Goal: Task Accomplishment & Management: Complete application form

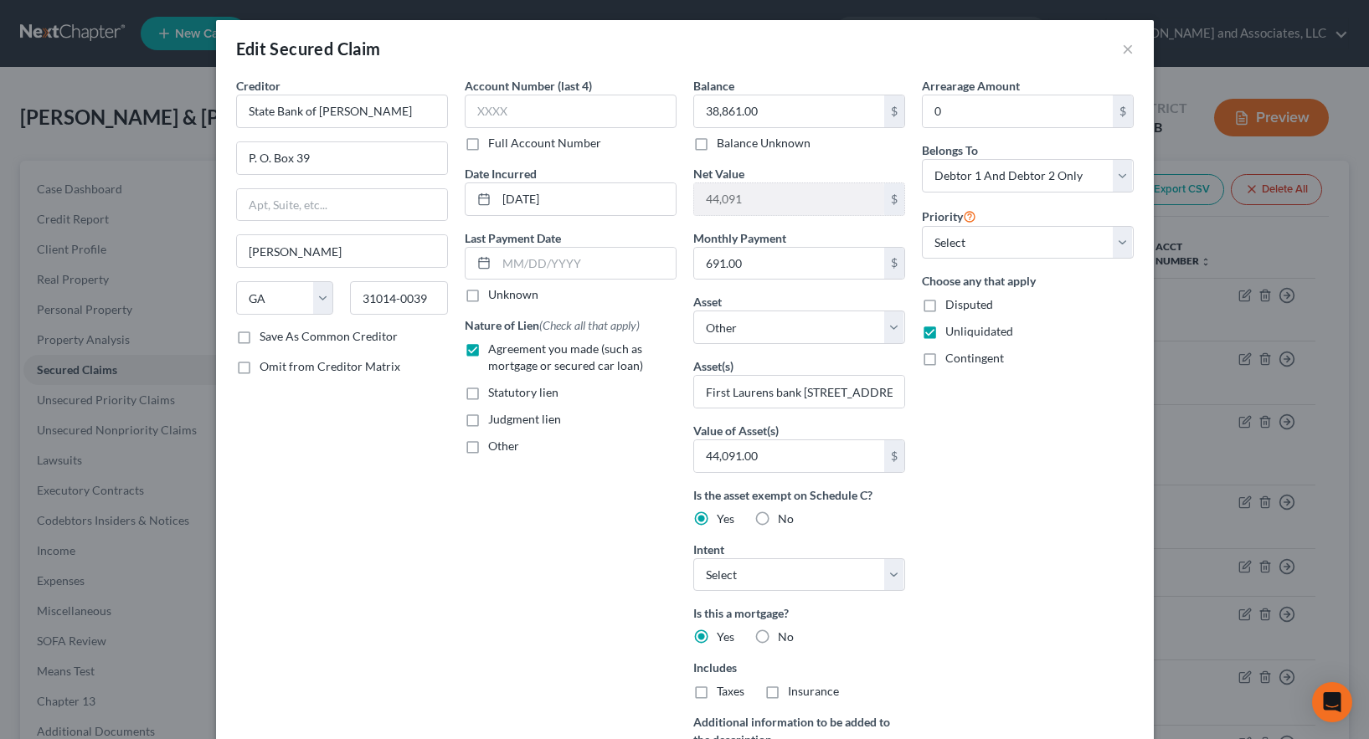
select select "10"
select select "0"
select select "2"
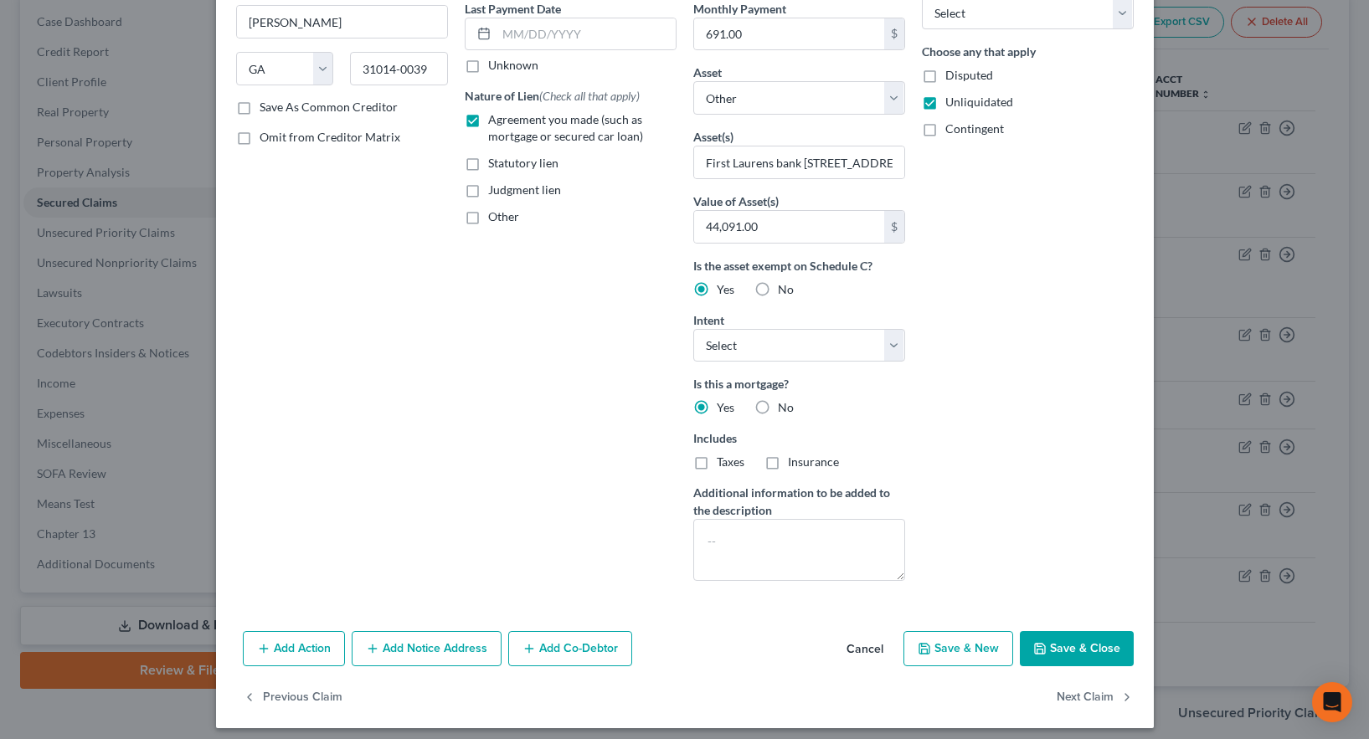
scroll to position [239, 0]
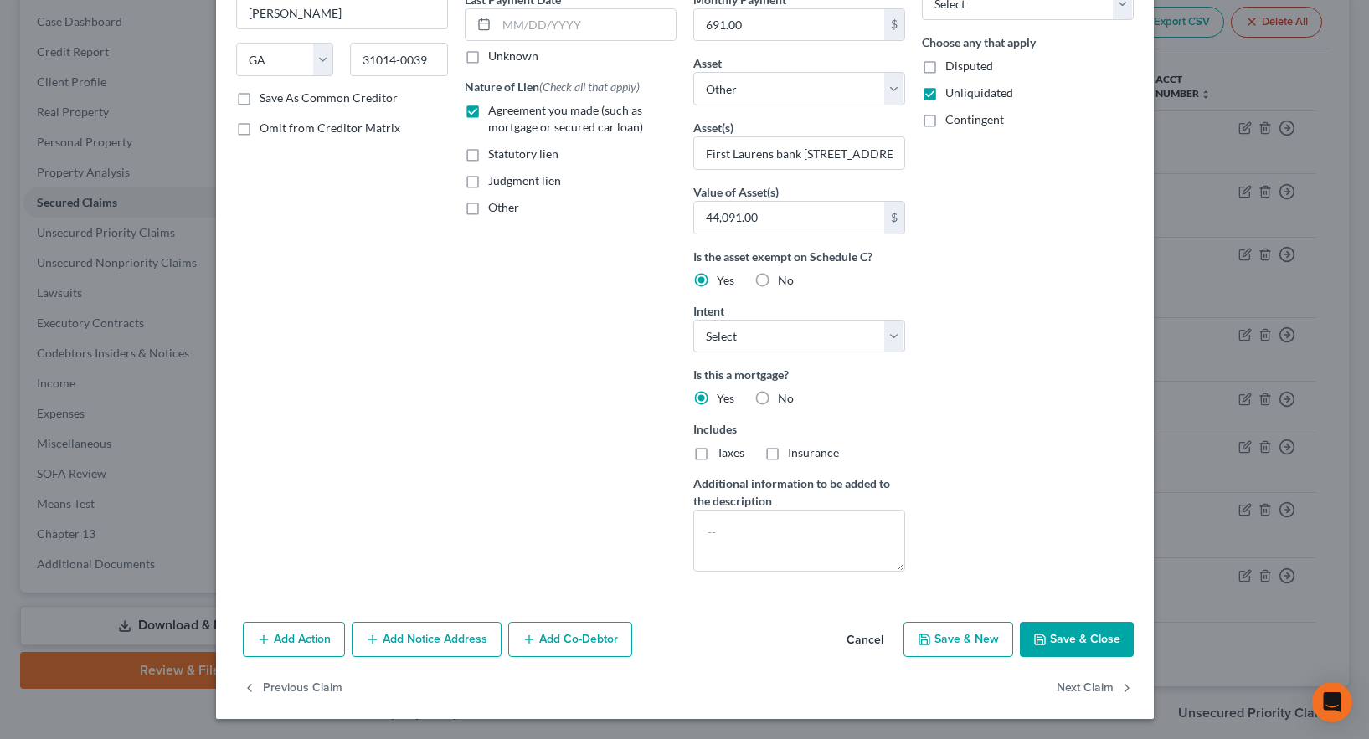
click at [1071, 639] on button "Save & Close" at bounding box center [1077, 639] width 114 height 35
select select
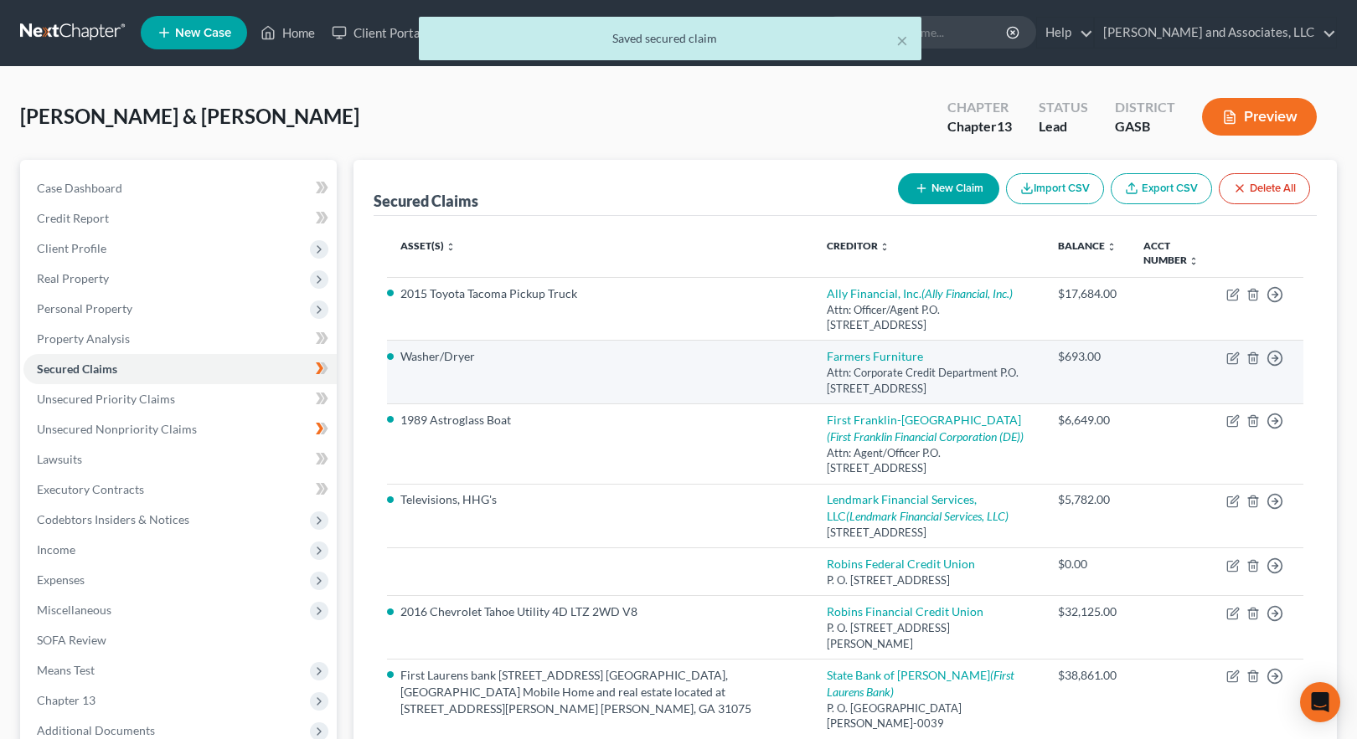
scroll to position [0, 0]
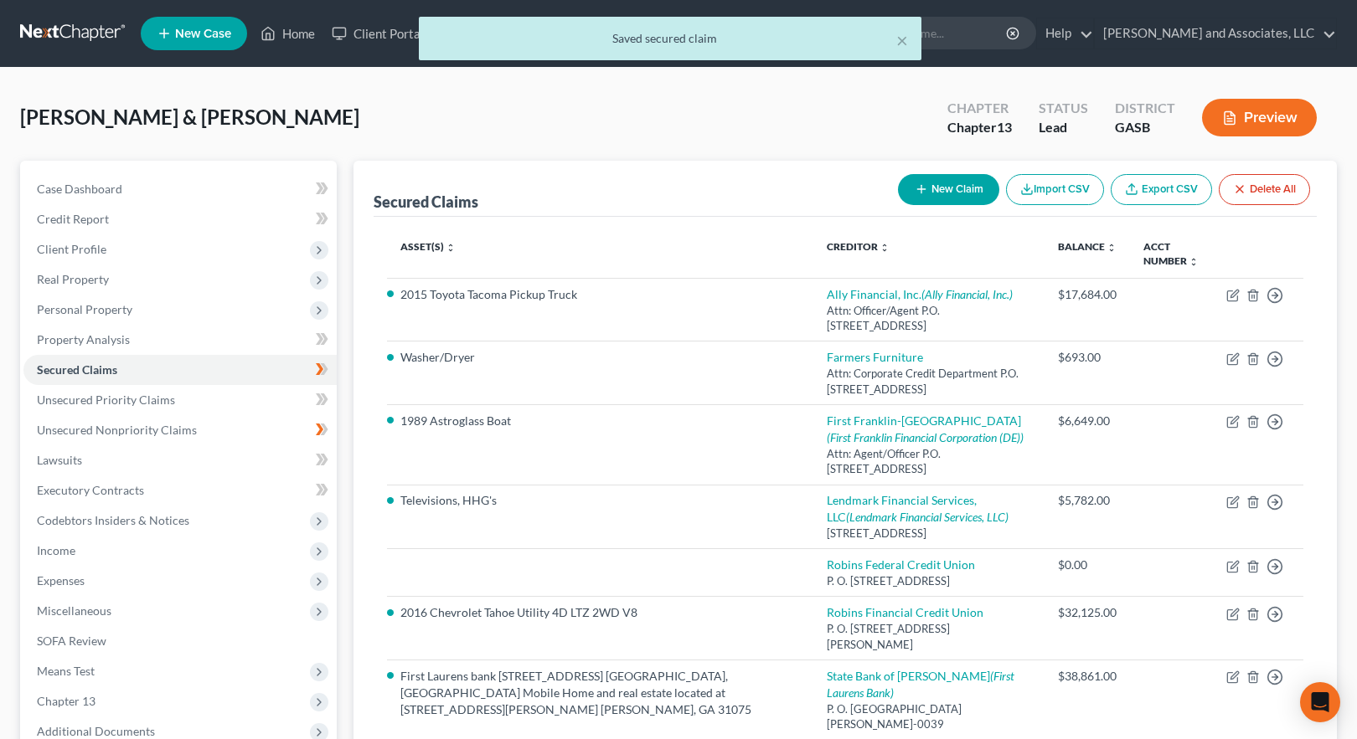
click at [293, 31] on div "× Saved secured claim" at bounding box center [670, 43] width 1357 height 52
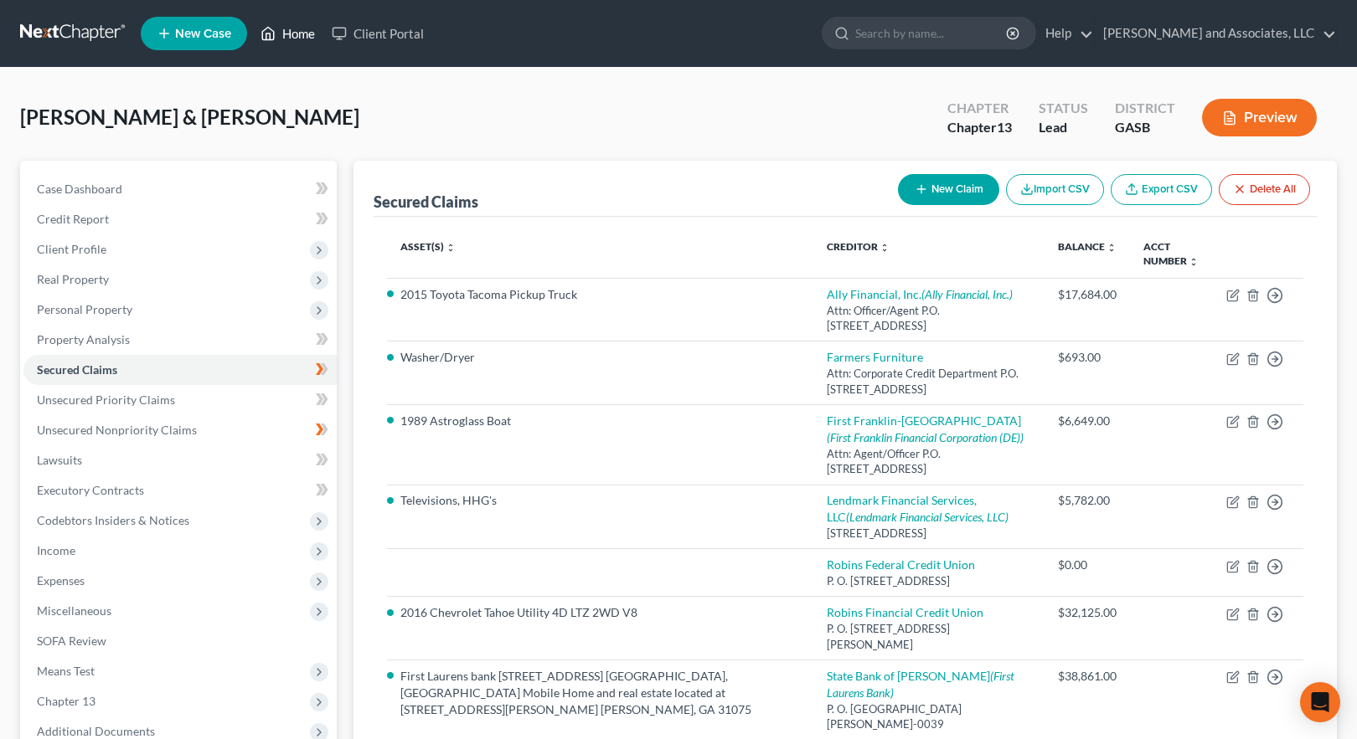
click at [293, 33] on link "Home" at bounding box center [287, 33] width 71 height 30
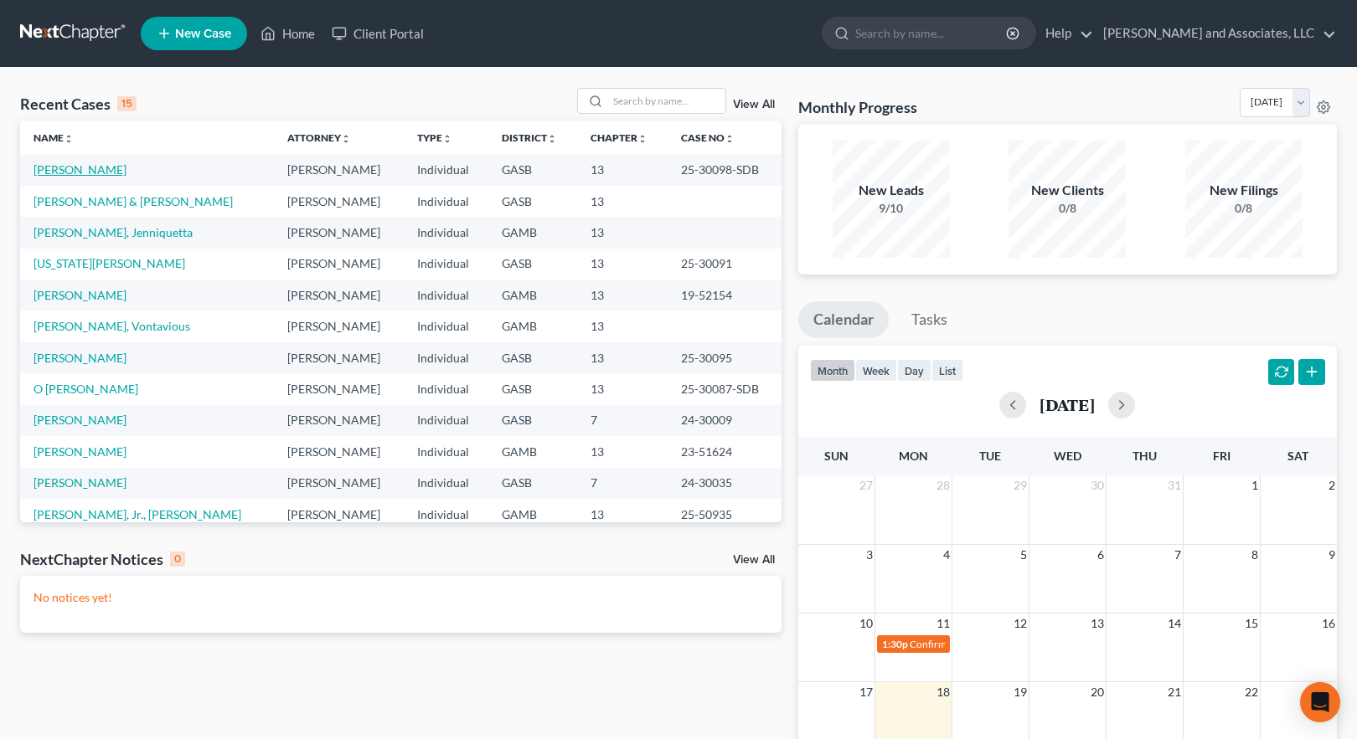
click at [64, 169] on link "[PERSON_NAME]" at bounding box center [79, 169] width 93 height 14
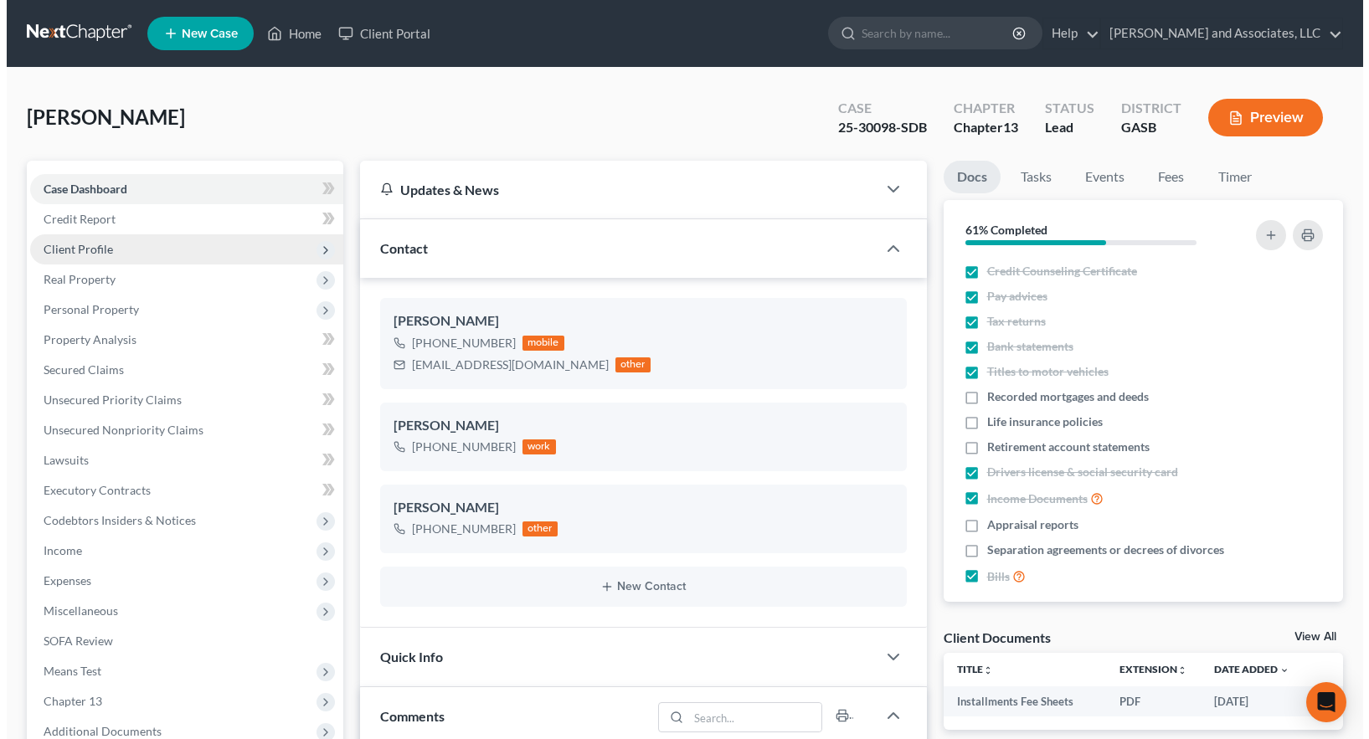
scroll to position [693, 0]
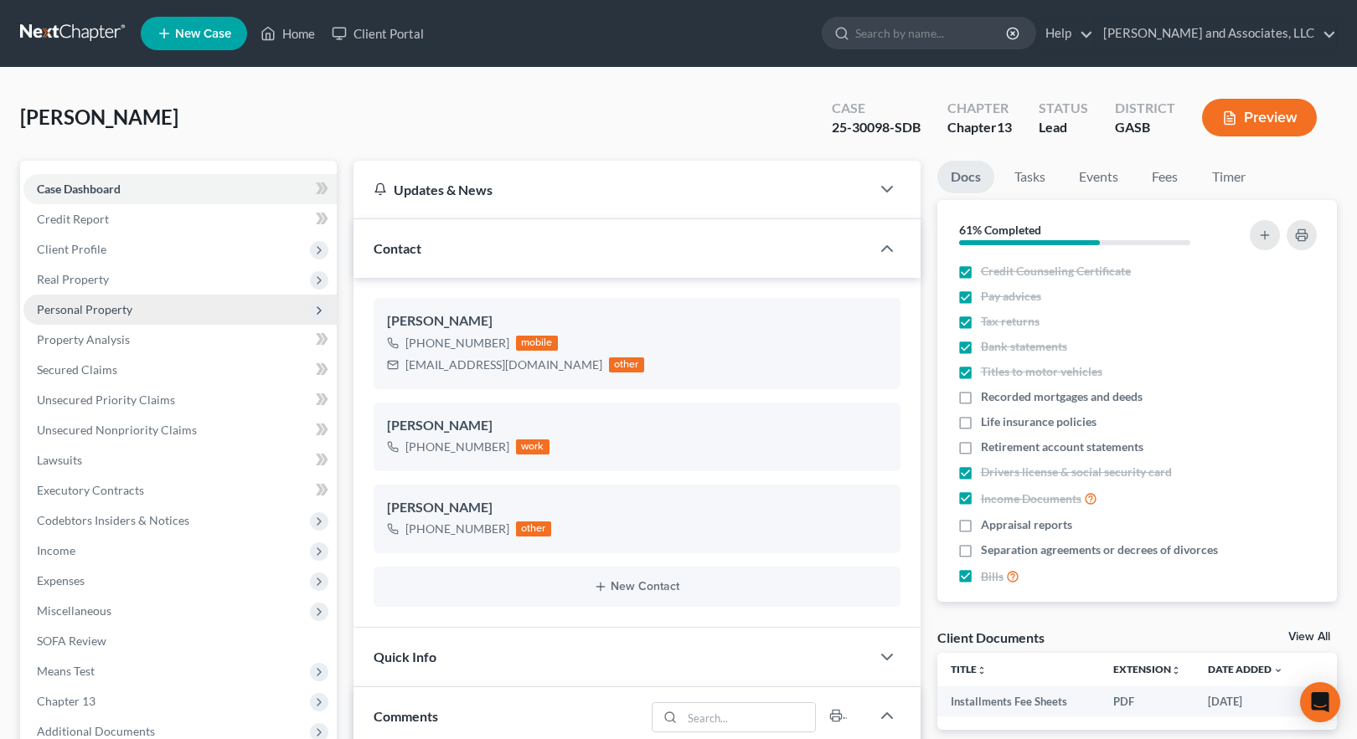
click at [90, 305] on span "Personal Property" at bounding box center [84, 309] width 95 height 14
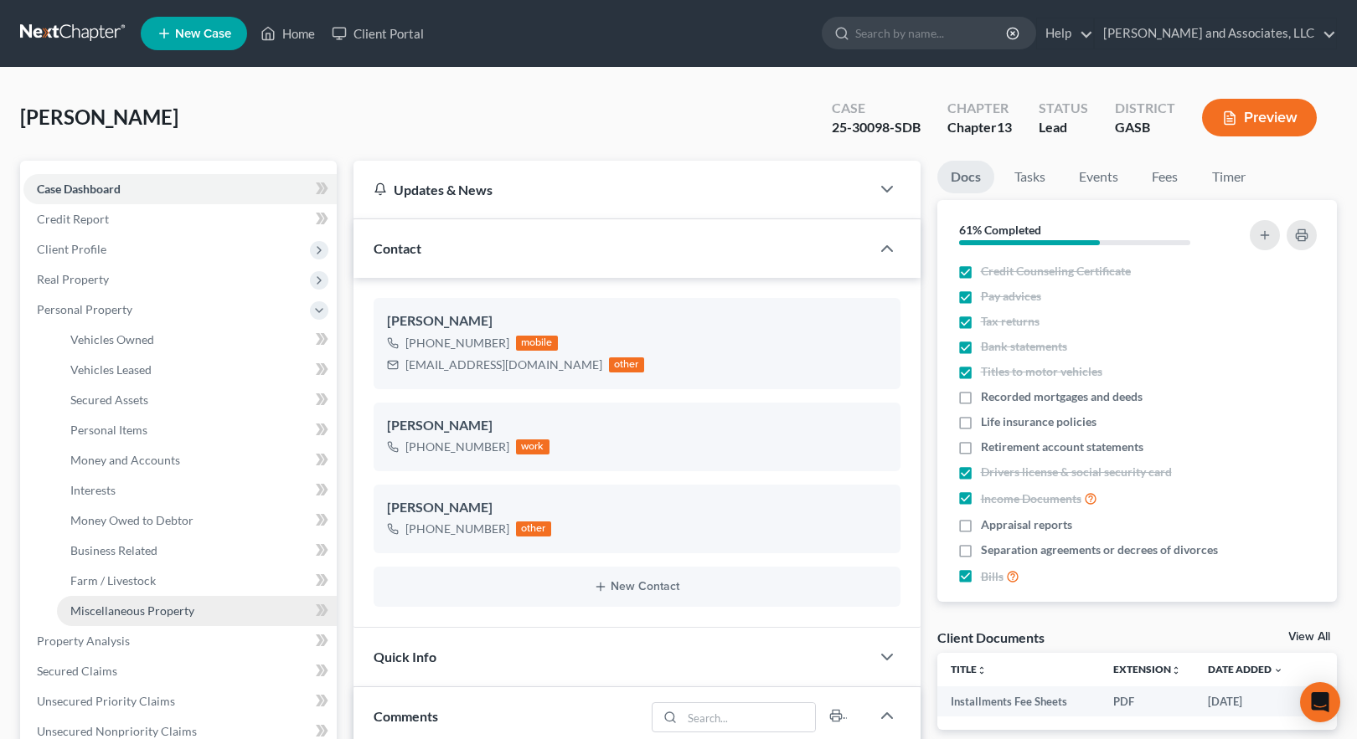
click at [134, 605] on span "Miscellaneous Property" at bounding box center [132, 611] width 124 height 14
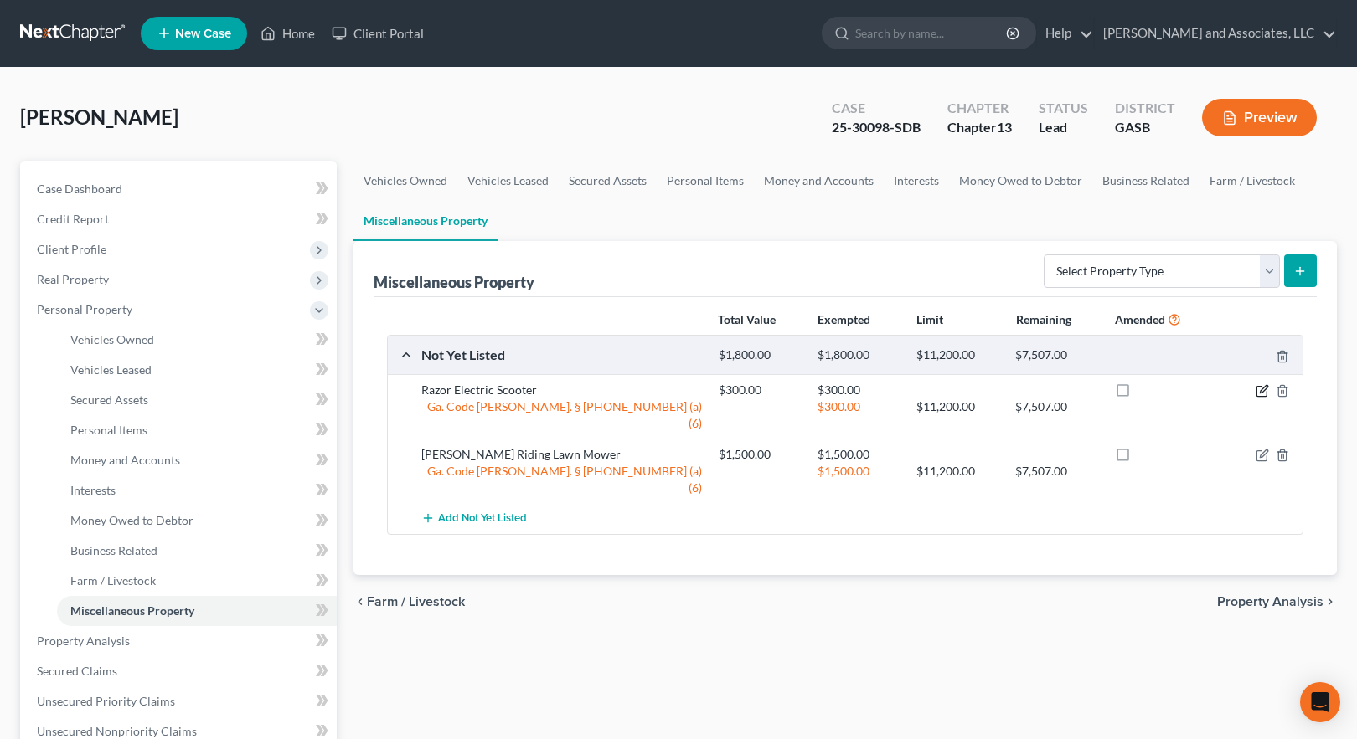
click at [1267, 391] on icon "button" at bounding box center [1261, 390] width 13 height 13
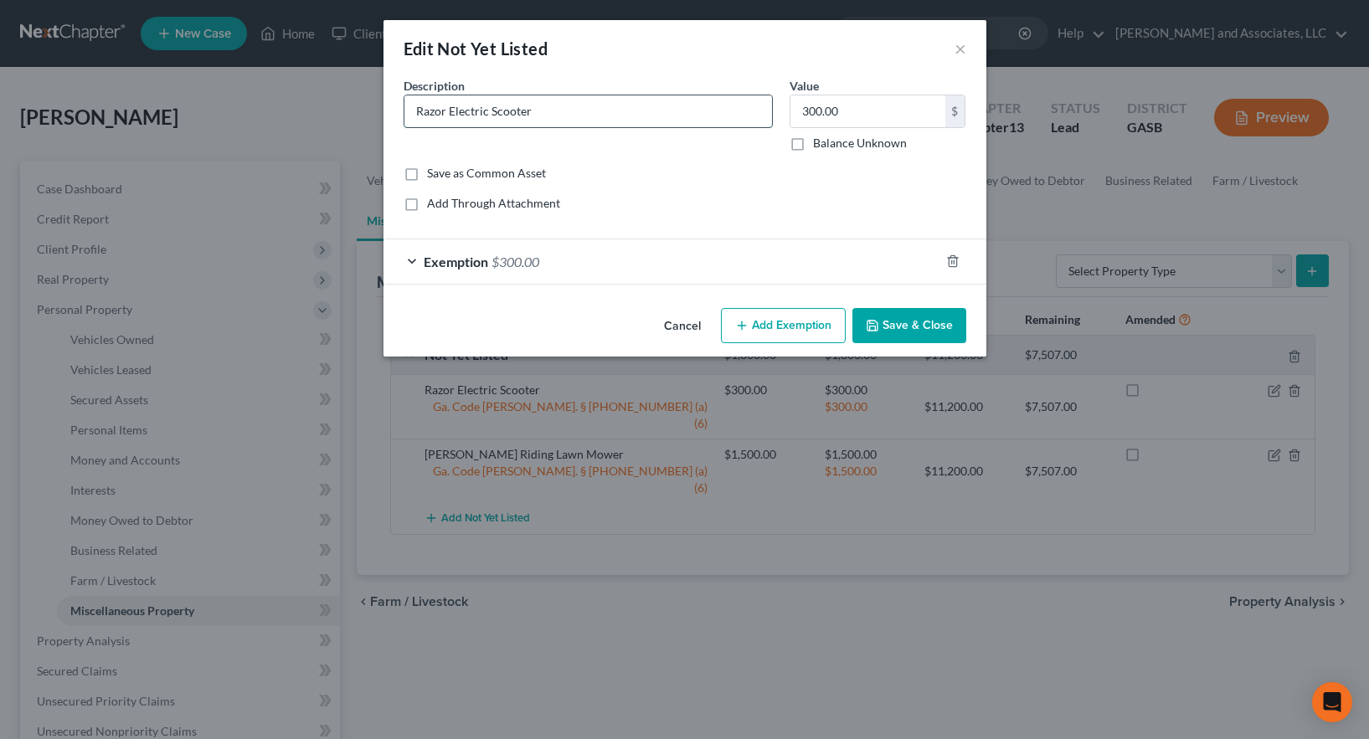
click at [525, 110] on input "Razor Electric Scooter" at bounding box center [588, 111] width 368 height 32
click at [533, 110] on input "Razor Electric Scooter" at bounding box center [588, 111] width 368 height 32
type input "Razor Electric Scooter ($300)"
click at [892, 325] on button "Save & Close" at bounding box center [909, 325] width 114 height 35
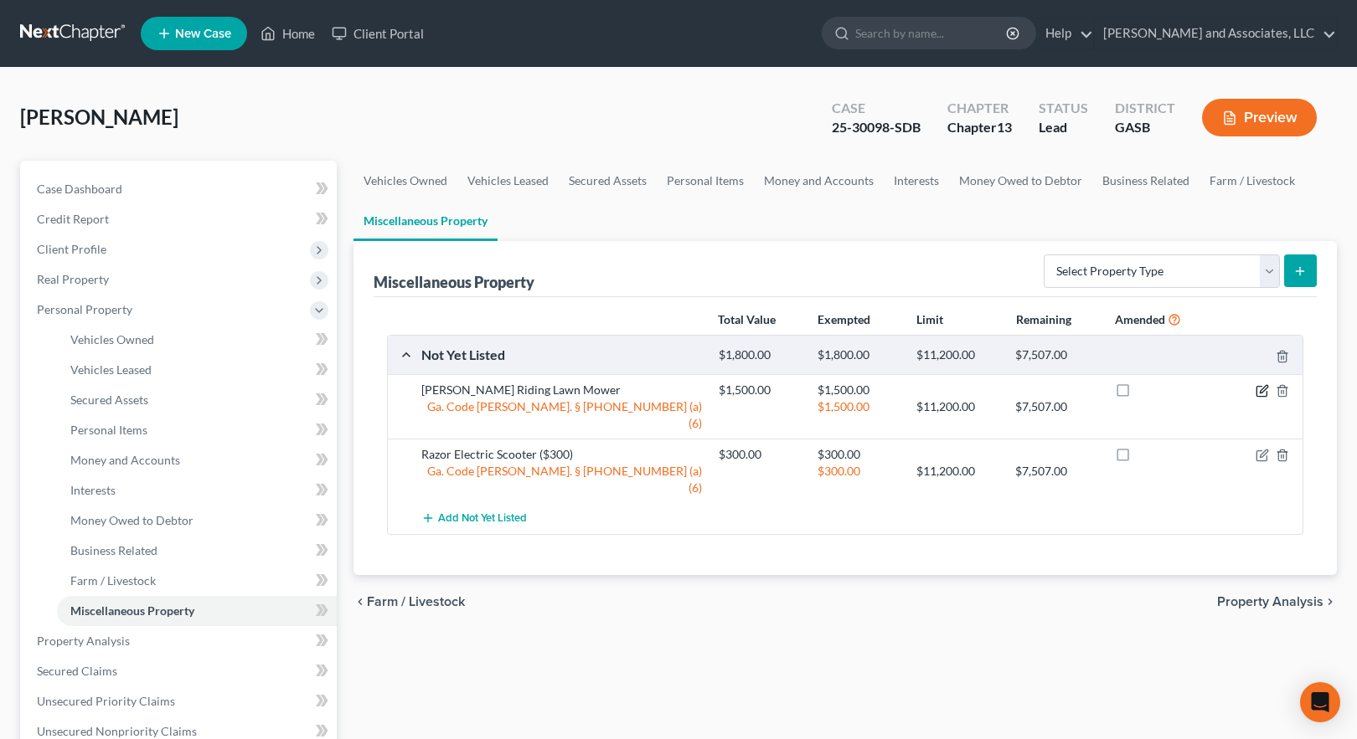
click at [1260, 394] on icon "button" at bounding box center [1261, 390] width 13 height 13
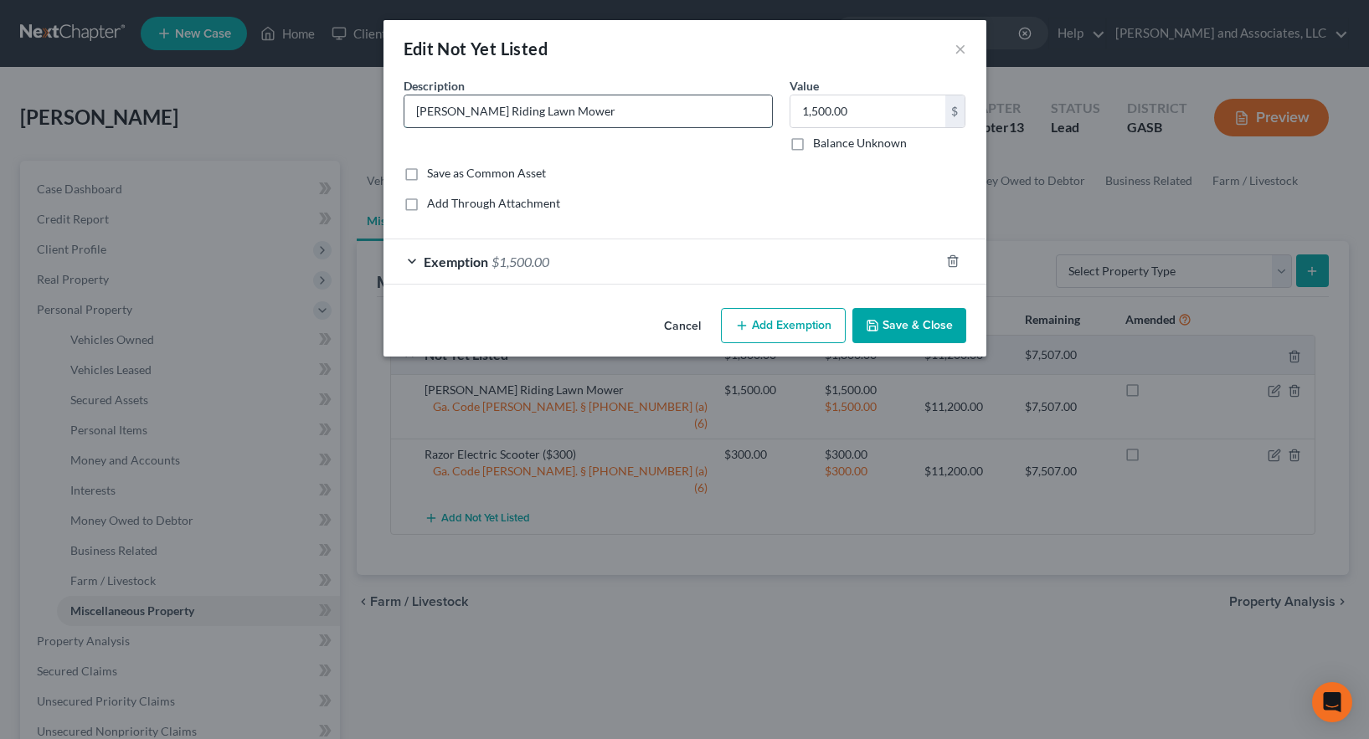
click at [588, 110] on input "[PERSON_NAME] Riding Lawn Mower" at bounding box center [588, 111] width 368 height 32
click at [635, 109] on input "[PERSON_NAME] Riding Lawn Mower ($1,500.00)" at bounding box center [588, 111] width 368 height 32
type input "[PERSON_NAME] Riding Lawn Mower ($1,500)"
click at [759, 202] on div "Add Through Attachment" at bounding box center [685, 203] width 563 height 17
click at [919, 325] on button "Save & Close" at bounding box center [909, 325] width 114 height 35
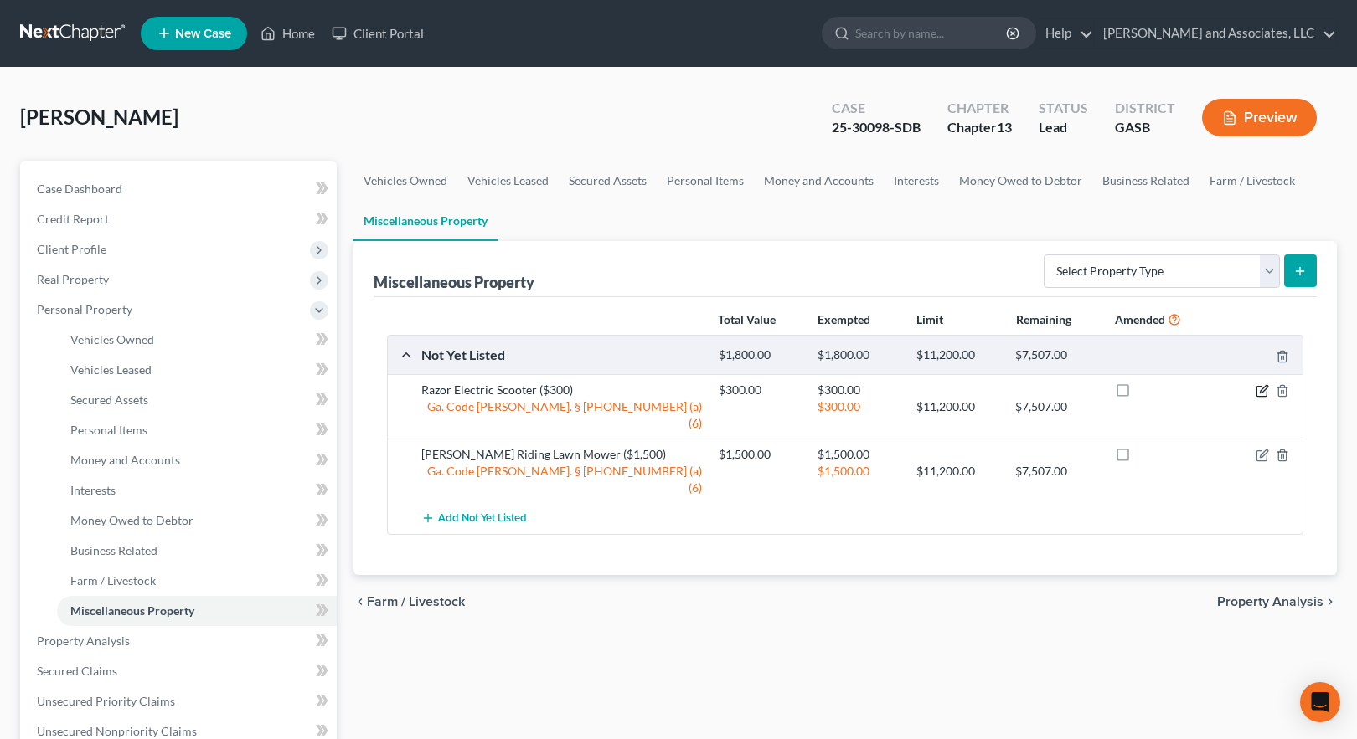
click at [1259, 389] on icon "button" at bounding box center [1261, 390] width 13 height 13
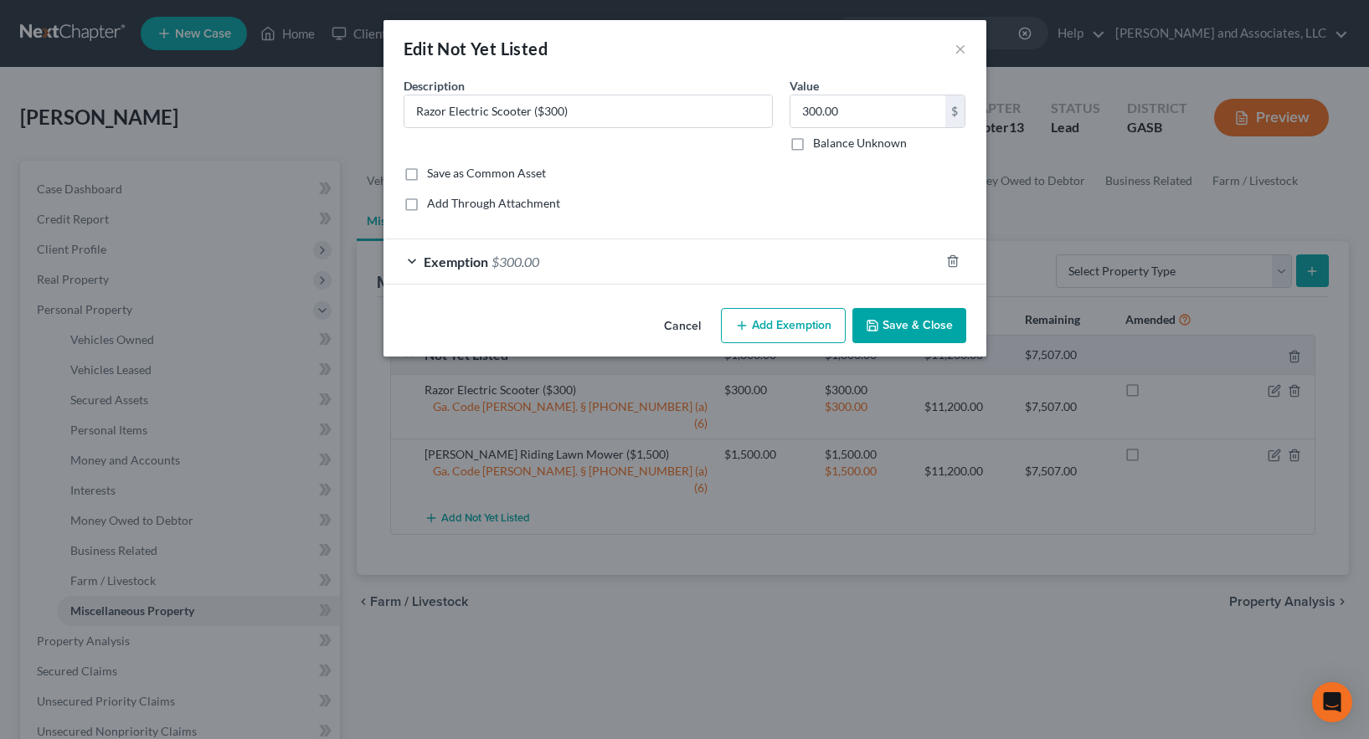
click at [926, 322] on button "Save & Close" at bounding box center [909, 325] width 114 height 35
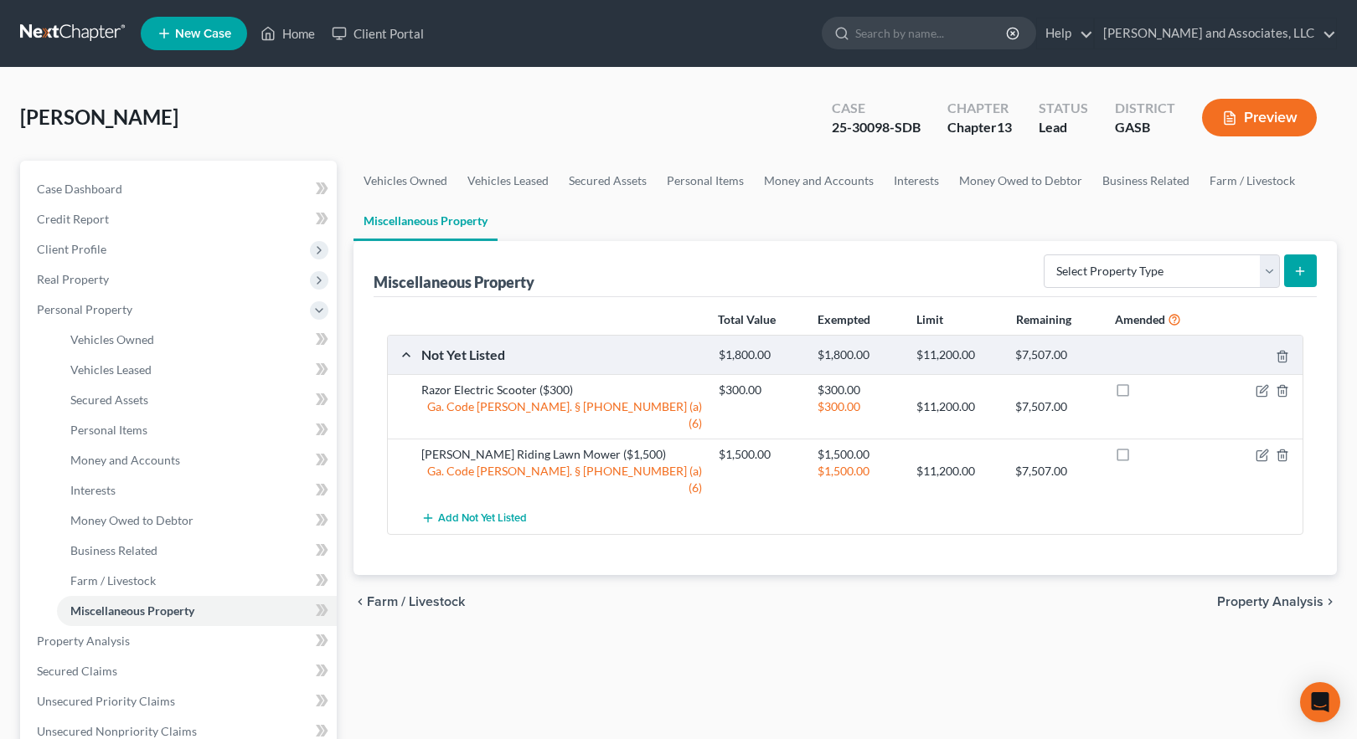
click at [1259, 121] on button "Preview" at bounding box center [1259, 118] width 115 height 38
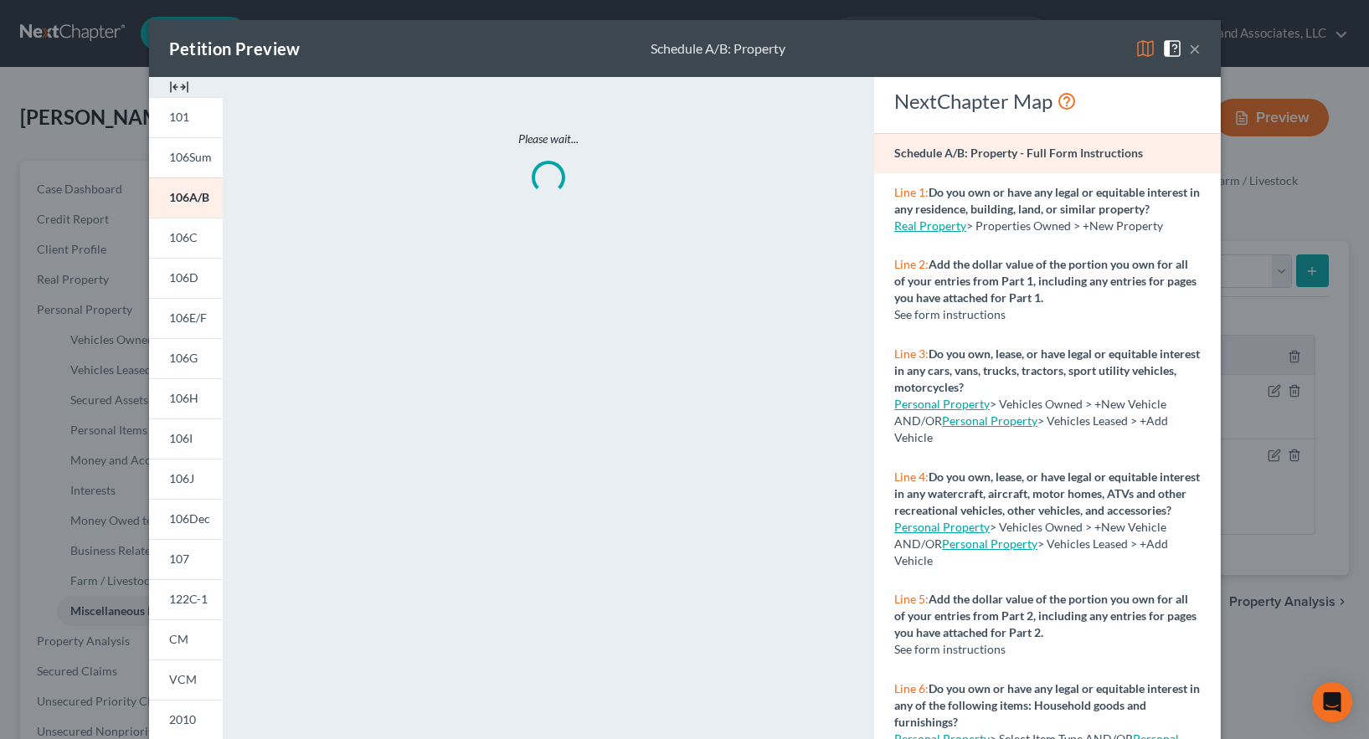
click at [1141, 46] on img at bounding box center [1146, 49] width 20 height 20
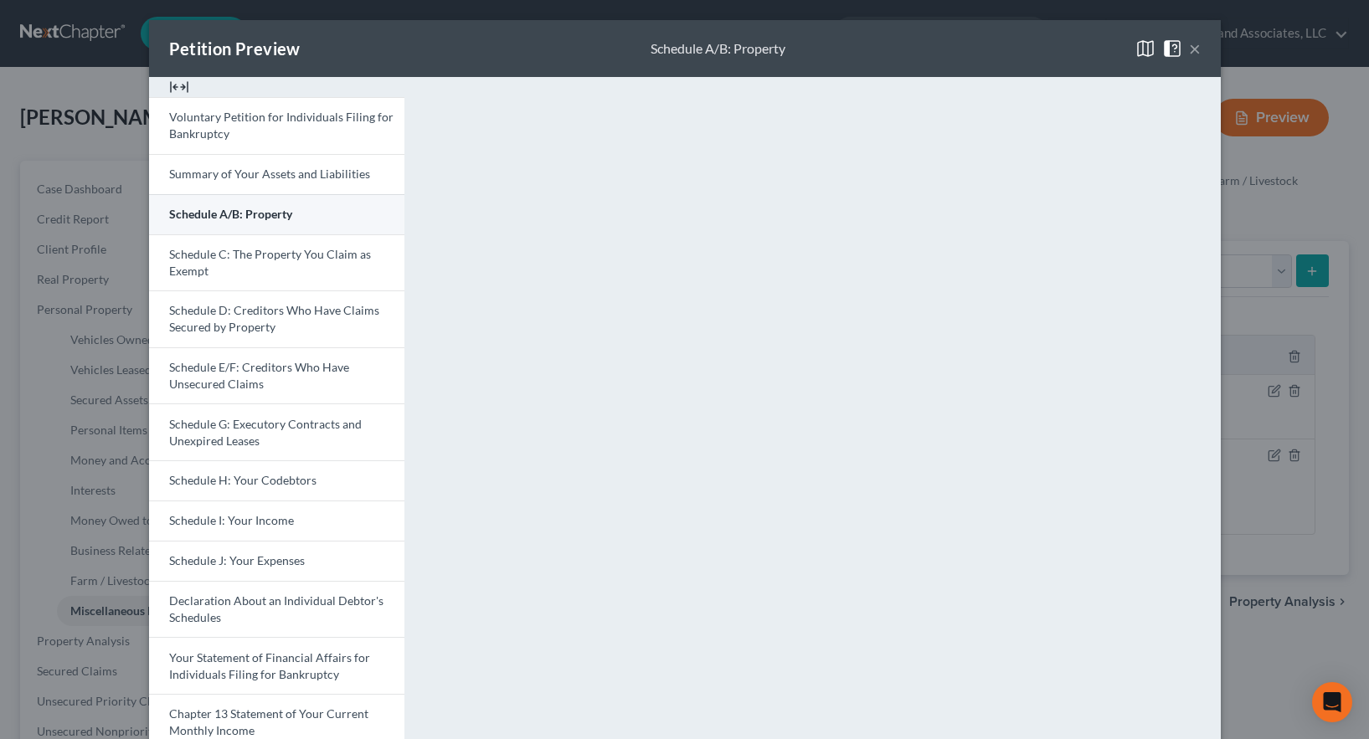
click at [309, 219] on link "Schedule A/B: Property" at bounding box center [276, 214] width 255 height 40
click at [1189, 49] on button "×" at bounding box center [1195, 49] width 12 height 20
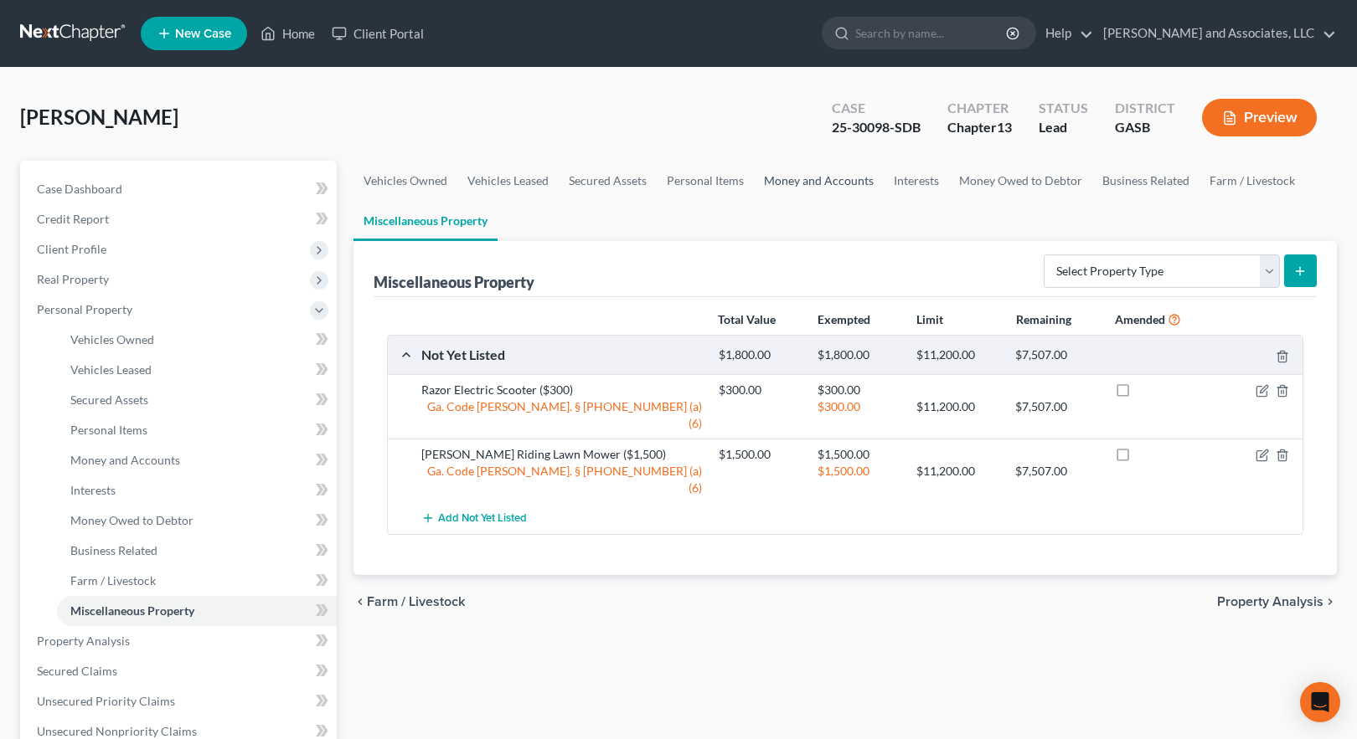
click at [793, 183] on link "Money and Accounts" at bounding box center [819, 181] width 130 height 40
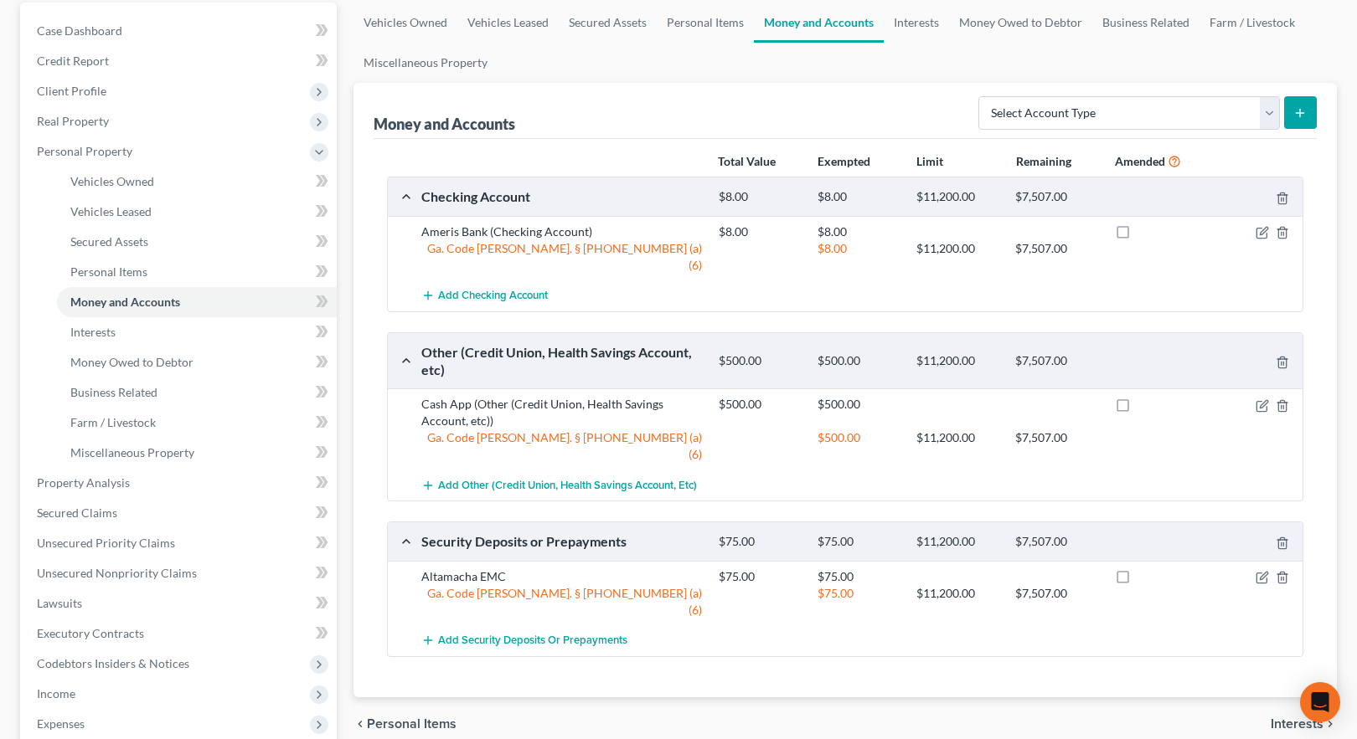
scroll to position [167, 0]
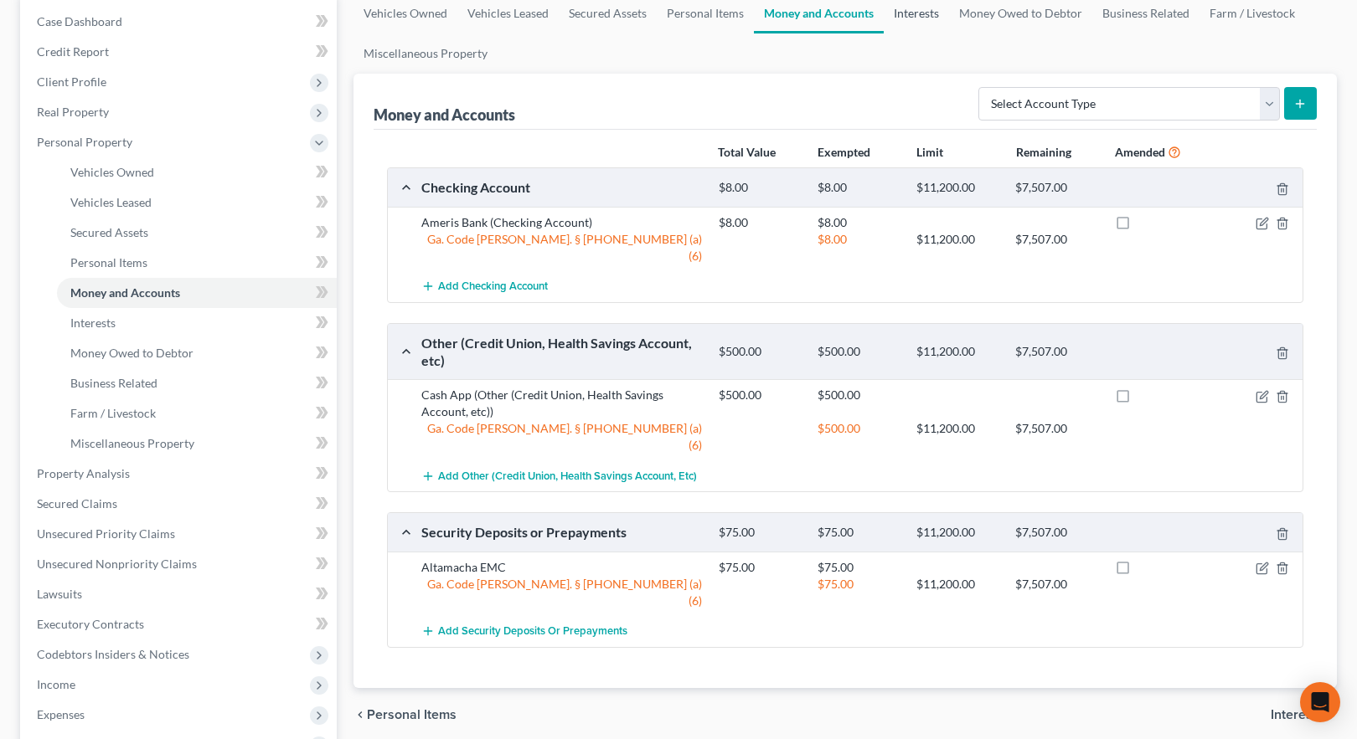
click at [905, 15] on link "Interests" at bounding box center [915, 13] width 65 height 40
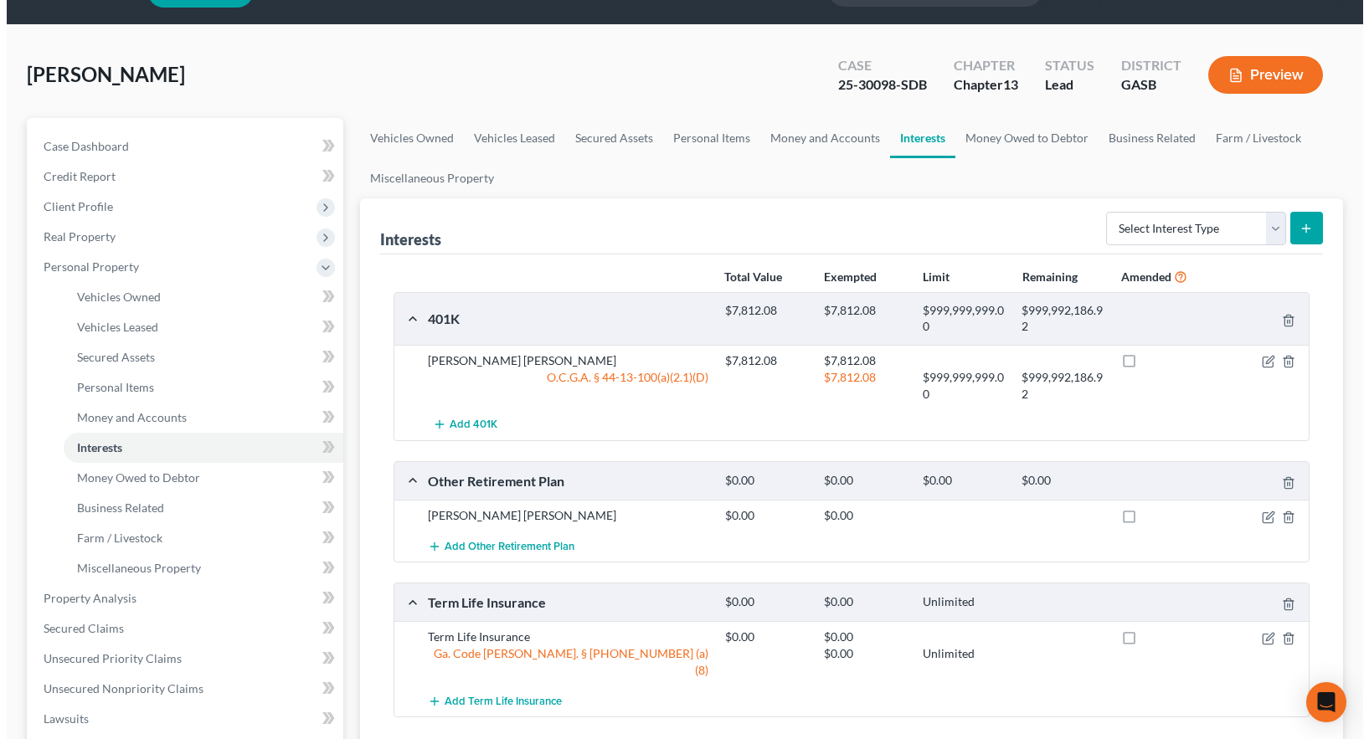
scroll to position [84, 0]
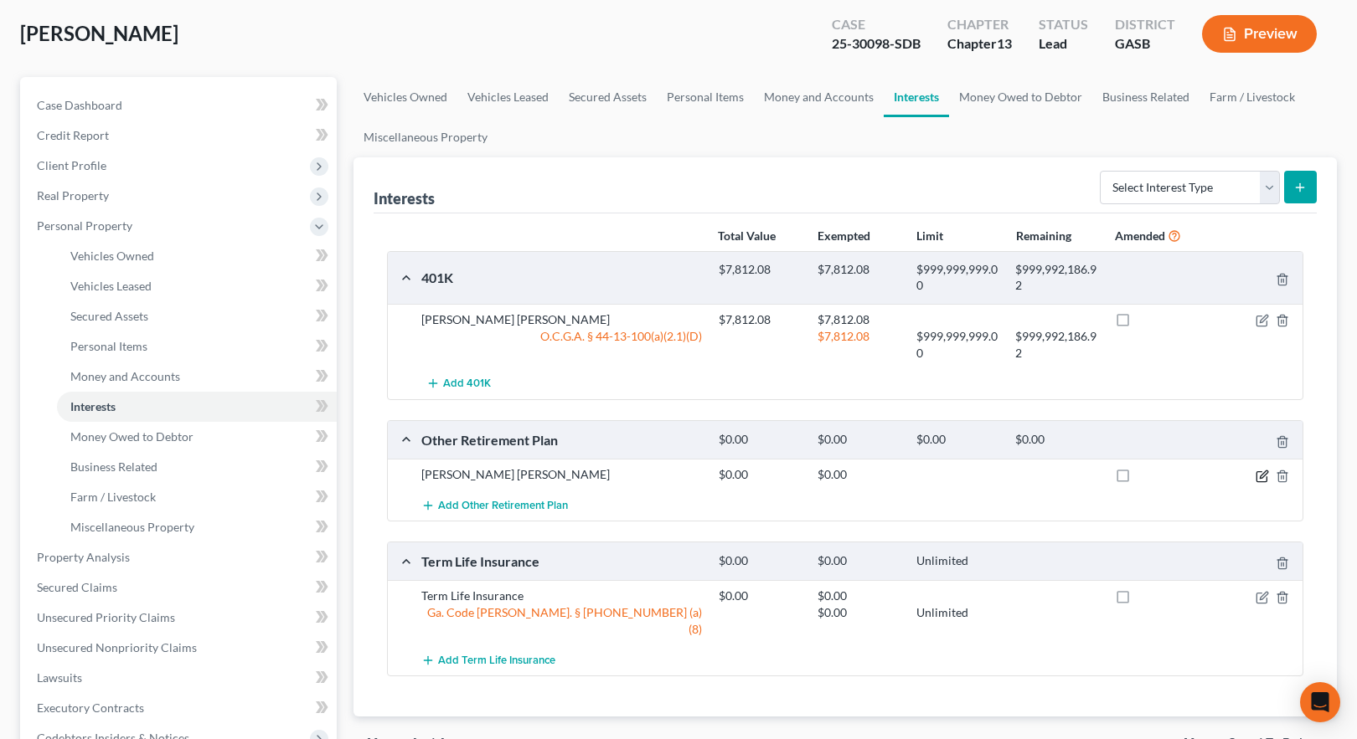
click at [1259, 479] on icon "button" at bounding box center [1261, 476] width 13 height 13
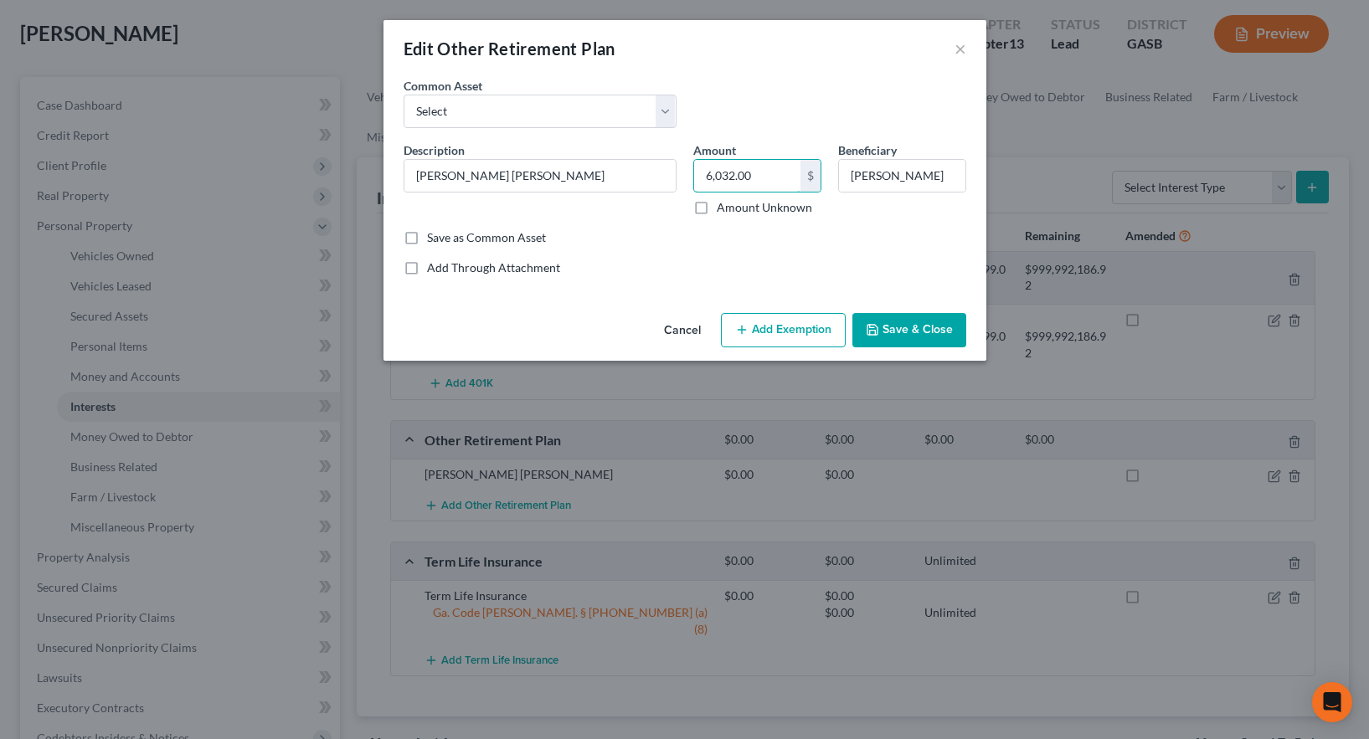
type input "6,032.00"
click at [781, 335] on button "Add Exemption" at bounding box center [783, 330] width 125 height 35
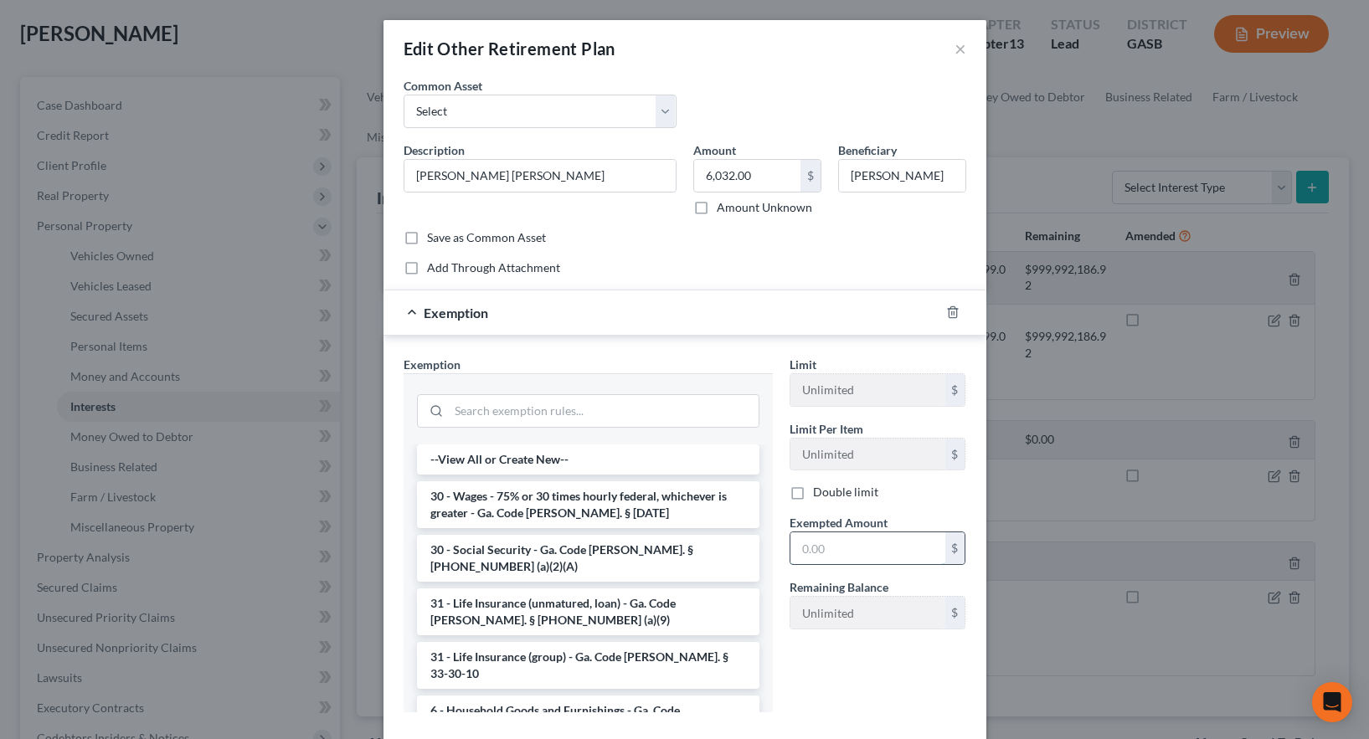
click at [827, 553] on input "text" at bounding box center [868, 549] width 155 height 32
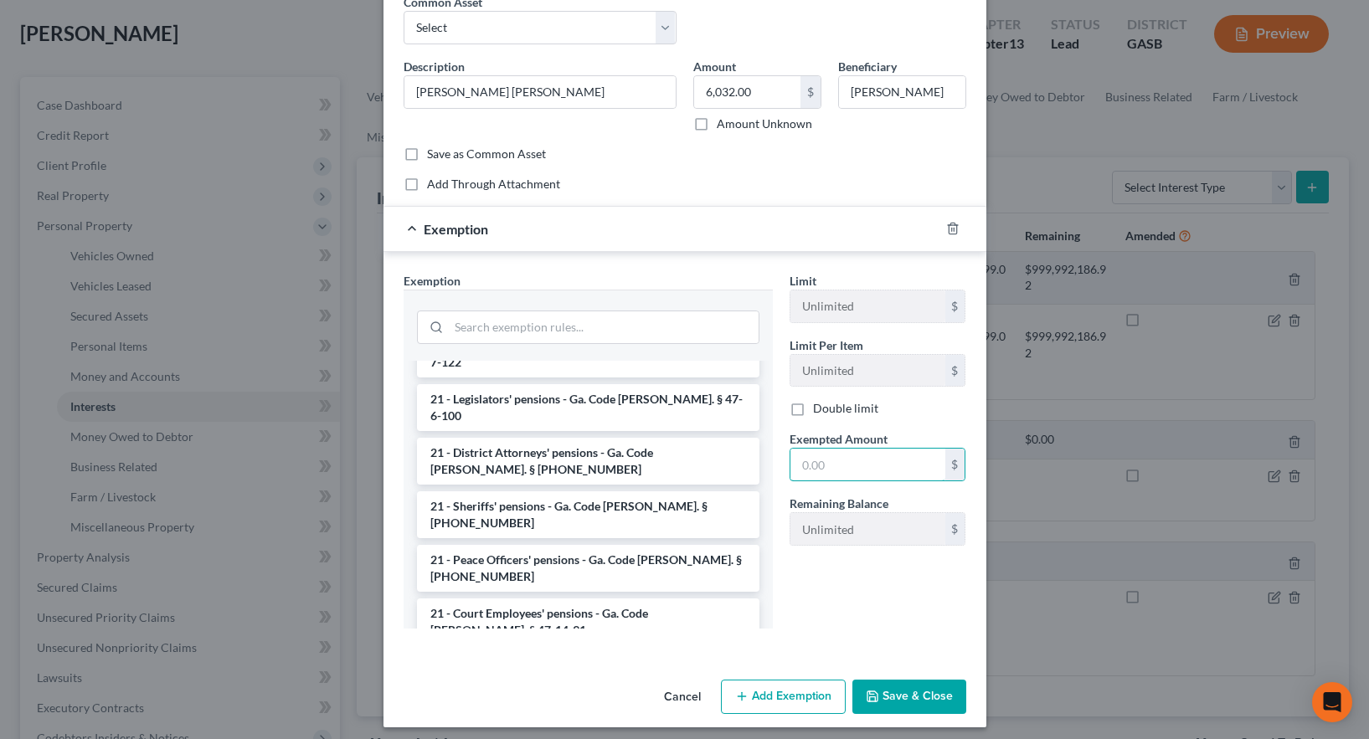
scroll to position [92, 0]
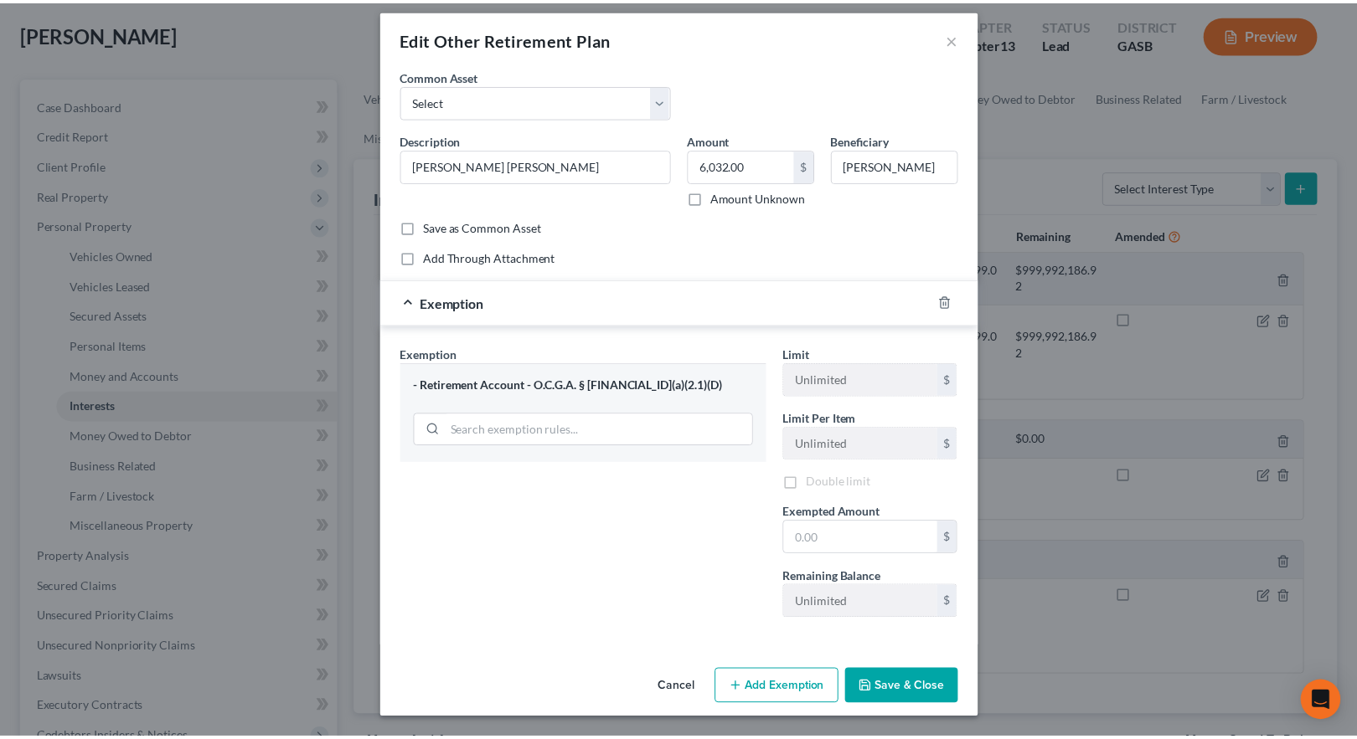
scroll to position [13, 0]
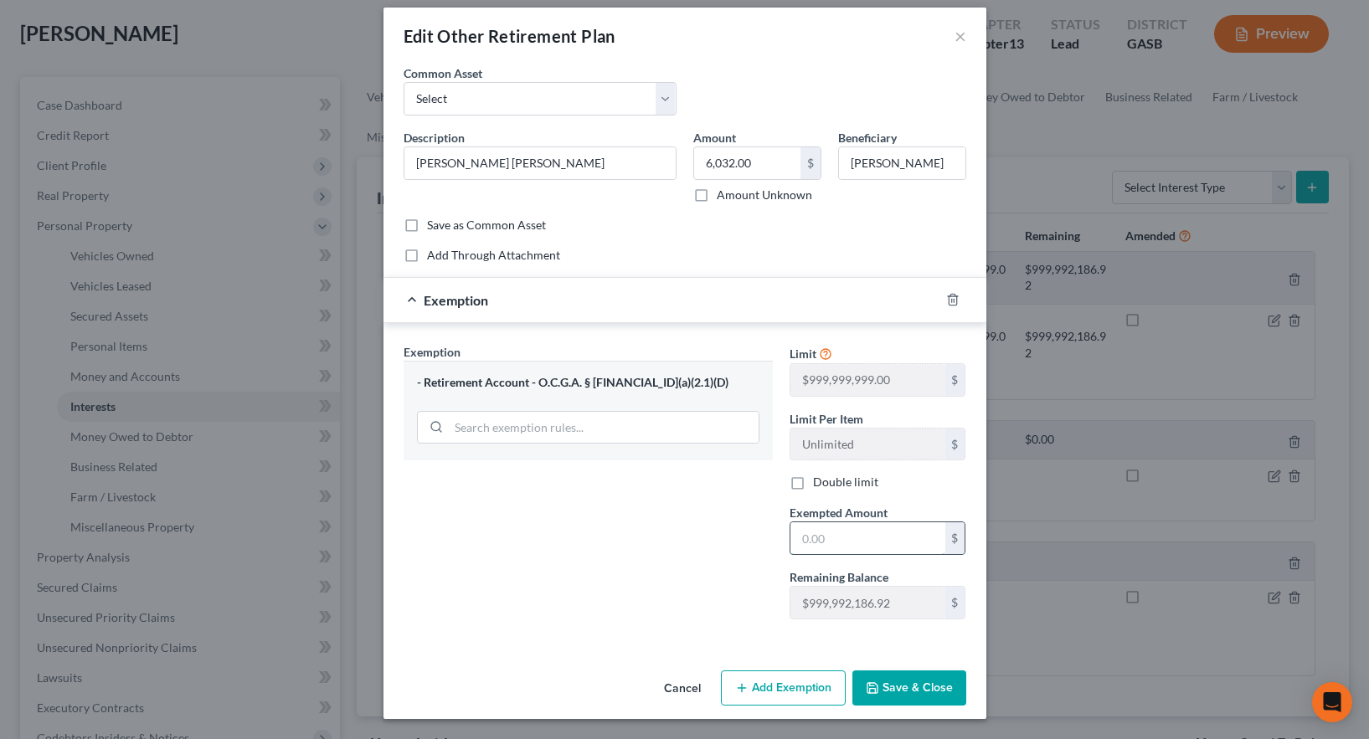
click at [799, 543] on input "text" at bounding box center [868, 539] width 155 height 32
type input "6,032.00"
click at [892, 684] on button "Save & Close" at bounding box center [909, 688] width 114 height 35
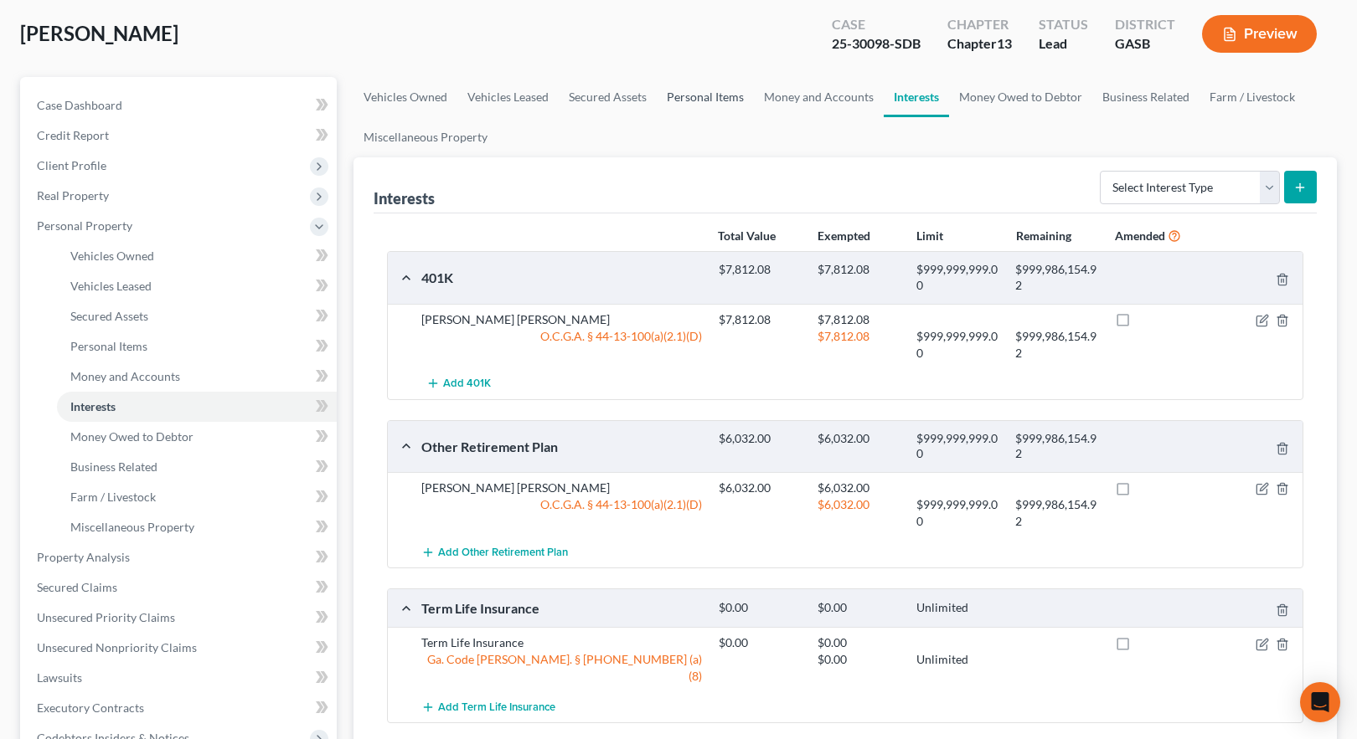
click at [684, 94] on link "Personal Items" at bounding box center [705, 97] width 97 height 40
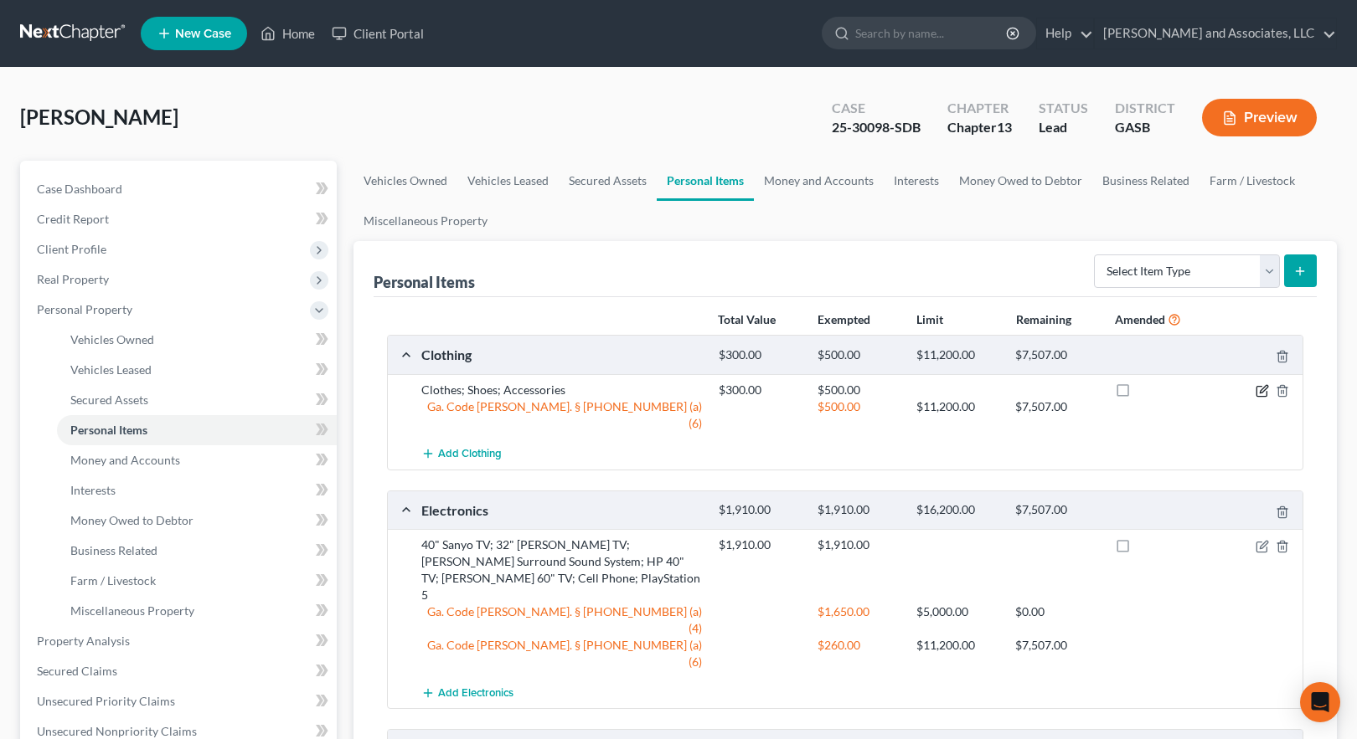
click at [1260, 393] on icon "button" at bounding box center [1263, 389] width 8 height 8
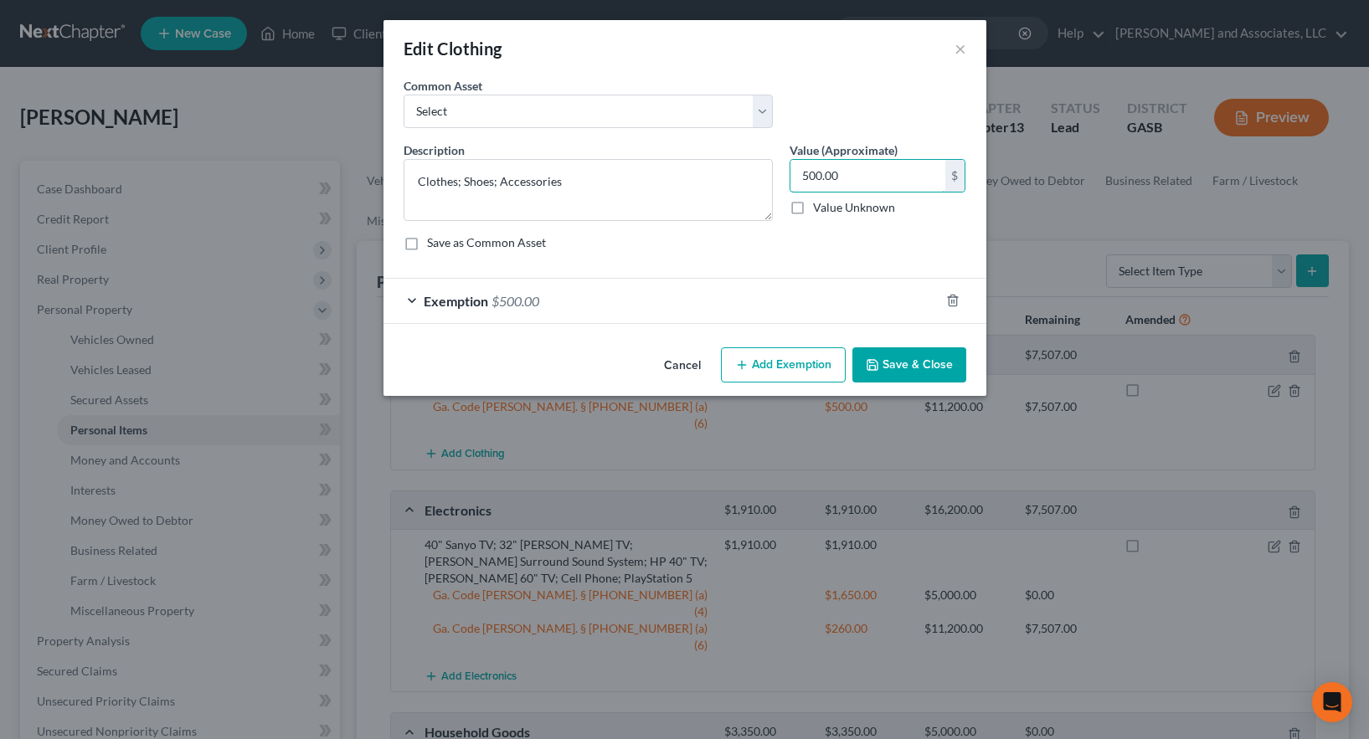
type input "500.00"
click at [887, 241] on div "Save as Common Asset" at bounding box center [685, 242] width 563 height 17
click at [898, 363] on button "Save & Close" at bounding box center [909, 365] width 114 height 35
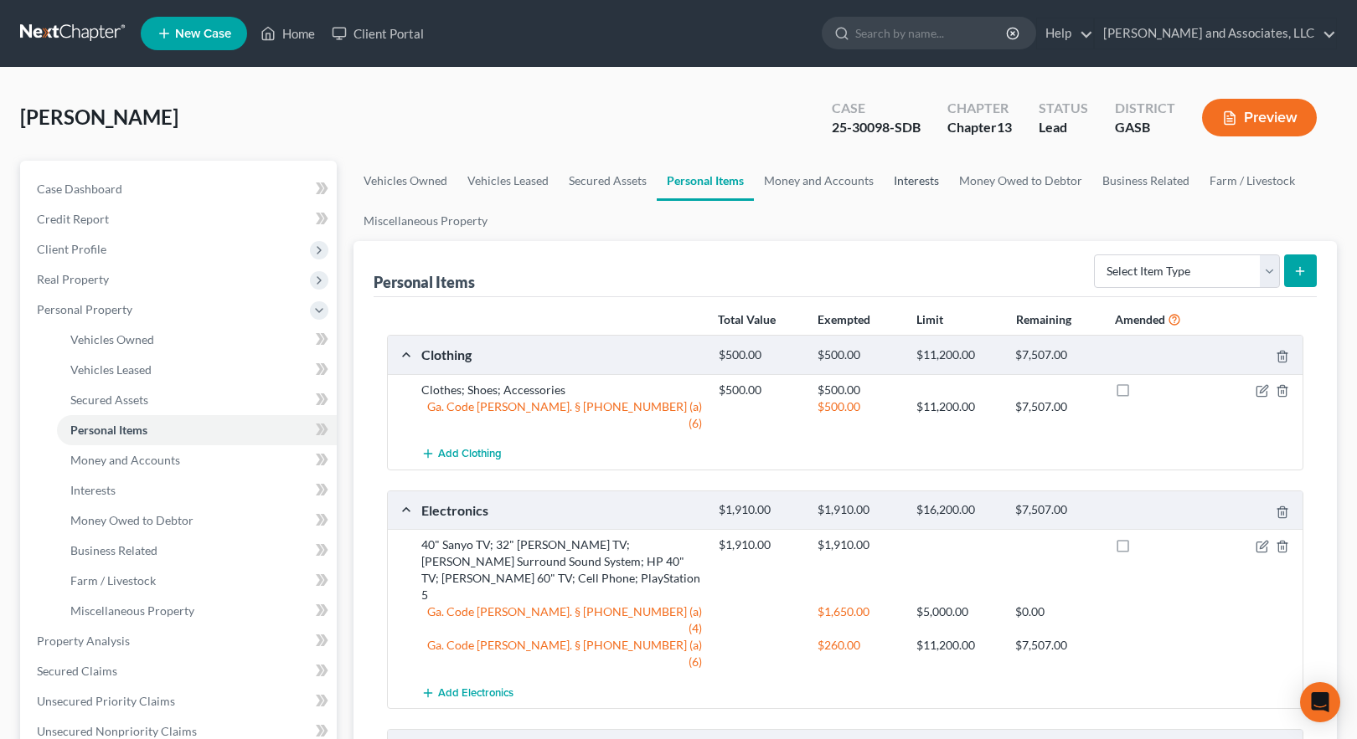
click at [912, 183] on link "Interests" at bounding box center [915, 181] width 65 height 40
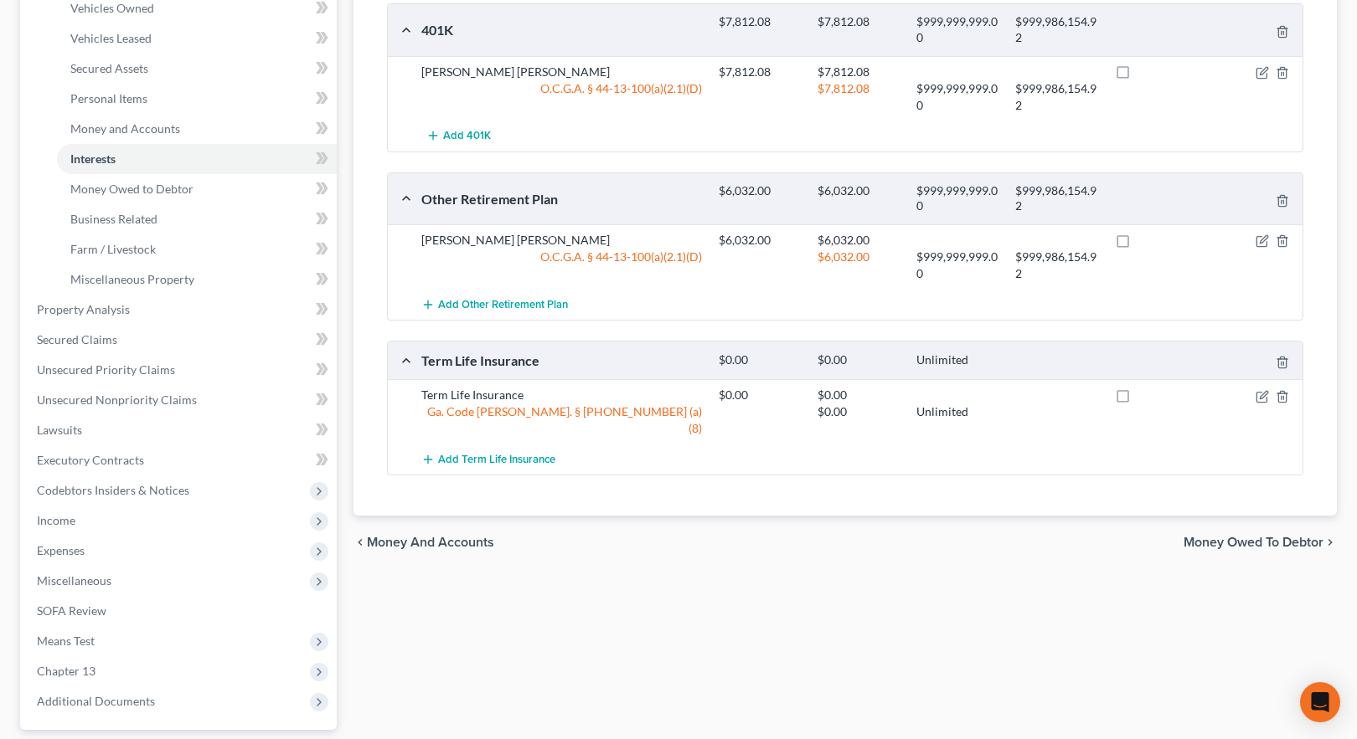
scroll to position [335, 0]
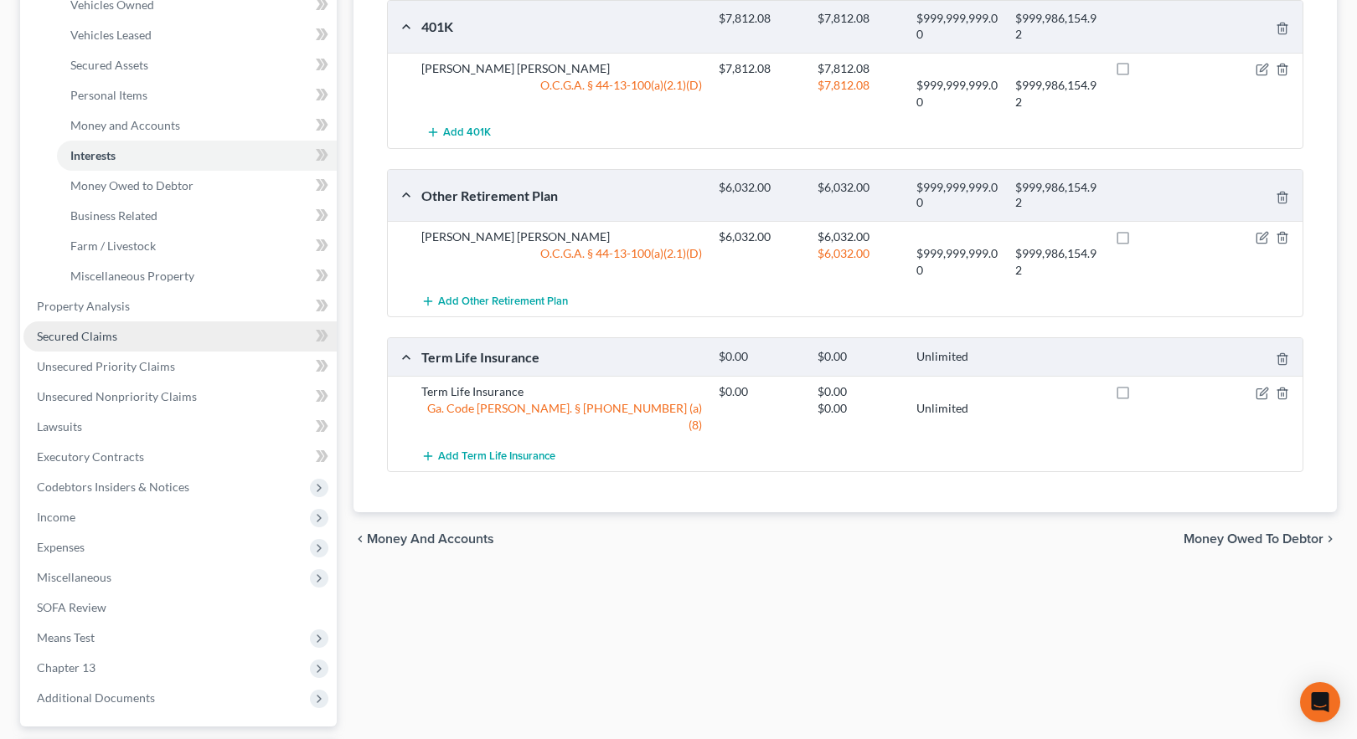
click at [89, 332] on span "Secured Claims" at bounding box center [77, 336] width 80 height 14
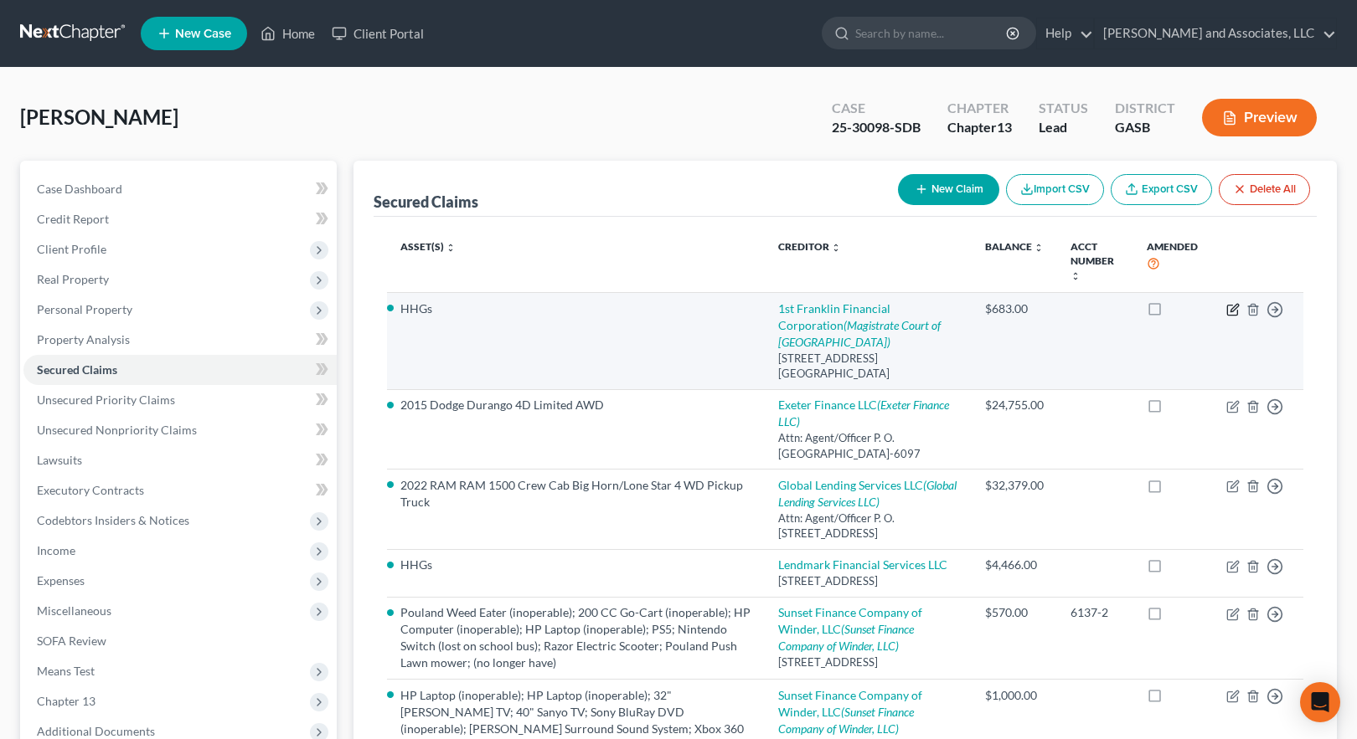
click at [1234, 311] on icon "button" at bounding box center [1234, 308] width 8 height 8
select select "10"
select select "0"
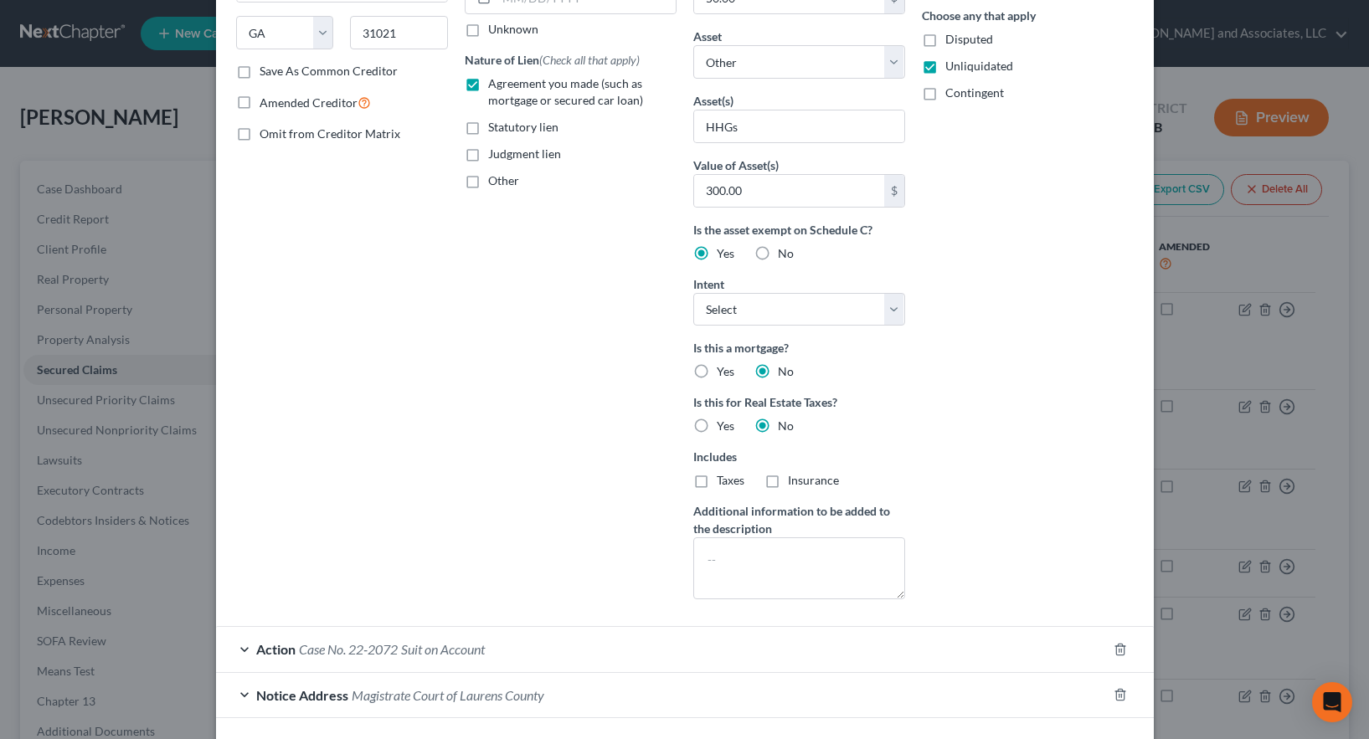
scroll to position [335, 0]
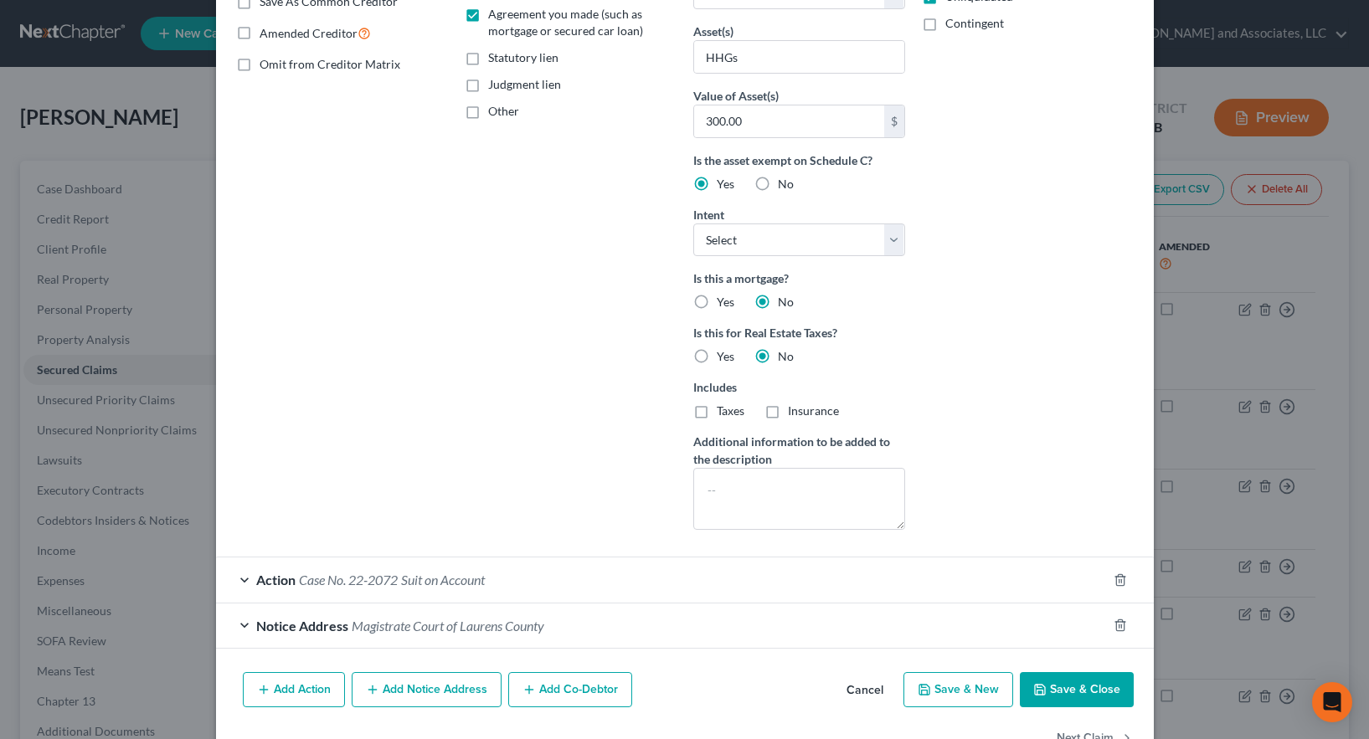
click at [966, 574] on div "Action Case No. 22-2072 Suit on Account" at bounding box center [661, 580] width 891 height 44
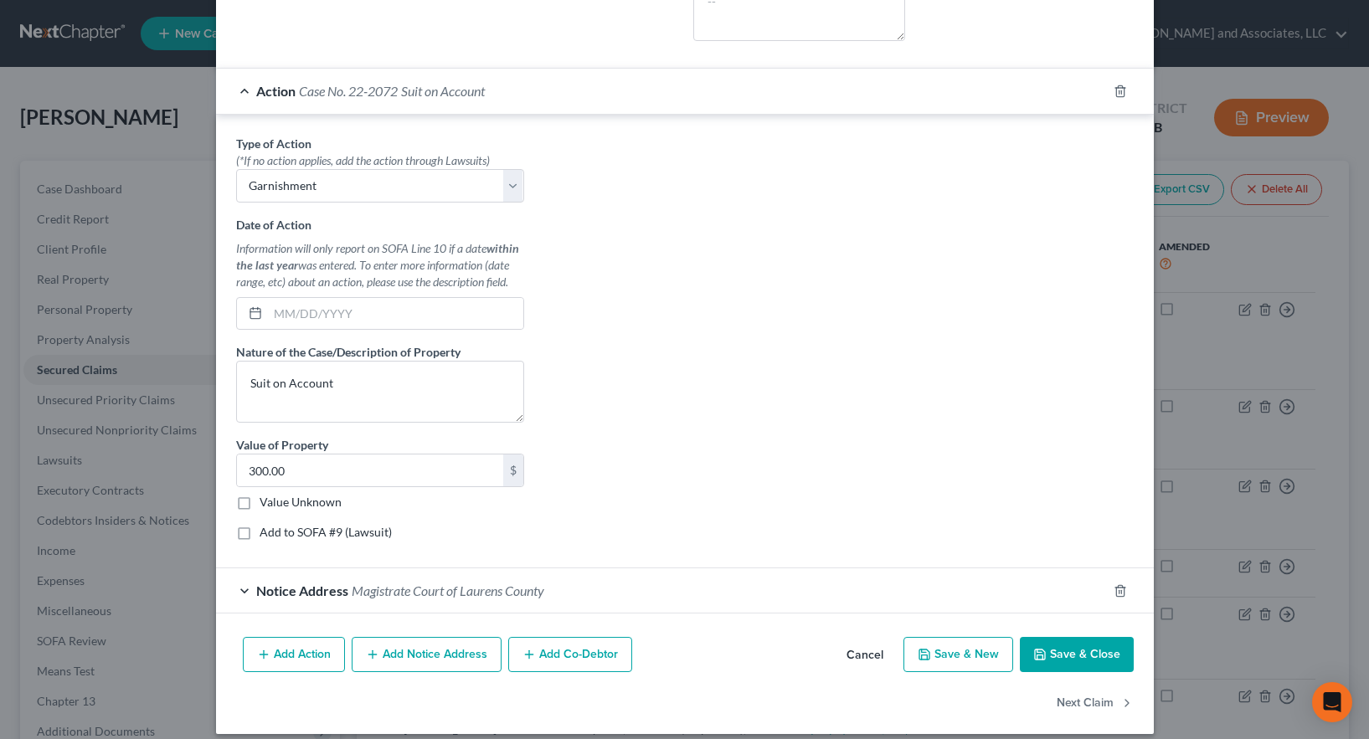
scroll to position [839, 0]
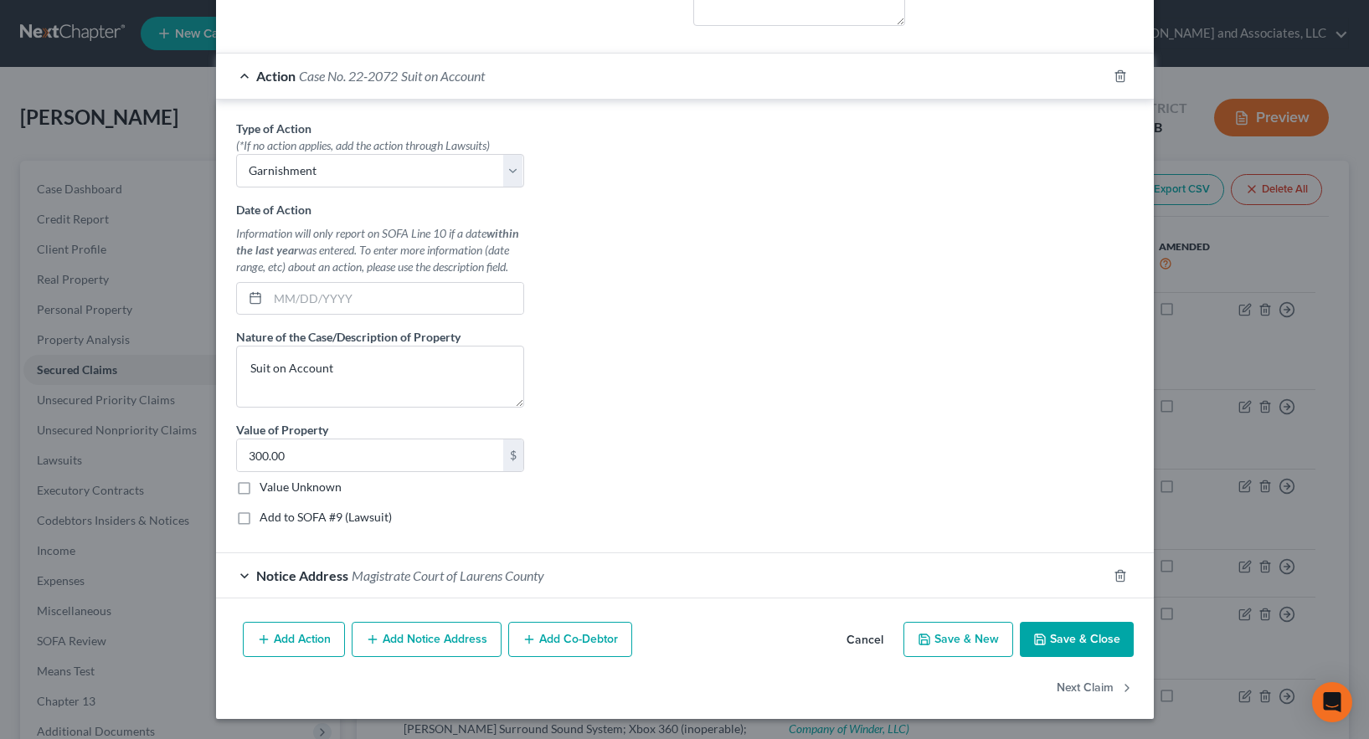
click at [905, 587] on div "Notice Address Magistrate Court of [GEOGRAPHIC_DATA]" at bounding box center [661, 576] width 891 height 44
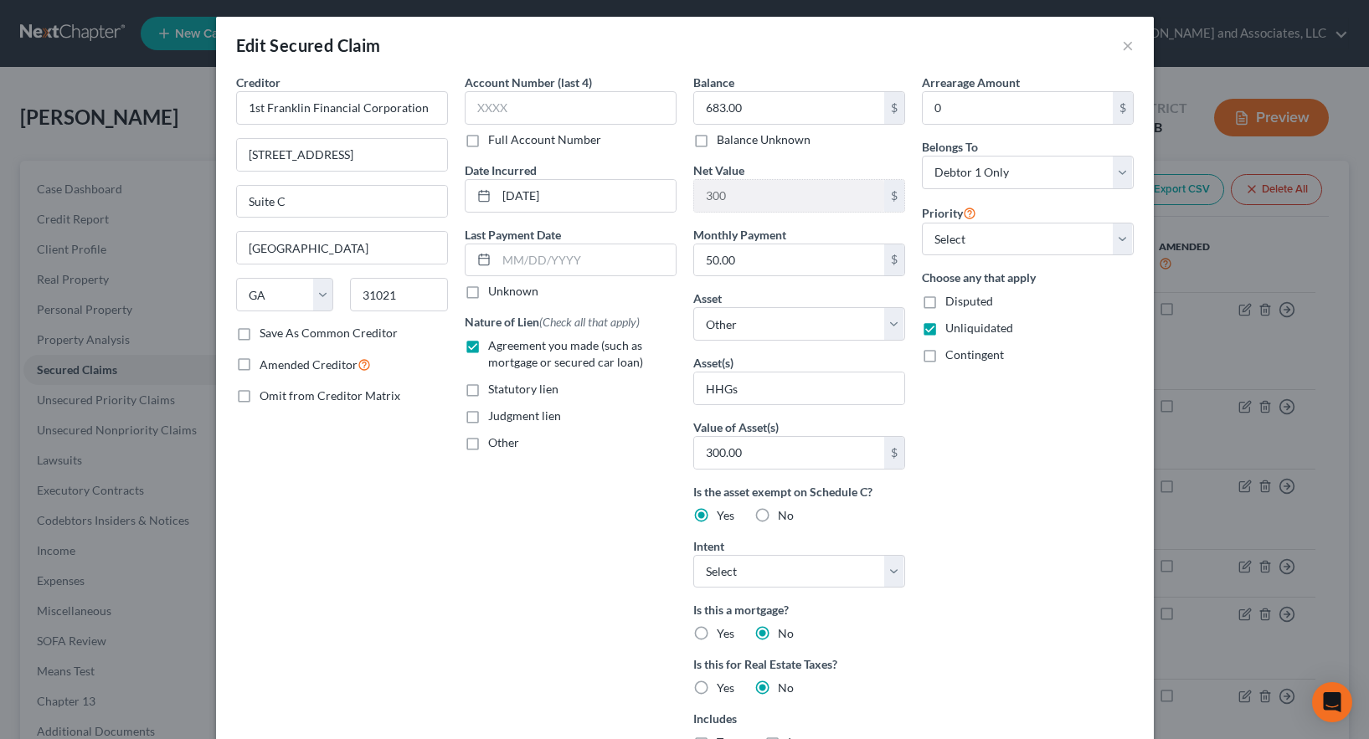
scroll to position [2, 0]
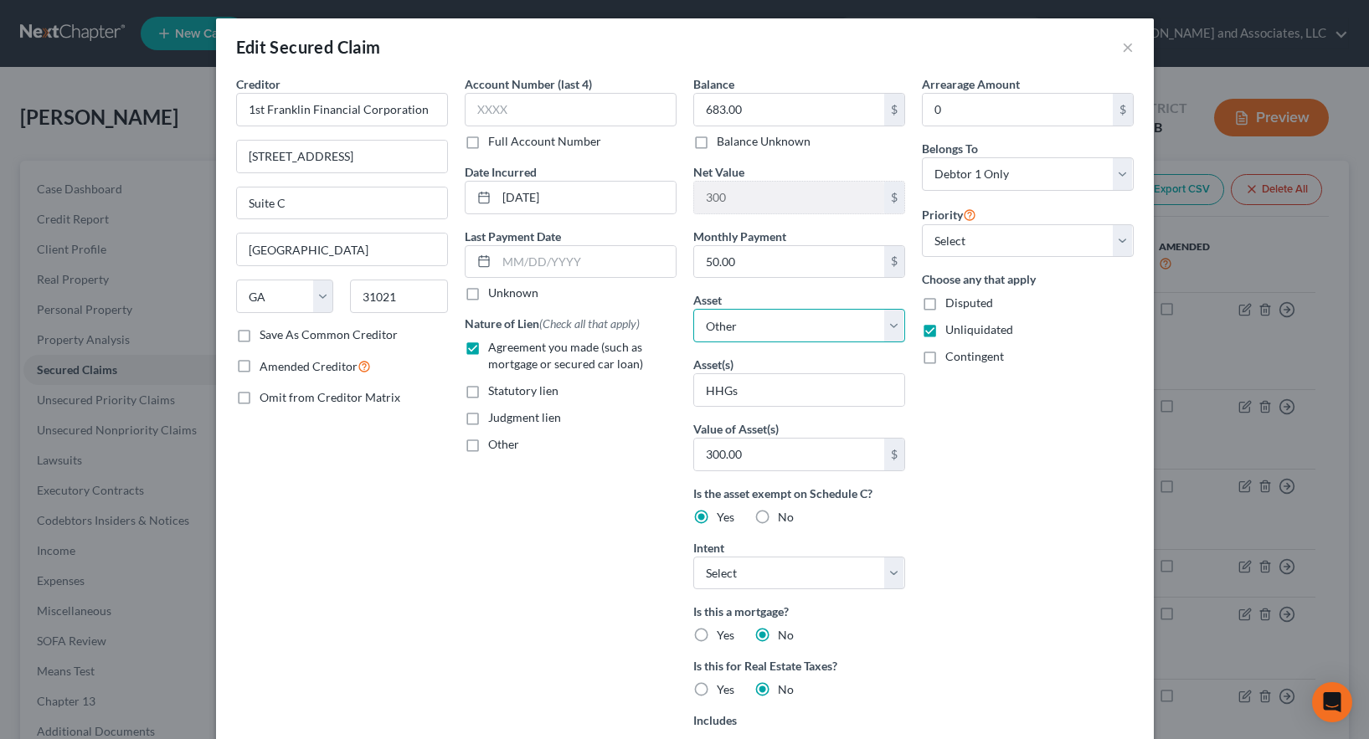
click at [888, 323] on select "Select Other Multiple Assets Ameris Bank (Checking Account) - $8.0 2015 Dodge D…" at bounding box center [799, 325] width 212 height 33
click at [516, 549] on div "Account Number (last 4) Full Account Number Date Incurred [DATE] Last Payment D…" at bounding box center [570, 475] width 229 height 801
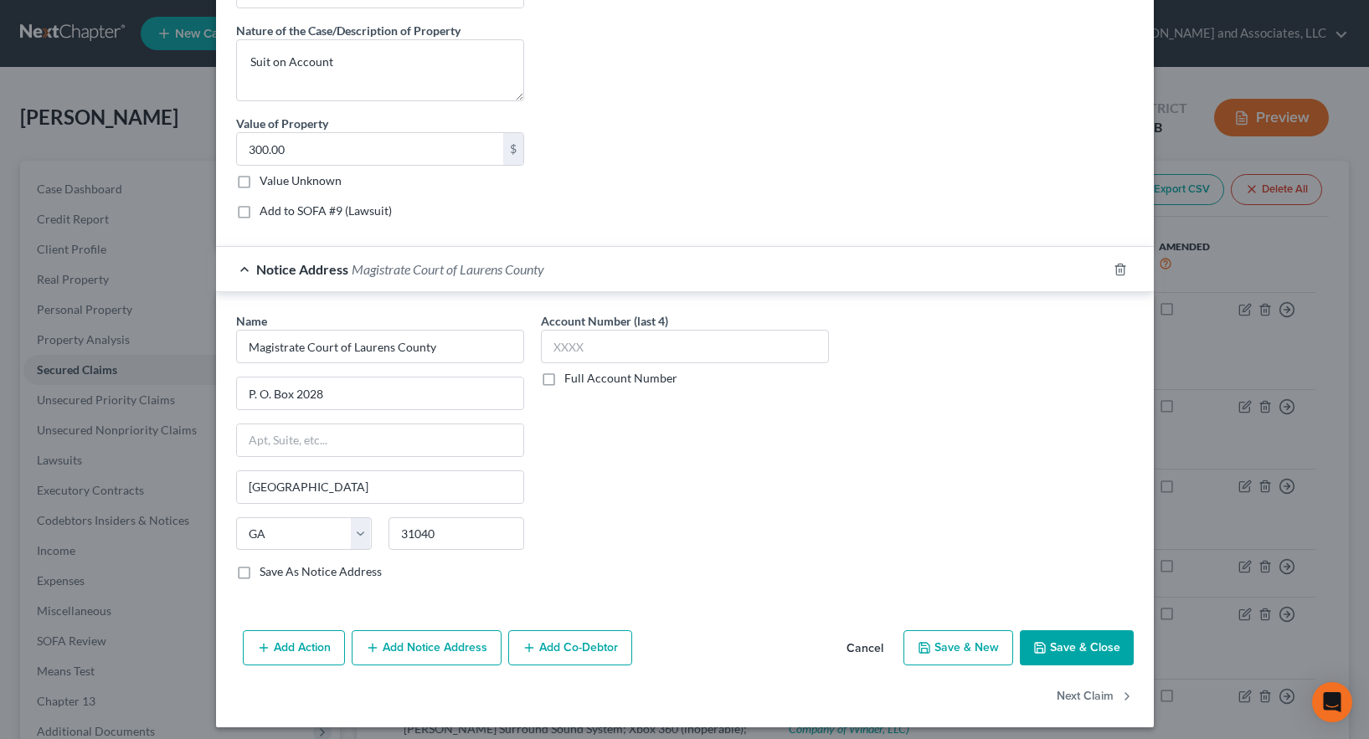
scroll to position [1154, 0]
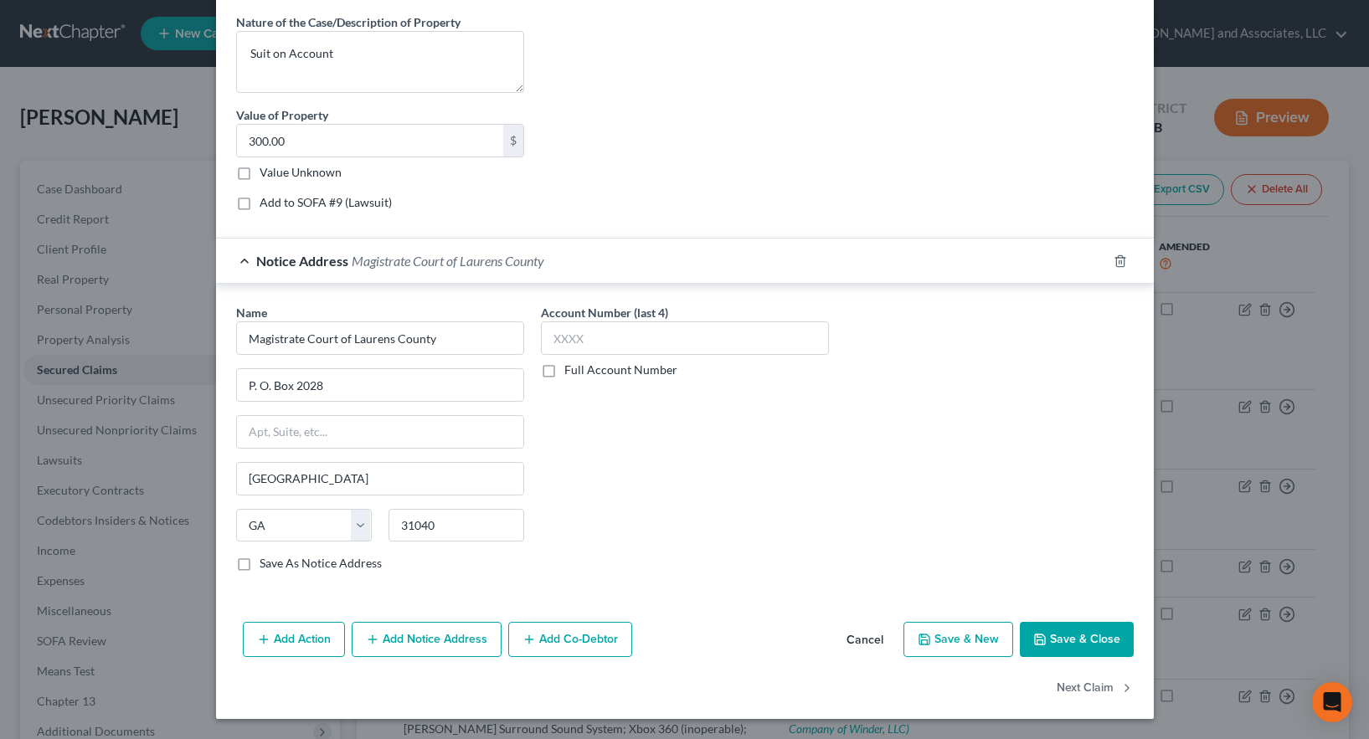
click at [1075, 637] on button "Save & Close" at bounding box center [1077, 639] width 114 height 35
select select
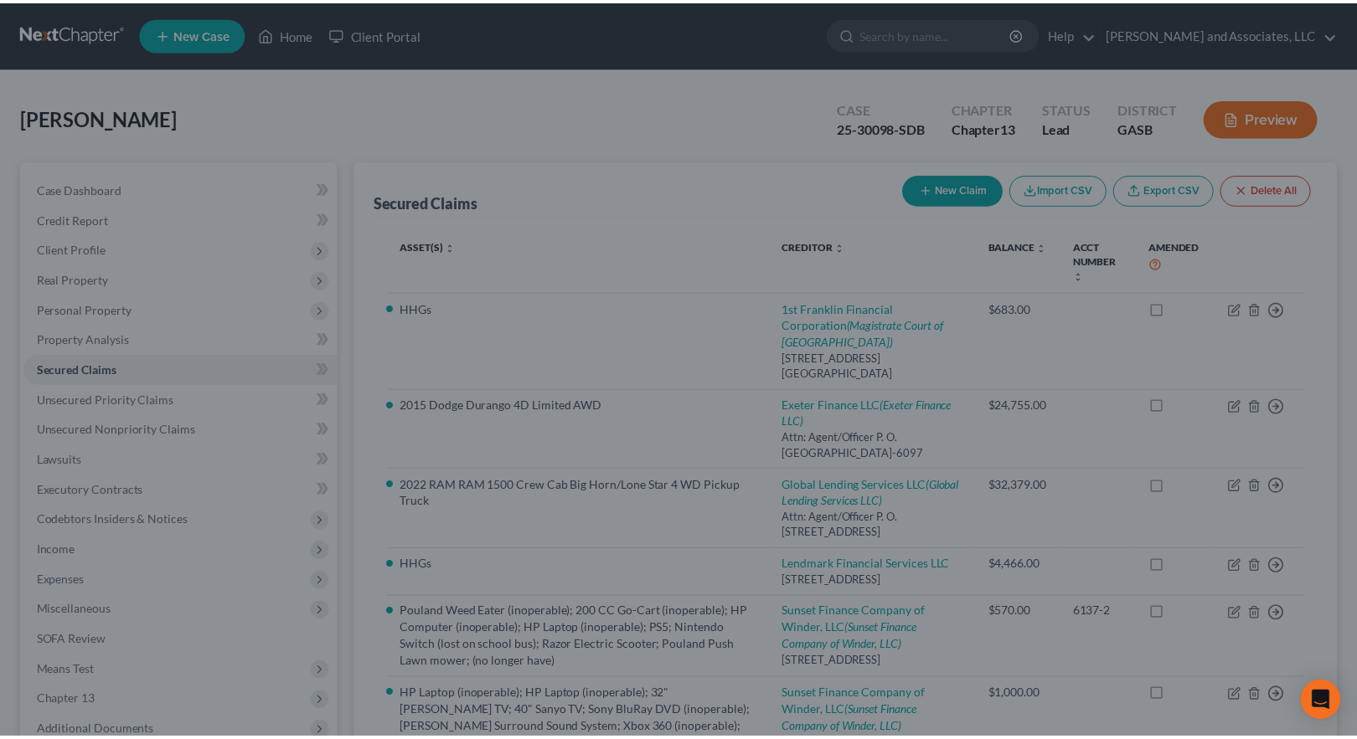
scroll to position [971, 0]
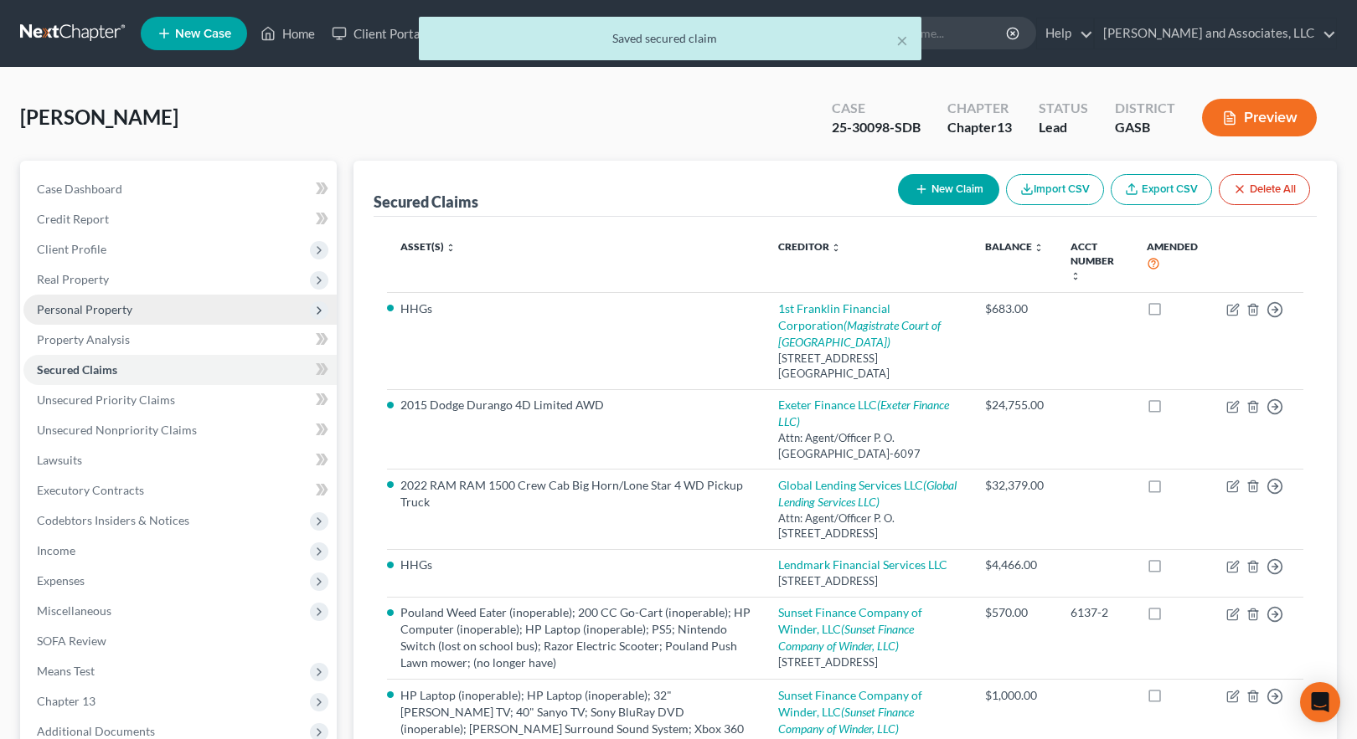
click at [75, 306] on span "Personal Property" at bounding box center [84, 309] width 95 height 14
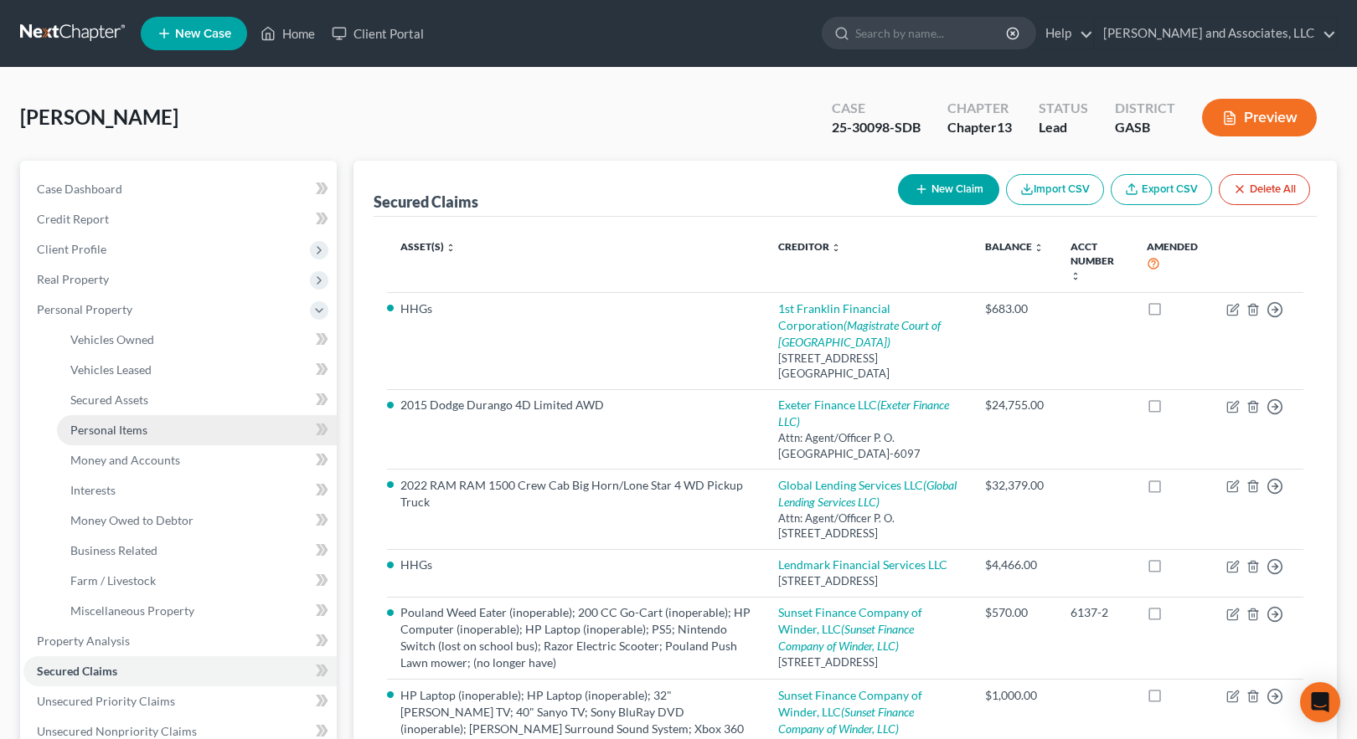
click at [120, 426] on span "Personal Items" at bounding box center [108, 430] width 77 height 14
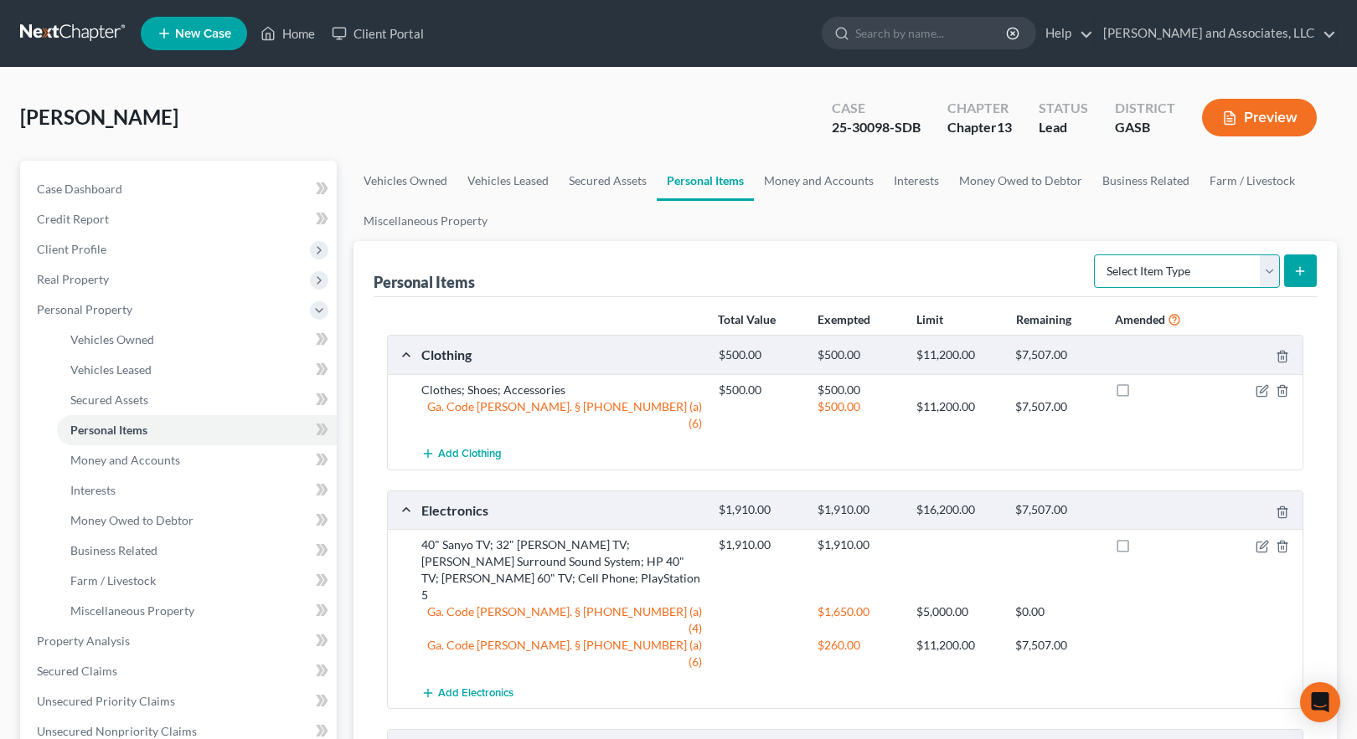
click at [1172, 275] on select "Select Item Type Clothing Collectibles Of Value Electronics Firearms Household …" at bounding box center [1187, 271] width 186 height 33
select select "household_goods"
click at [1095, 255] on select "Select Item Type Clothing Collectibles Of Value Electronics Firearms Household …" at bounding box center [1187, 271] width 186 height 33
click at [1300, 275] on line "submit" at bounding box center [1300, 271] width 0 height 8
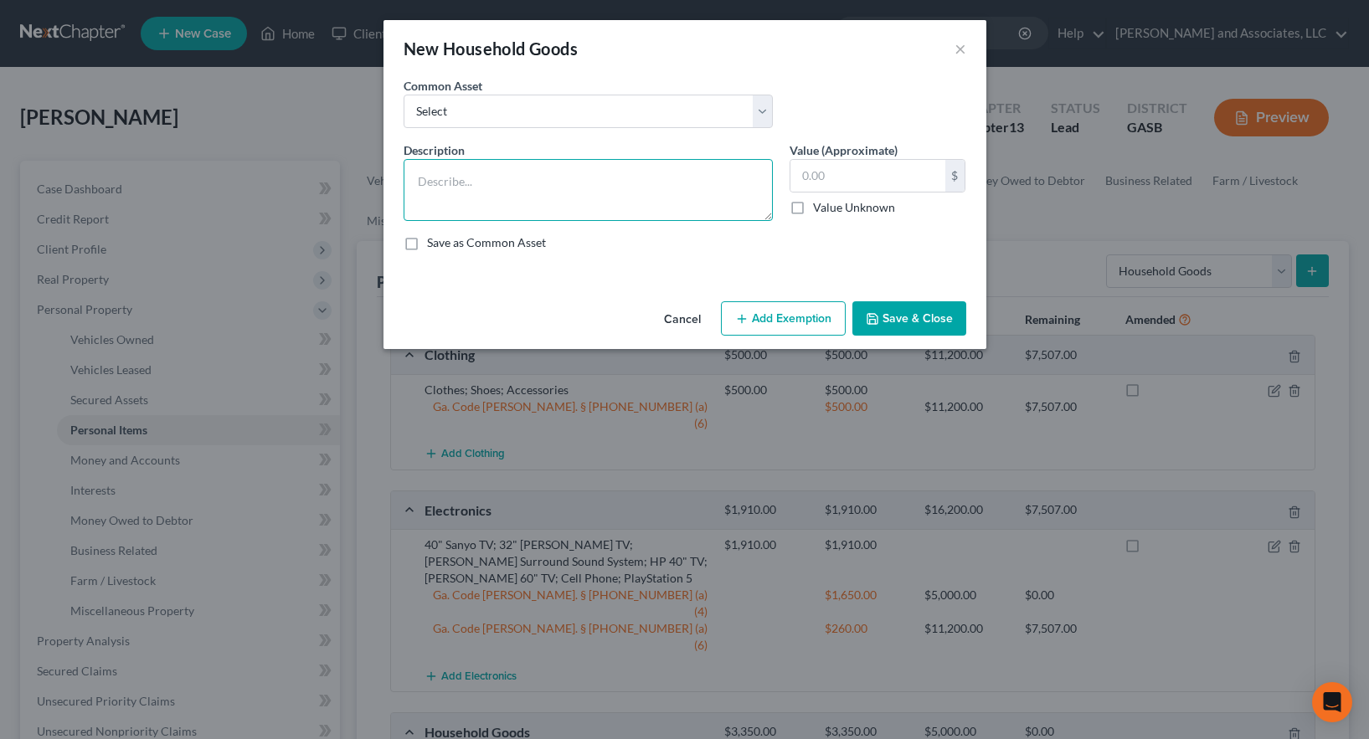
click at [490, 179] on textarea at bounding box center [588, 190] width 369 height 62
type textarea "HHGs"
click at [872, 178] on input "text" at bounding box center [868, 176] width 155 height 32
type input "300.00"
click at [924, 321] on button "Save & Close" at bounding box center [909, 318] width 114 height 35
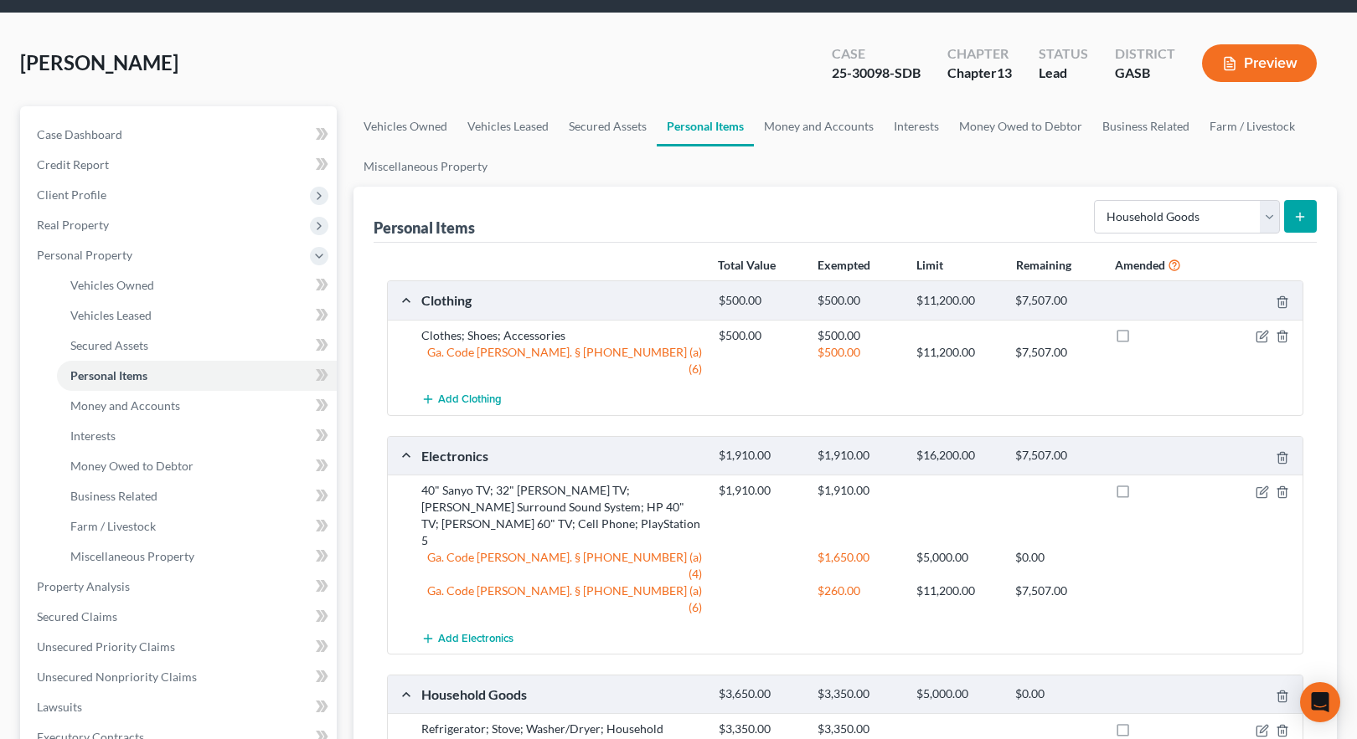
scroll to position [84, 0]
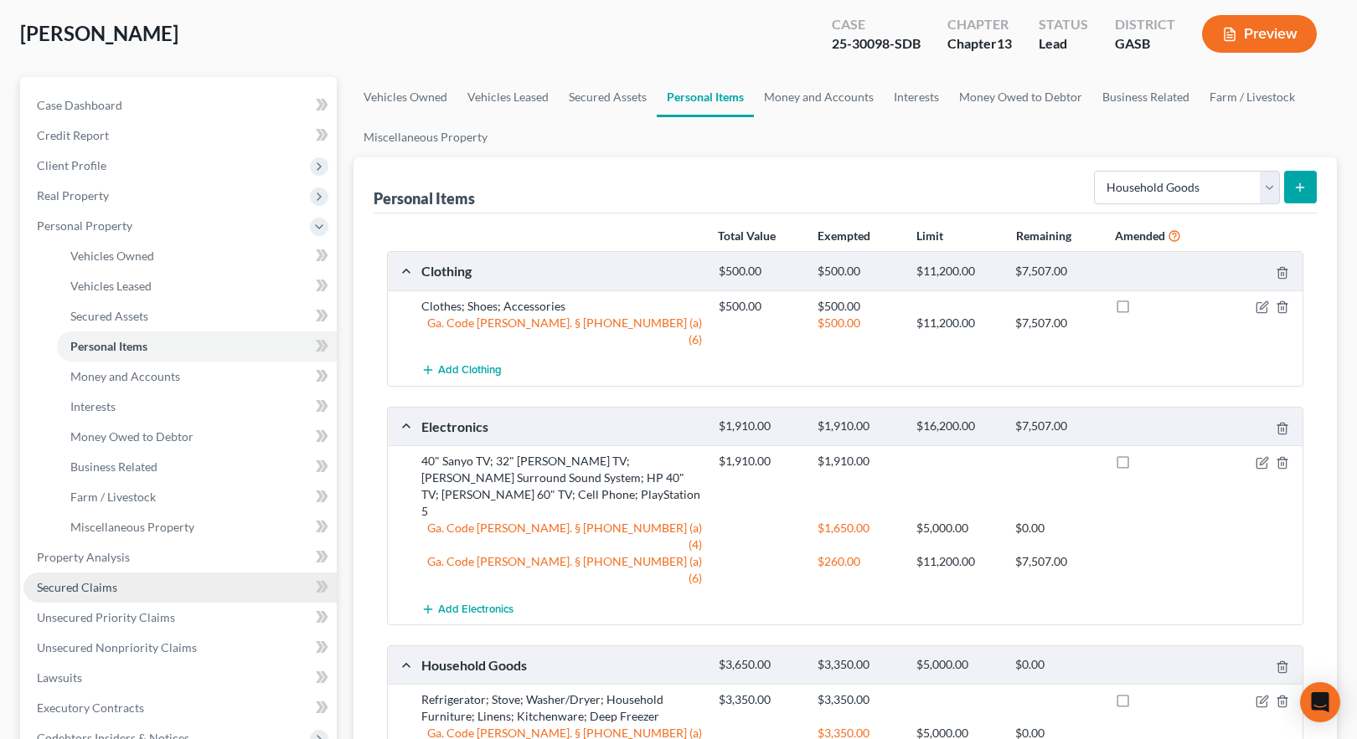
click at [92, 589] on span "Secured Claims" at bounding box center [77, 587] width 80 height 14
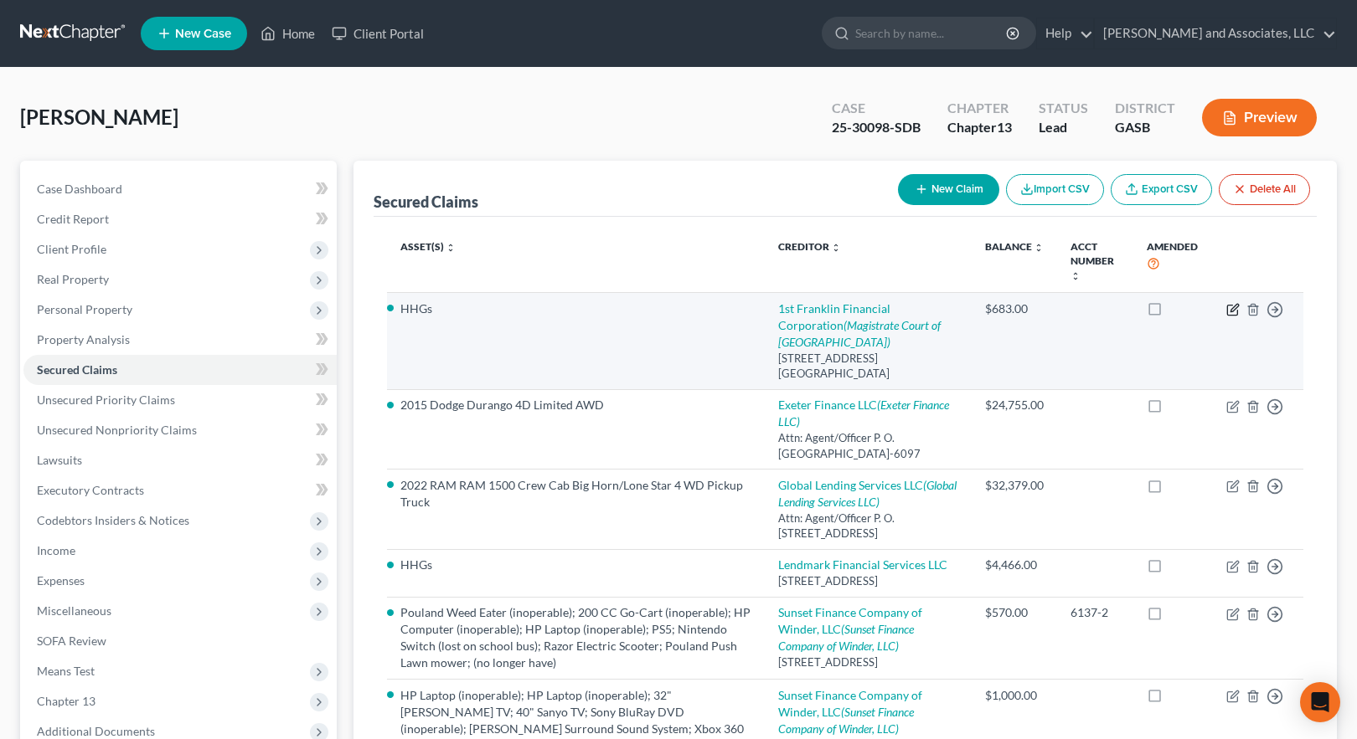
click at [1235, 310] on icon "button" at bounding box center [1234, 308] width 8 height 8
select select "10"
select select "0"
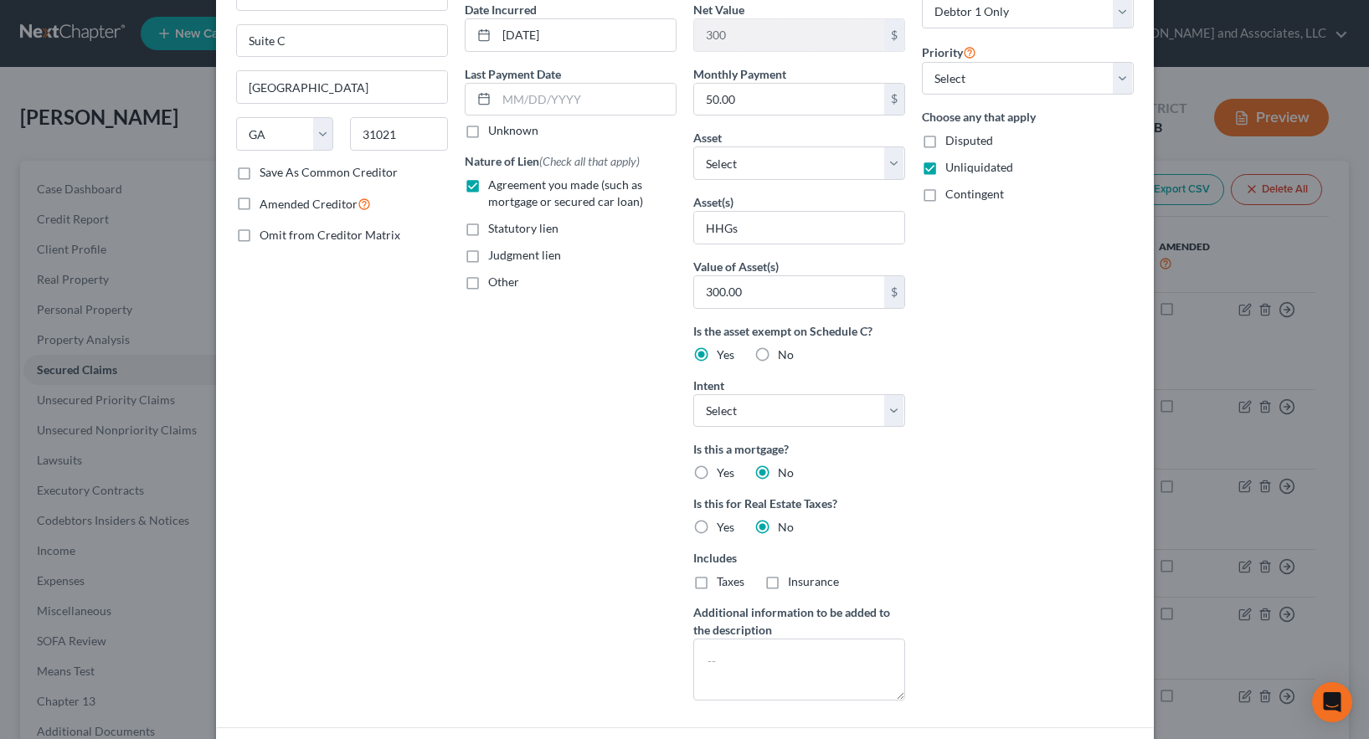
scroll to position [167, 0]
click at [778, 350] on label "No" at bounding box center [786, 351] width 16 height 17
click at [785, 350] on input "No" at bounding box center [790, 348] width 11 height 11
radio input "true"
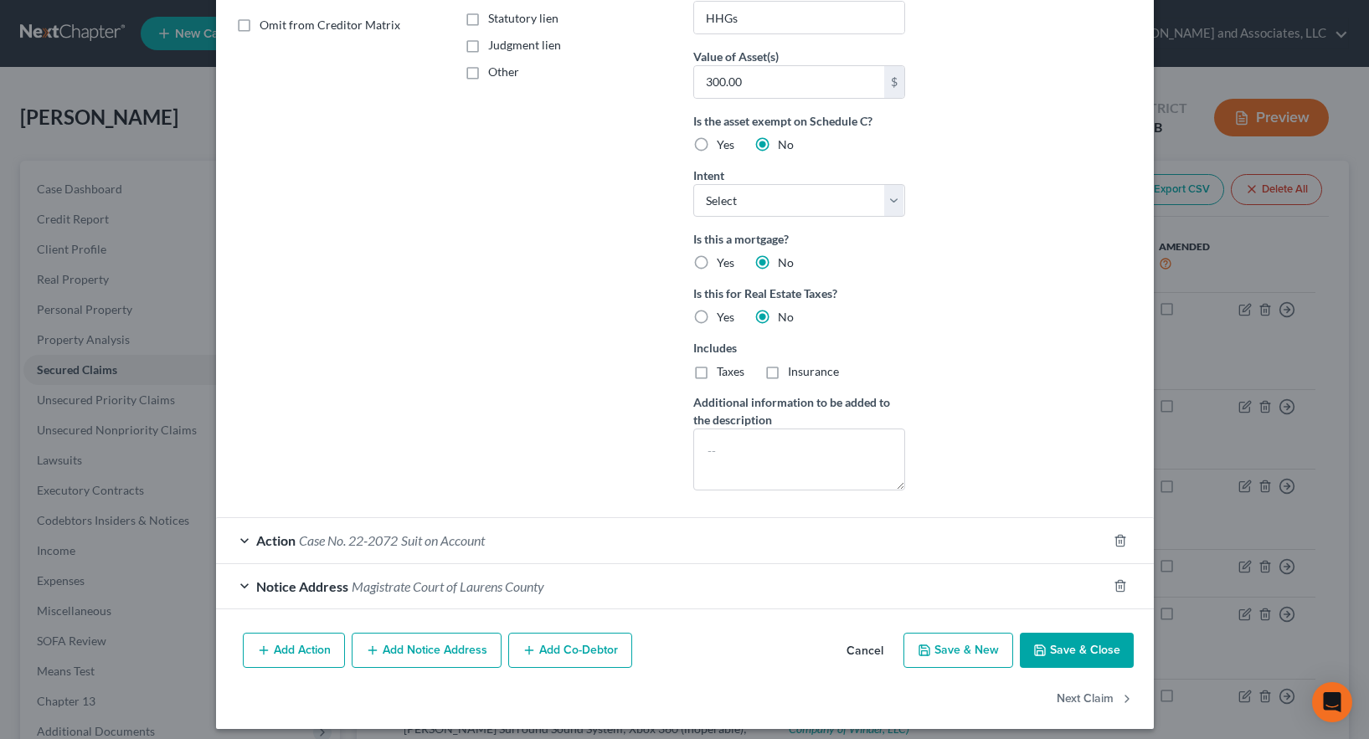
scroll to position [384, 0]
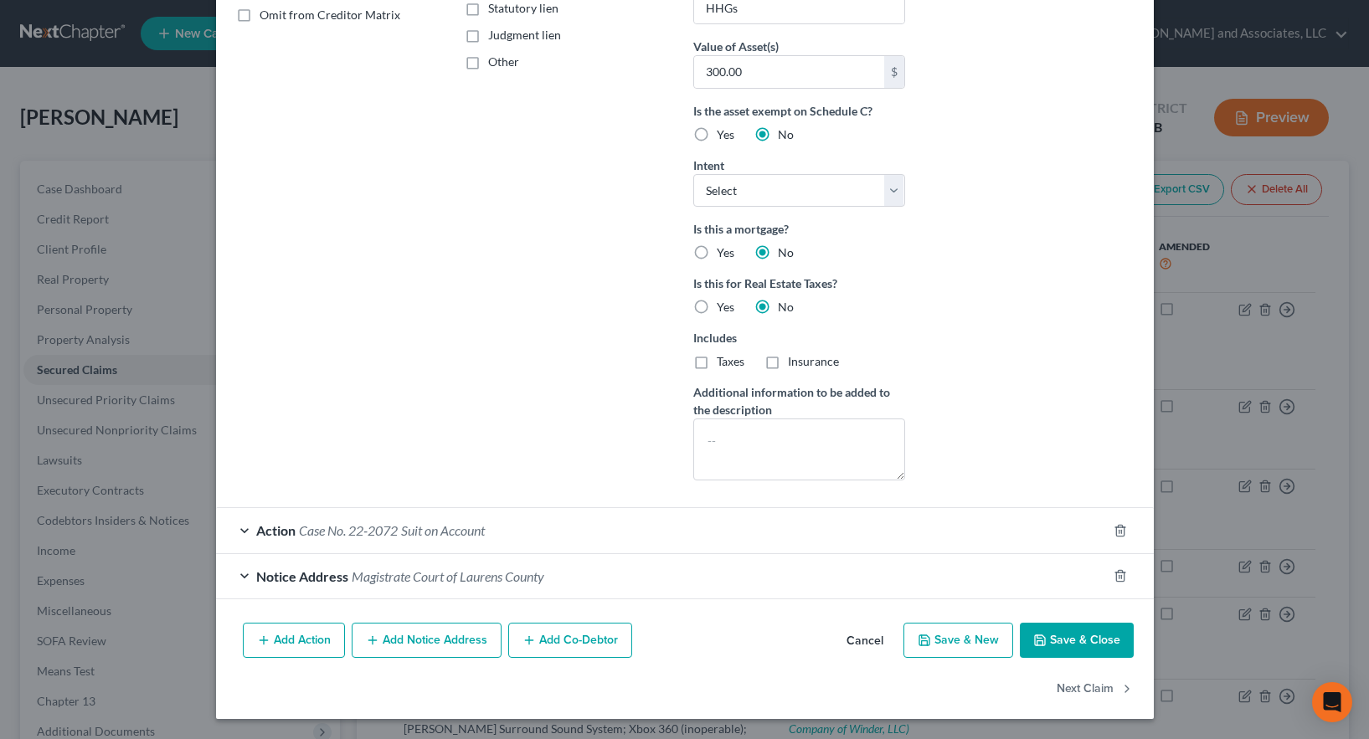
click at [1073, 641] on button "Save & Close" at bounding box center [1077, 640] width 114 height 35
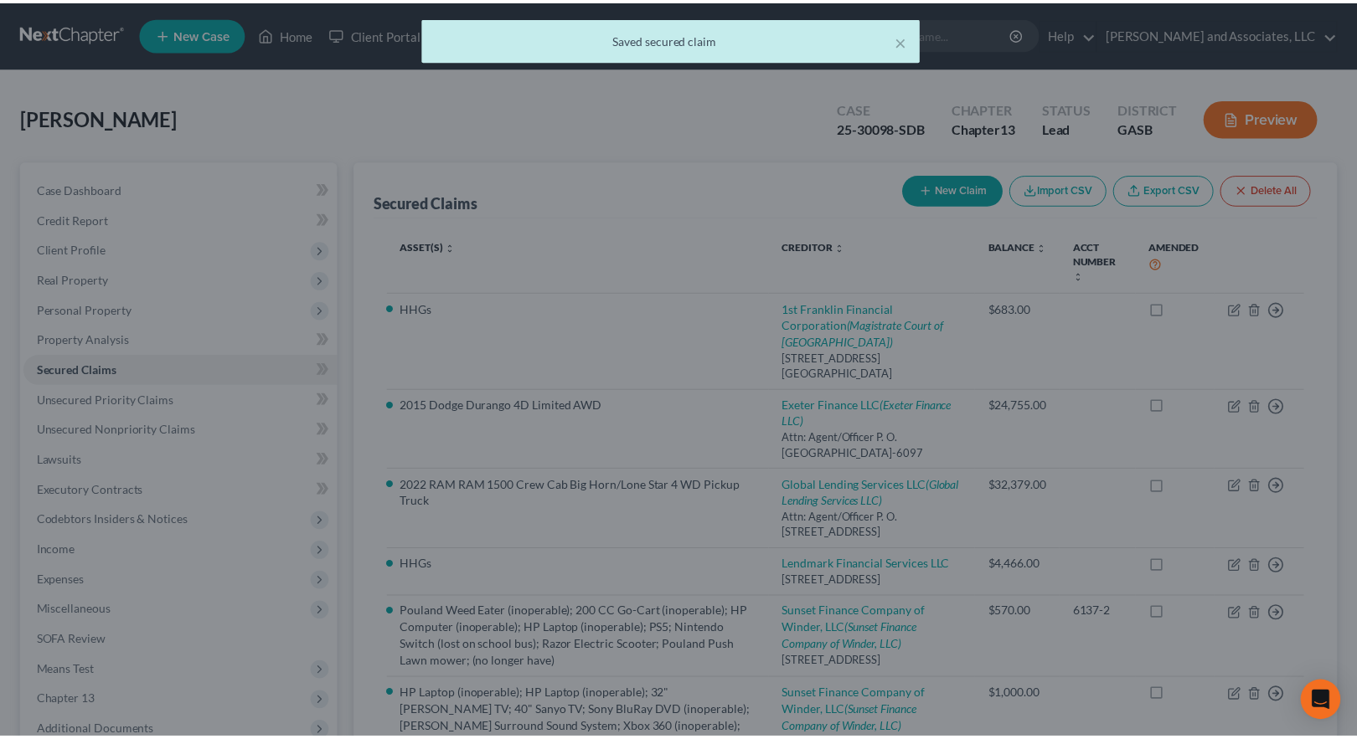
scroll to position [0, 0]
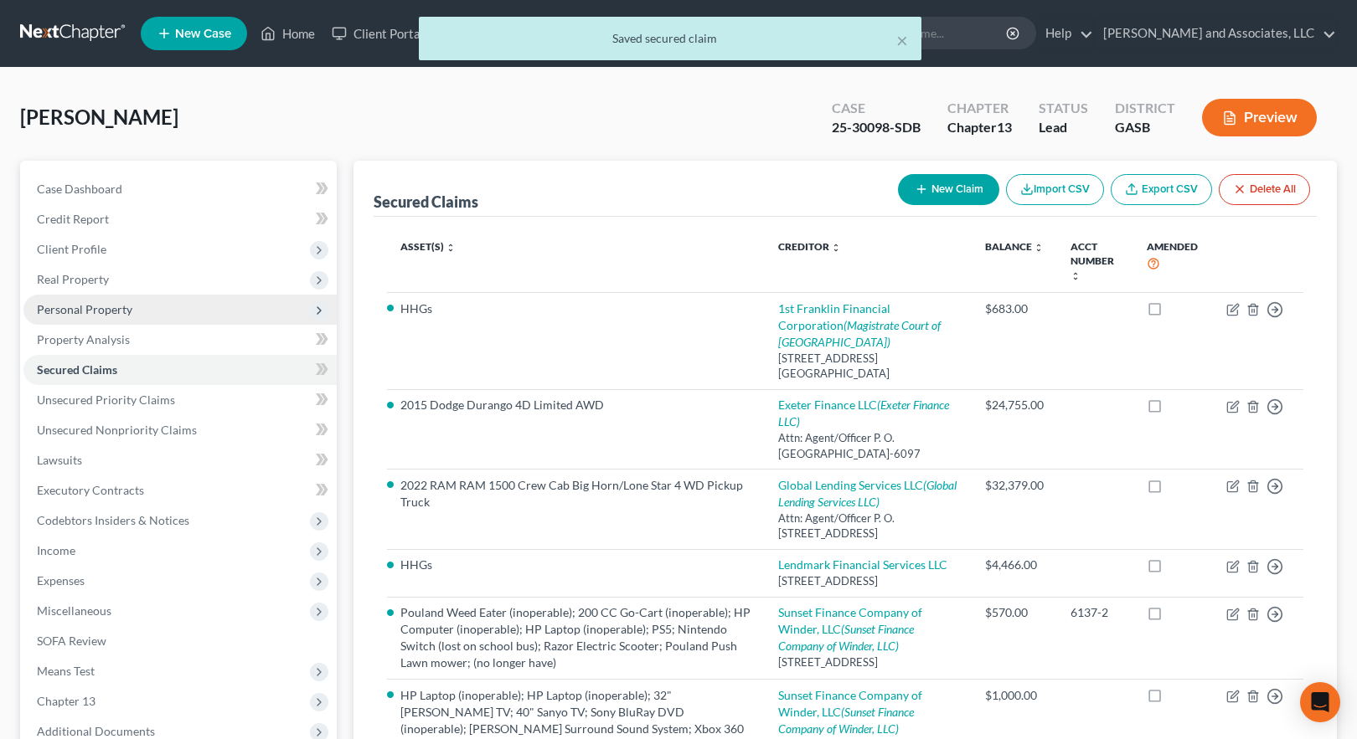
click at [88, 310] on span "Personal Property" at bounding box center [84, 309] width 95 height 14
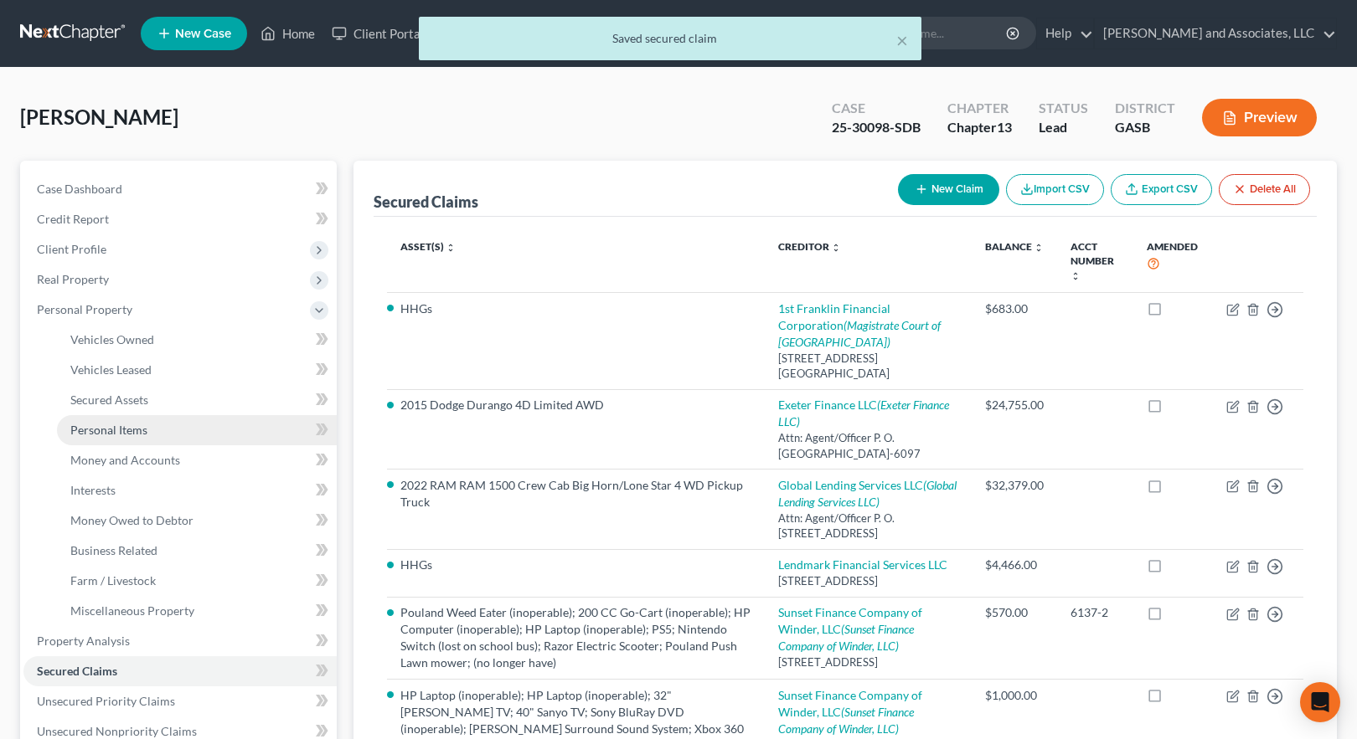
click at [129, 432] on span "Personal Items" at bounding box center [108, 430] width 77 height 14
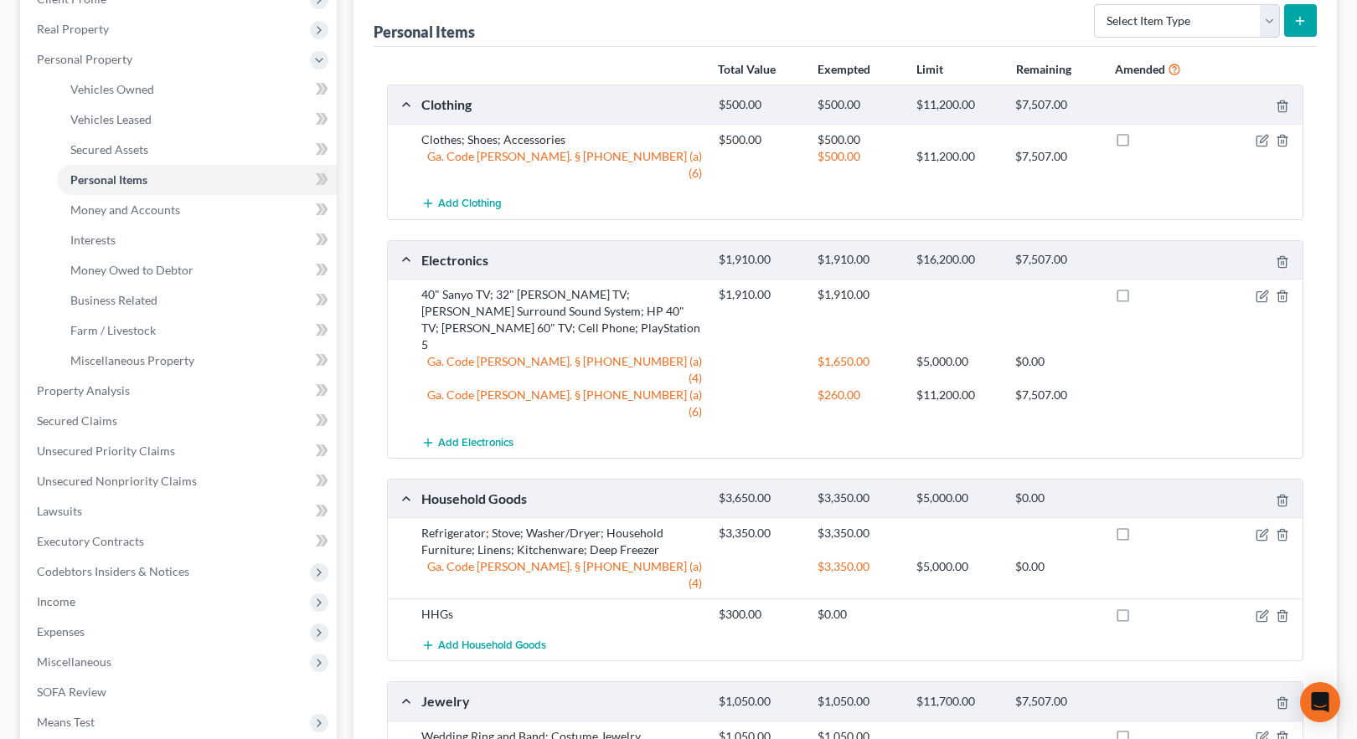
scroll to position [251, 0]
click at [1282, 609] on icon "button" at bounding box center [1281, 615] width 13 height 13
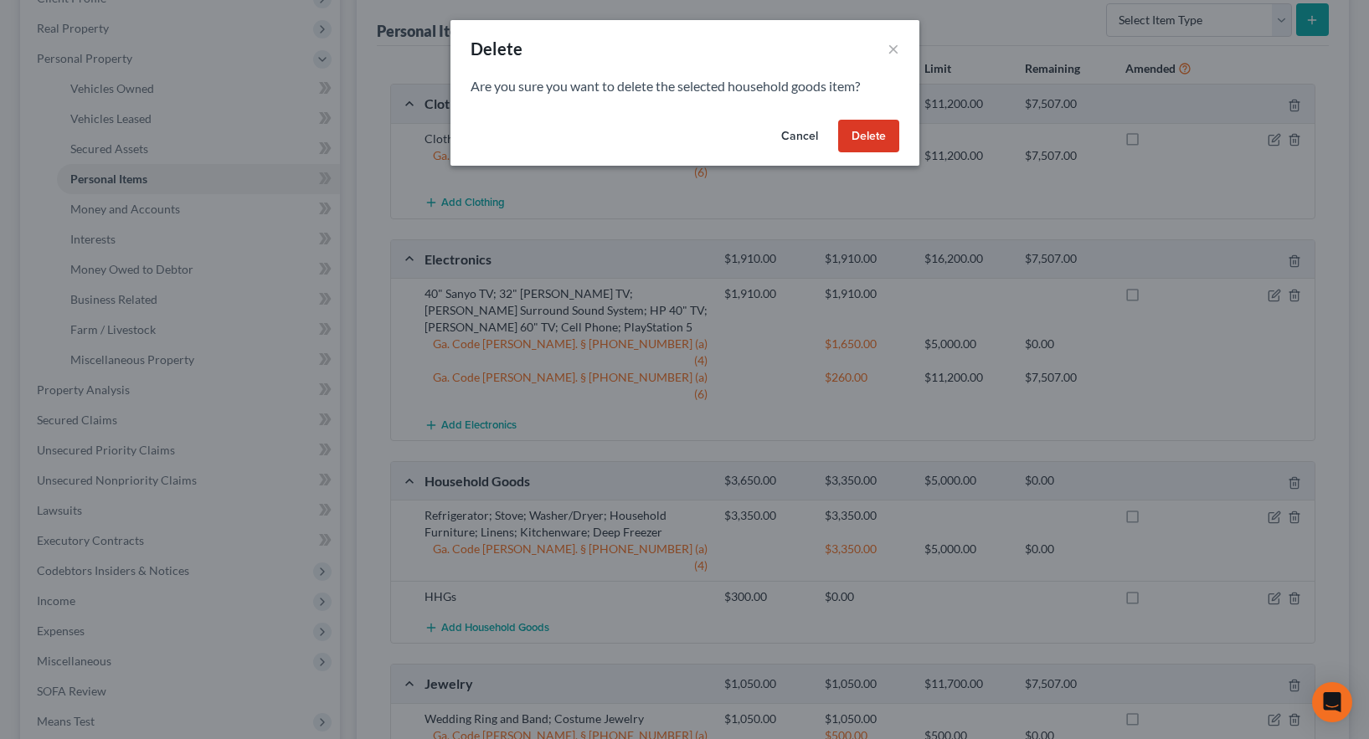
click at [870, 140] on button "Delete" at bounding box center [868, 136] width 61 height 33
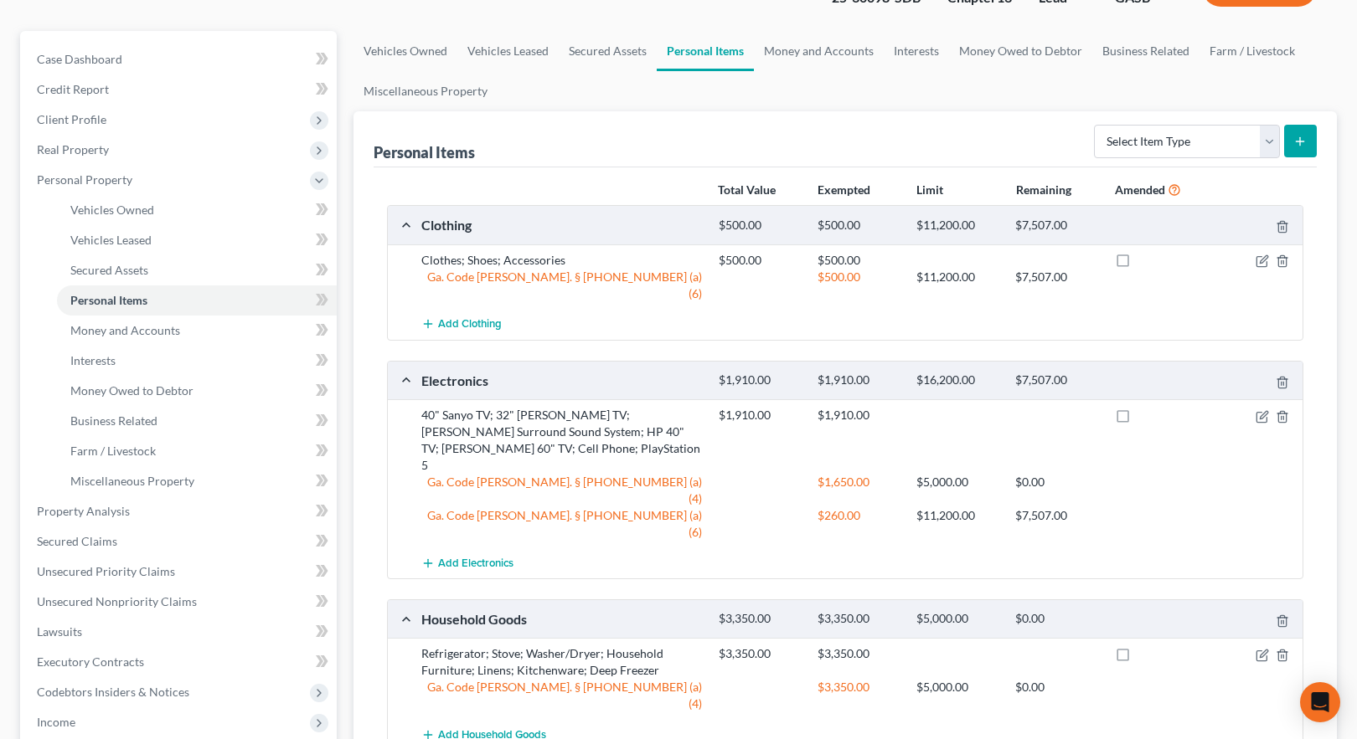
scroll to position [0, 0]
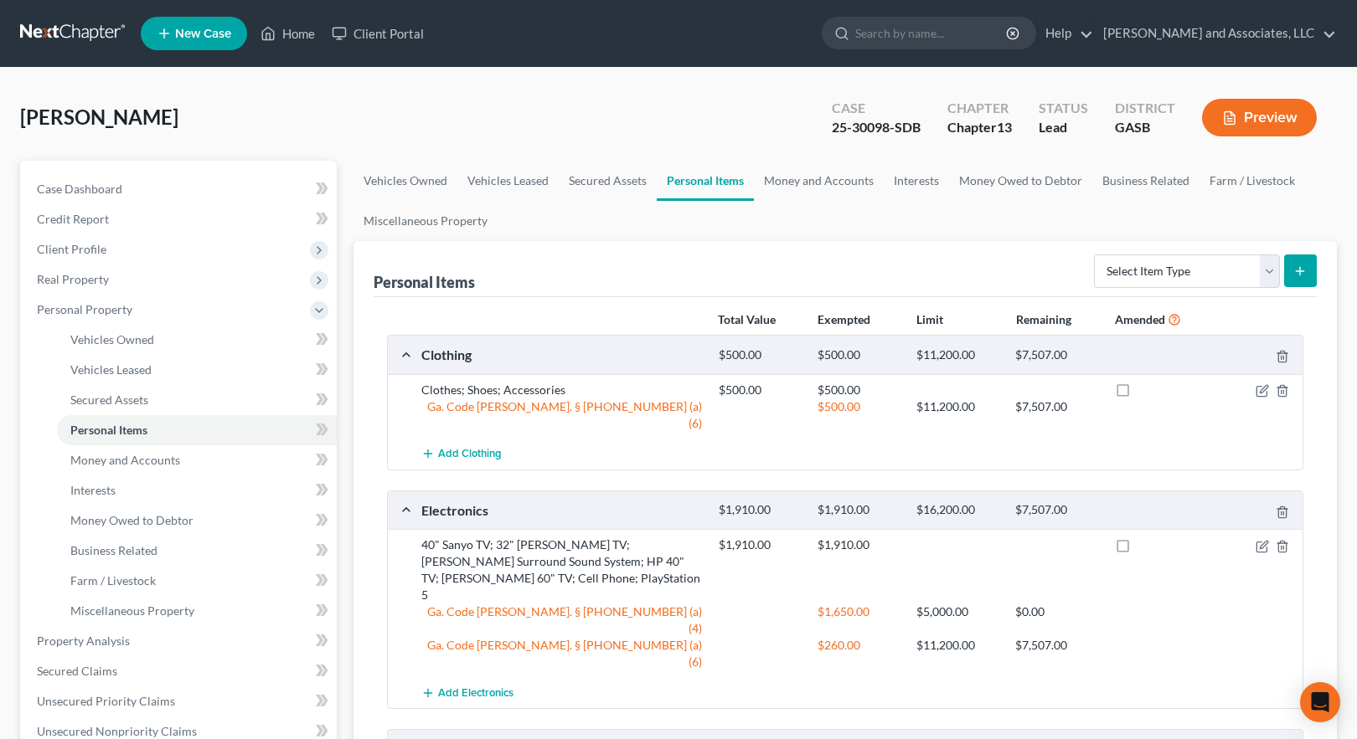
click at [1261, 115] on button "Preview" at bounding box center [1259, 118] width 115 height 38
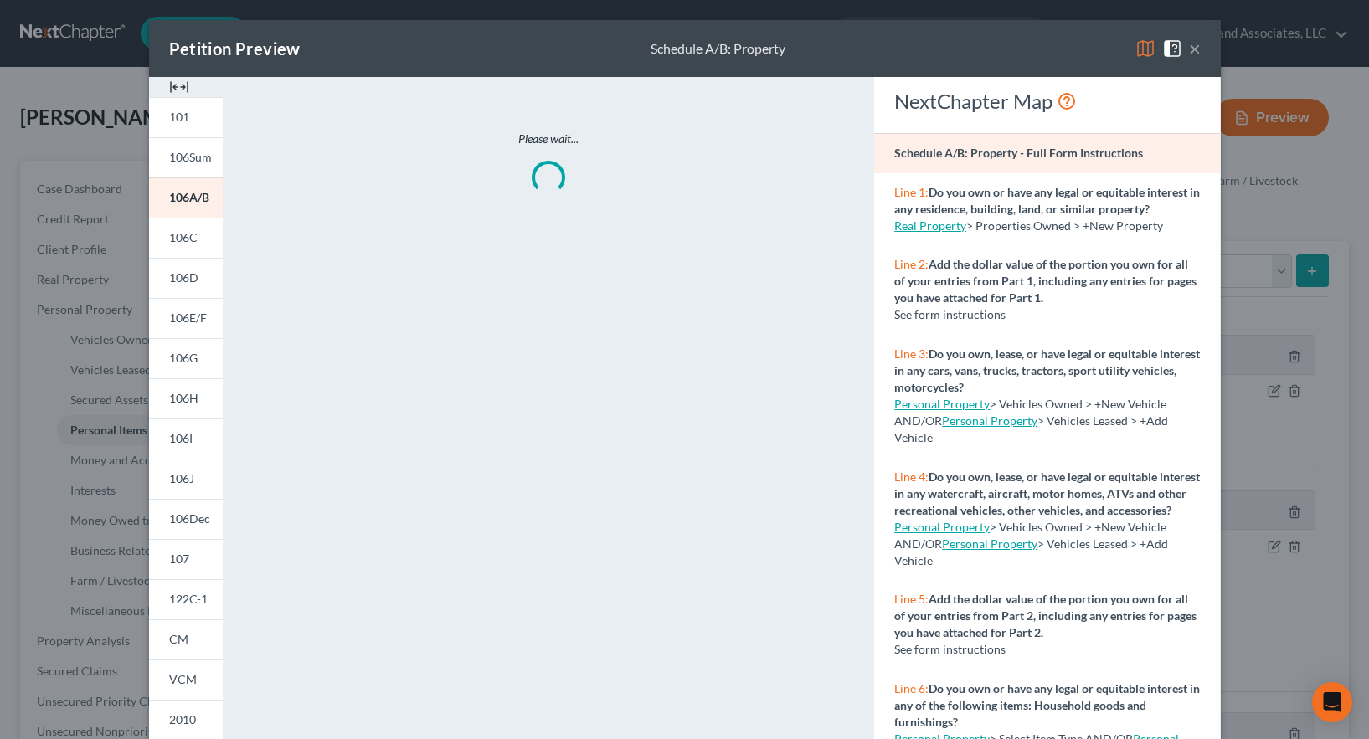
click at [1140, 48] on img at bounding box center [1146, 49] width 20 height 20
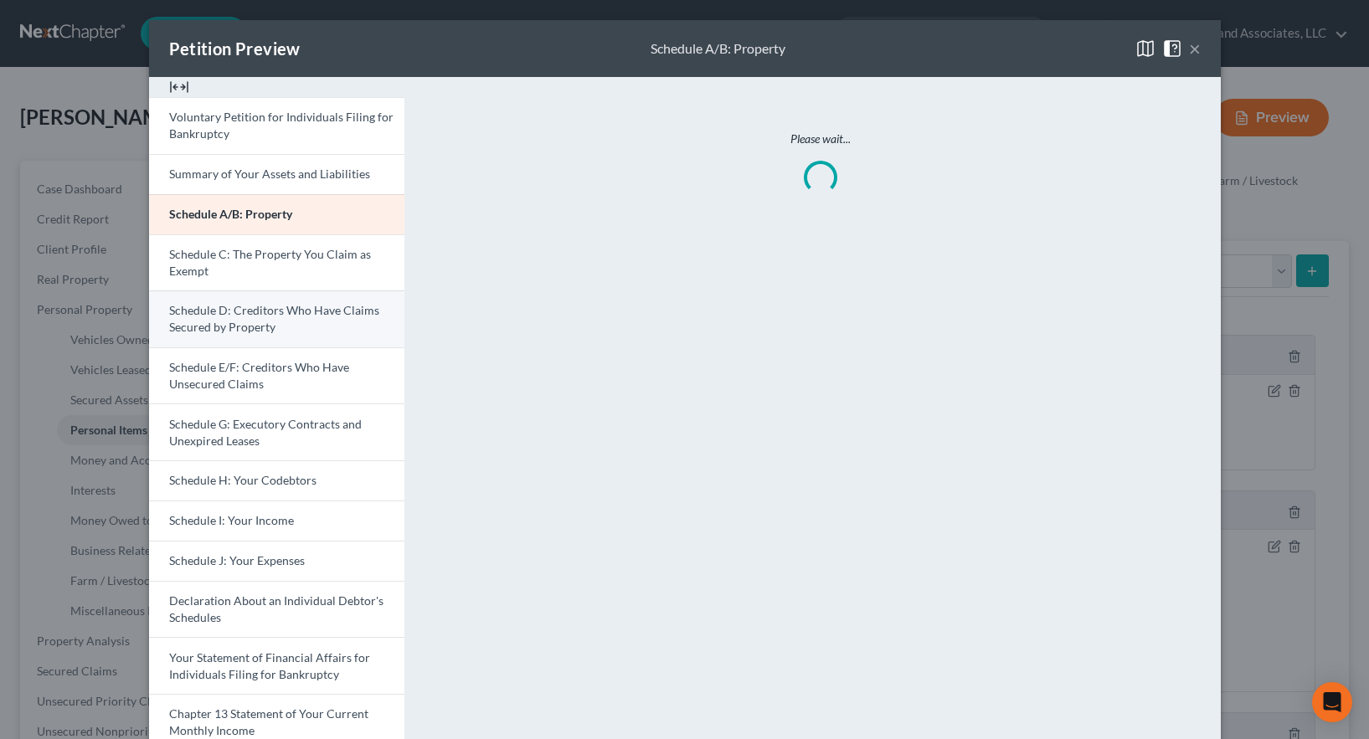
click at [284, 322] on link "Schedule D: Creditors Who Have Claims Secured by Property" at bounding box center [276, 319] width 255 height 57
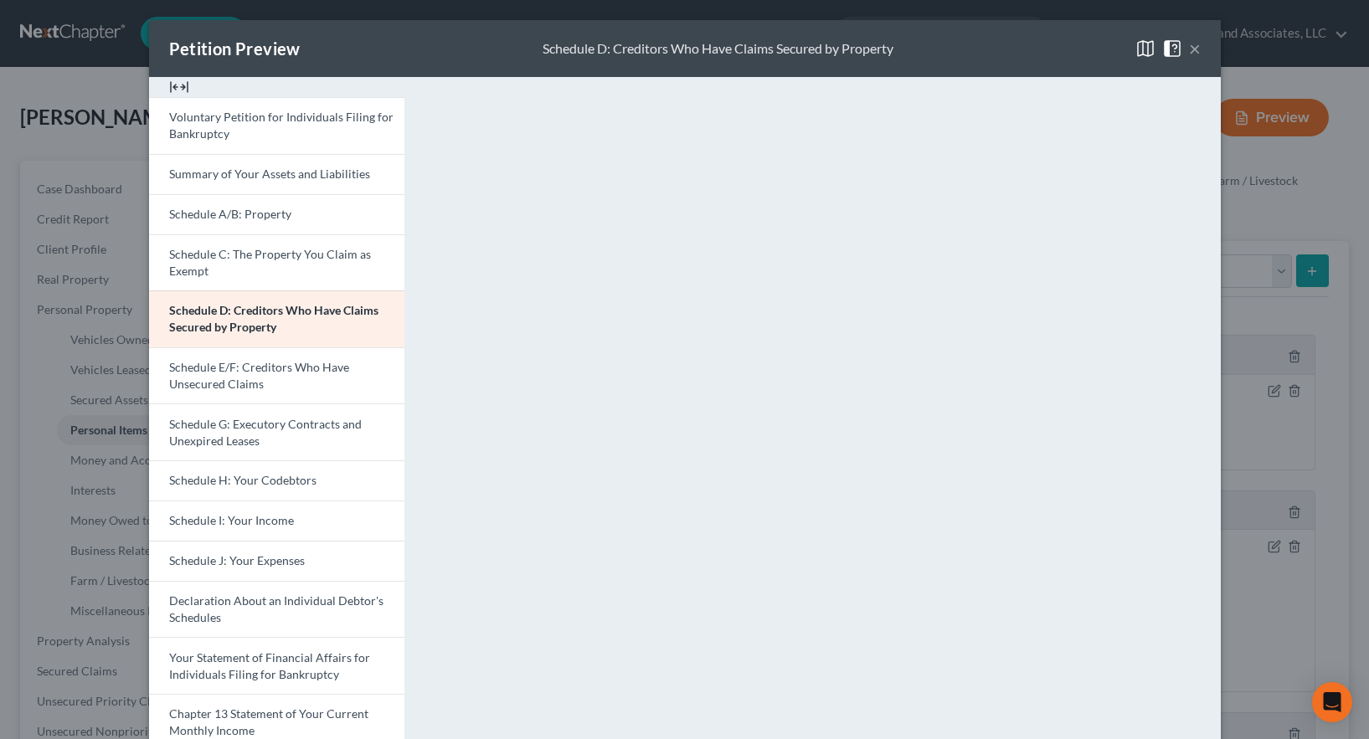
click at [1189, 51] on button "×" at bounding box center [1195, 49] width 12 height 20
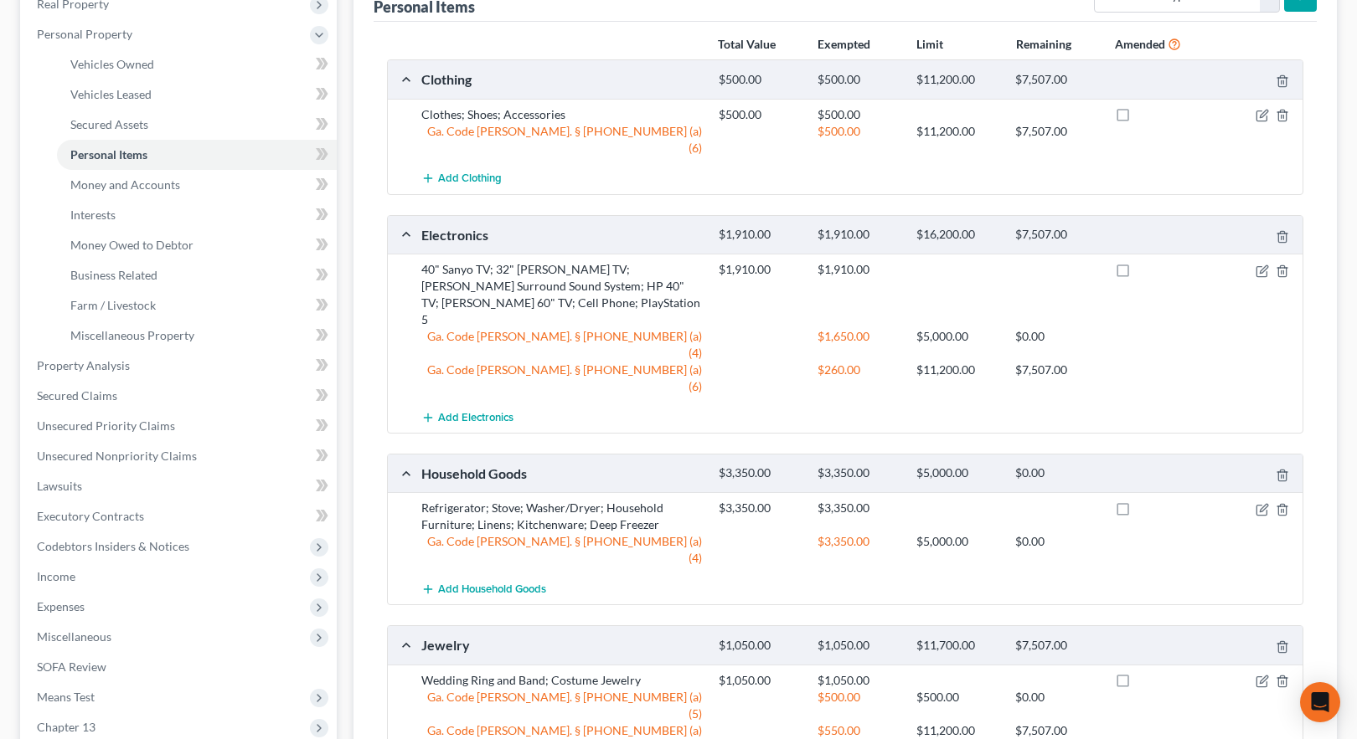
scroll to position [335, 0]
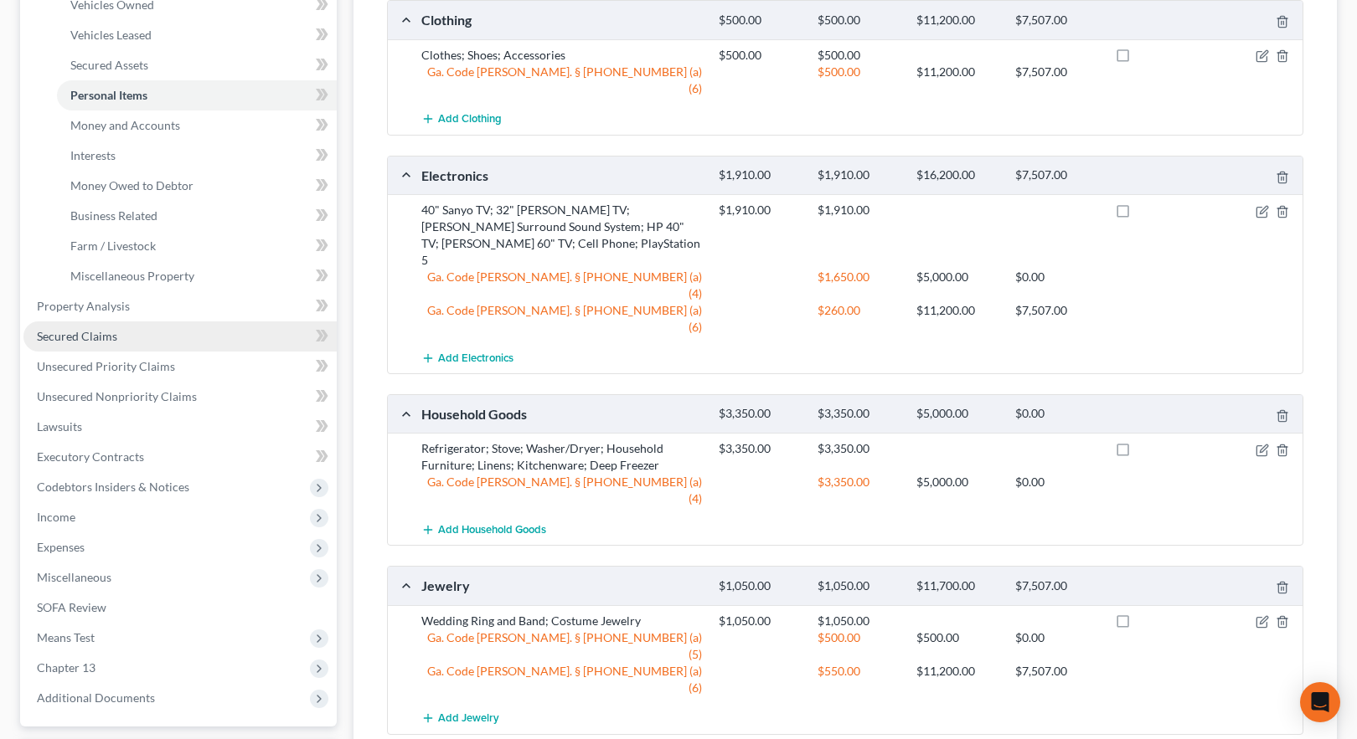
click at [72, 338] on span "Secured Claims" at bounding box center [77, 336] width 80 height 14
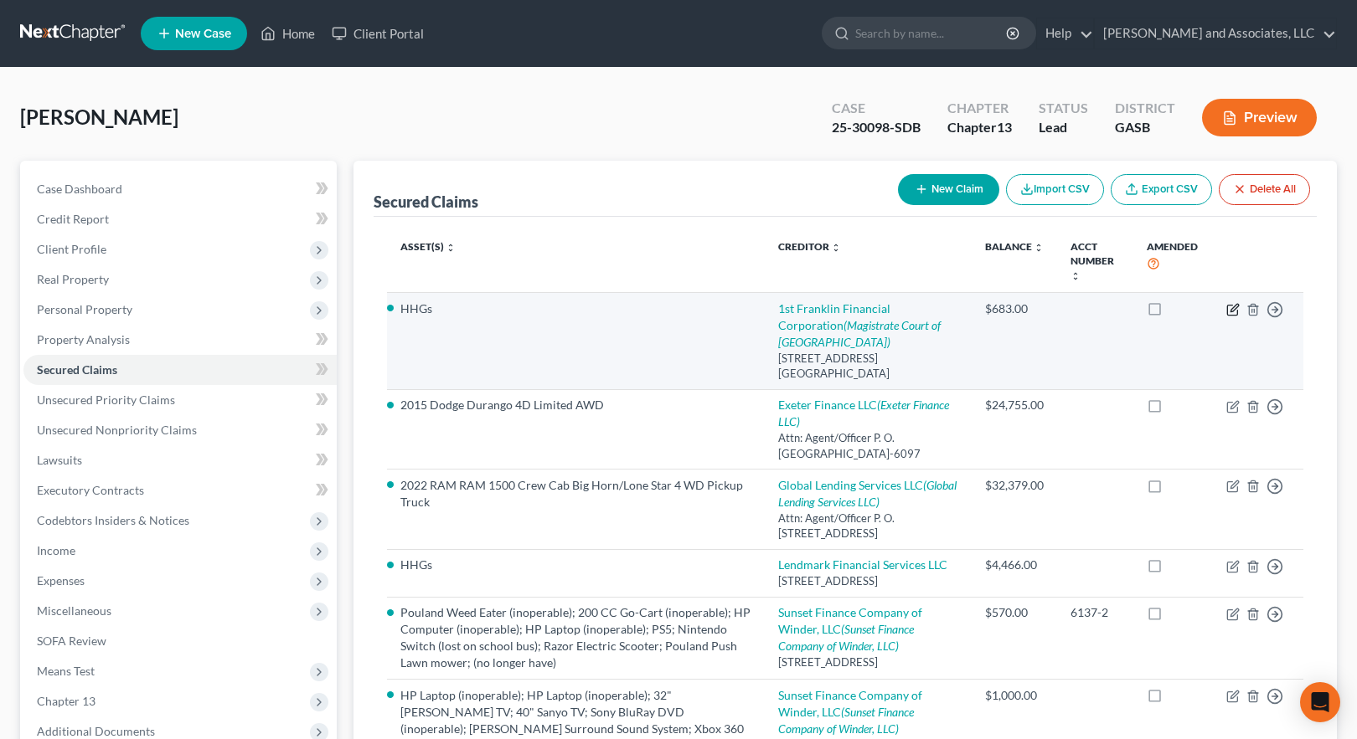
click at [1234, 309] on icon "button" at bounding box center [1232, 309] width 13 height 13
select select "10"
select select "0"
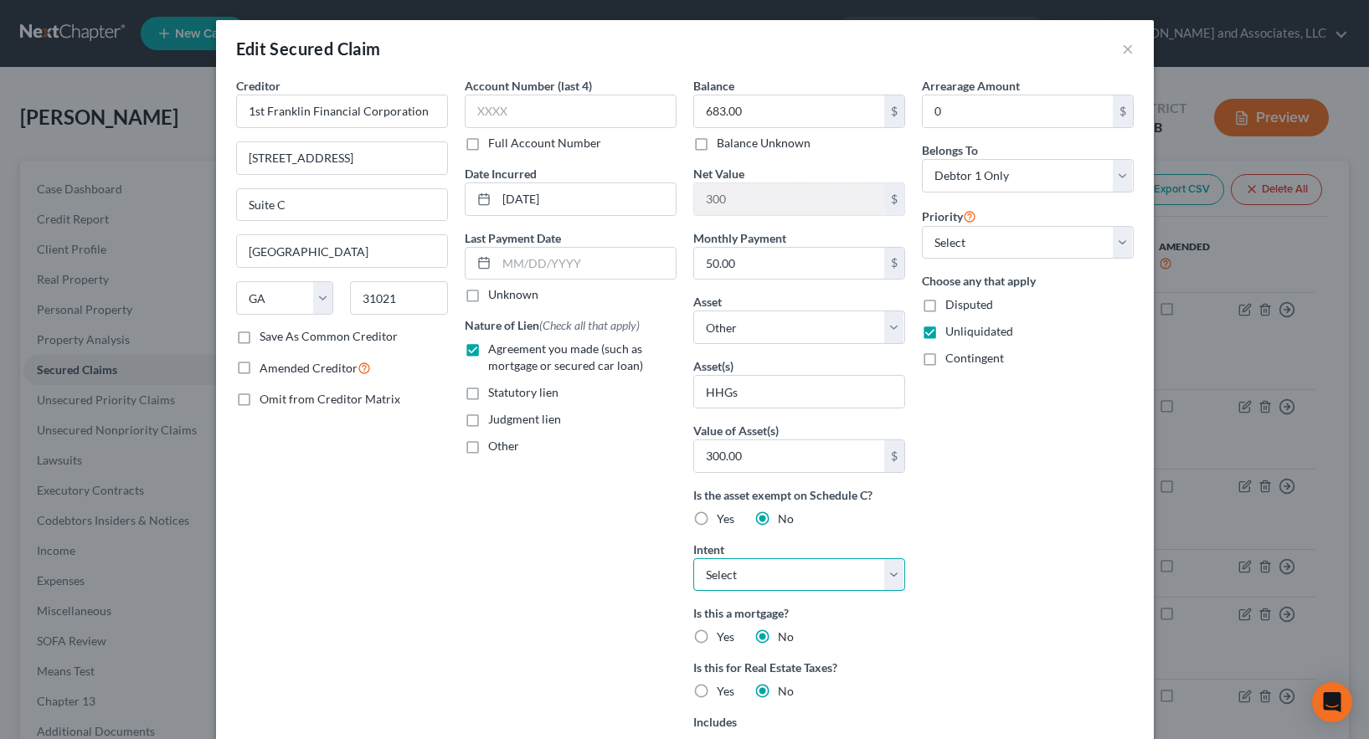
click at [730, 575] on select "Select Surrender Redeem Reaffirm Avoid Other" at bounding box center [799, 575] width 212 height 33
select select "2"
click at [693, 559] on select "Select Surrender Redeem Reaffirm Avoid Other" at bounding box center [799, 575] width 212 height 33
click at [1031, 243] on select "Select 1st 2nd 3rd 4th 5th 6th 7th 8th 9th 10th 11th 12th 13th 14th 15th 16th 1…" at bounding box center [1028, 242] width 212 height 33
click at [1013, 243] on select "Select 1st 2nd 3rd 4th 5th 6th 7th 8th 9th 10th 11th 12th 13th 14th 15th 16th 1…" at bounding box center [1028, 242] width 212 height 33
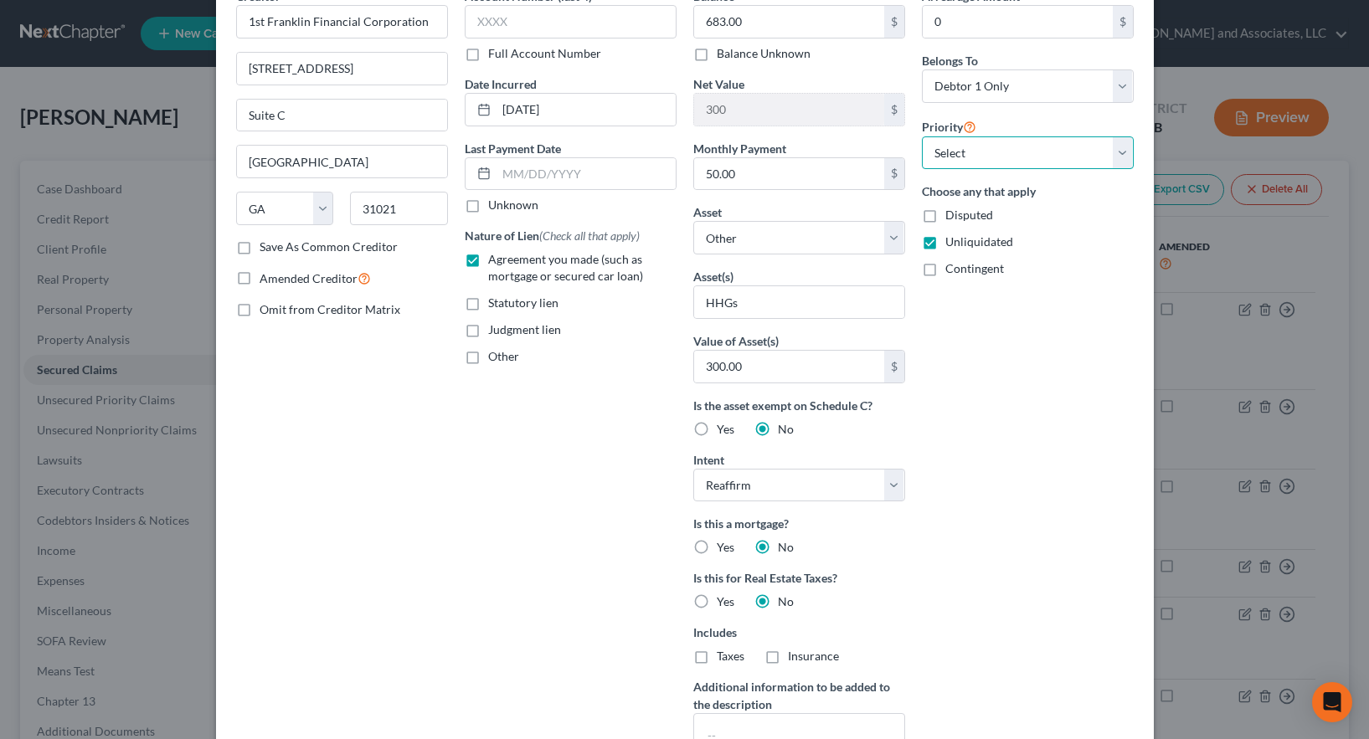
scroll to position [335, 0]
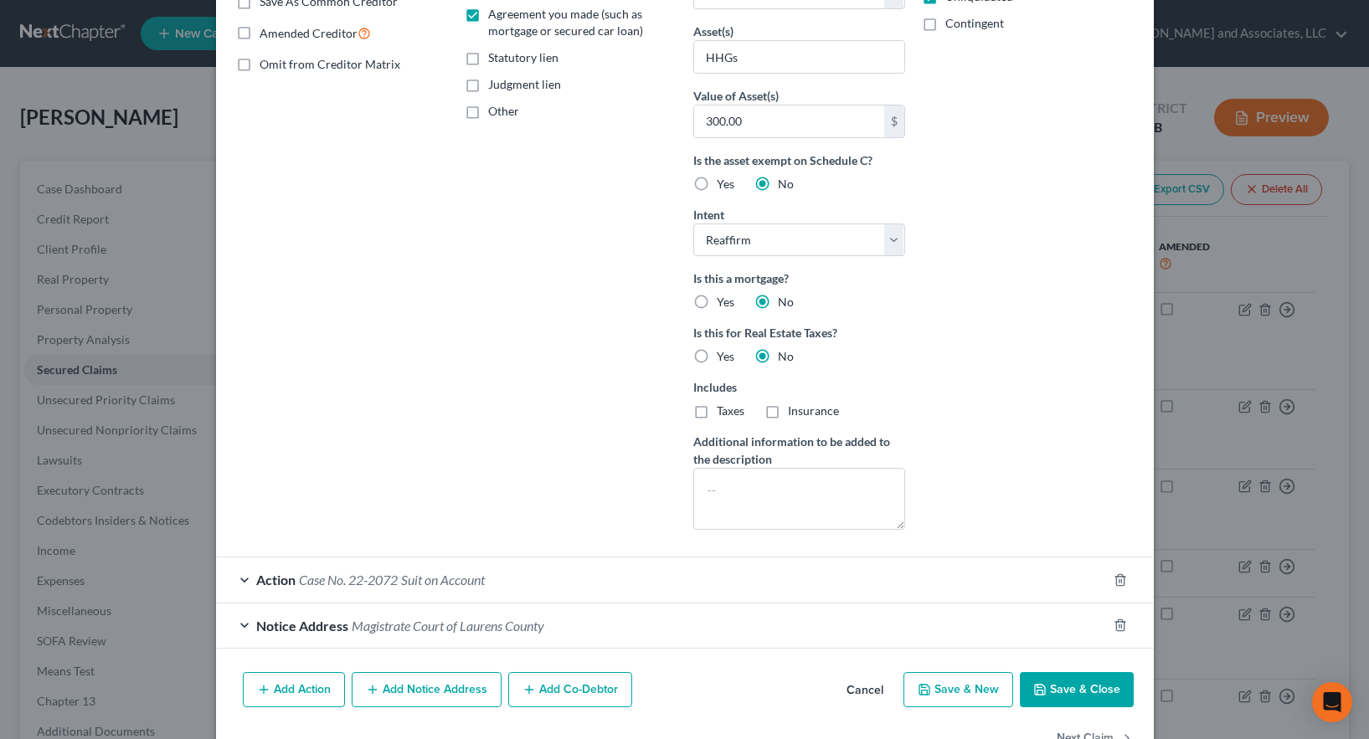
click at [1073, 692] on button "Save & Close" at bounding box center [1077, 689] width 114 height 35
select select
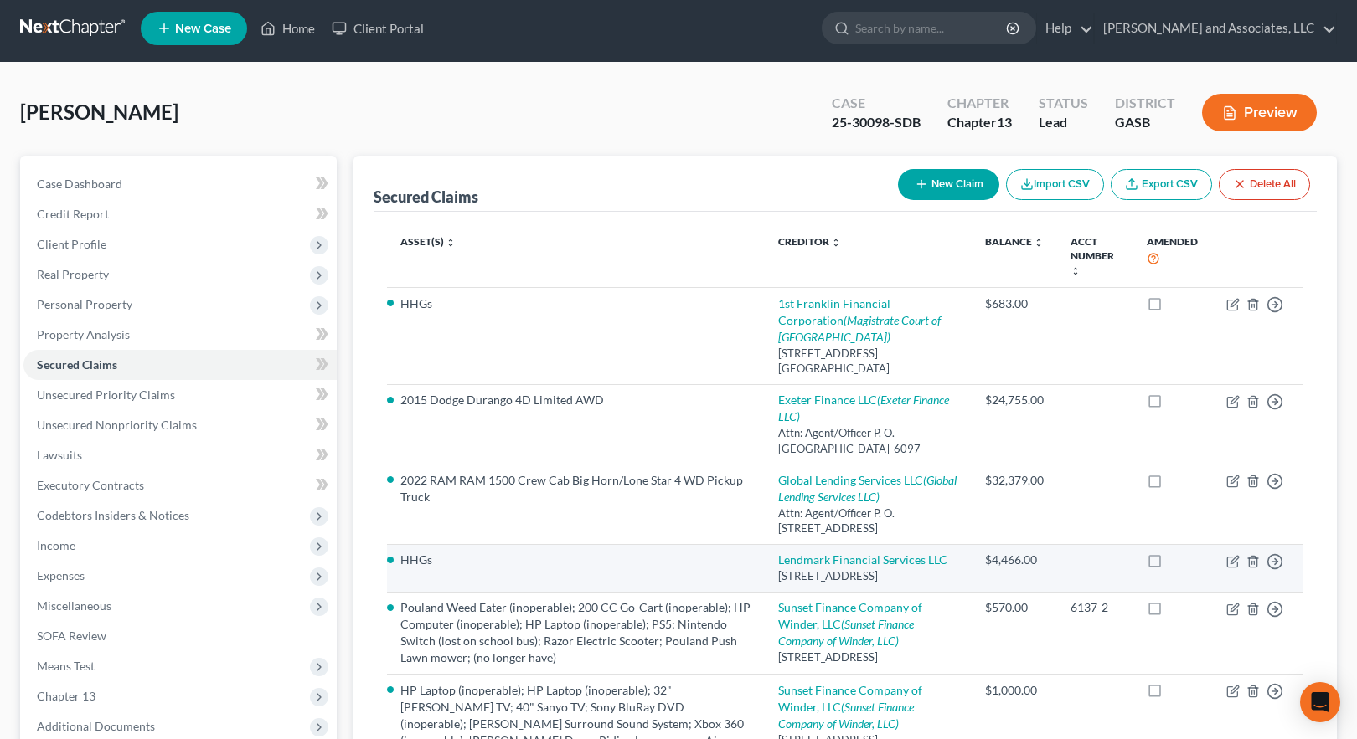
scroll to position [0, 0]
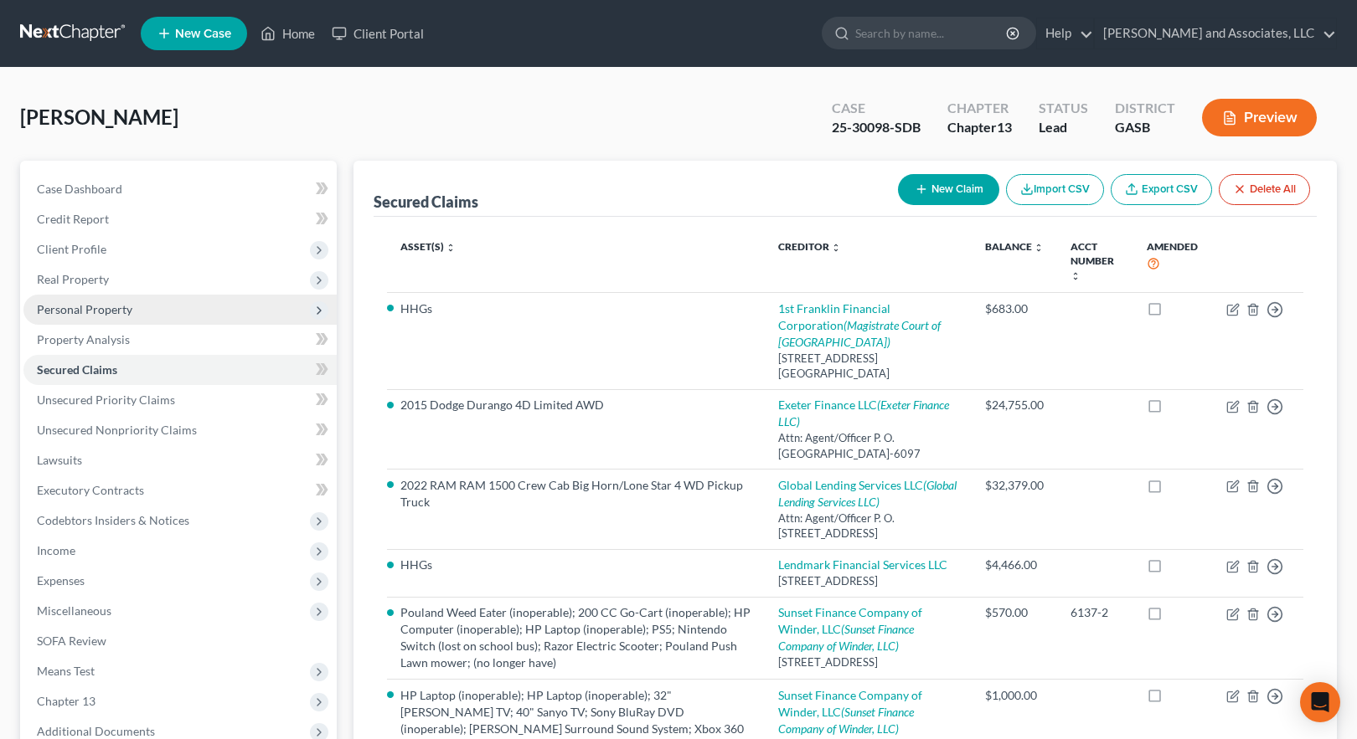
click at [68, 308] on span "Personal Property" at bounding box center [84, 309] width 95 height 14
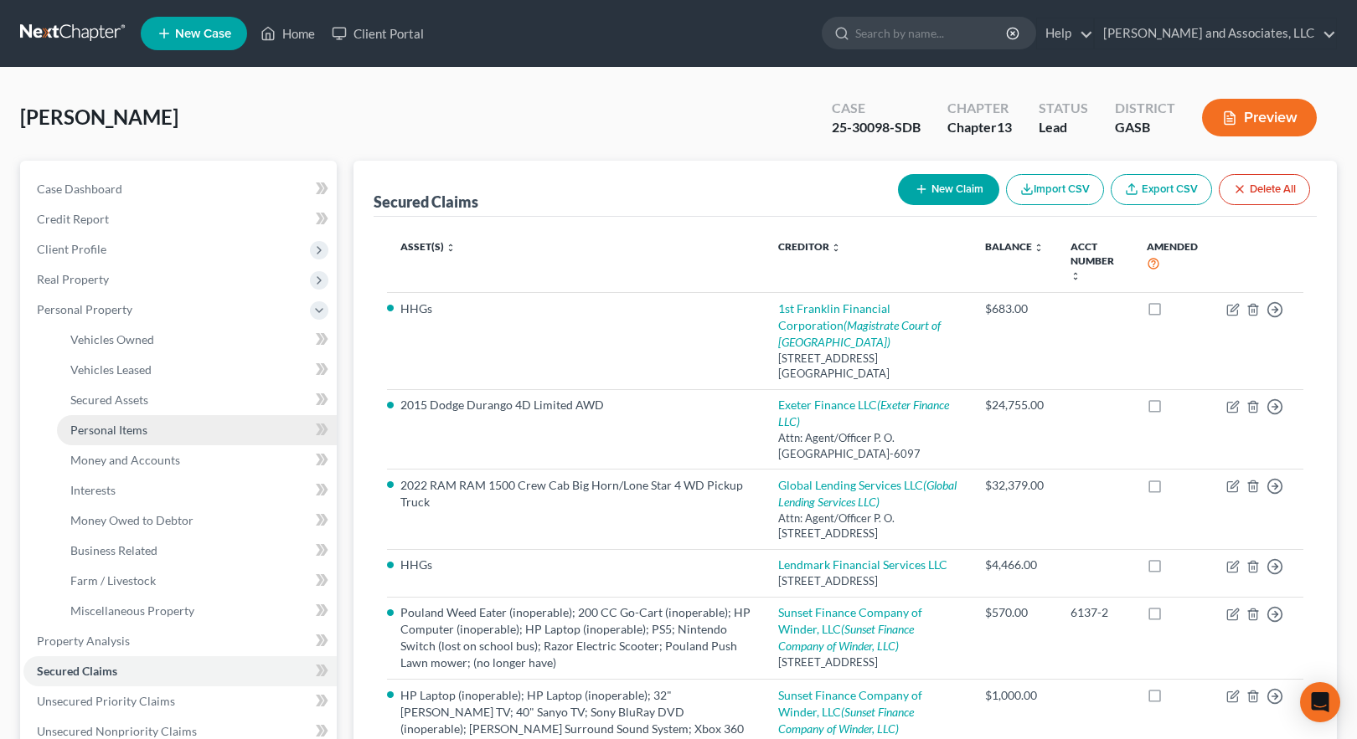
click at [131, 435] on span "Personal Items" at bounding box center [108, 430] width 77 height 14
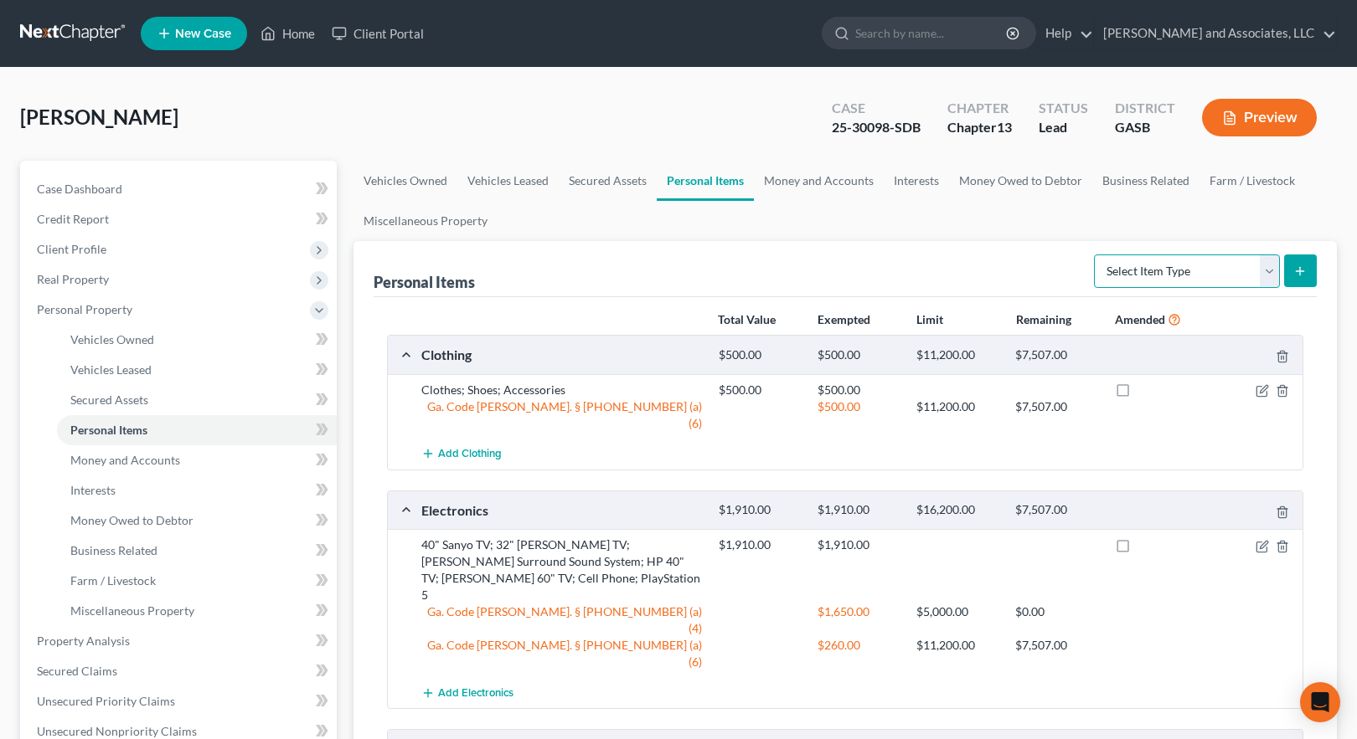
click at [1156, 275] on select "Select Item Type Clothing Collectibles Of Value Electronics Firearms Household …" at bounding box center [1187, 271] width 186 height 33
select select "household_goods"
click at [1095, 255] on select "Select Item Type Clothing Collectibles Of Value Electronics Firearms Household …" at bounding box center [1187, 271] width 186 height 33
click at [1304, 275] on icon "submit" at bounding box center [1299, 271] width 13 height 13
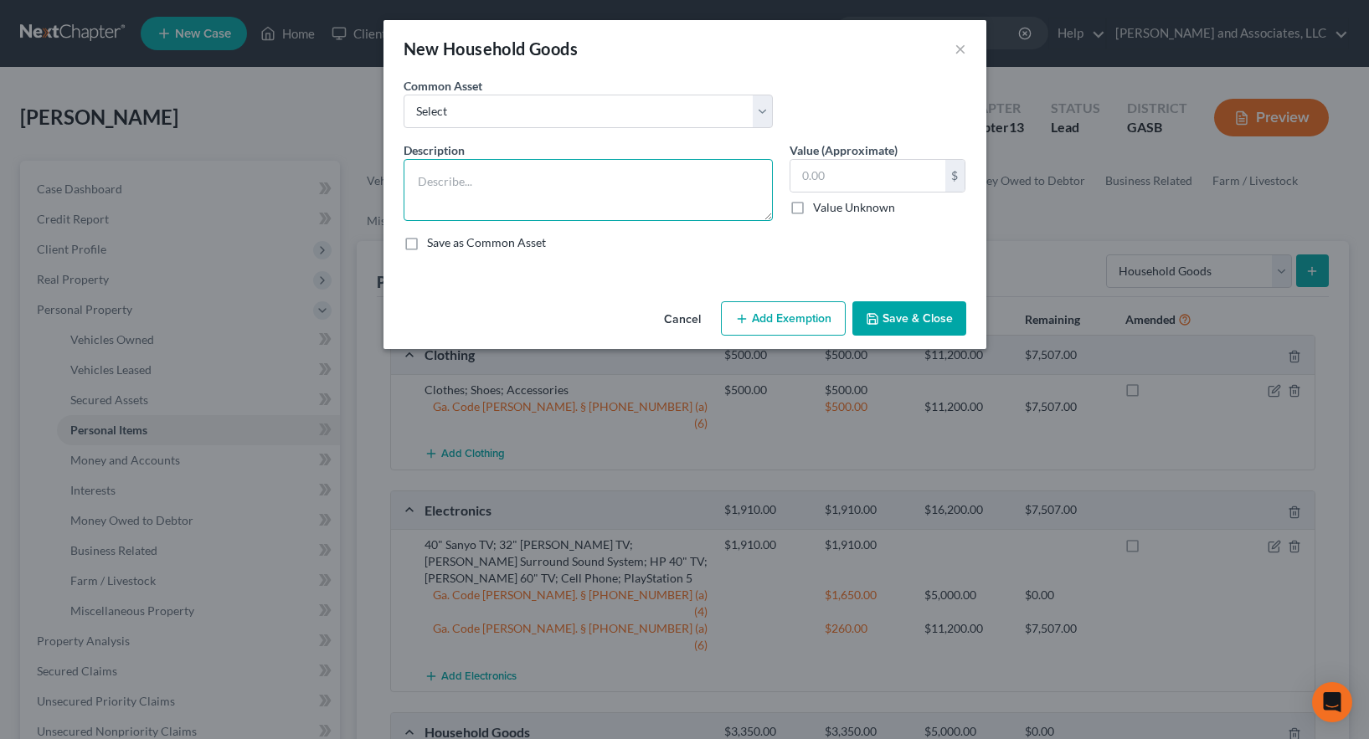
click at [505, 195] on textarea at bounding box center [588, 190] width 369 height 62
type textarea "HHGs"
click at [828, 175] on input "text" at bounding box center [868, 176] width 155 height 32
type input "300.00"
click at [915, 314] on button "Save & Close" at bounding box center [909, 318] width 114 height 35
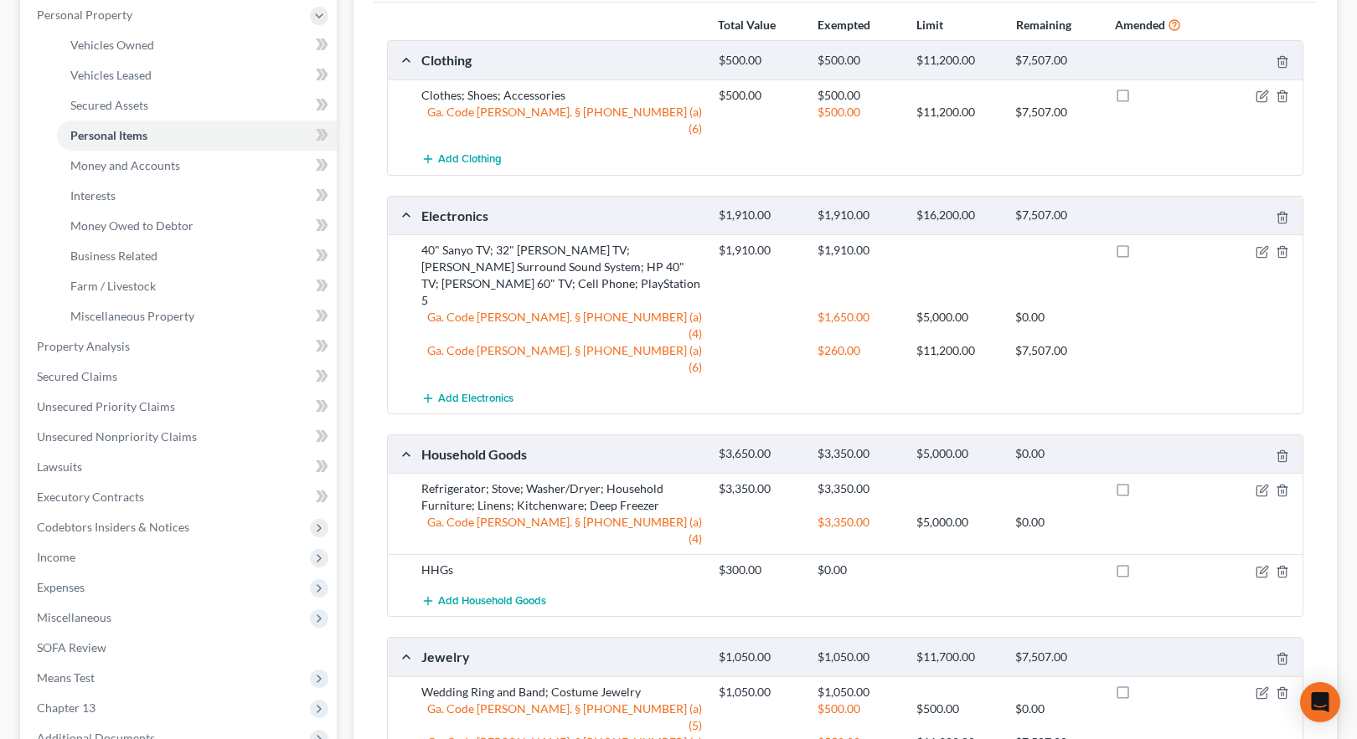
scroll to position [419, 0]
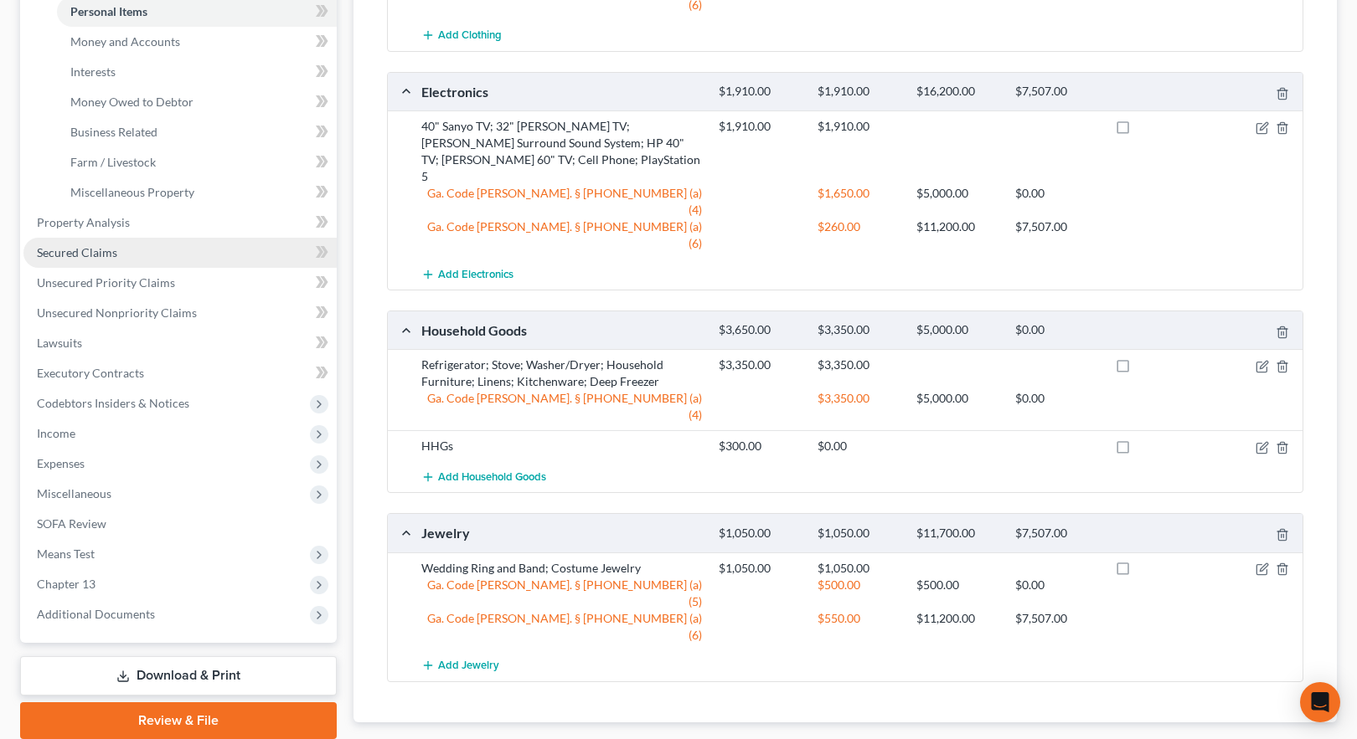
click at [87, 253] on span "Secured Claims" at bounding box center [77, 252] width 80 height 14
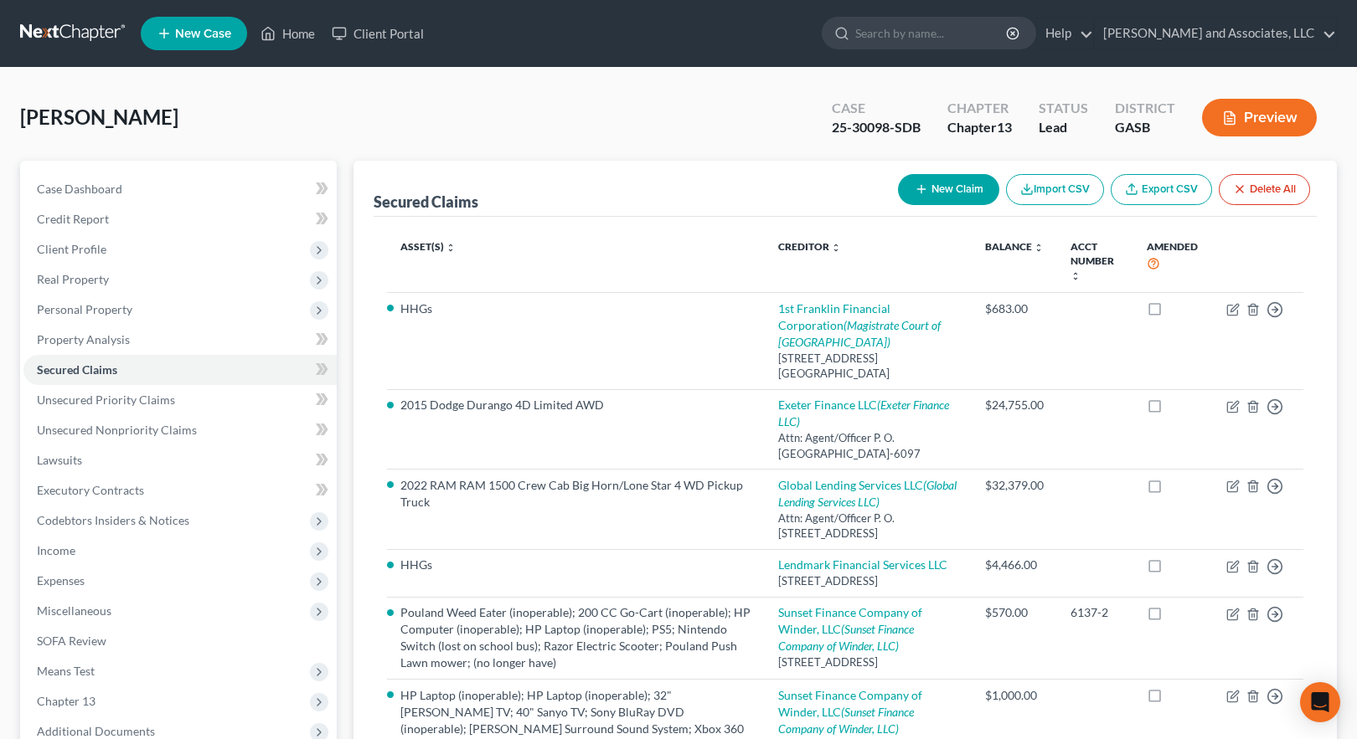
click at [1262, 121] on button "Preview" at bounding box center [1259, 118] width 115 height 38
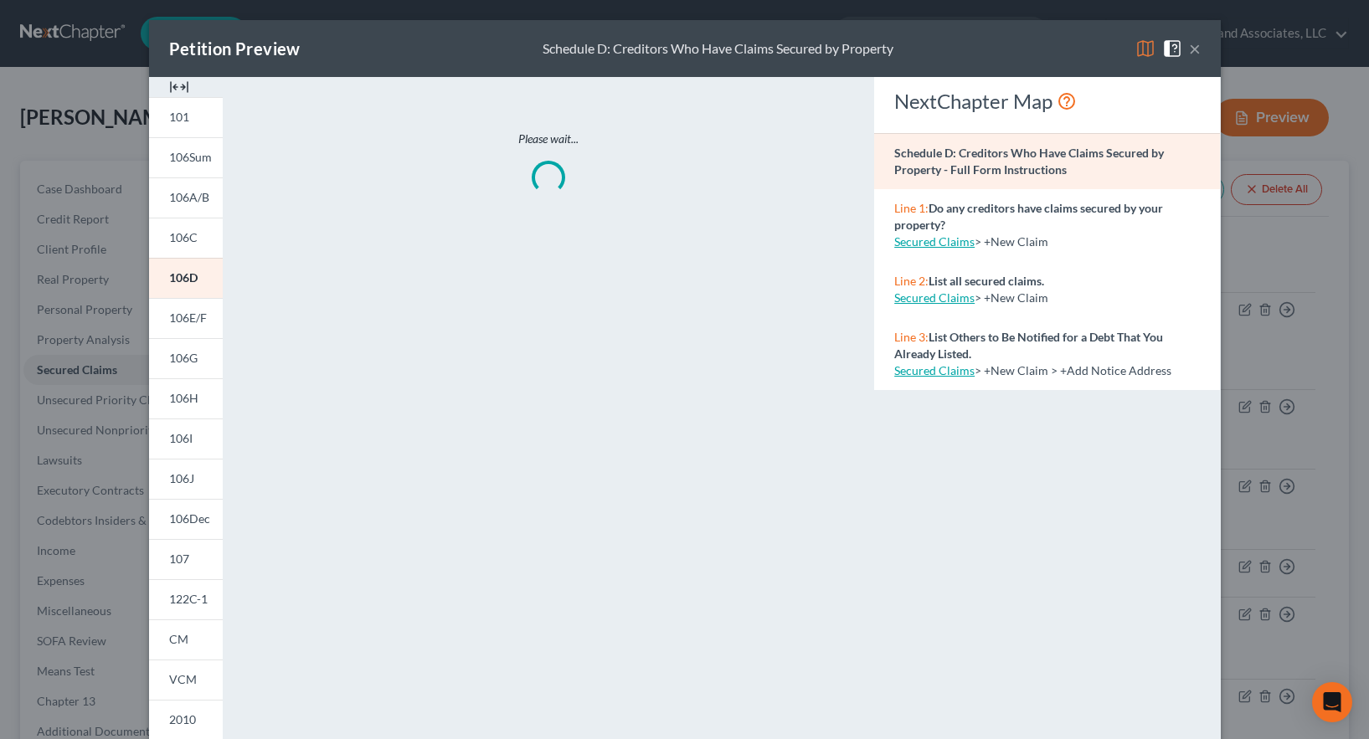
click at [1142, 45] on img at bounding box center [1146, 49] width 20 height 20
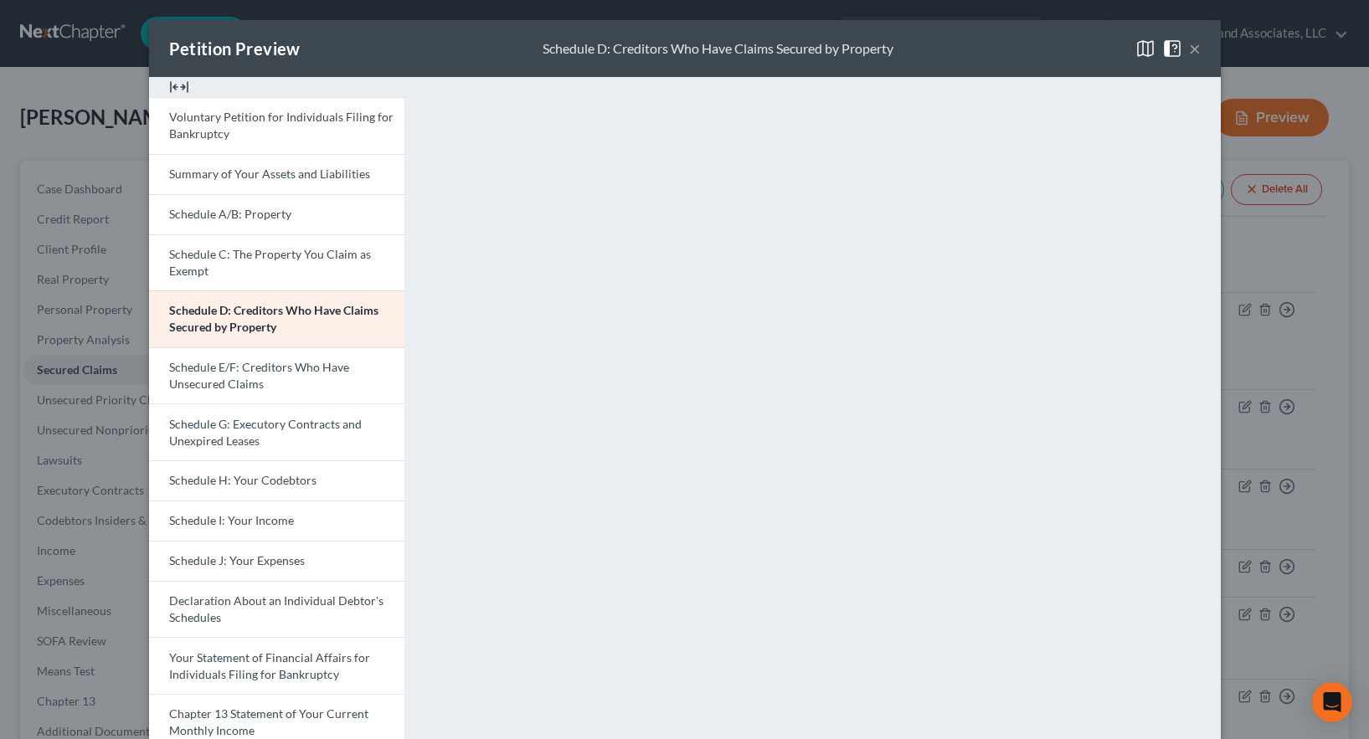
click at [1189, 47] on button "×" at bounding box center [1195, 49] width 12 height 20
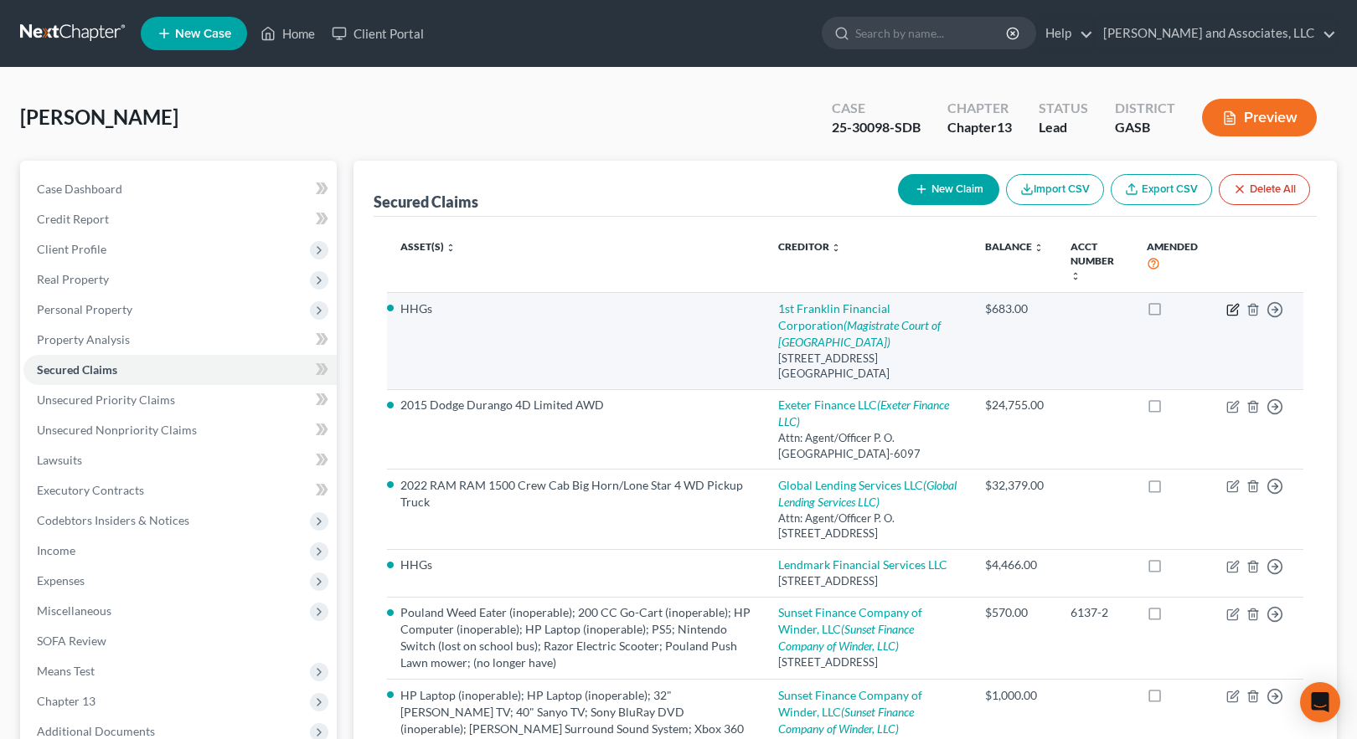
click at [1232, 308] on icon "button" at bounding box center [1232, 309] width 13 height 13
select select "10"
select select "2"
select select "0"
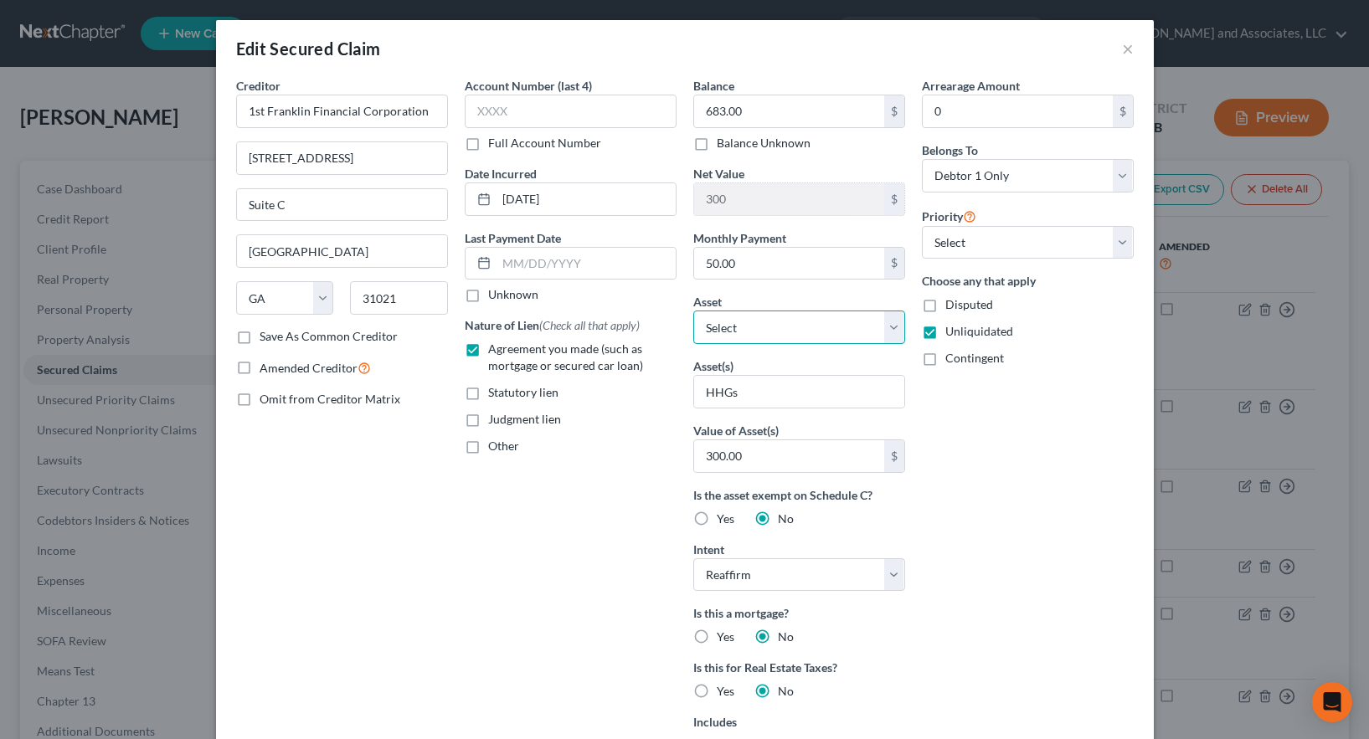
click at [745, 327] on select "Select Other Multiple Assets Ameris Bank (Checking Account) - $8.0 2015 Dodge D…" at bounding box center [799, 327] width 212 height 33
select select "14"
click at [693, 311] on select "Select Other Multiple Assets Ameris Bank (Checking Account) - $8.0 2015 Dodge D…" at bounding box center [799, 327] width 212 height 33
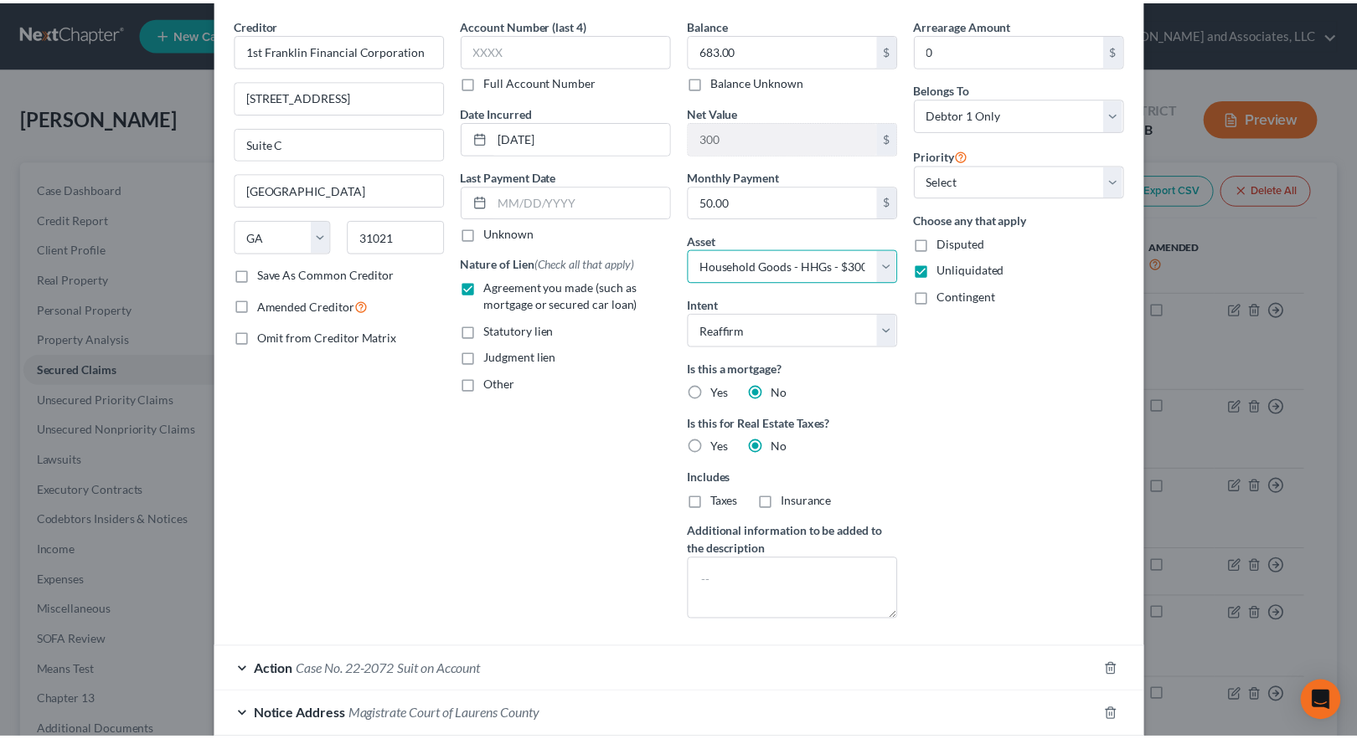
scroll to position [202, 0]
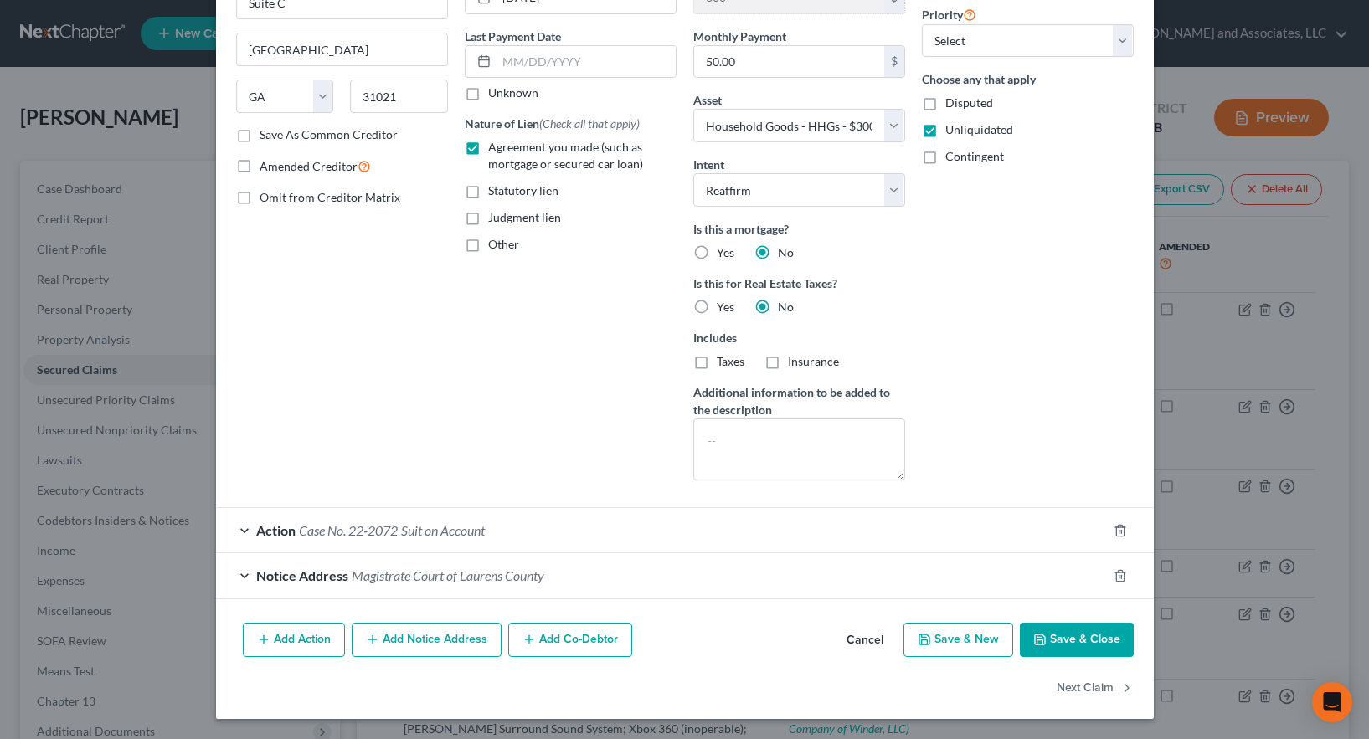
click at [1071, 641] on button "Save & Close" at bounding box center [1077, 640] width 114 height 35
select select
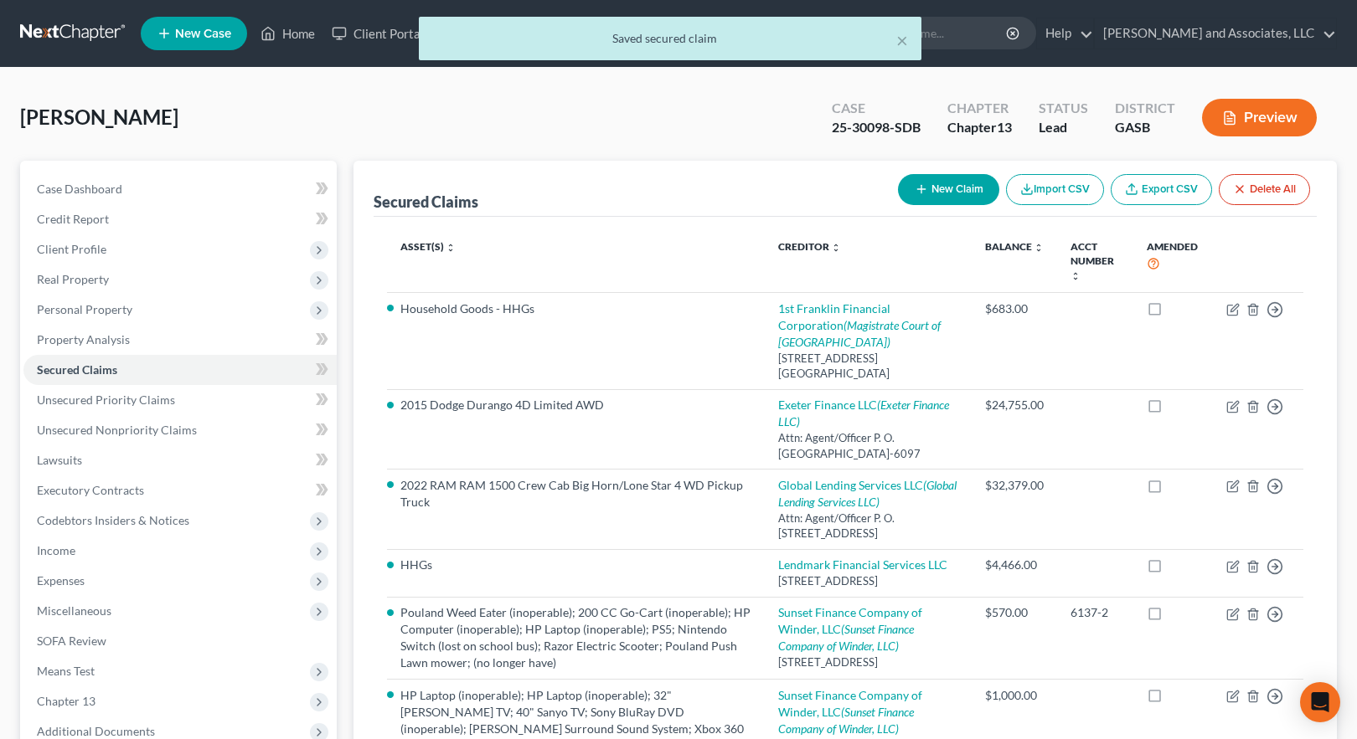
click at [1252, 121] on button "Preview" at bounding box center [1259, 118] width 115 height 38
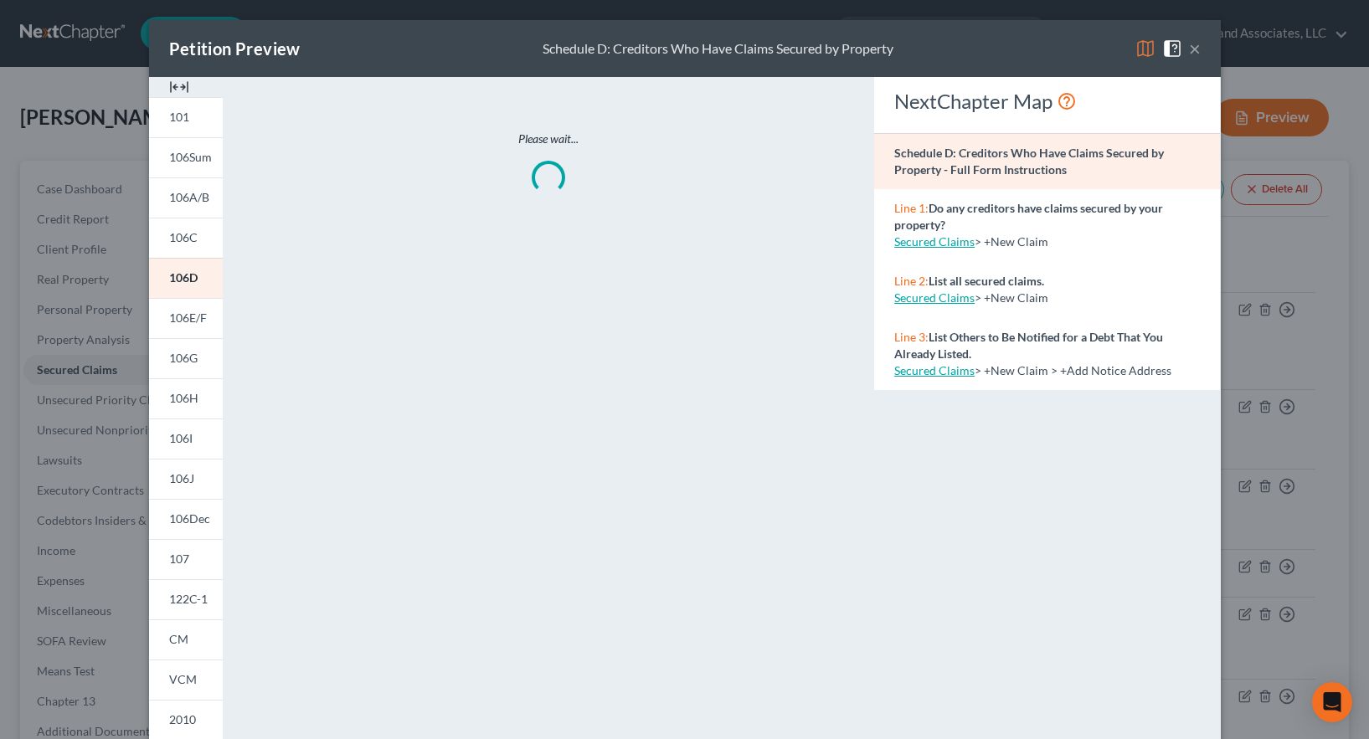
click at [1136, 46] on img at bounding box center [1146, 49] width 20 height 20
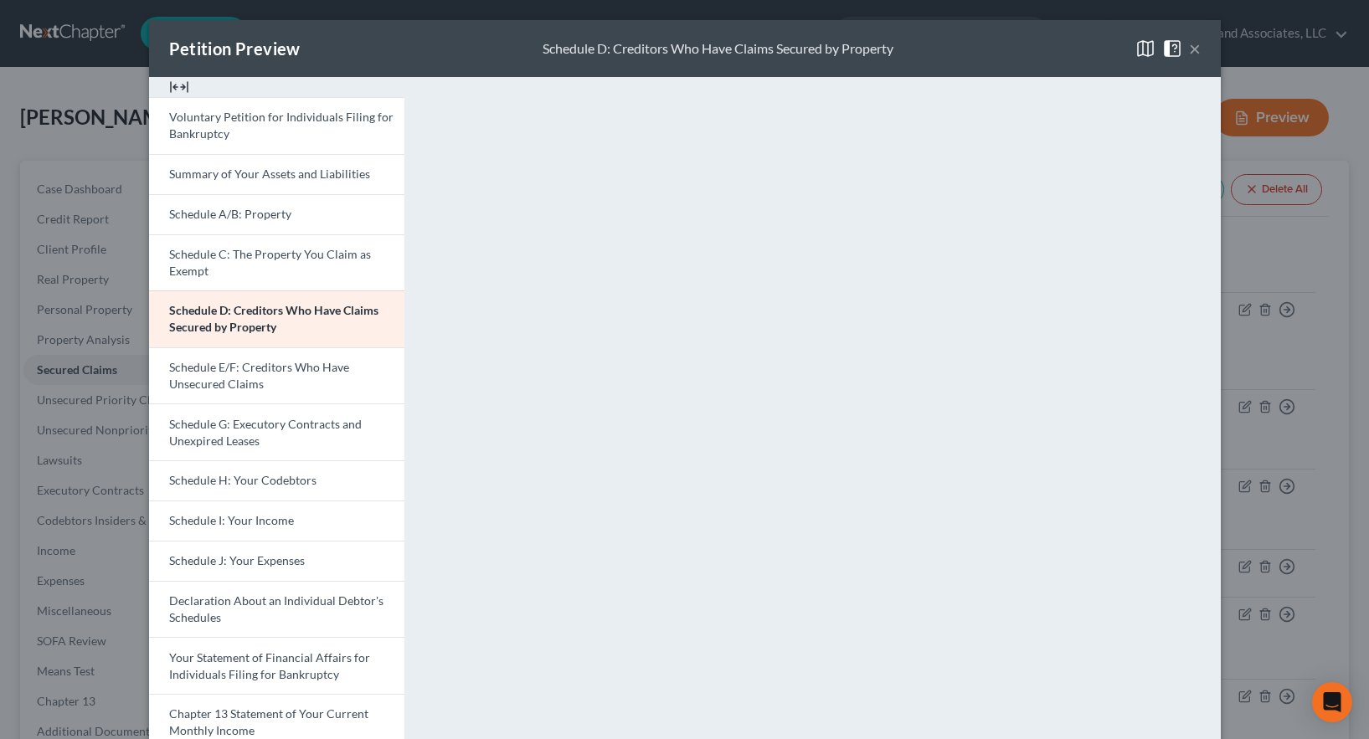
click at [1191, 45] on button "×" at bounding box center [1195, 49] width 12 height 20
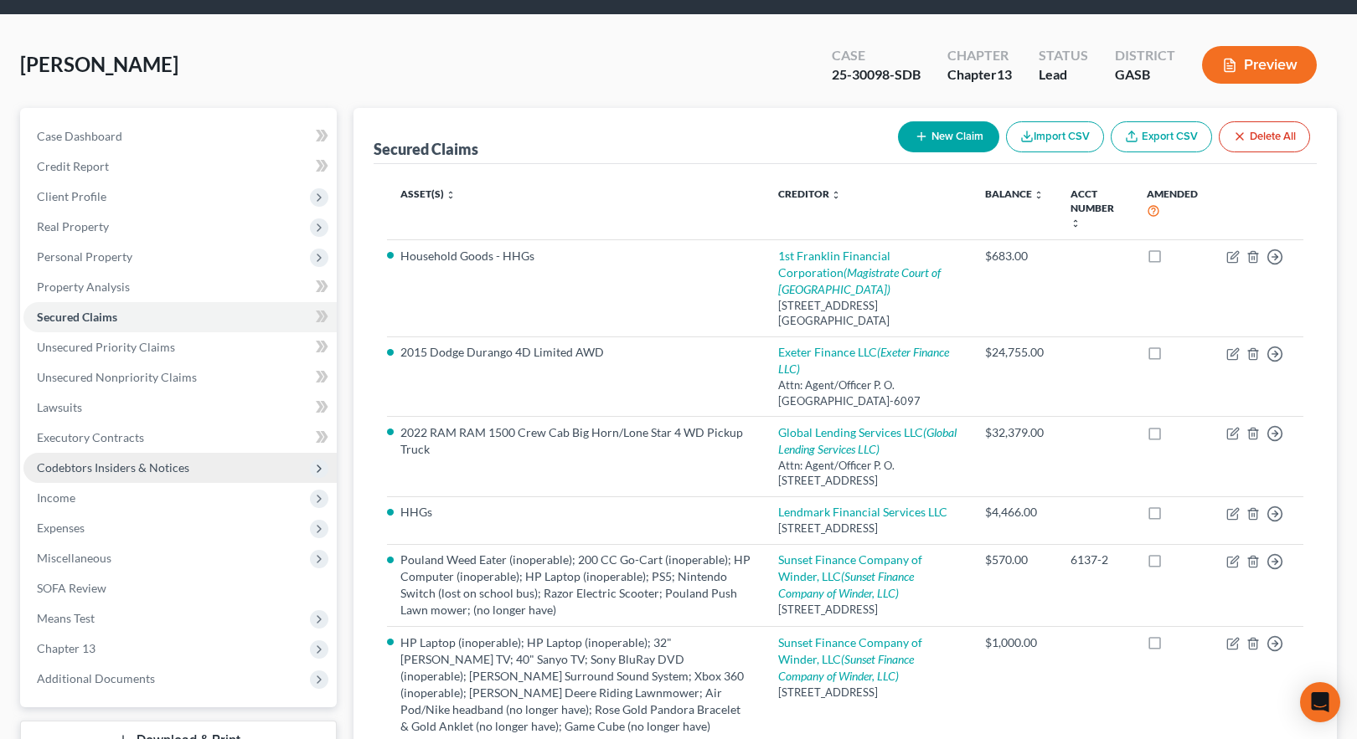
scroll to position [11, 0]
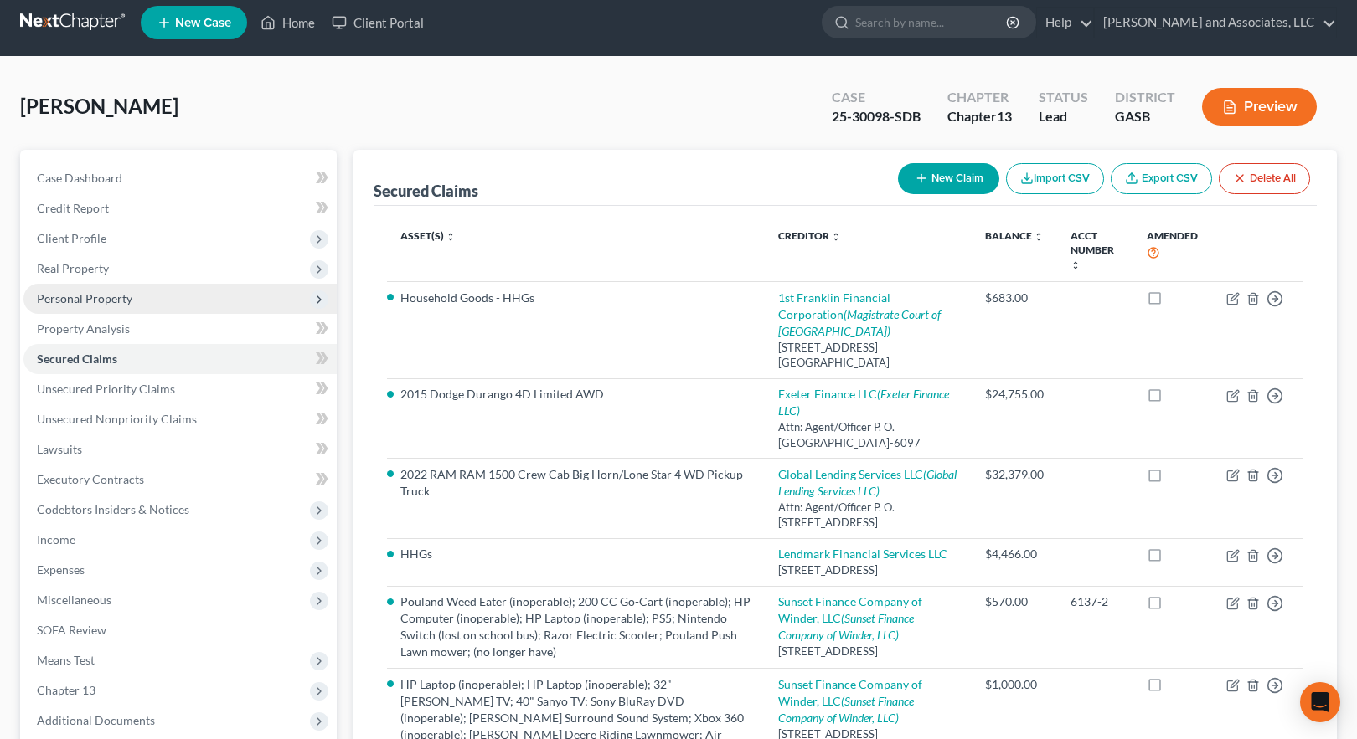
click at [73, 296] on span "Personal Property" at bounding box center [84, 298] width 95 height 14
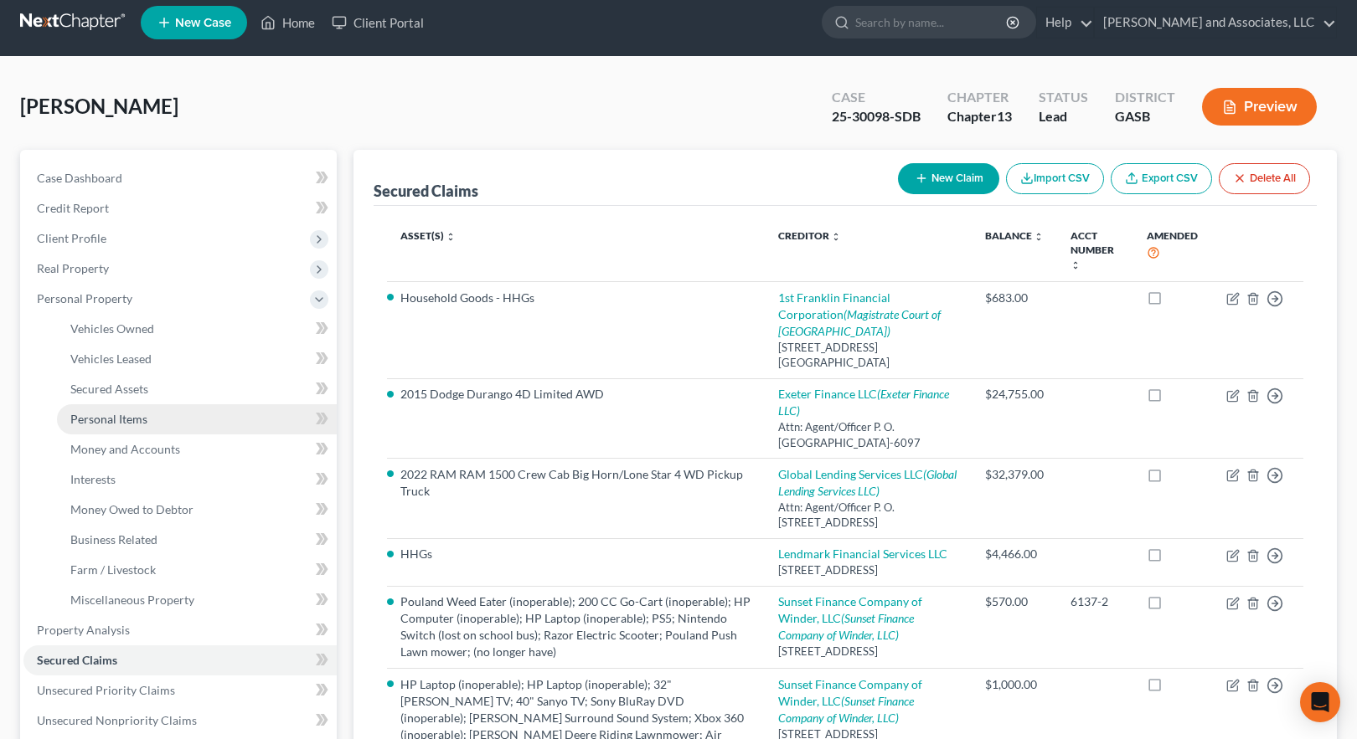
click at [124, 420] on span "Personal Items" at bounding box center [108, 419] width 77 height 14
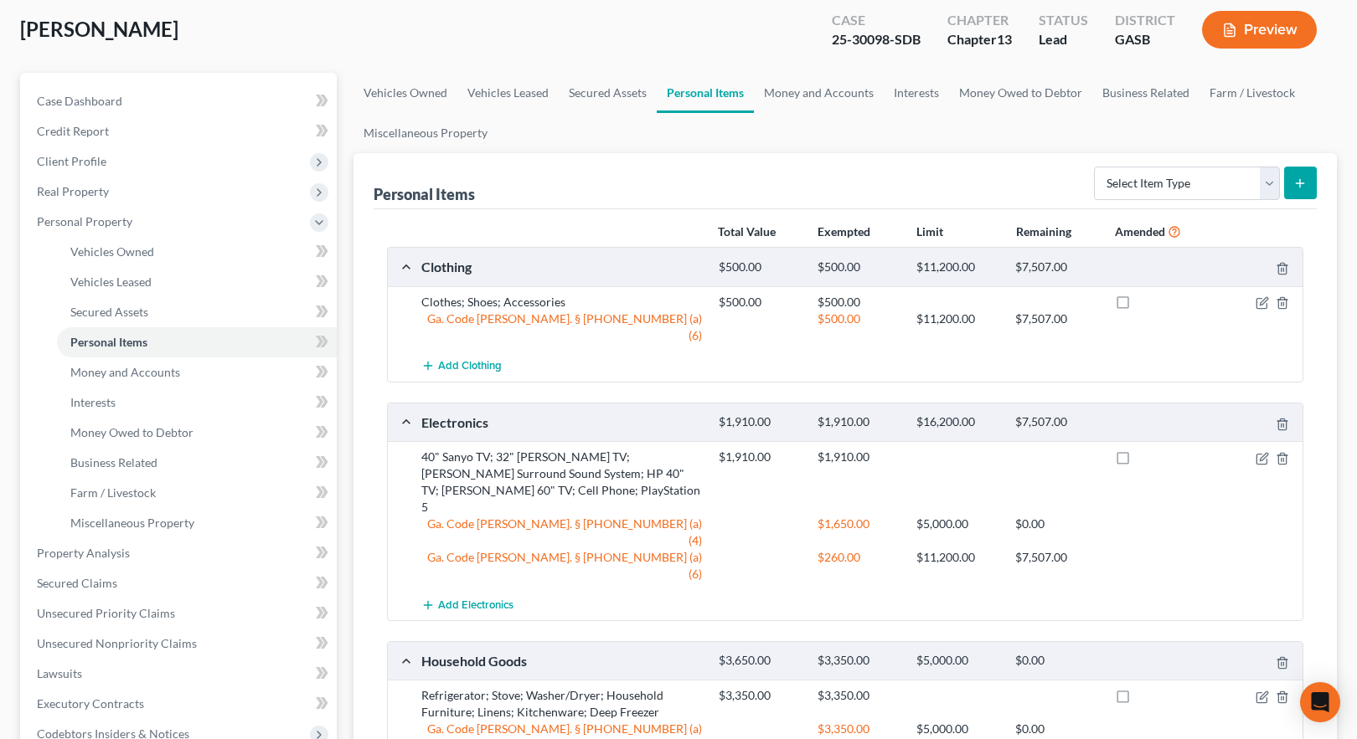
scroll to position [84, 0]
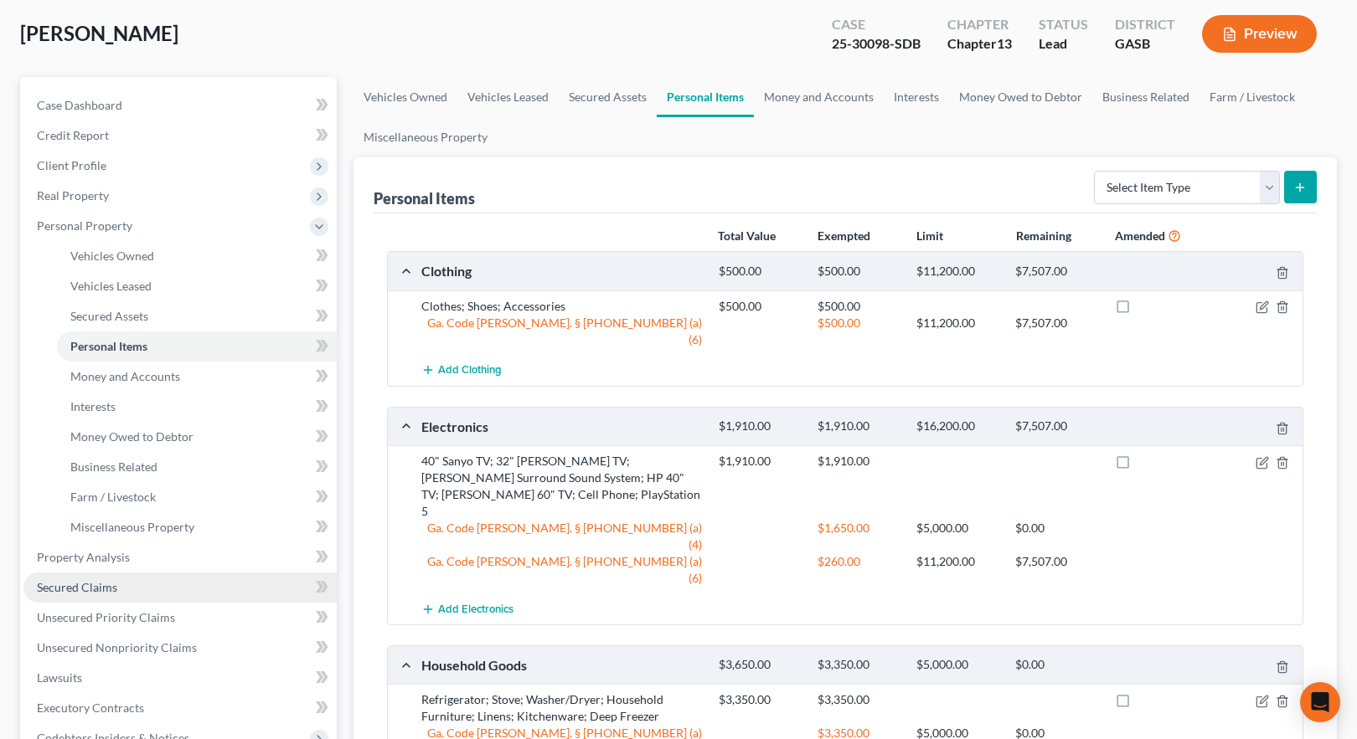
click at [95, 585] on span "Secured Claims" at bounding box center [77, 587] width 80 height 14
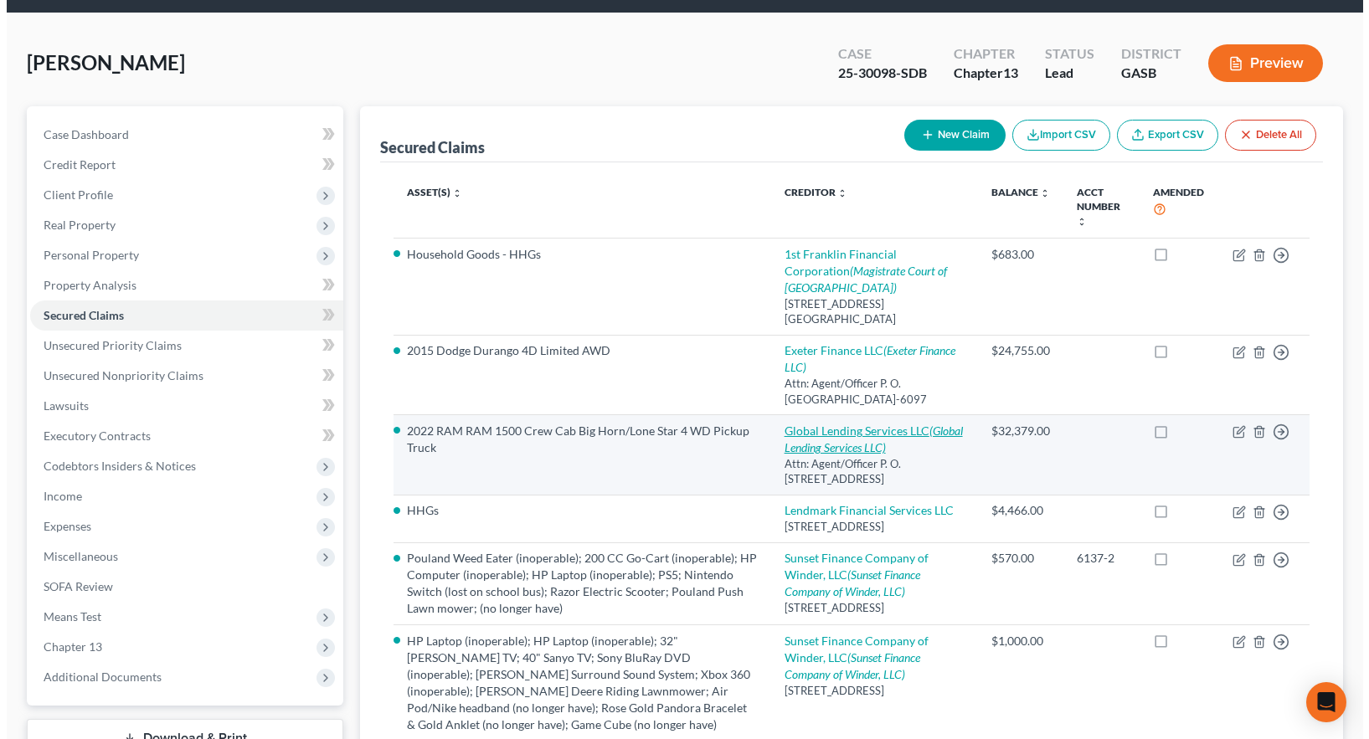
scroll to position [84, 0]
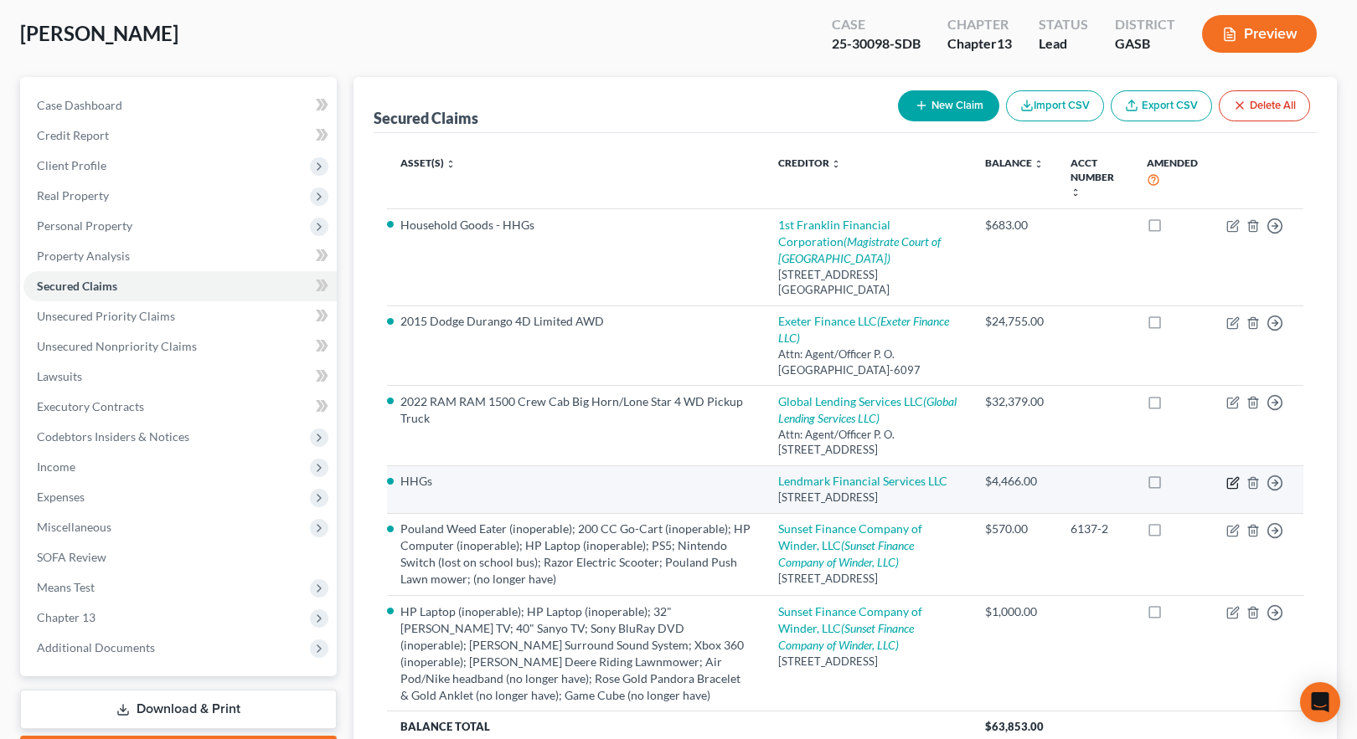
click at [1236, 490] on icon "button" at bounding box center [1232, 482] width 13 height 13
select select "10"
select select "0"
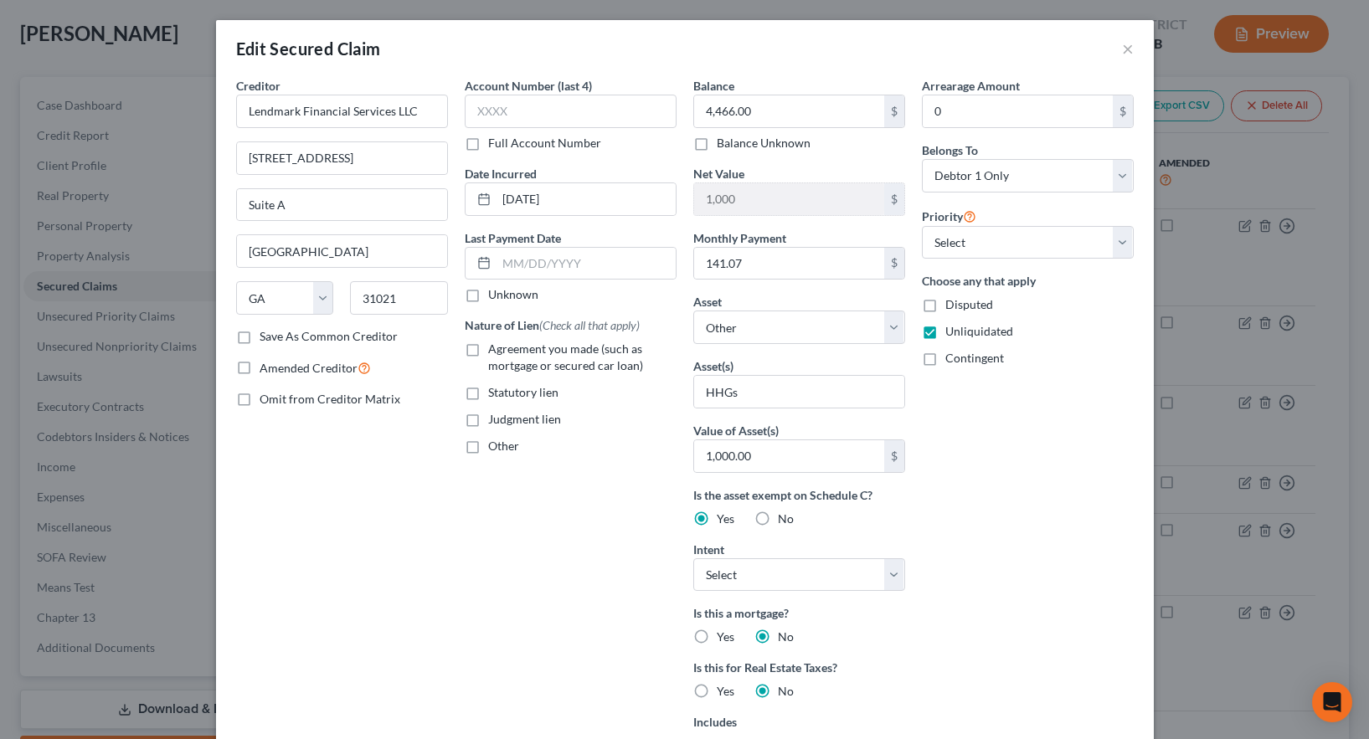
click at [778, 518] on label "No" at bounding box center [786, 519] width 16 height 17
click at [785, 518] on input "No" at bounding box center [790, 516] width 11 height 11
radio input "true"
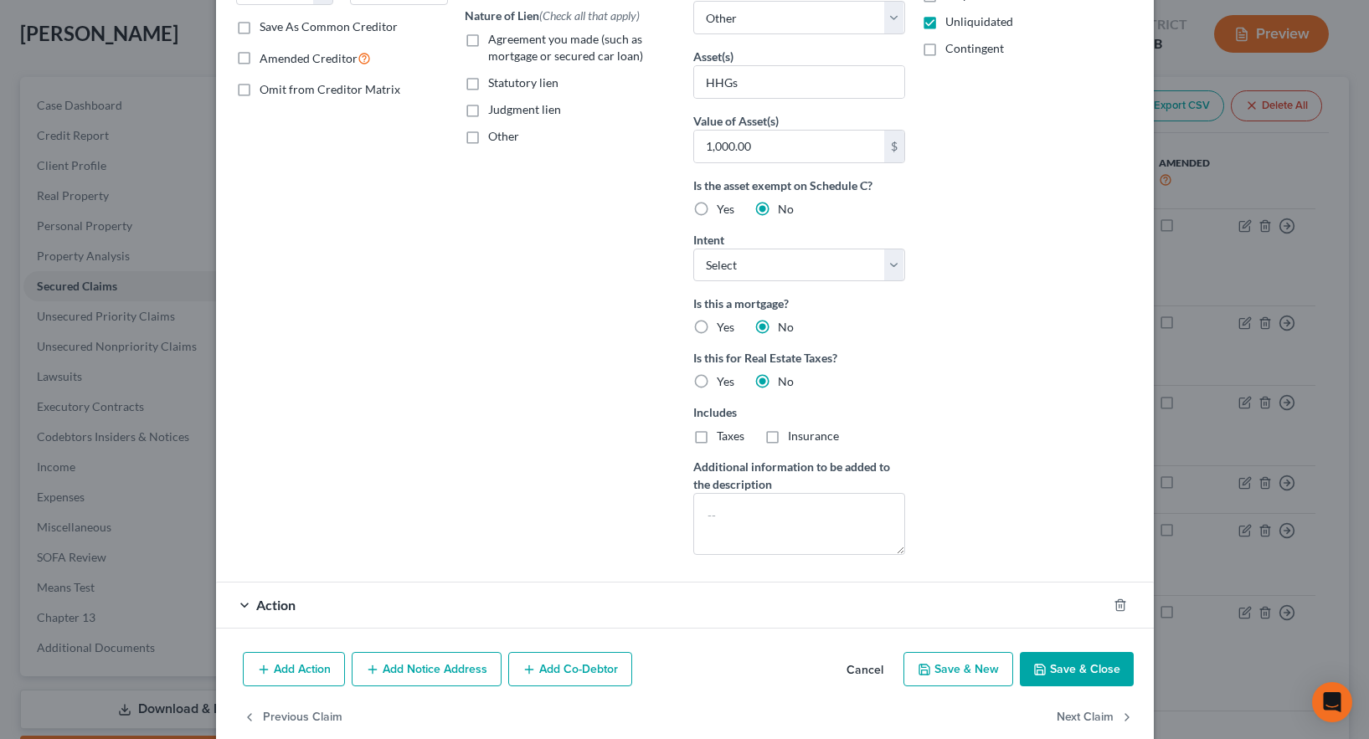
scroll to position [335, 0]
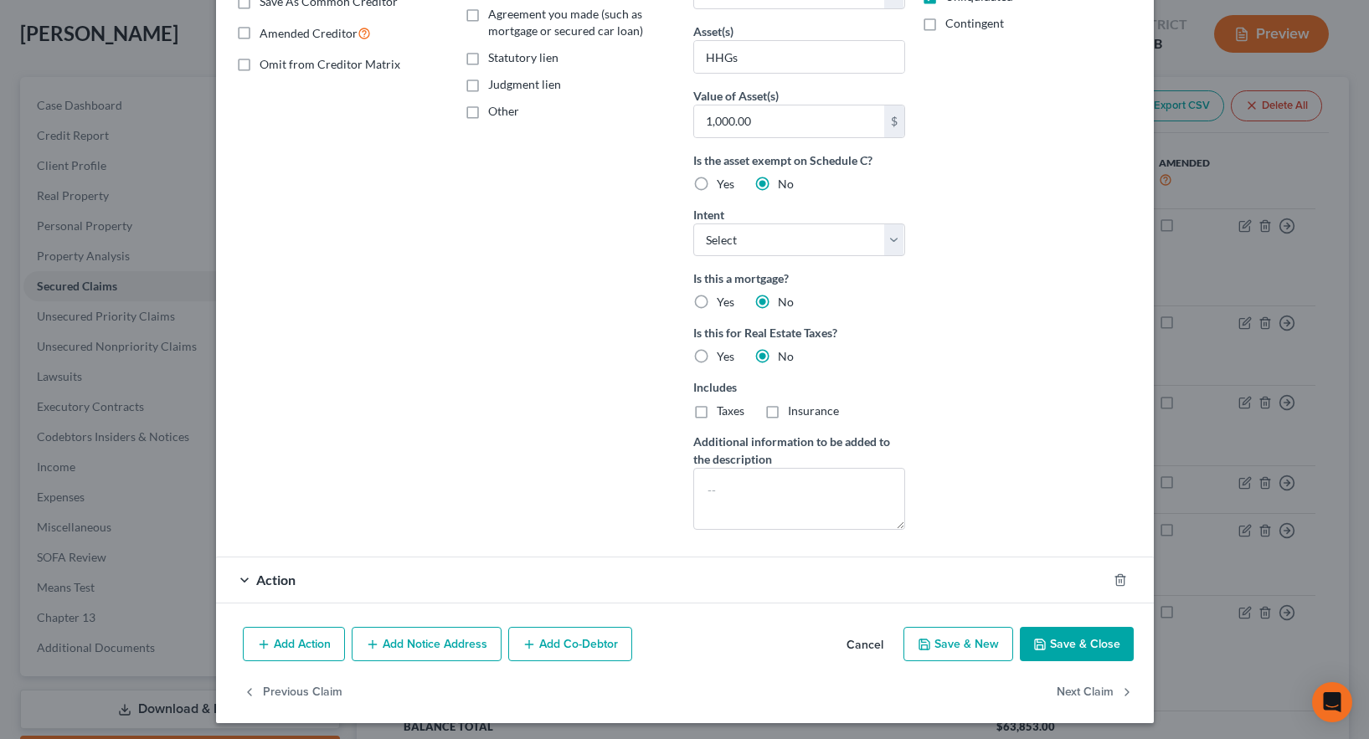
click at [1090, 645] on button "Save & Close" at bounding box center [1077, 644] width 114 height 35
select select
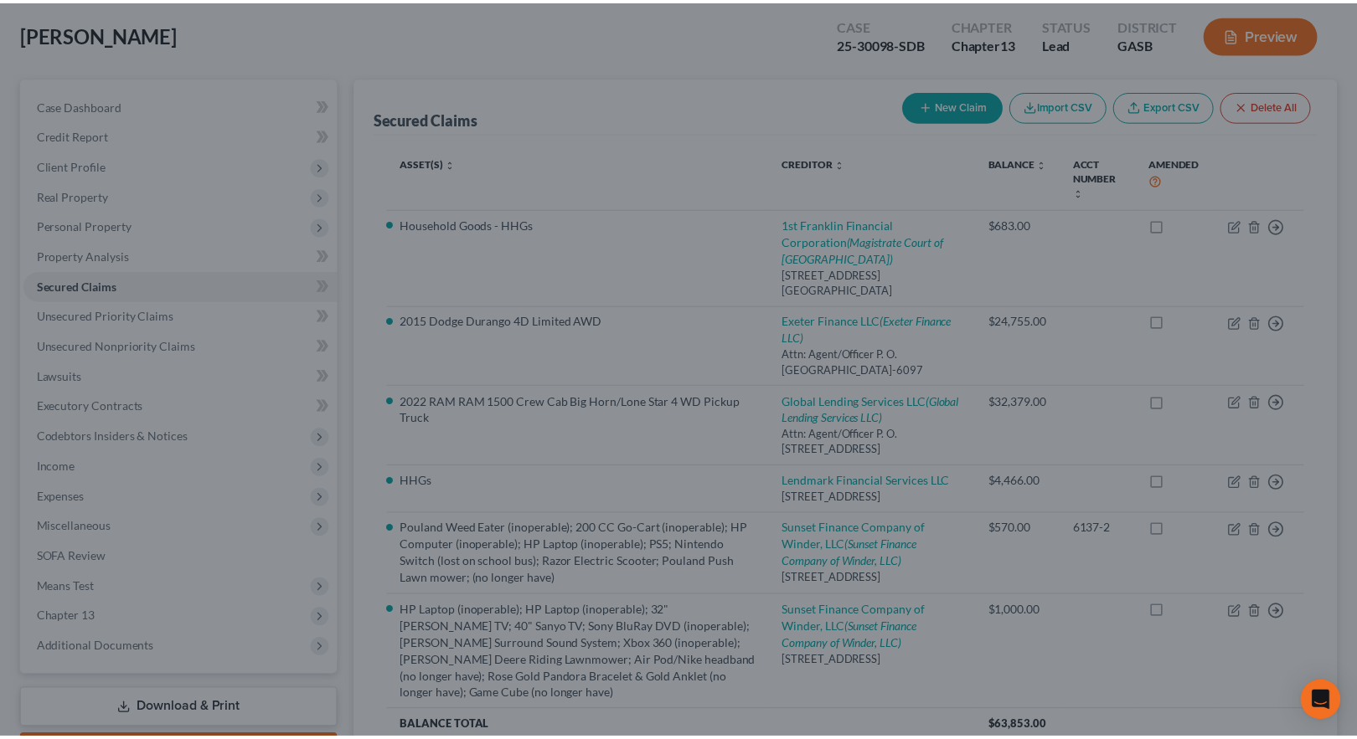
scroll to position [156, 0]
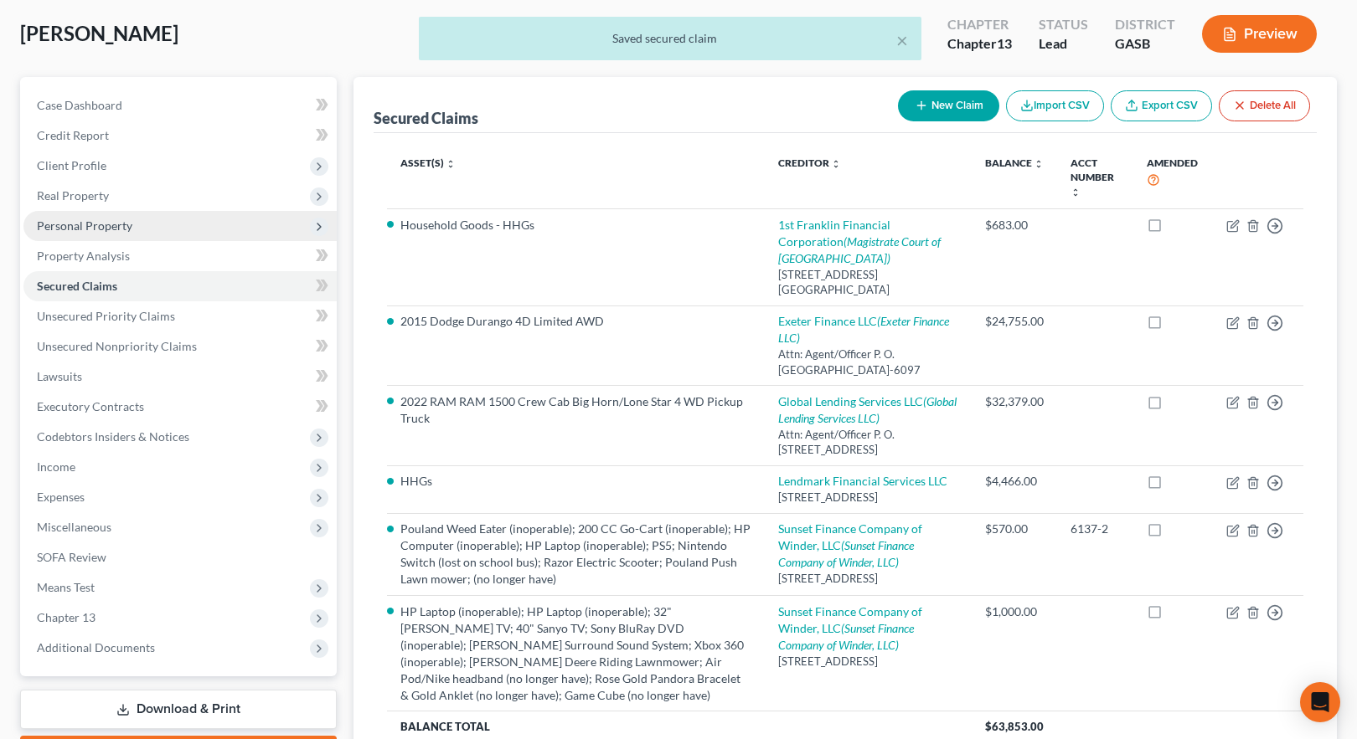
click at [90, 224] on span "Personal Property" at bounding box center [84, 226] width 95 height 14
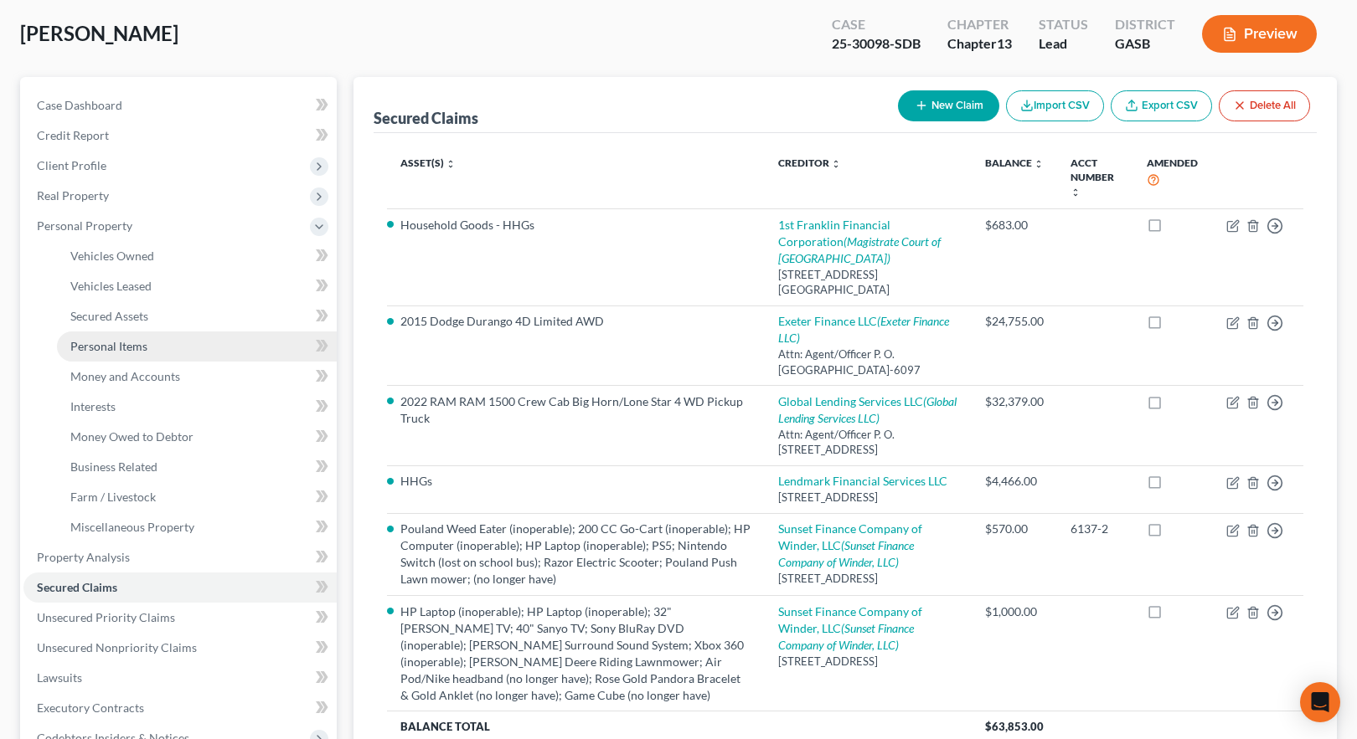
click at [132, 345] on span "Personal Items" at bounding box center [108, 346] width 77 height 14
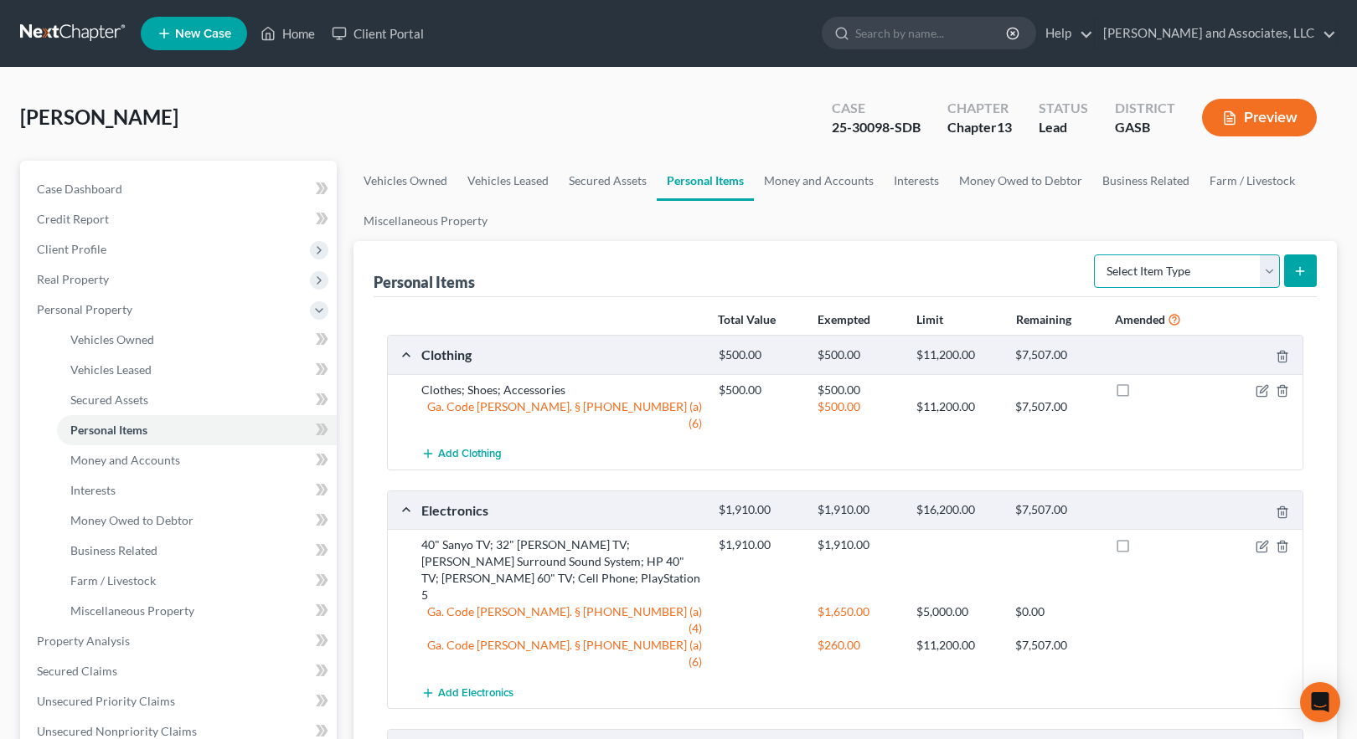
click at [1270, 270] on select "Select Item Type Clothing Collectibles Of Value Electronics Firearms Household …" at bounding box center [1187, 271] width 186 height 33
select select "household_goods"
click at [1095, 255] on select "Select Item Type Clothing Collectibles Of Value Electronics Firearms Household …" at bounding box center [1187, 271] width 186 height 33
click at [1299, 270] on icon "submit" at bounding box center [1299, 271] width 13 height 13
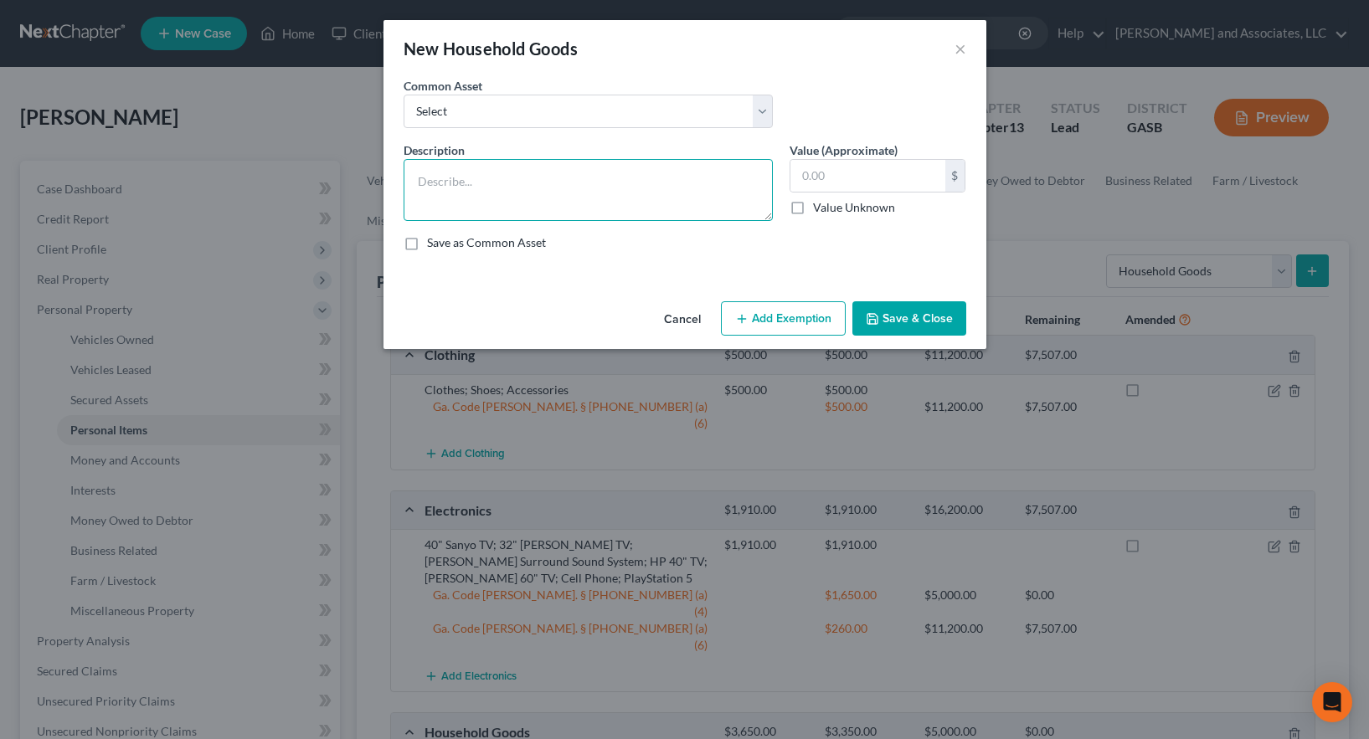
click at [464, 192] on textarea at bounding box center [588, 190] width 369 height 62
type textarea "HHGs"
click at [813, 179] on input "text" at bounding box center [868, 176] width 155 height 32
type input "1,000.00"
click at [925, 322] on button "Save & Close" at bounding box center [909, 318] width 114 height 35
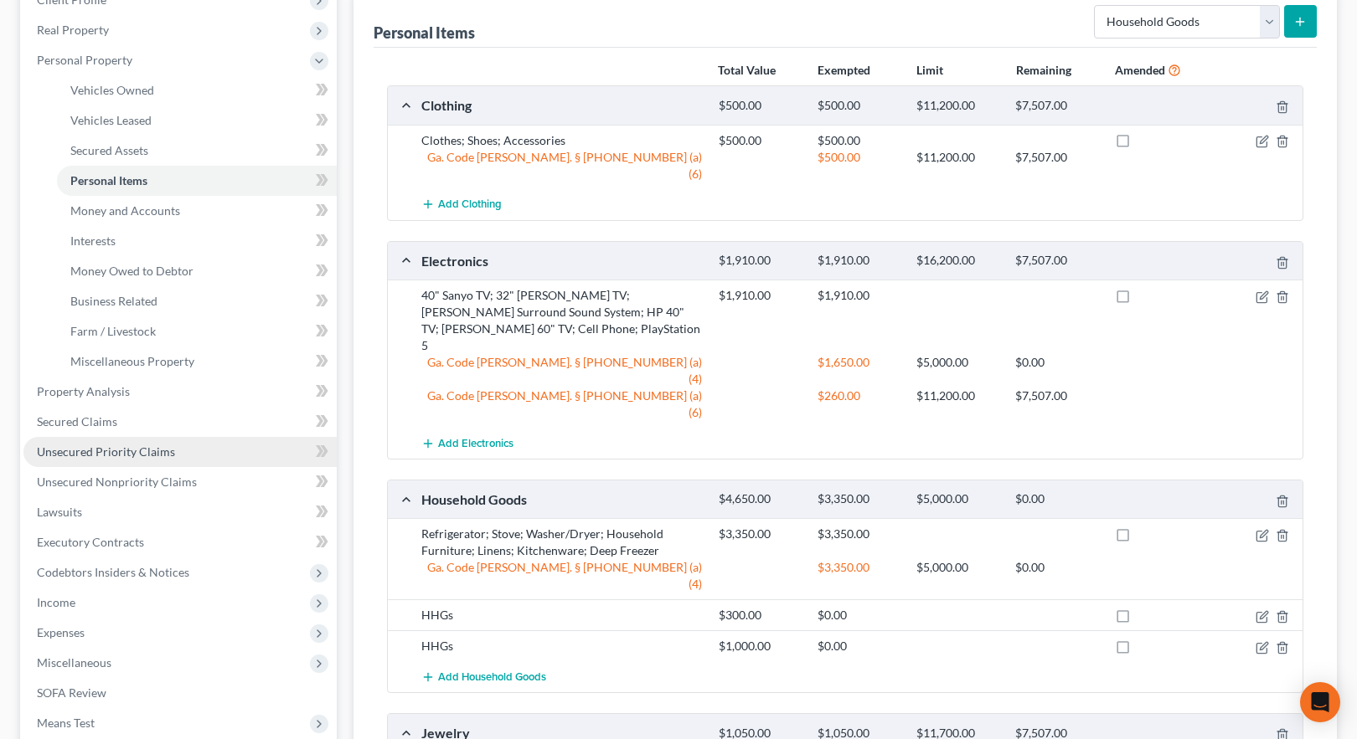
scroll to position [251, 0]
click at [58, 420] on span "Secured Claims" at bounding box center [77, 420] width 80 height 14
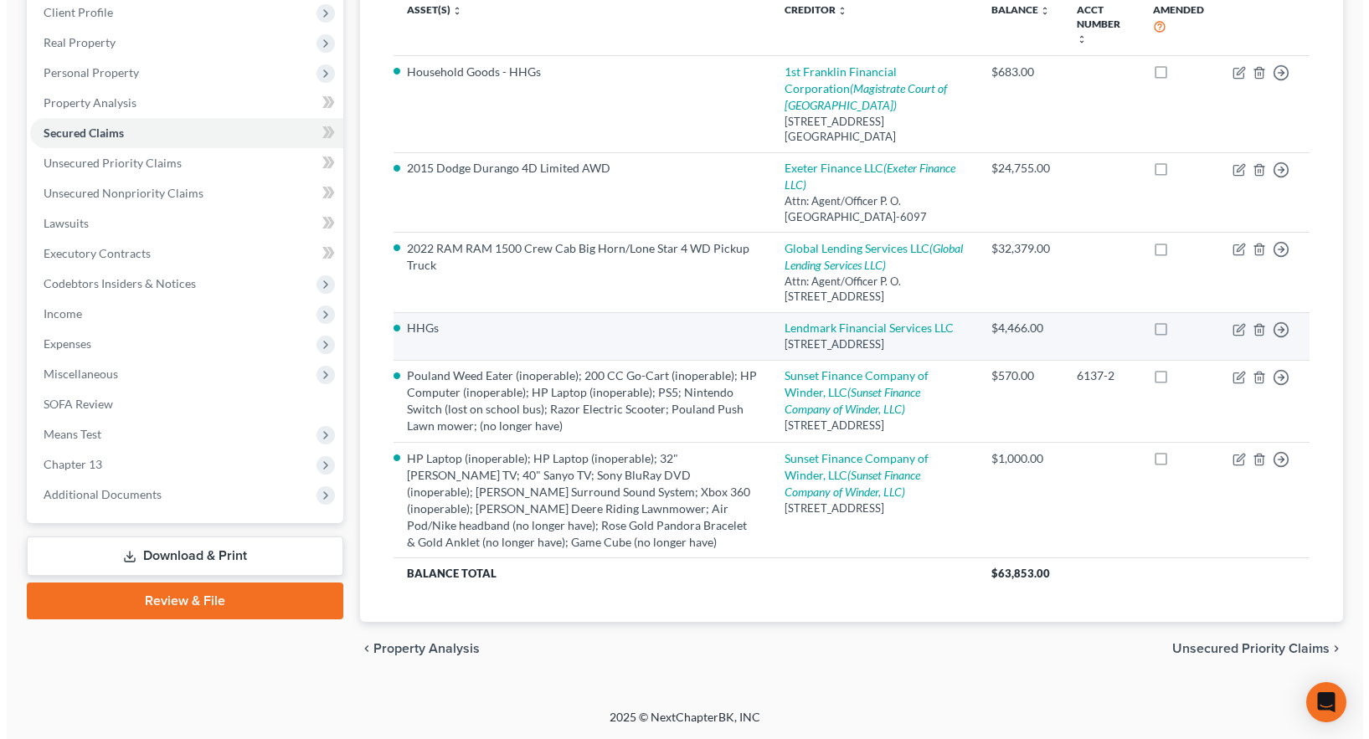
scroll to position [346, 0]
click at [1236, 323] on icon "button" at bounding box center [1232, 329] width 13 height 13
select select "10"
select select "0"
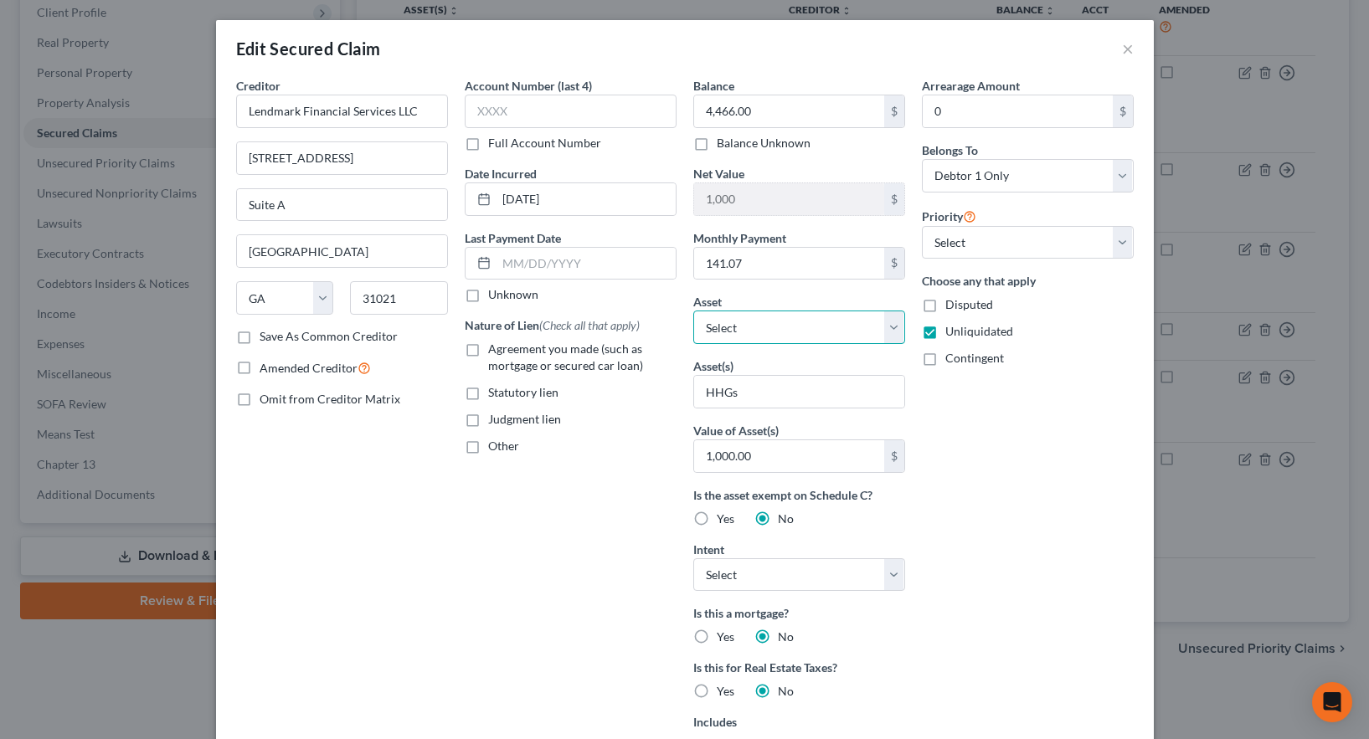
click at [769, 327] on select "Select Other Multiple Assets Ameris Bank (Checking Account) - $8.0 2015 Dodge D…" at bounding box center [799, 327] width 212 height 33
select select "17"
click at [693, 311] on select "Select Other Multiple Assets Ameris Bank (Checking Account) - $8.0 2015 Dodge D…" at bounding box center [799, 327] width 212 height 33
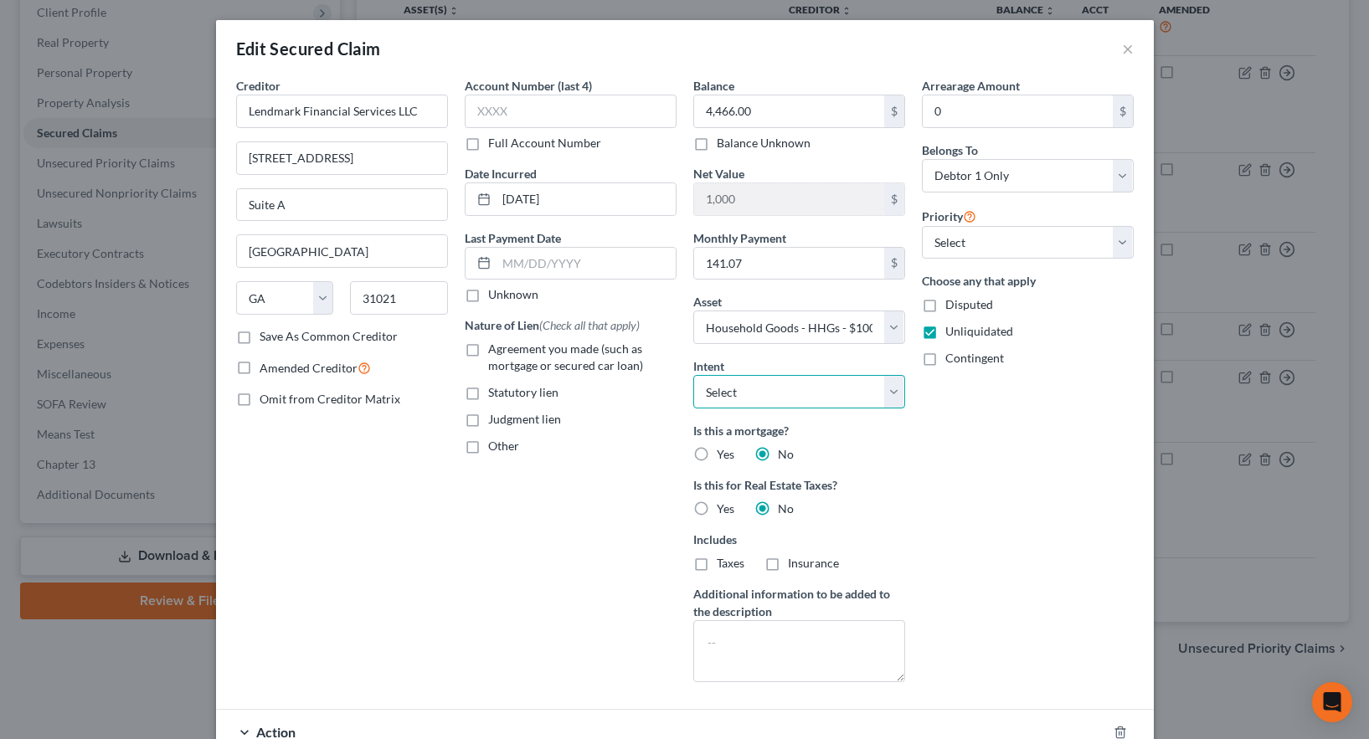
click at [886, 393] on select "Select Surrender Redeem Reaffirm Avoid Other" at bounding box center [799, 391] width 212 height 33
click at [693, 375] on select "Select Surrender Redeem Reaffirm Avoid Other" at bounding box center [799, 391] width 212 height 33
click at [488, 351] on label "Agreement you made (such as mortgage or secured car loan)" at bounding box center [582, 357] width 188 height 33
click at [495, 351] on input "Agreement you made (such as mortgage or secured car loan)" at bounding box center [500, 346] width 11 height 11
checkbox input "true"
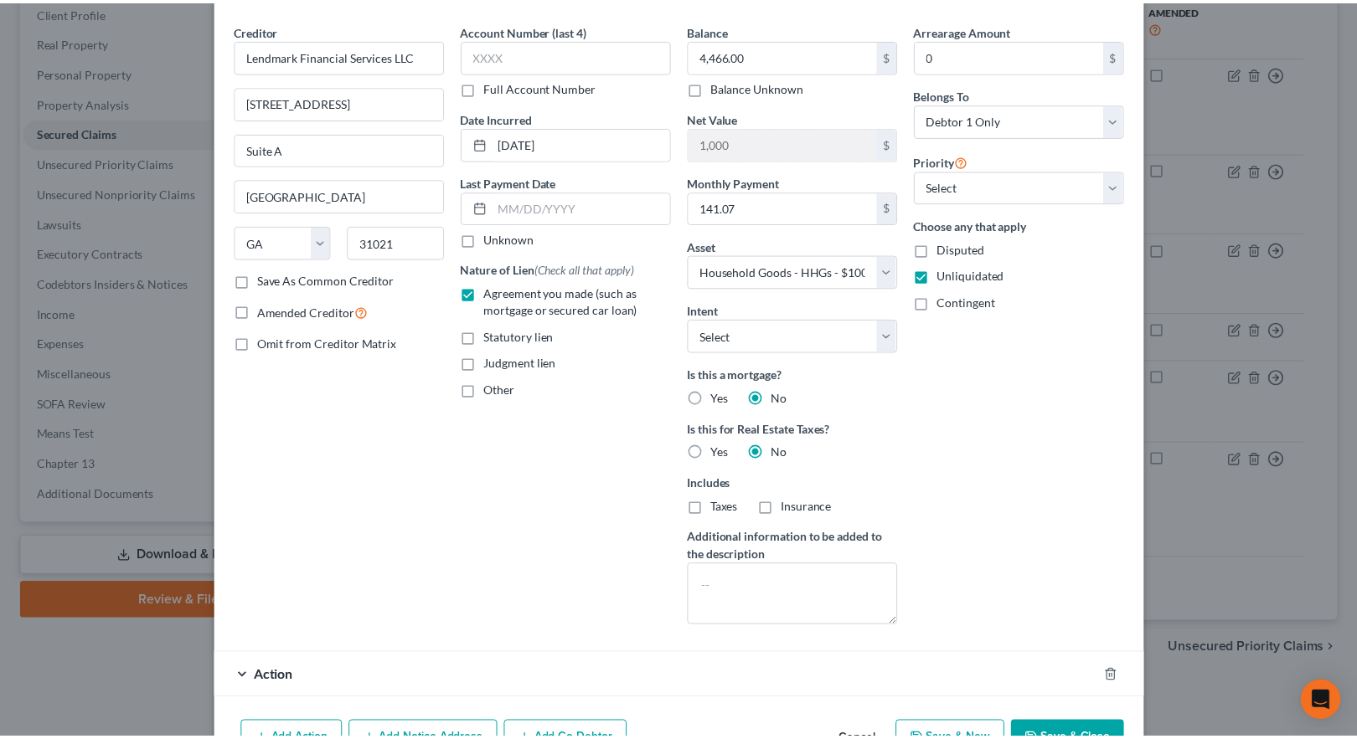
scroll to position [156, 0]
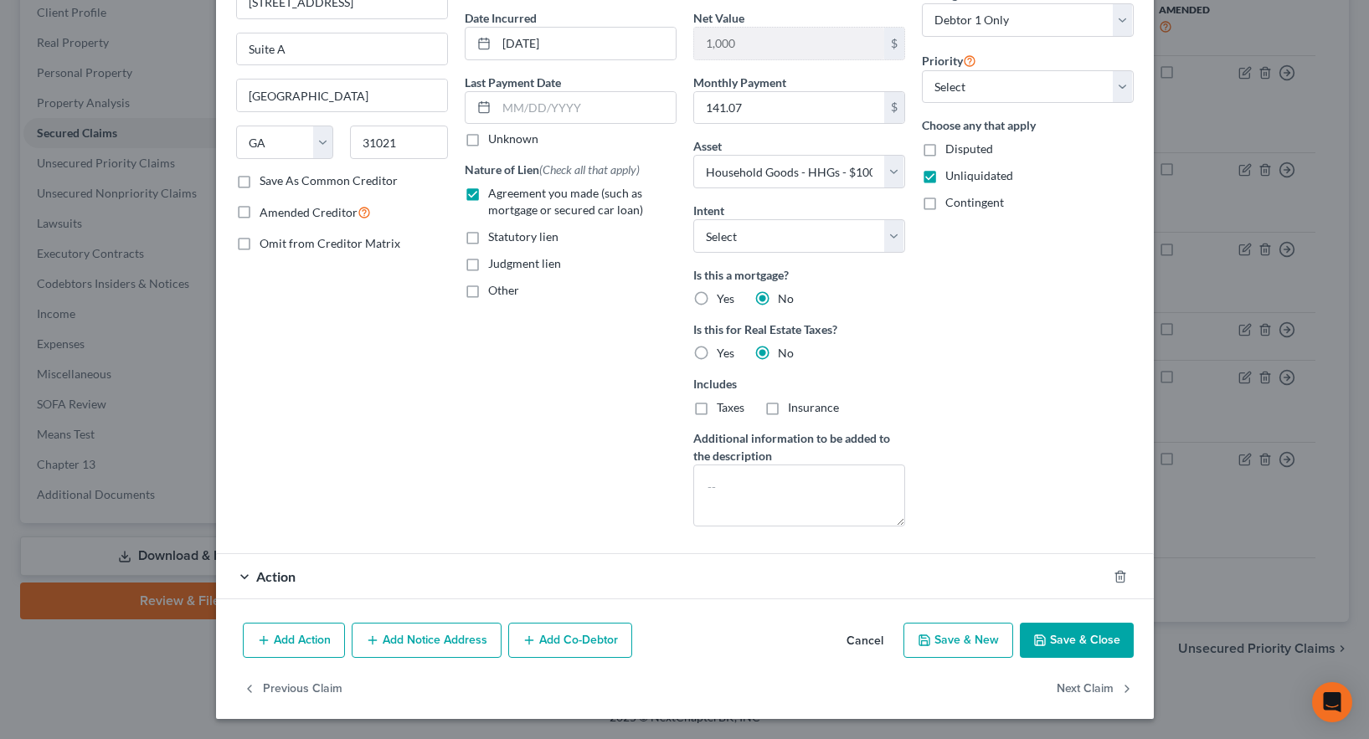
click at [1076, 643] on button "Save & Close" at bounding box center [1077, 640] width 114 height 35
select select
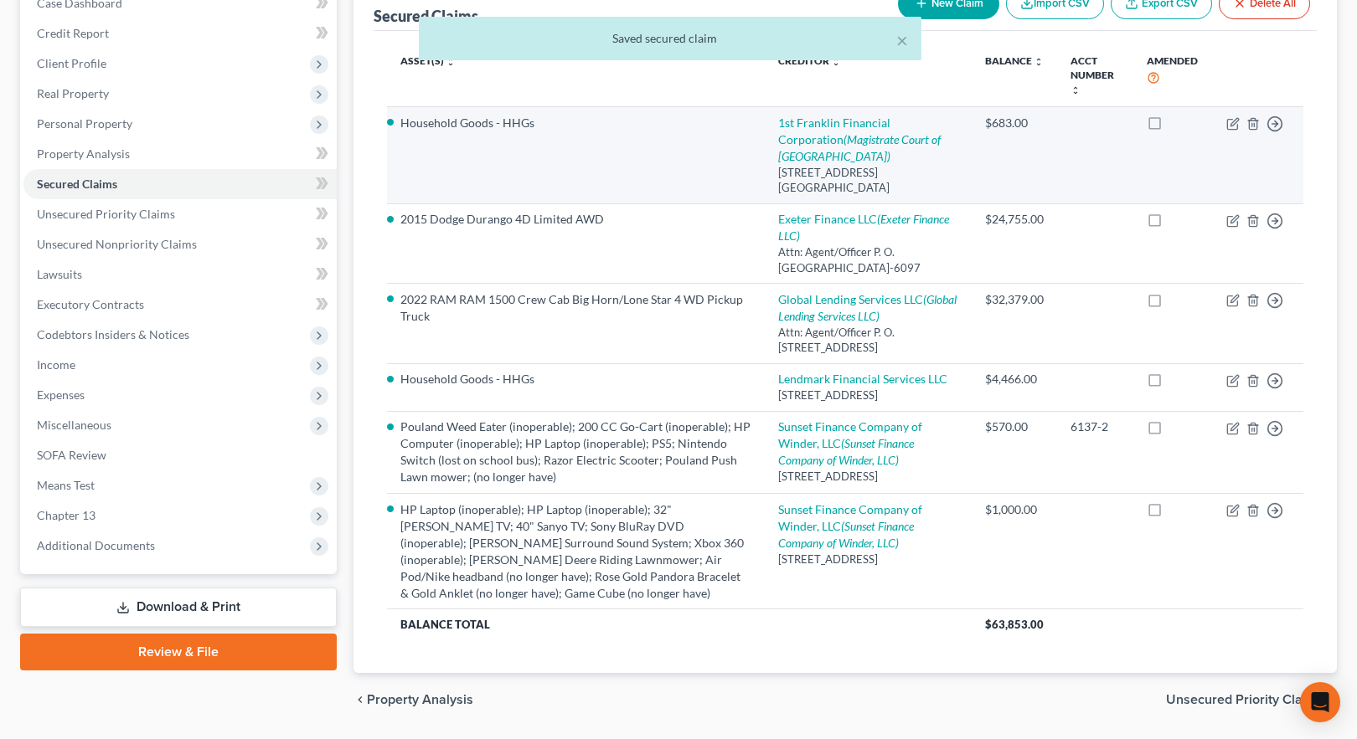
scroll to position [0, 0]
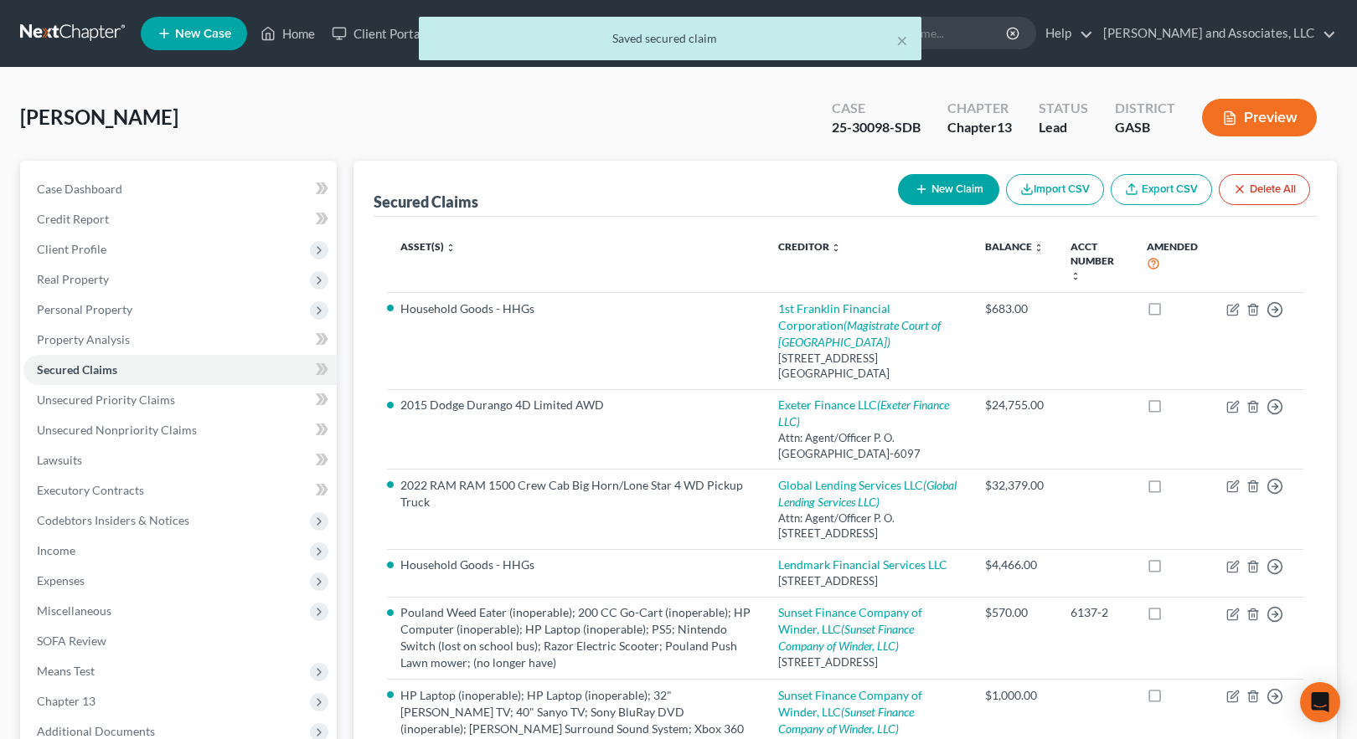
click at [1256, 112] on button "Preview" at bounding box center [1259, 118] width 115 height 38
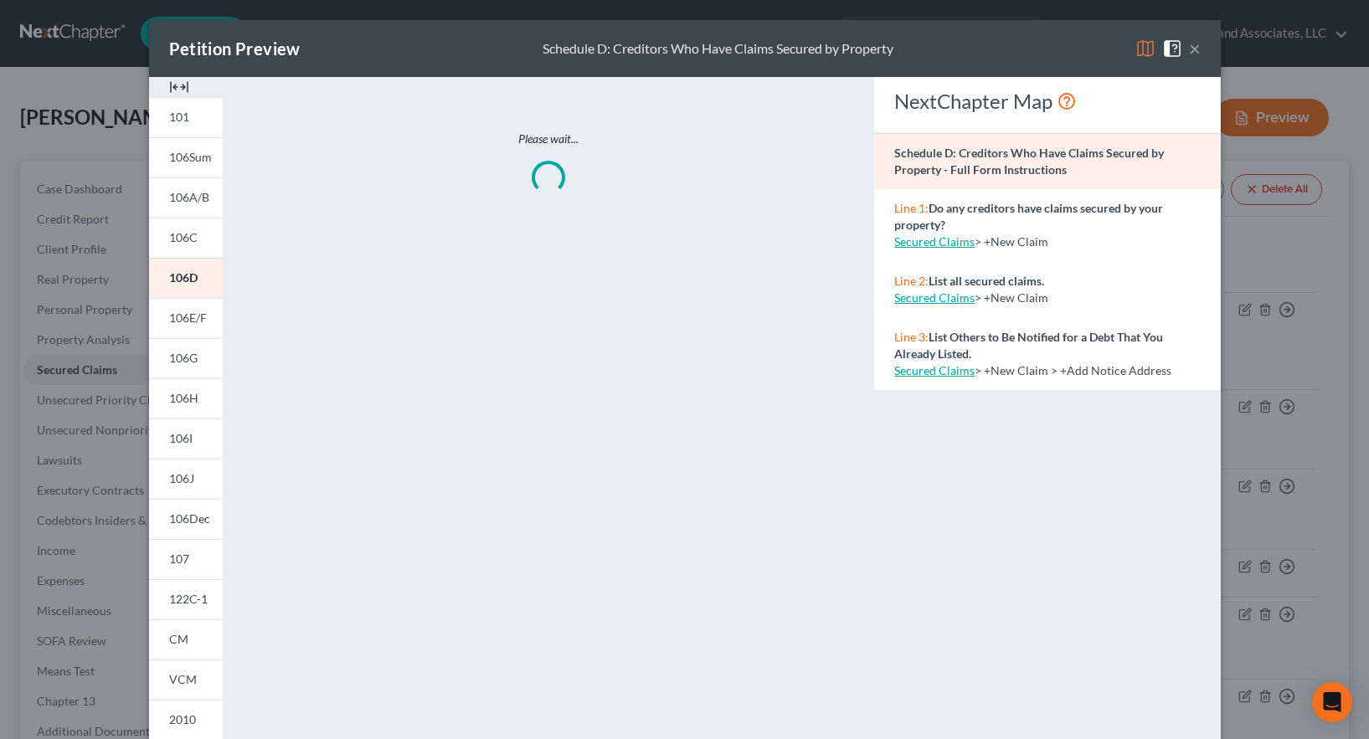
click at [1137, 44] on img at bounding box center [1146, 49] width 20 height 20
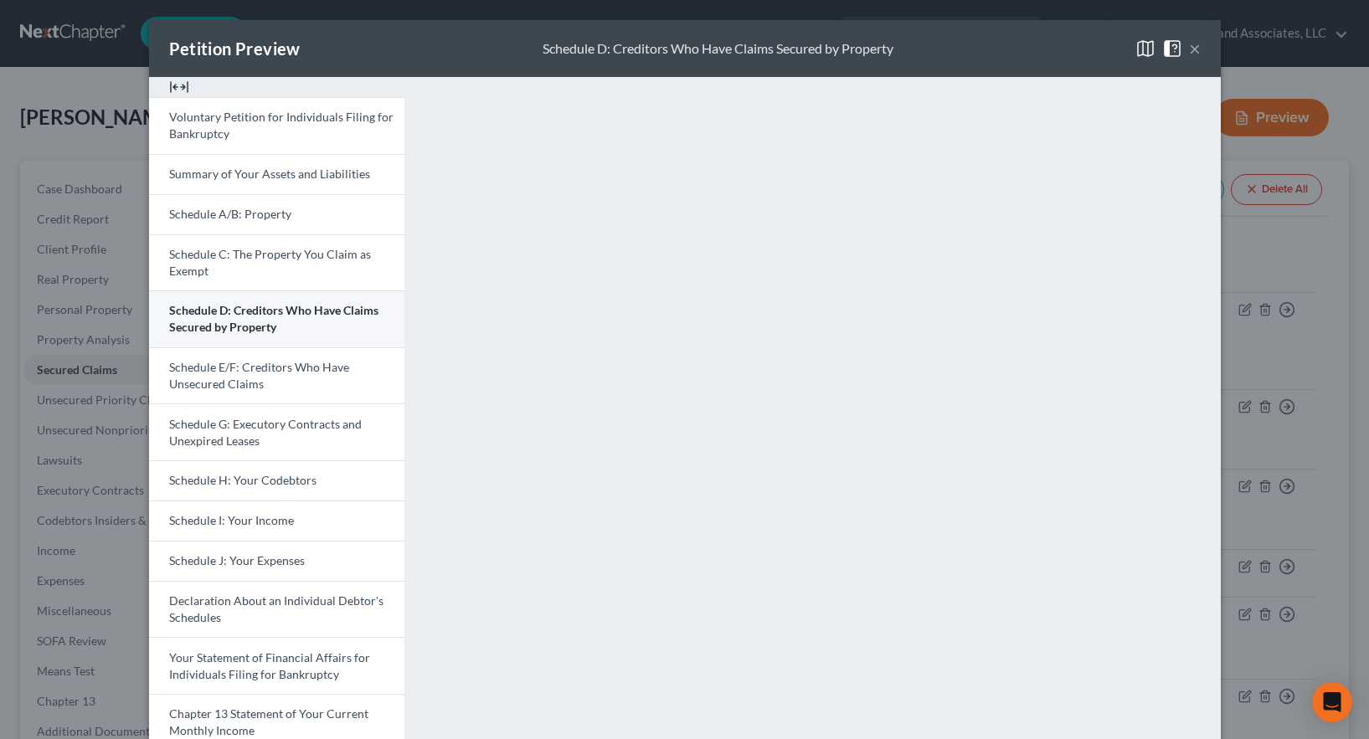
click at [247, 321] on span "Schedule D: Creditors Who Have Claims Secured by Property" at bounding box center [273, 318] width 209 height 31
click at [1189, 44] on button "×" at bounding box center [1195, 49] width 12 height 20
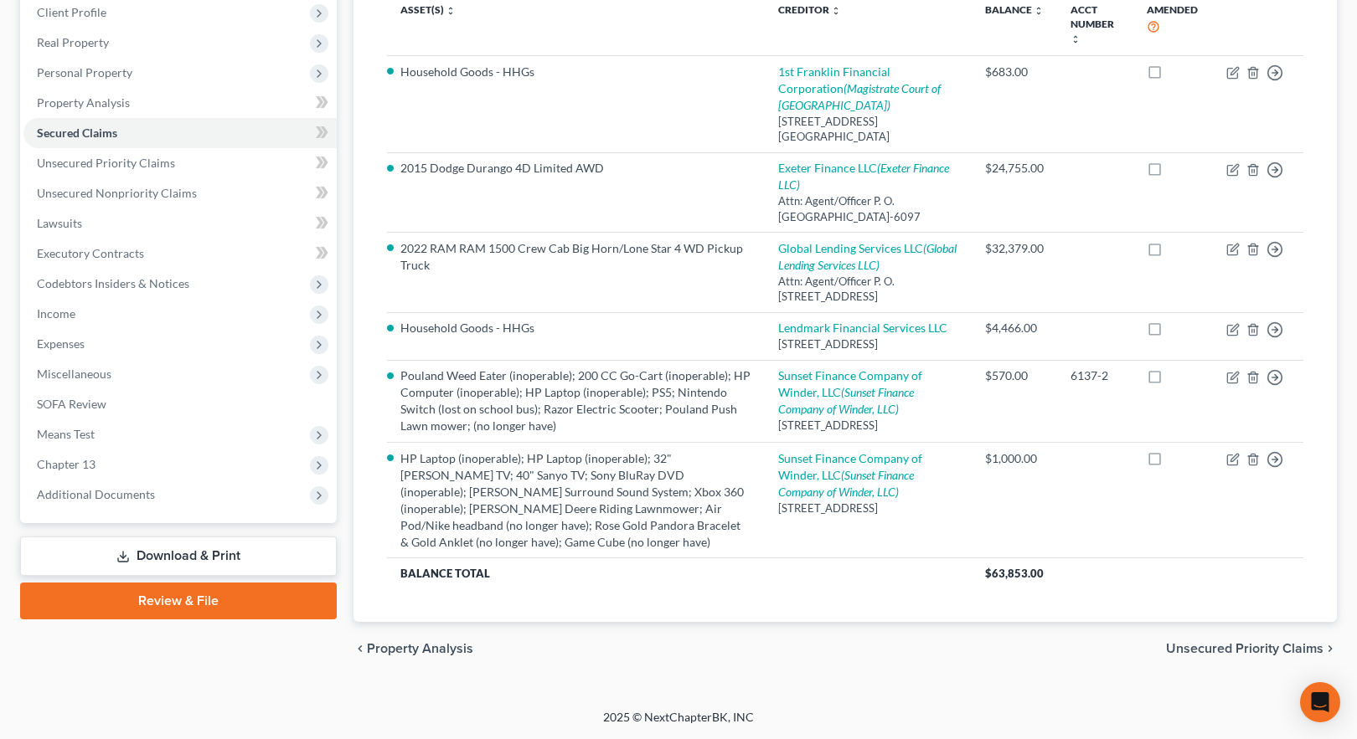
scroll to position [335, 0]
click at [126, 186] on span "Unsecured Nonpriority Claims" at bounding box center [117, 193] width 160 height 14
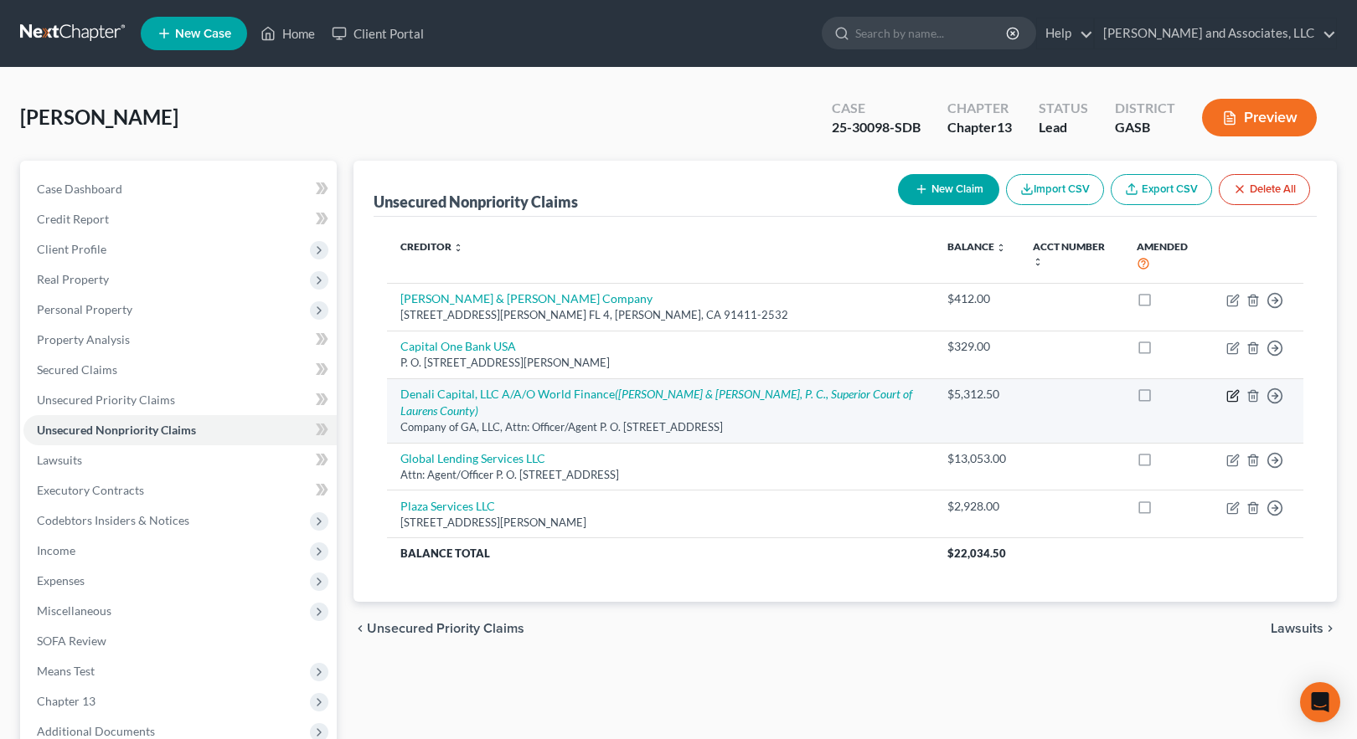
click at [1231, 389] on icon "button" at bounding box center [1232, 395] width 13 height 13
select select "42"
select select "14"
select select "0"
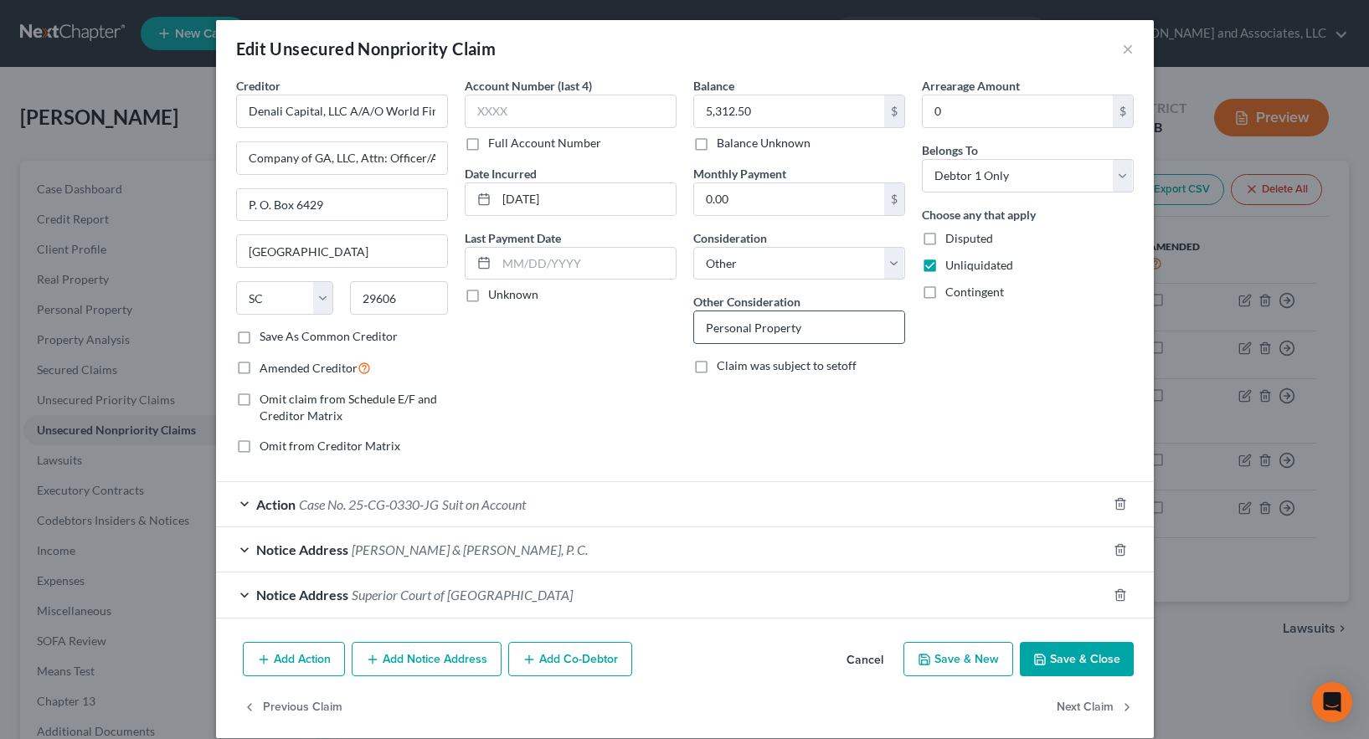
click at [808, 326] on input "Personal Property" at bounding box center [799, 328] width 210 height 32
type input "Personal Property/Civil Case #25-CG-0330-JG"
click at [914, 410] on div "Arrearage Amount 0 $ Belongs To * Select Debtor 1 Only Debtor 2 Only Debtor 1 A…" at bounding box center [1028, 272] width 229 height 391
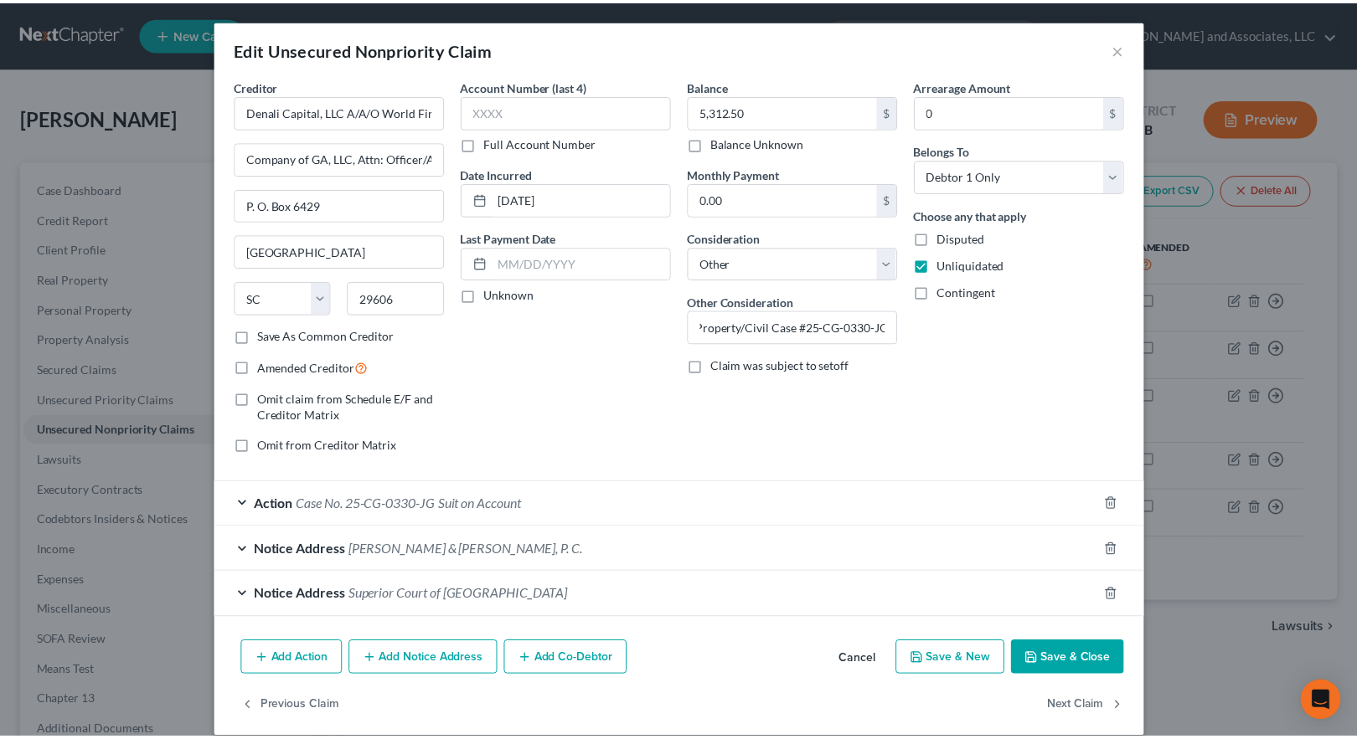
scroll to position [0, 0]
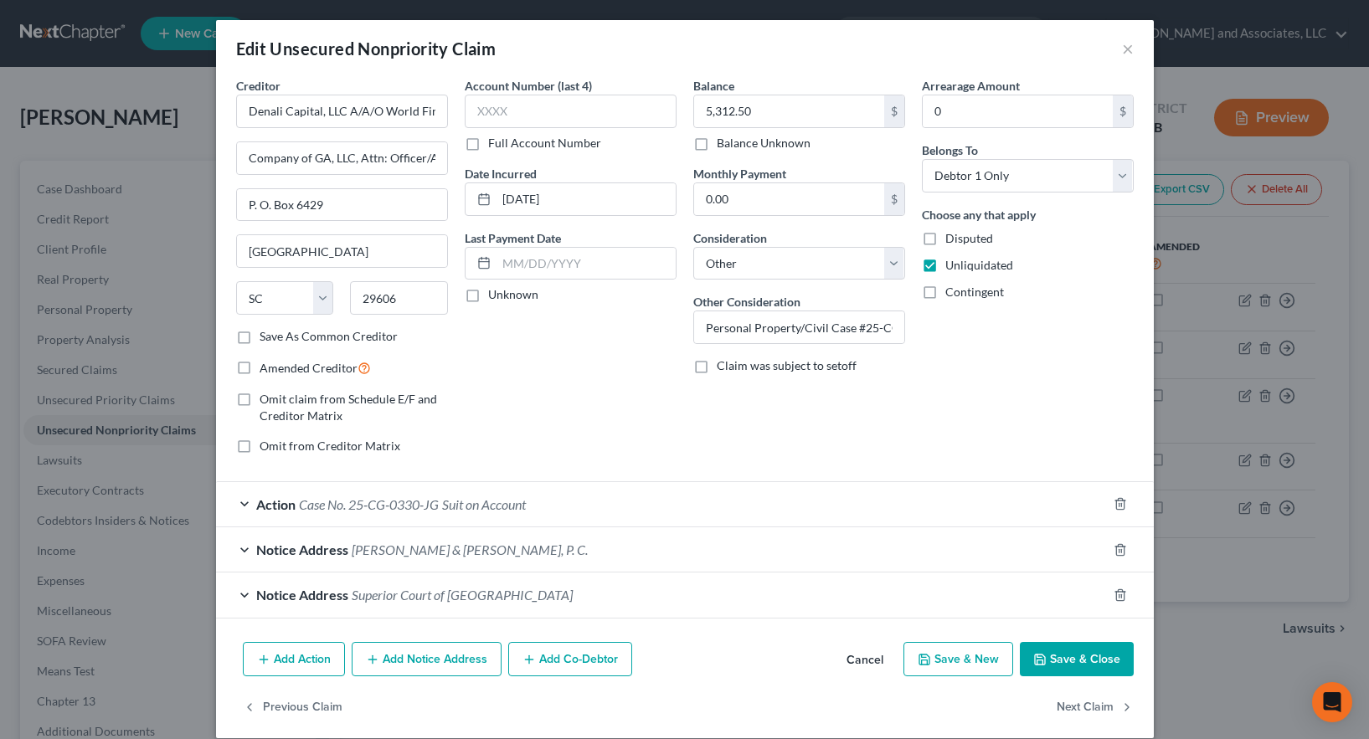
click at [1088, 663] on button "Save & Close" at bounding box center [1077, 659] width 114 height 35
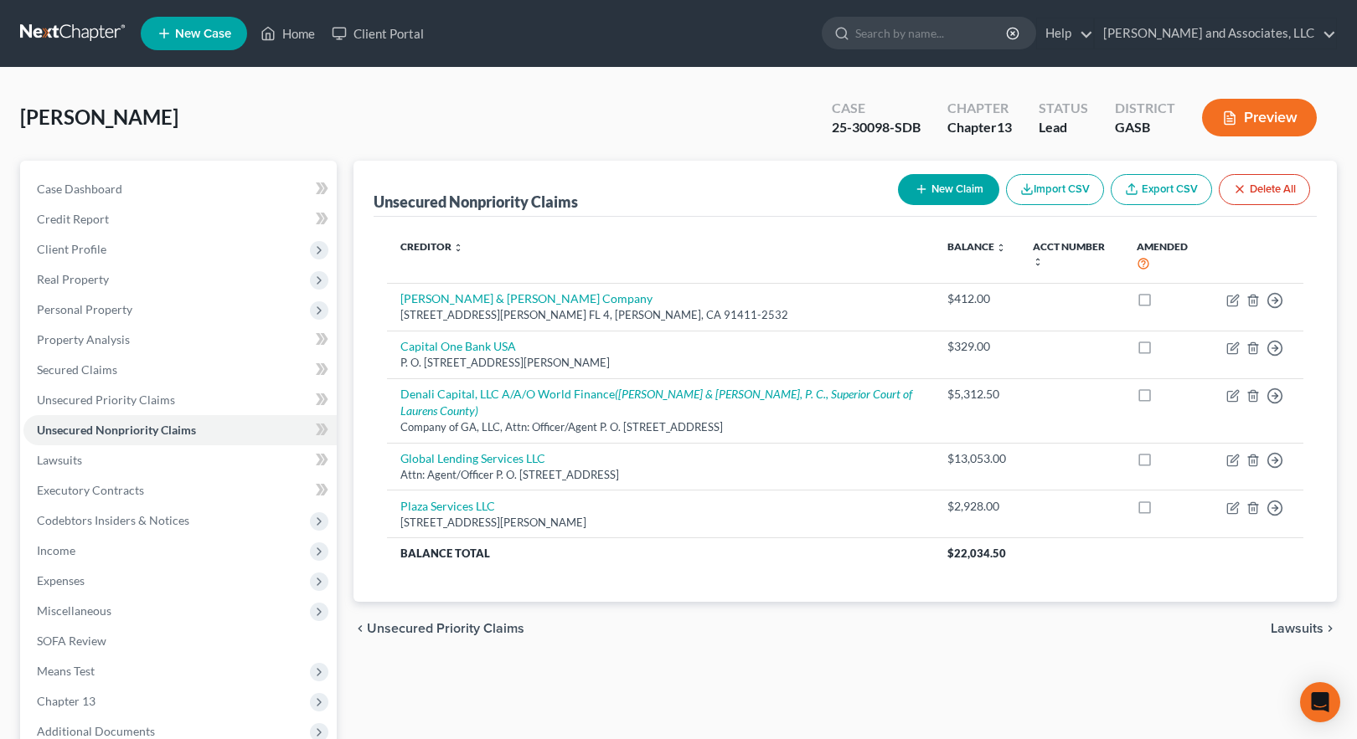
click at [1262, 116] on button "Preview" at bounding box center [1259, 118] width 115 height 38
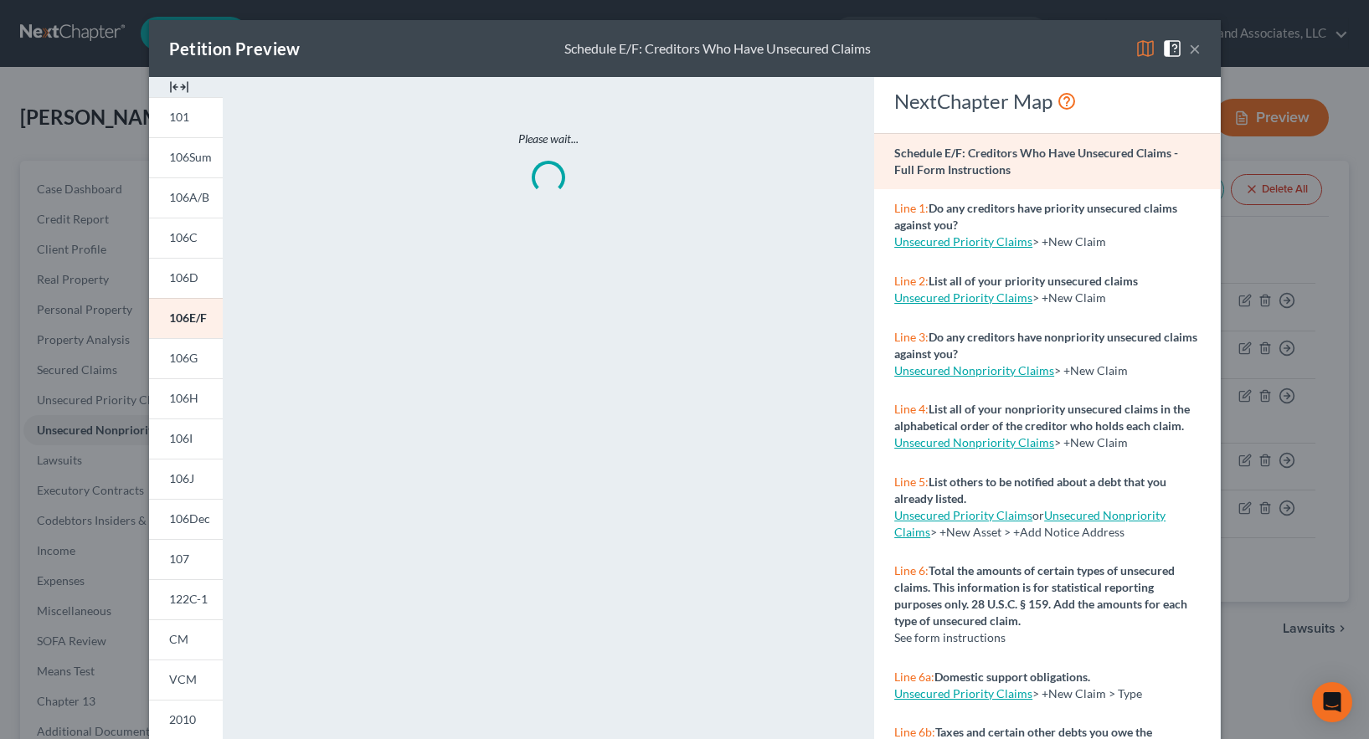
click at [1141, 48] on img at bounding box center [1146, 49] width 20 height 20
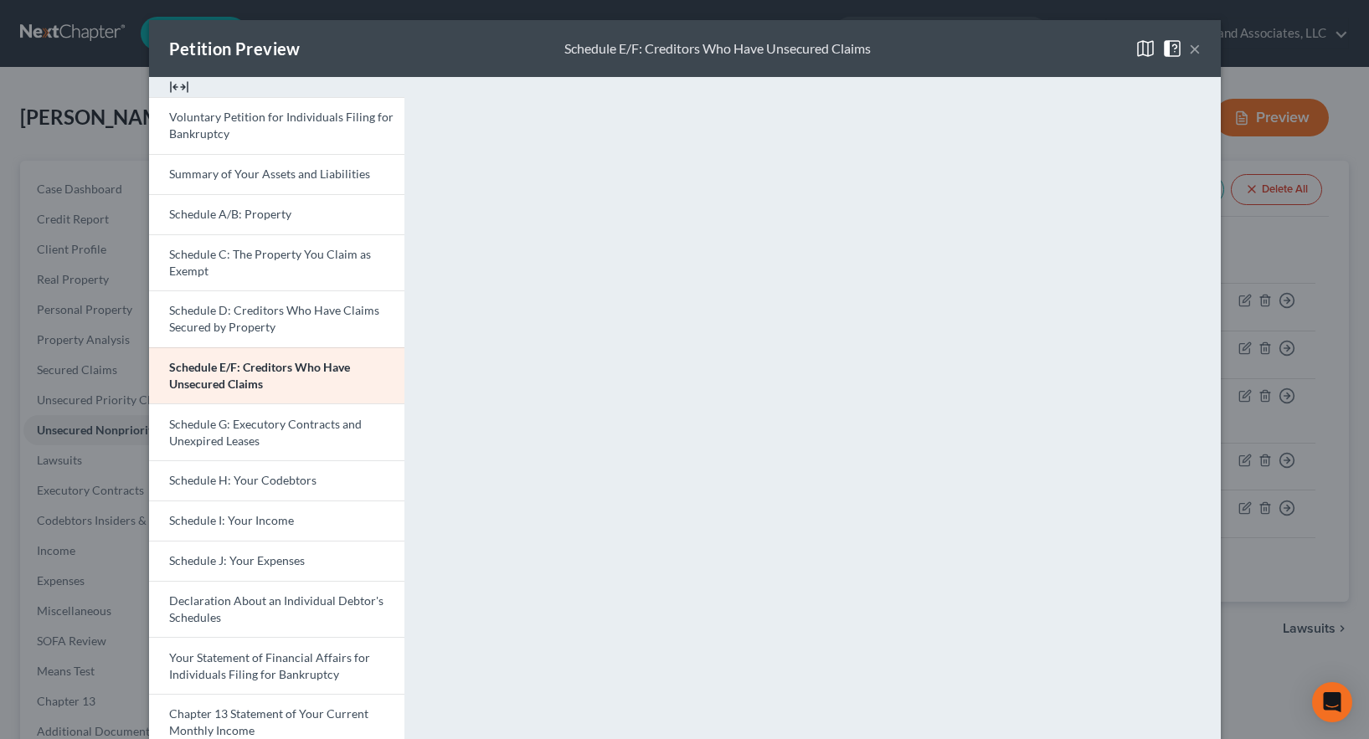
click at [1190, 47] on button "×" at bounding box center [1195, 49] width 12 height 20
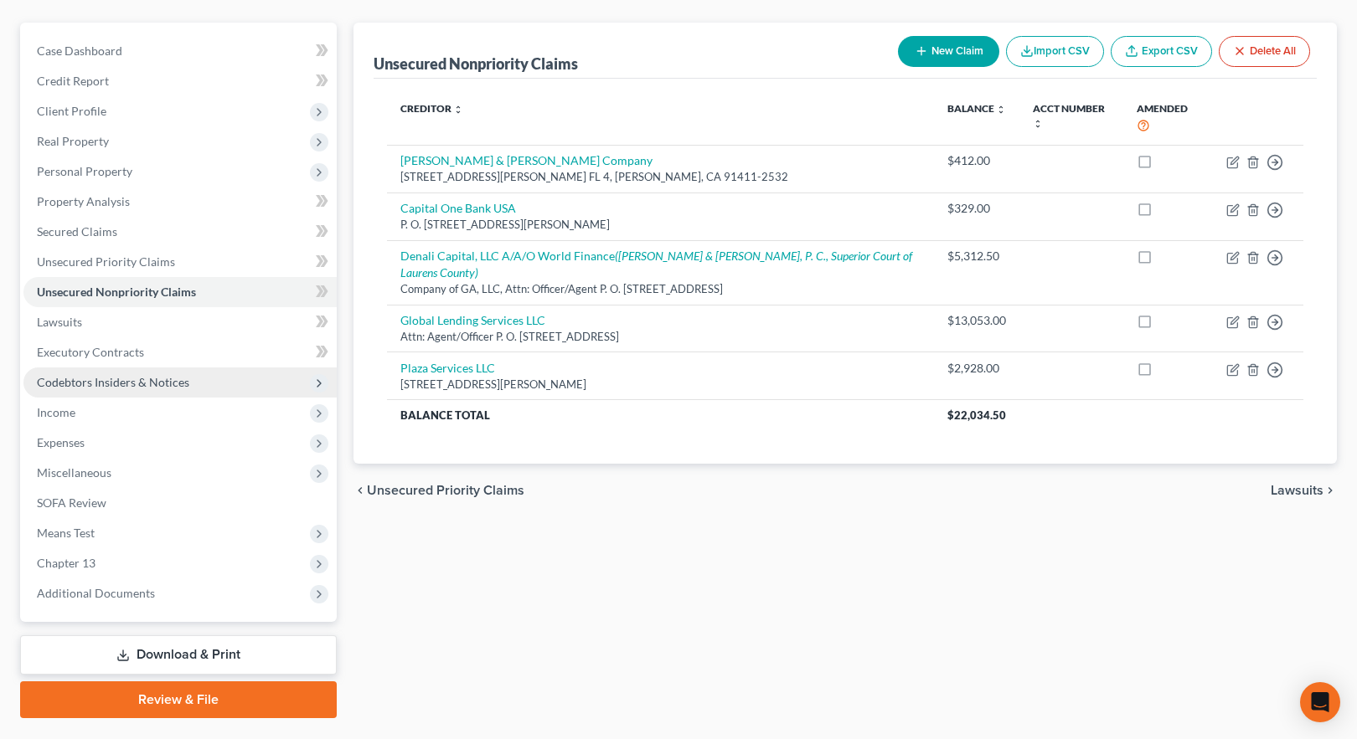
scroll to position [181, 0]
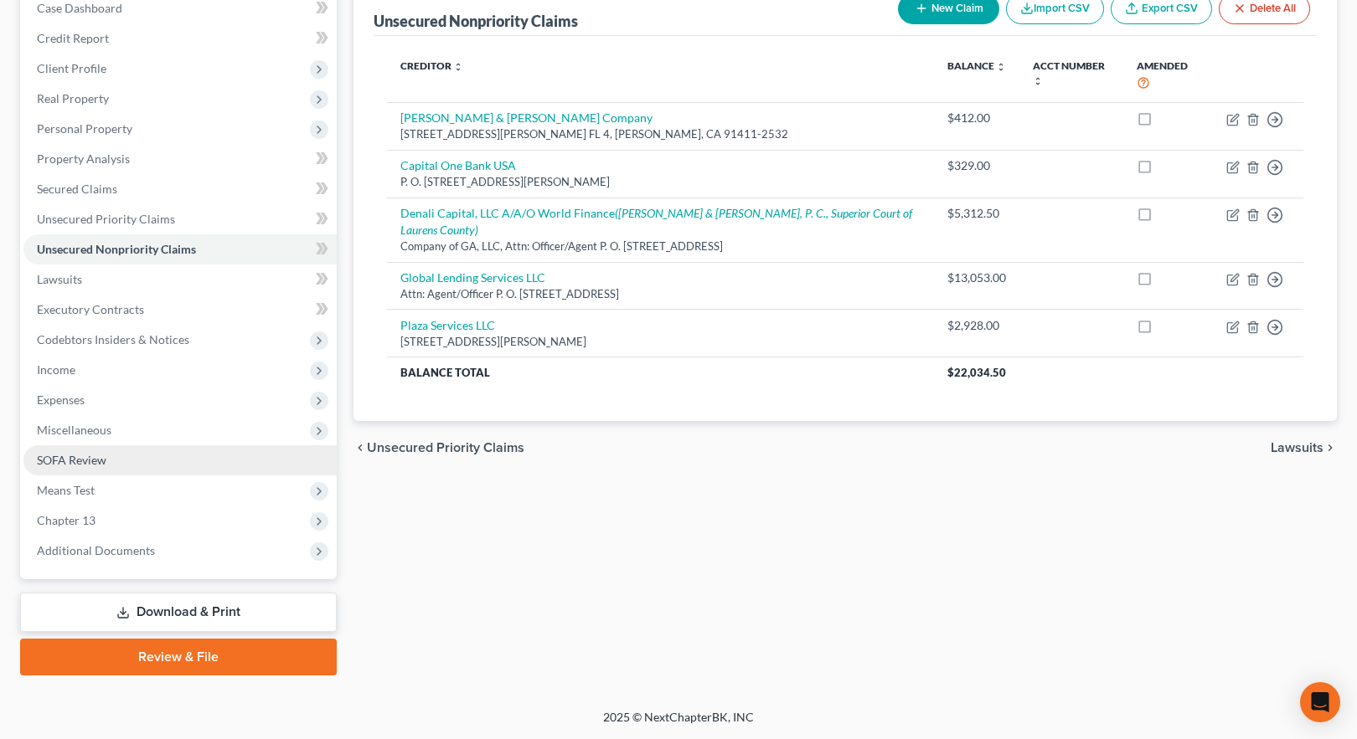
click at [64, 462] on span "SOFA Review" at bounding box center [72, 460] width 70 height 14
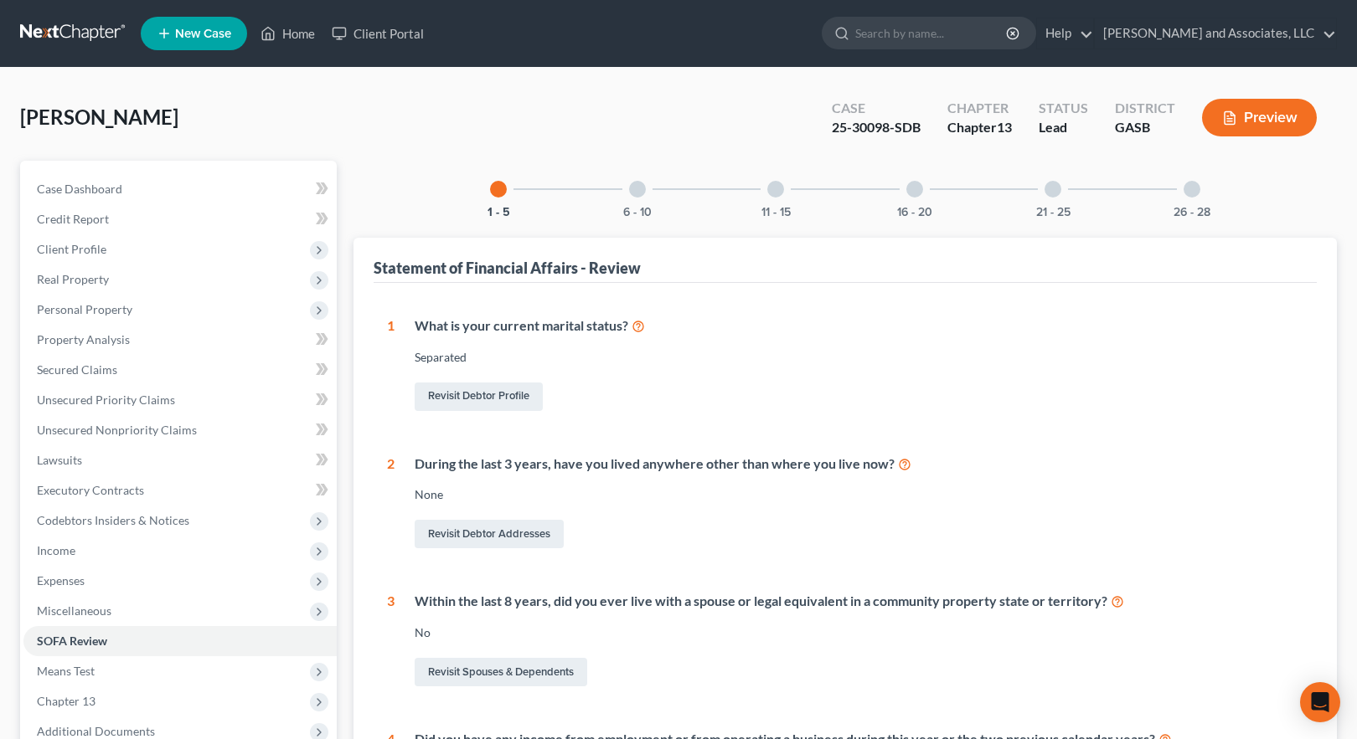
click at [636, 190] on div at bounding box center [637, 189] width 17 height 17
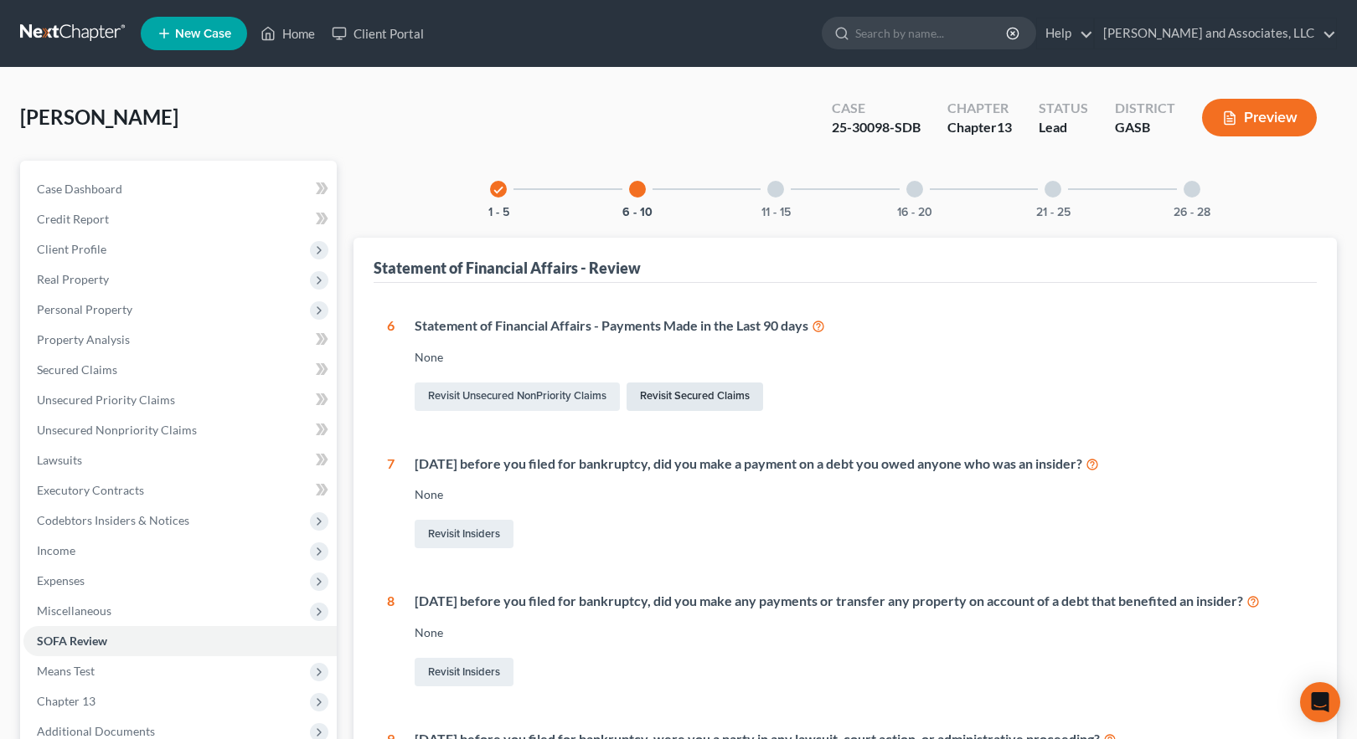
click at [664, 395] on link "Revisit Secured Claims" at bounding box center [694, 397] width 136 height 28
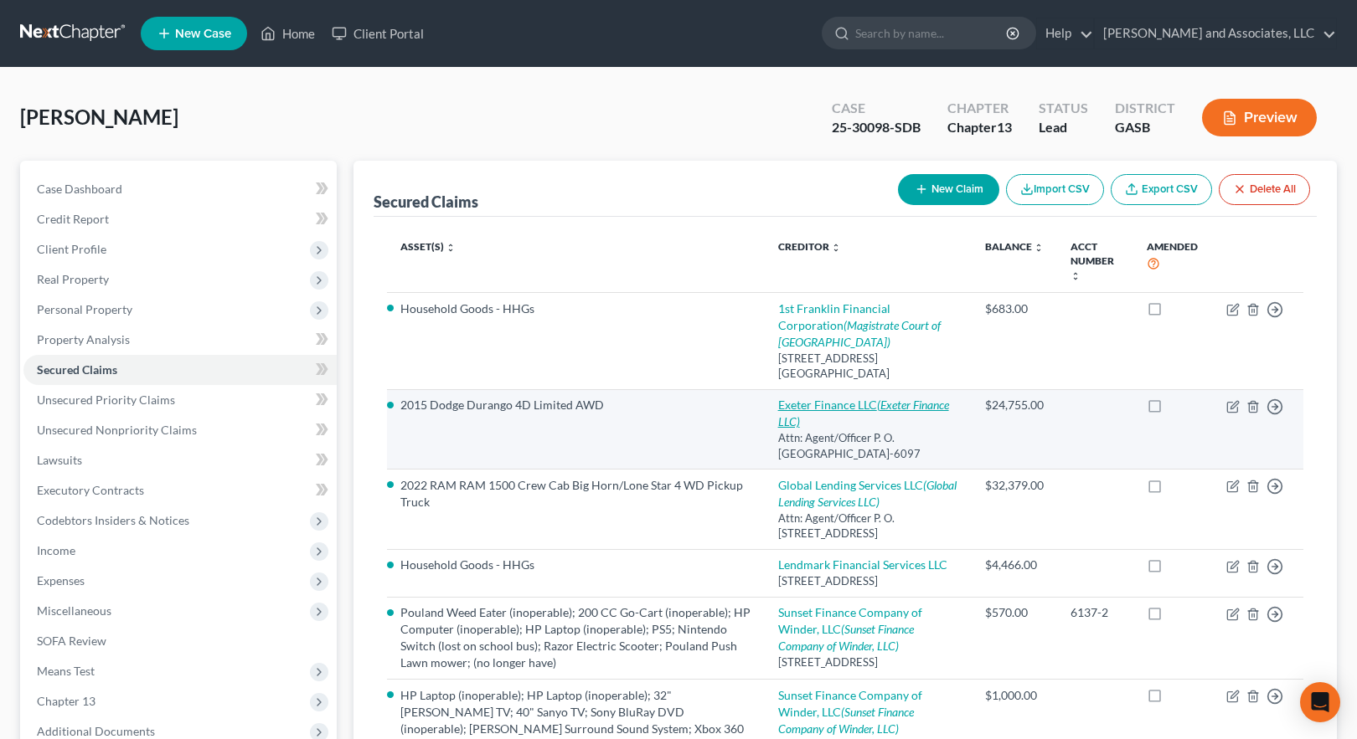
click at [880, 407] on link "Exeter Finance LLC (Exeter Finance LLC)" at bounding box center [863, 413] width 171 height 31
select select "45"
select select "3"
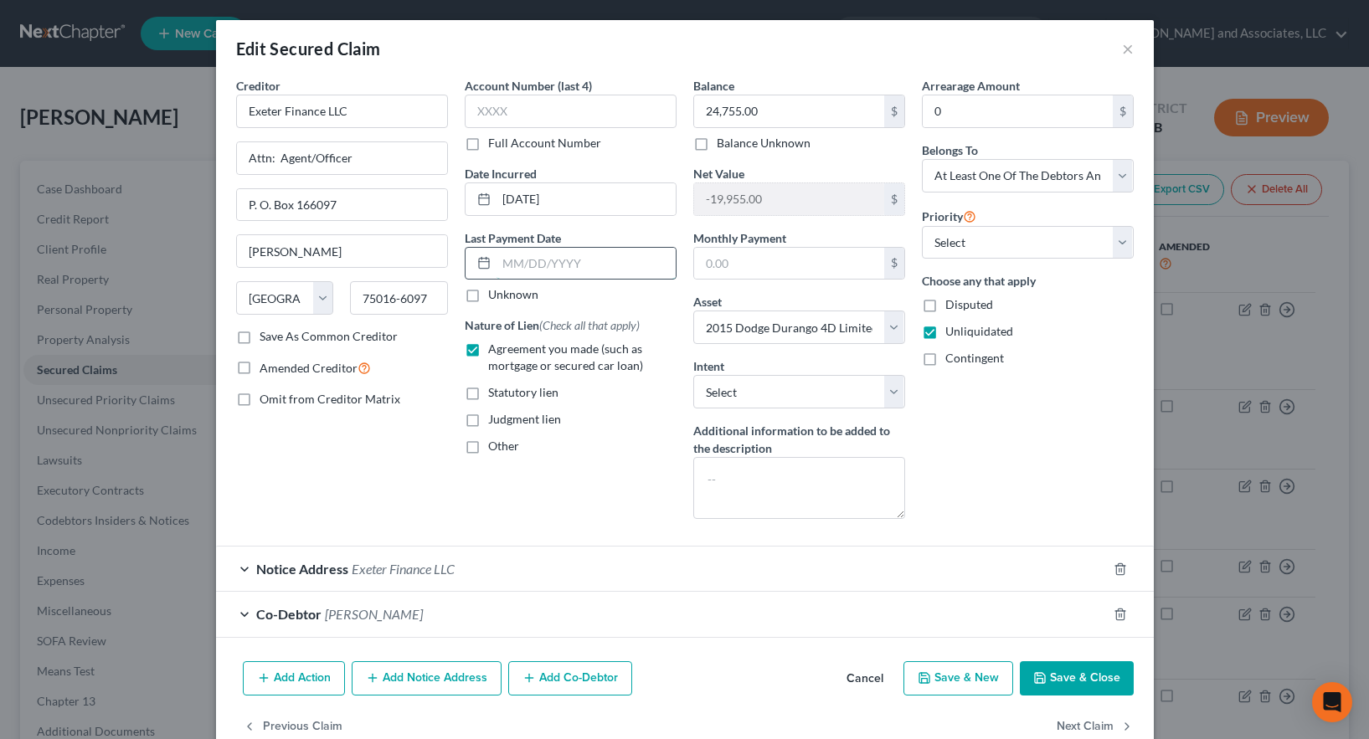
click at [506, 259] on input "text" at bounding box center [586, 264] width 179 height 32
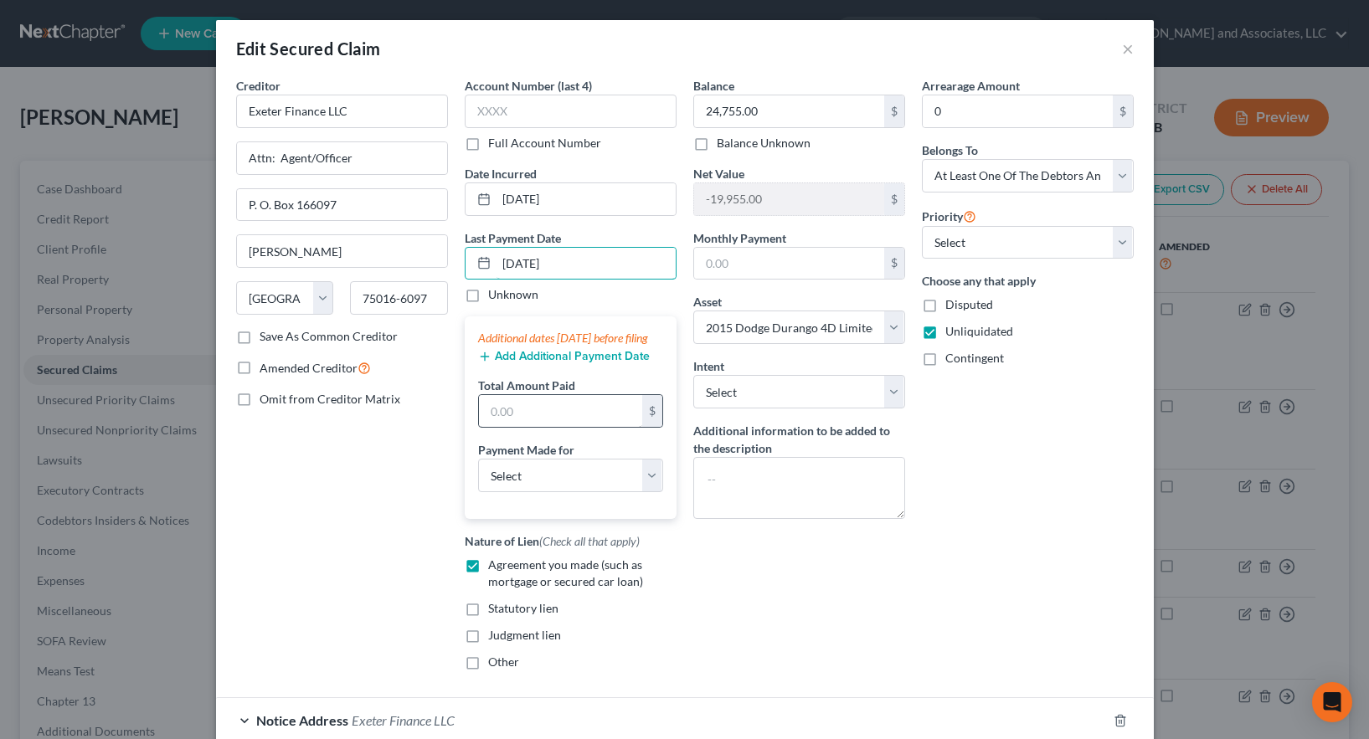
type input "[DATE]"
click at [525, 427] on input "text" at bounding box center [560, 411] width 163 height 32
type input "611.26"
click at [969, 554] on div "Arrearage Amount 0 $ Belongs To * Select Debtor 1 Only Debtor 2 Only Debtor 1 A…" at bounding box center [1028, 380] width 229 height 607
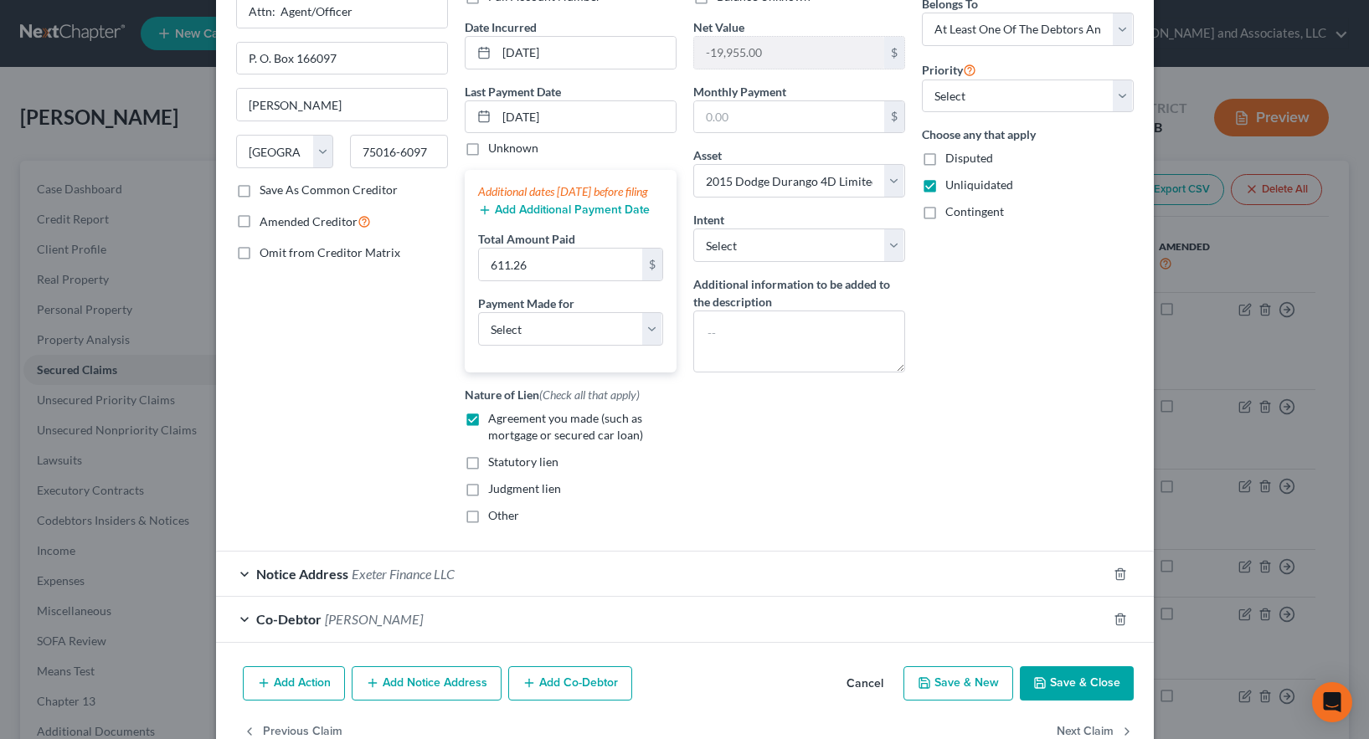
scroll to position [207, 0]
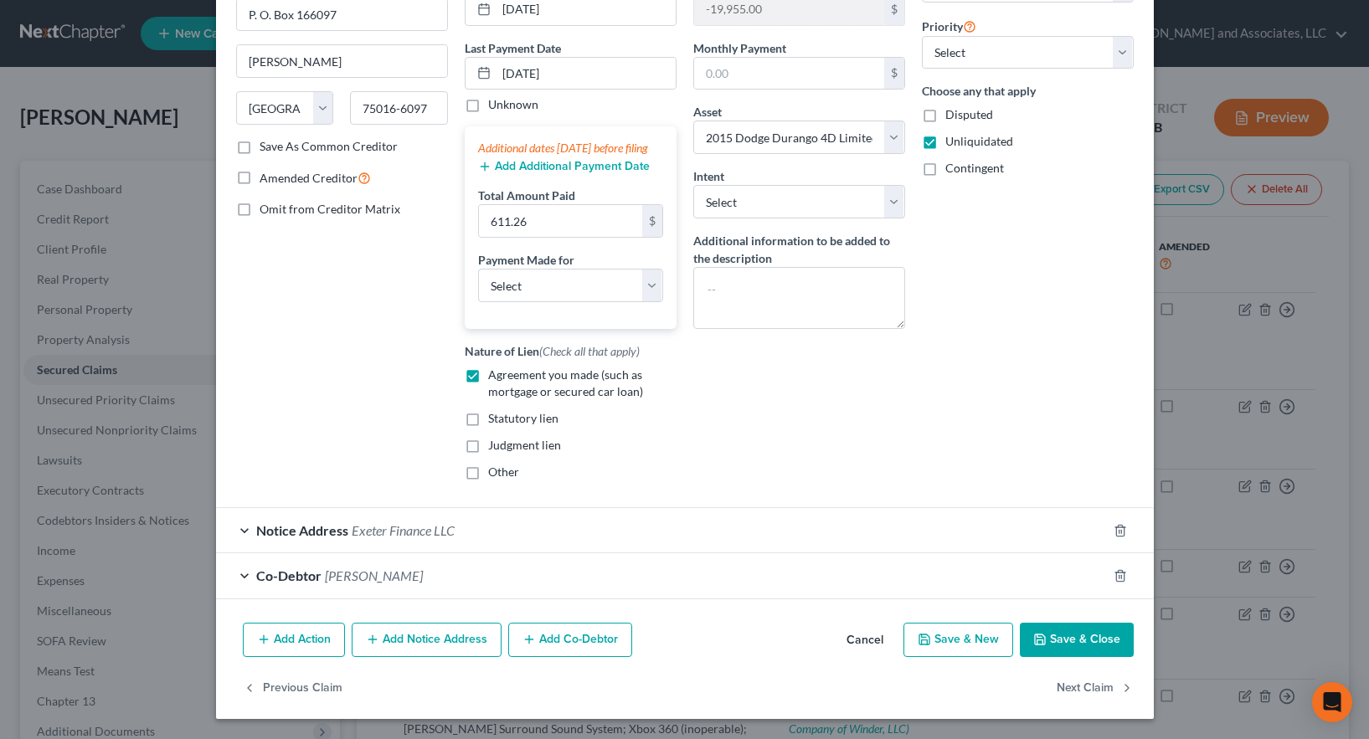
click at [1068, 636] on button "Save & Close" at bounding box center [1077, 640] width 114 height 35
select select
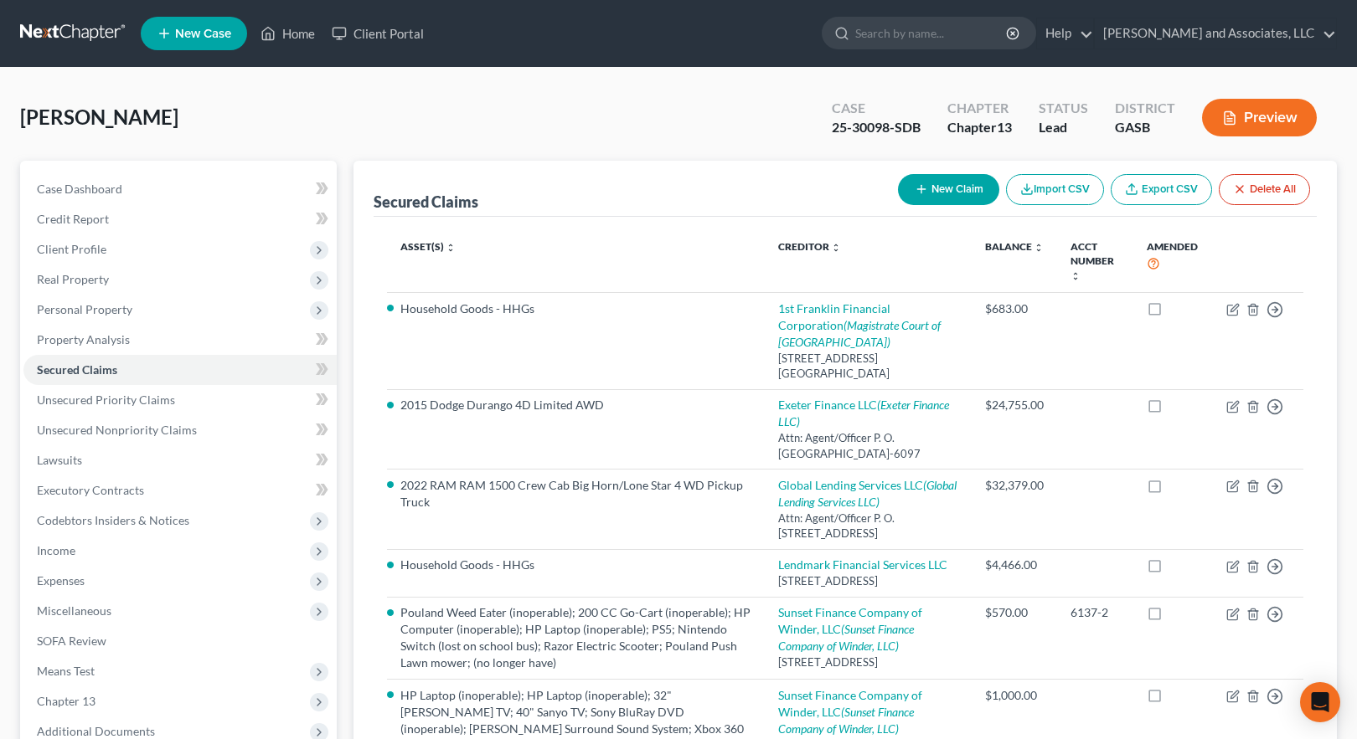
click at [1253, 121] on button "Preview" at bounding box center [1259, 118] width 115 height 38
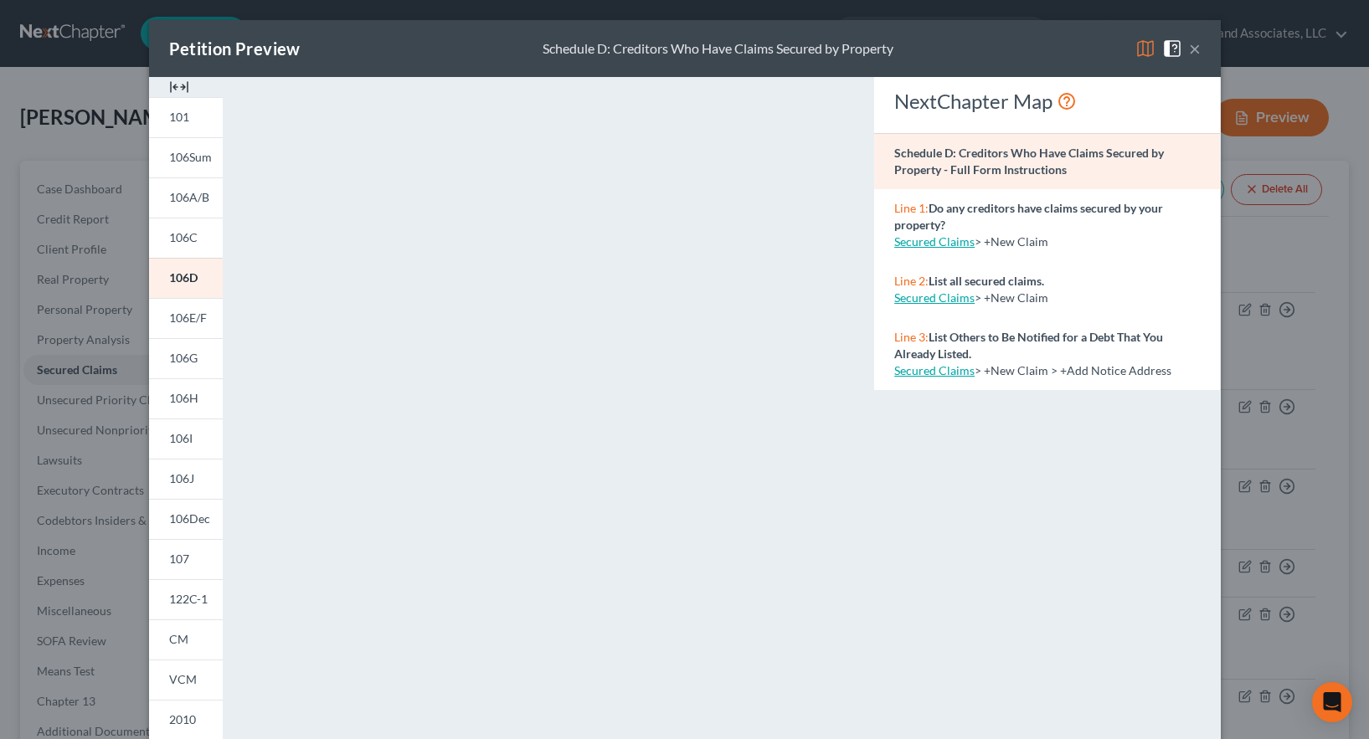
click at [1138, 51] on img at bounding box center [1146, 49] width 20 height 20
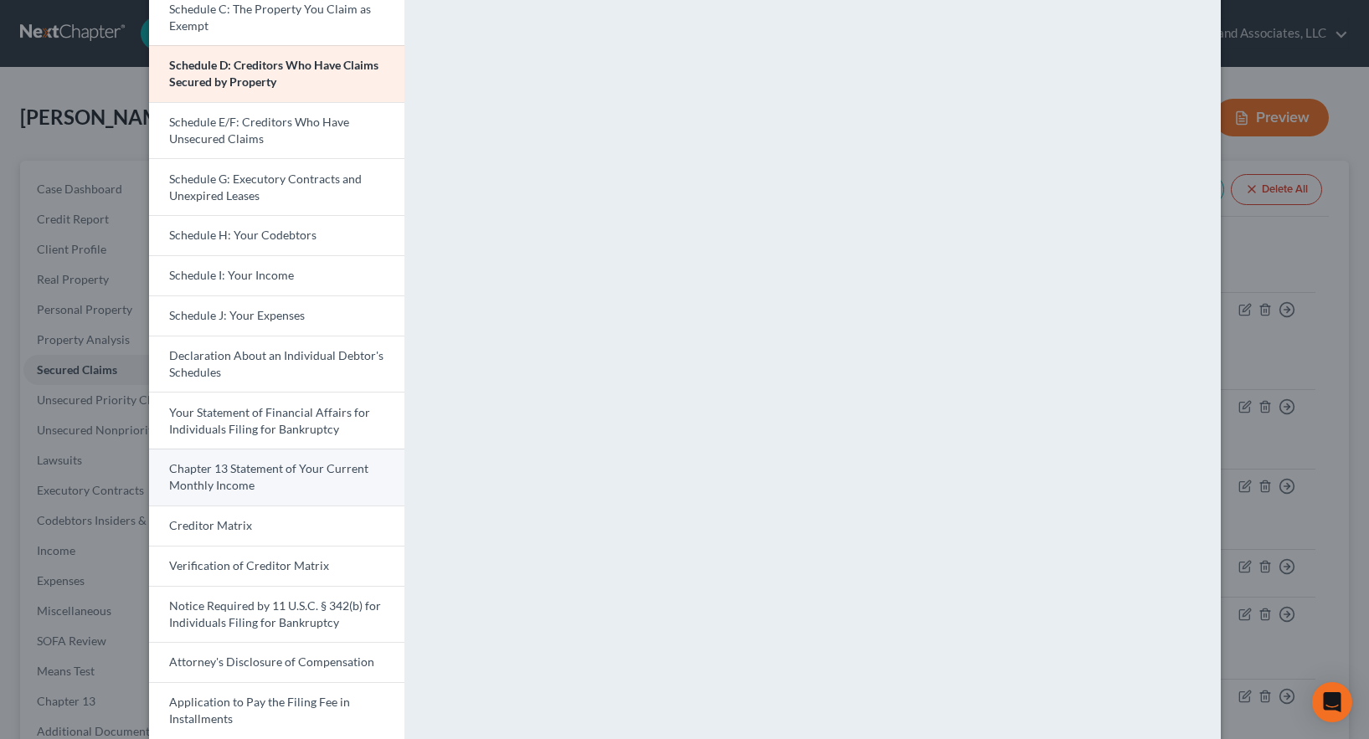
scroll to position [251, 0]
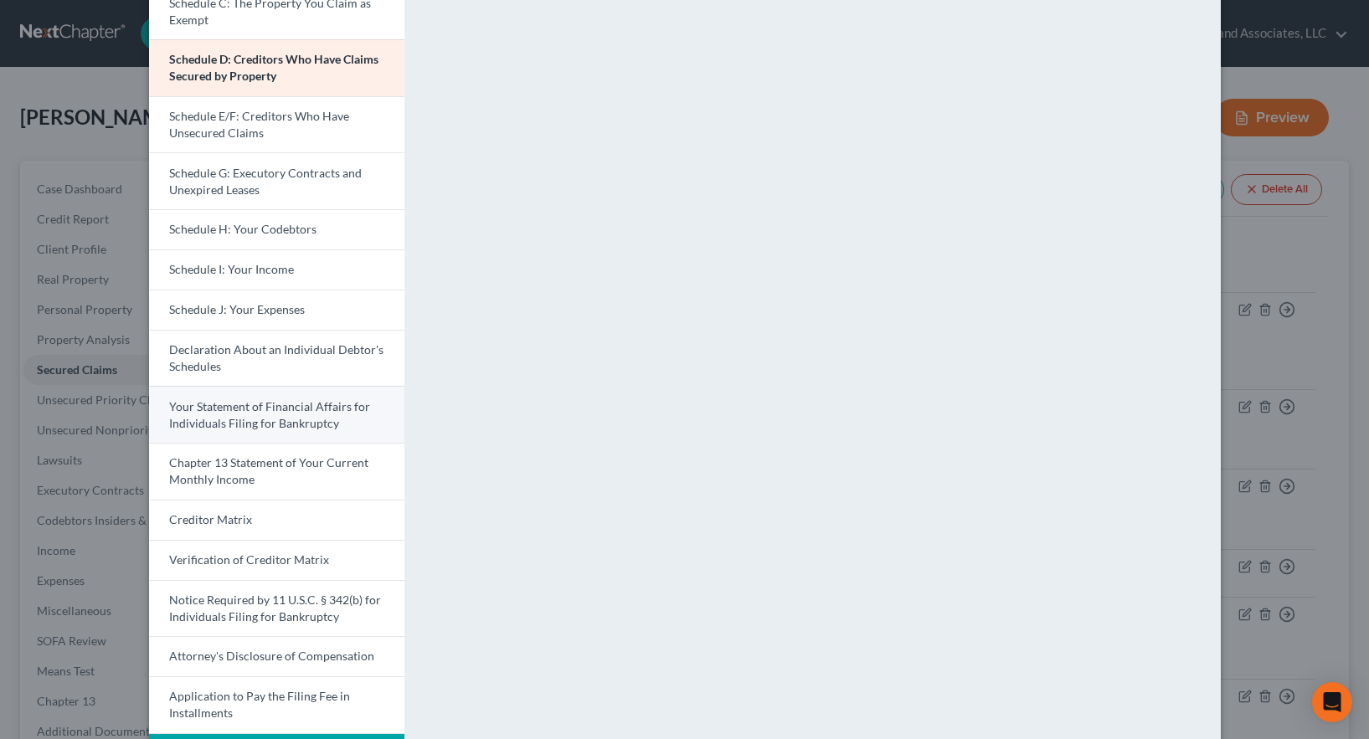
click at [273, 408] on span "Your Statement of Financial Affairs for Individuals Filing for Bankruptcy" at bounding box center [269, 414] width 201 height 31
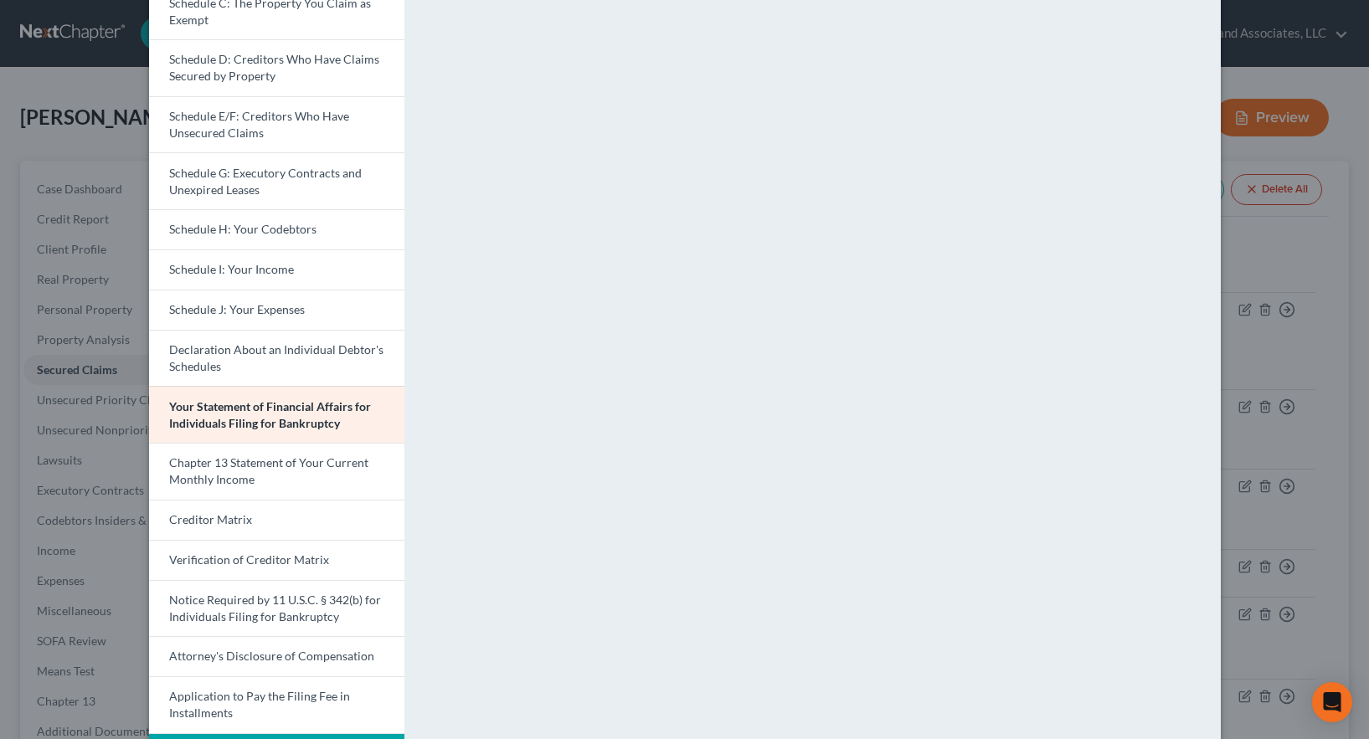
scroll to position [0, 0]
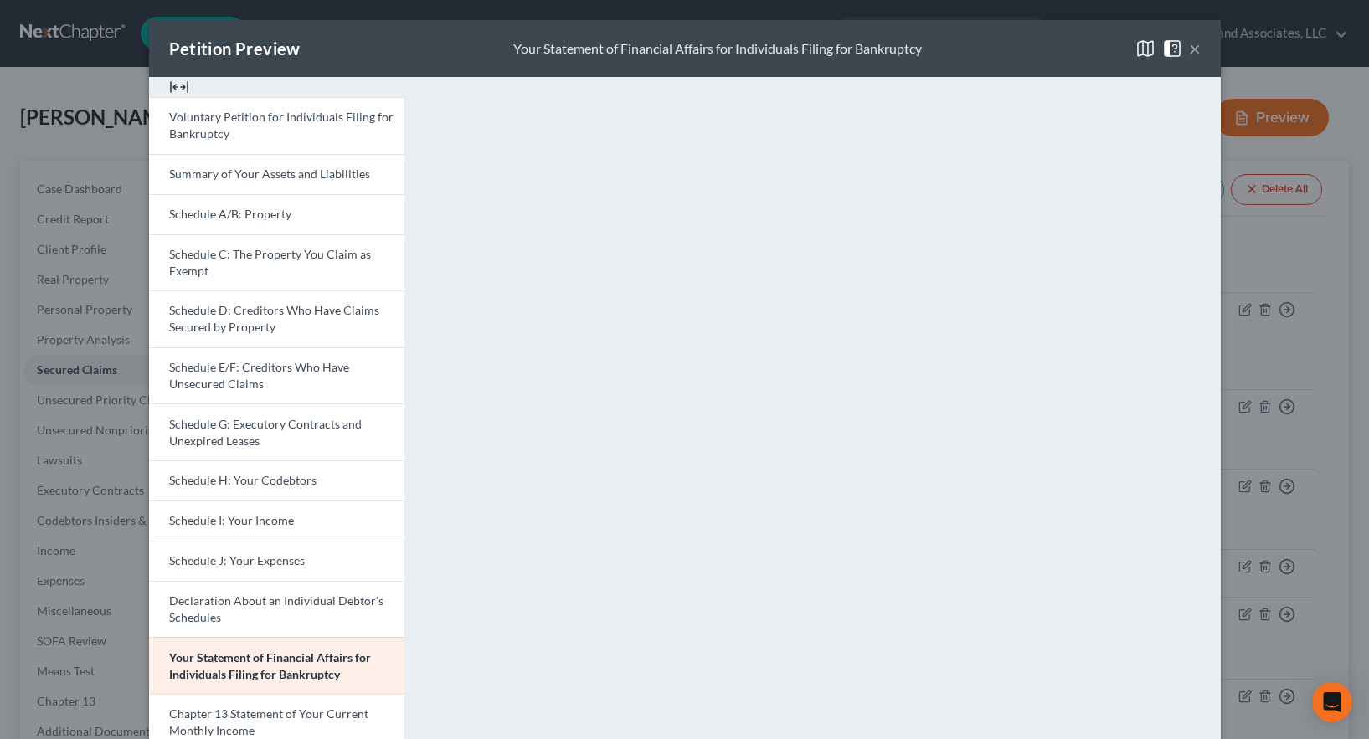
click at [1189, 47] on button "×" at bounding box center [1195, 49] width 12 height 20
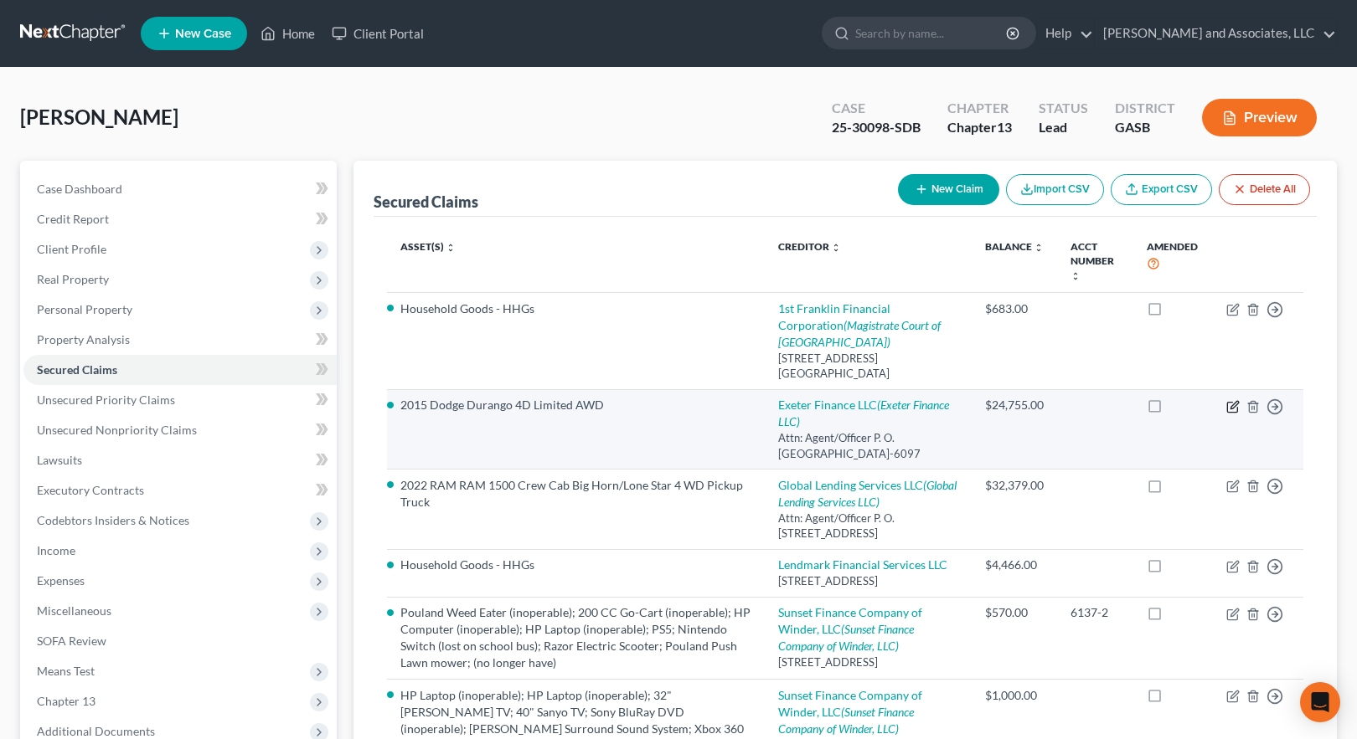
click at [1234, 406] on icon "button" at bounding box center [1232, 406] width 13 height 13
select select "45"
select select "3"
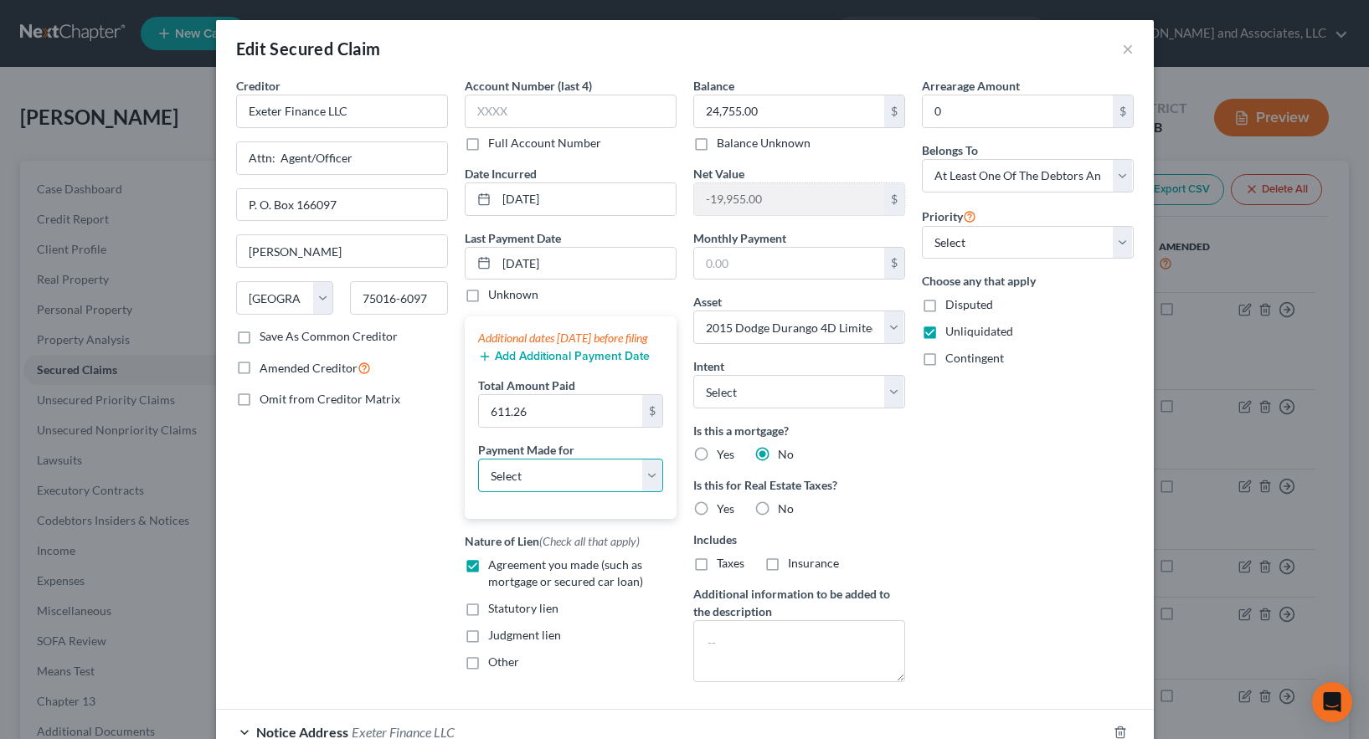
click at [648, 486] on select "Select Car Credit Card Loan Repayment Mortgage Other Suppliers Or Vendors" at bounding box center [570, 475] width 185 height 33
select select "0"
click at [478, 476] on select "Select Car Credit Card Loan Repayment Mortgage Other Suppliers Or Vendors" at bounding box center [570, 475] width 185 height 33
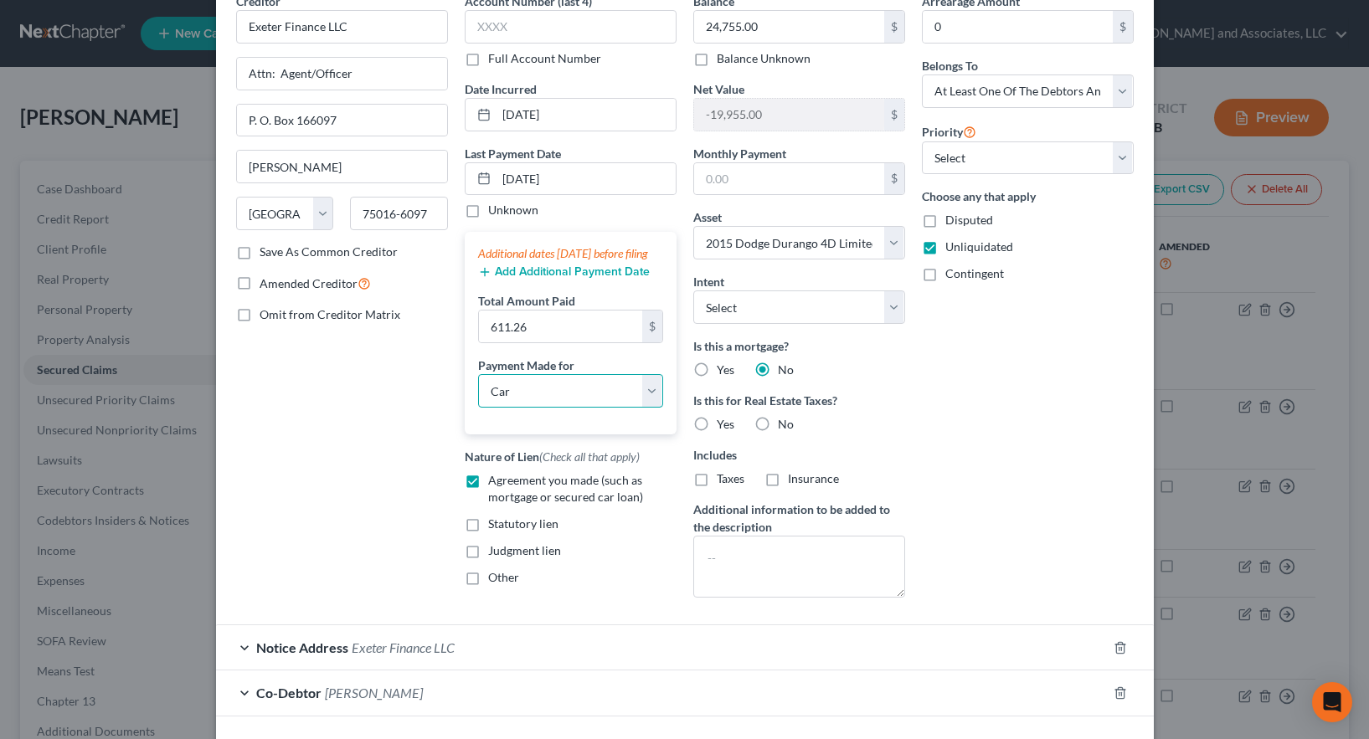
scroll to position [207, 0]
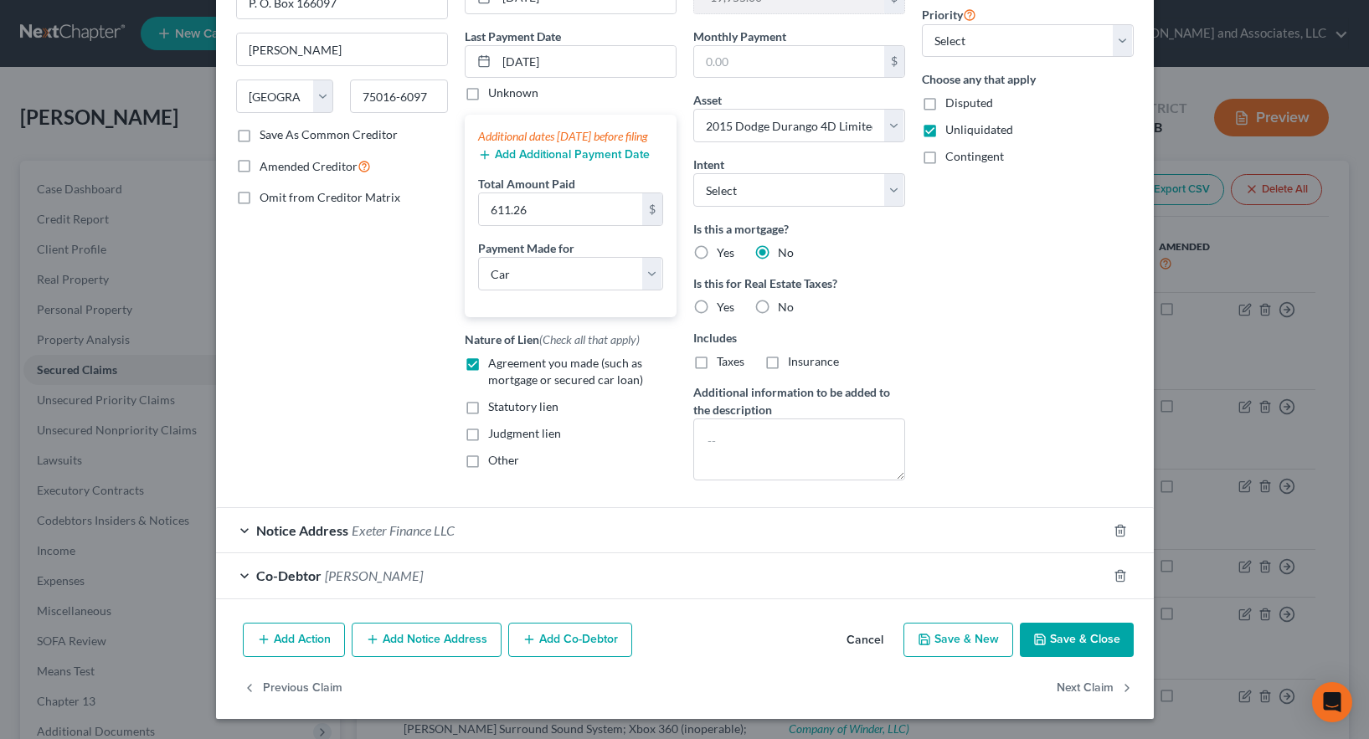
click at [1068, 640] on button "Save & Close" at bounding box center [1077, 640] width 114 height 35
select select
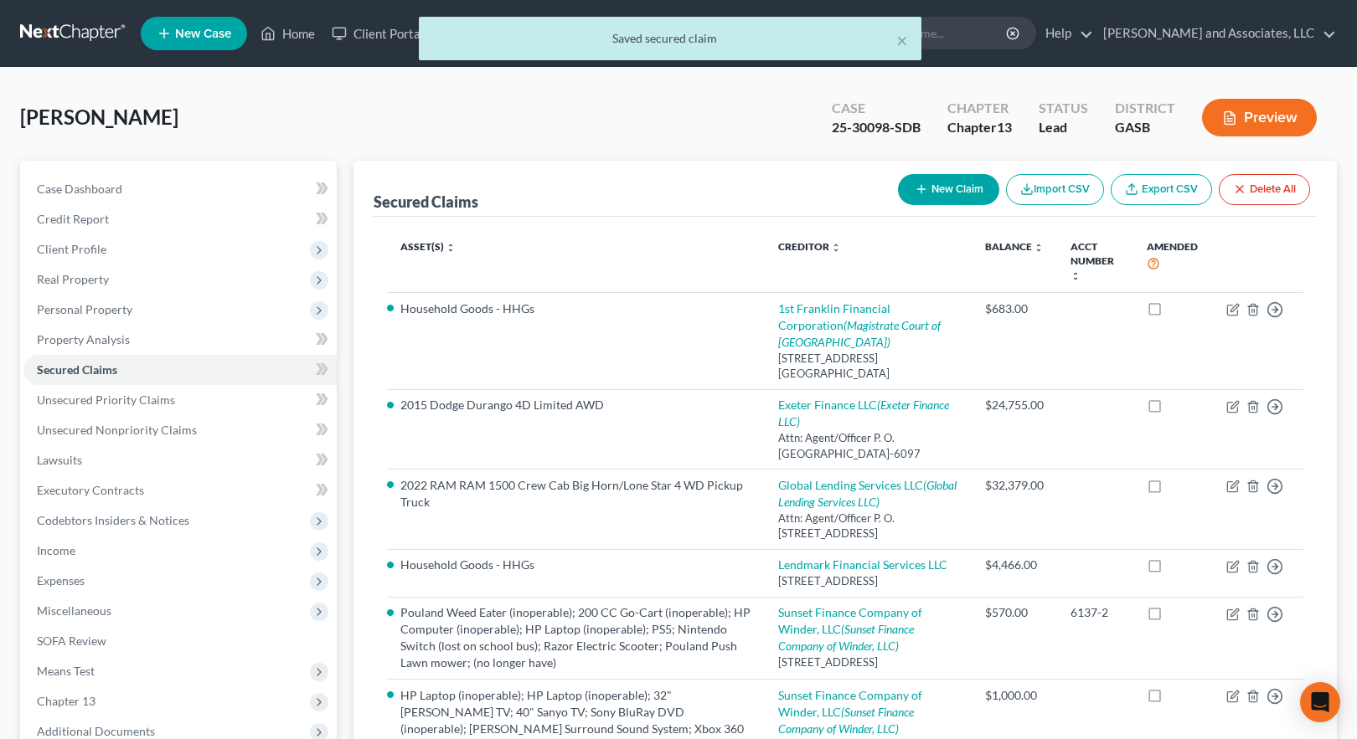
click at [1255, 118] on button "Preview" at bounding box center [1259, 118] width 115 height 38
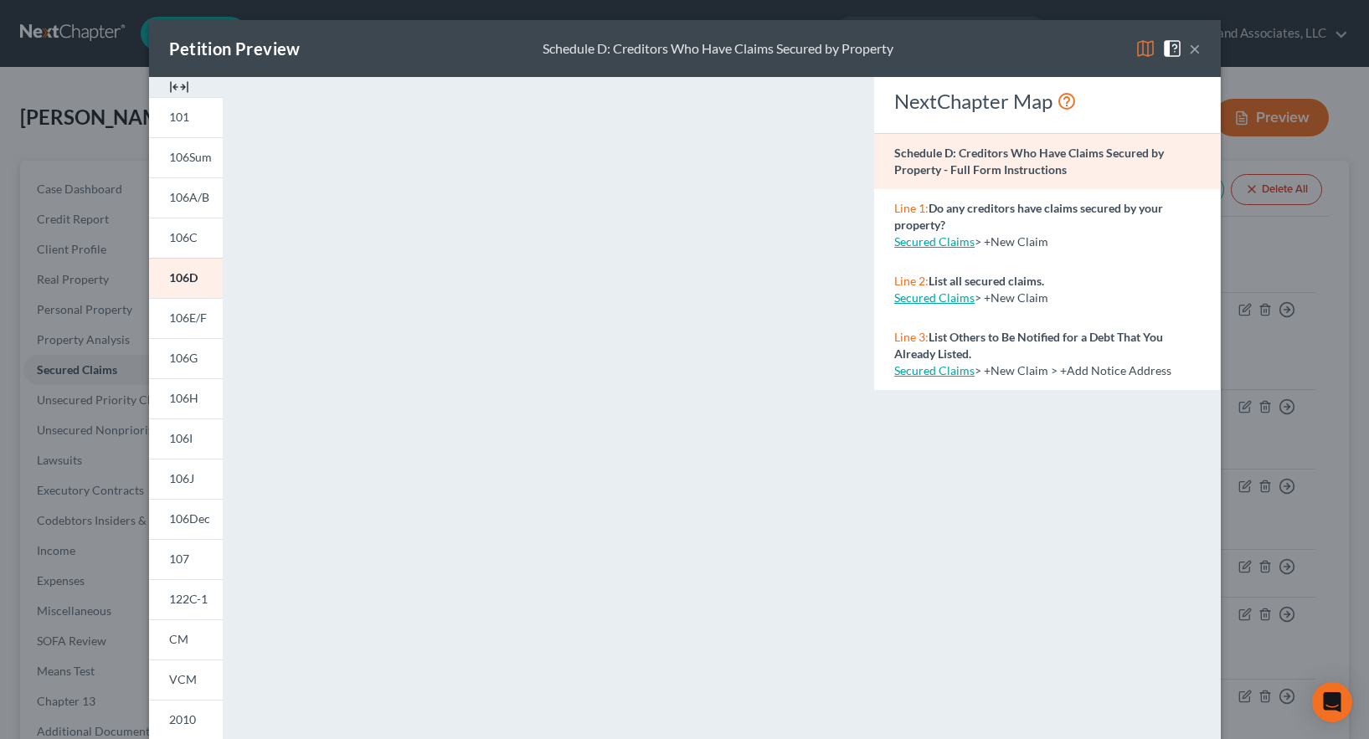
click at [1138, 48] on img at bounding box center [1146, 49] width 20 height 20
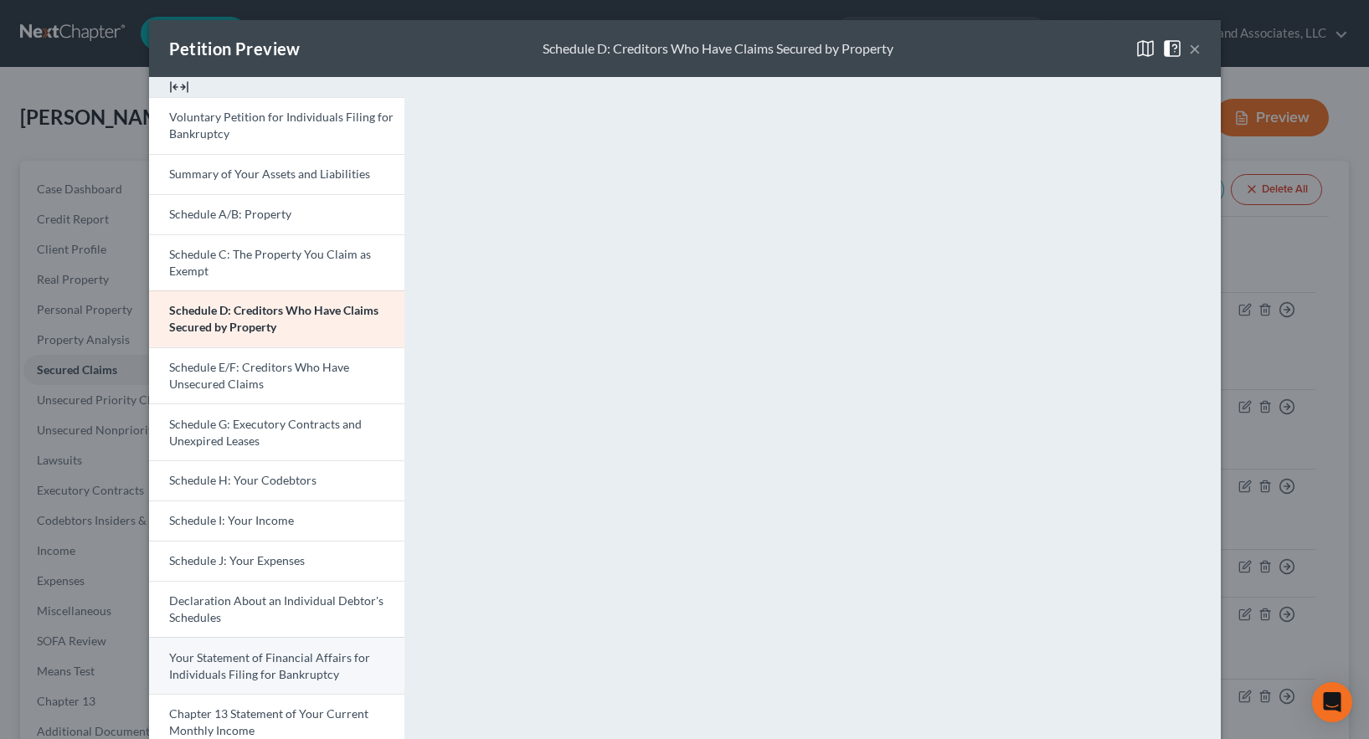
click at [236, 664] on span "Your Statement of Financial Affairs for Individuals Filing for Bankruptcy" at bounding box center [269, 666] width 201 height 31
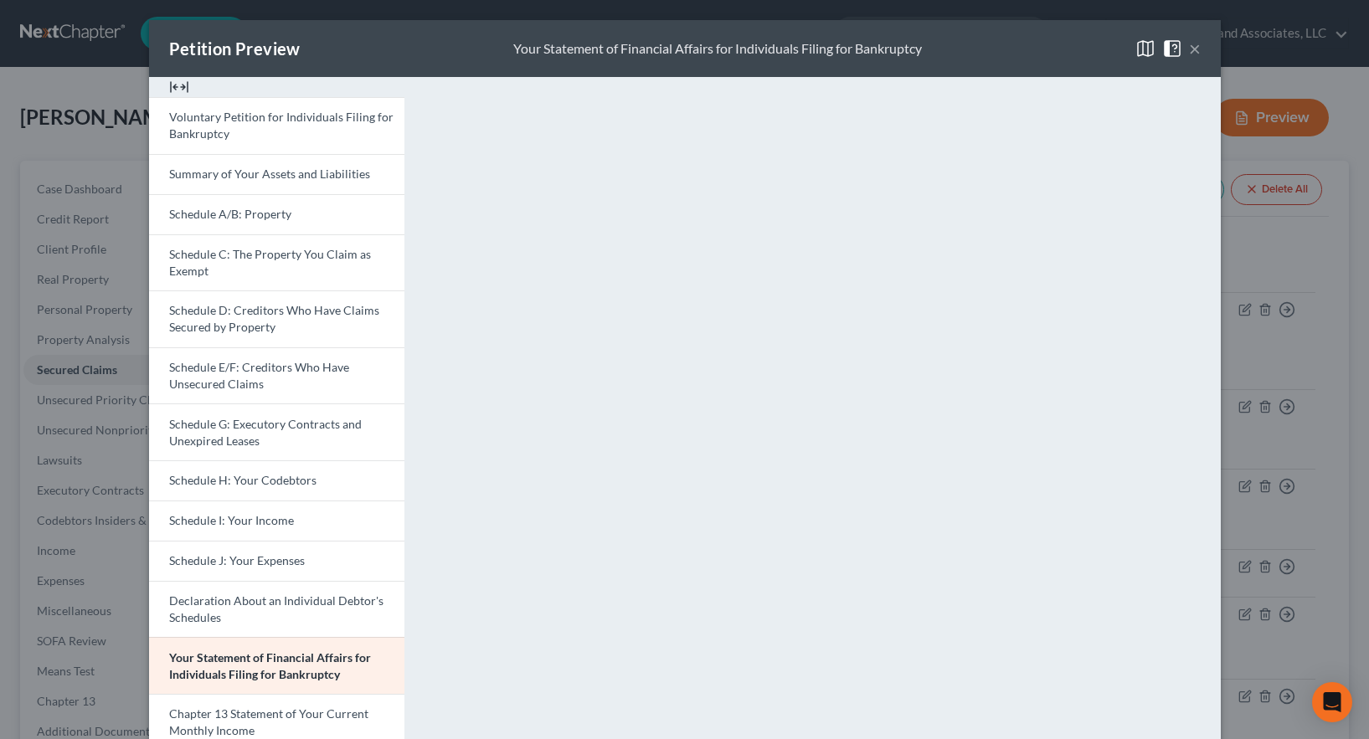
click at [1191, 49] on button "×" at bounding box center [1195, 49] width 12 height 20
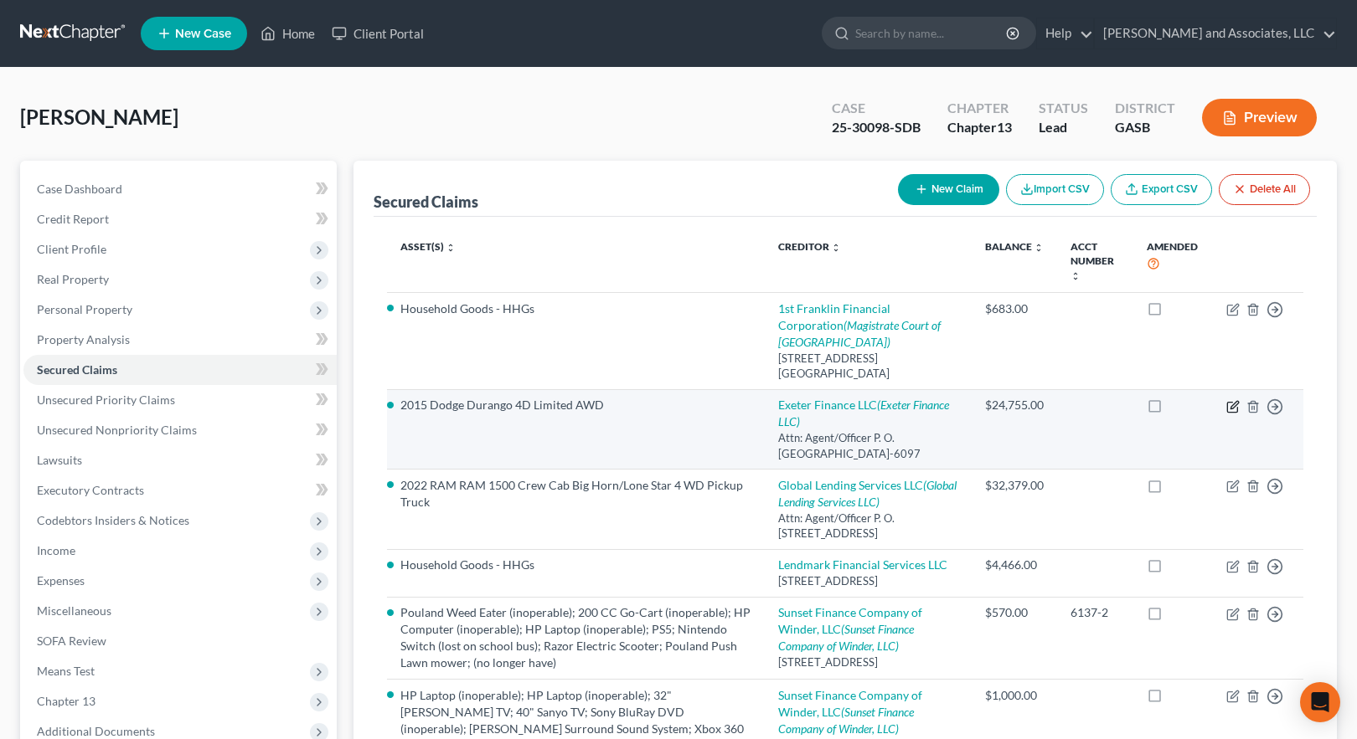
click at [1235, 403] on icon "button" at bounding box center [1232, 406] width 13 height 13
select select "45"
select select "0"
select select "3"
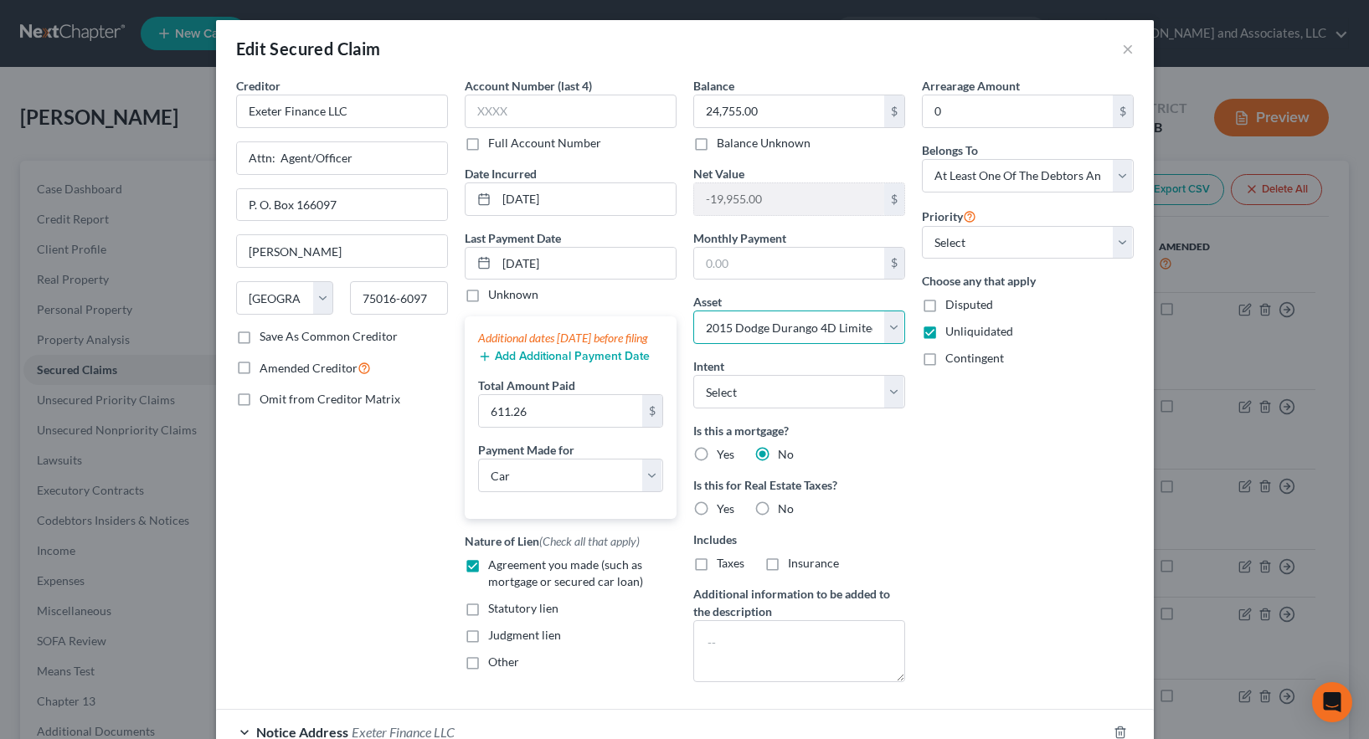
click at [888, 327] on select "Select Other Multiple Assets Ameris Bank (Checking Account) - $8.0 2015 Dodge D…" at bounding box center [799, 327] width 212 height 33
click at [836, 327] on select "Select Other Multiple Assets Ameris Bank (Checking Account) - $8.0 2015 Dodge D…" at bounding box center [799, 327] width 212 height 33
type input "2"
click at [755, 107] on input "text" at bounding box center [789, 111] width 190 height 32
type input "22,637.30"
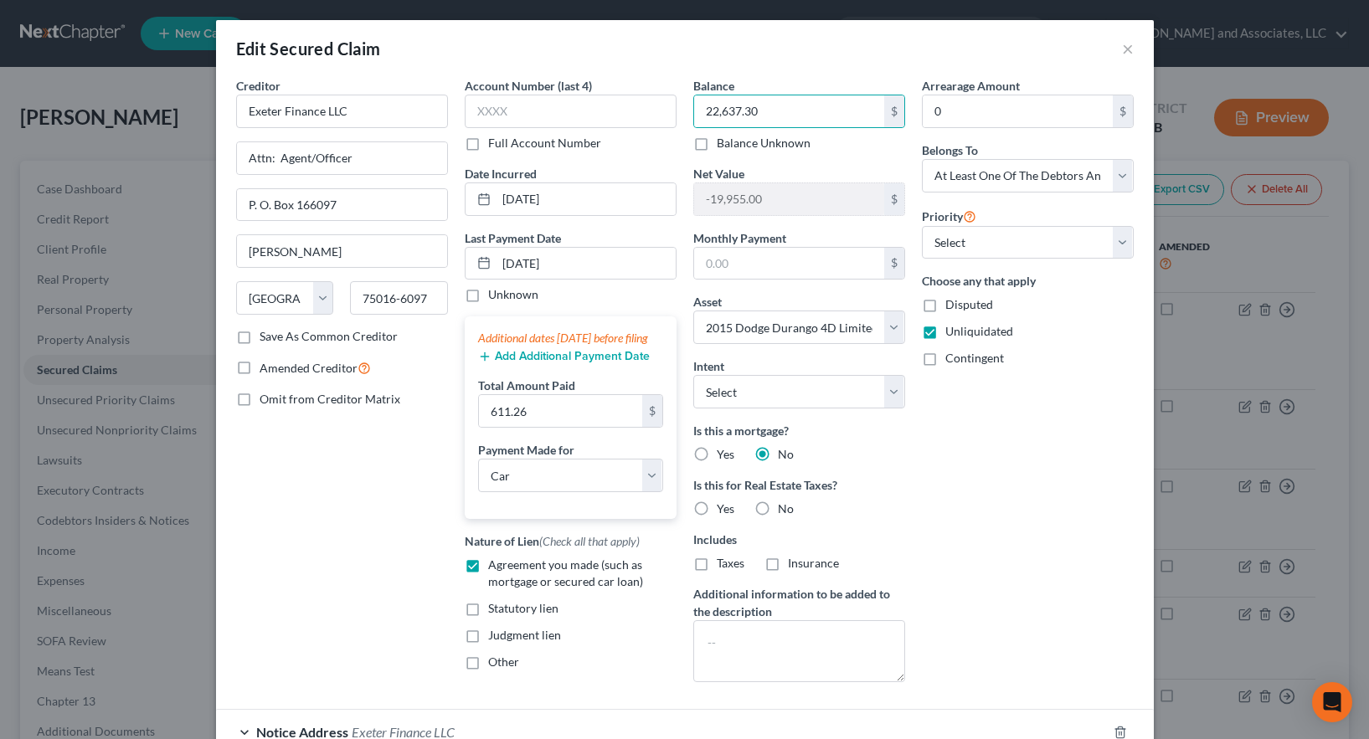
click at [1005, 600] on div "Arrearage Amount 0 $ Belongs To * Select Debtor 1 Only Debtor 2 Only Debtor 1 A…" at bounding box center [1028, 386] width 229 height 619
click at [778, 508] on label "No" at bounding box center [786, 509] width 16 height 17
click at [785, 508] on input "No" at bounding box center [790, 506] width 11 height 11
radio input "true"
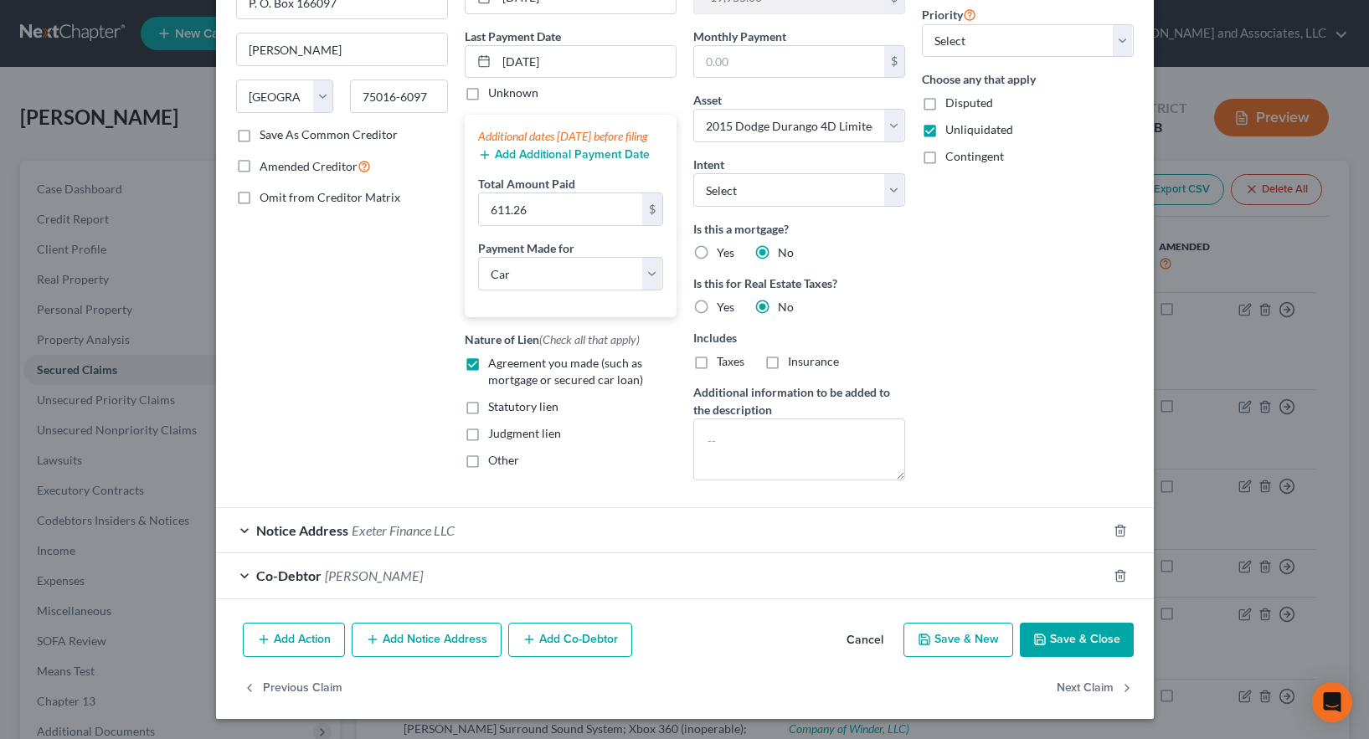
click at [1066, 637] on button "Save & Close" at bounding box center [1077, 640] width 114 height 35
select select
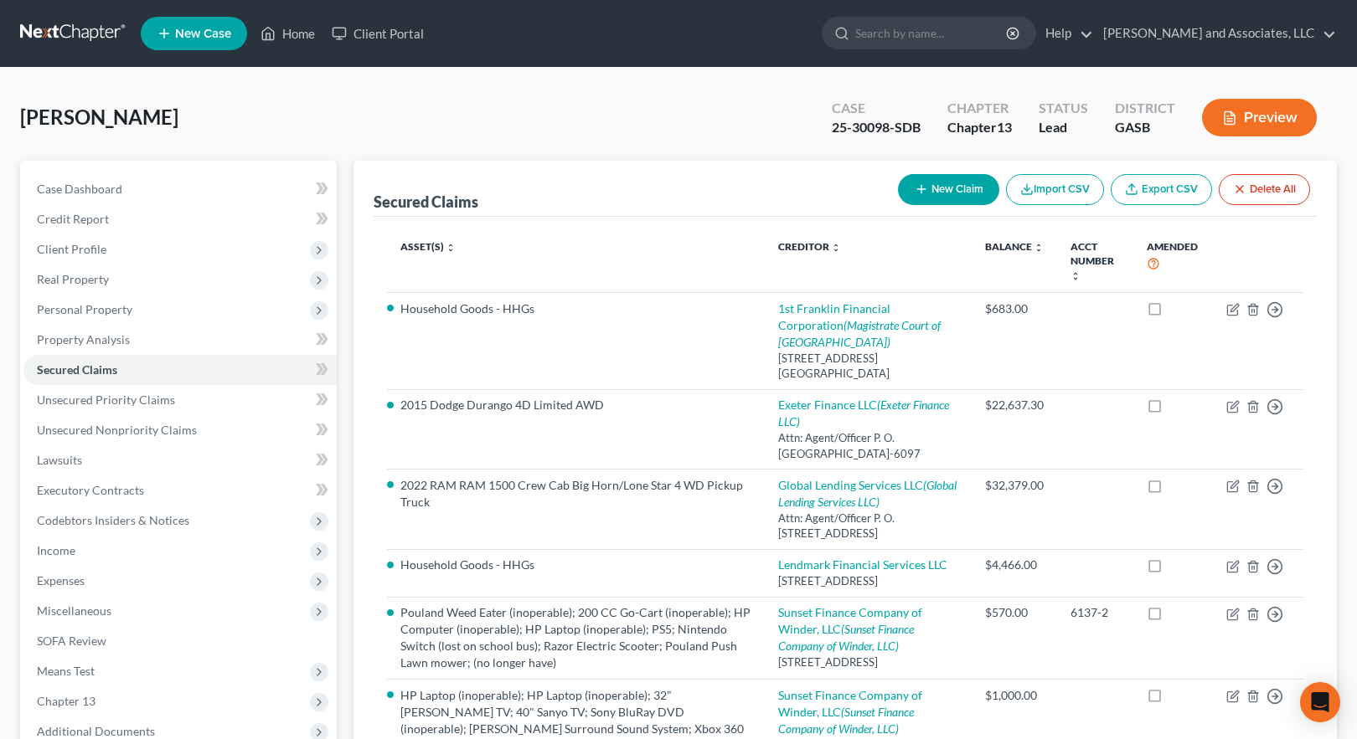
click at [1260, 119] on button "Preview" at bounding box center [1259, 118] width 115 height 38
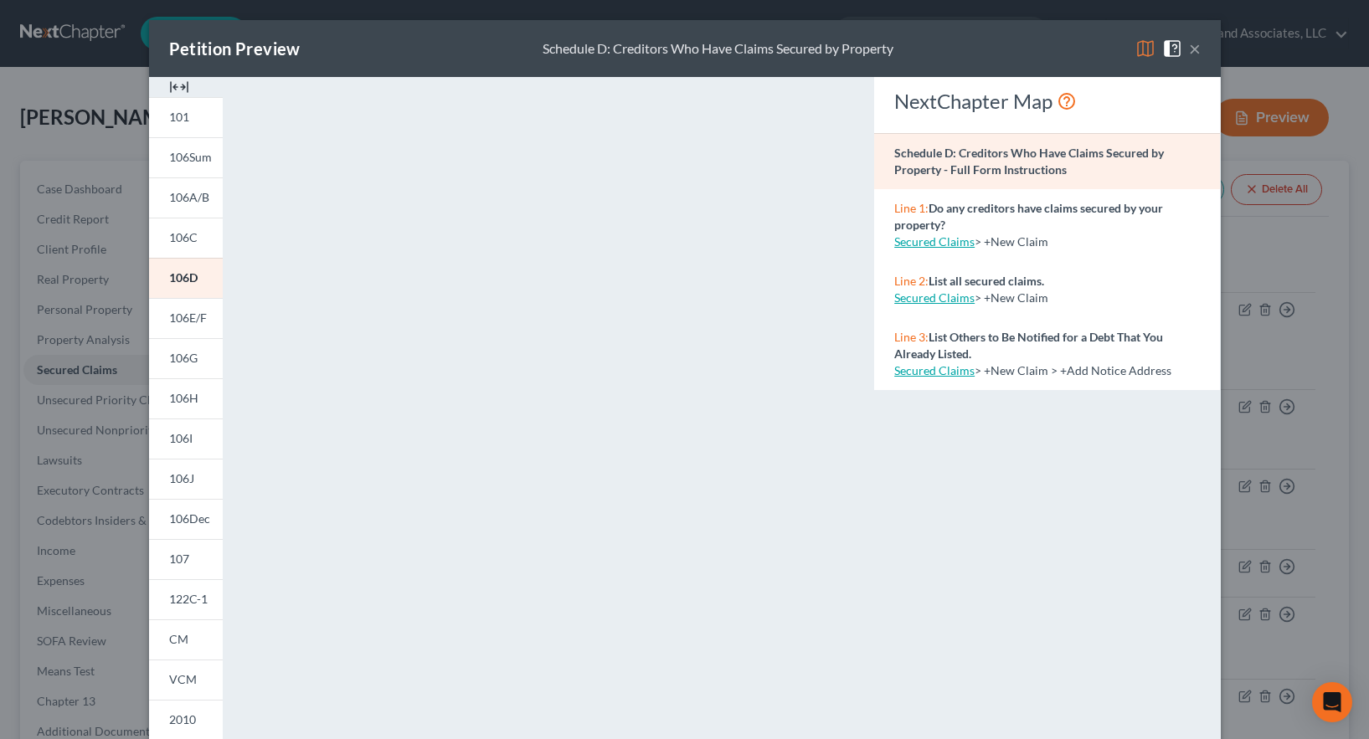
click at [1138, 48] on img at bounding box center [1146, 49] width 20 height 20
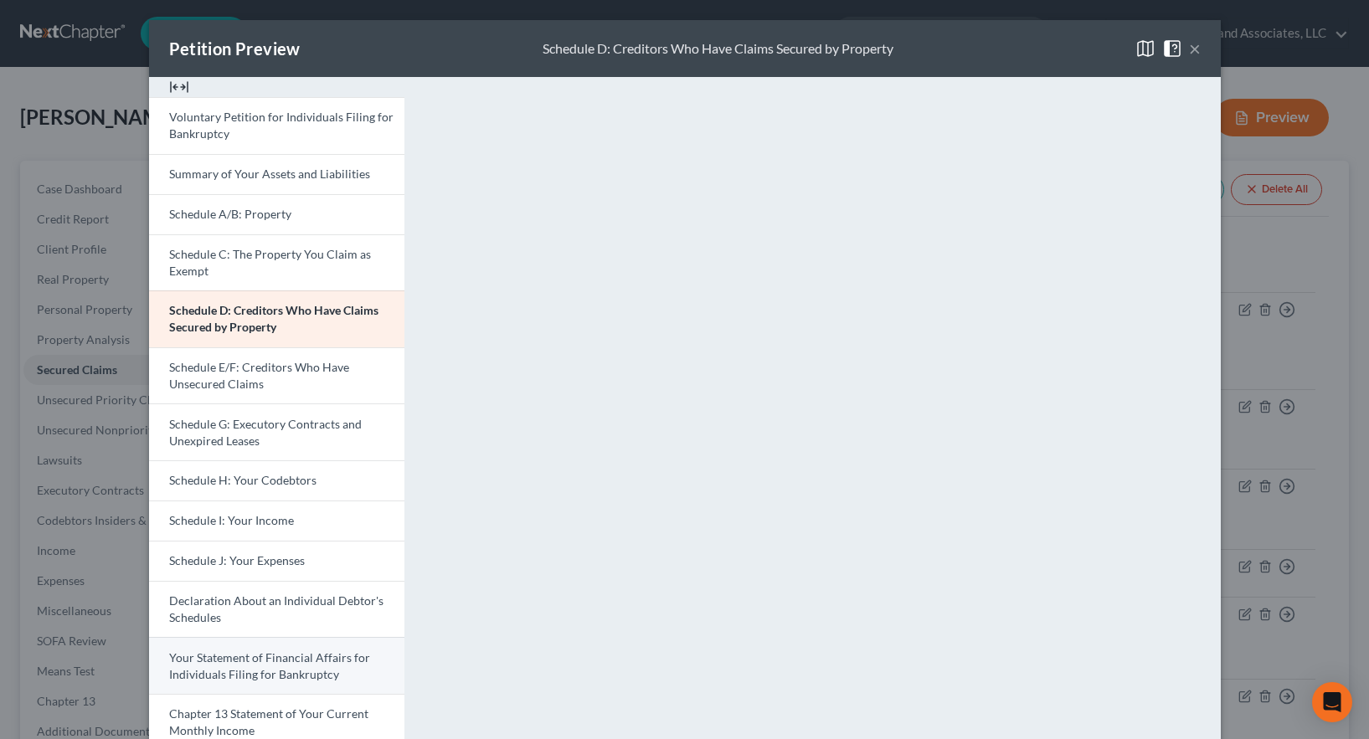
click at [244, 666] on link "Your Statement of Financial Affairs for Individuals Filing for Bankruptcy" at bounding box center [276, 665] width 255 height 57
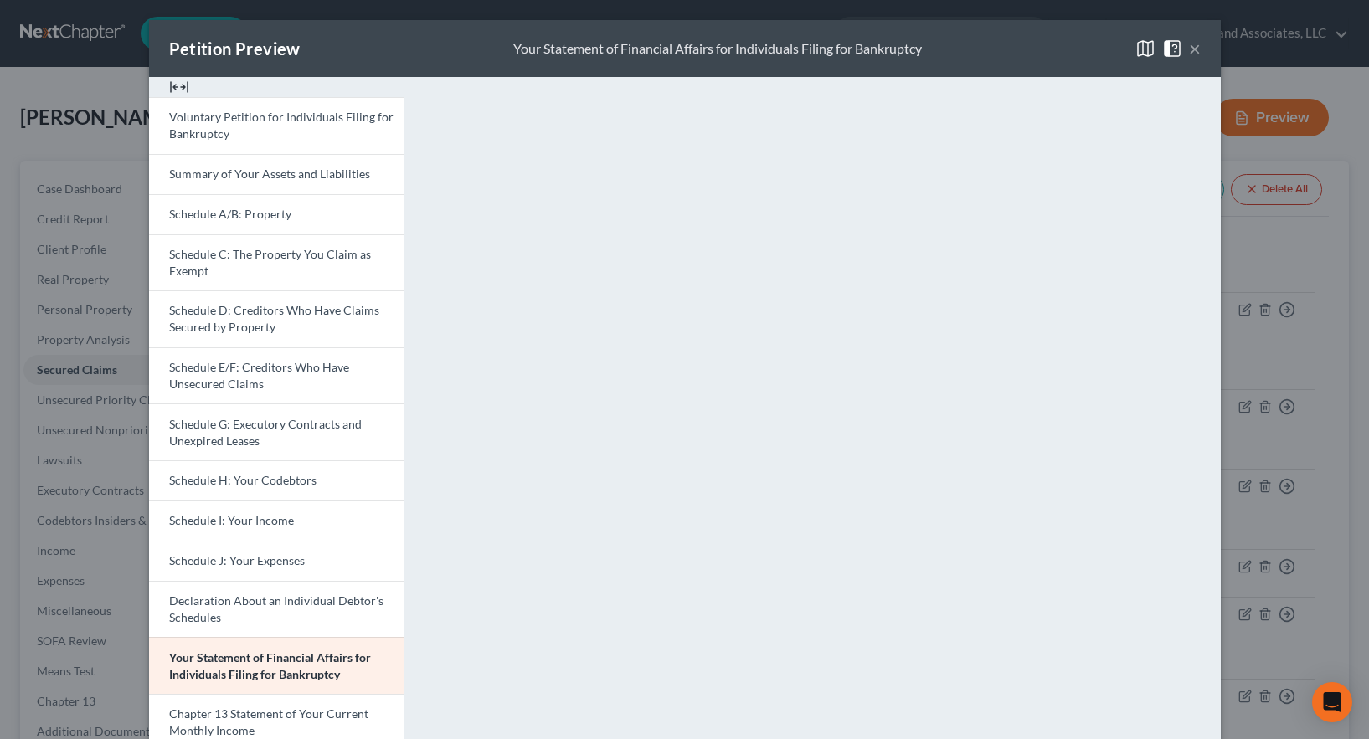
click at [1189, 49] on button "×" at bounding box center [1195, 49] width 12 height 20
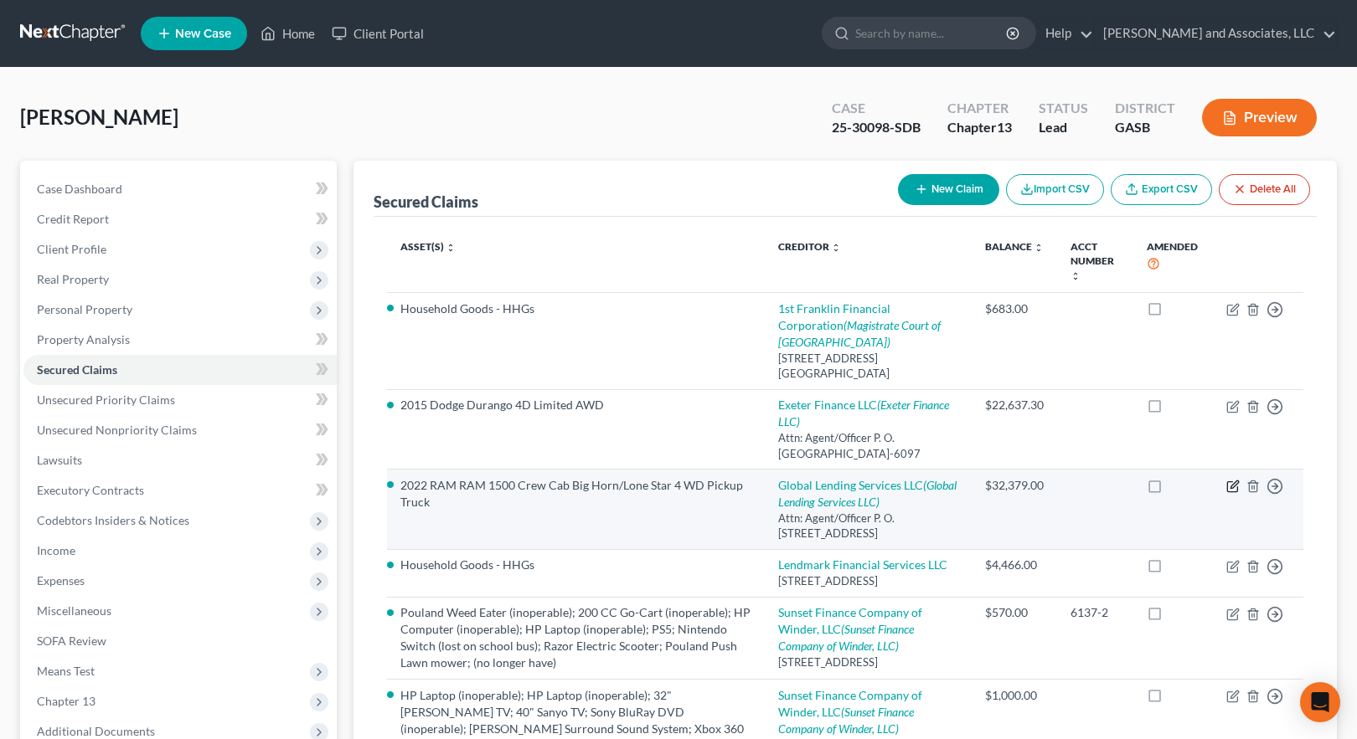
click at [1235, 493] on icon "button" at bounding box center [1232, 486] width 13 height 13
select select "42"
select select "3"
select select "0"
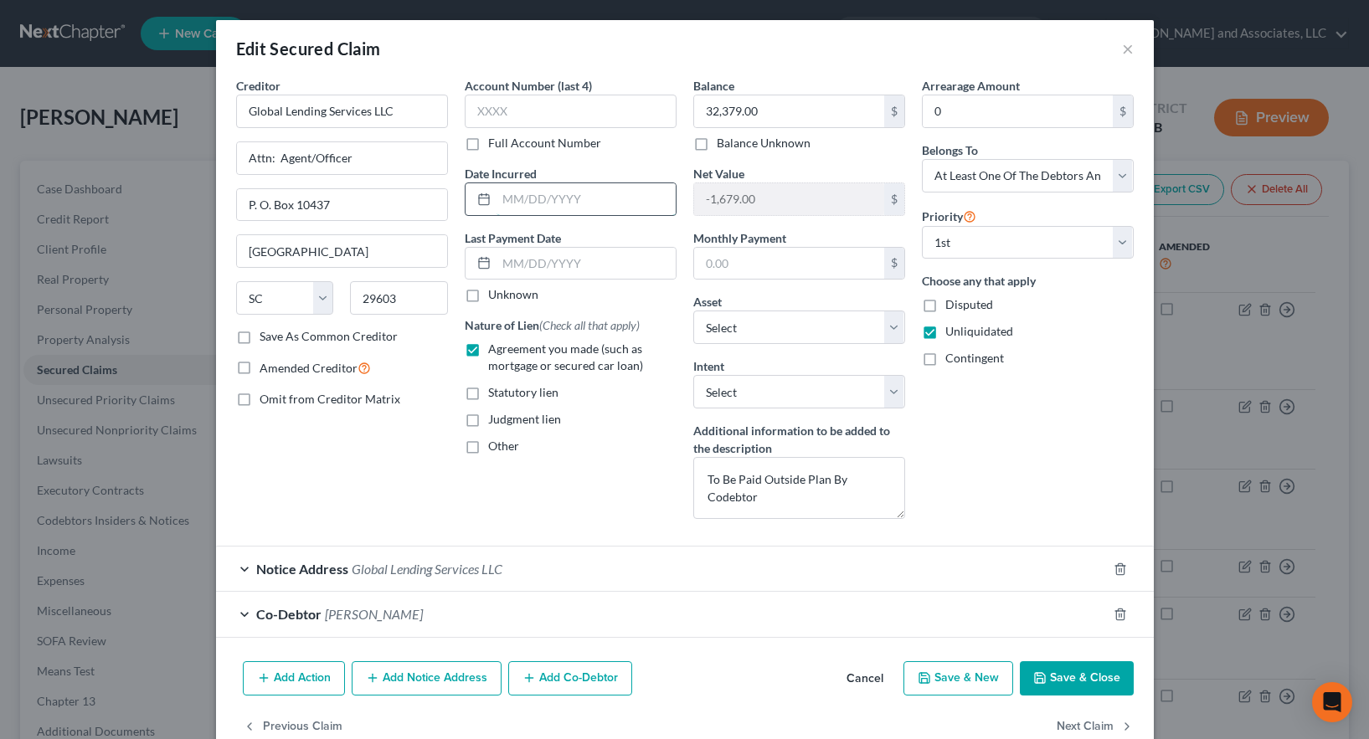
click at [589, 199] on input "text" at bounding box center [586, 199] width 179 height 32
type input "[DATE]"
click at [508, 268] on input "text" at bounding box center [586, 264] width 179 height 32
click at [776, 259] on input "text" at bounding box center [789, 264] width 190 height 32
type input "811.29"
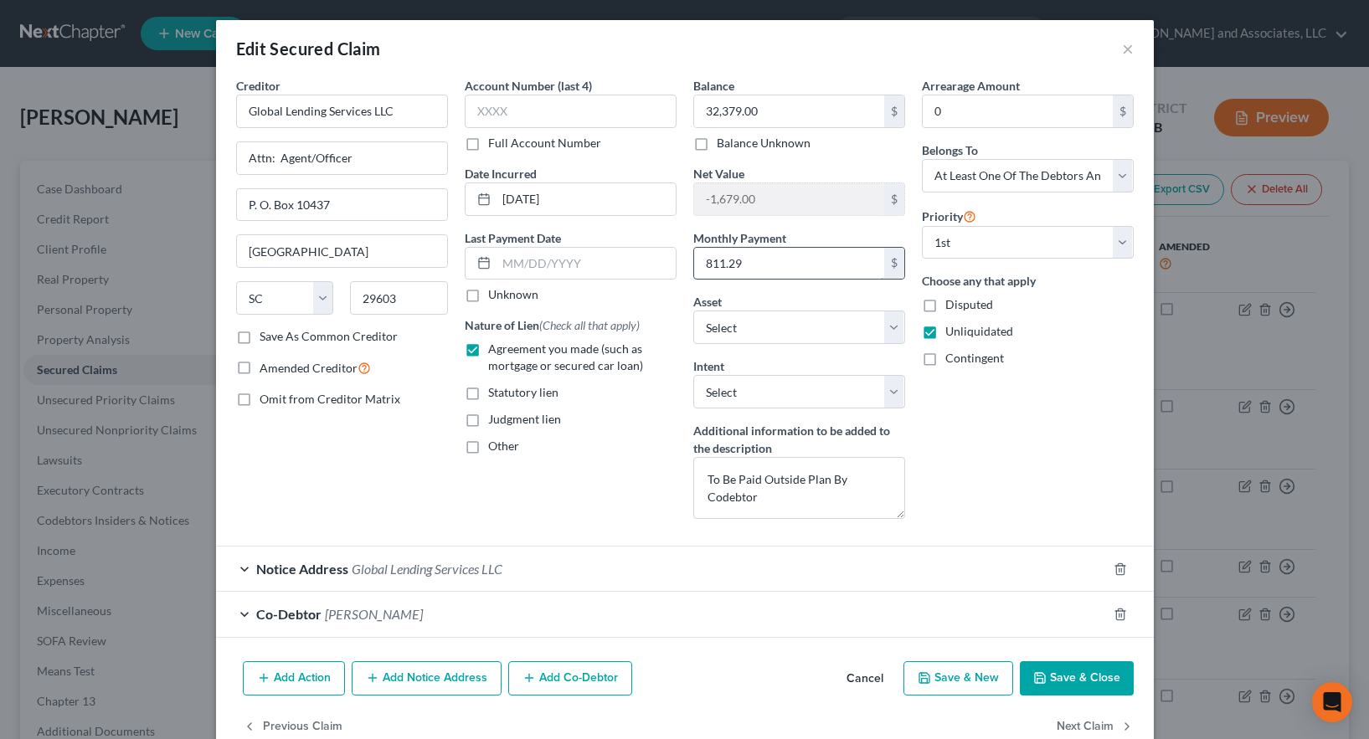
click at [762, 260] on input "811.29" at bounding box center [789, 264] width 190 height 32
click at [1065, 682] on button "Save & Close" at bounding box center [1077, 679] width 114 height 35
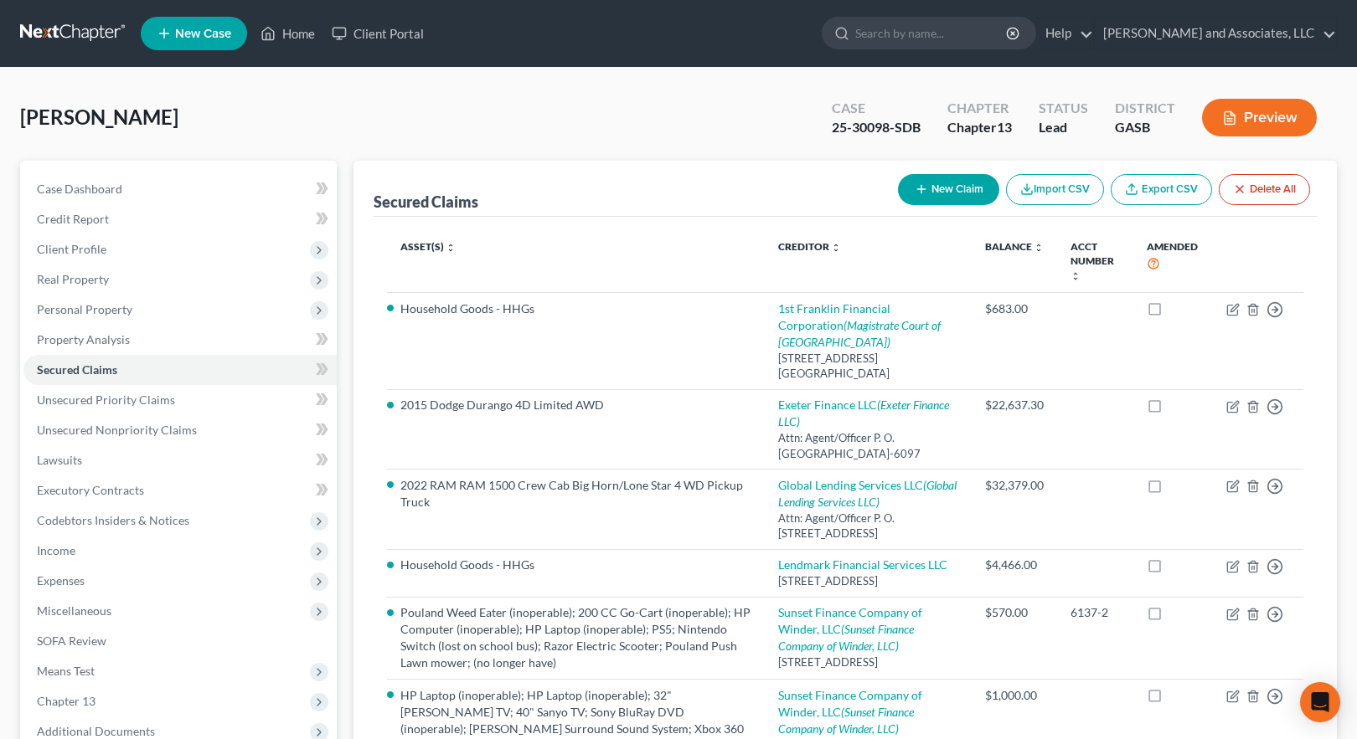
click at [1270, 117] on button "Preview" at bounding box center [1259, 118] width 115 height 38
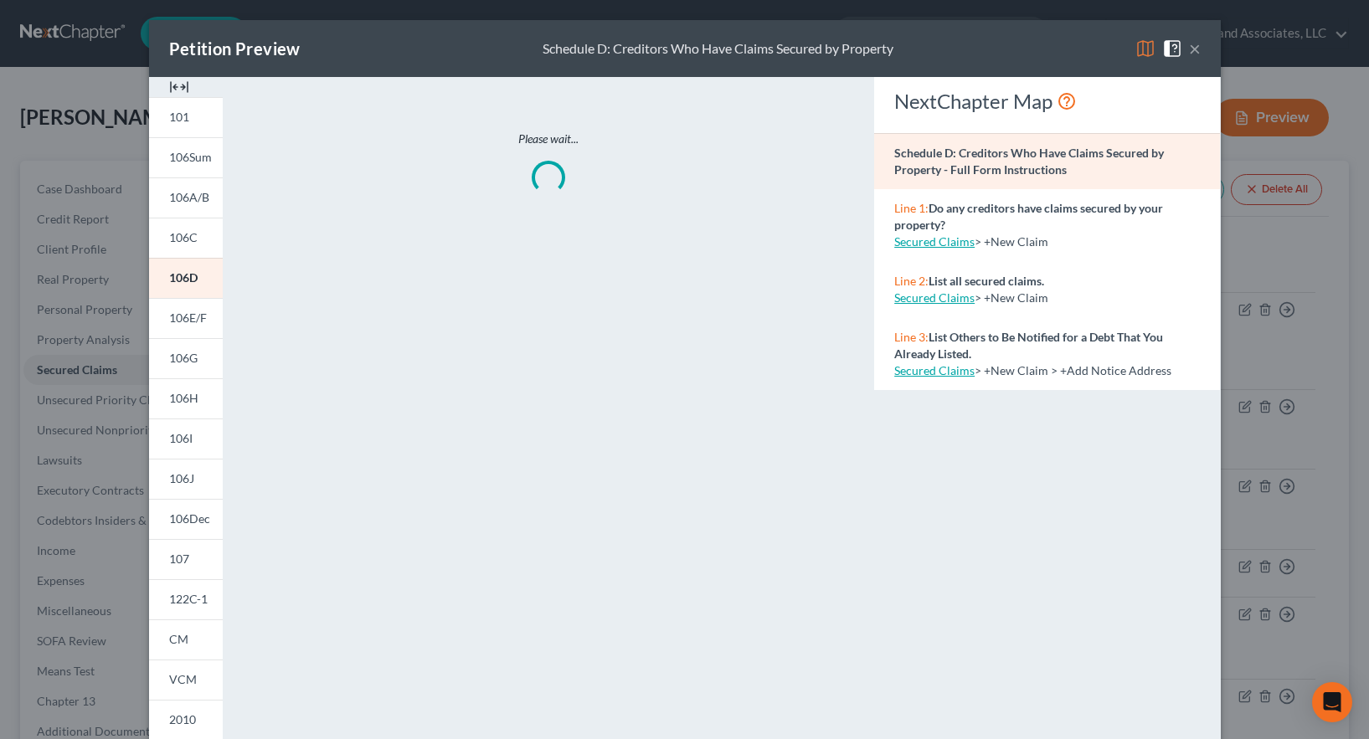
click at [1139, 47] on img at bounding box center [1146, 49] width 20 height 20
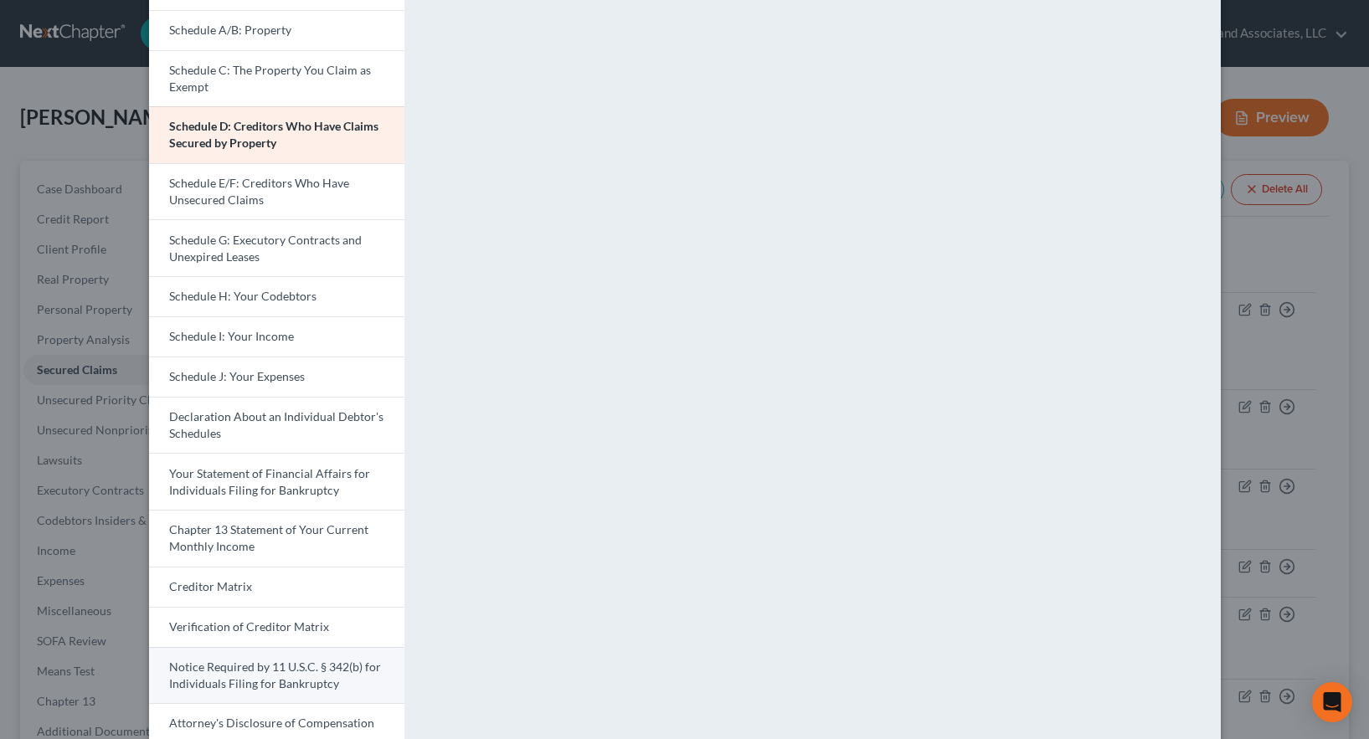
scroll to position [317, 0]
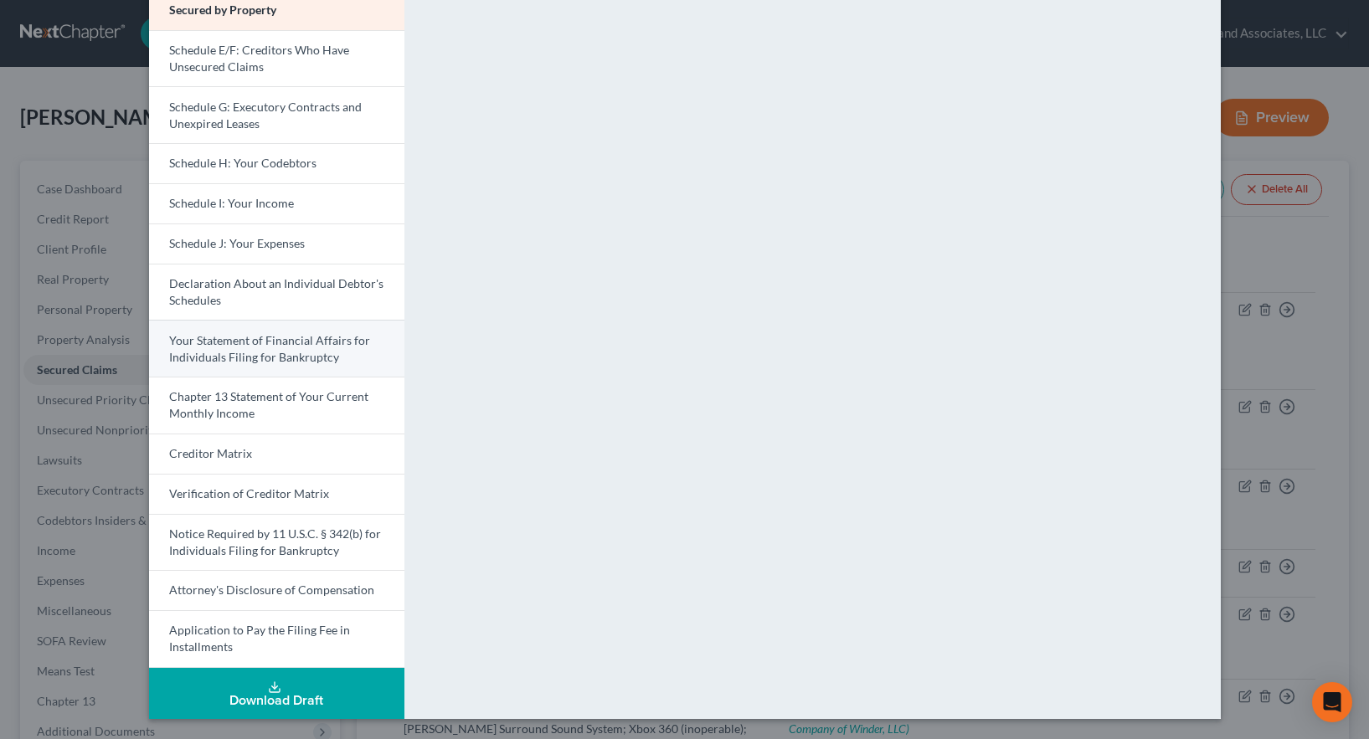
click at [236, 345] on link "Your Statement of Financial Affairs for Individuals Filing for Bankruptcy" at bounding box center [276, 348] width 255 height 57
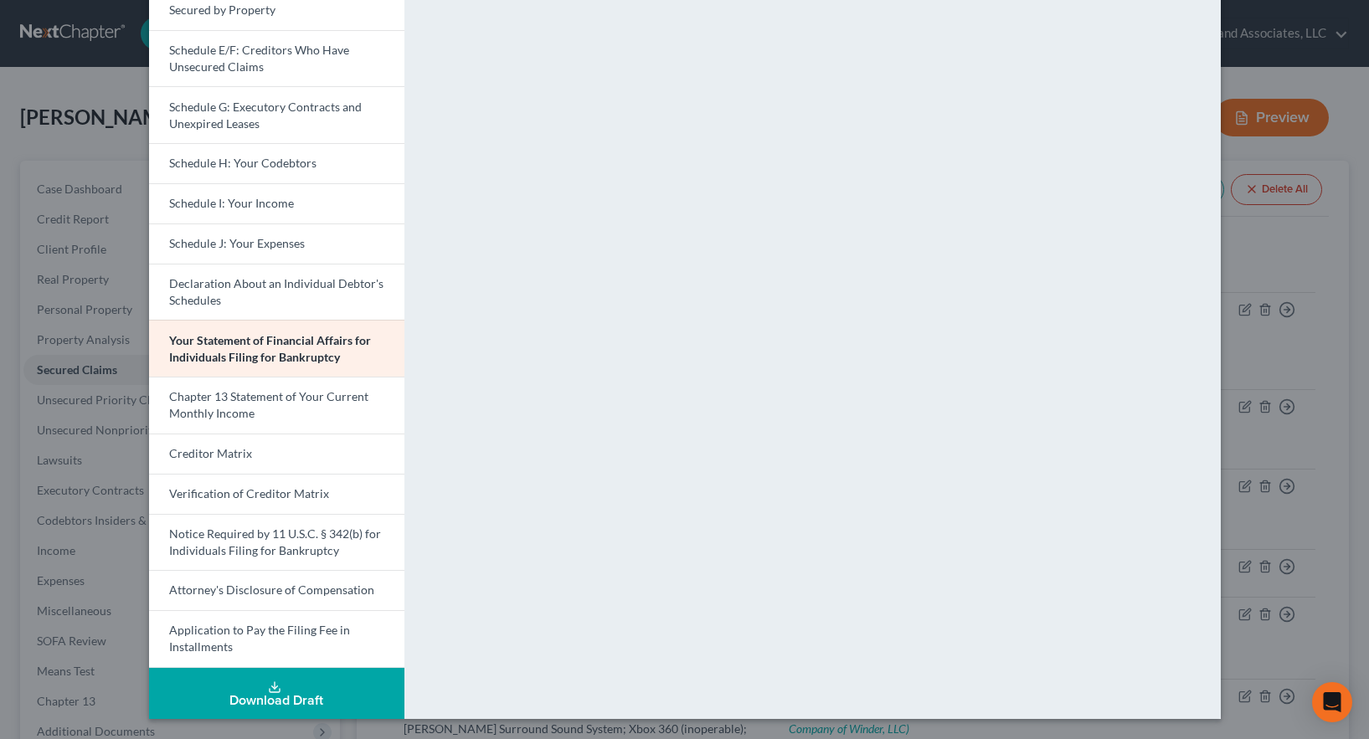
scroll to position [0, 0]
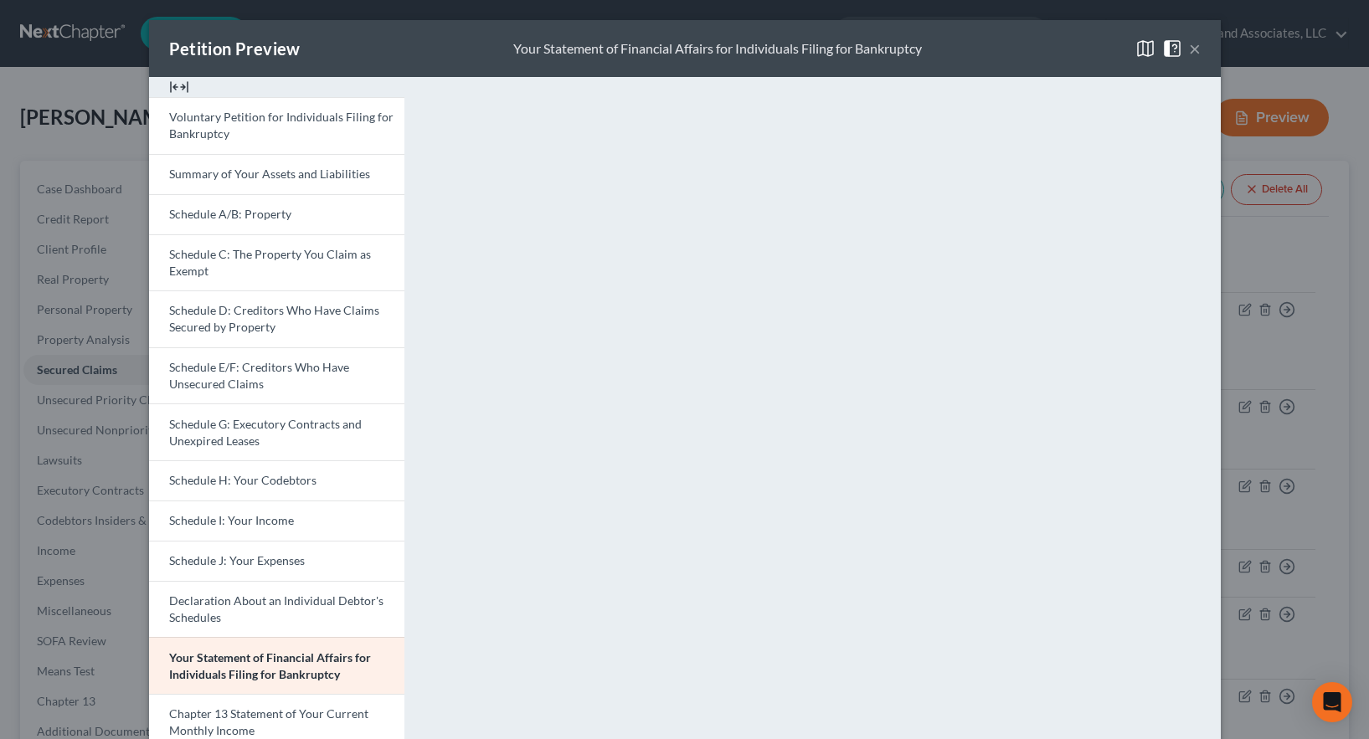
click at [1189, 47] on button "×" at bounding box center [1195, 49] width 12 height 20
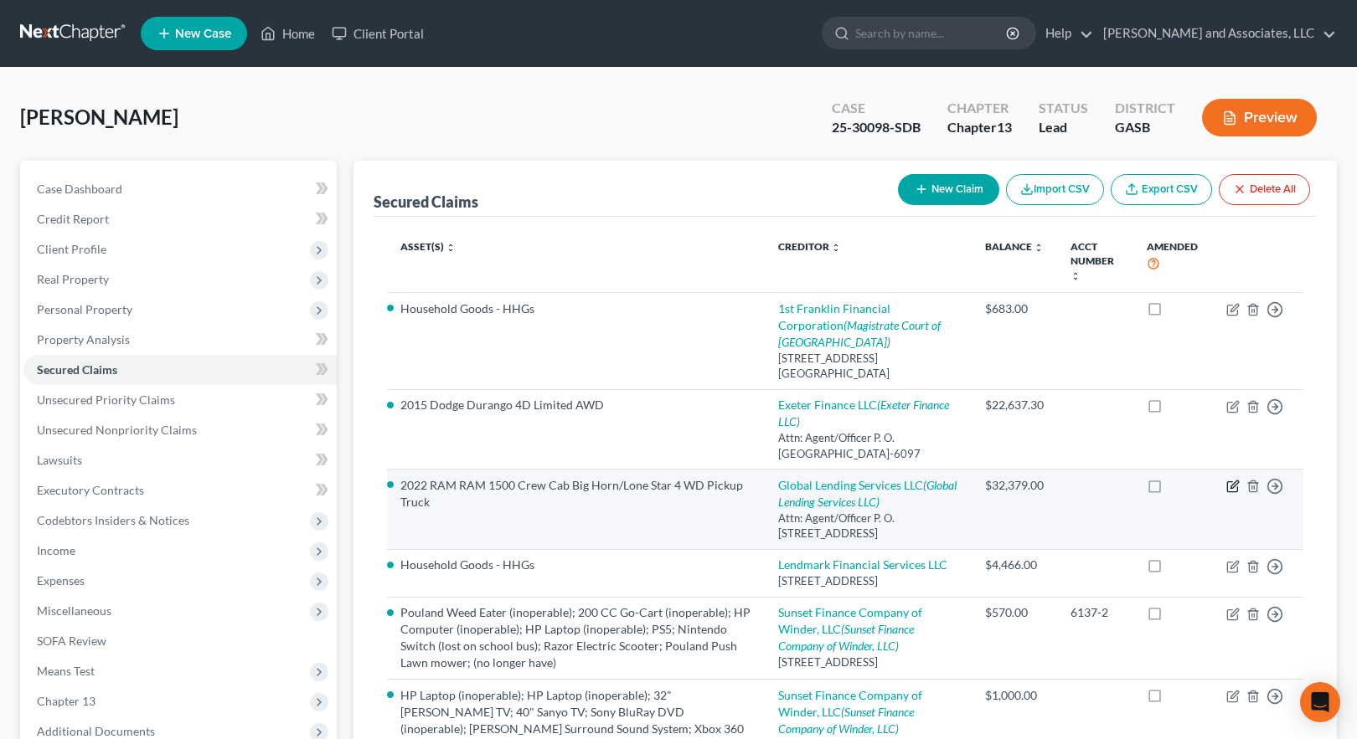
click at [1236, 493] on icon "button" at bounding box center [1232, 486] width 13 height 13
select select "42"
select select "10"
select select "3"
select select "0"
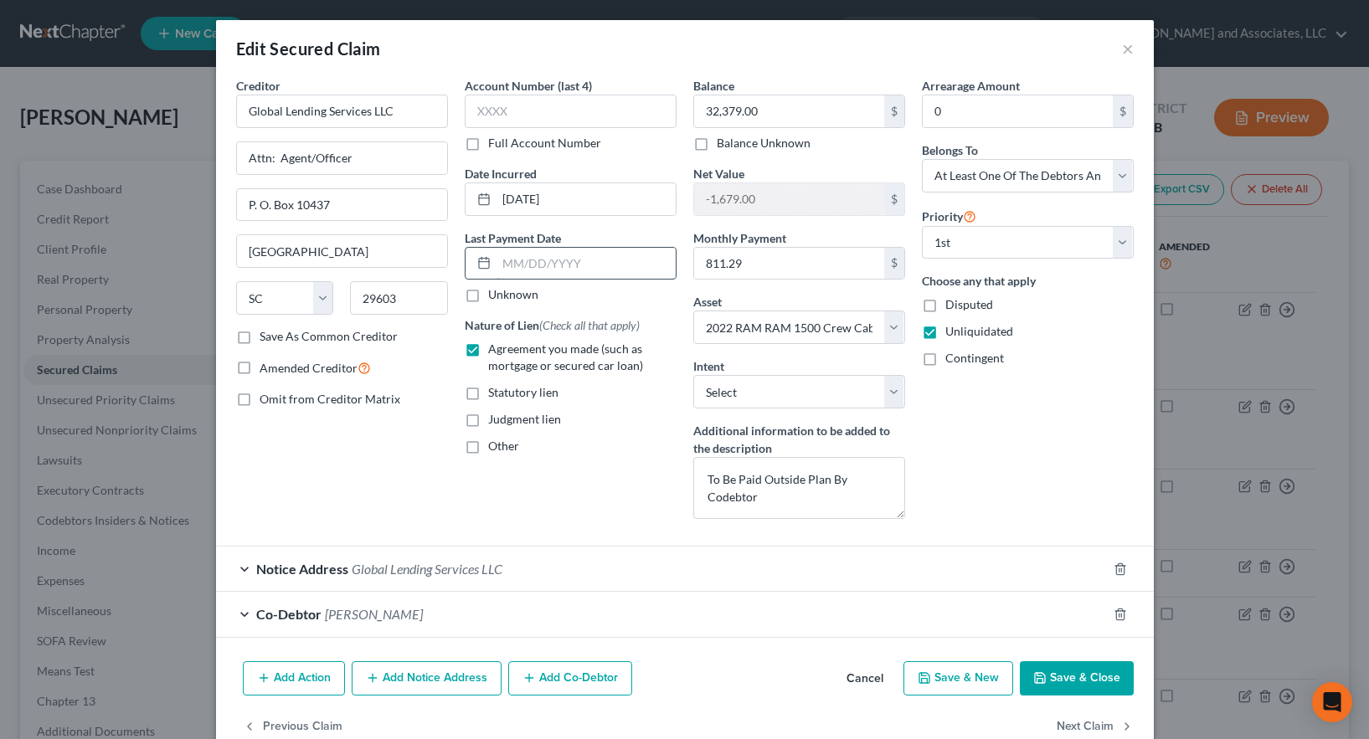
click at [516, 262] on input "text" at bounding box center [586, 264] width 179 height 32
type input "7"
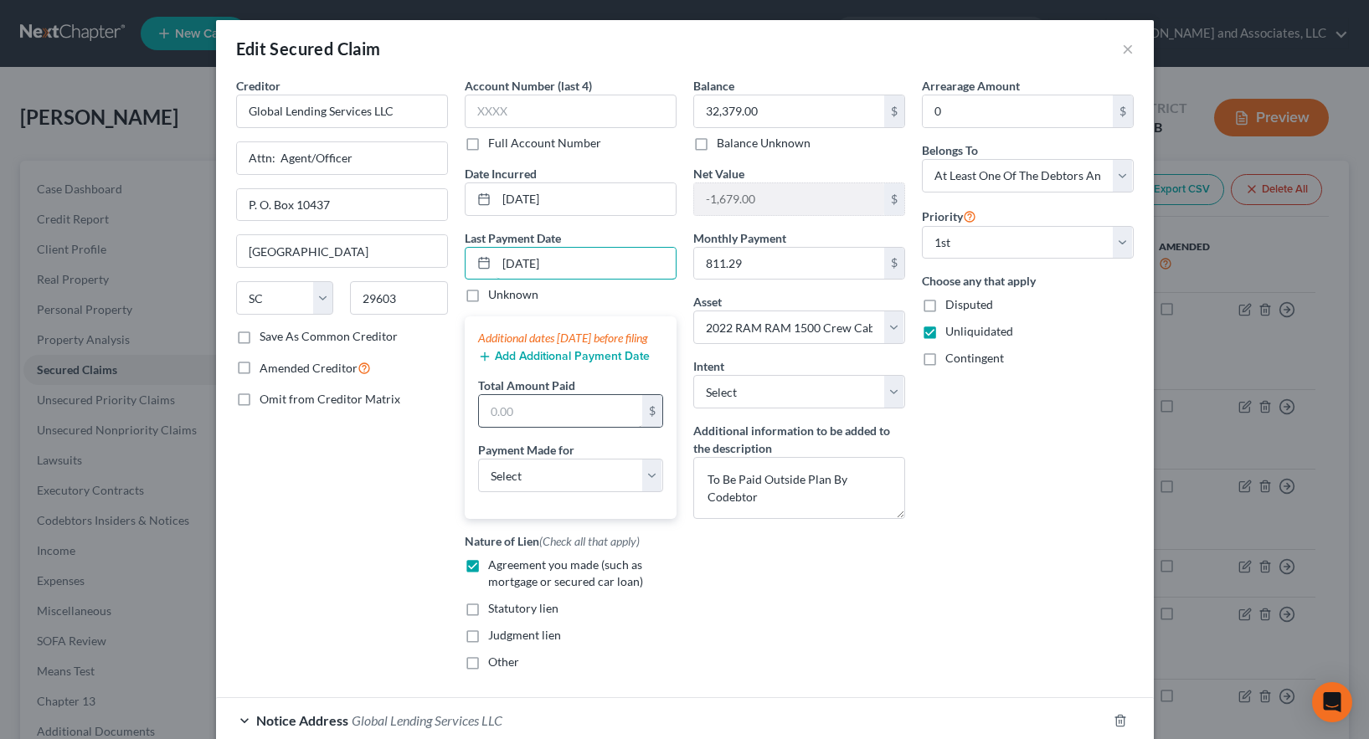
type input "[DATE]"
click at [522, 425] on input "text" at bounding box center [560, 411] width 163 height 32
type input "2,433.87"
click at [548, 492] on select "Select Car Credit Card Loan Repayment Mortgage Other Suppliers Or Vendors" at bounding box center [570, 475] width 185 height 33
select select "0"
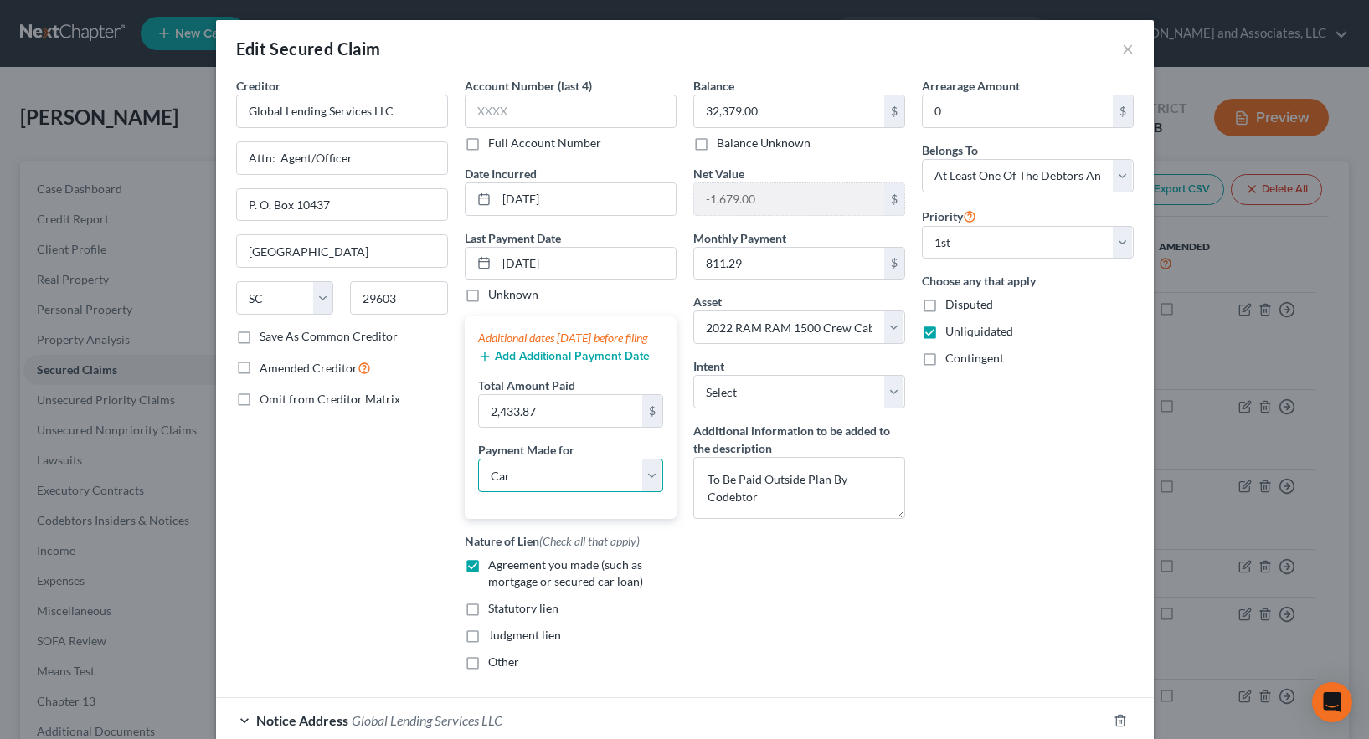
click at [478, 476] on select "Select Car Credit Card Loan Repayment Mortgage Other Suppliers Or Vendors" at bounding box center [570, 475] width 185 height 33
click at [528, 363] on button "Add Additional Payment Date" at bounding box center [564, 356] width 172 height 13
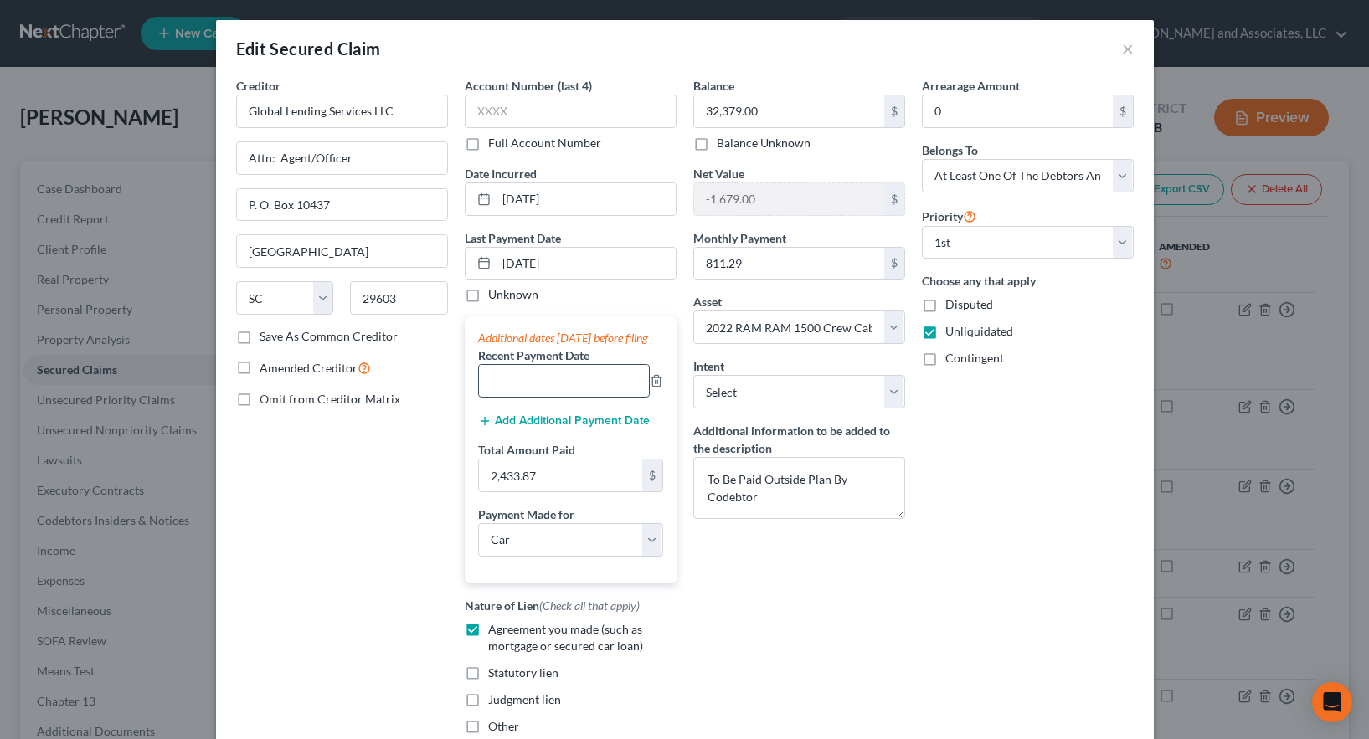
click at [522, 397] on input "text" at bounding box center [564, 381] width 170 height 32
type input "[DATE]"
click at [533, 428] on button "Add Additional Payment Date" at bounding box center [564, 421] width 172 height 13
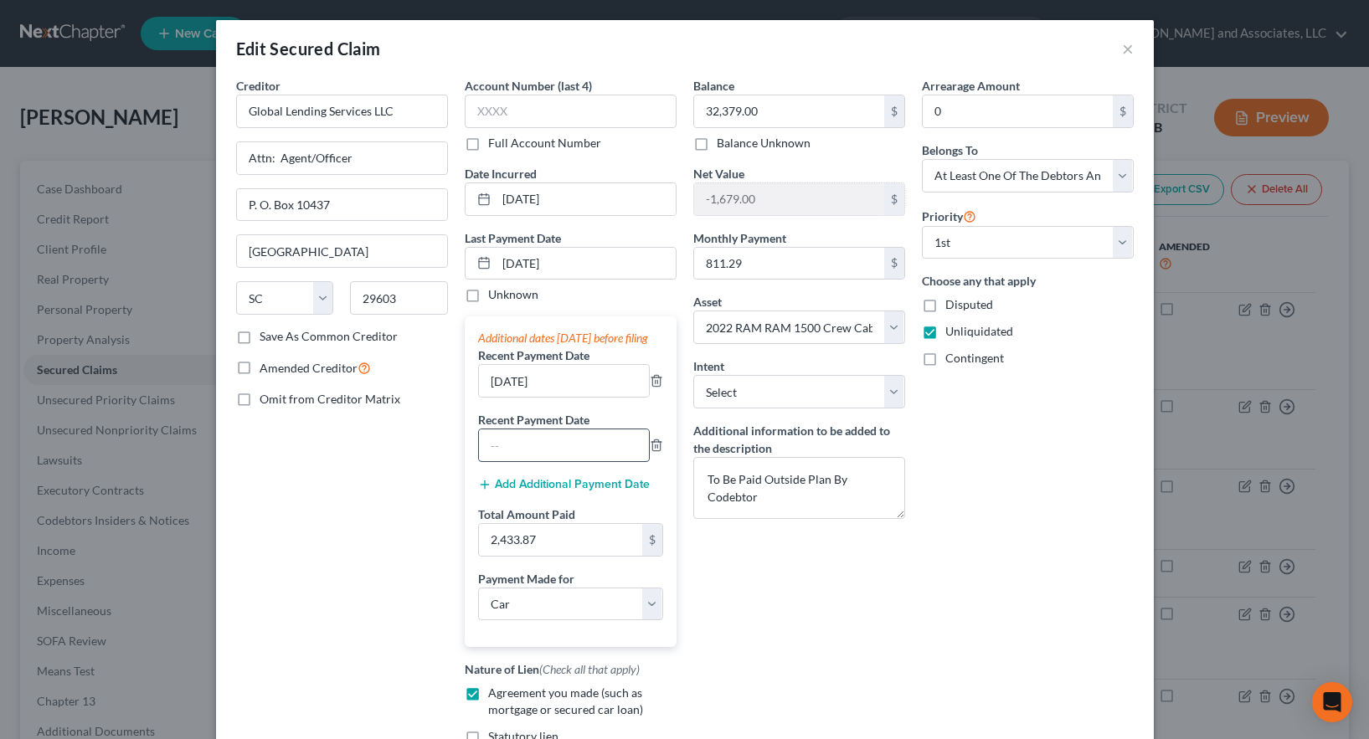
click at [502, 457] on input "text" at bounding box center [564, 446] width 170 height 32
type input "[DATE]"
click at [833, 584] on div "Balance 32,379.00 $ Balance Unknown Balance Undetermined 32,379.00 $ Balance Un…" at bounding box center [799, 444] width 229 height 735
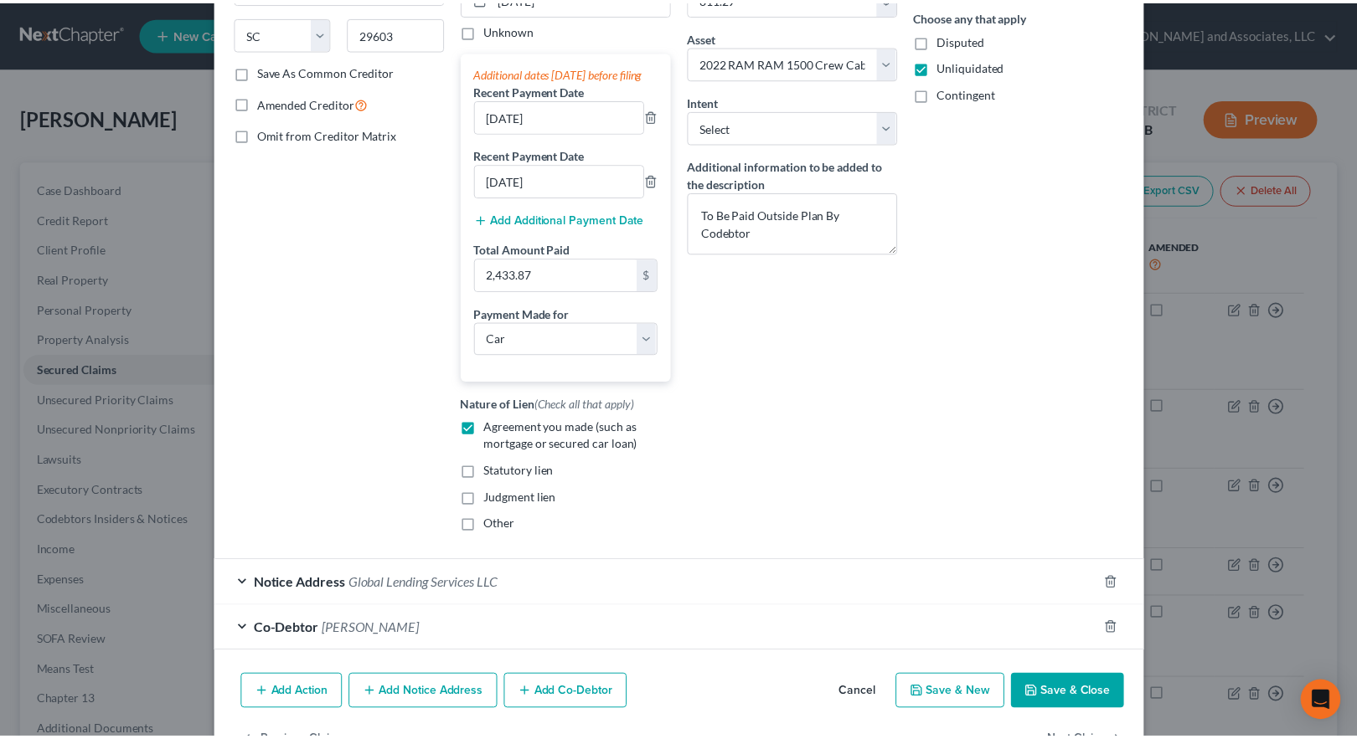
scroll to position [335, 0]
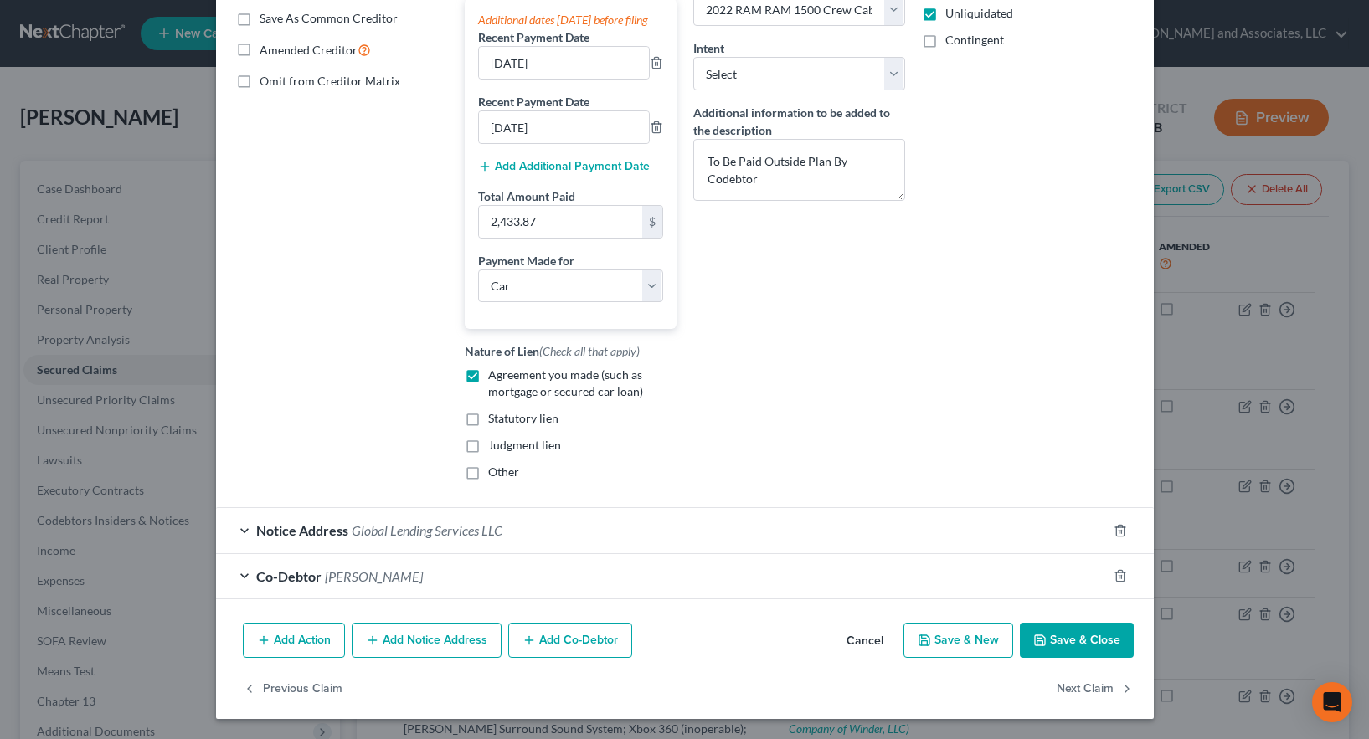
click at [1051, 641] on button "Save & Close" at bounding box center [1077, 640] width 114 height 35
select select
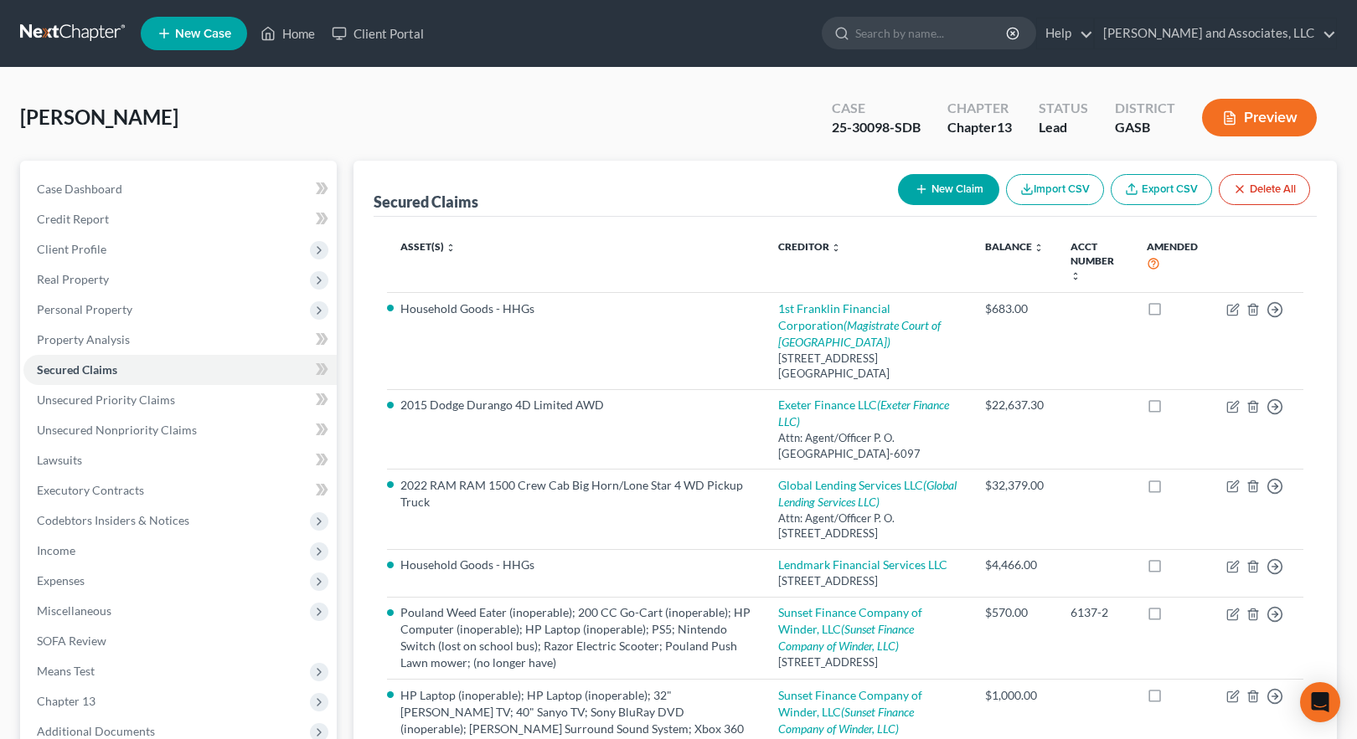
click at [1249, 115] on button "Preview" at bounding box center [1259, 118] width 115 height 38
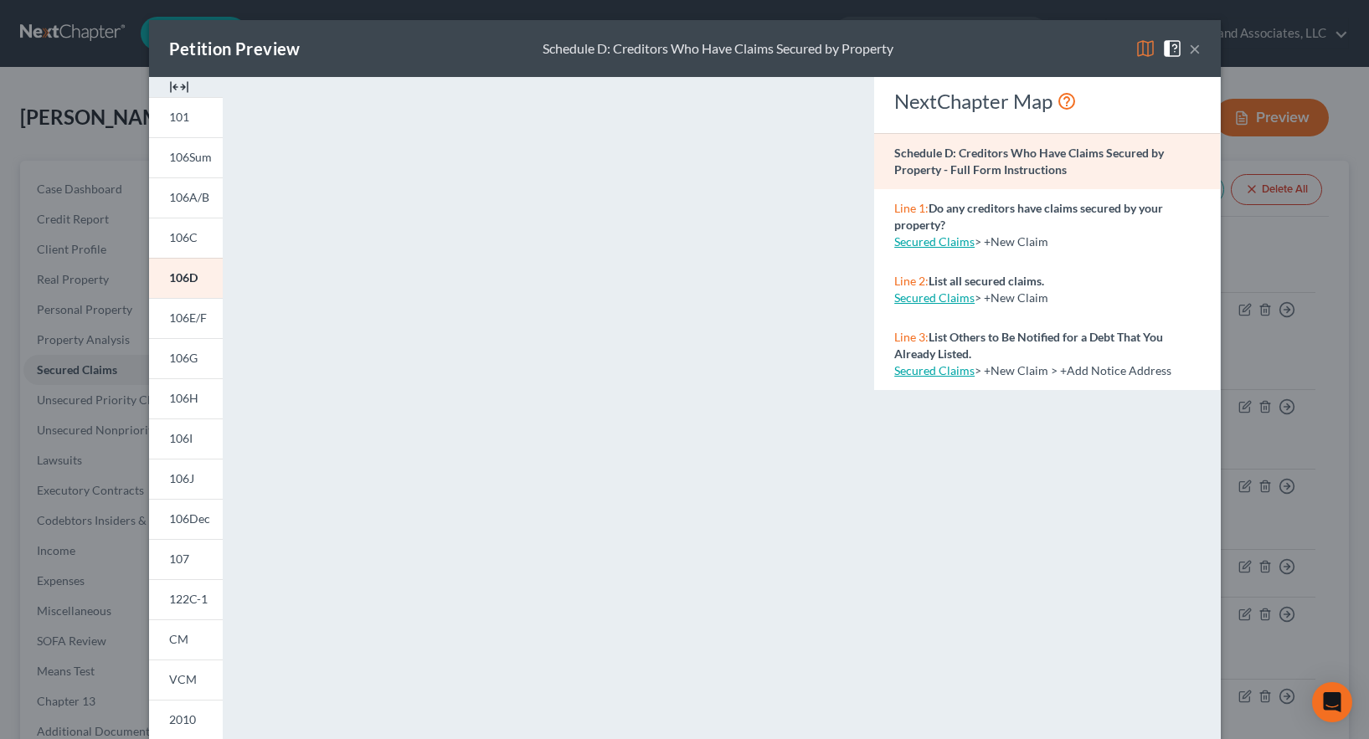
click at [1136, 49] on img at bounding box center [1146, 49] width 20 height 20
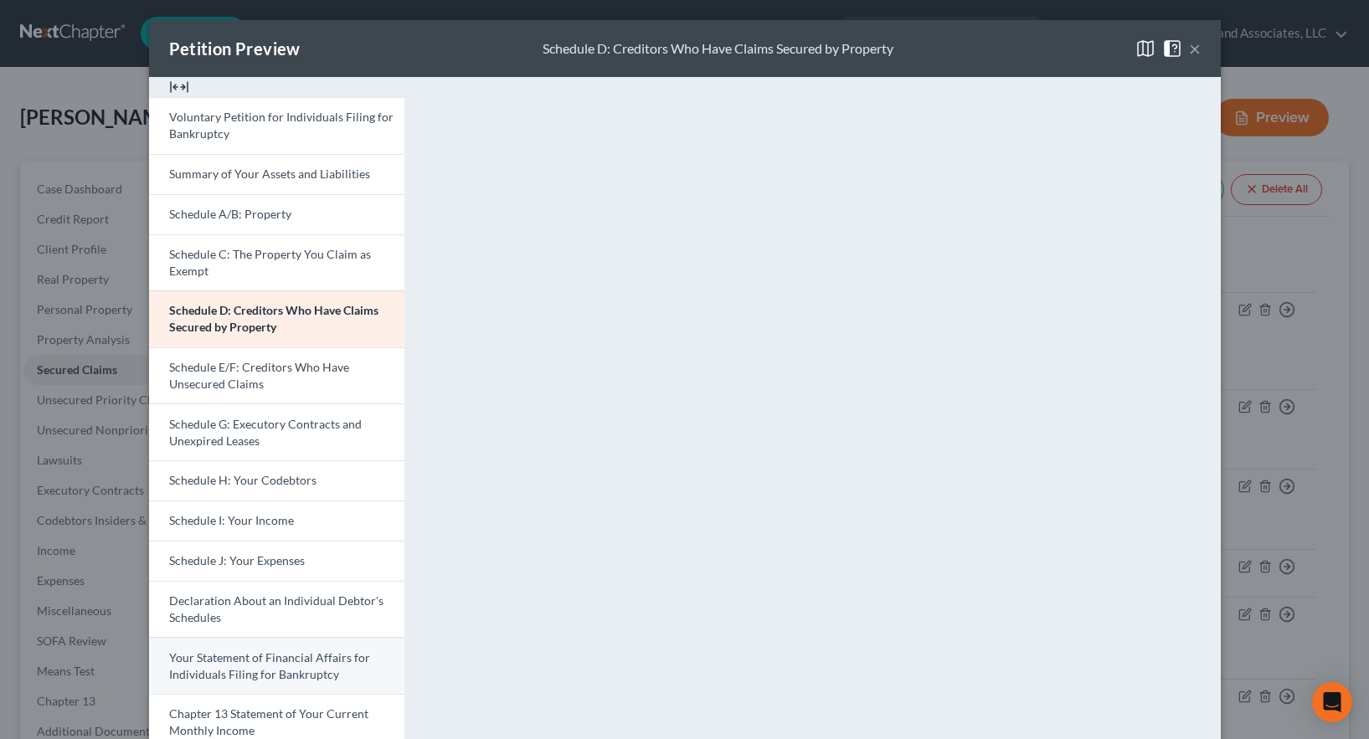
click at [302, 668] on span "Your Statement of Financial Affairs for Individuals Filing for Bankruptcy" at bounding box center [269, 666] width 201 height 31
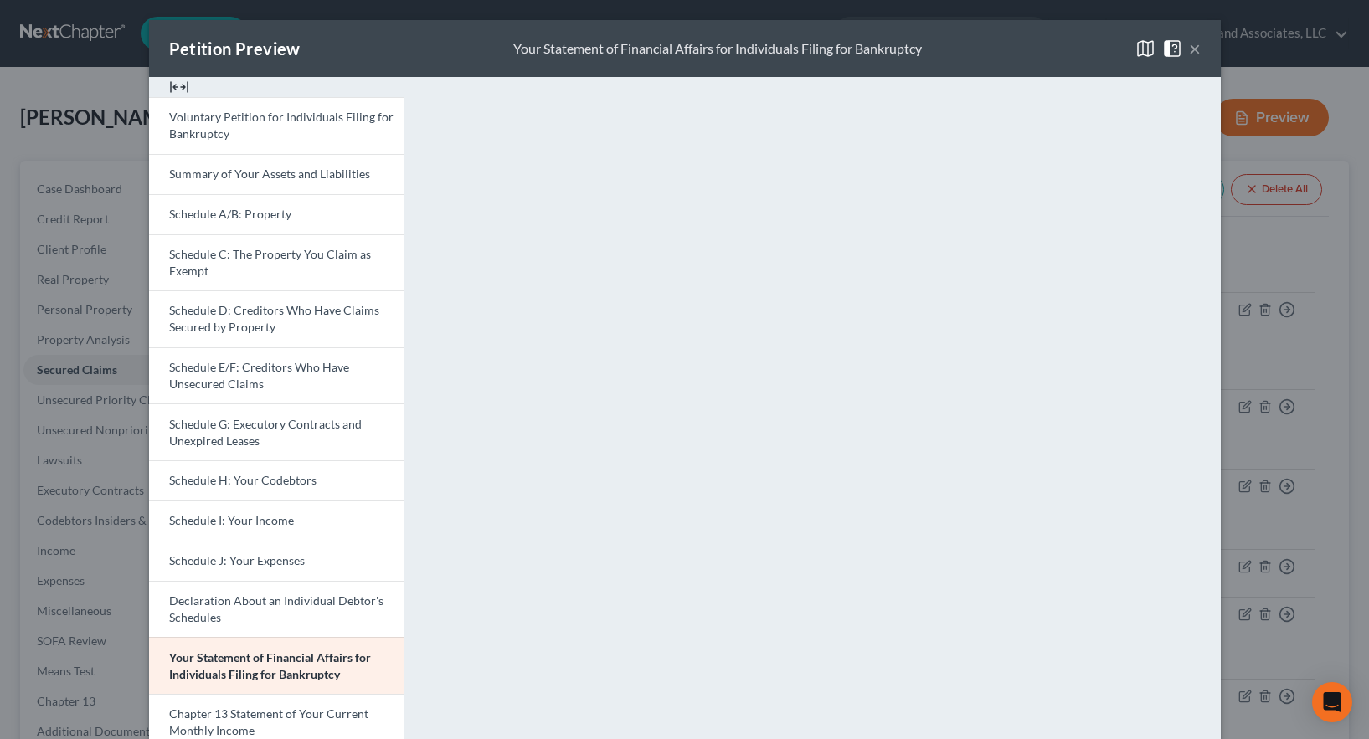
click at [1189, 47] on button "×" at bounding box center [1195, 49] width 12 height 20
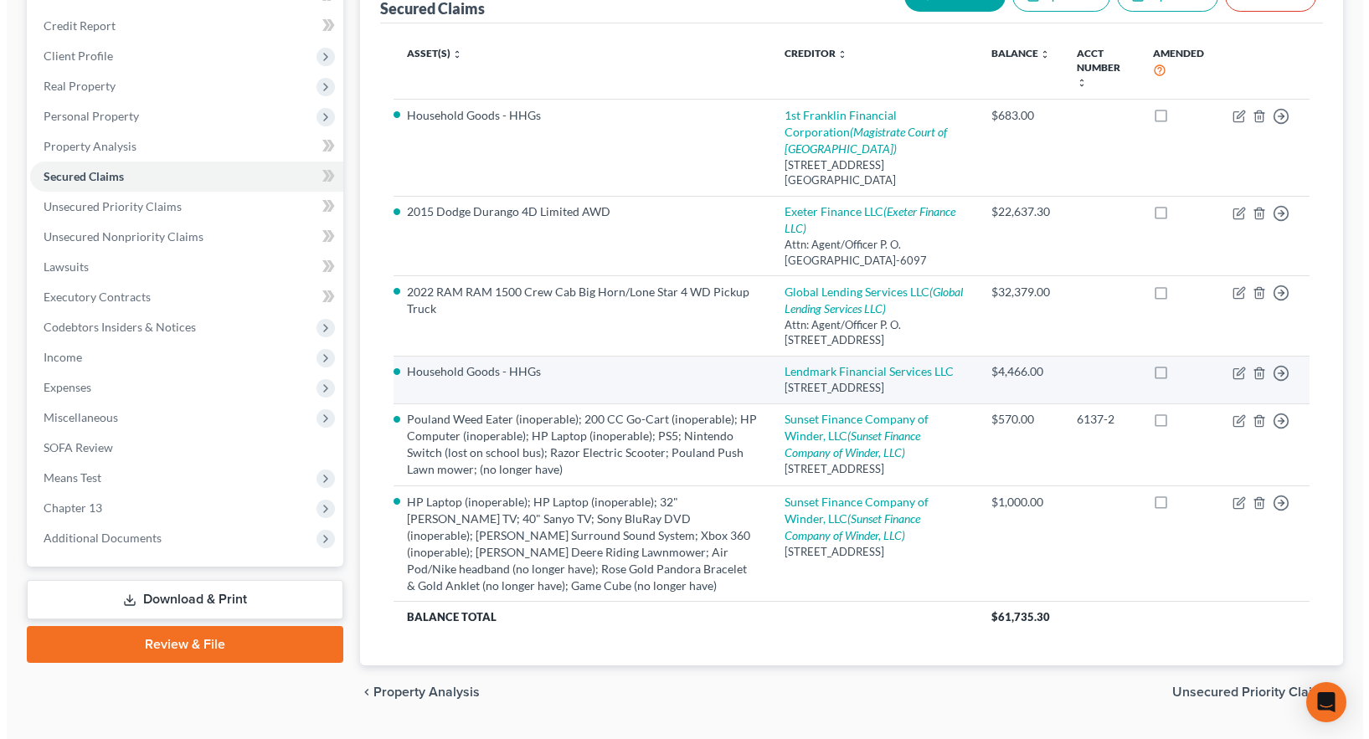
scroll to position [167, 0]
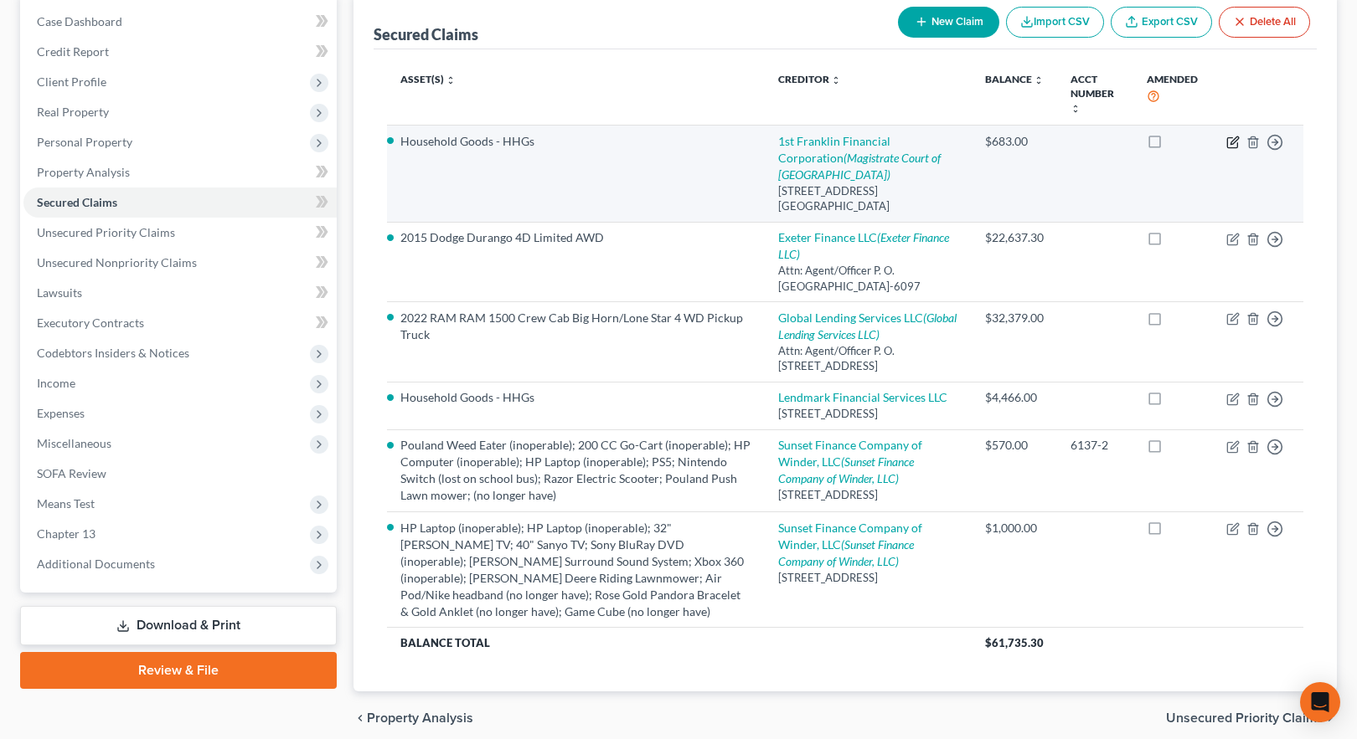
click at [1235, 141] on icon "button" at bounding box center [1232, 142] width 13 height 13
select select "10"
select select "2"
select select "0"
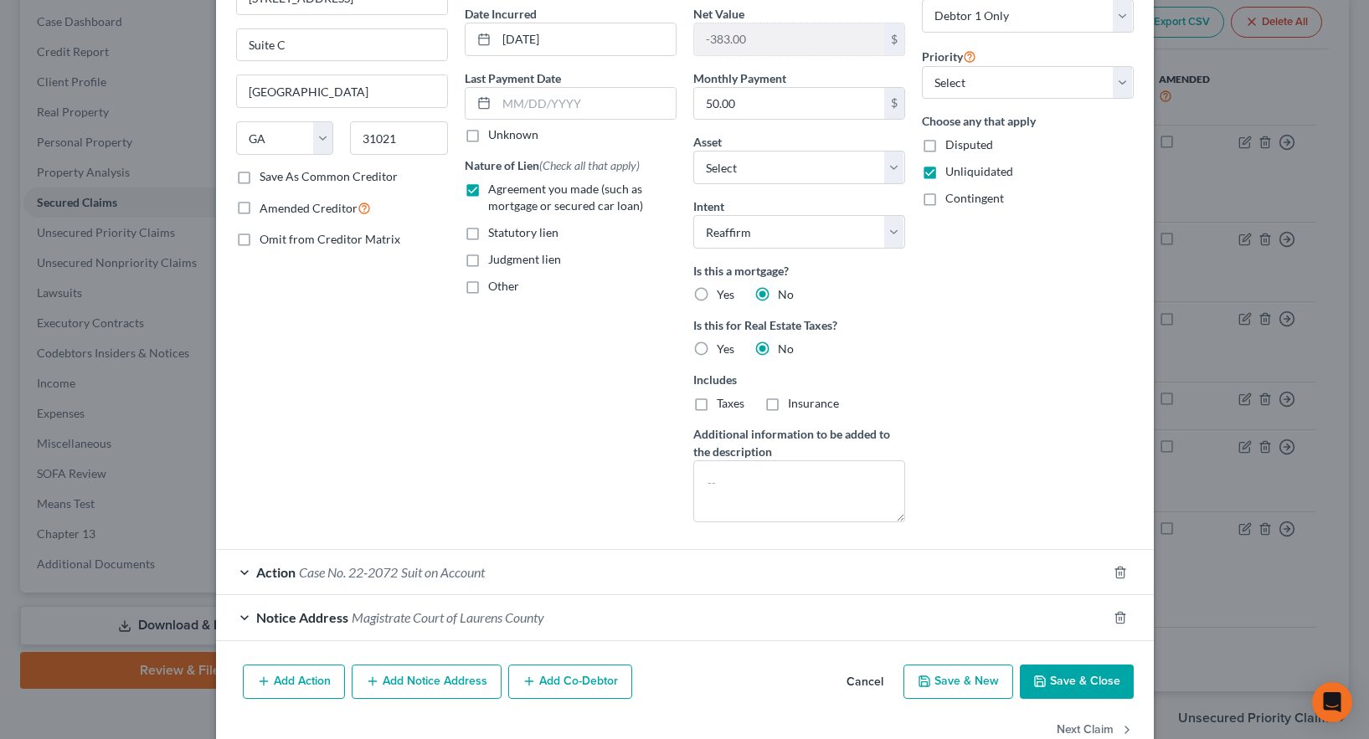
scroll to position [202, 0]
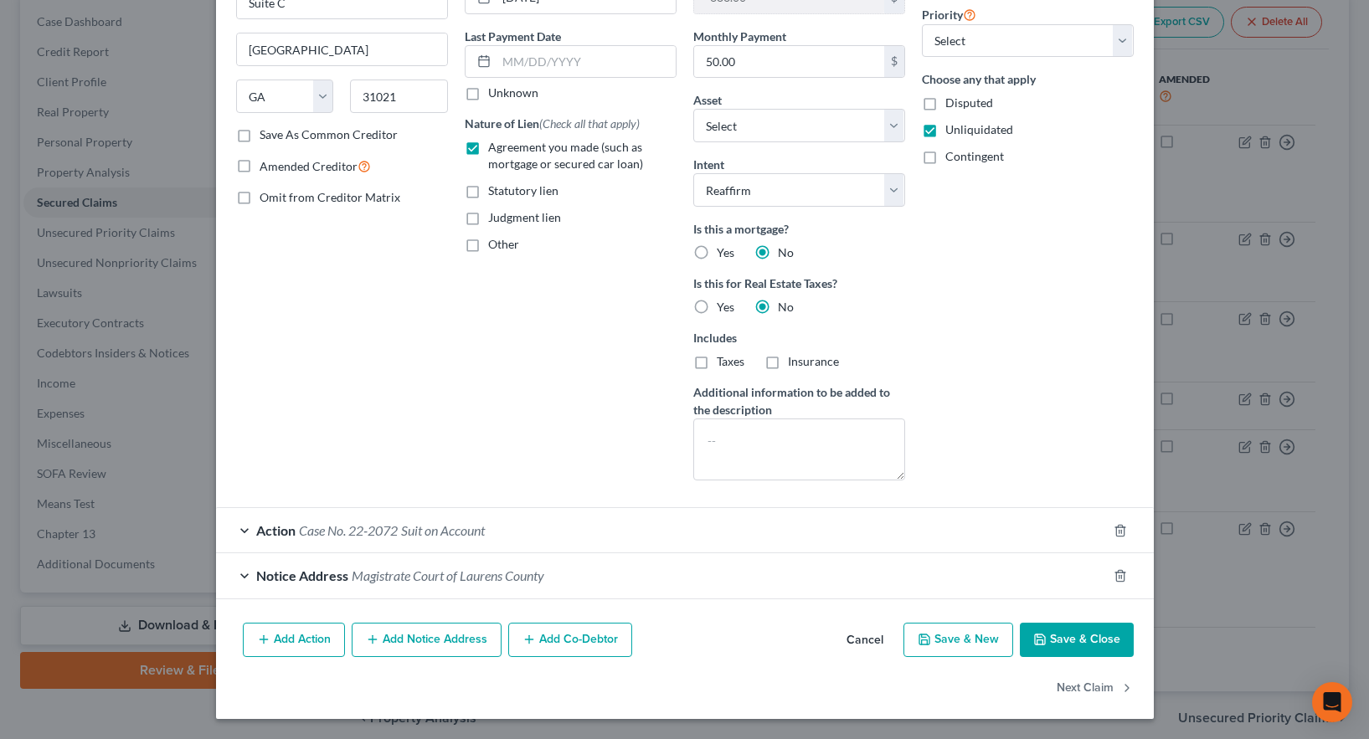
click at [443, 528] on span "Suit on Account" at bounding box center [443, 531] width 84 height 16
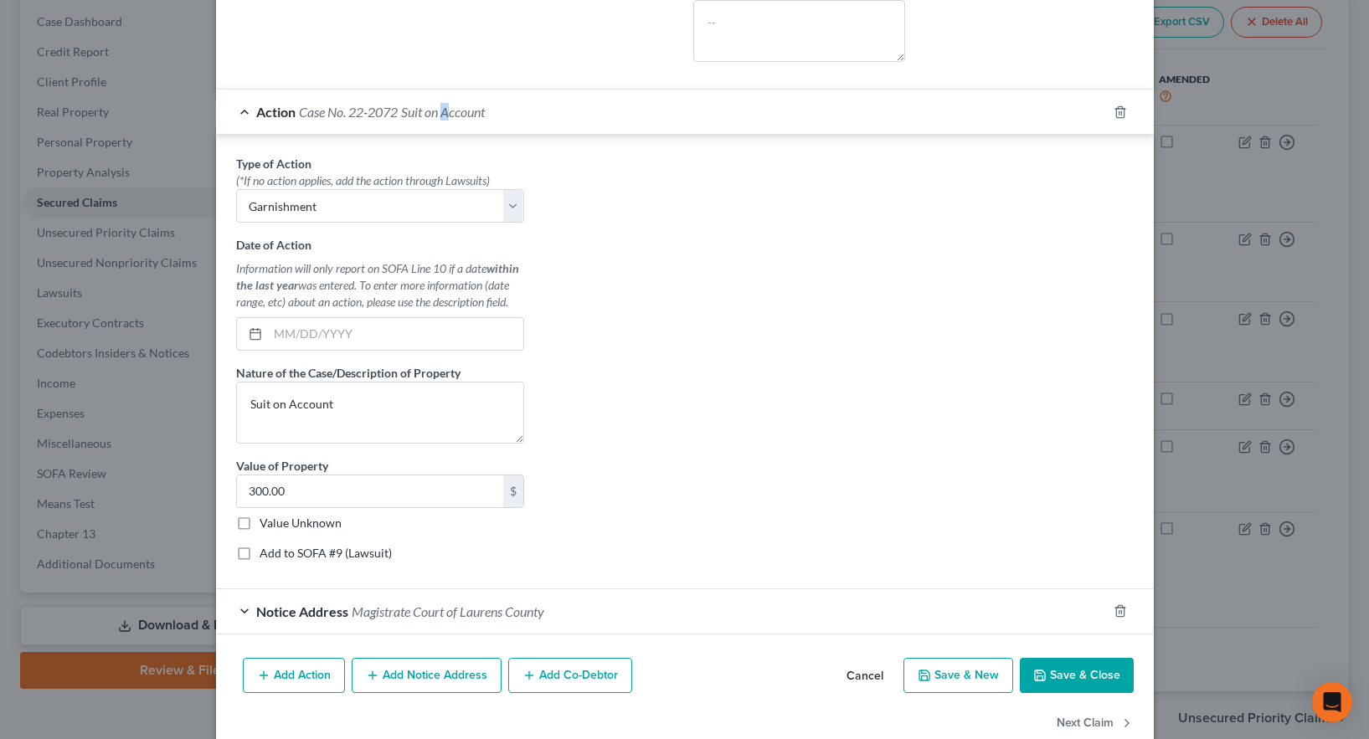
scroll to position [656, 0]
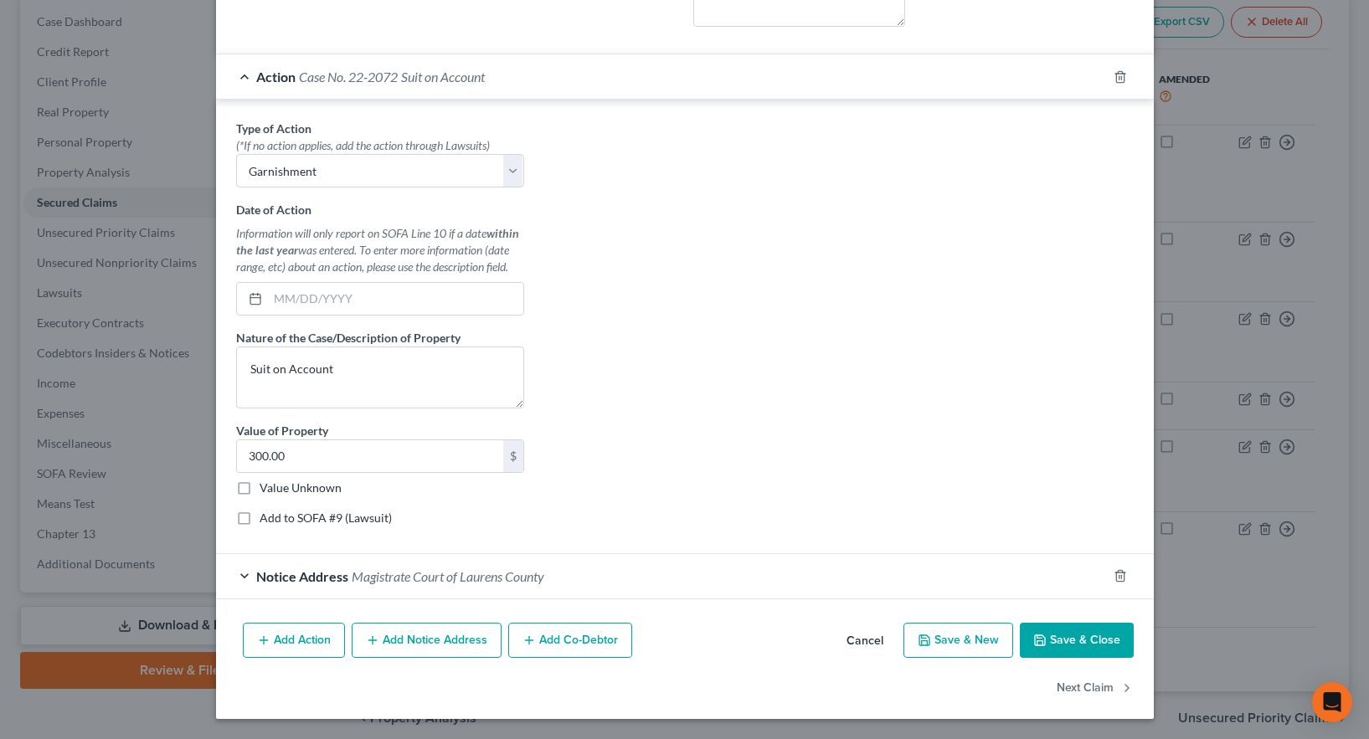
click at [260, 520] on label "Add to SOFA #9 (Lawsuit)" at bounding box center [326, 518] width 132 height 17
click at [266, 520] on input "Add to SOFA #9 (Lawsuit)" at bounding box center [271, 515] width 11 height 11
checkbox input "true"
select select "10"
select select "0"
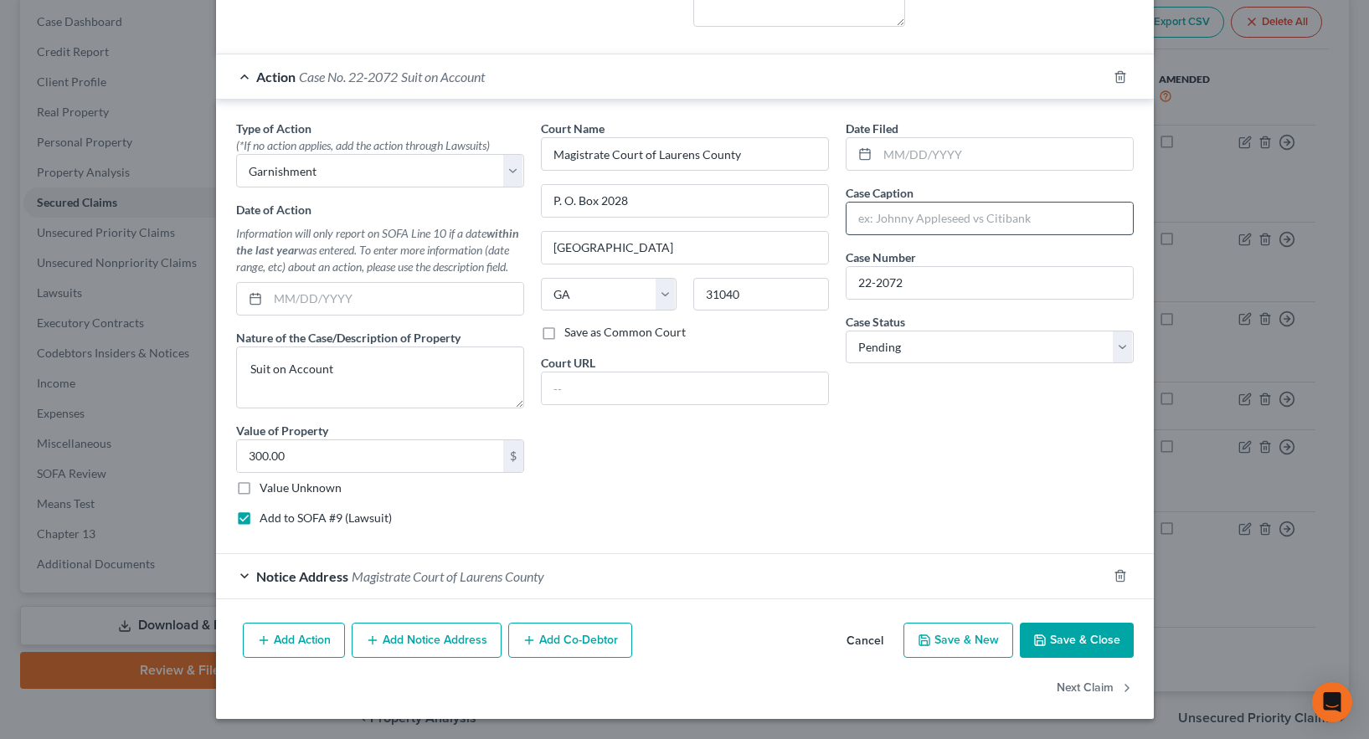
click at [867, 216] on input "text" at bounding box center [990, 219] width 286 height 32
type input "1st Franklin Financial Corporation vs [PERSON_NAME]"
click at [1055, 640] on button "Save & Close" at bounding box center [1077, 640] width 114 height 35
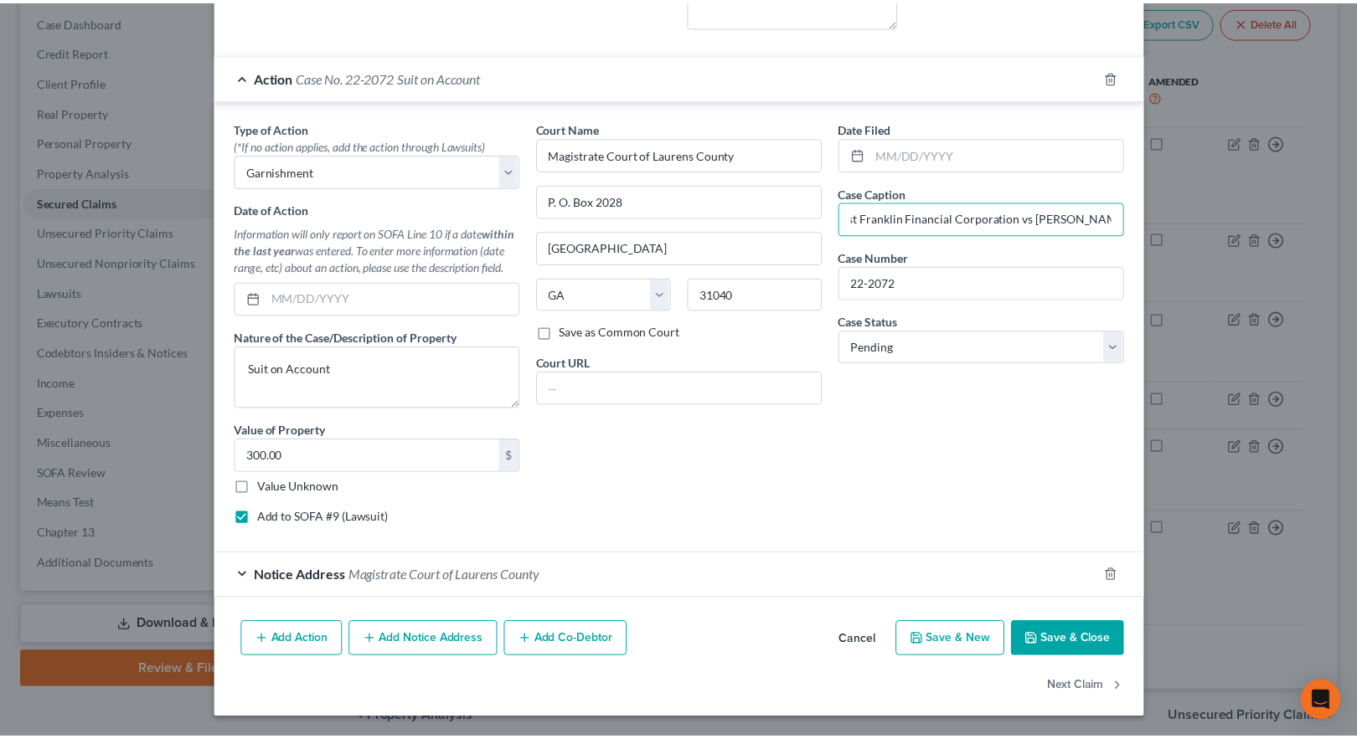
scroll to position [0, 0]
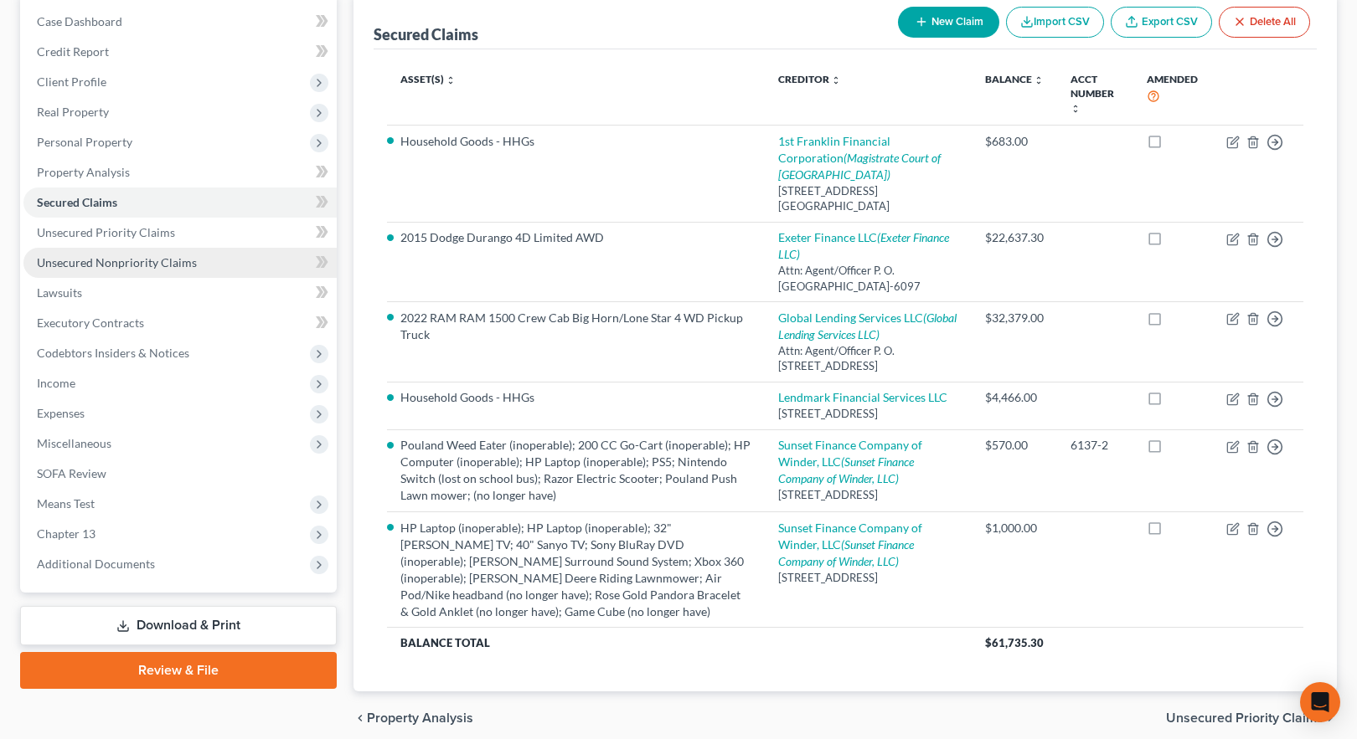
click at [85, 262] on span "Unsecured Nonpriority Claims" at bounding box center [117, 262] width 160 height 14
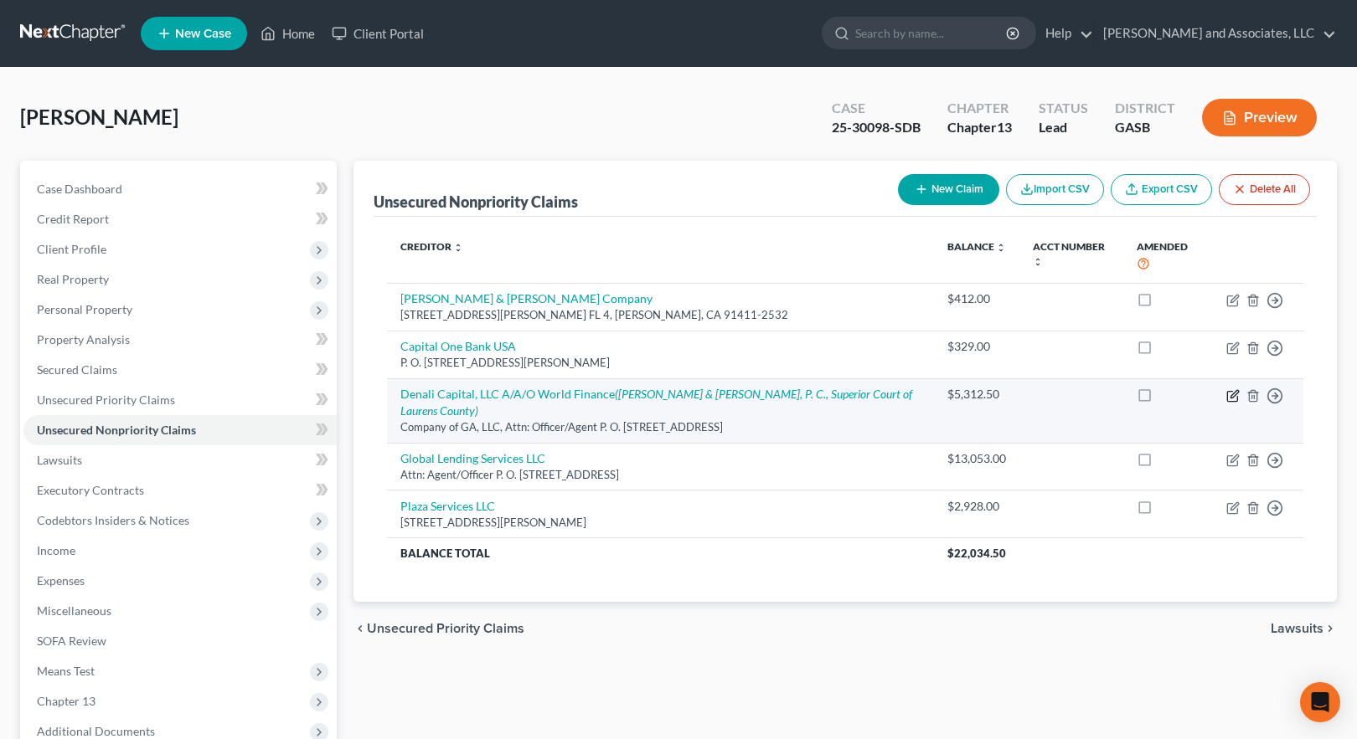
click at [1233, 389] on icon "button" at bounding box center [1232, 395] width 13 height 13
select select "42"
select select "14"
select select "0"
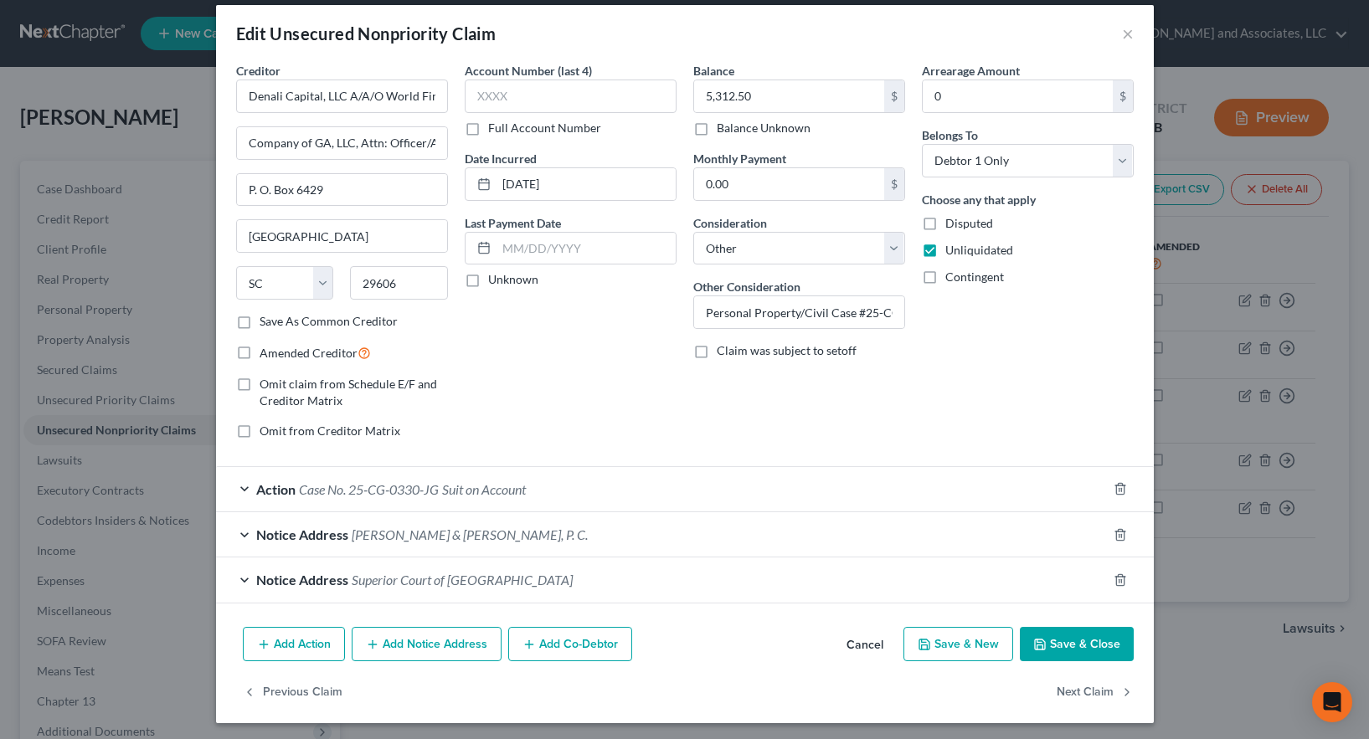
scroll to position [19, 0]
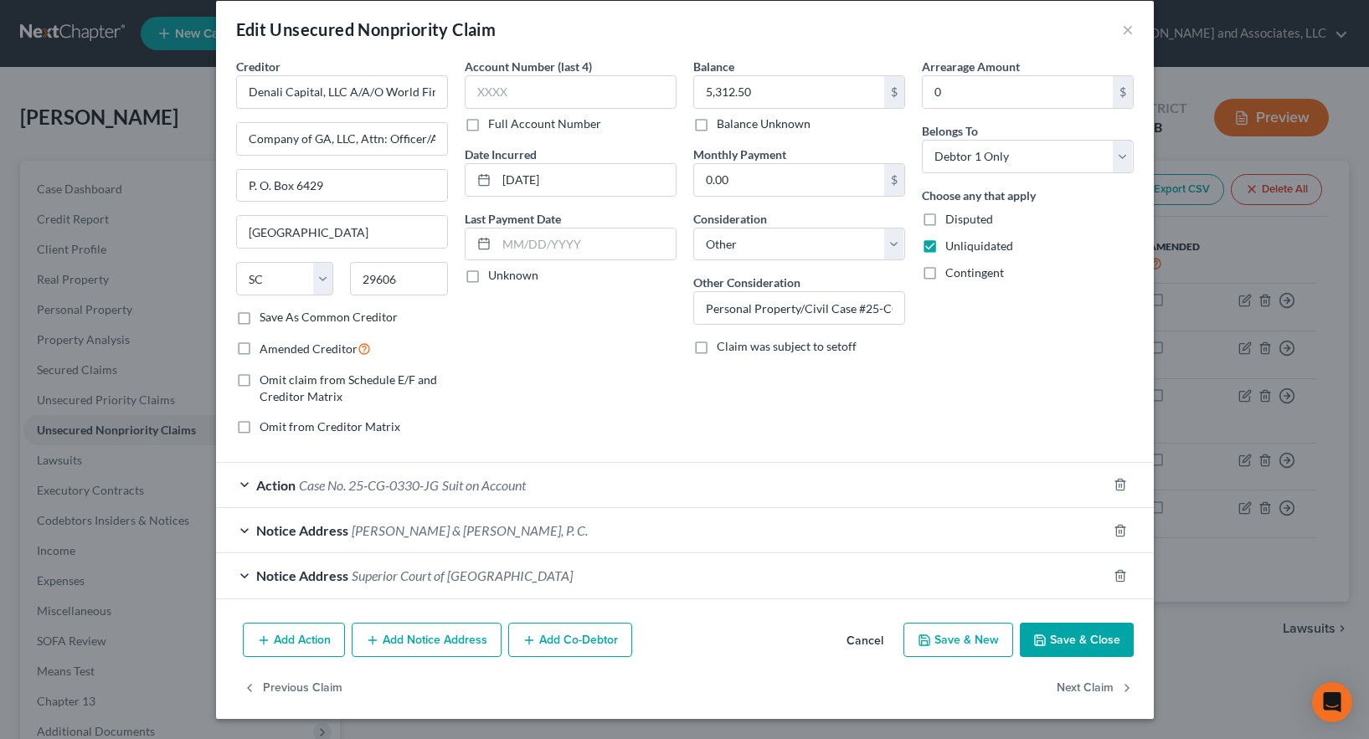
click at [480, 486] on span "Suit on Account" at bounding box center [484, 485] width 84 height 16
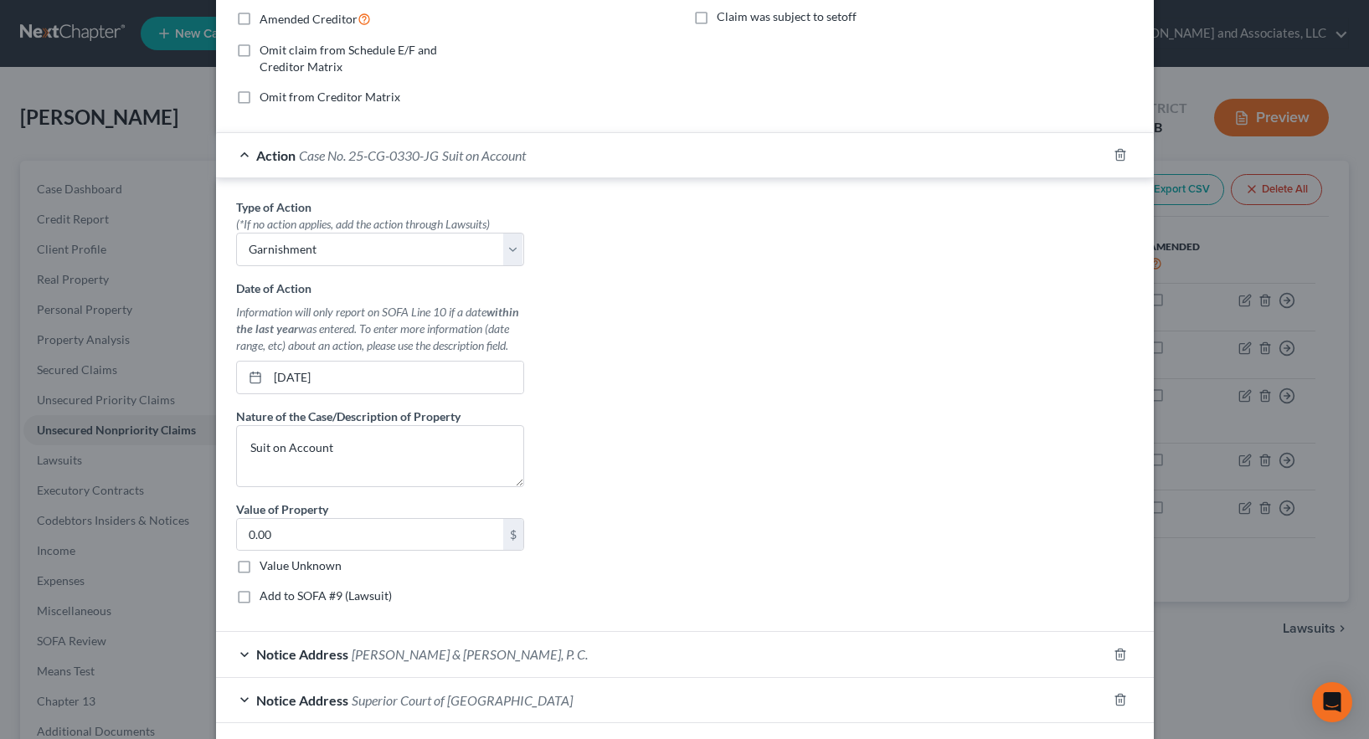
scroll to position [354, 0]
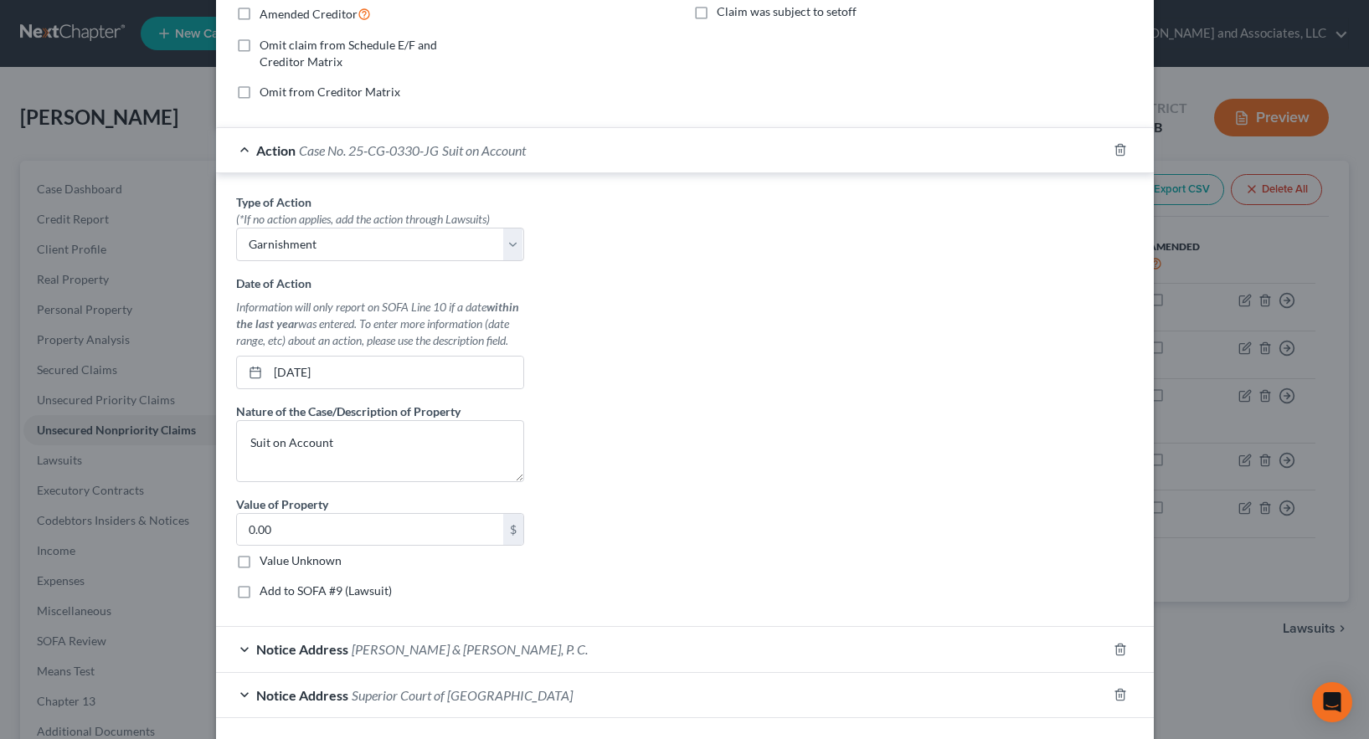
click at [260, 589] on label "Add to SOFA #9 (Lawsuit)" at bounding box center [326, 591] width 132 height 17
click at [266, 589] on input "Add to SOFA #9 (Lawsuit)" at bounding box center [271, 588] width 11 height 11
checkbox input "true"
select select "10"
select select "0"
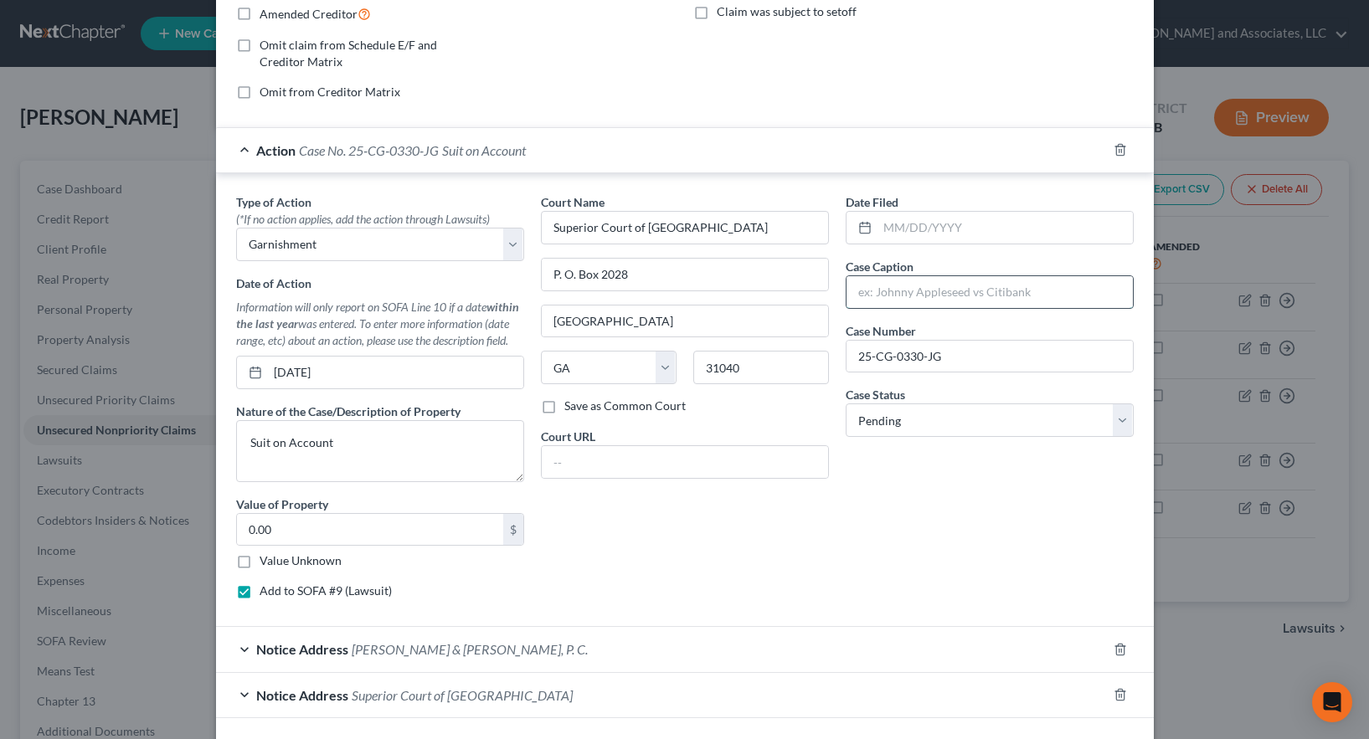
click at [861, 293] on input "text" at bounding box center [990, 292] width 286 height 32
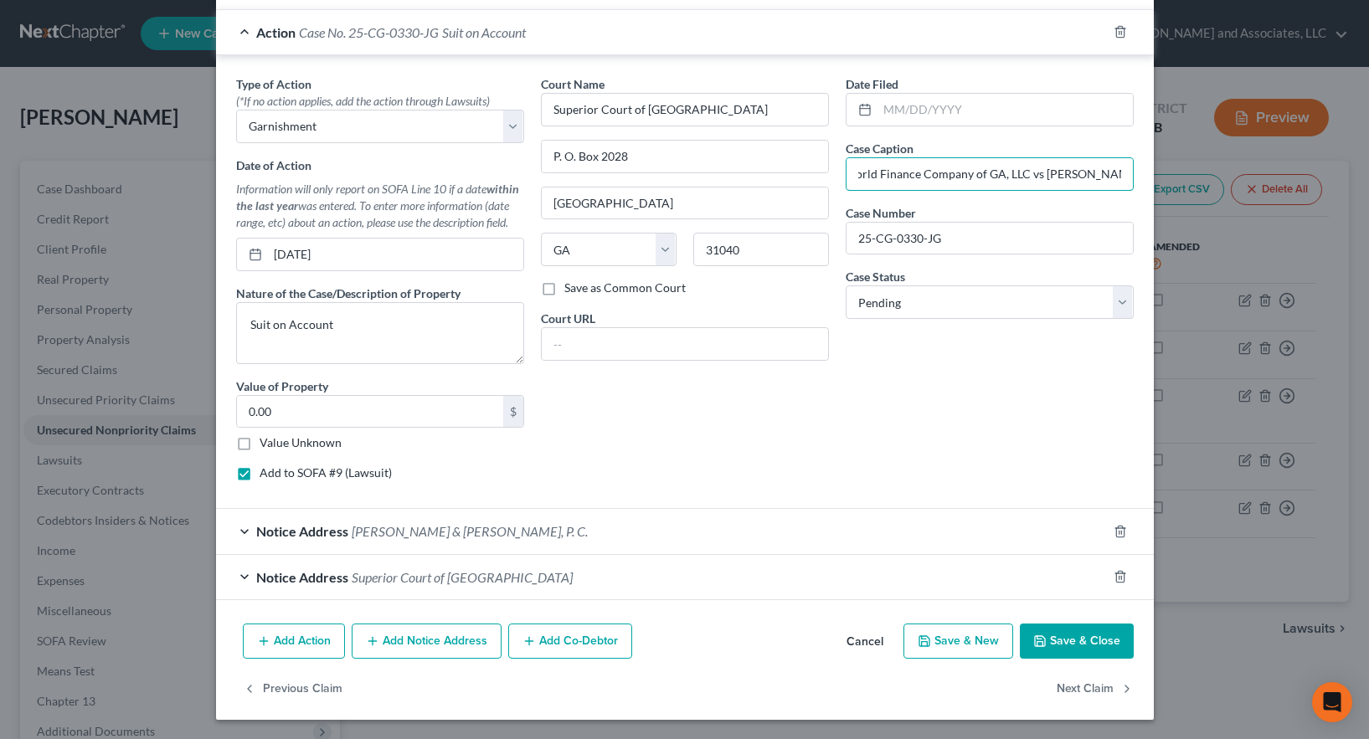
scroll to position [473, 0]
type input "Denali Capital, LLC A/A/O World Finance Company of GA, LLC vs [PERSON_NAME]"
click at [1079, 639] on button "Save & Close" at bounding box center [1077, 640] width 114 height 35
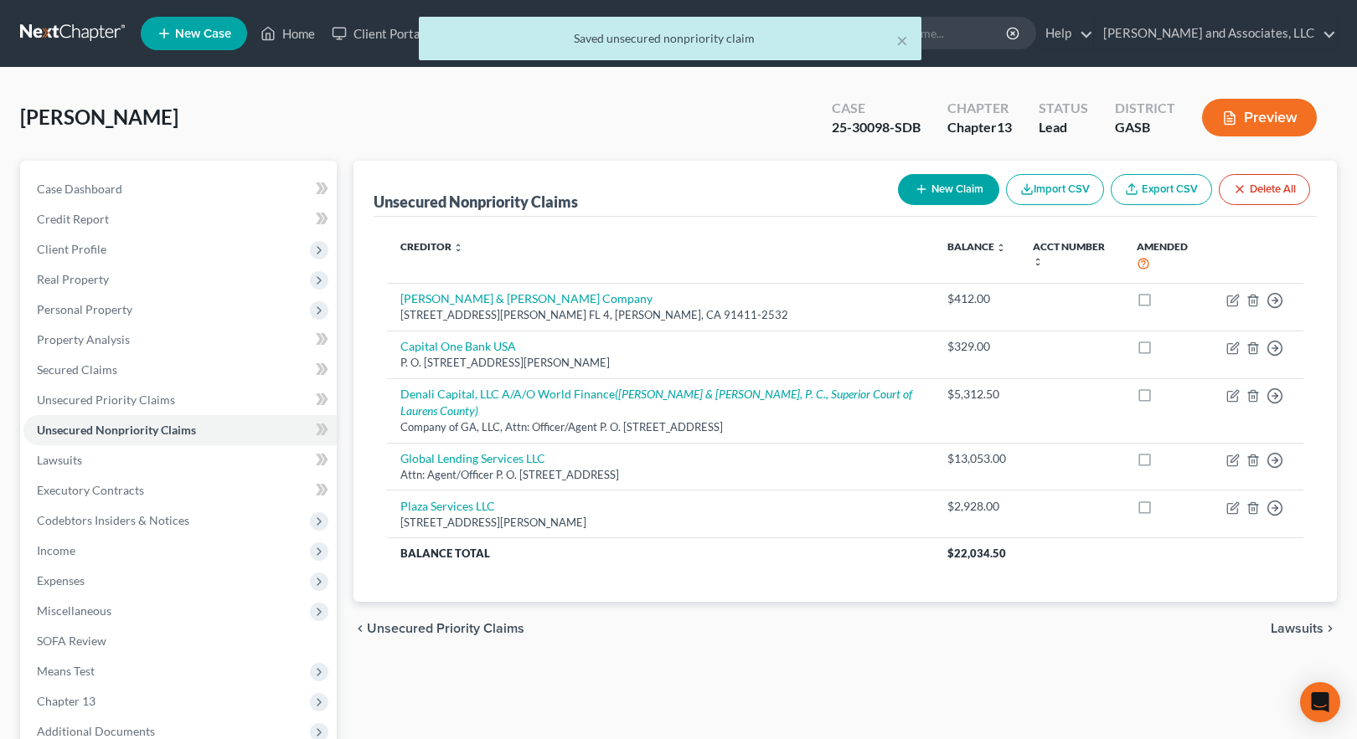
click at [1274, 111] on button "Preview" at bounding box center [1259, 118] width 115 height 38
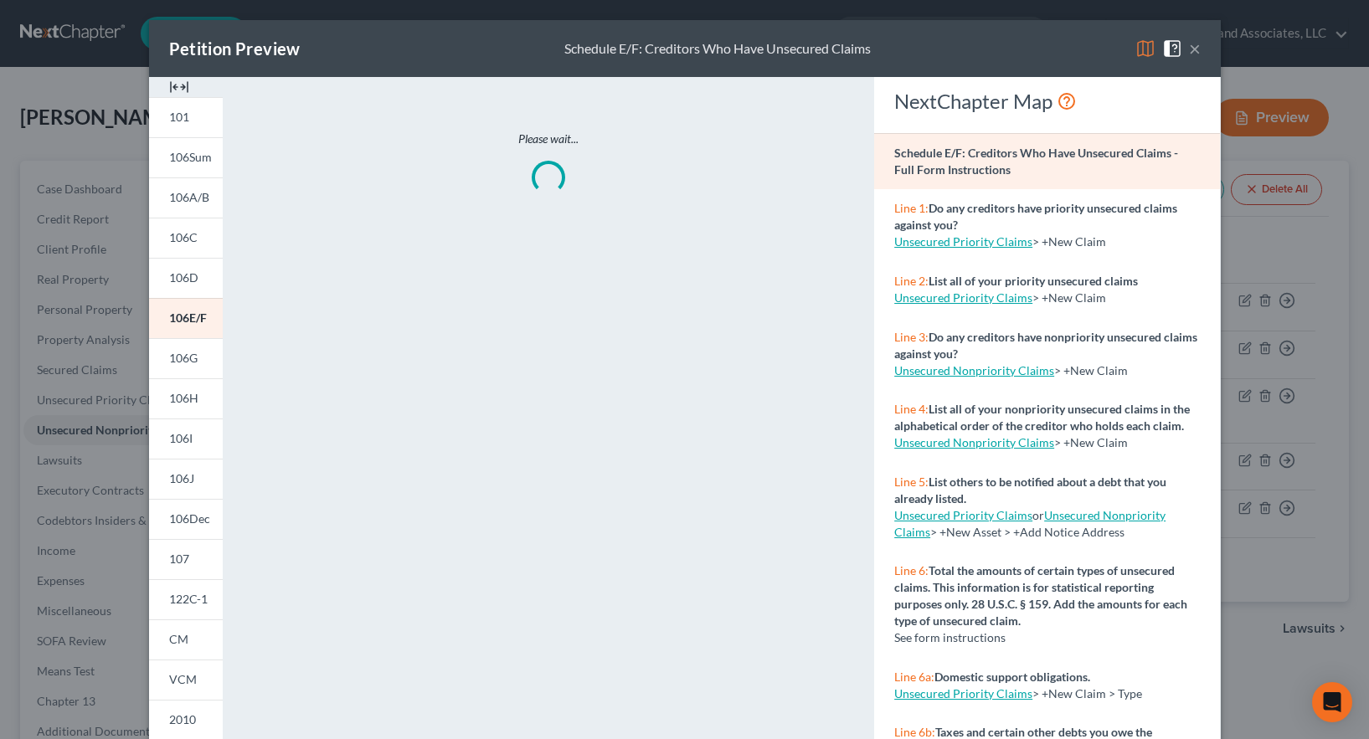
click at [1138, 49] on img at bounding box center [1146, 49] width 20 height 20
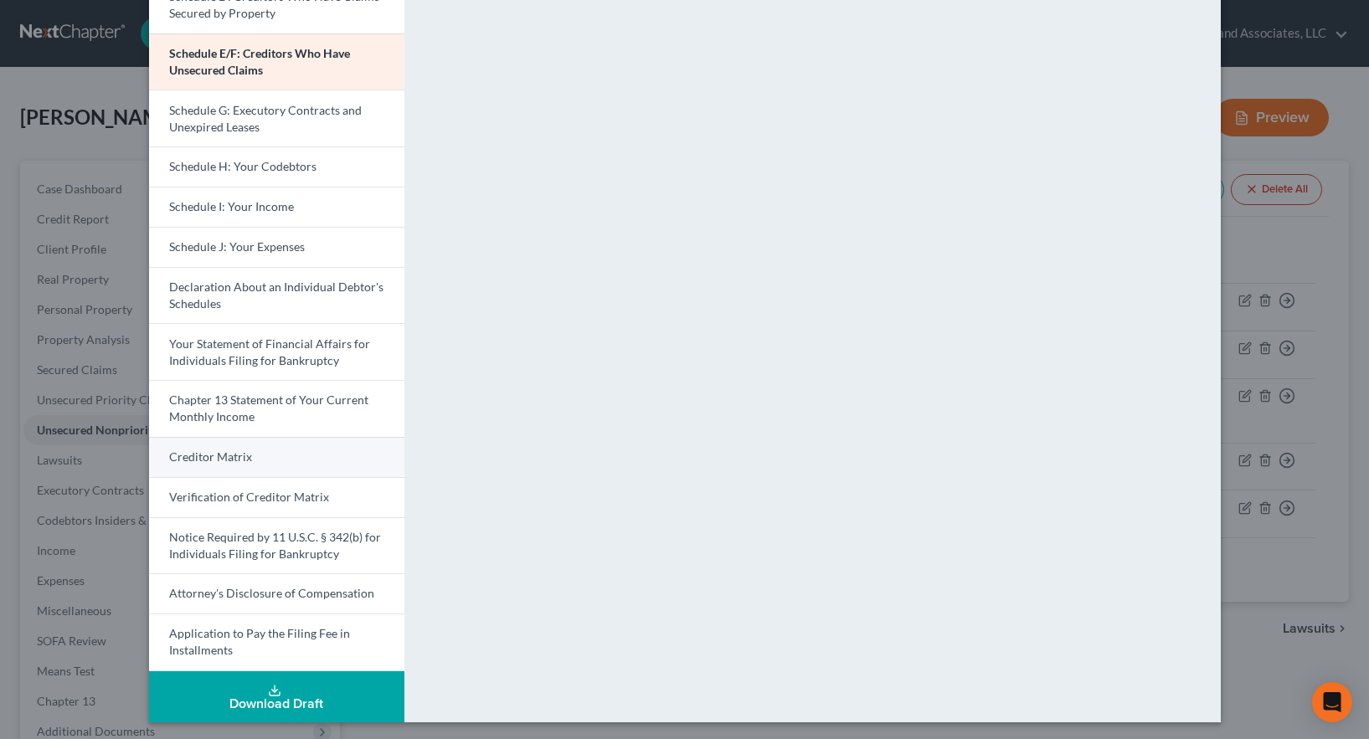
scroll to position [317, 0]
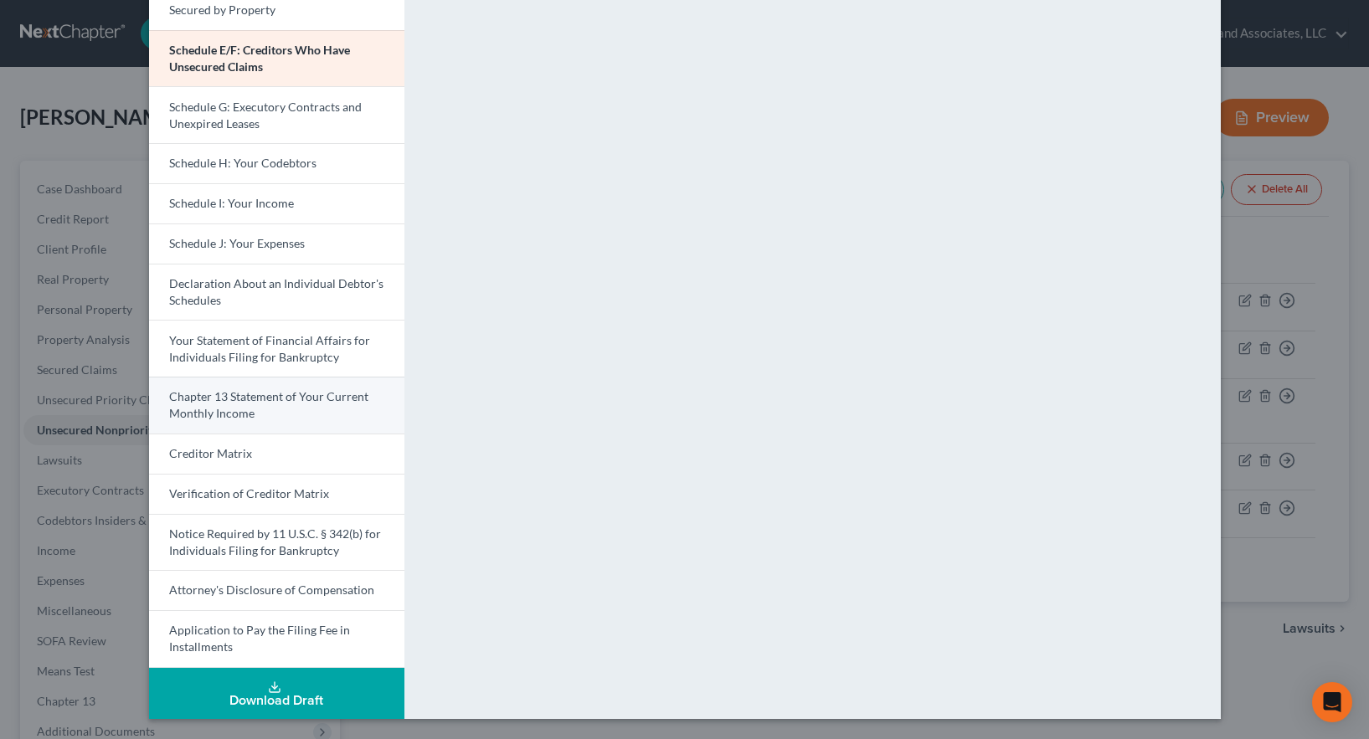
click at [259, 407] on link "Chapter 13 Statement of Your Current Monthly Income" at bounding box center [276, 405] width 255 height 57
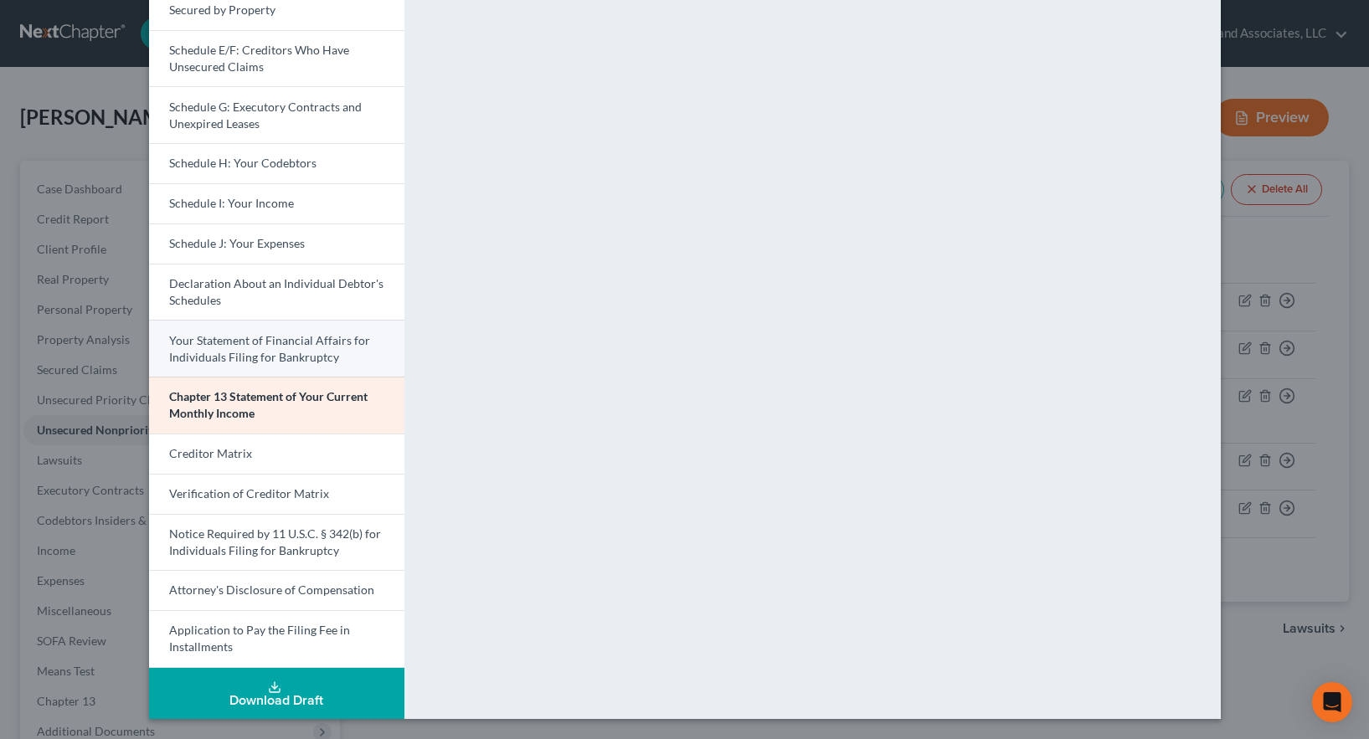
click at [265, 349] on span "Your Statement of Financial Affairs for Individuals Filing for Bankruptcy" at bounding box center [269, 348] width 201 height 31
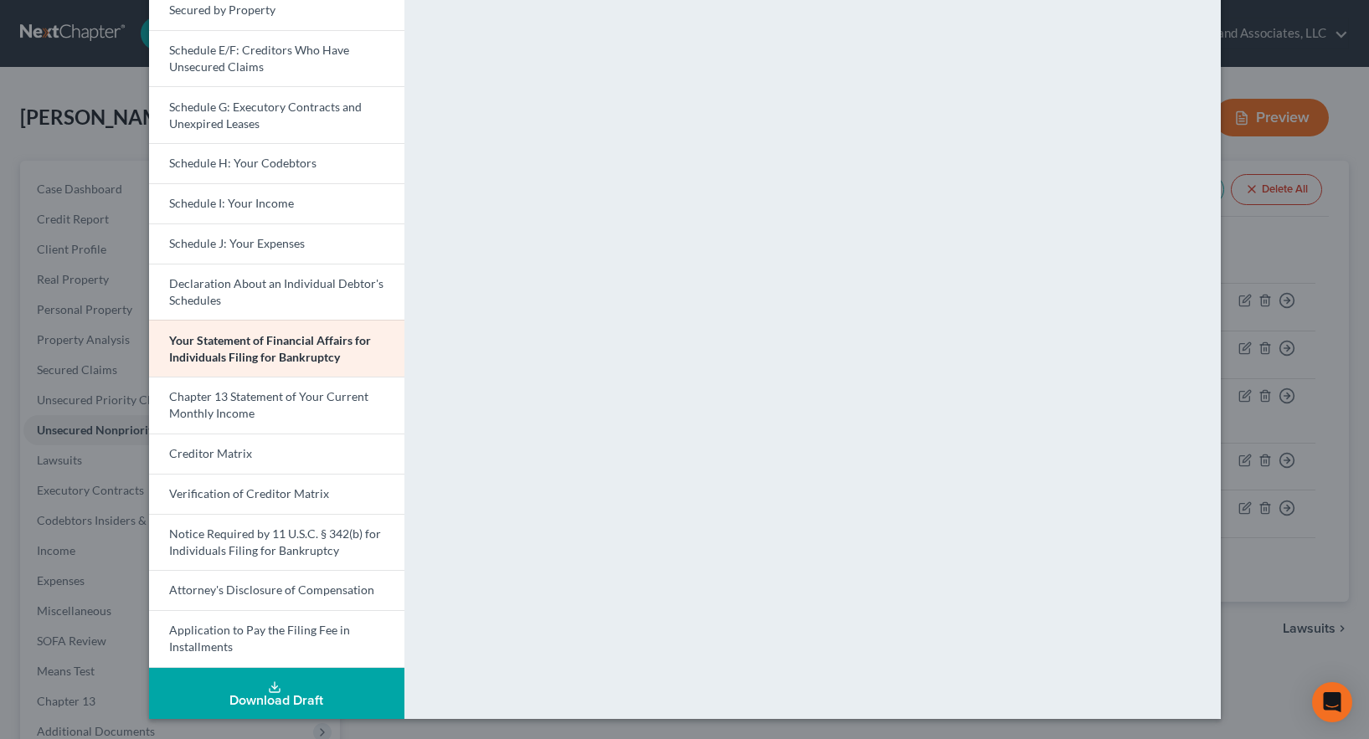
scroll to position [0, 0]
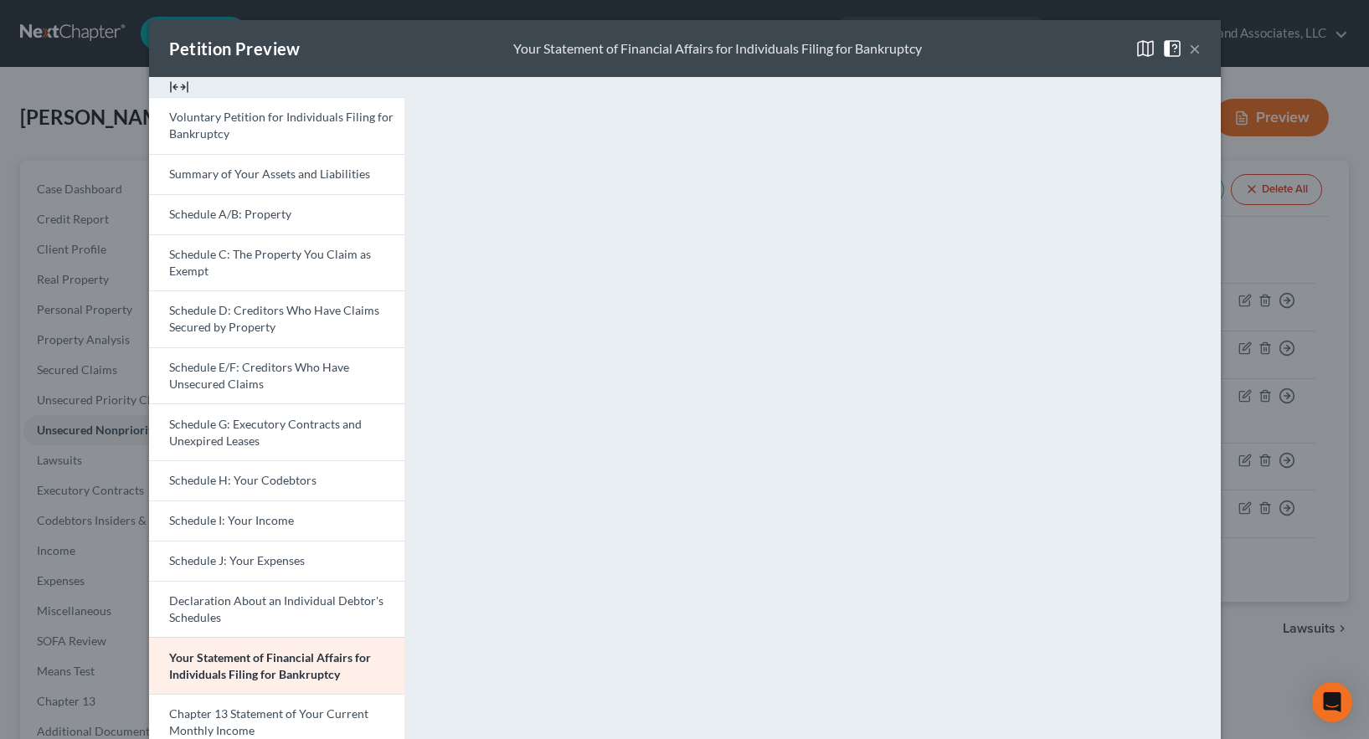
click at [1189, 50] on button "×" at bounding box center [1195, 49] width 12 height 20
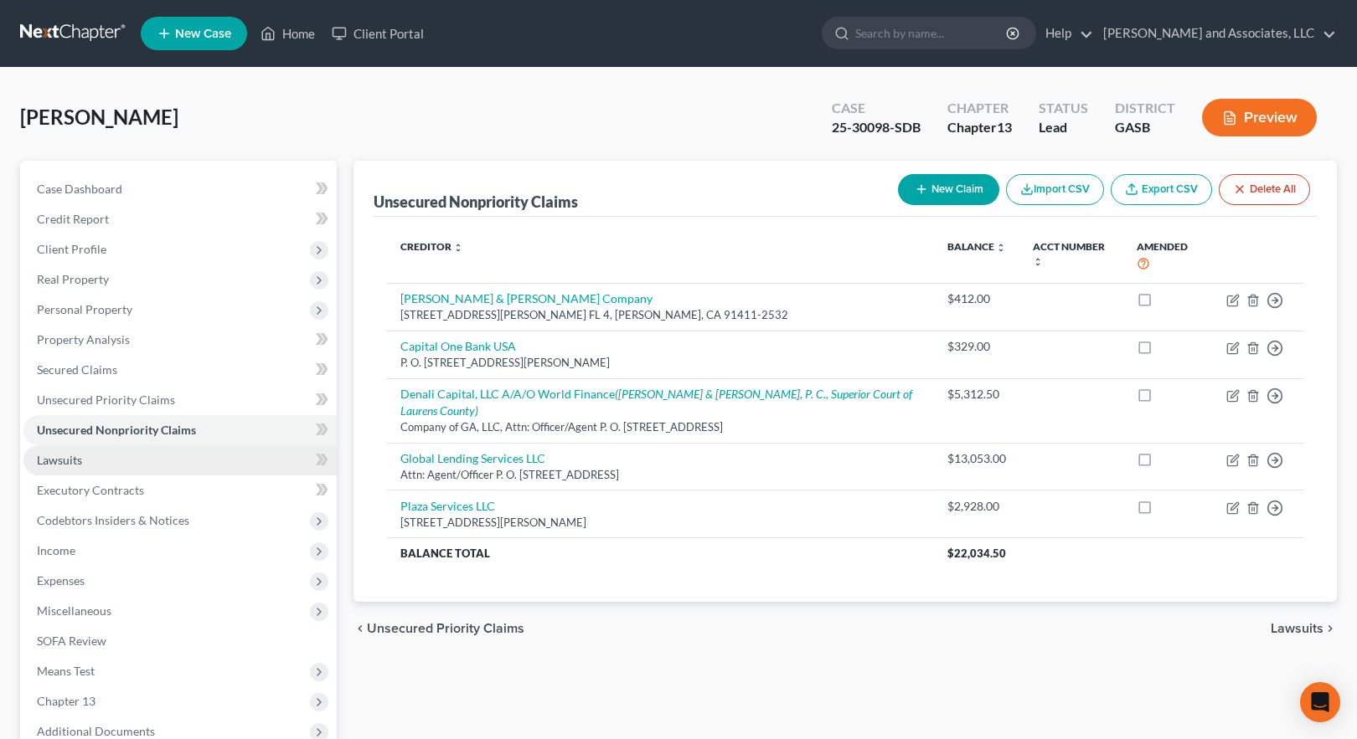
click at [68, 464] on span "Lawsuits" at bounding box center [59, 460] width 45 height 14
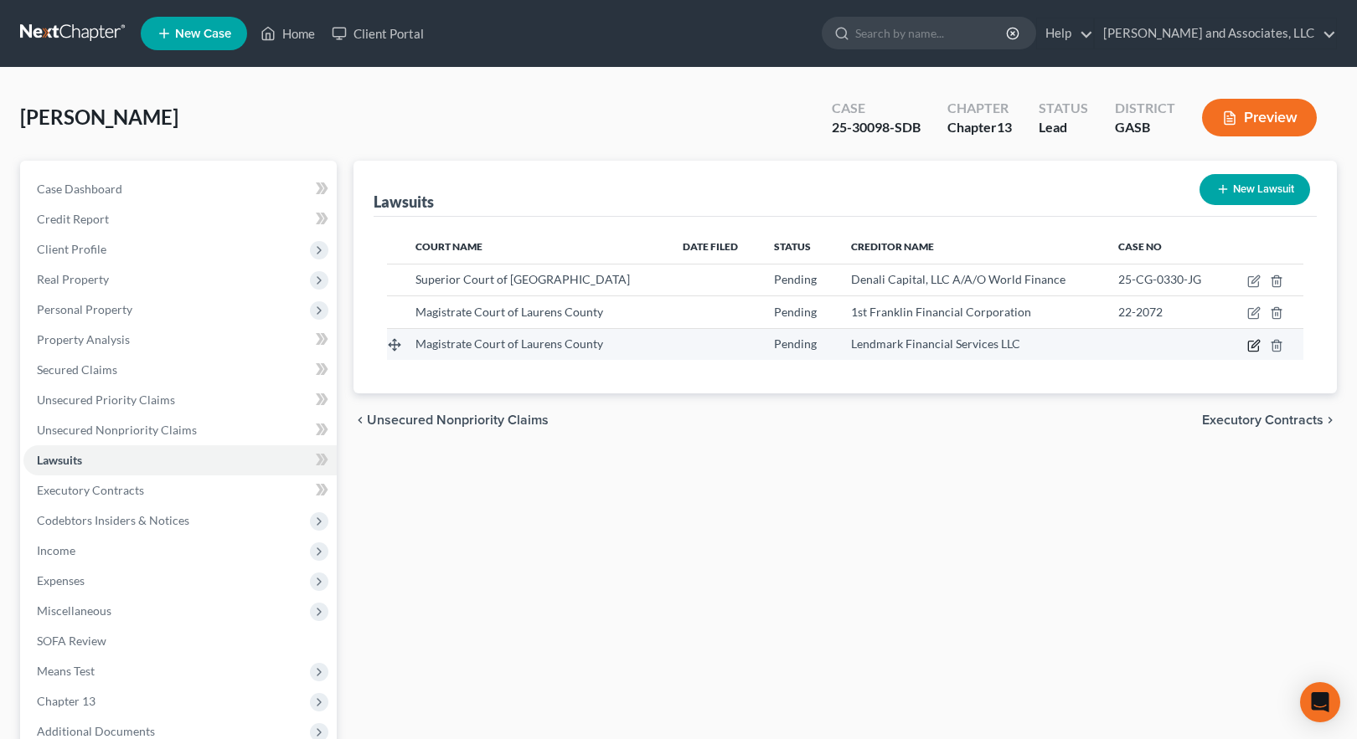
click at [1254, 345] on icon "button" at bounding box center [1253, 345] width 13 height 13
select select "10"
select select "0"
select select "1"
select select "10"
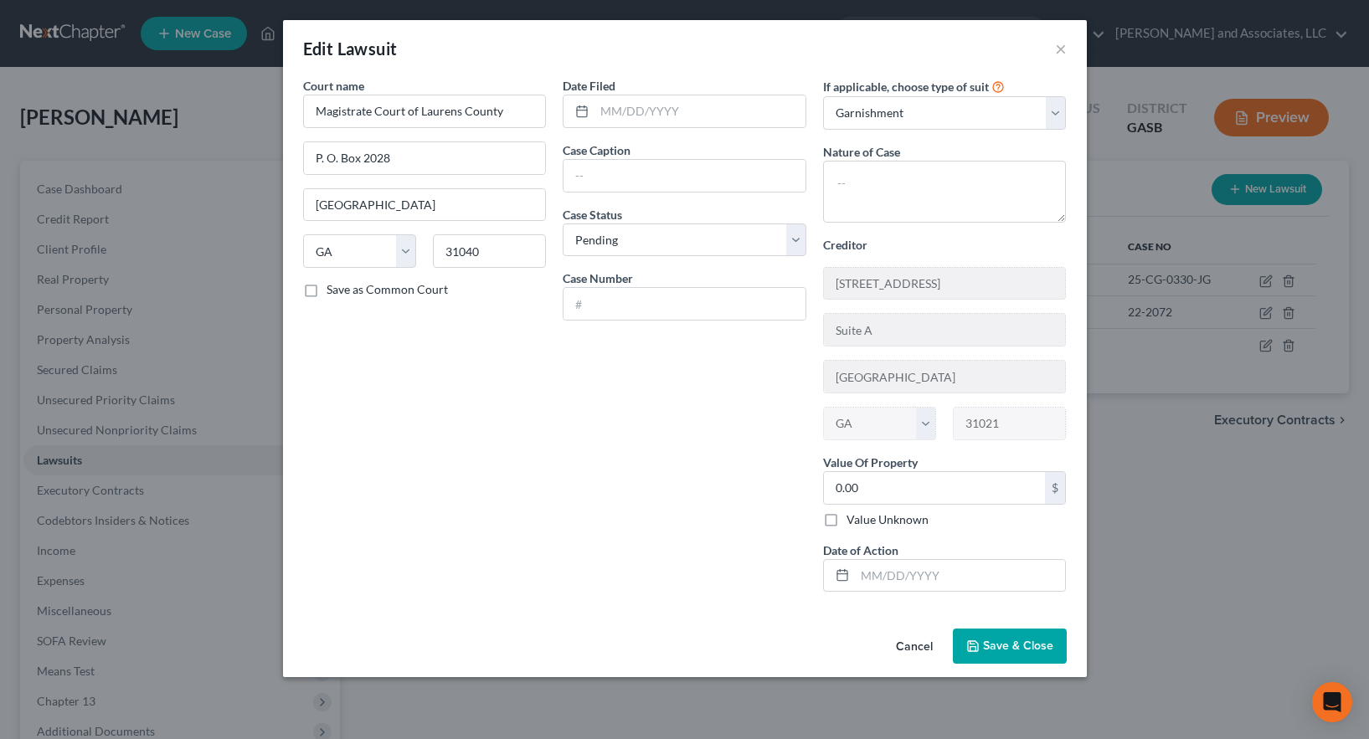
click at [1007, 647] on span "Save & Close" at bounding box center [1018, 646] width 70 height 14
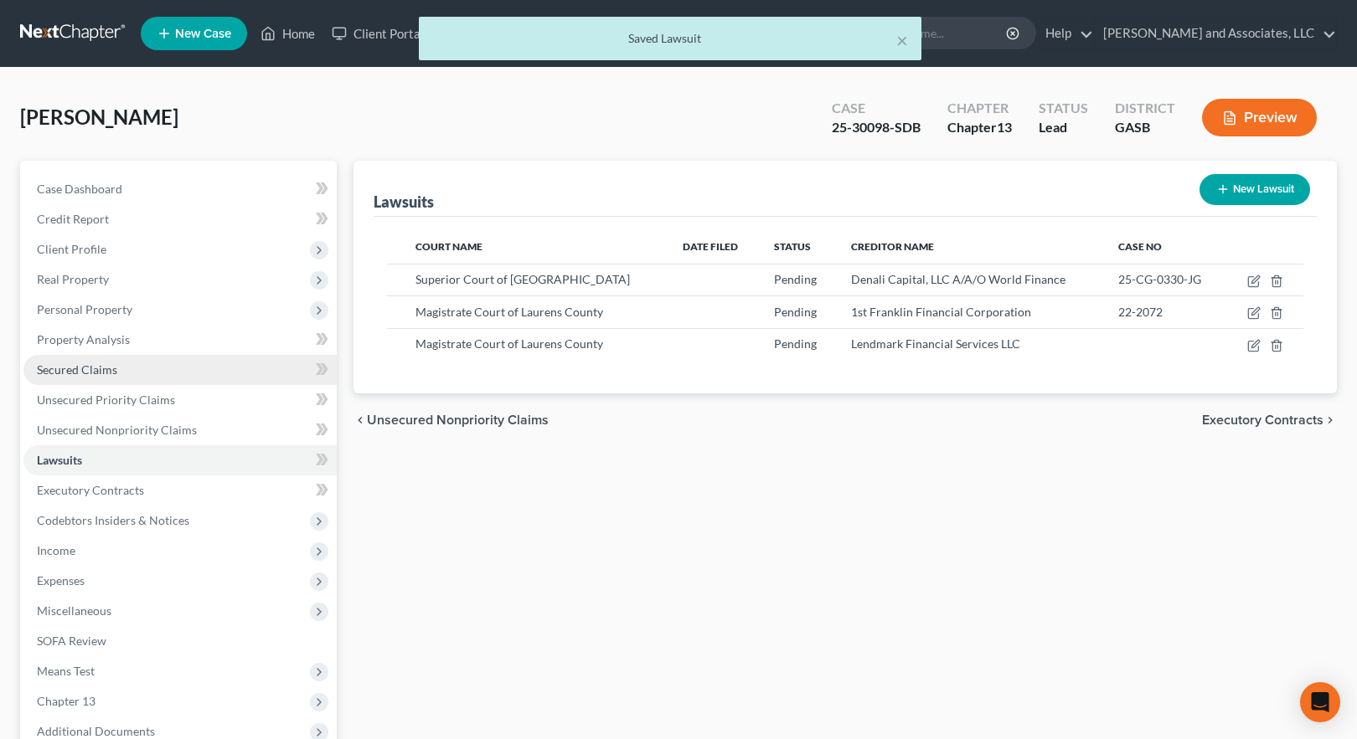
click at [82, 369] on span "Secured Claims" at bounding box center [77, 370] width 80 height 14
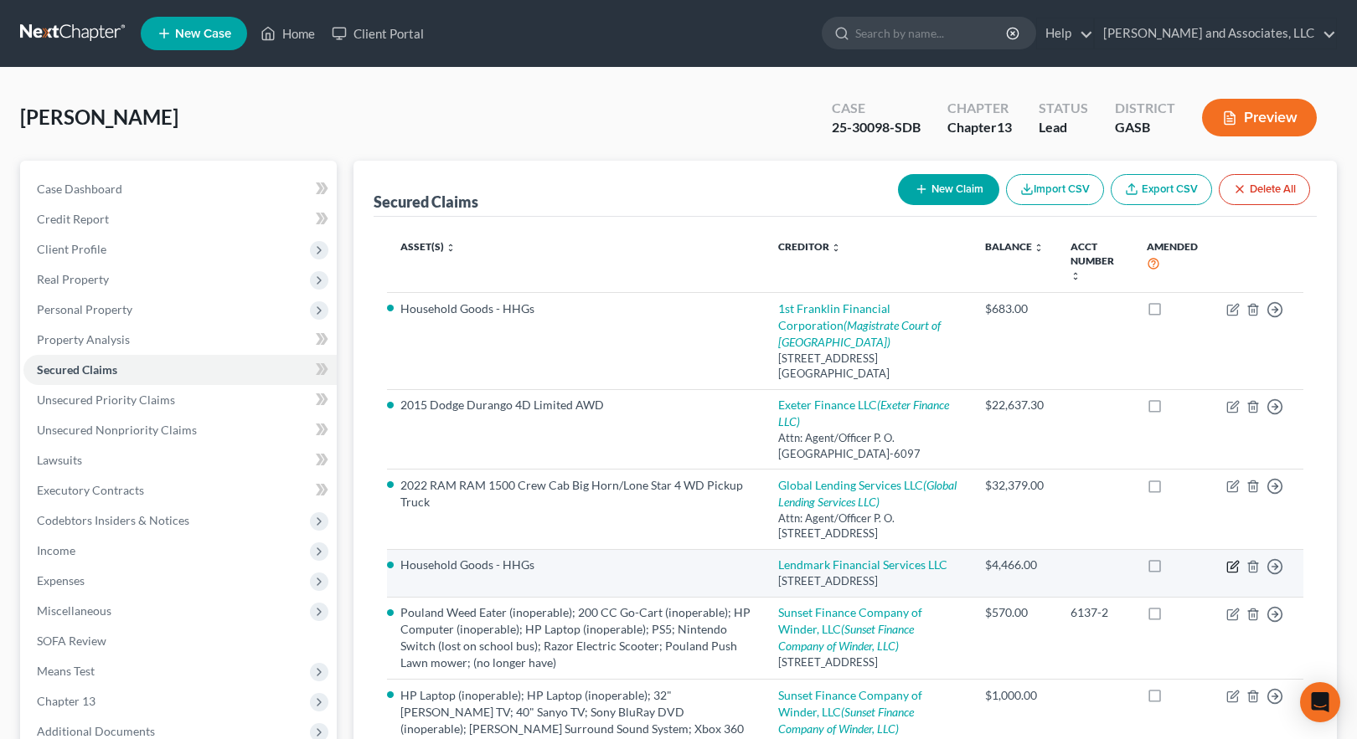
click at [1233, 569] on icon "button" at bounding box center [1234, 565] width 8 height 8
select select "10"
select select "17"
select select "0"
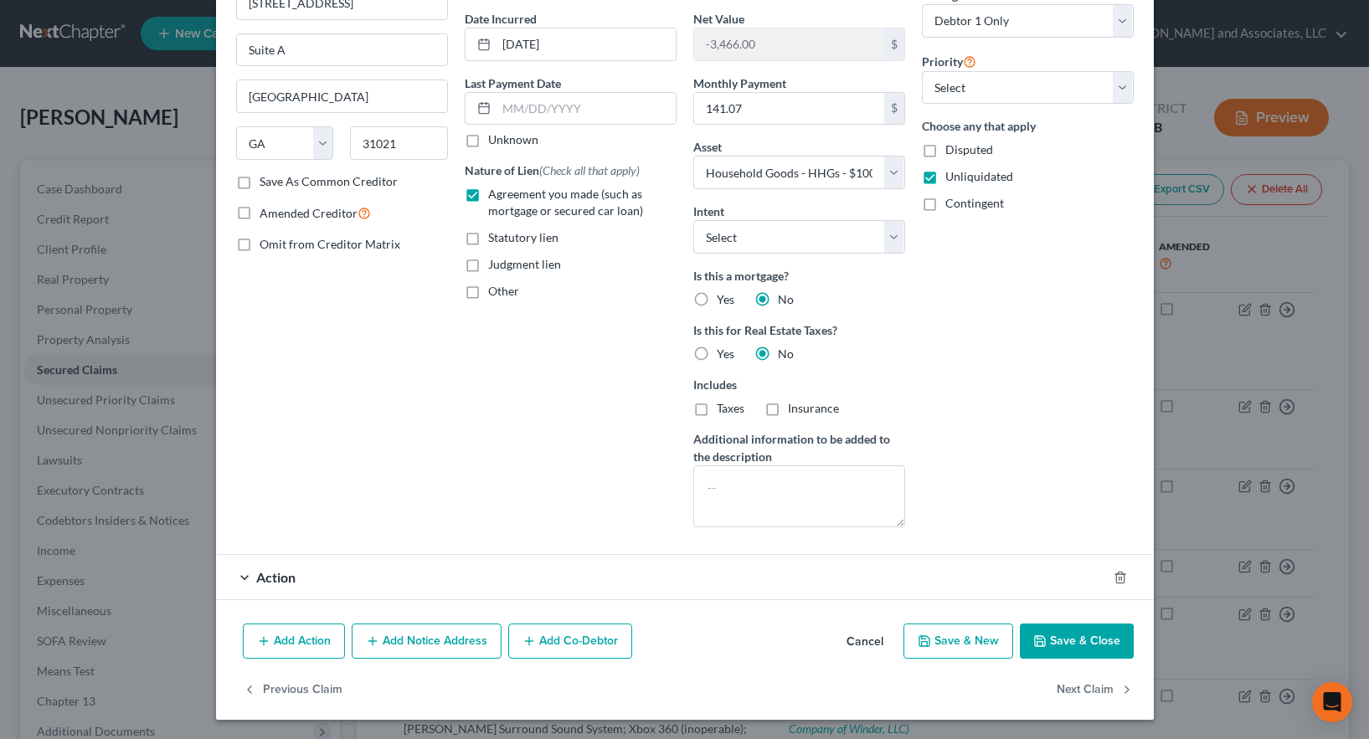
scroll to position [156, 0]
click at [310, 574] on div "Action" at bounding box center [661, 576] width 891 height 44
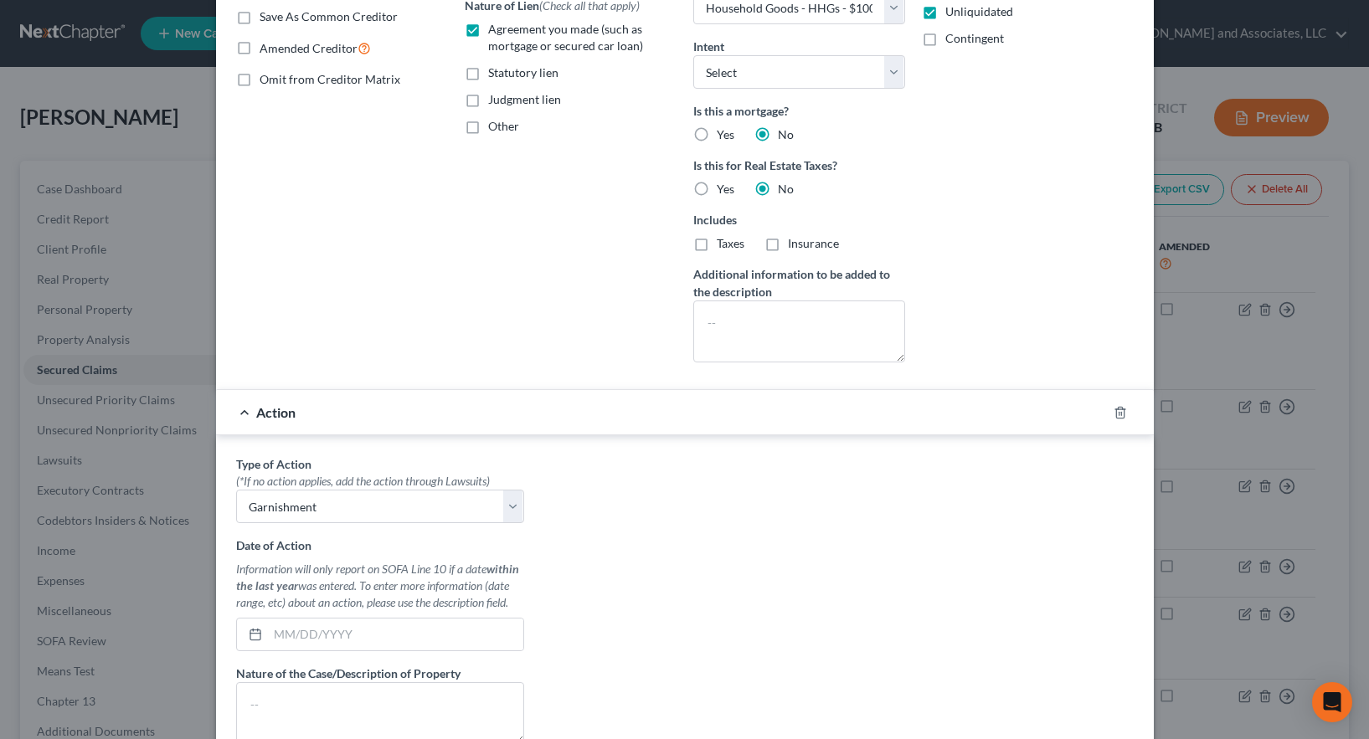
scroll to position [407, 0]
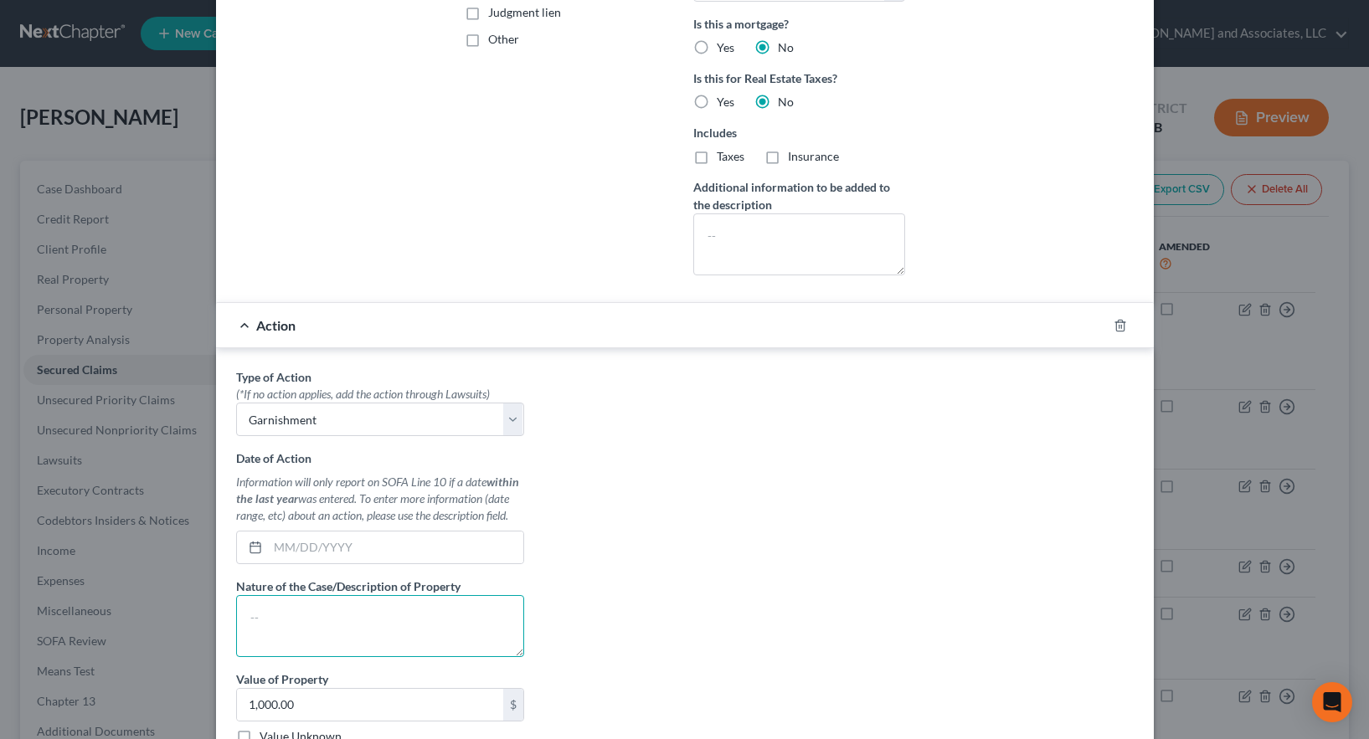
click at [343, 624] on textarea at bounding box center [380, 626] width 288 height 62
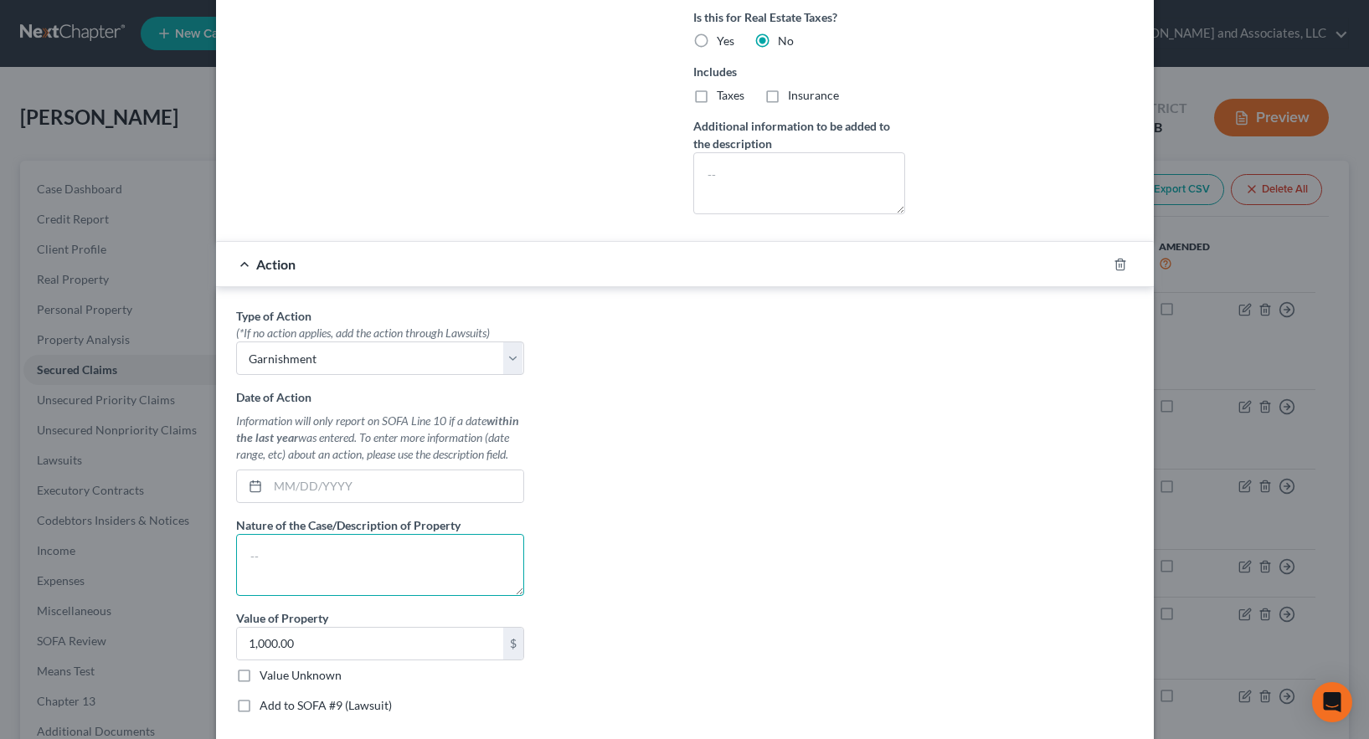
scroll to position [610, 0]
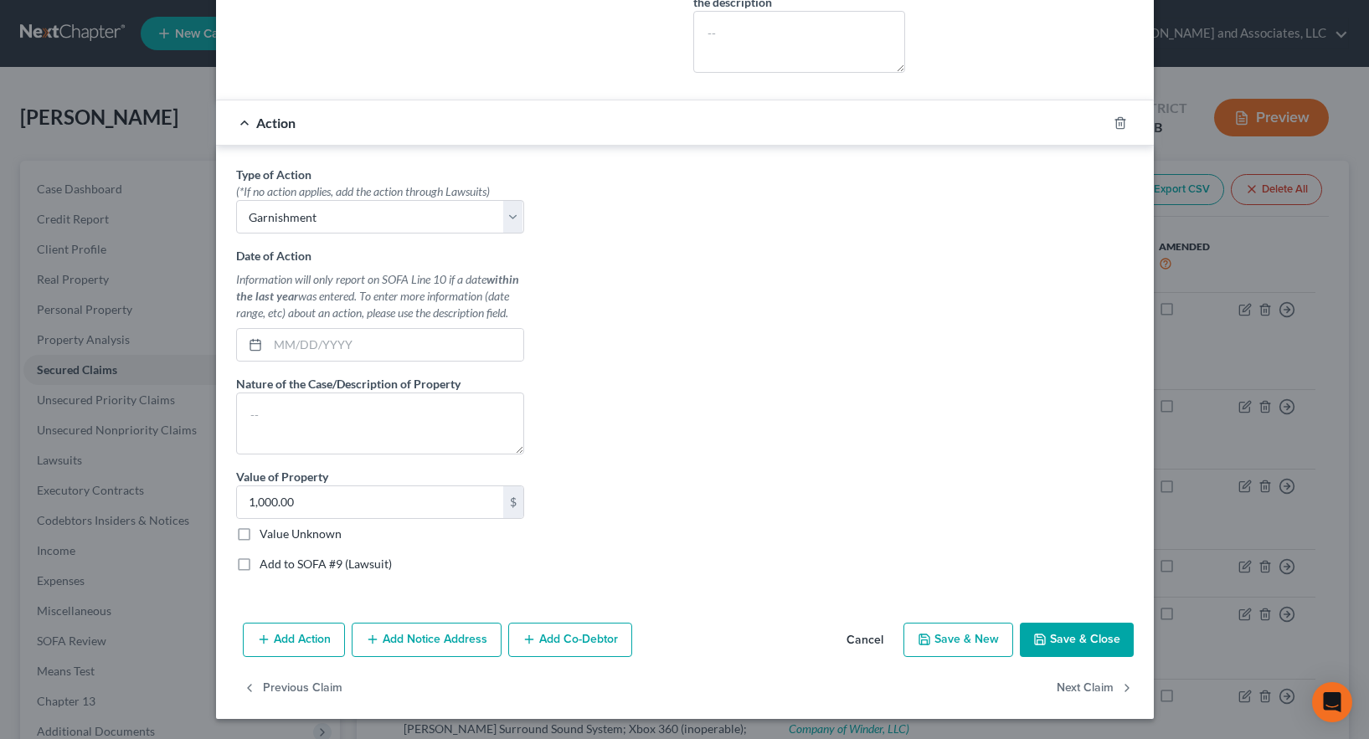
click at [260, 564] on label "Add to SOFA #9 (Lawsuit)" at bounding box center [326, 564] width 132 height 17
click at [266, 564] on input "Add to SOFA #9 (Lawsuit)" at bounding box center [271, 561] width 11 height 11
checkbox input "true"
select select "10"
select select "0"
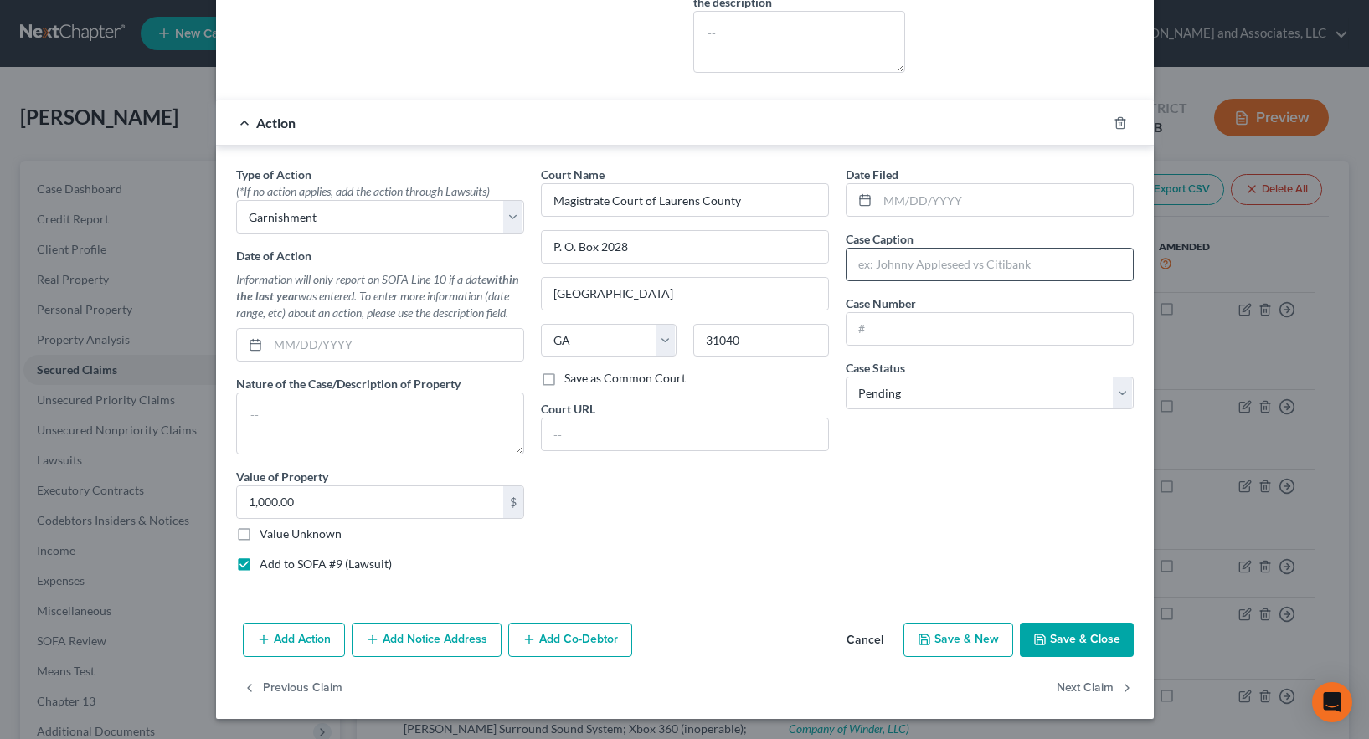
click at [863, 261] on input "text" at bounding box center [990, 265] width 286 height 32
click at [892, 333] on input "text" at bounding box center [990, 329] width 286 height 32
click at [267, 403] on textarea at bounding box center [380, 424] width 288 height 62
click at [910, 266] on input "Lendmark" at bounding box center [990, 265] width 286 height 32
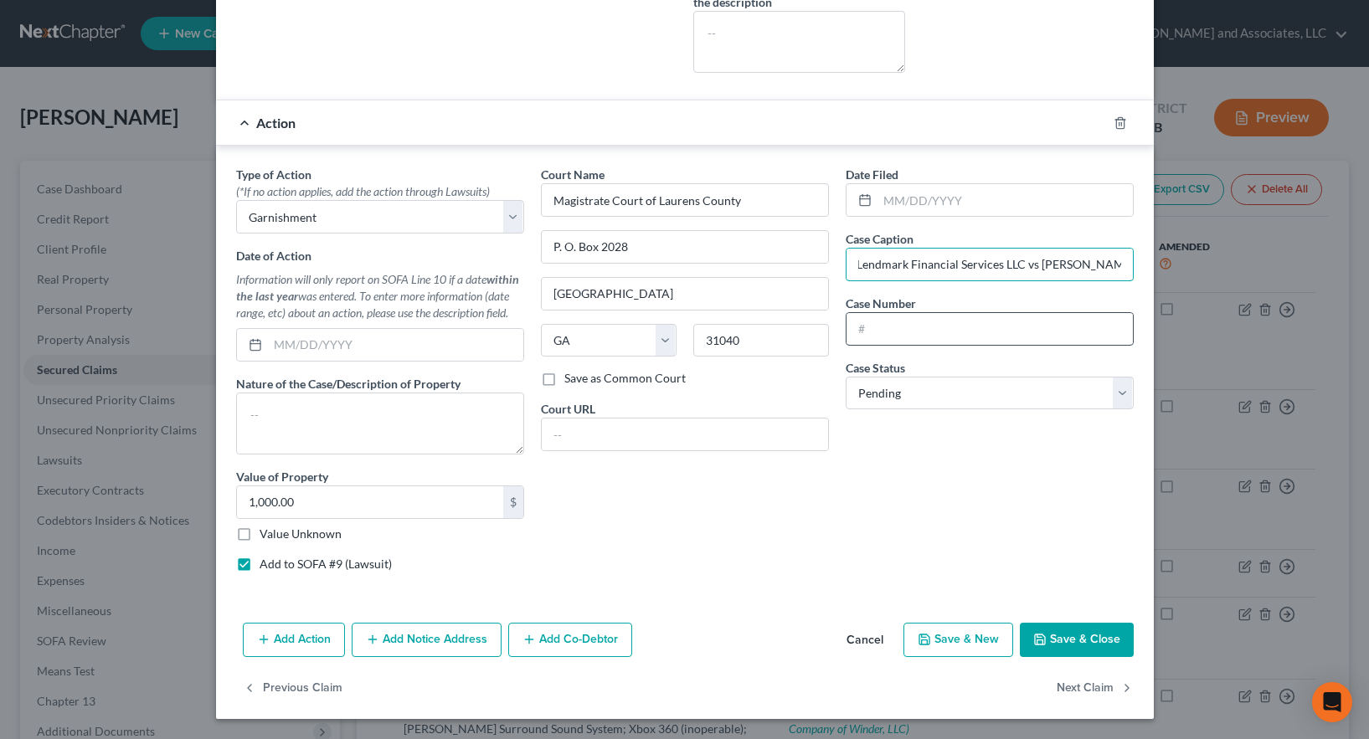
type input "Lendmark Financial Services LLC vs [PERSON_NAME]"
click at [858, 327] on input "text" at bounding box center [990, 329] width 286 height 32
click at [1088, 646] on button "Save & Close" at bounding box center [1077, 640] width 114 height 35
select select
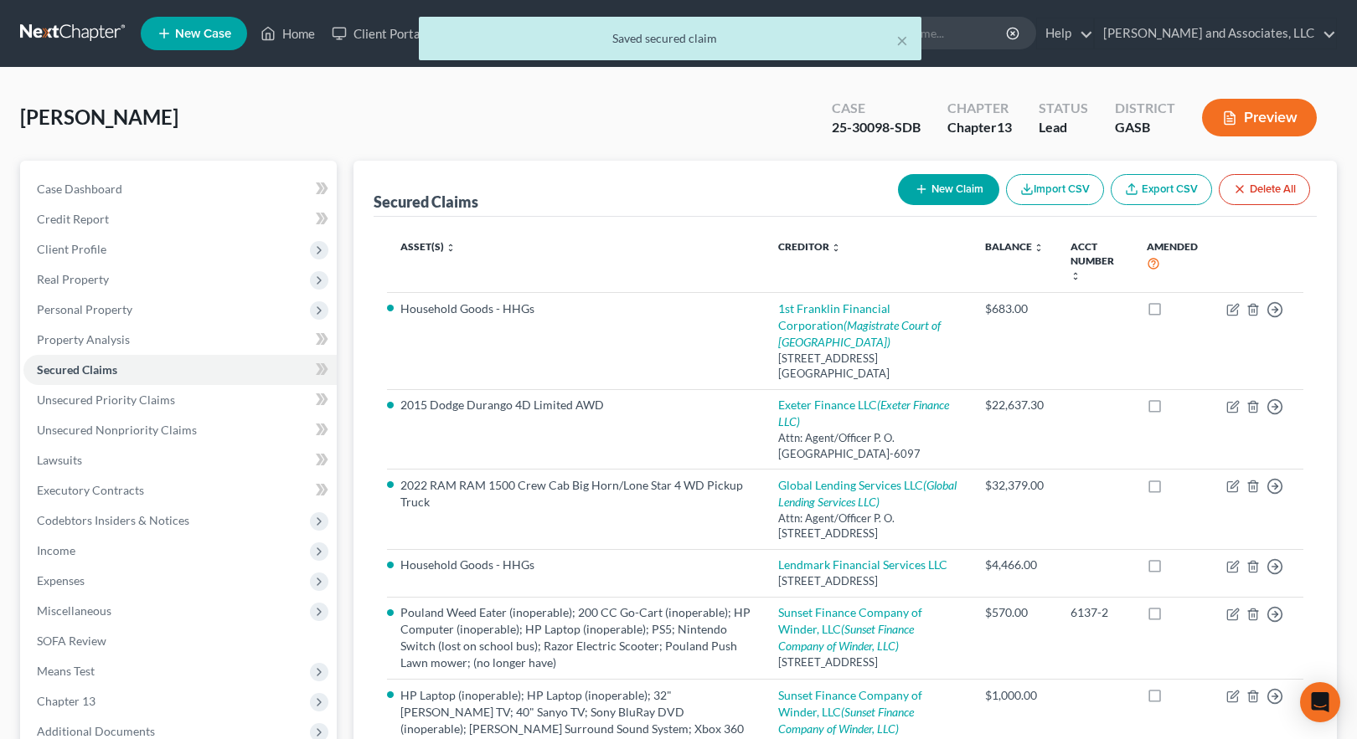
click at [1260, 116] on button "Preview" at bounding box center [1259, 118] width 115 height 38
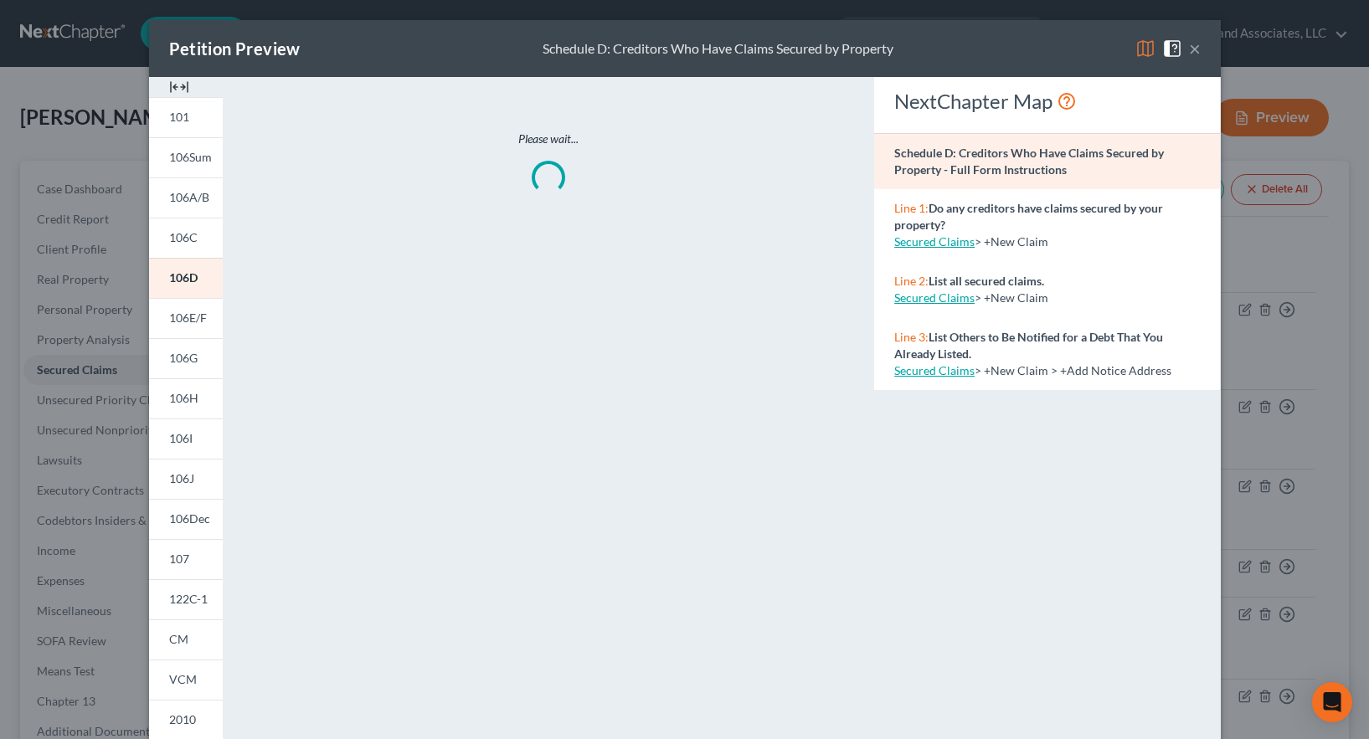
click at [1136, 46] on img at bounding box center [1146, 49] width 20 height 20
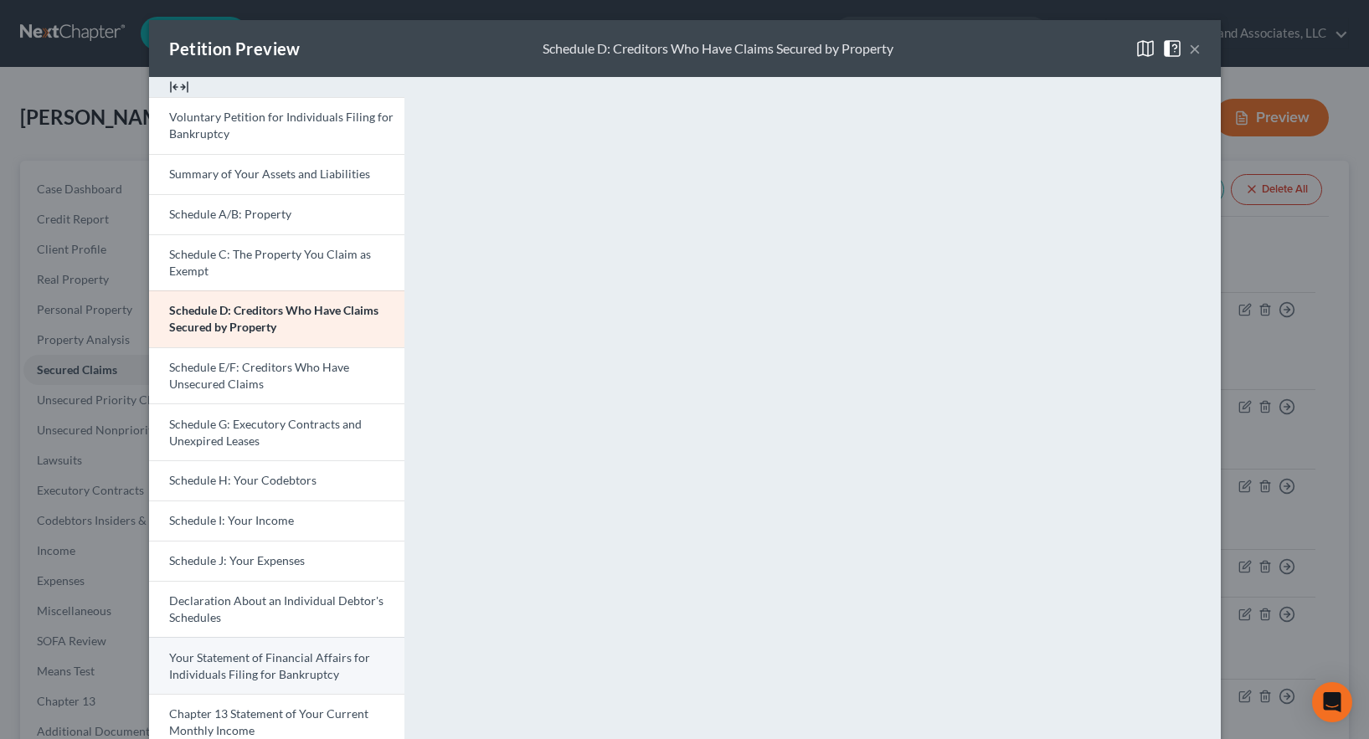
drag, startPoint x: 287, startPoint y: 665, endPoint x: 296, endPoint y: 662, distance: 9.0
click at [287, 665] on link "Your Statement of Financial Affairs for Individuals Filing for Bankruptcy" at bounding box center [276, 665] width 255 height 57
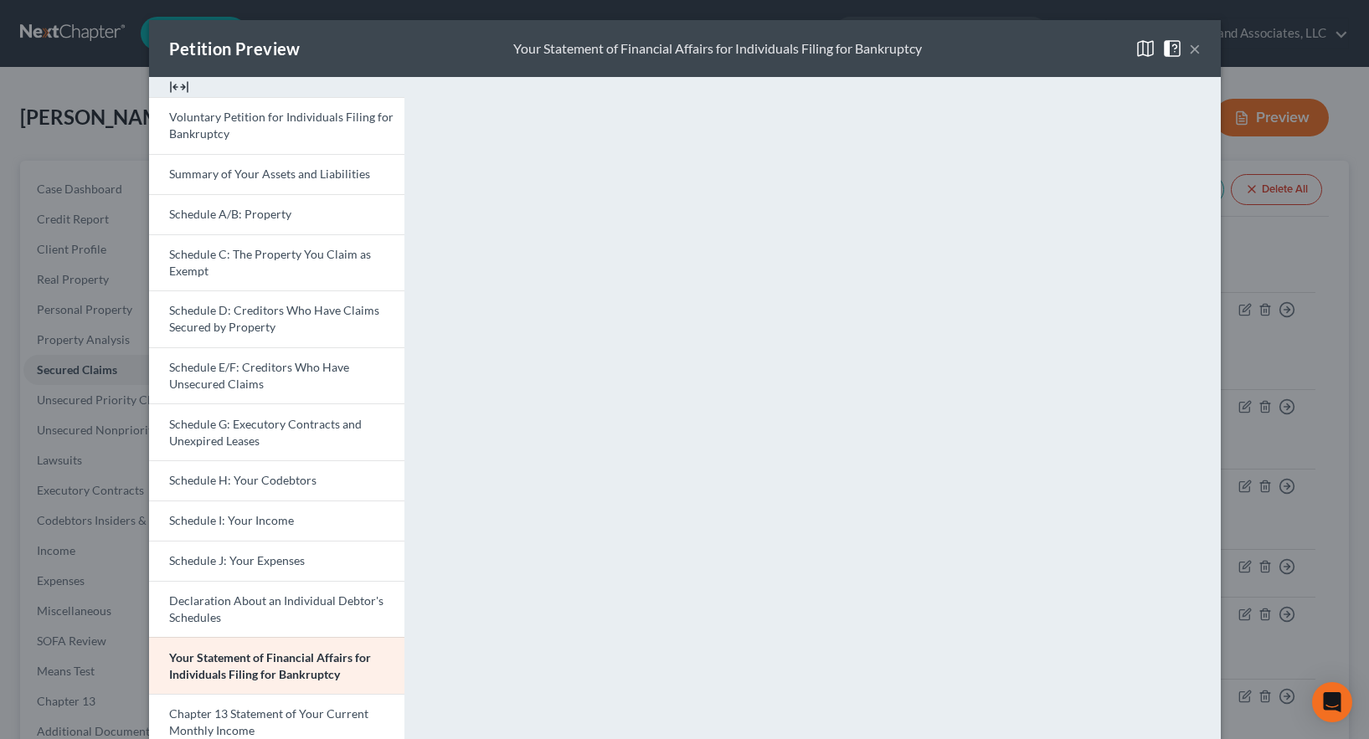
click at [1189, 46] on button "×" at bounding box center [1195, 49] width 12 height 20
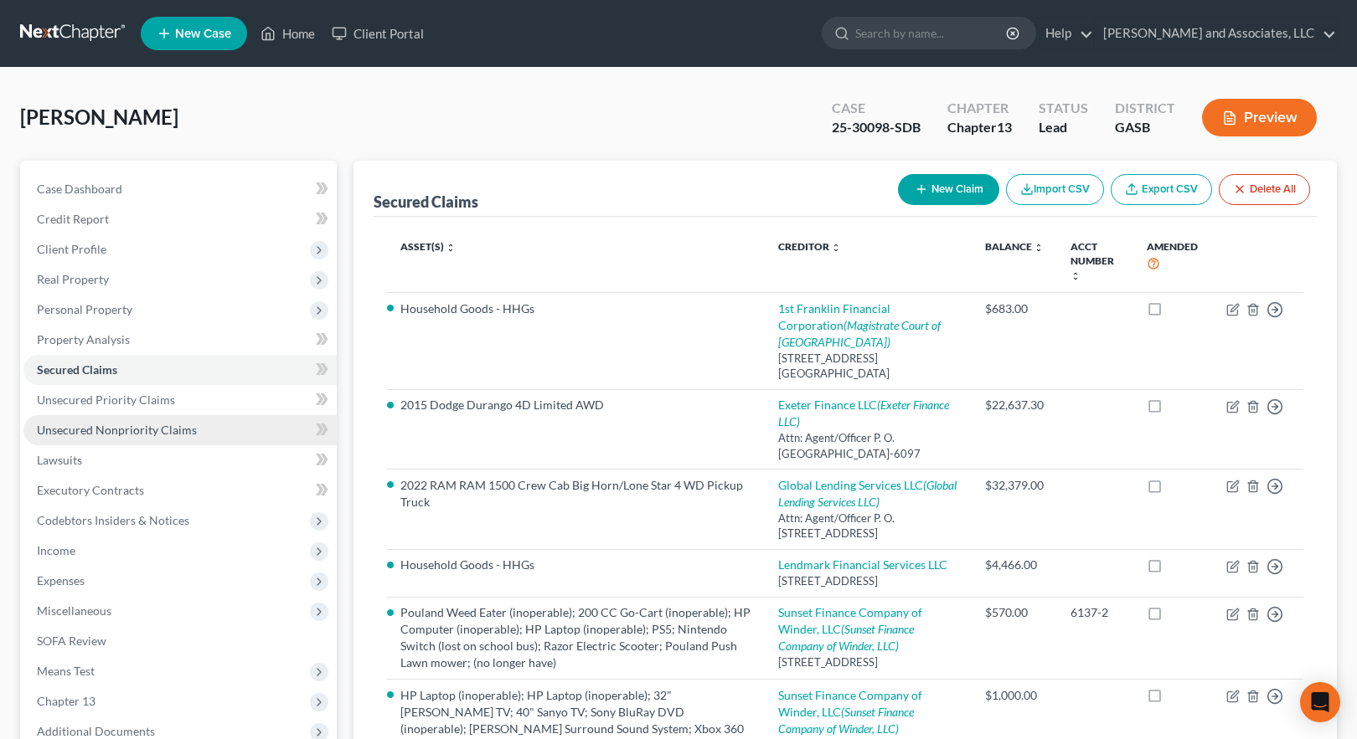
click at [86, 433] on span "Unsecured Nonpriority Claims" at bounding box center [117, 430] width 160 height 14
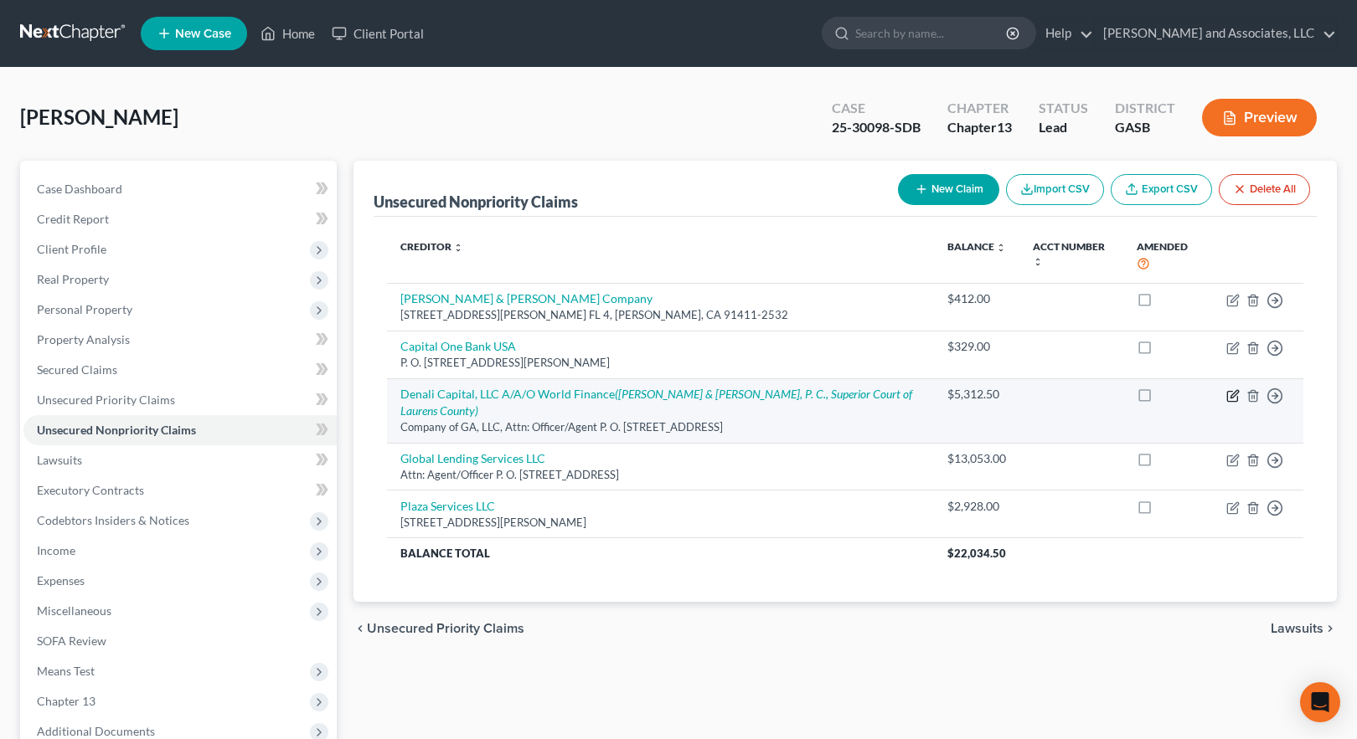
click at [1234, 389] on icon "button" at bounding box center [1232, 395] width 13 height 13
select select "42"
select select "14"
select select "0"
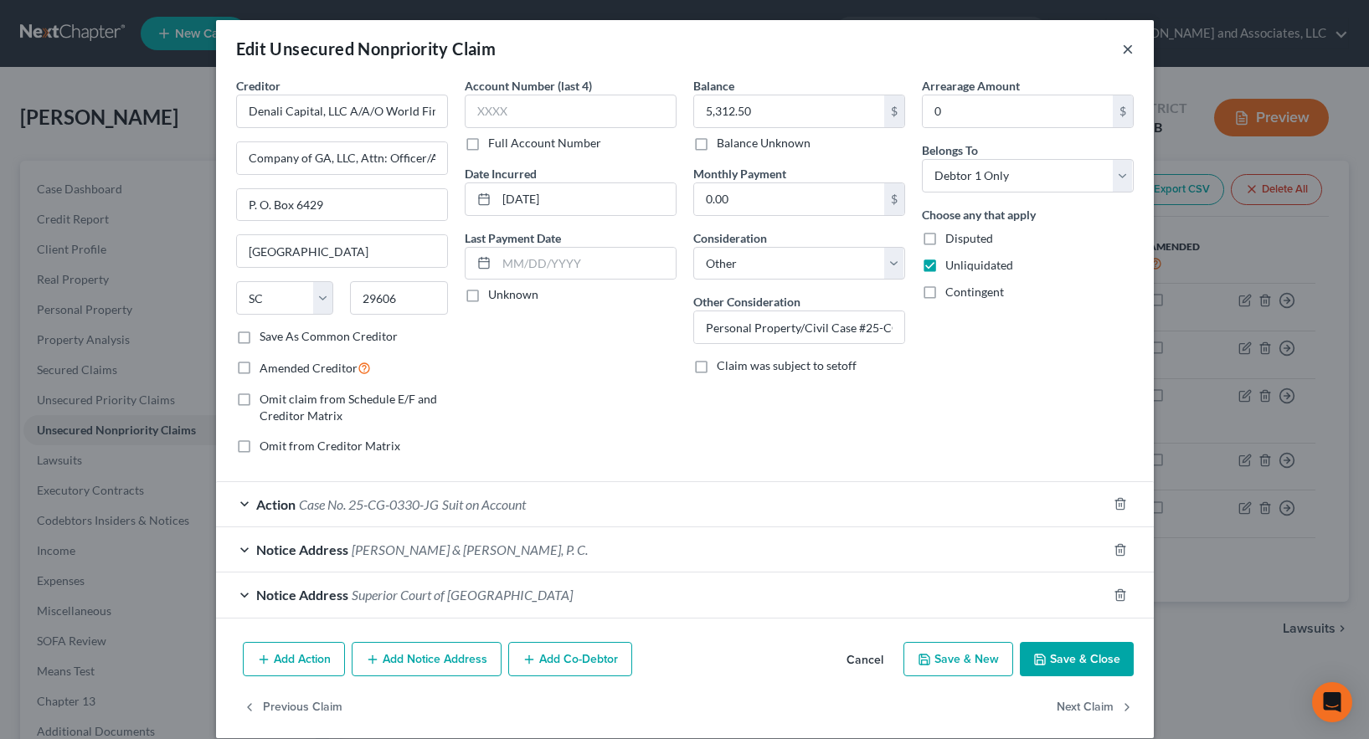
click at [1122, 51] on button "×" at bounding box center [1128, 49] width 12 height 20
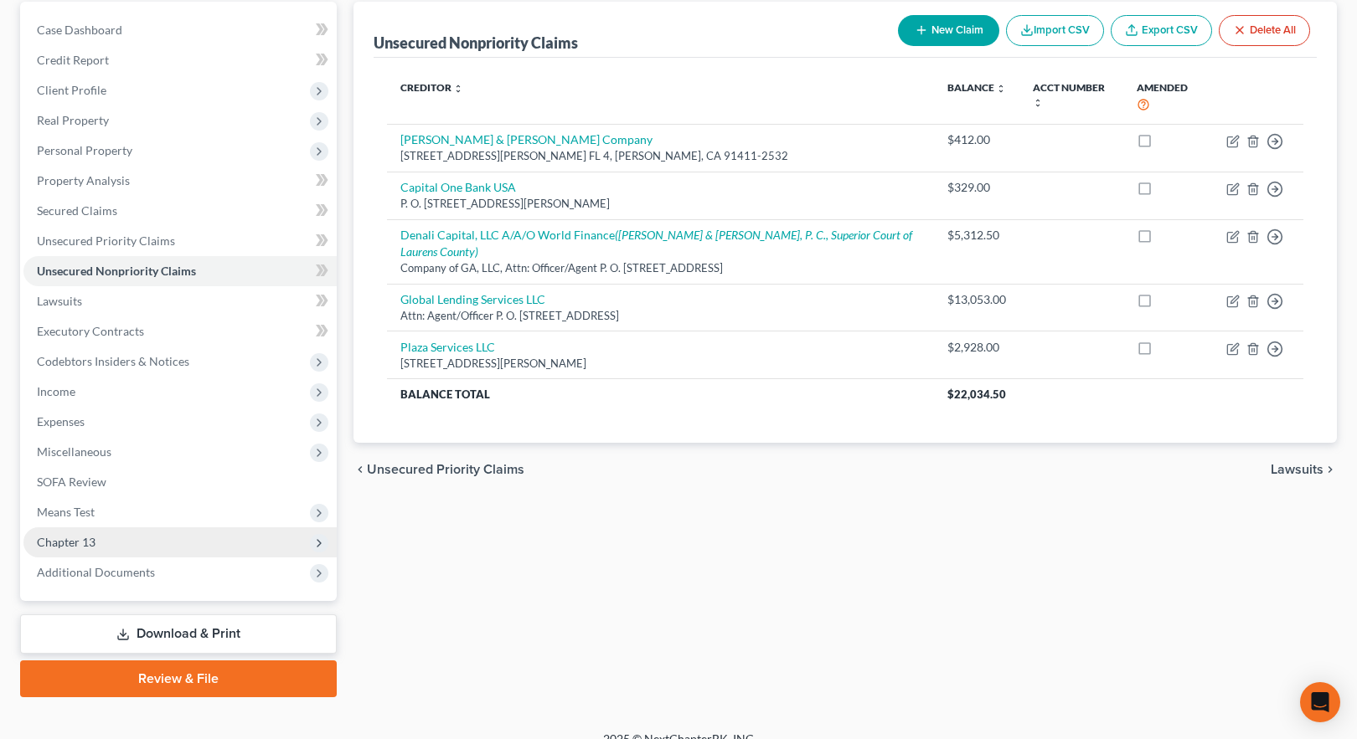
scroll to position [181, 0]
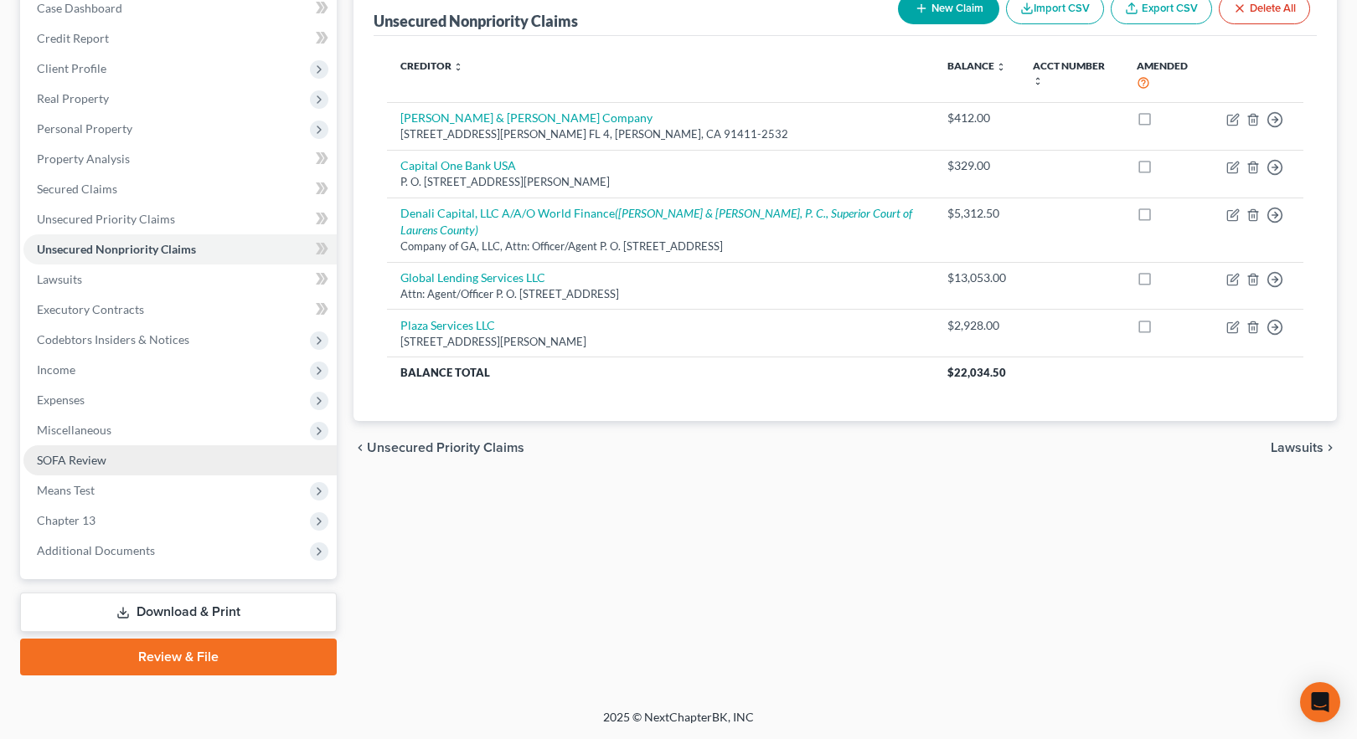
click at [76, 462] on span "SOFA Review" at bounding box center [72, 460] width 70 height 14
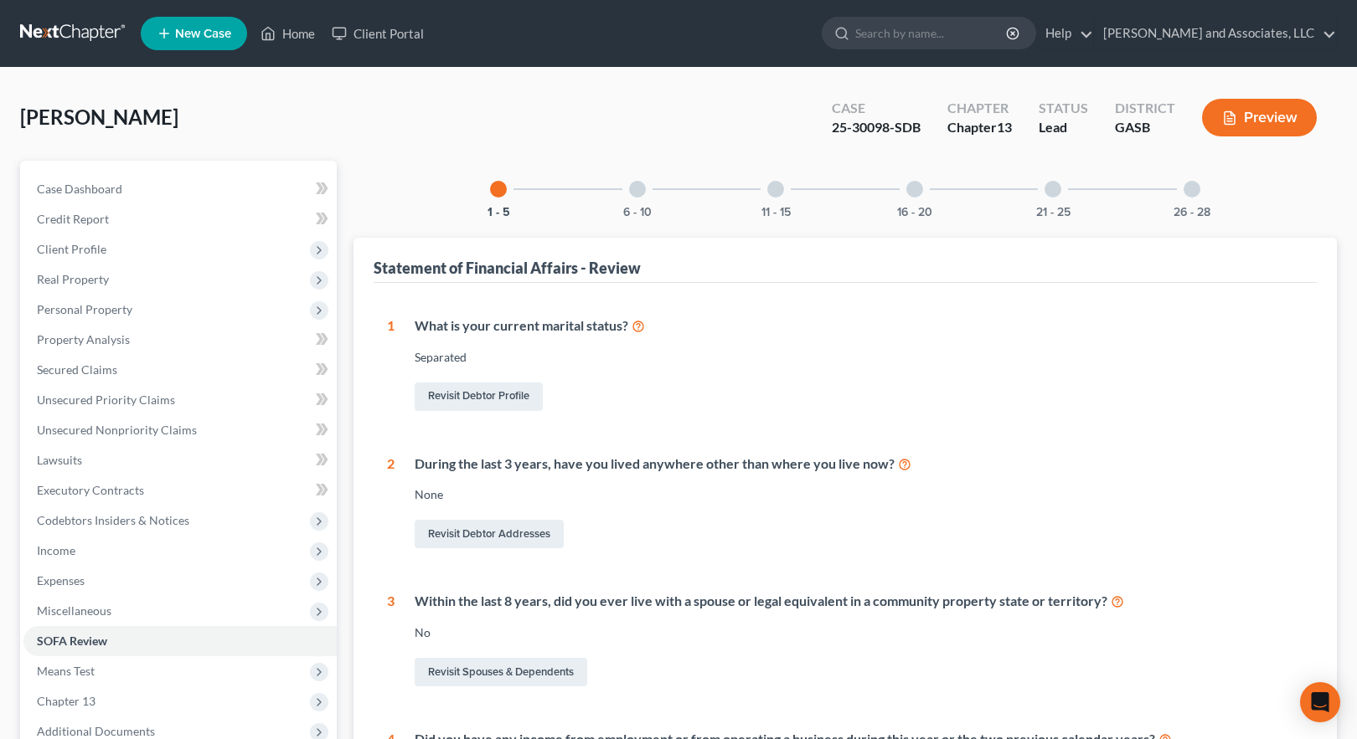
click at [636, 189] on div at bounding box center [637, 189] width 17 height 17
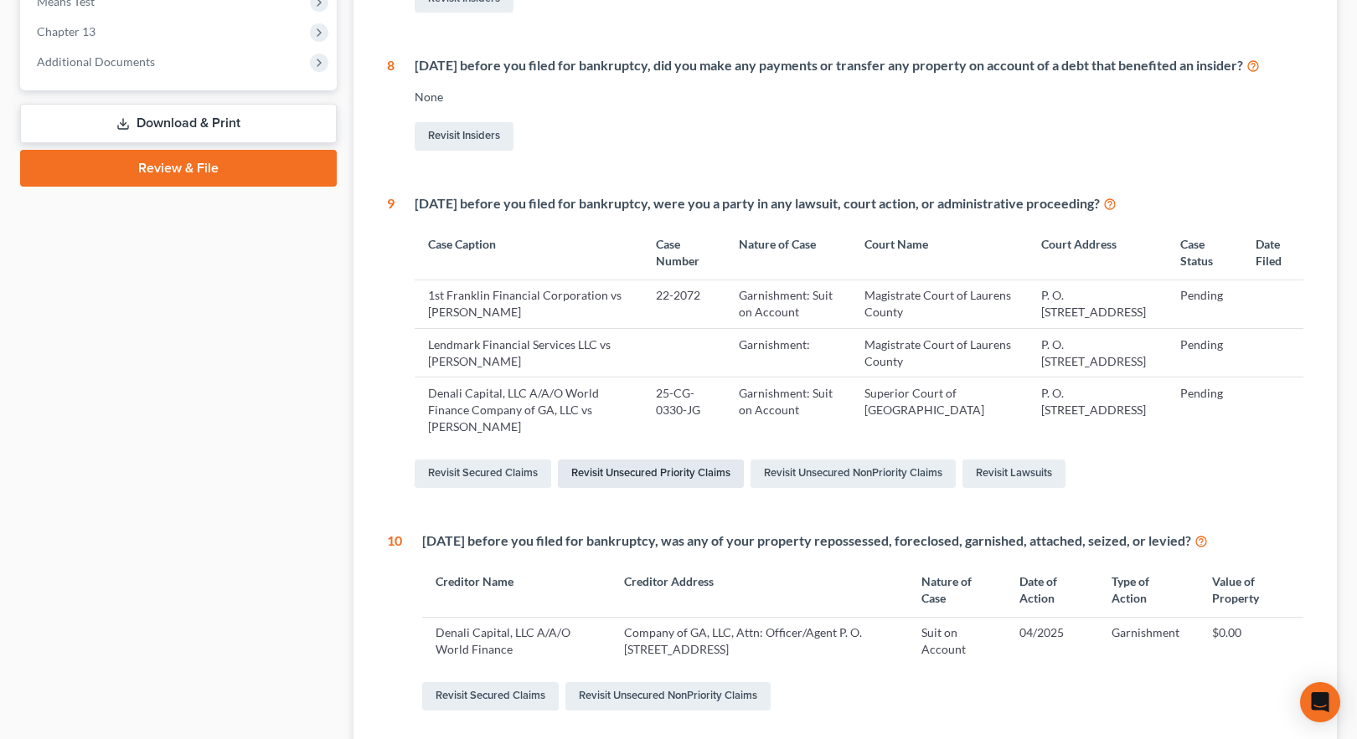
scroll to position [806, 0]
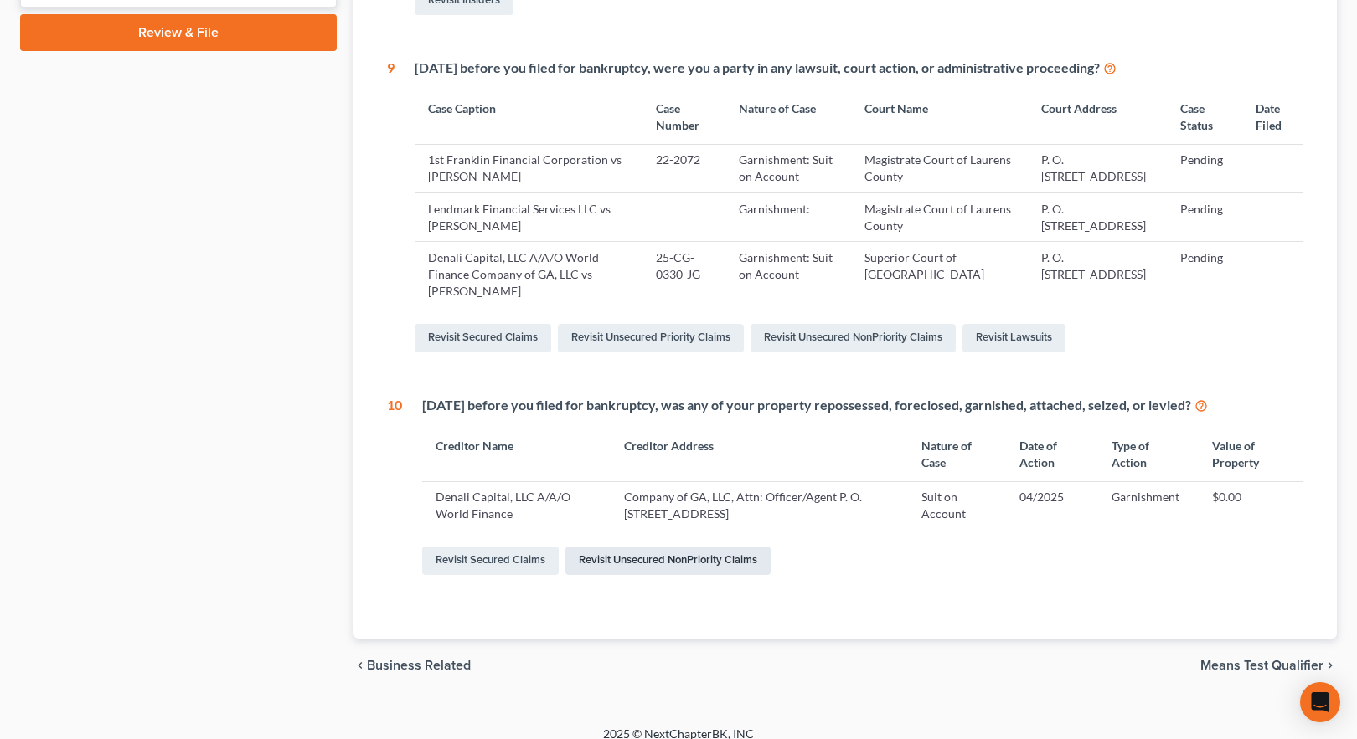
click at [640, 547] on link "Revisit Unsecured NonPriority Claims" at bounding box center [667, 561] width 205 height 28
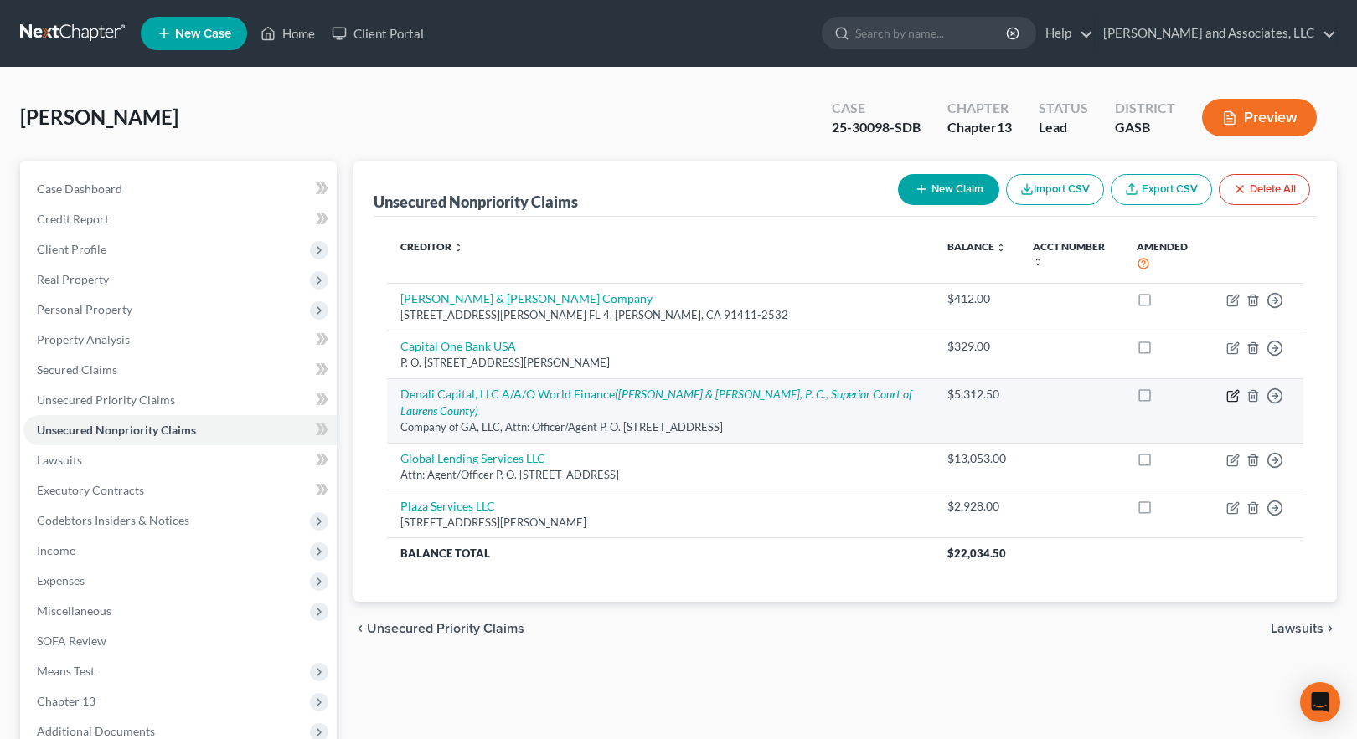
click at [1234, 389] on icon "button" at bounding box center [1232, 395] width 13 height 13
select select "42"
select select "14"
select select "0"
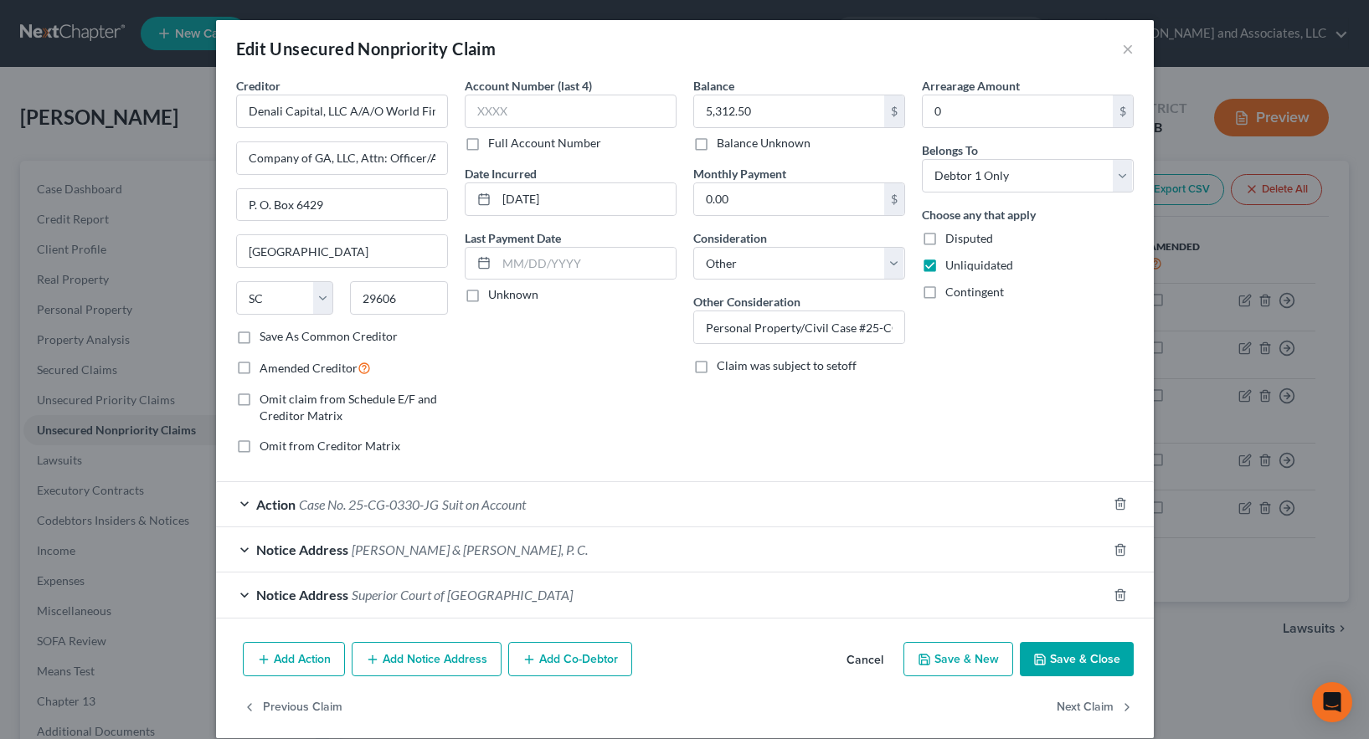
click at [479, 505] on span "Suit on Account" at bounding box center [484, 505] width 84 height 16
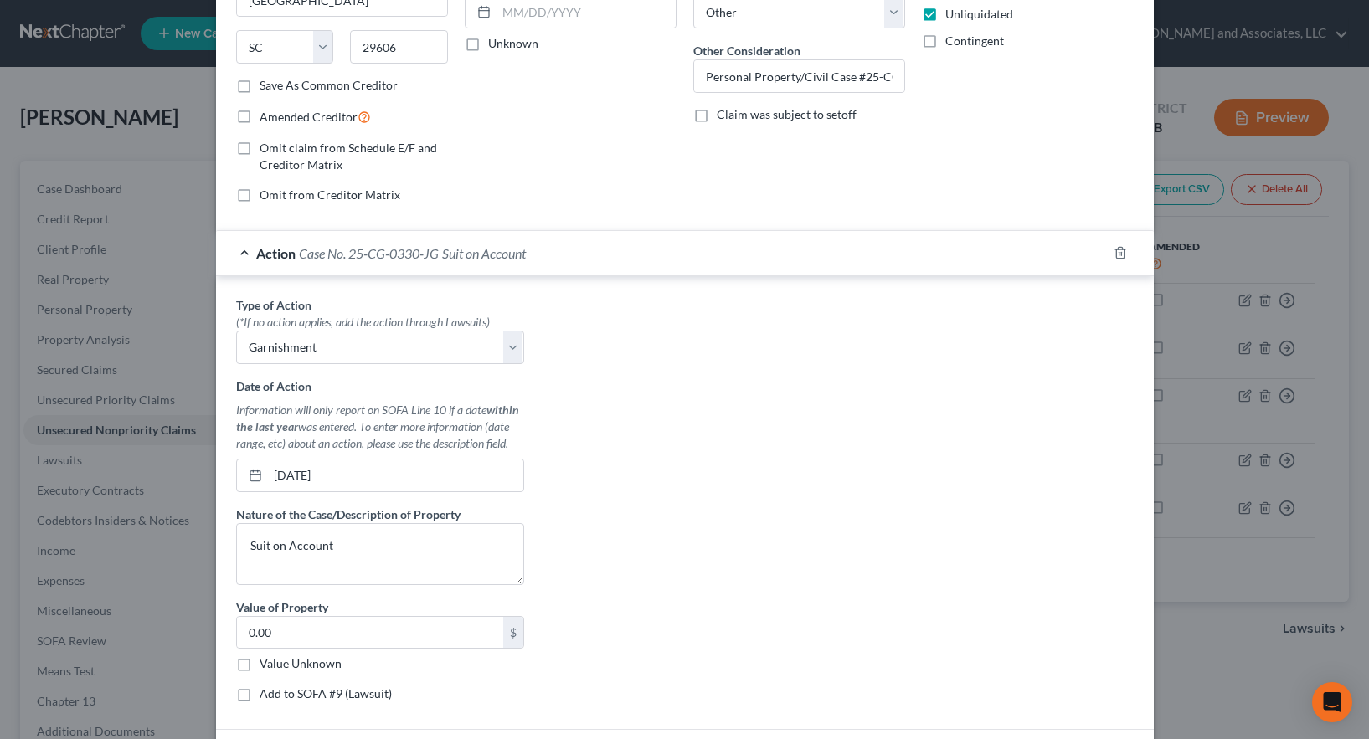
scroll to position [335, 0]
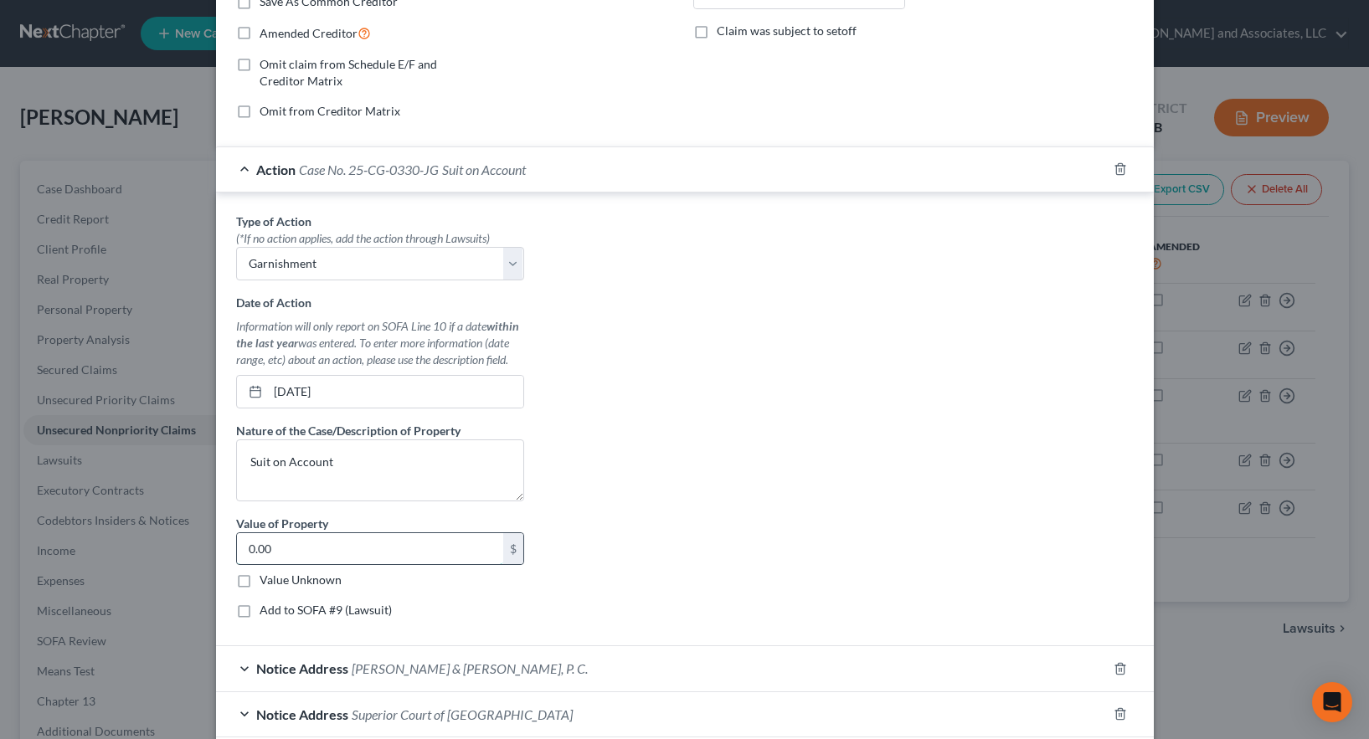
click at [327, 543] on input "0.00" at bounding box center [370, 549] width 266 height 32
type input "4,290.00"
click at [260, 610] on label "Add to SOFA #9 (Lawsuit)" at bounding box center [326, 610] width 132 height 17
click at [266, 610] on input "Add to SOFA #9 (Lawsuit)" at bounding box center [271, 607] width 11 height 11
checkbox input "true"
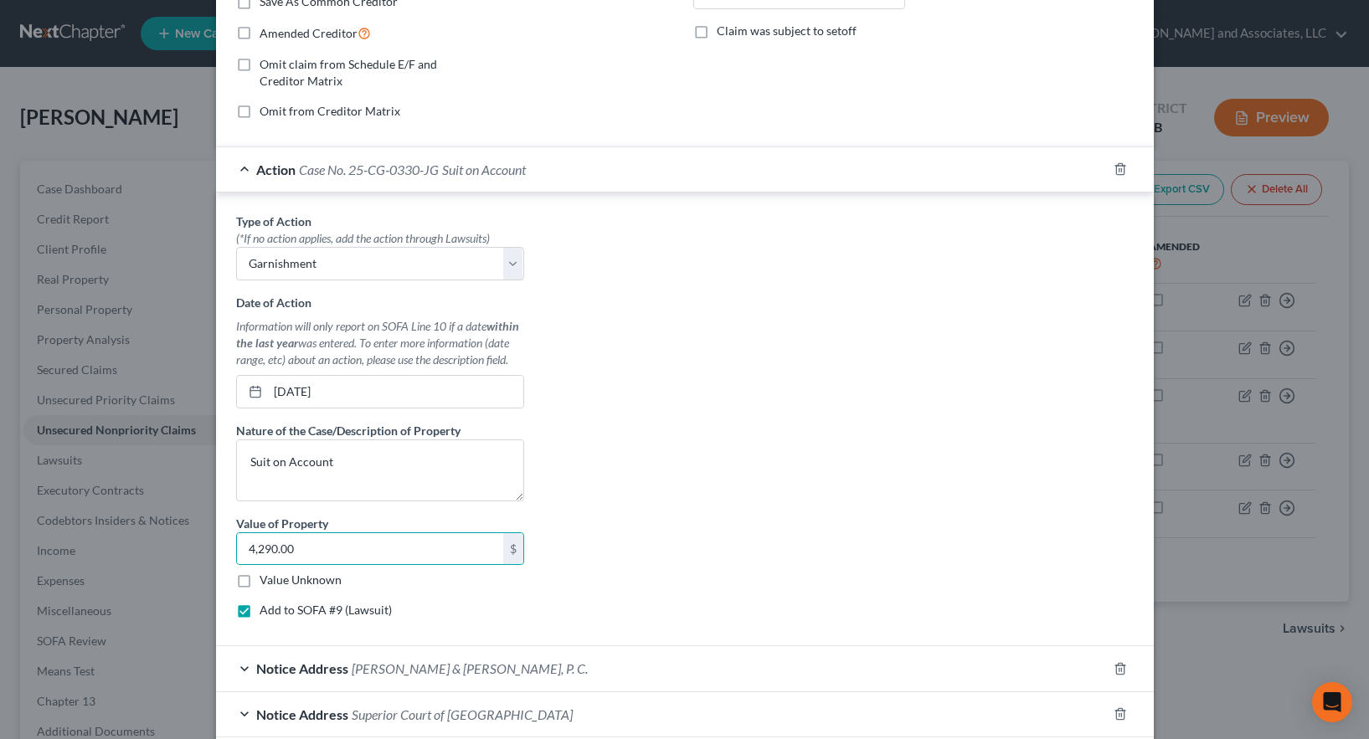
select select "10"
select select "0"
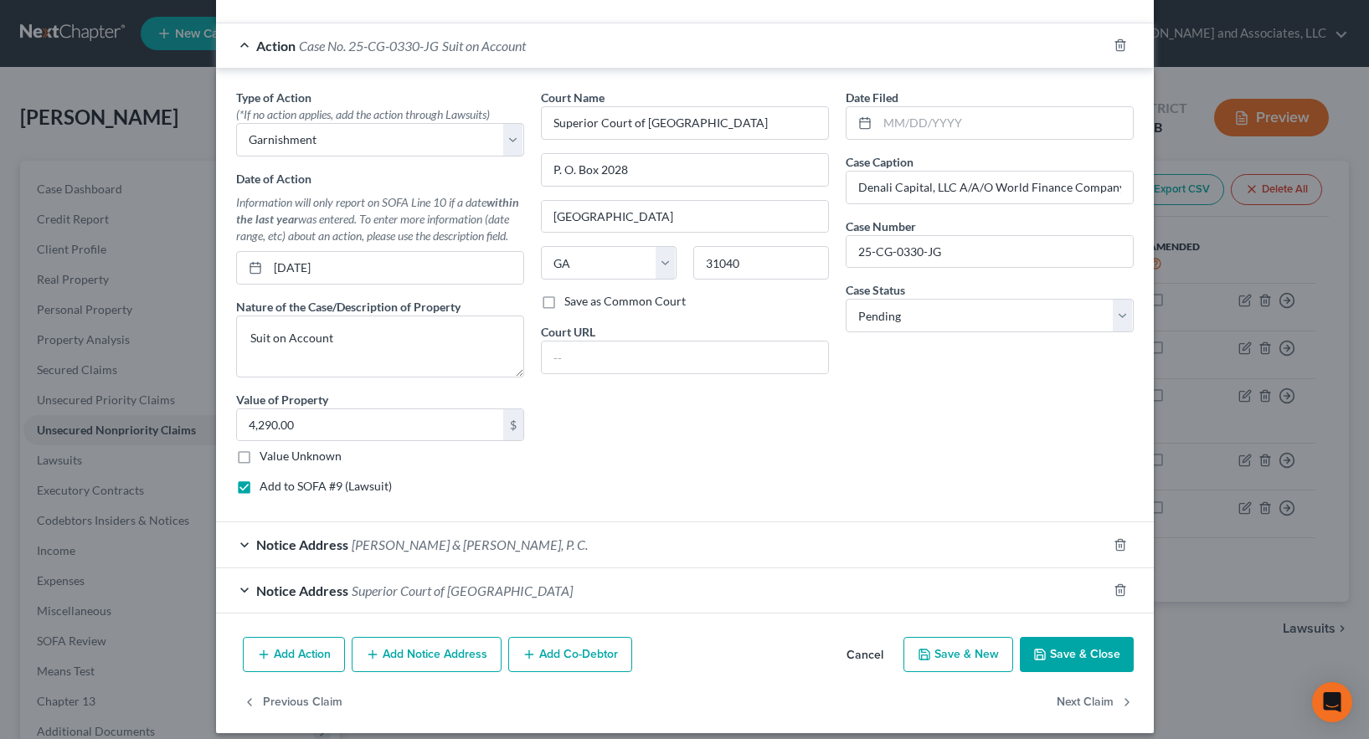
scroll to position [473, 0]
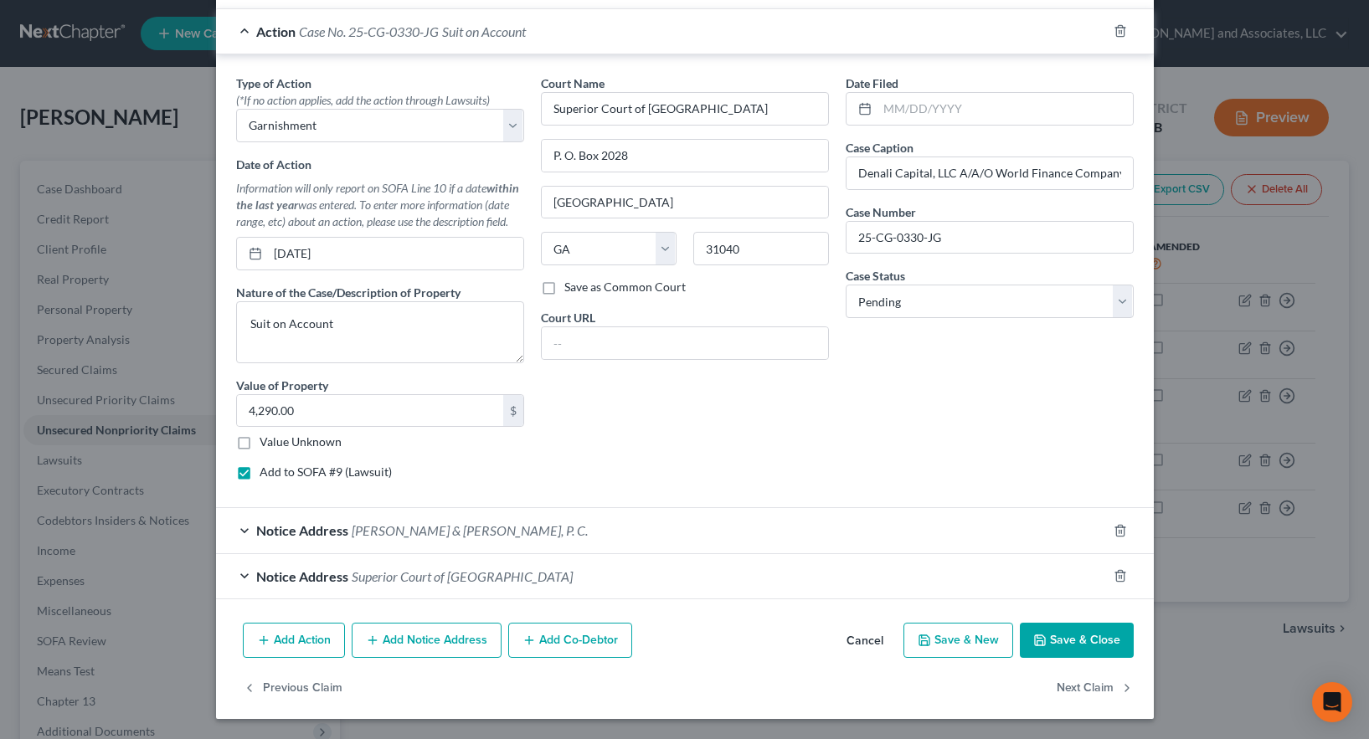
click at [1068, 639] on button "Save & Close" at bounding box center [1077, 640] width 114 height 35
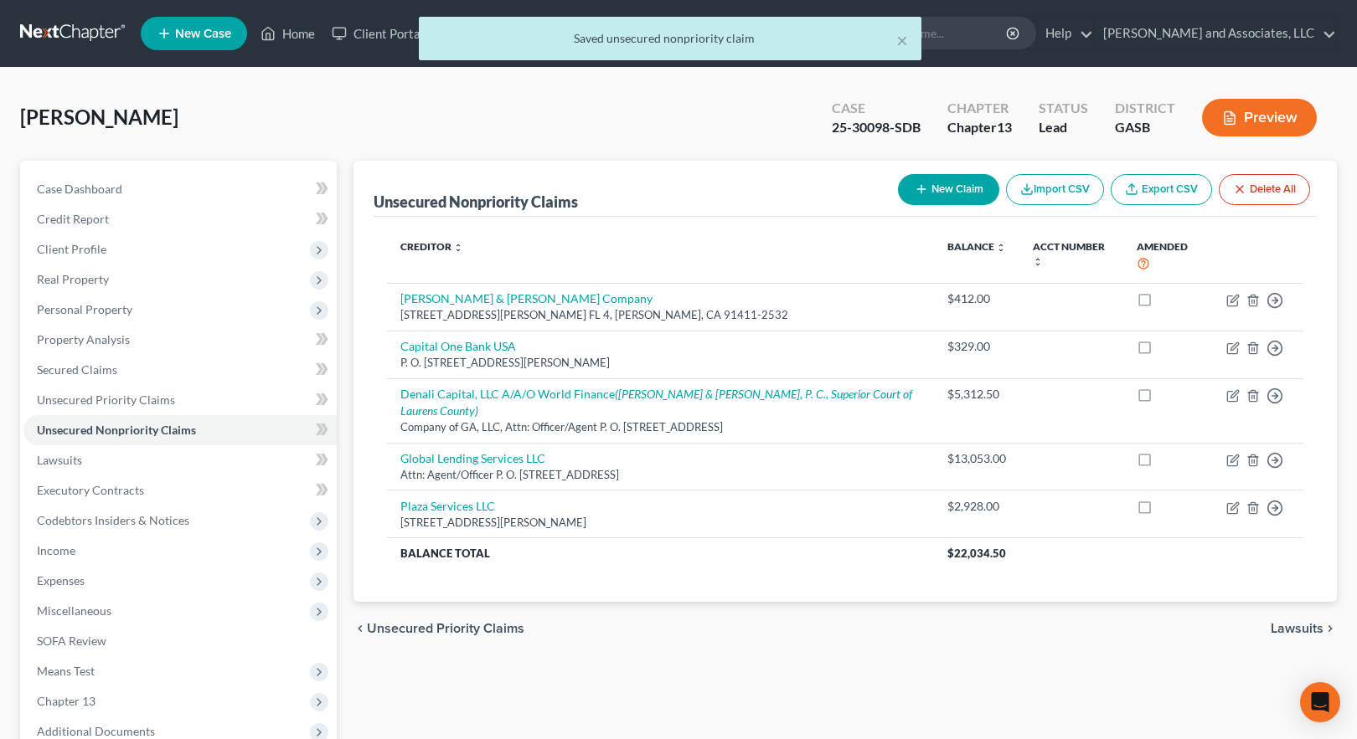
click at [1266, 120] on button "Preview" at bounding box center [1259, 118] width 115 height 38
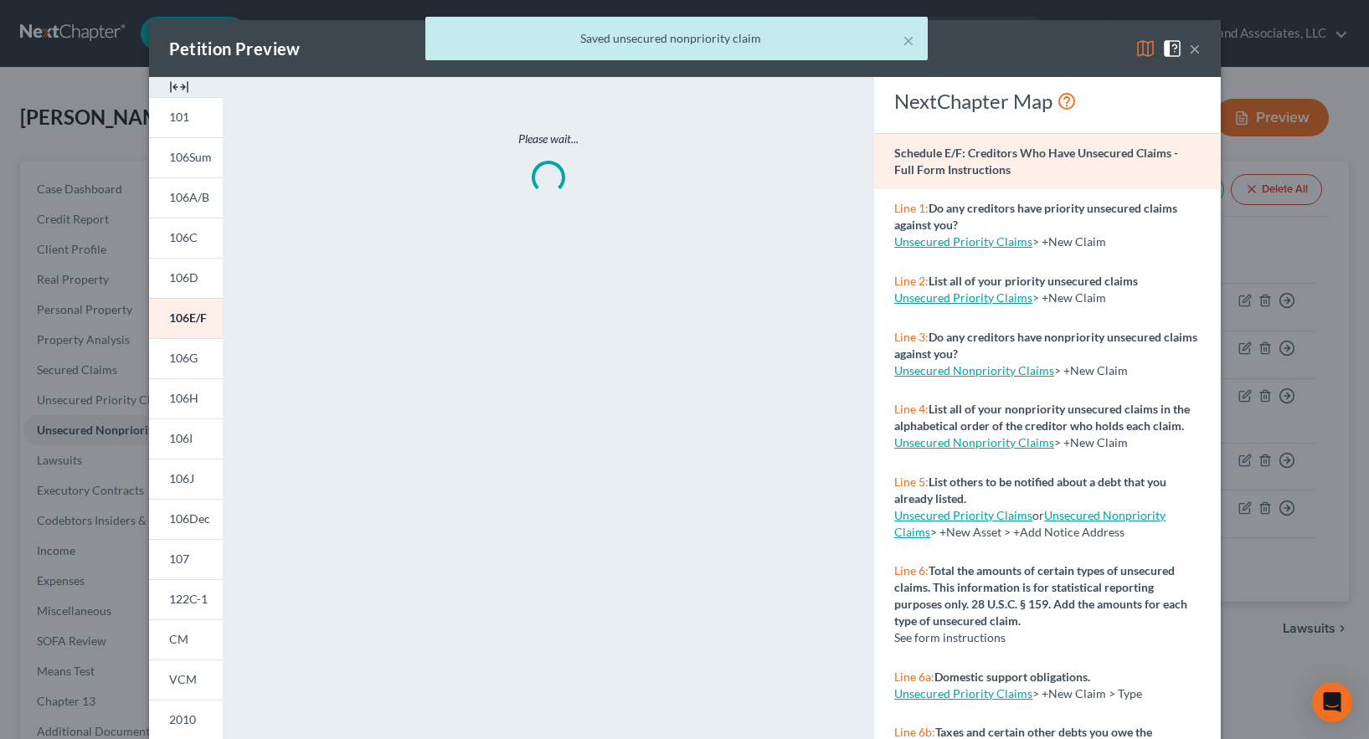
click at [1139, 47] on div "× Saved unsecured nonpriority claim" at bounding box center [676, 43] width 1369 height 52
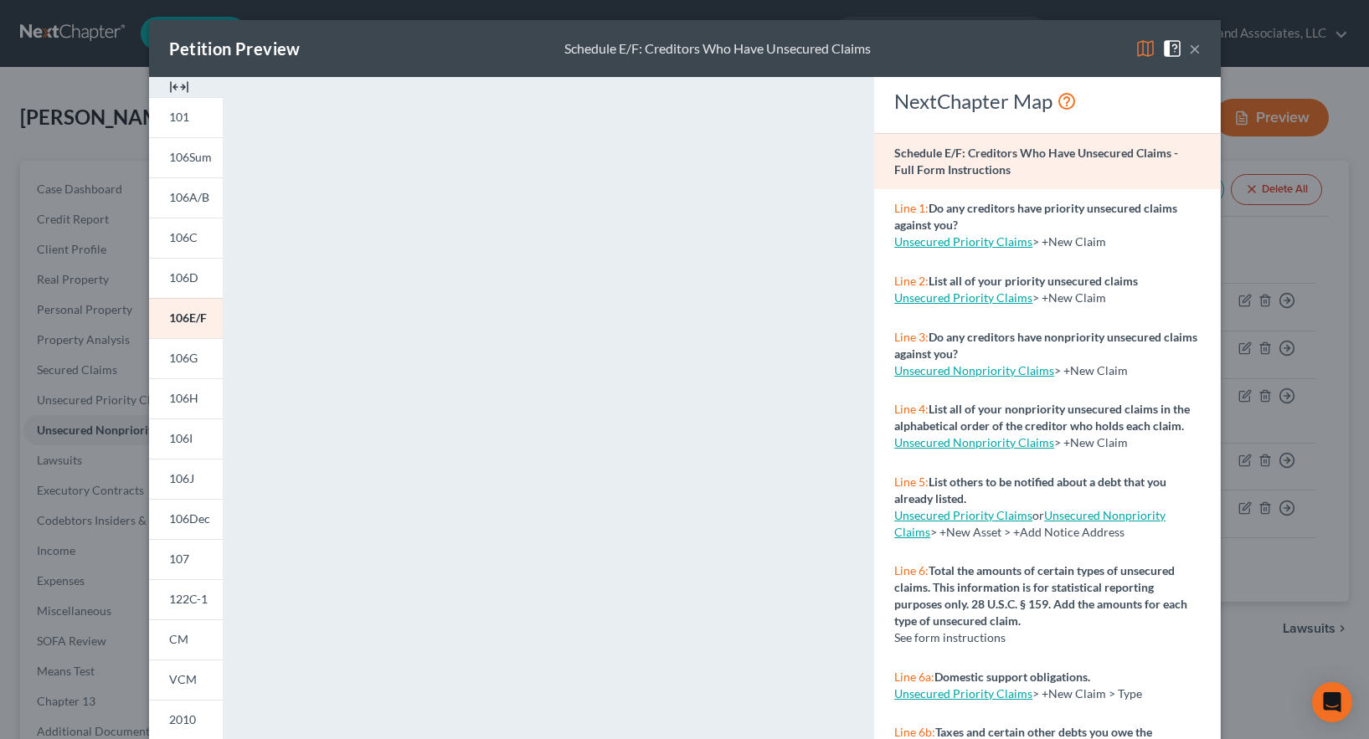
click at [1144, 48] on img at bounding box center [1146, 49] width 20 height 20
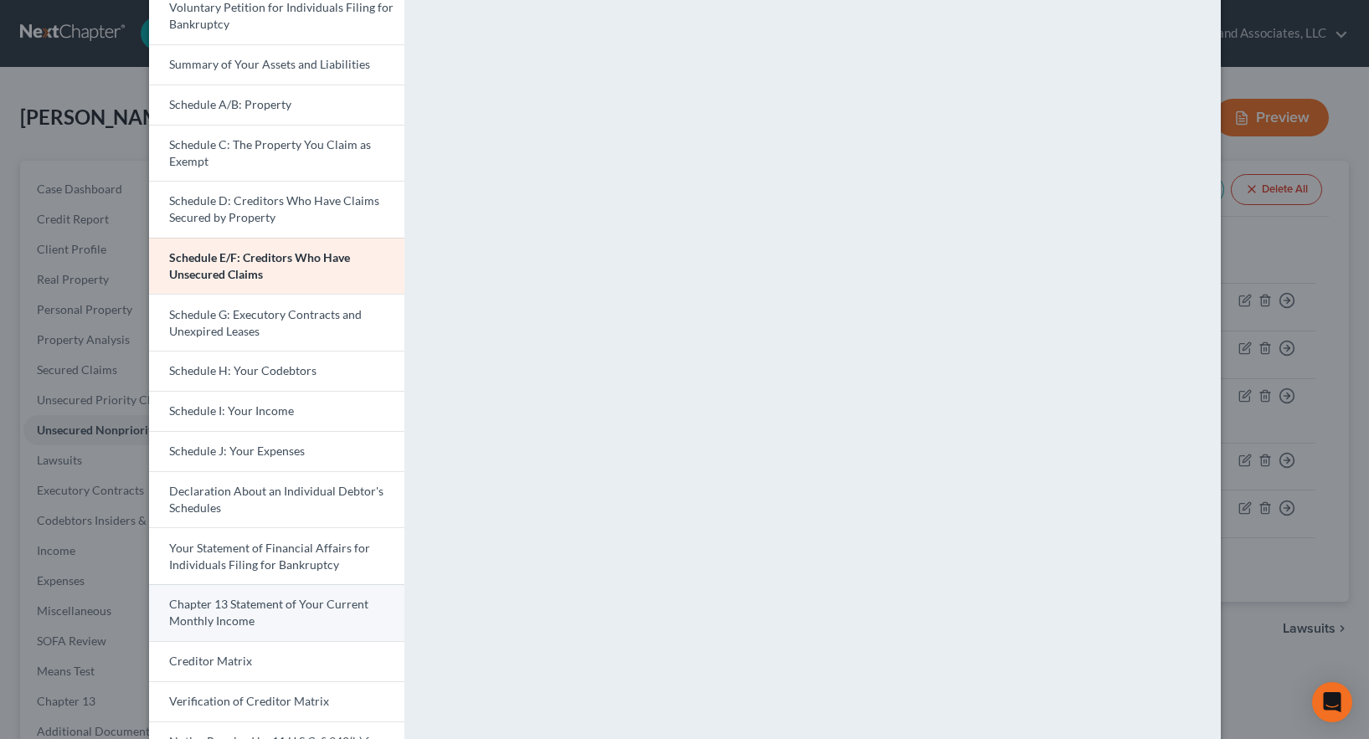
scroll to position [317, 0]
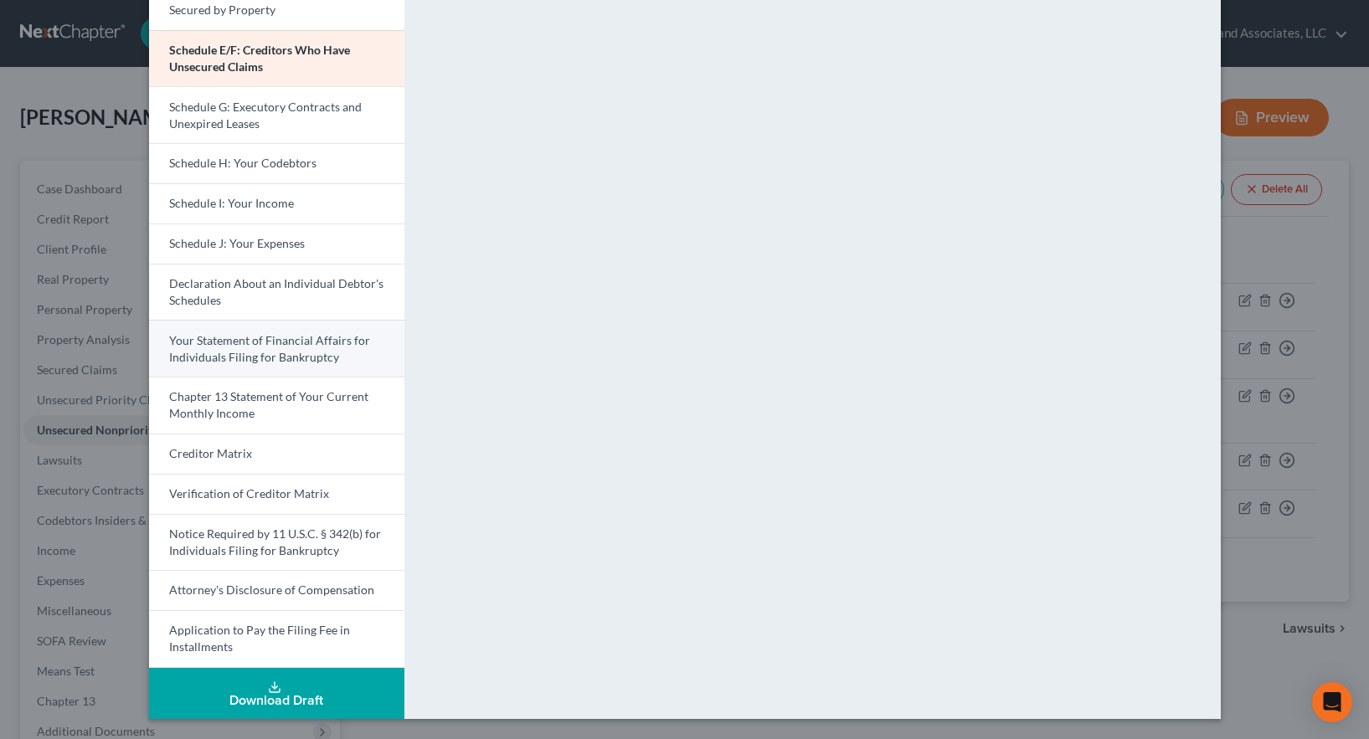
click at [265, 350] on span "Your Statement of Financial Affairs for Individuals Filing for Bankruptcy" at bounding box center [269, 348] width 201 height 31
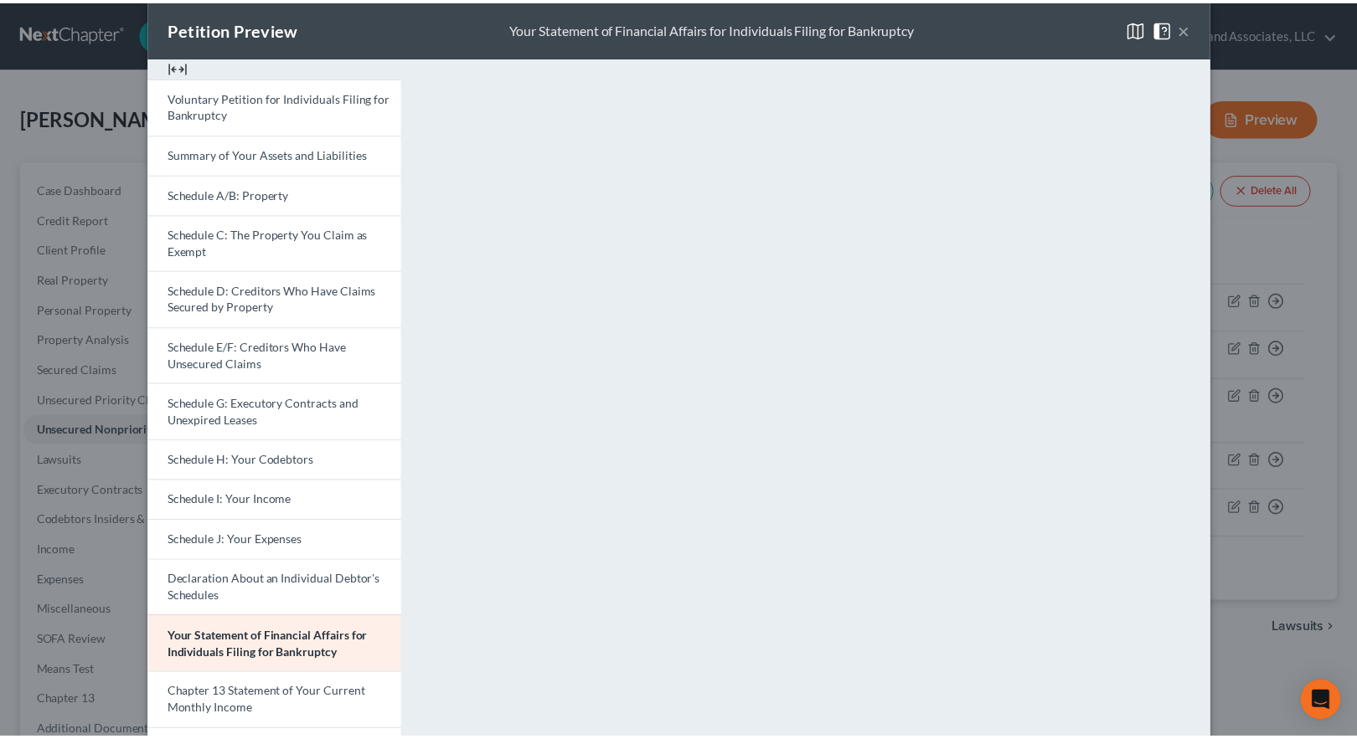
scroll to position [0, 0]
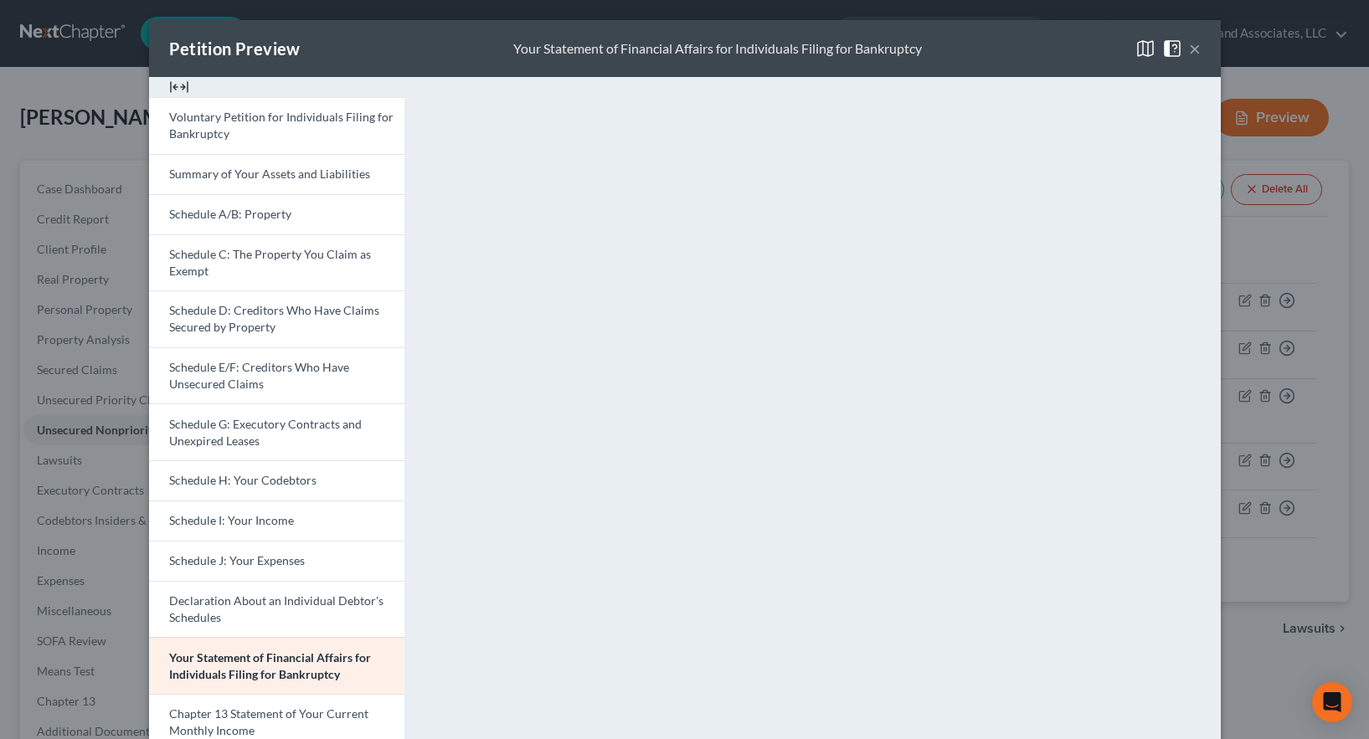
click at [1189, 51] on button "×" at bounding box center [1195, 49] width 12 height 20
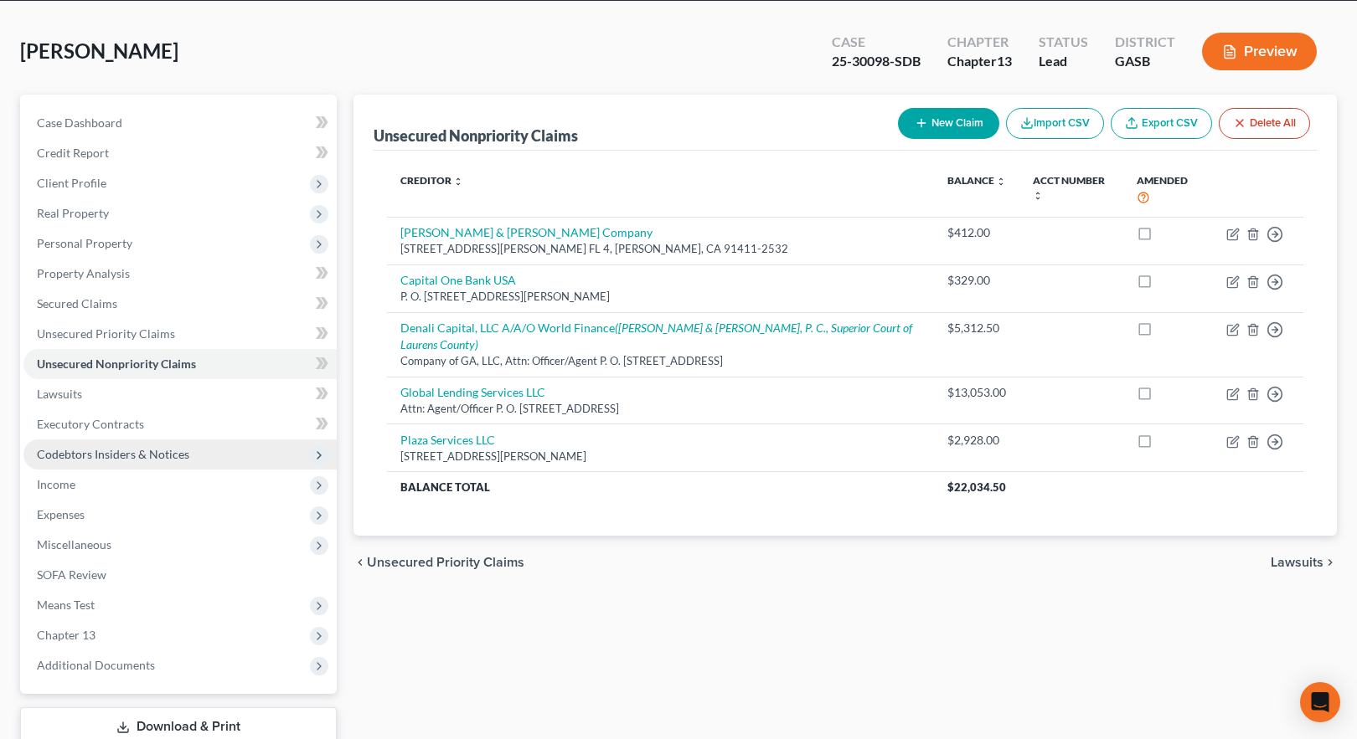
scroll to position [181, 0]
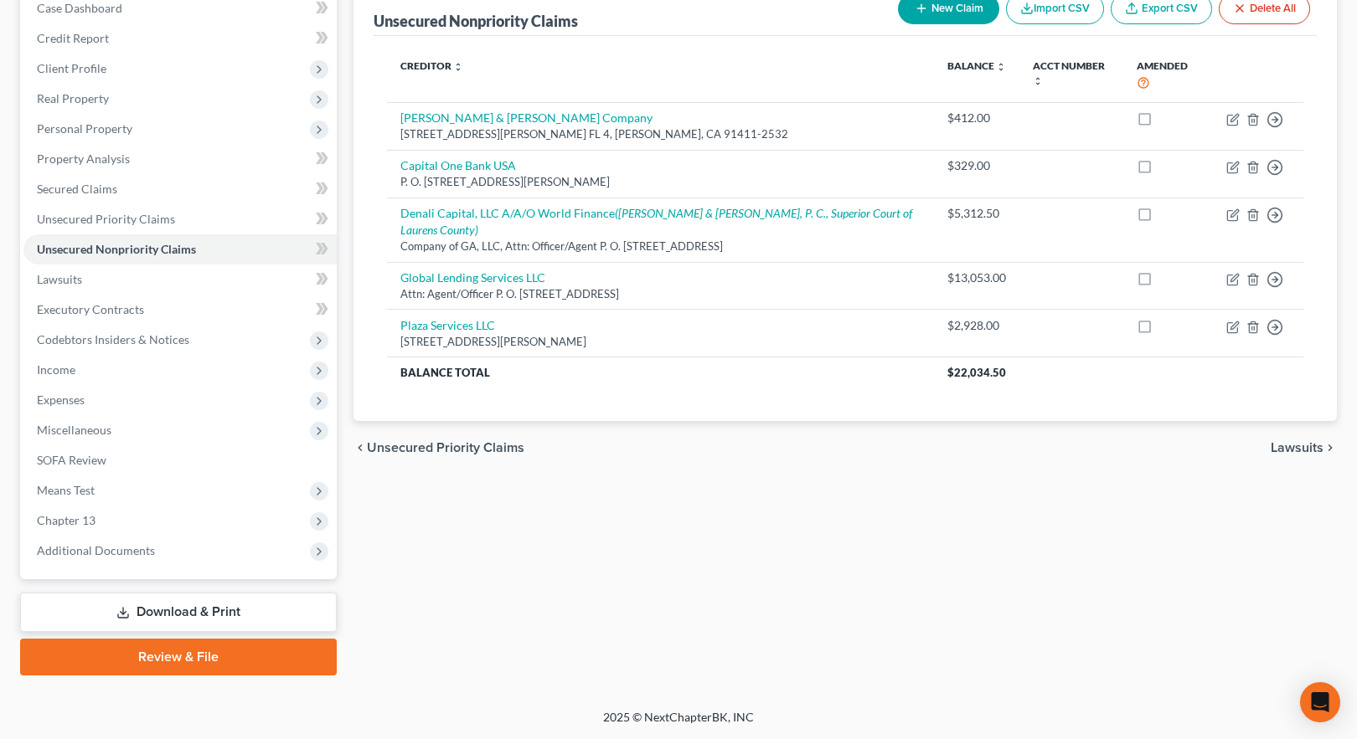
click at [167, 614] on link "Download & Print" at bounding box center [178, 612] width 317 height 39
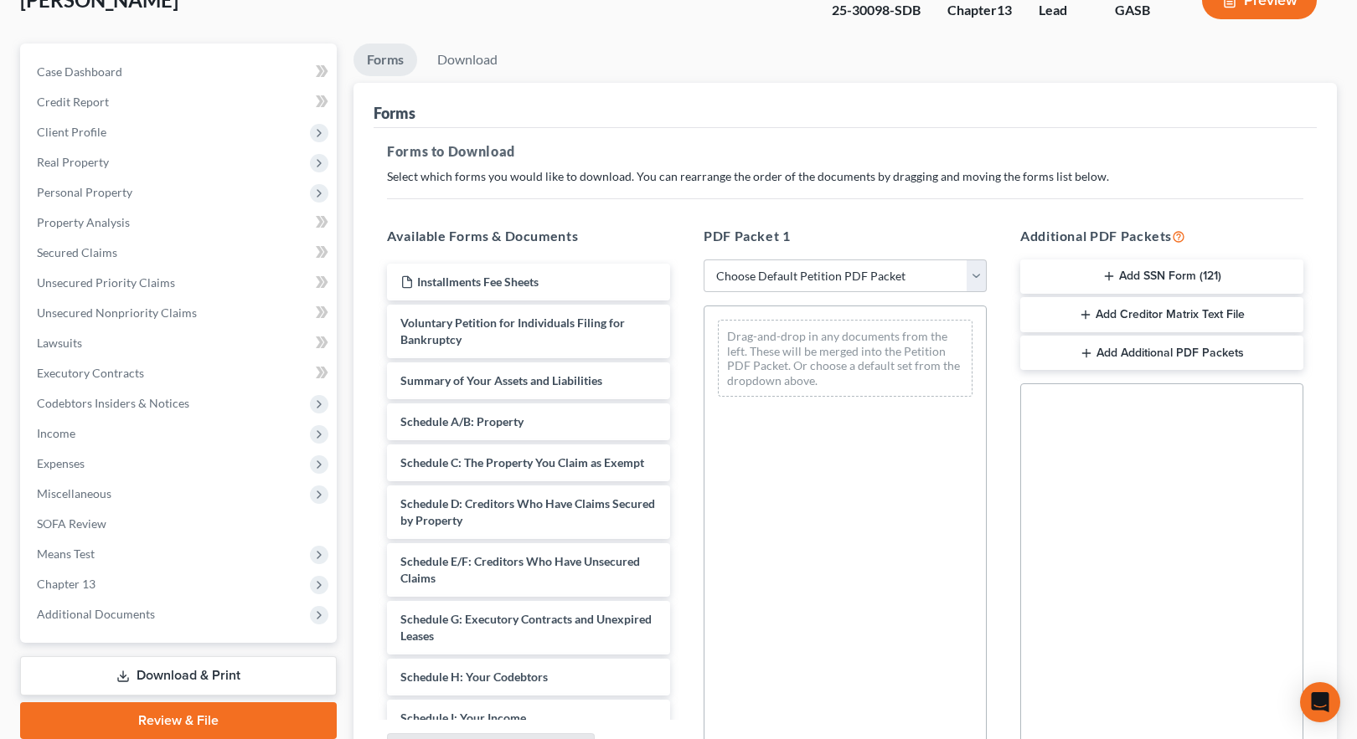
scroll to position [167, 0]
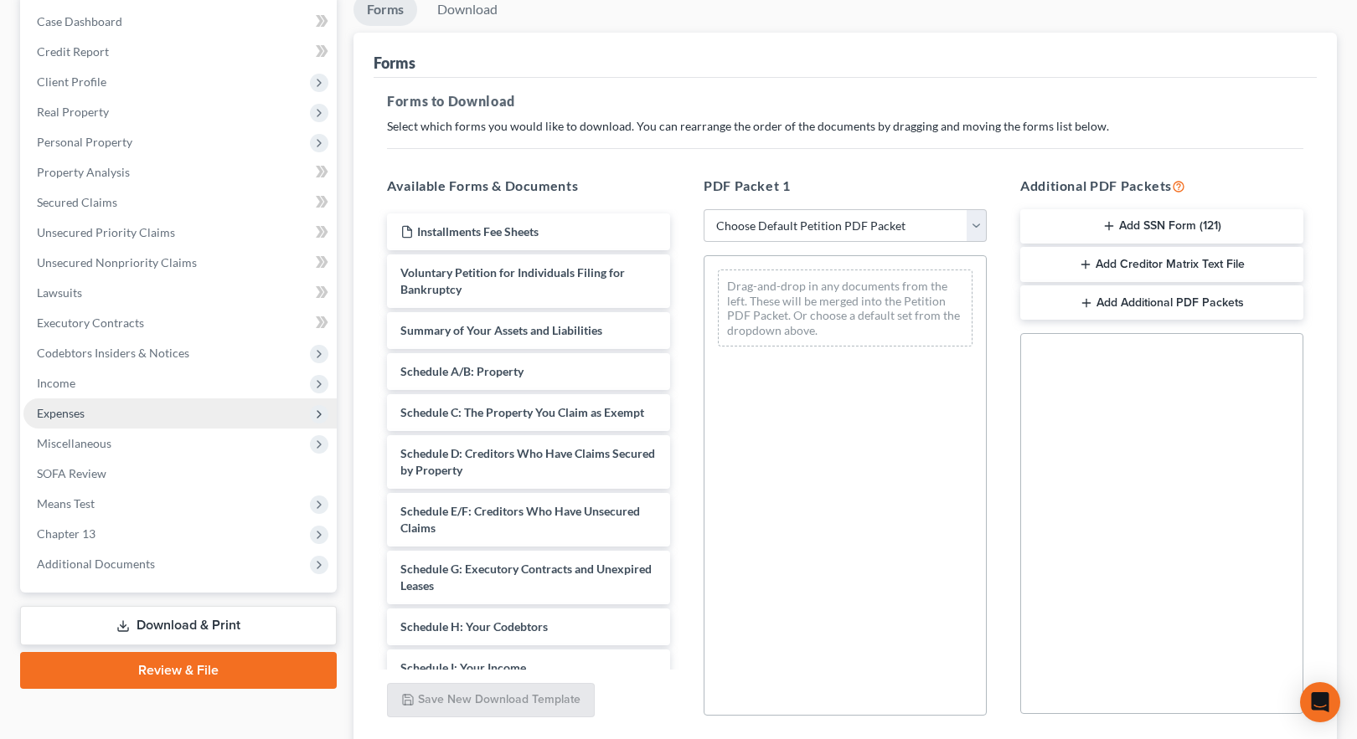
click at [62, 415] on span "Expenses" at bounding box center [61, 413] width 48 height 14
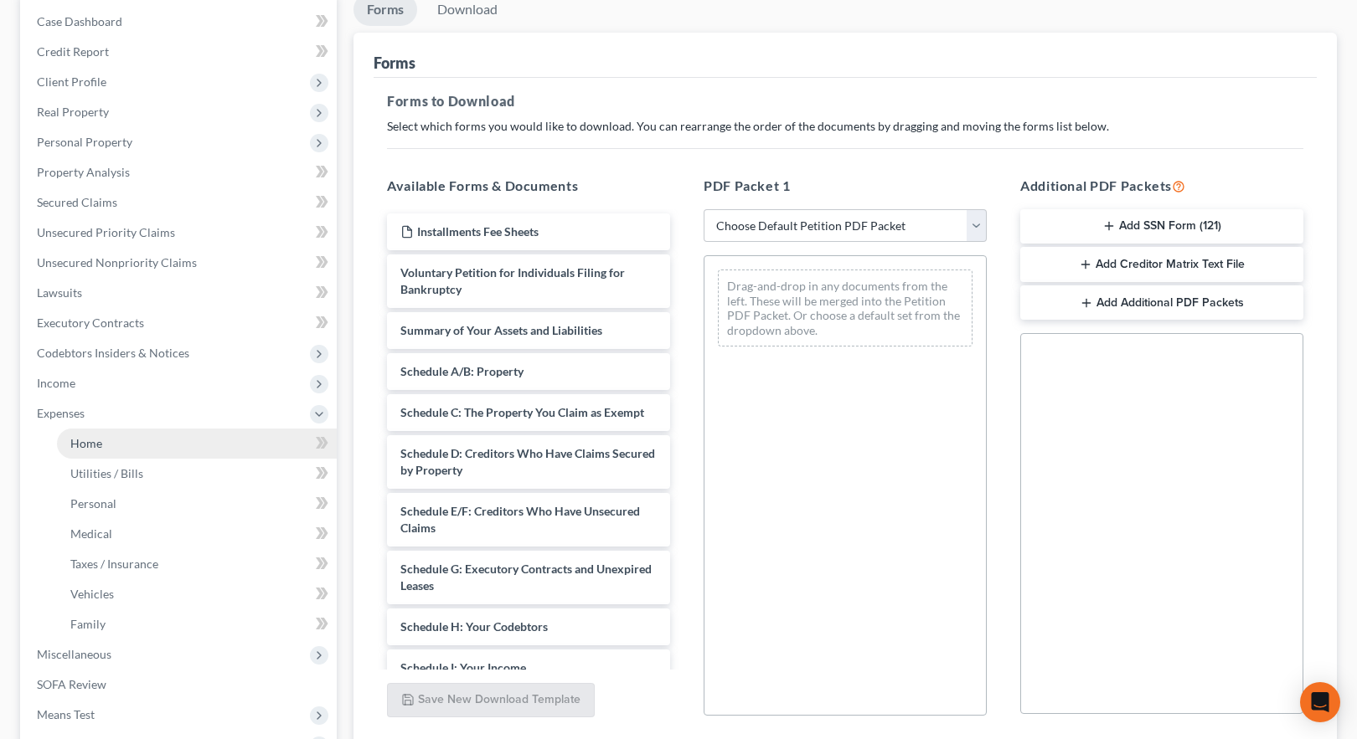
click at [91, 444] on span "Home" at bounding box center [86, 443] width 32 height 14
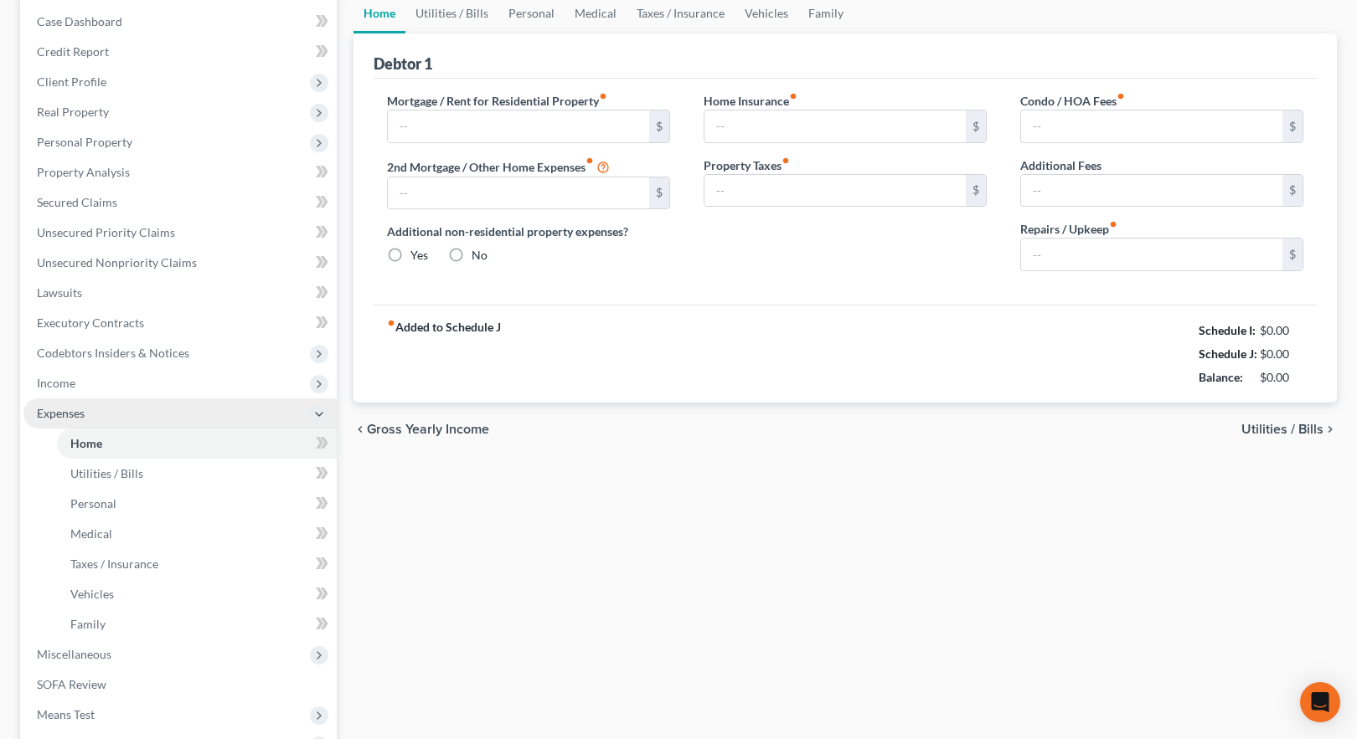
scroll to position [85, 0]
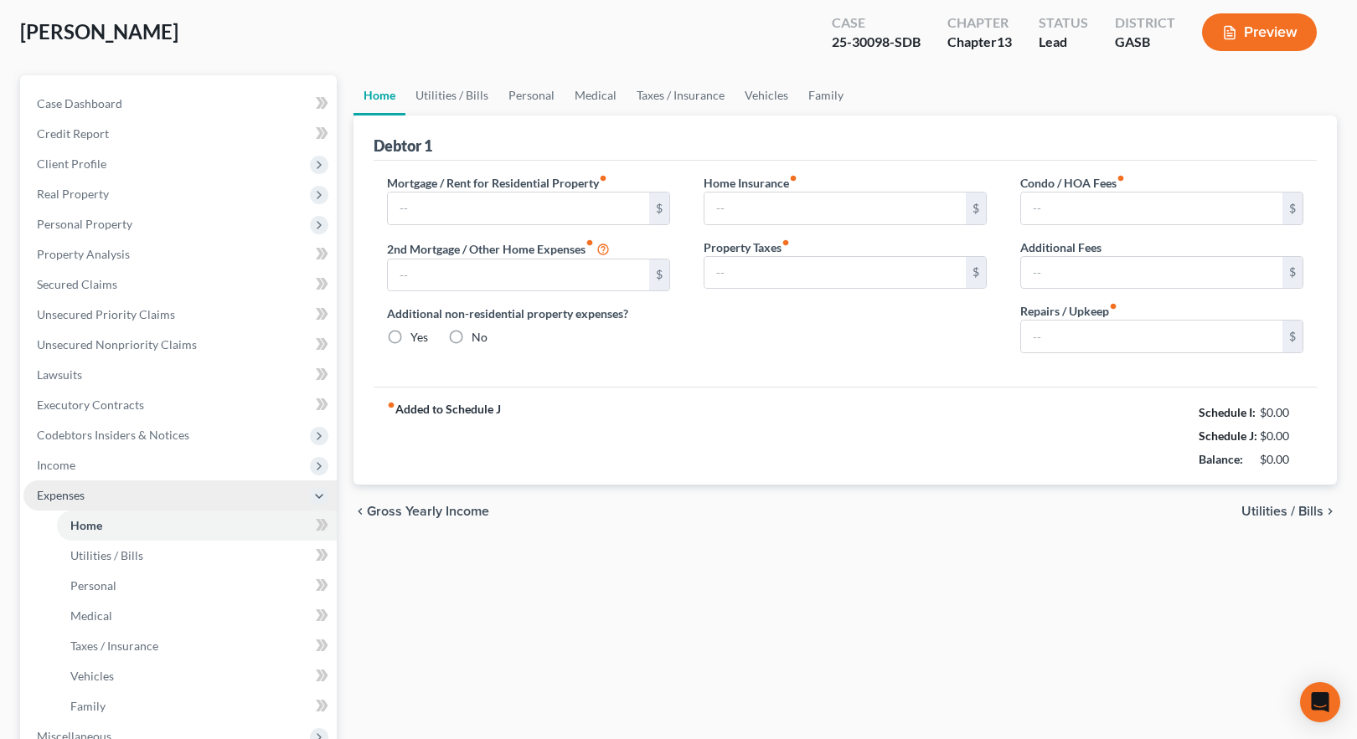
type input "364.00"
type input "0.00"
radio input "true"
type input "67.00"
type input "0.00"
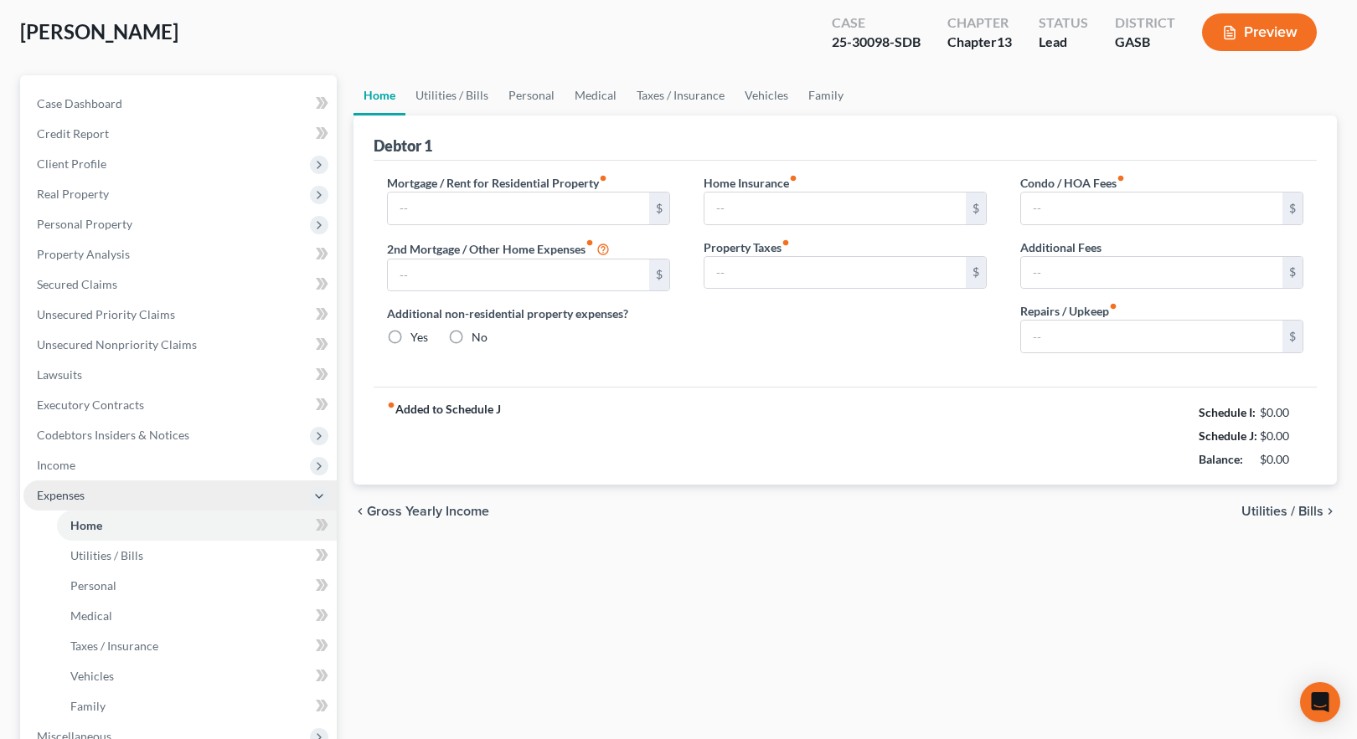
type input "0.00"
type input "100.00"
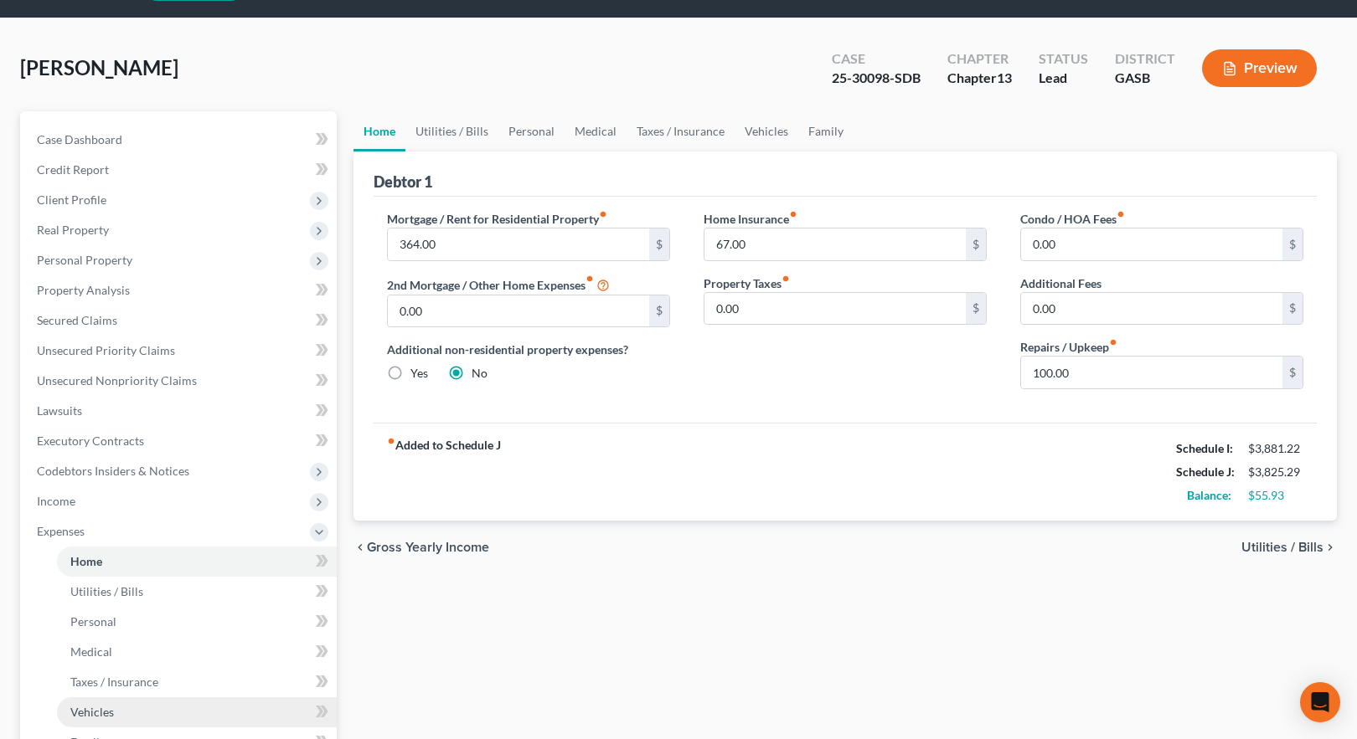
scroll to position [392, 0]
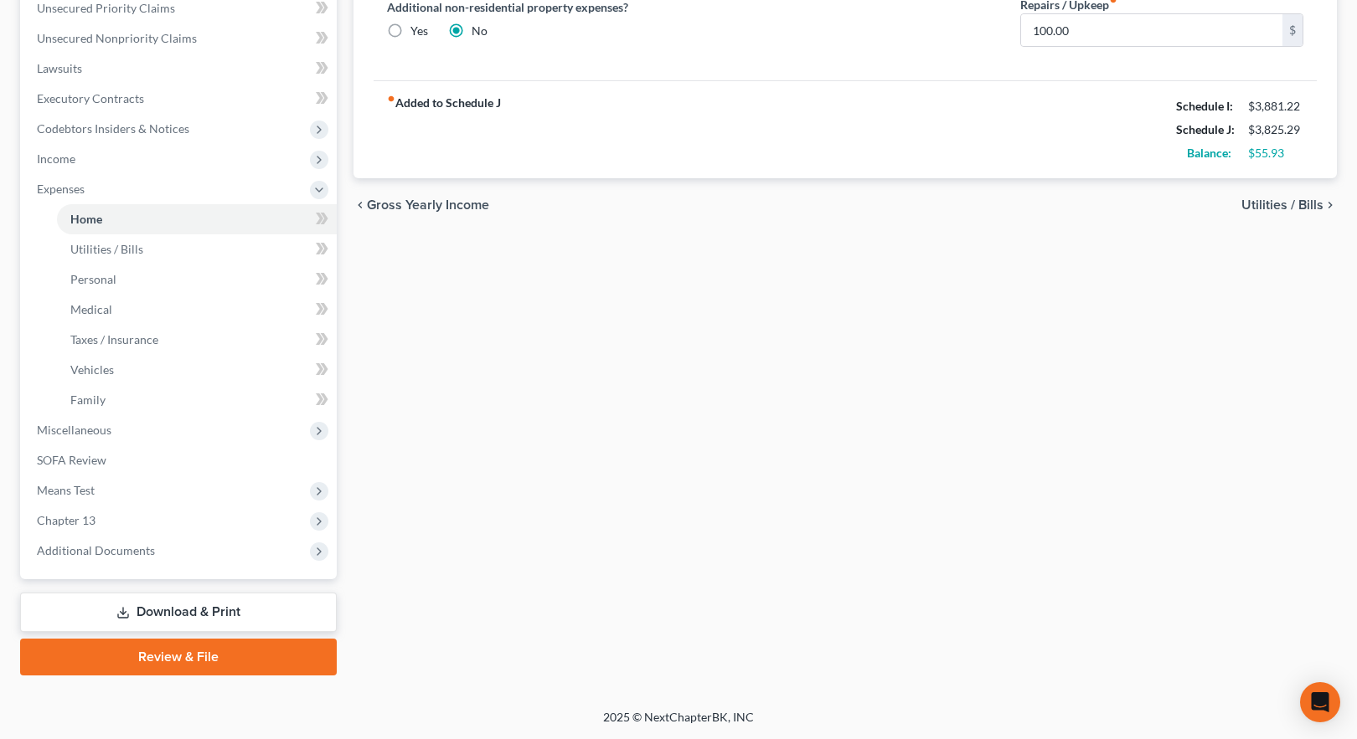
click at [187, 610] on link "Download & Print" at bounding box center [178, 612] width 317 height 39
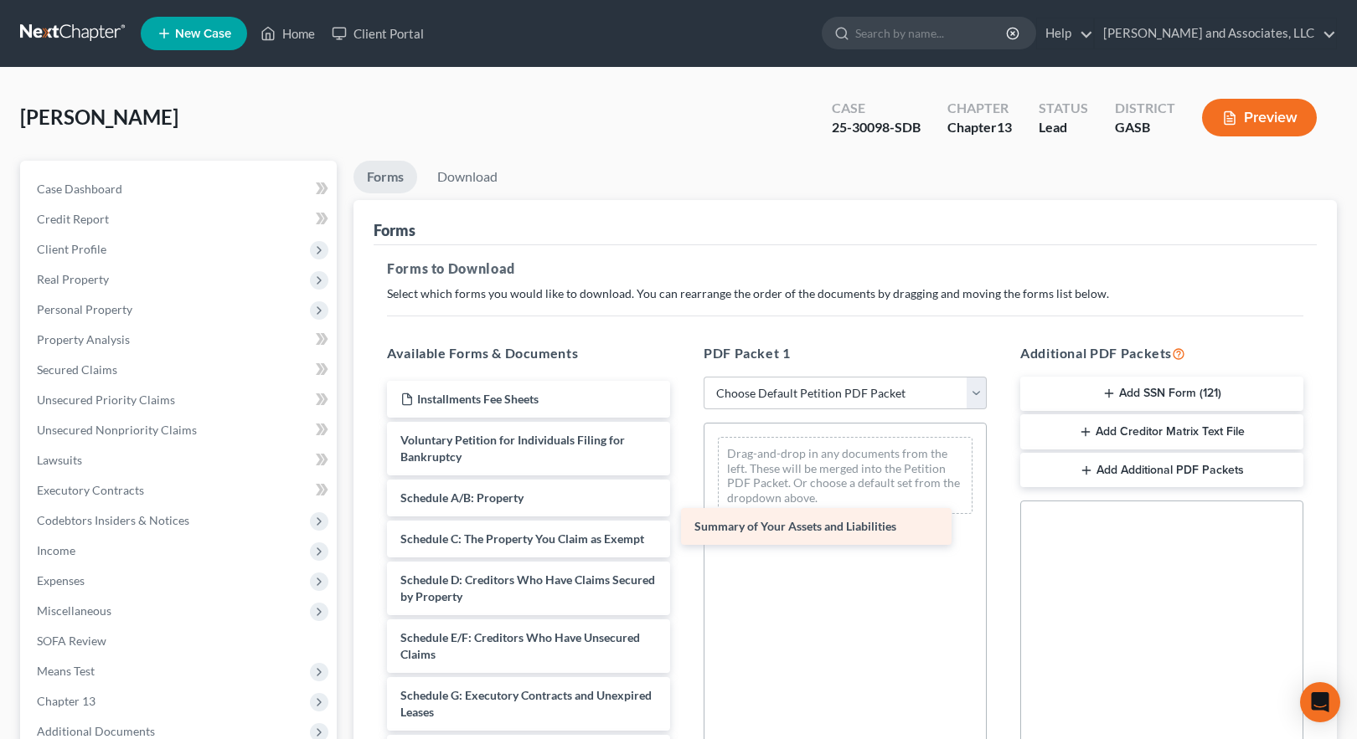
drag, startPoint x: 459, startPoint y: 500, endPoint x: 753, endPoint y: 528, distance: 295.3
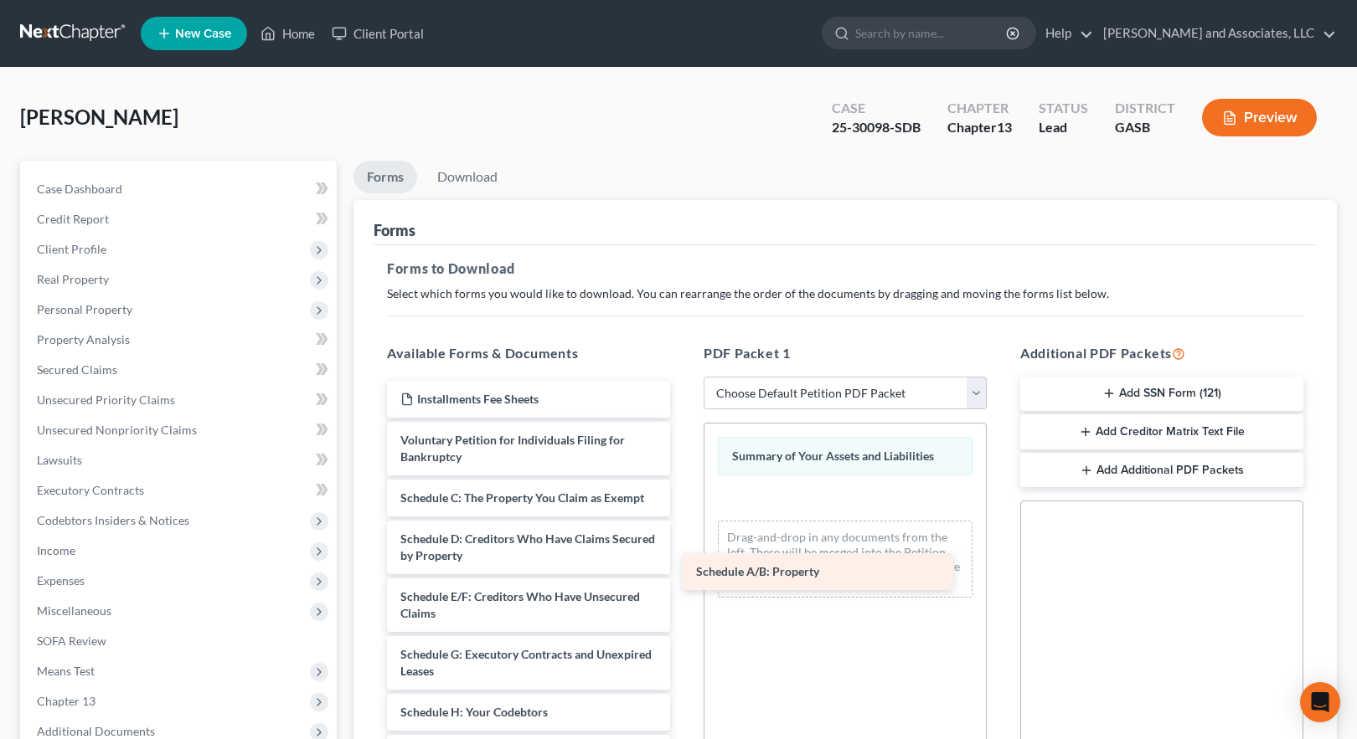
drag, startPoint x: 475, startPoint y: 492, endPoint x: 793, endPoint y: 535, distance: 321.2
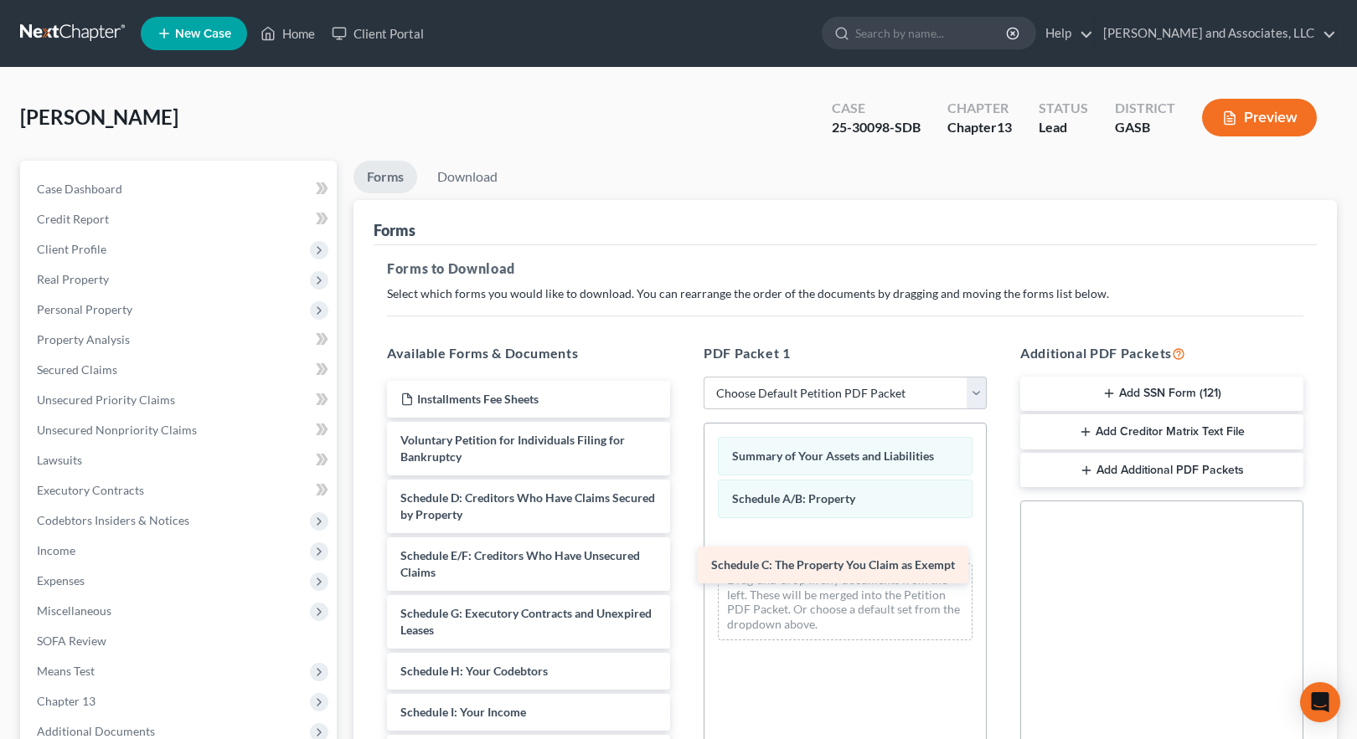
drag, startPoint x: 497, startPoint y: 491, endPoint x: 807, endPoint y: 558, distance: 317.8
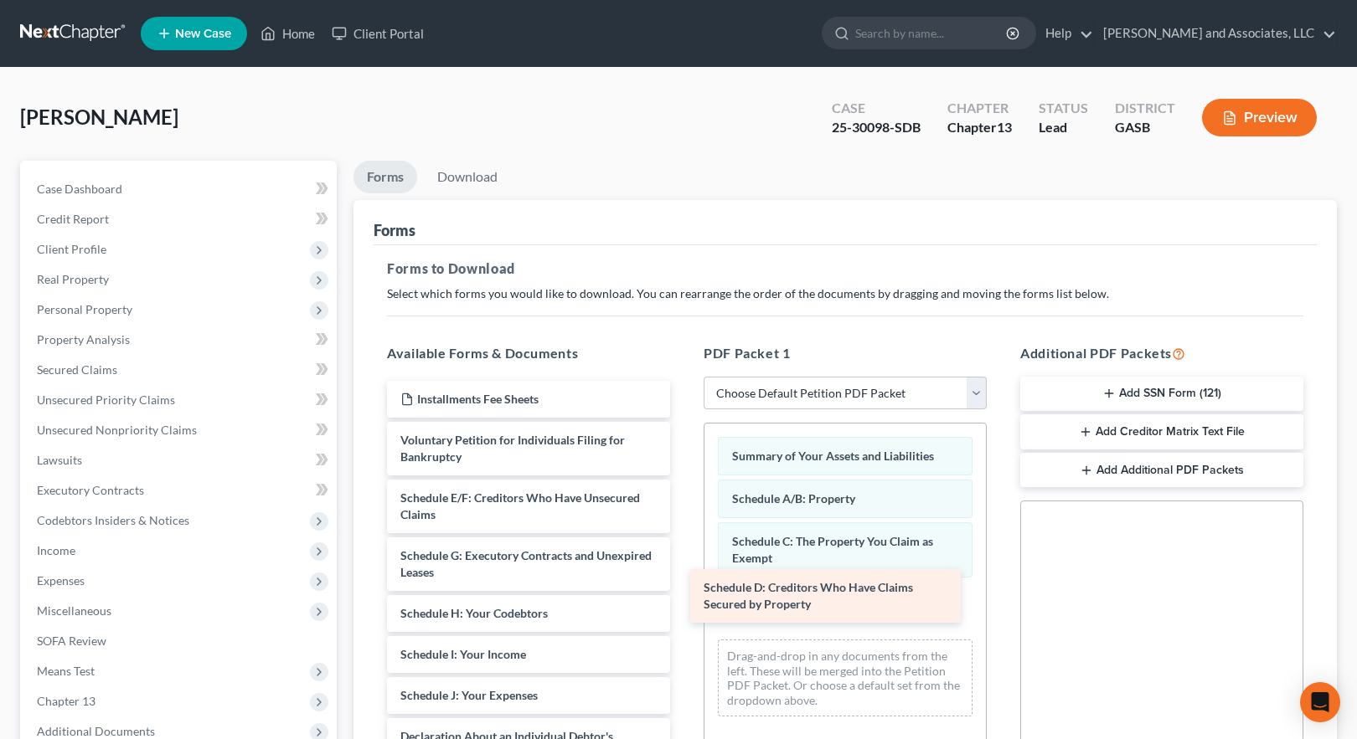
drag, startPoint x: 546, startPoint y: 500, endPoint x: 842, endPoint y: 587, distance: 308.2
click at [683, 587] on div "Schedule D: Creditors Who Have Claims Secured by Property Installments Fee Shee…" at bounding box center [528, 725] width 310 height 688
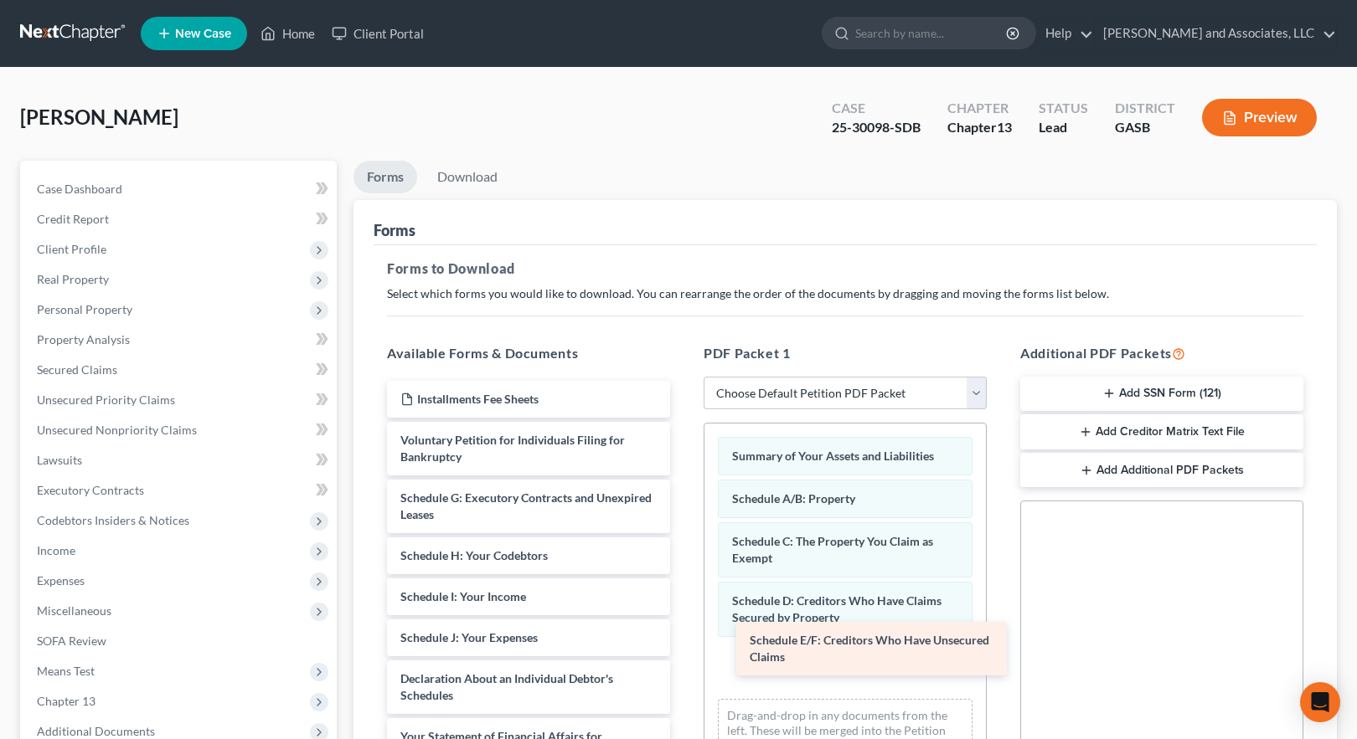
drag, startPoint x: 511, startPoint y: 499, endPoint x: 860, endPoint y: 641, distance: 377.1
click at [683, 641] on div "Schedule E/F: Creditors Who Have Unsecured Claims Installments Fee Sheets Volun…" at bounding box center [528, 696] width 310 height 630
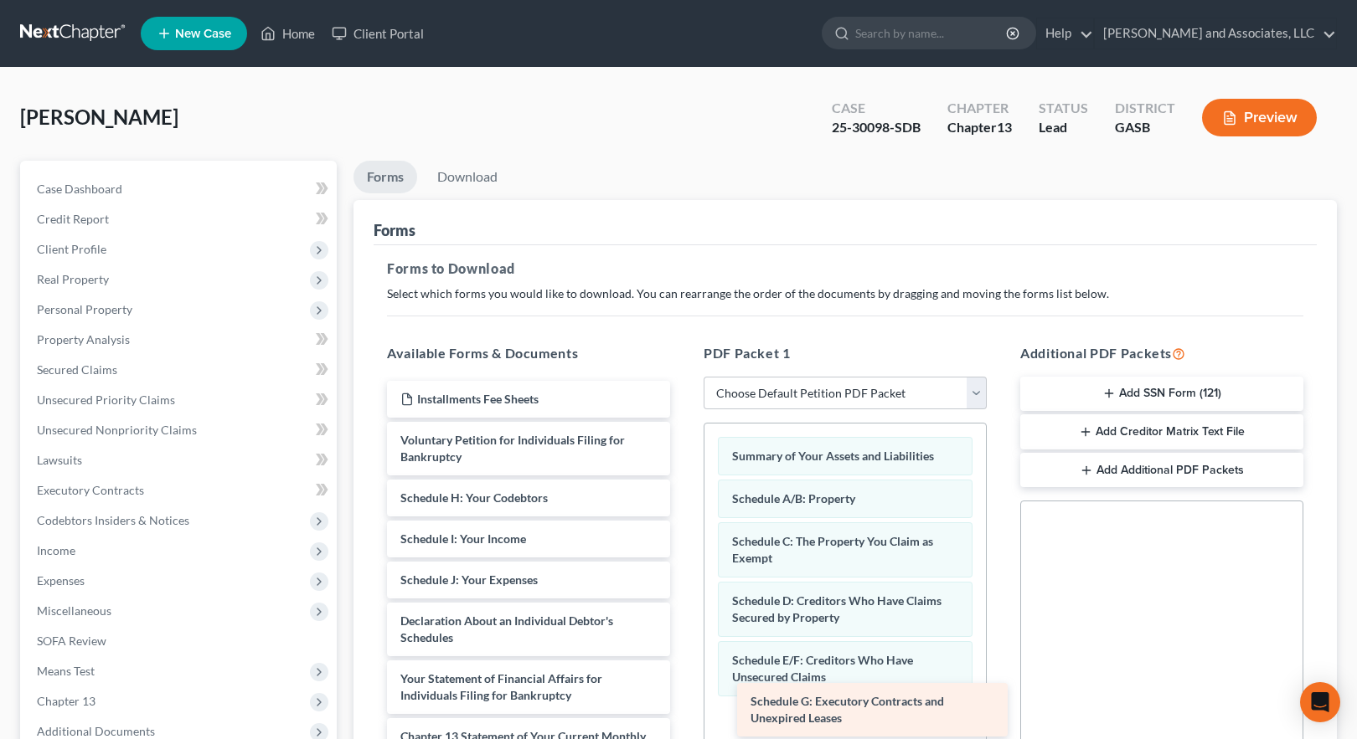
drag, startPoint x: 448, startPoint y: 503, endPoint x: 759, endPoint y: 685, distance: 359.9
click at [683, 701] on div "Schedule G: Executory Contracts and Unexpired Leases Installments Fee Sheets Vo…" at bounding box center [528, 667] width 310 height 572
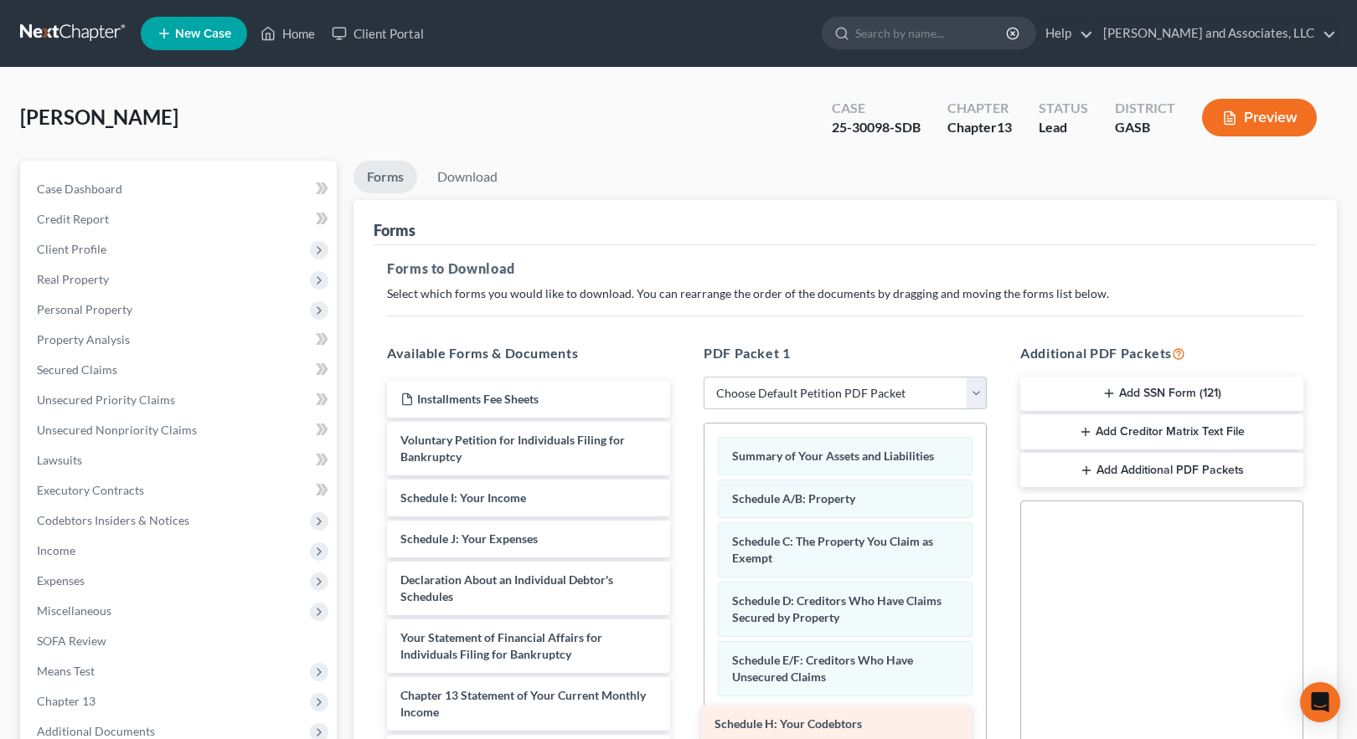
drag, startPoint x: 499, startPoint y: 502, endPoint x: 811, endPoint y: 725, distance: 383.6
click at [683, 725] on div "Schedule H: Your Codebtors Installments Fee Sheets Voluntary Petition for Indiv…" at bounding box center [528, 646] width 310 height 531
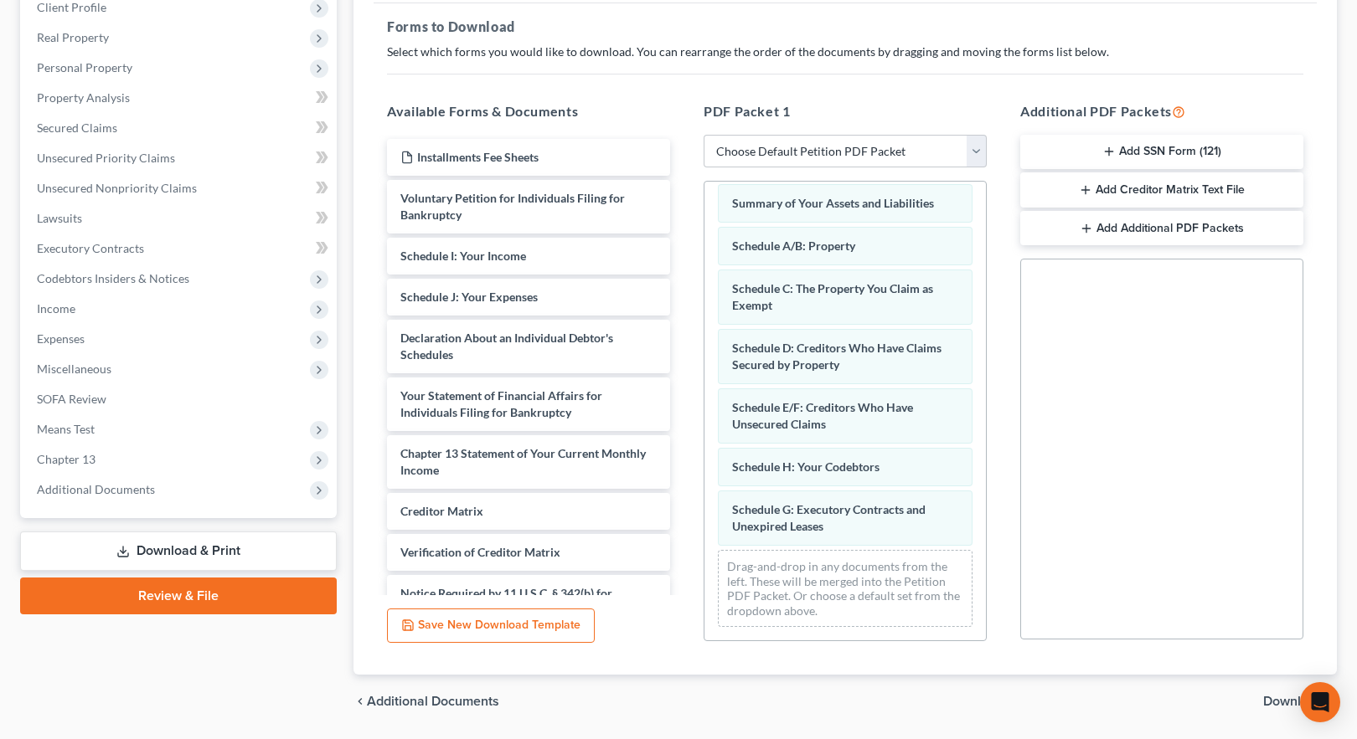
scroll to position [295, 0]
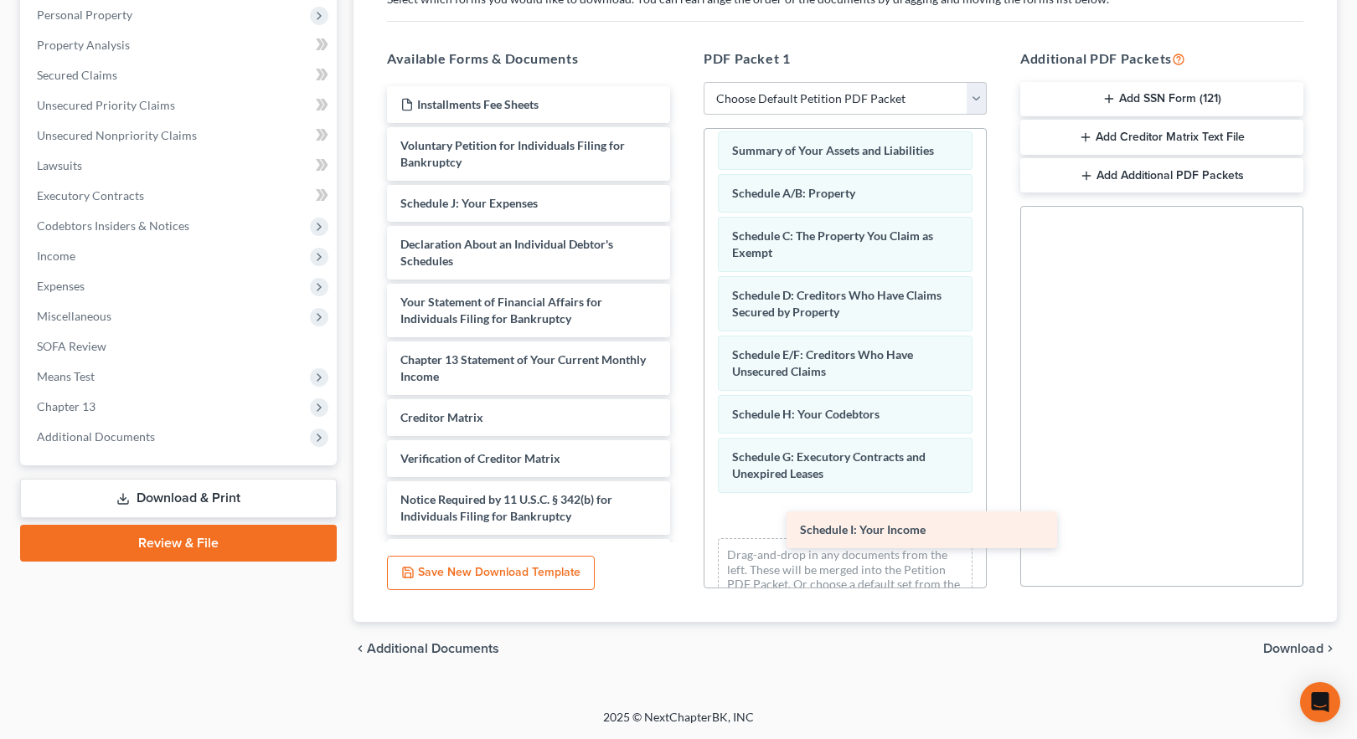
drag, startPoint x: 458, startPoint y: 203, endPoint x: 845, endPoint y: 502, distance: 488.9
click at [683, 518] on div "Schedule I: Your Income Installments Fee Sheets Voluntary Petition for Individu…" at bounding box center [528, 331] width 310 height 490
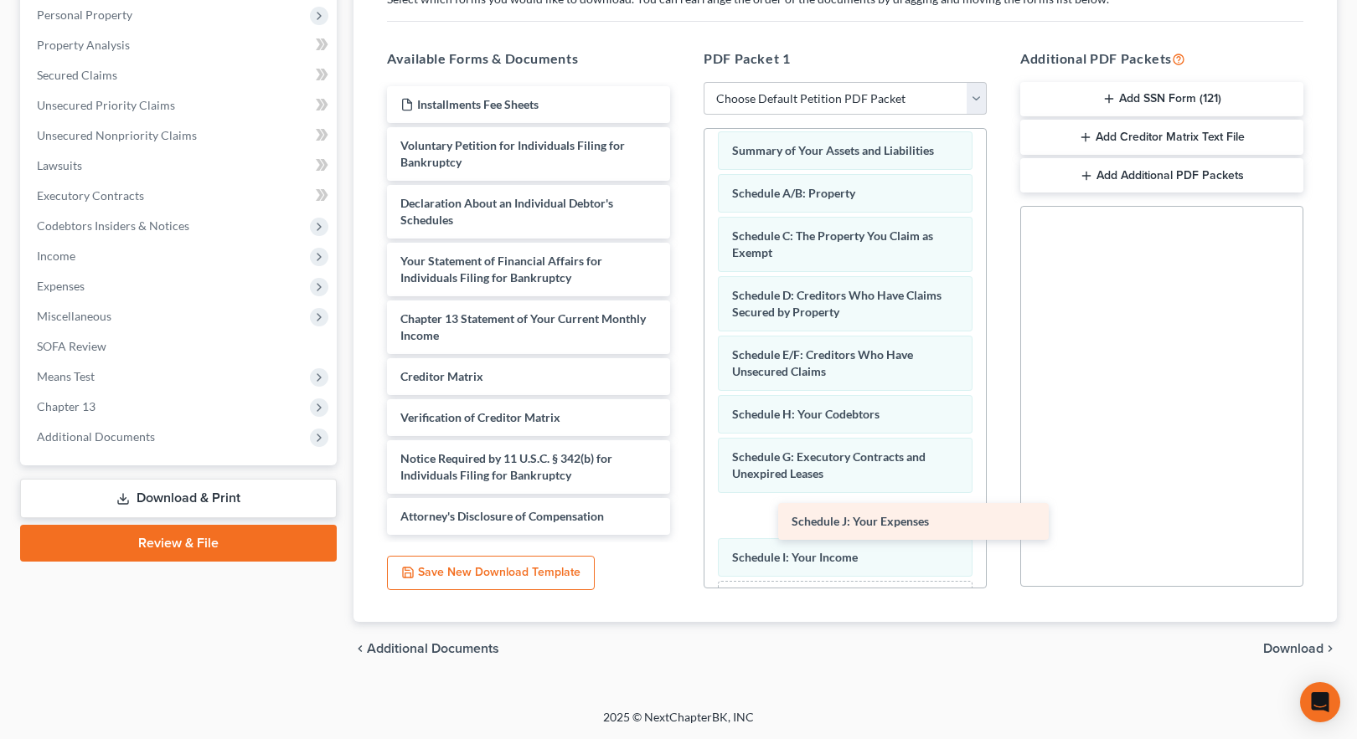
drag, startPoint x: 497, startPoint y: 199, endPoint x: 883, endPoint y: 516, distance: 498.6
click at [683, 518] on div "Schedule J: Your Expenses Installments Fee Sheets Voluntary Petition for Indivi…" at bounding box center [528, 310] width 310 height 449
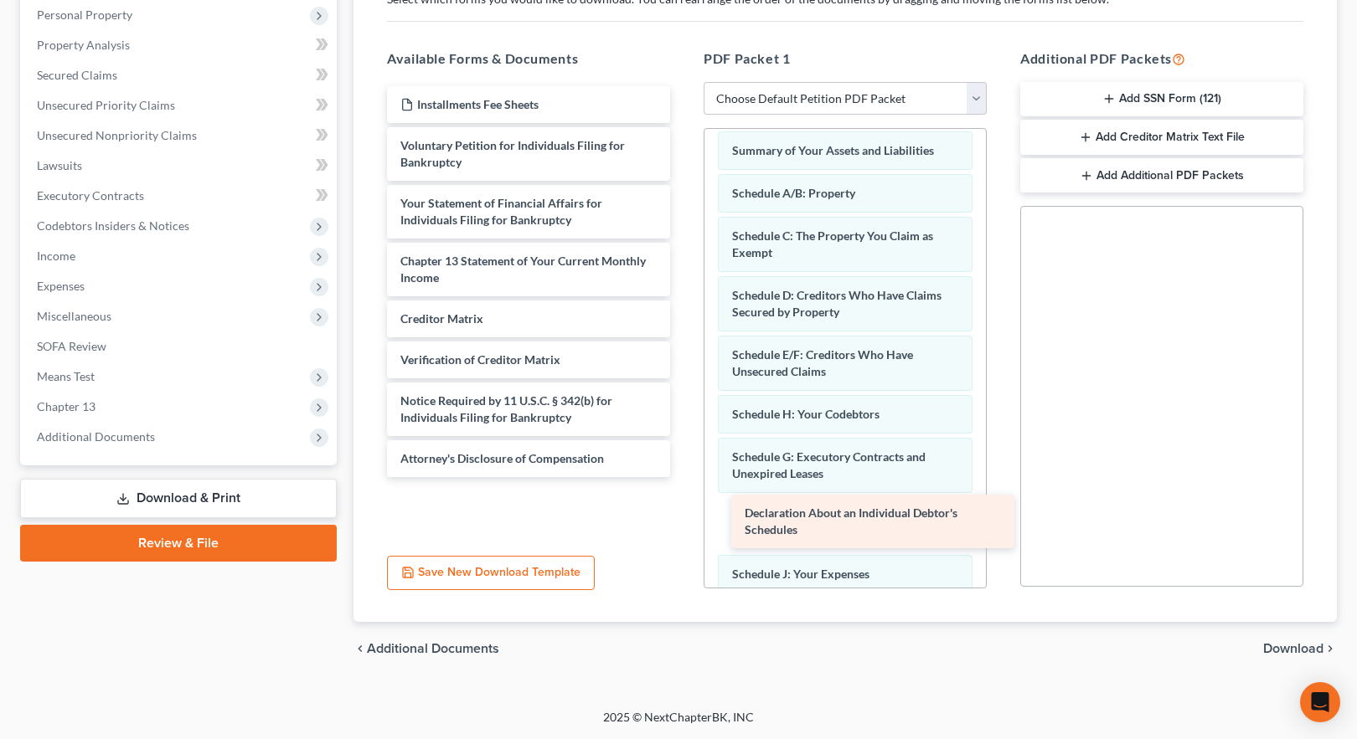
drag, startPoint x: 517, startPoint y: 200, endPoint x: 860, endPoint y: 508, distance: 461.4
click at [683, 477] on div "Declaration About an Individual Debtor's Schedules Installments Fee Sheets Volu…" at bounding box center [528, 281] width 310 height 391
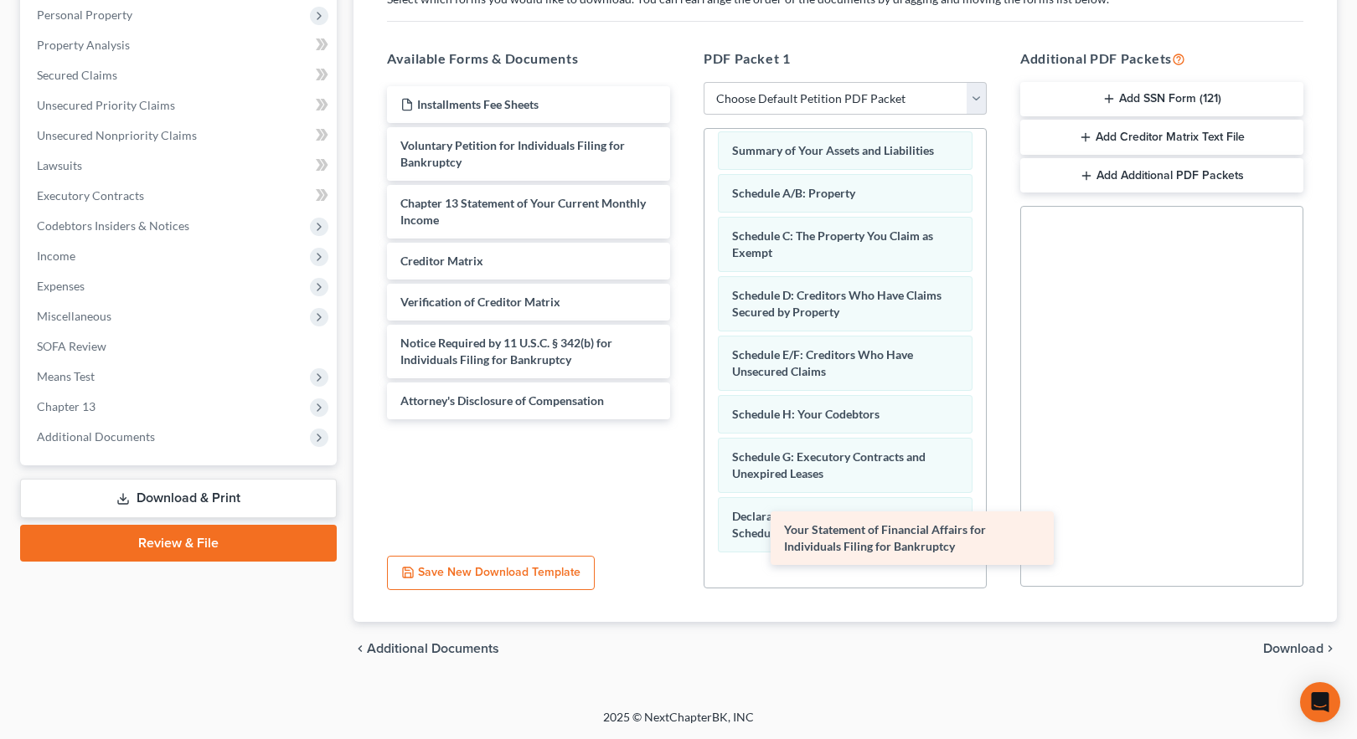
drag, startPoint x: 497, startPoint y: 214, endPoint x: 880, endPoint y: 537, distance: 500.9
click at [683, 420] on div "Your Statement of Financial Affairs for Individuals Filing for Bankruptcy Insta…" at bounding box center [528, 252] width 310 height 333
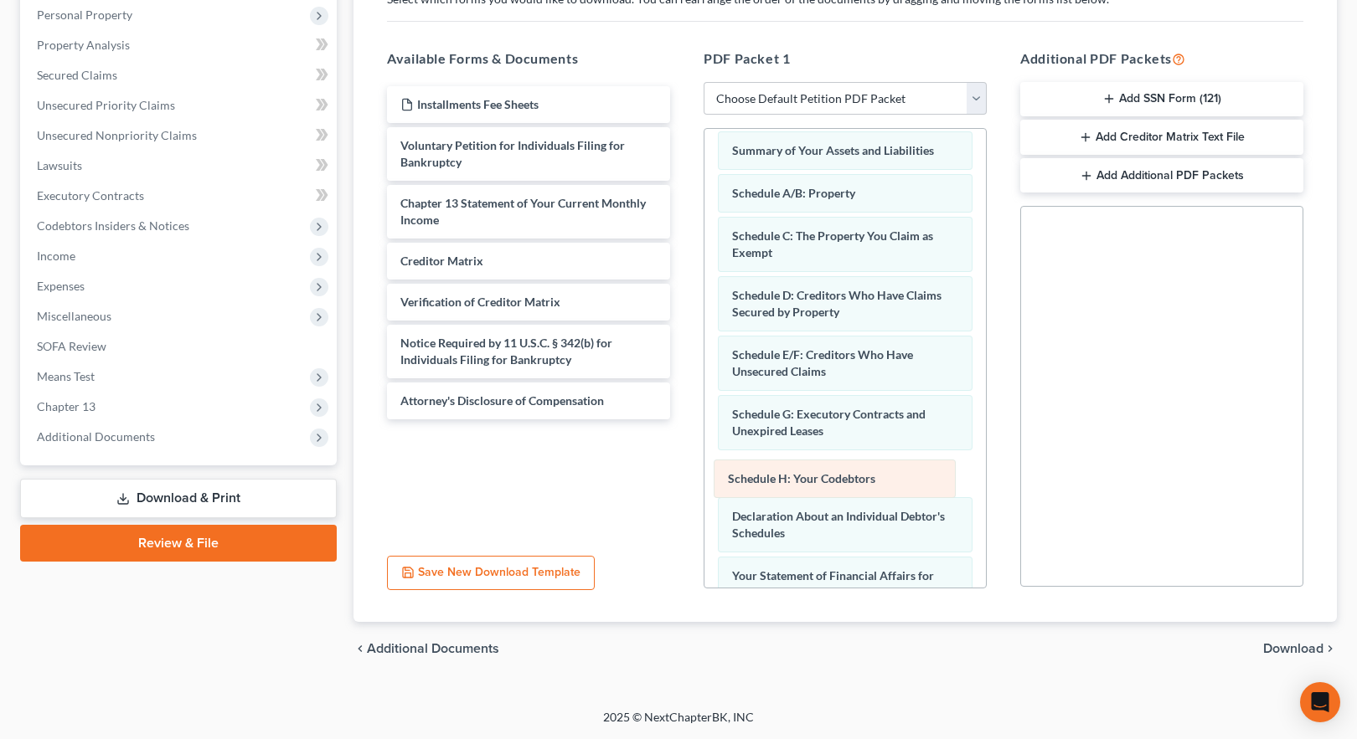
drag, startPoint x: 807, startPoint y: 413, endPoint x: 811, endPoint y: 473, distance: 60.4
click at [807, 476] on div "Schedule H: Your Codebtors Summary of Your Assets and Liabilities Schedule A/B:…" at bounding box center [844, 455] width 281 height 674
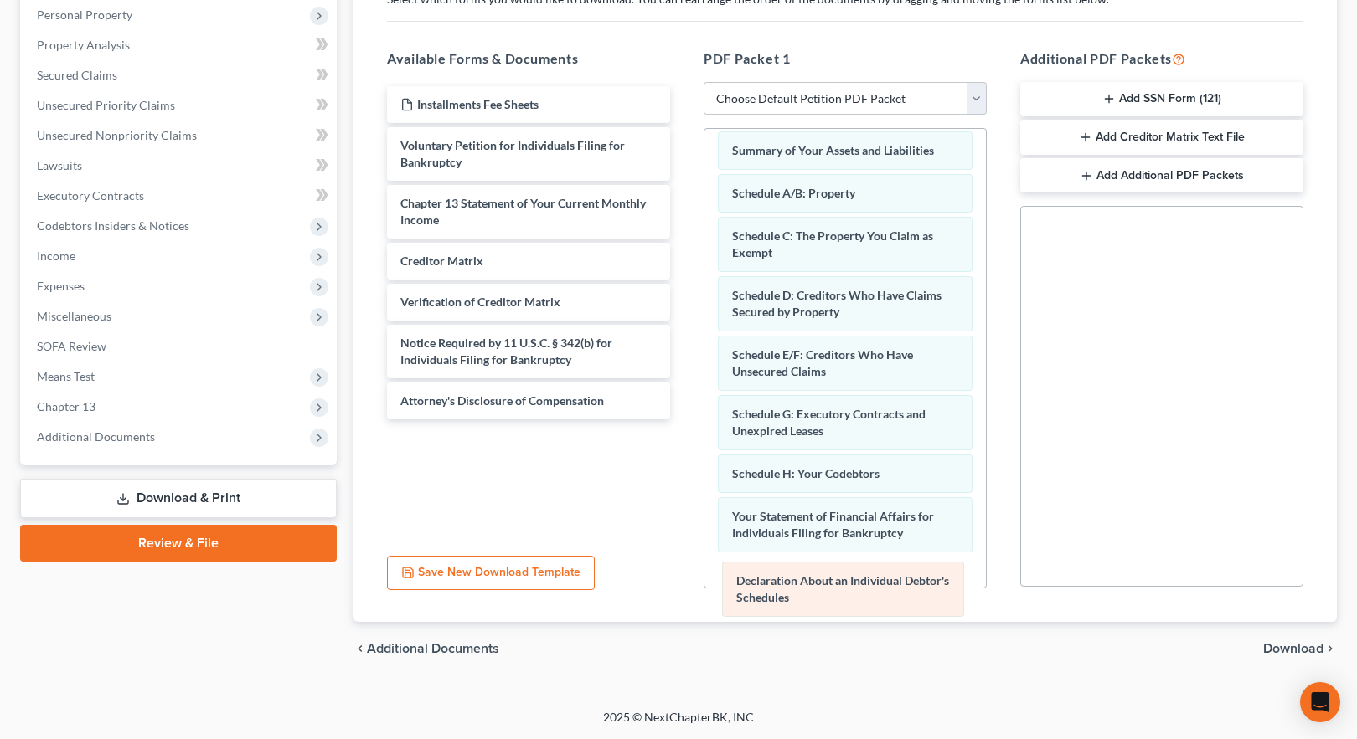
drag, startPoint x: 810, startPoint y: 522, endPoint x: 814, endPoint y: 586, distance: 64.6
click at [814, 586] on div "Declaration About an Individual Debtor's Schedules Summary of Your Assets and L…" at bounding box center [844, 455] width 281 height 674
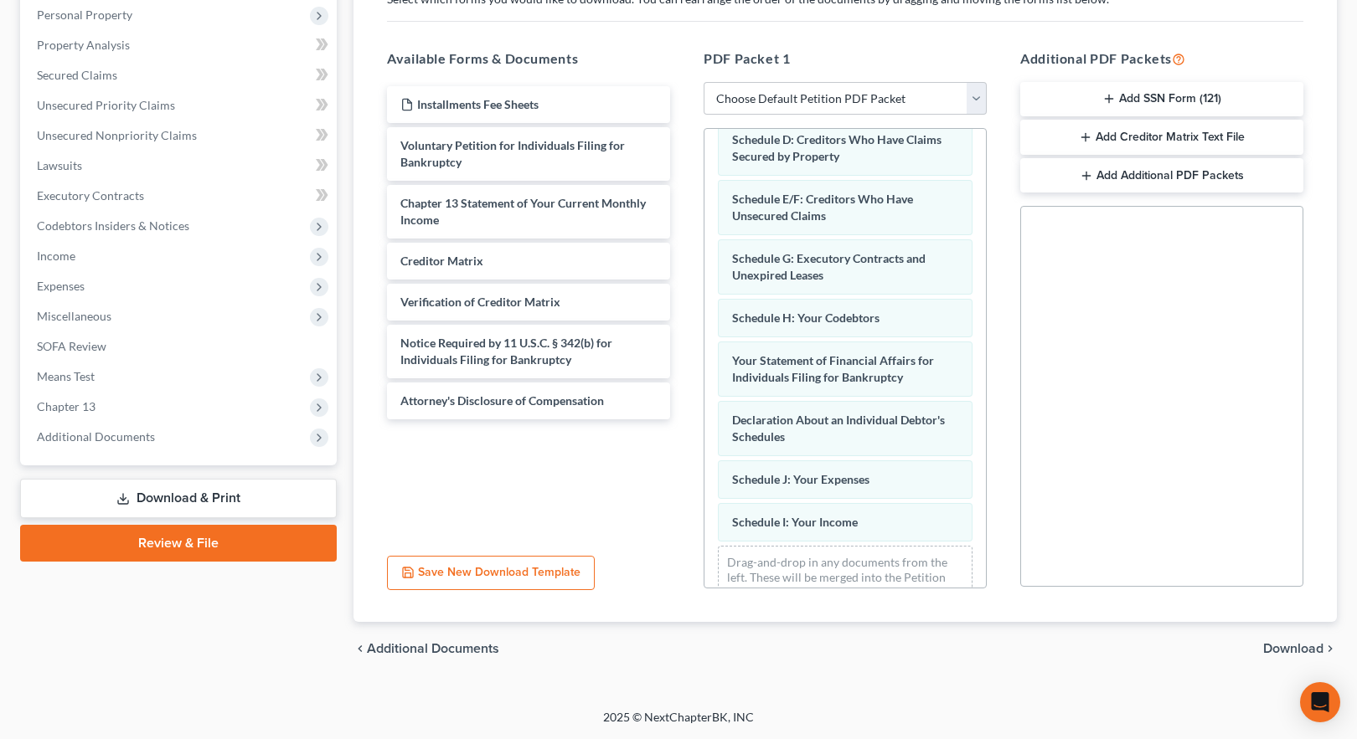
scroll to position [198, 0]
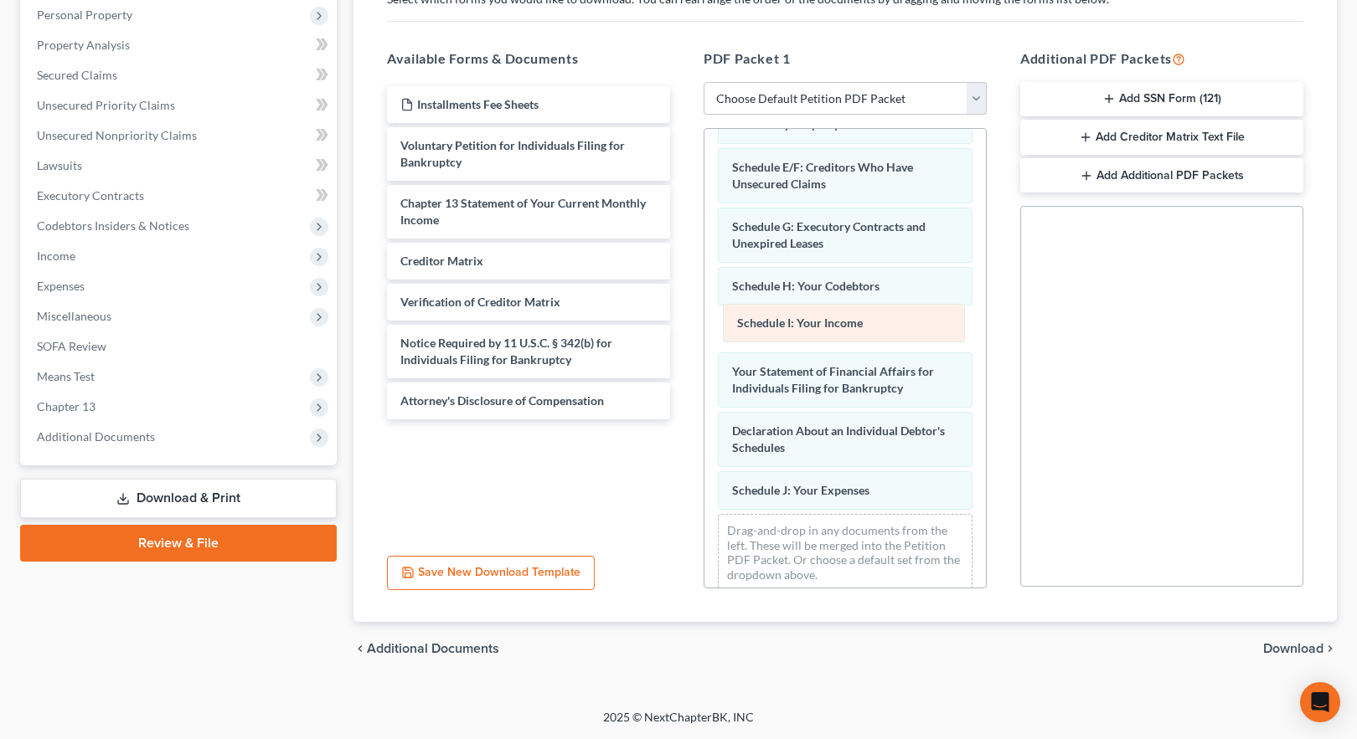
drag, startPoint x: 801, startPoint y: 483, endPoint x: 806, endPoint y: 316, distance: 167.6
click at [806, 316] on div "Schedule I: Your Income Summary of Your Assets and Liabilities Schedule A/B: Pr…" at bounding box center [844, 267] width 281 height 674
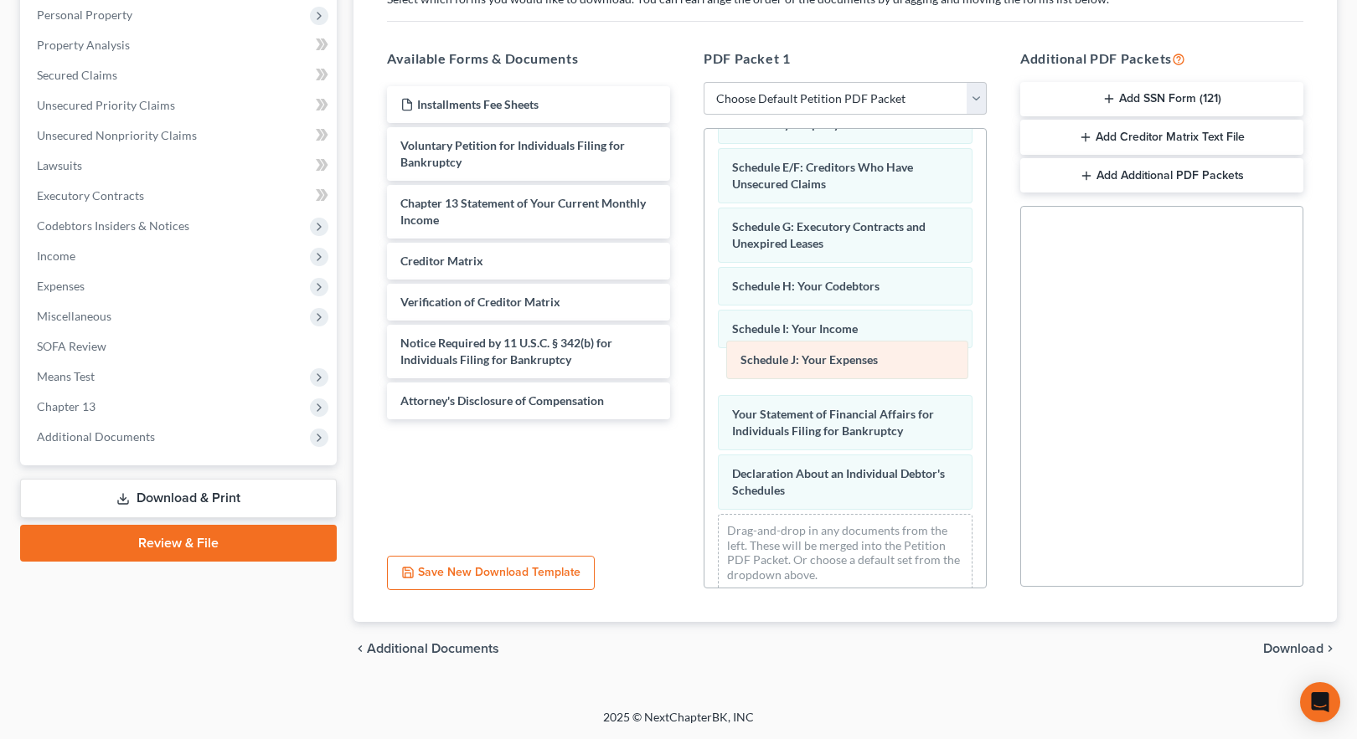
drag, startPoint x: 792, startPoint y: 493, endPoint x: 801, endPoint y: 365, distance: 128.4
click at [801, 365] on div "Schedule J: Your Expenses Summary of Your Assets and Liabilities Schedule A/B: …" at bounding box center [844, 267] width 281 height 674
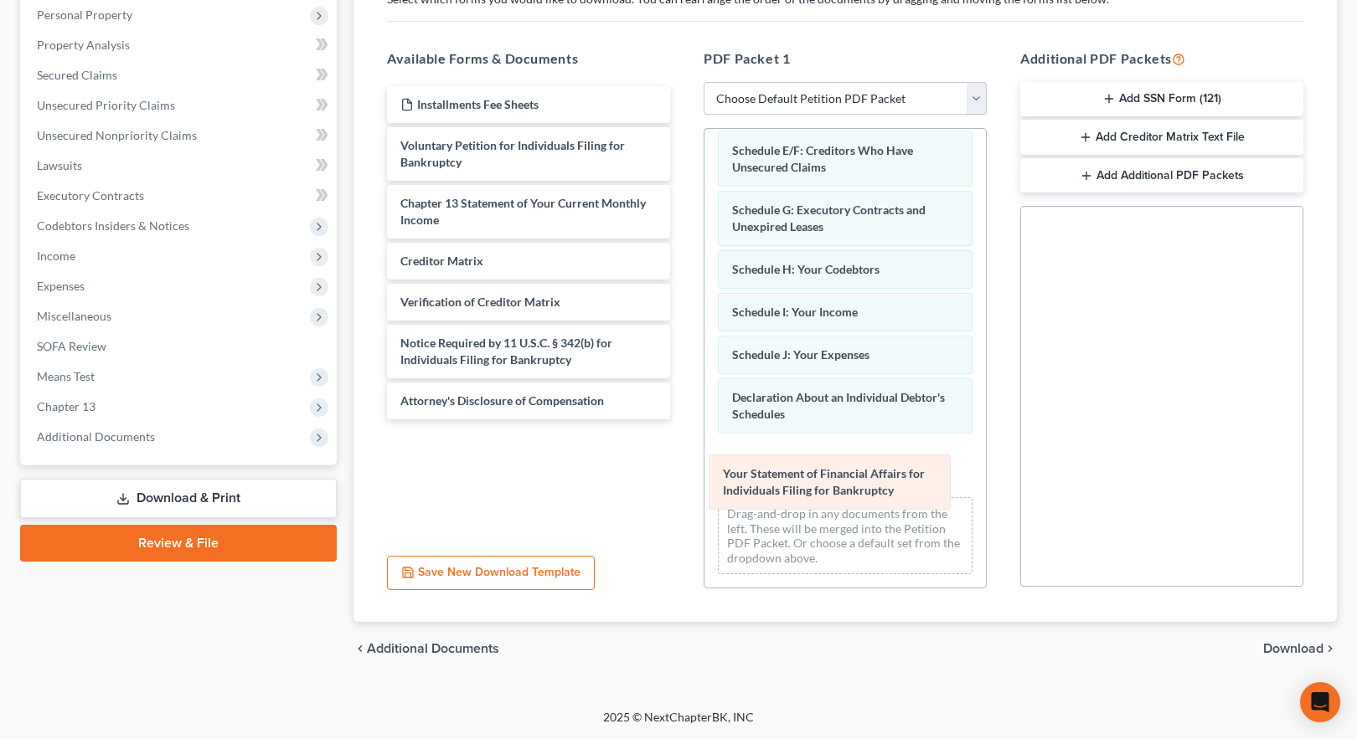
drag, startPoint x: 866, startPoint y: 392, endPoint x: 858, endPoint y: 455, distance: 63.4
click at [857, 465] on div "Your Statement of Financial Affairs for Individuals Filing for Bankruptcy Summa…" at bounding box center [844, 251] width 281 height 674
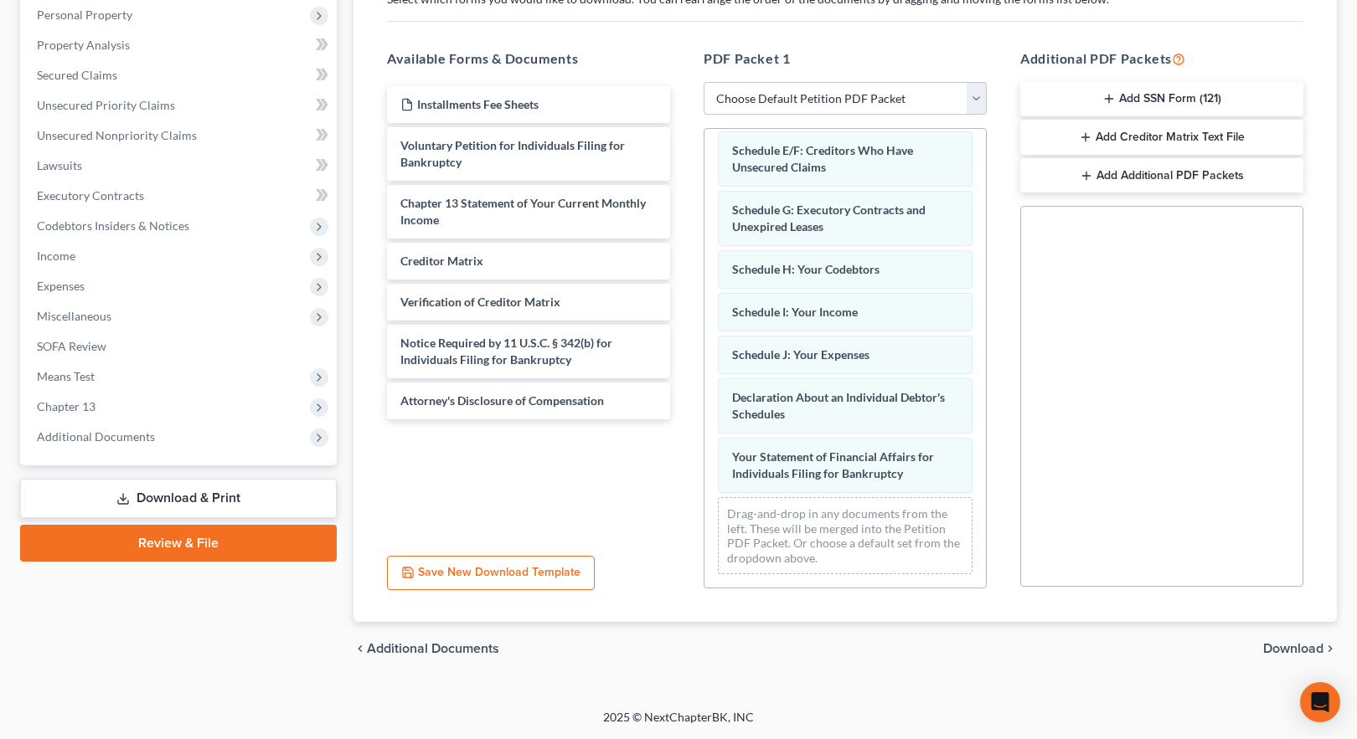
click at [1295, 652] on span "Download" at bounding box center [1293, 648] width 60 height 13
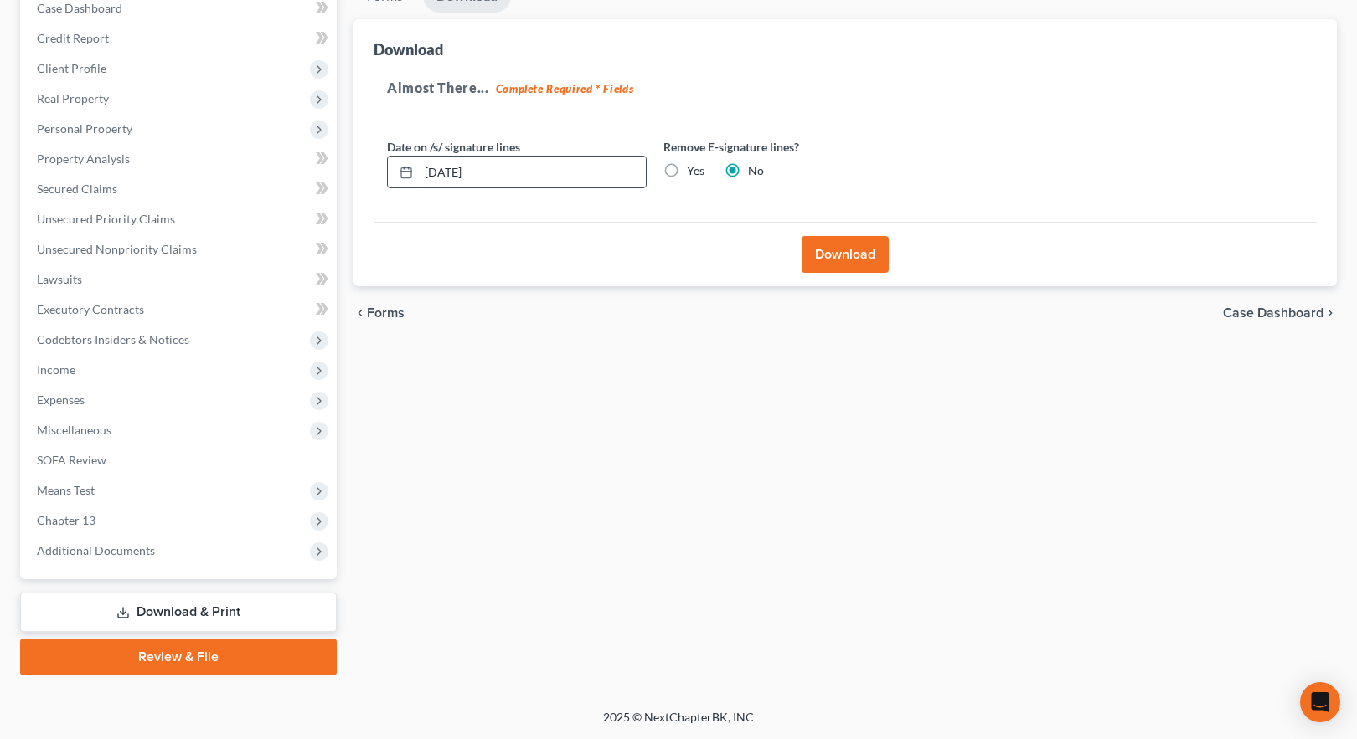
drag, startPoint x: 446, startPoint y: 172, endPoint x: 455, endPoint y: 172, distance: 9.2
click at [455, 172] on input "[DATE]" at bounding box center [532, 173] width 227 height 32
type input "[DATE]"
click at [826, 244] on button "Download" at bounding box center [844, 254] width 87 height 37
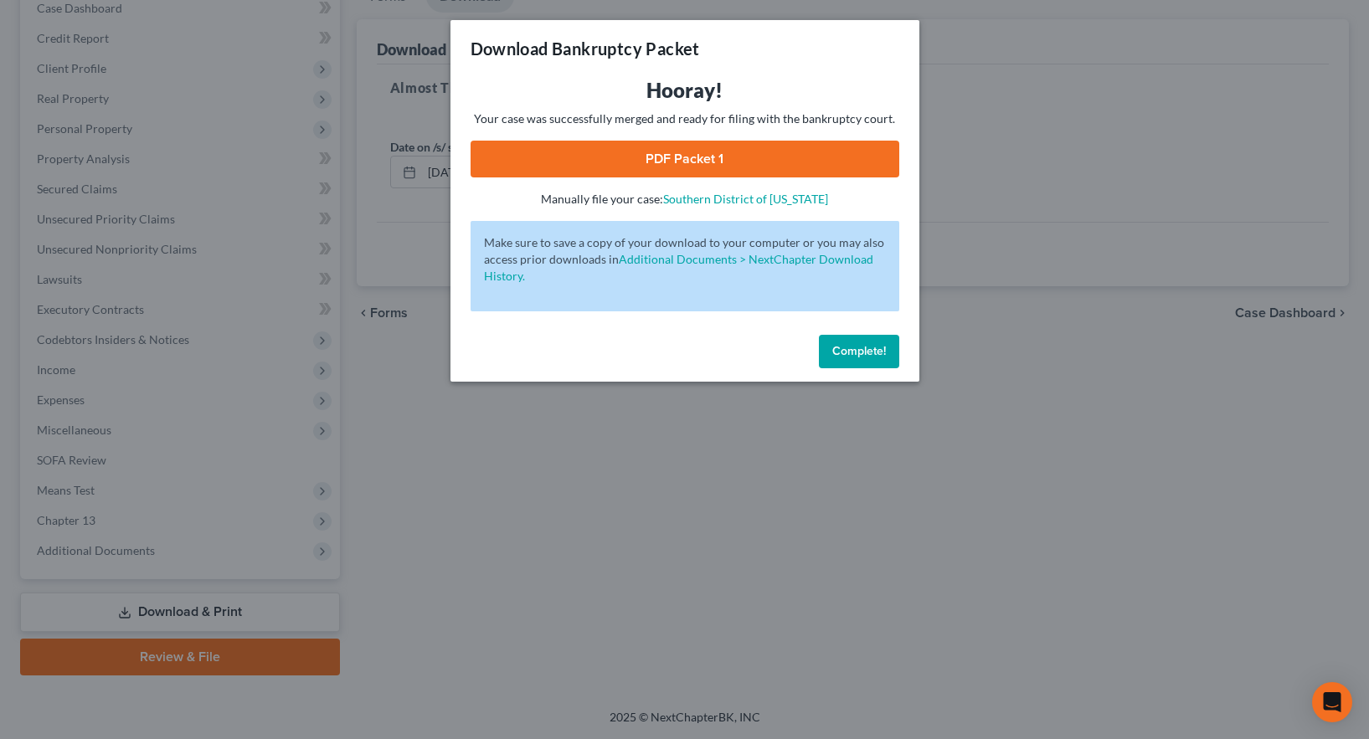
click at [677, 157] on link "PDF Packet 1" at bounding box center [685, 159] width 429 height 37
click at [845, 347] on span "Complete!" at bounding box center [859, 351] width 54 height 14
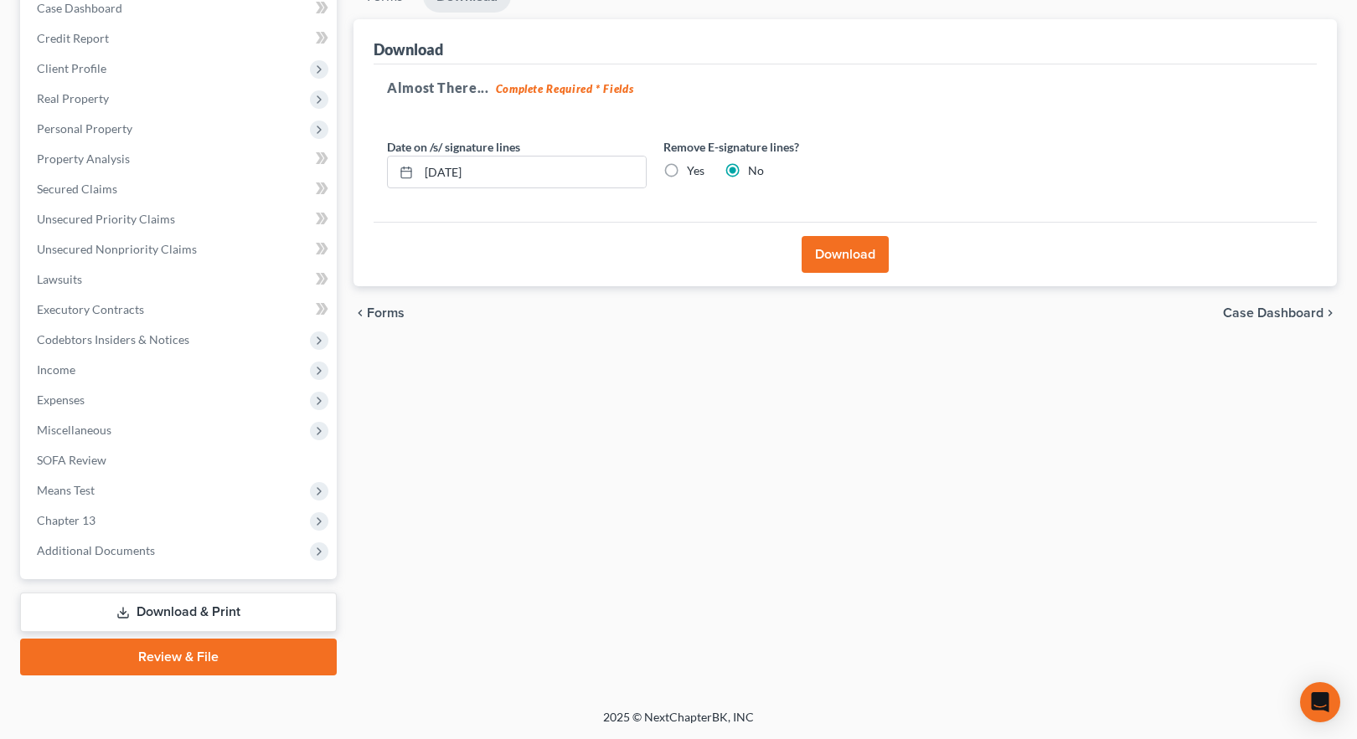
drag, startPoint x: 1246, startPoint y: 317, endPoint x: 1237, endPoint y: 313, distance: 9.8
click at [1246, 317] on span "Case Dashboard" at bounding box center [1273, 312] width 100 height 13
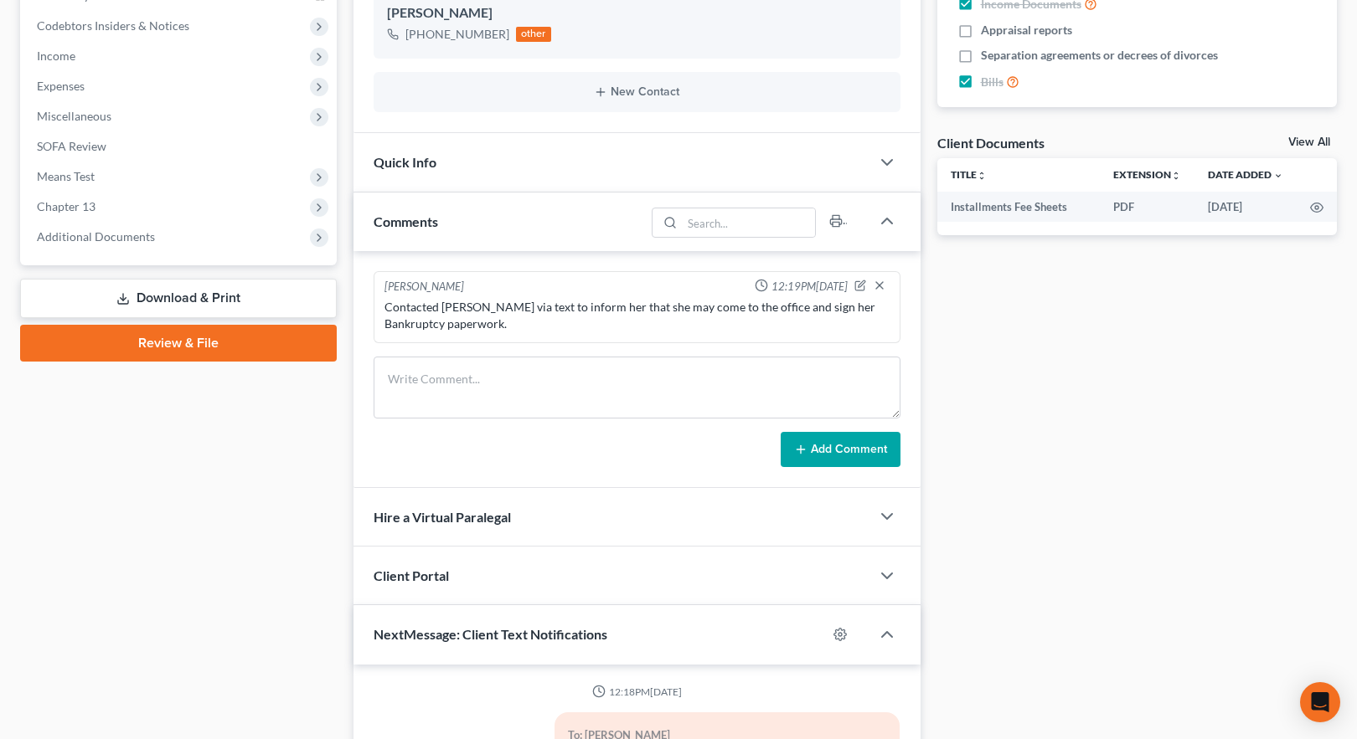
scroll to position [1204, 0]
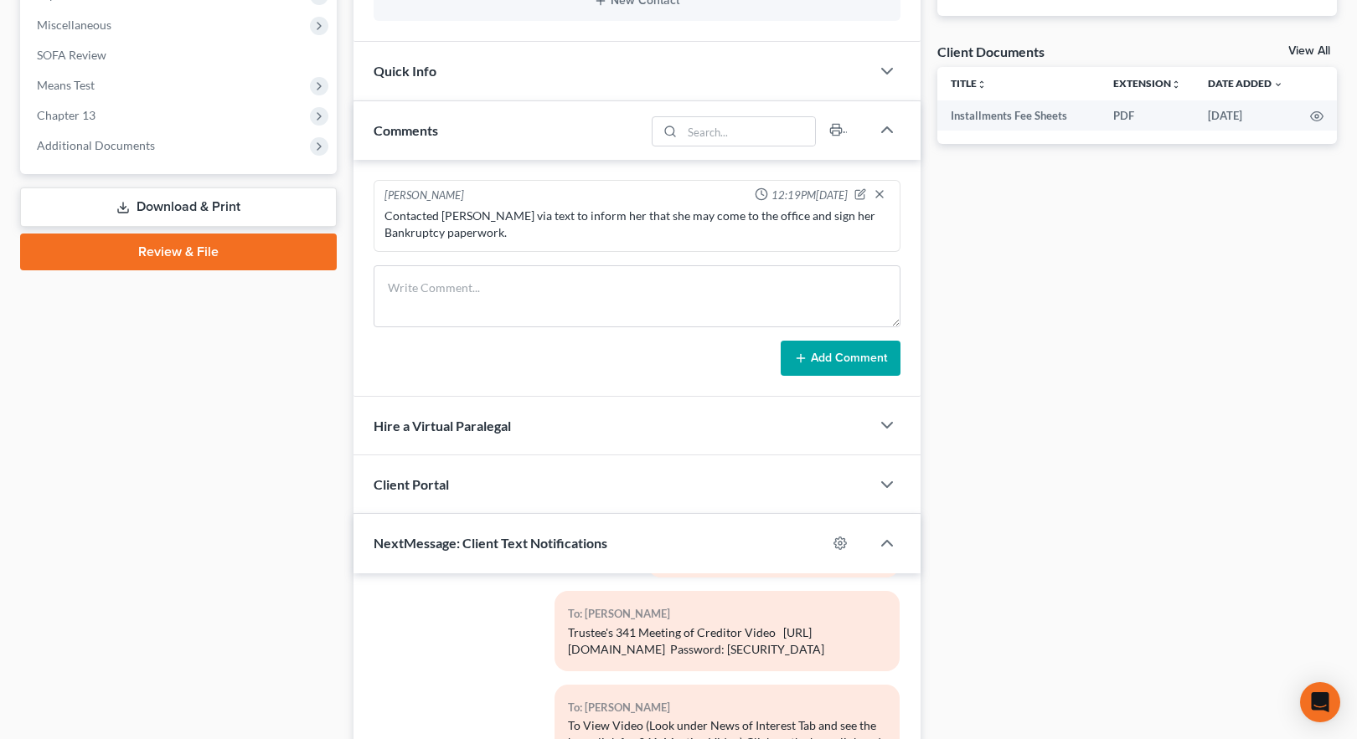
click at [153, 203] on link "Download & Print" at bounding box center [178, 207] width 317 height 39
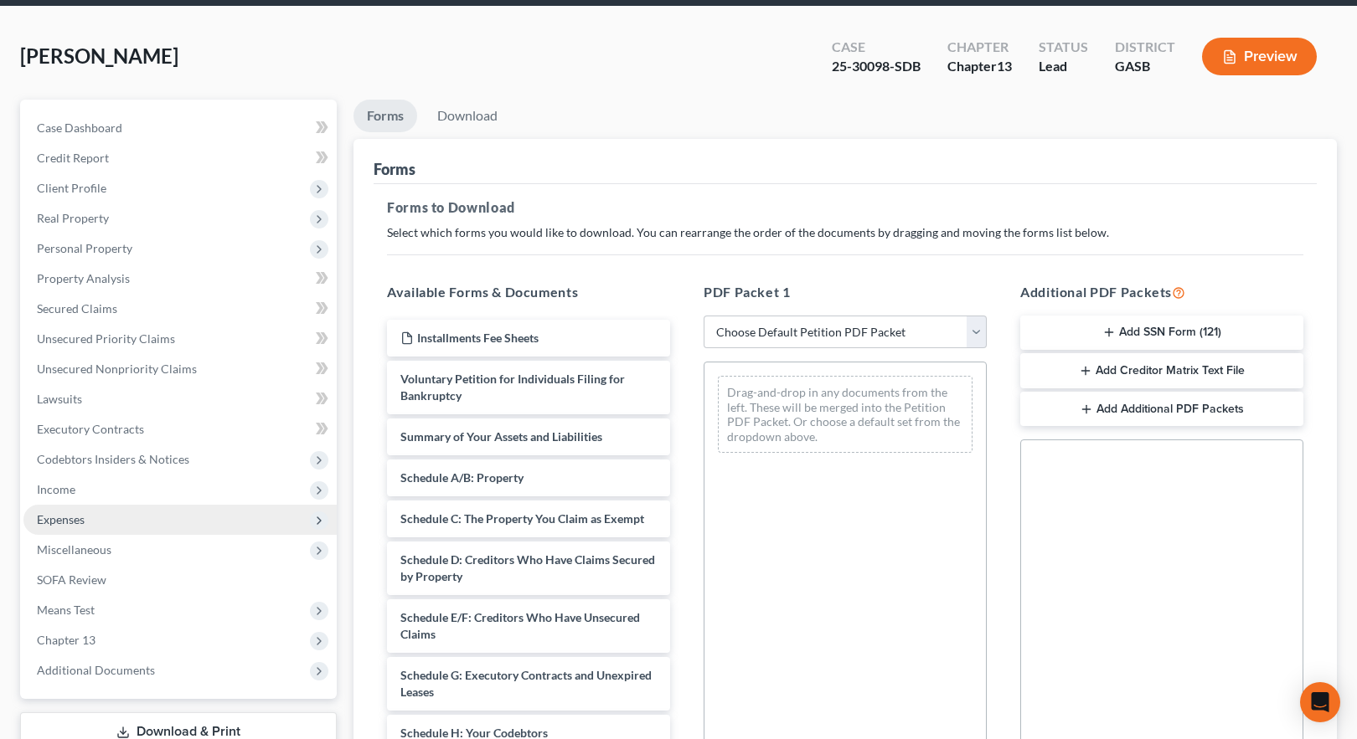
scroll to position [295, 0]
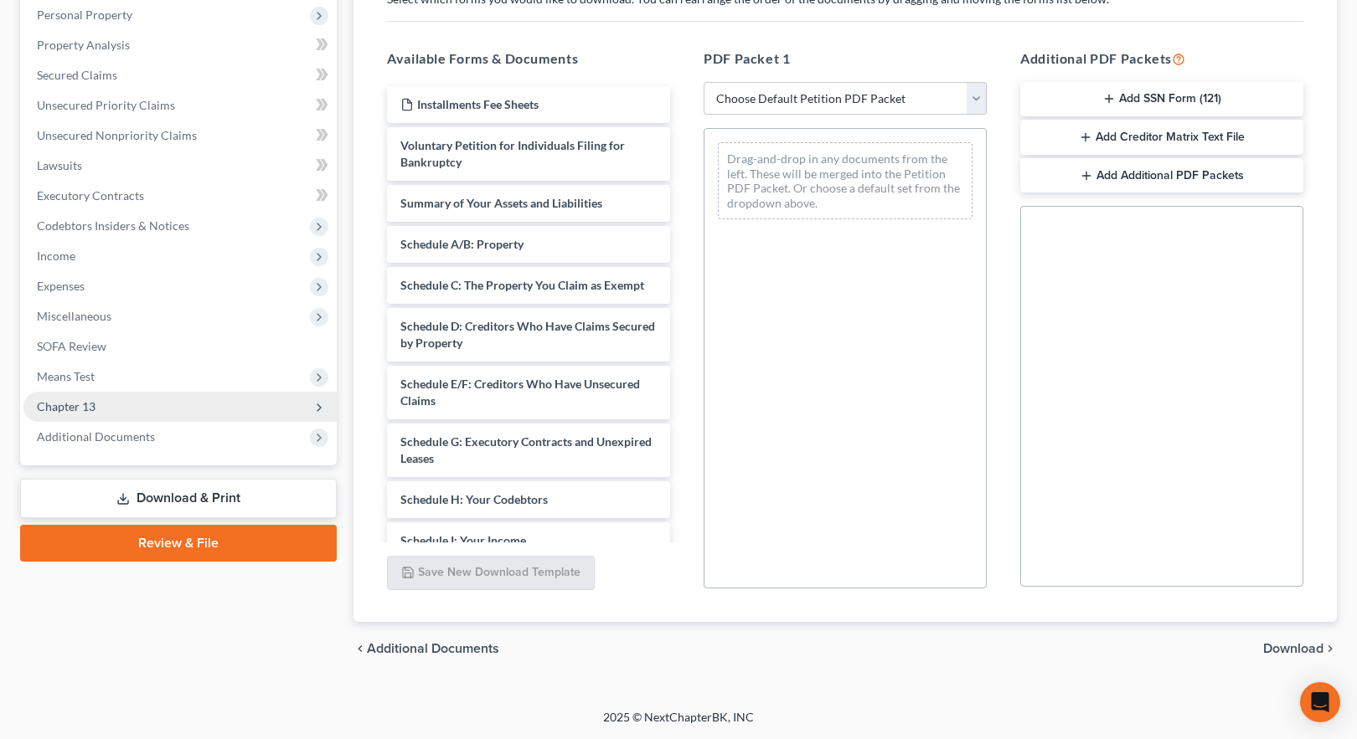
click at [86, 405] on span "Chapter 13" at bounding box center [66, 406] width 59 height 14
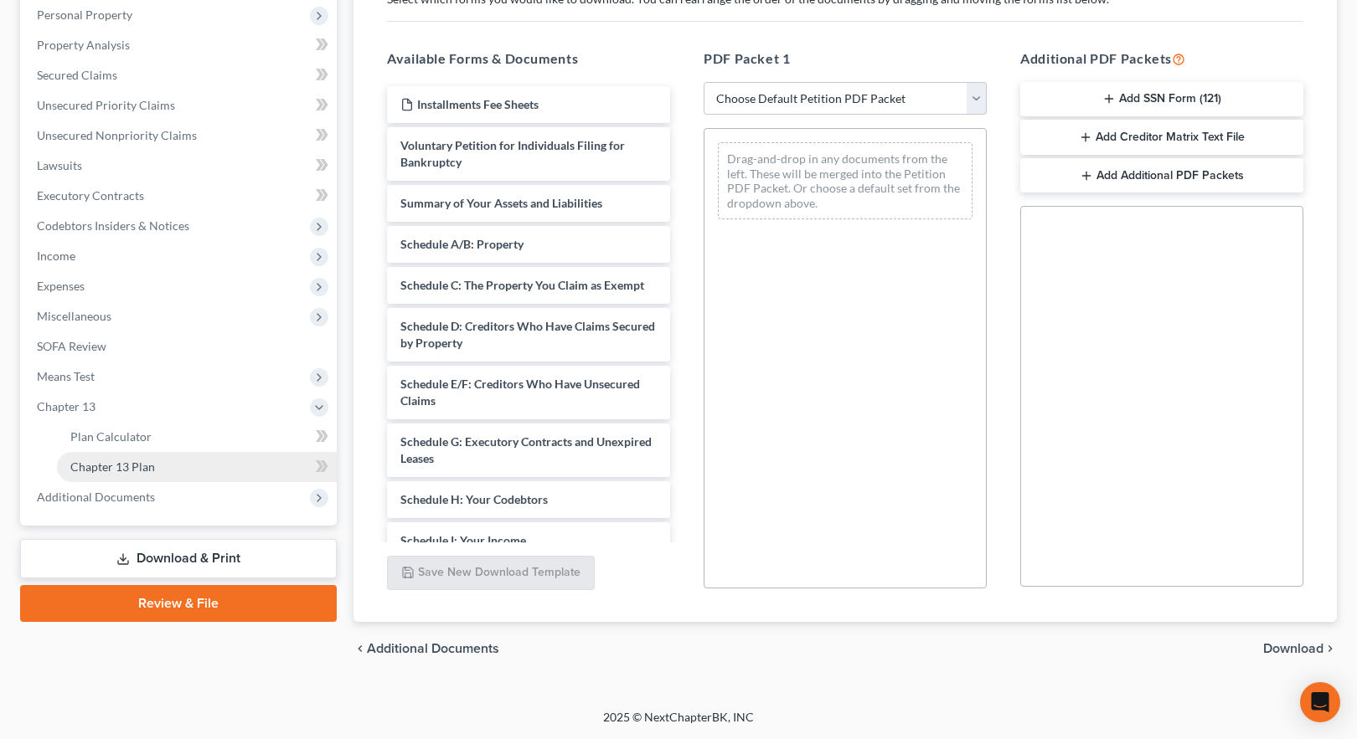
click at [113, 469] on span "Chapter 13 Plan" at bounding box center [112, 467] width 85 height 14
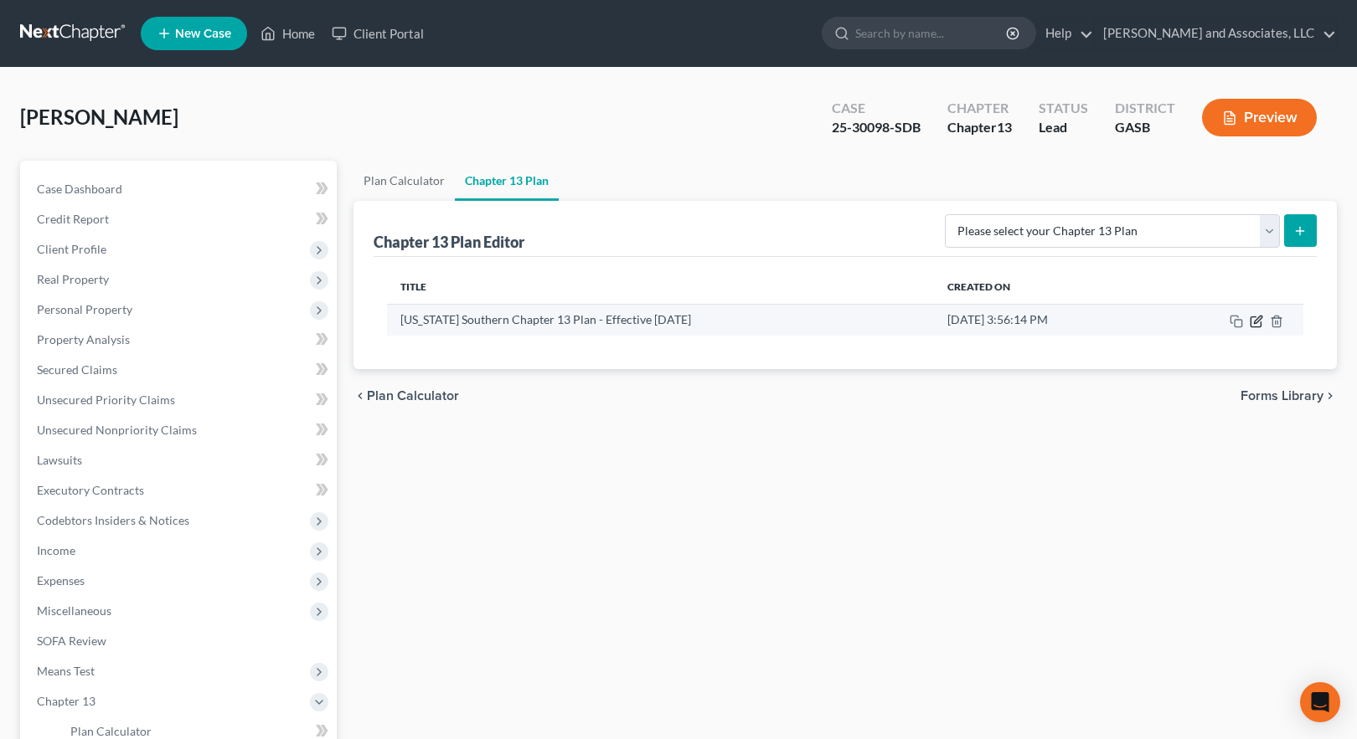
click at [1259, 321] on icon "button" at bounding box center [1258, 320] width 8 height 8
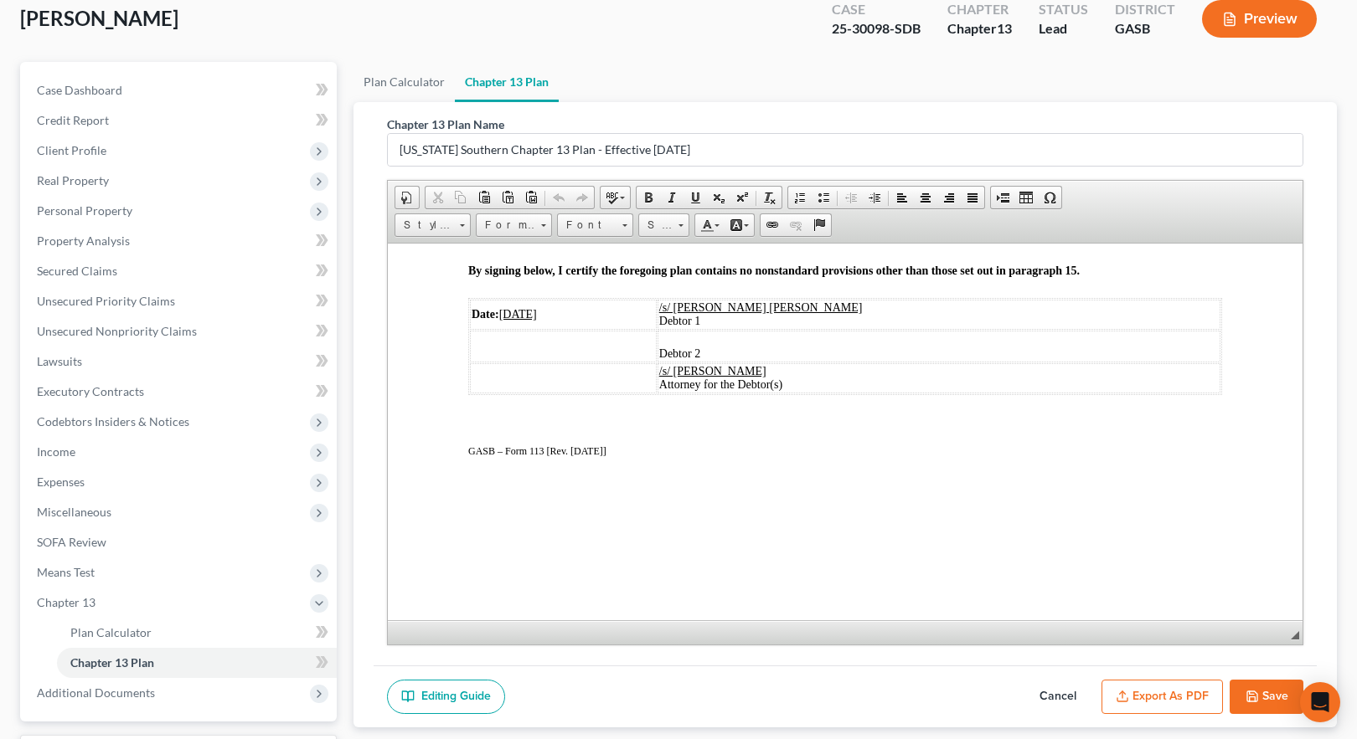
scroll to position [241, 0]
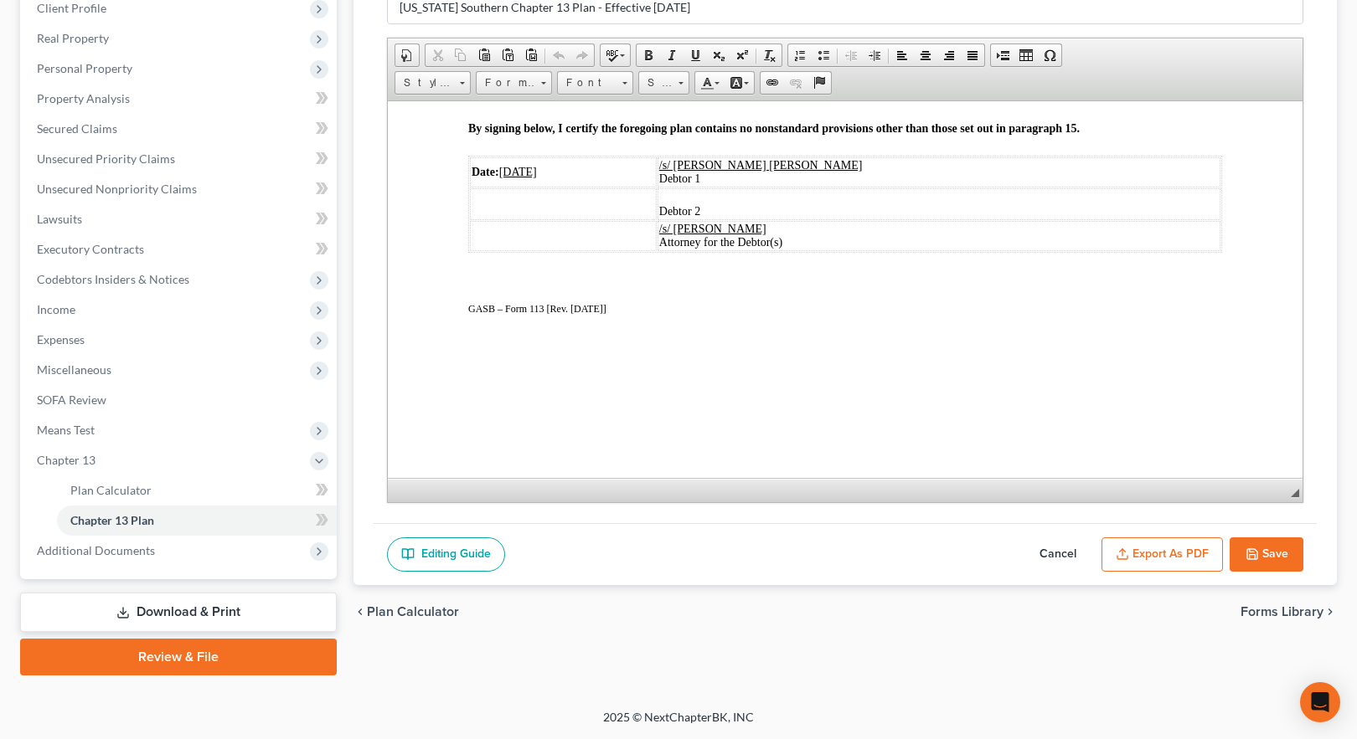
click at [1173, 553] on button "Export as PDF" at bounding box center [1161, 555] width 121 height 35
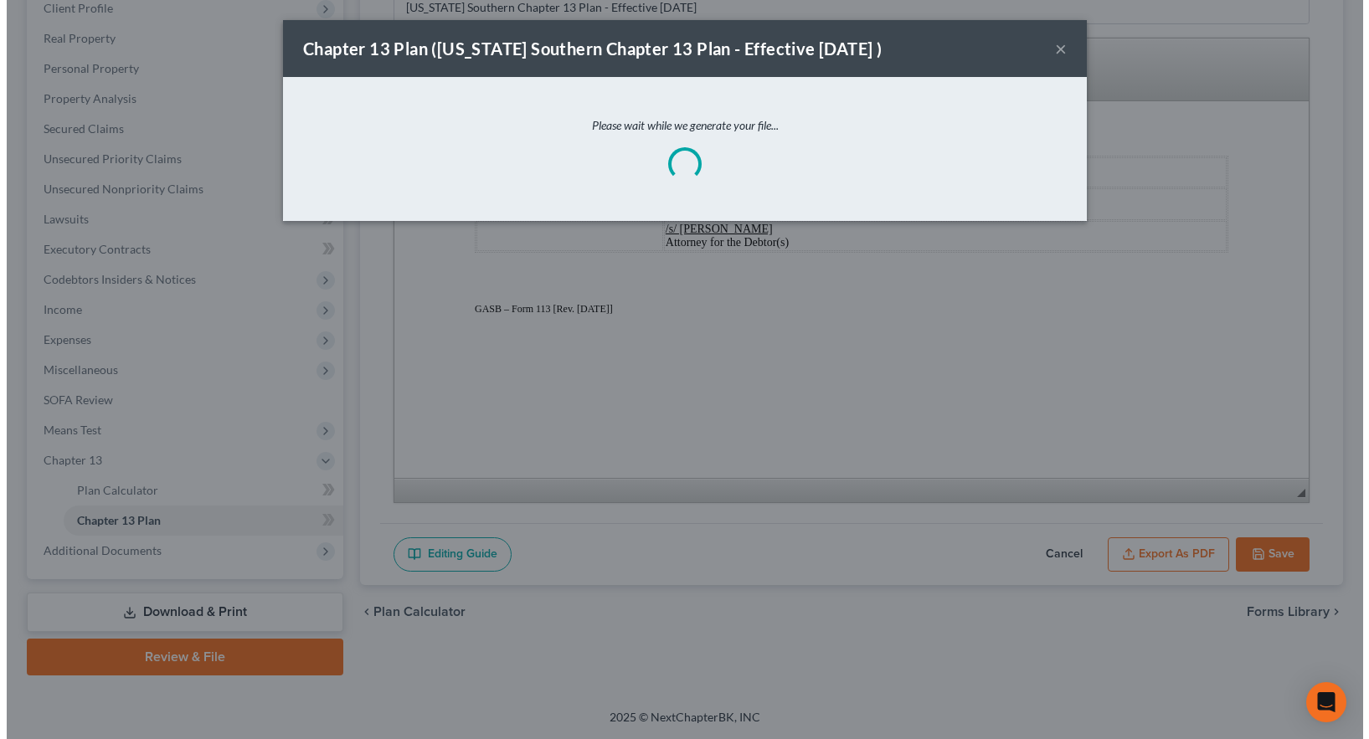
scroll to position [3802, 0]
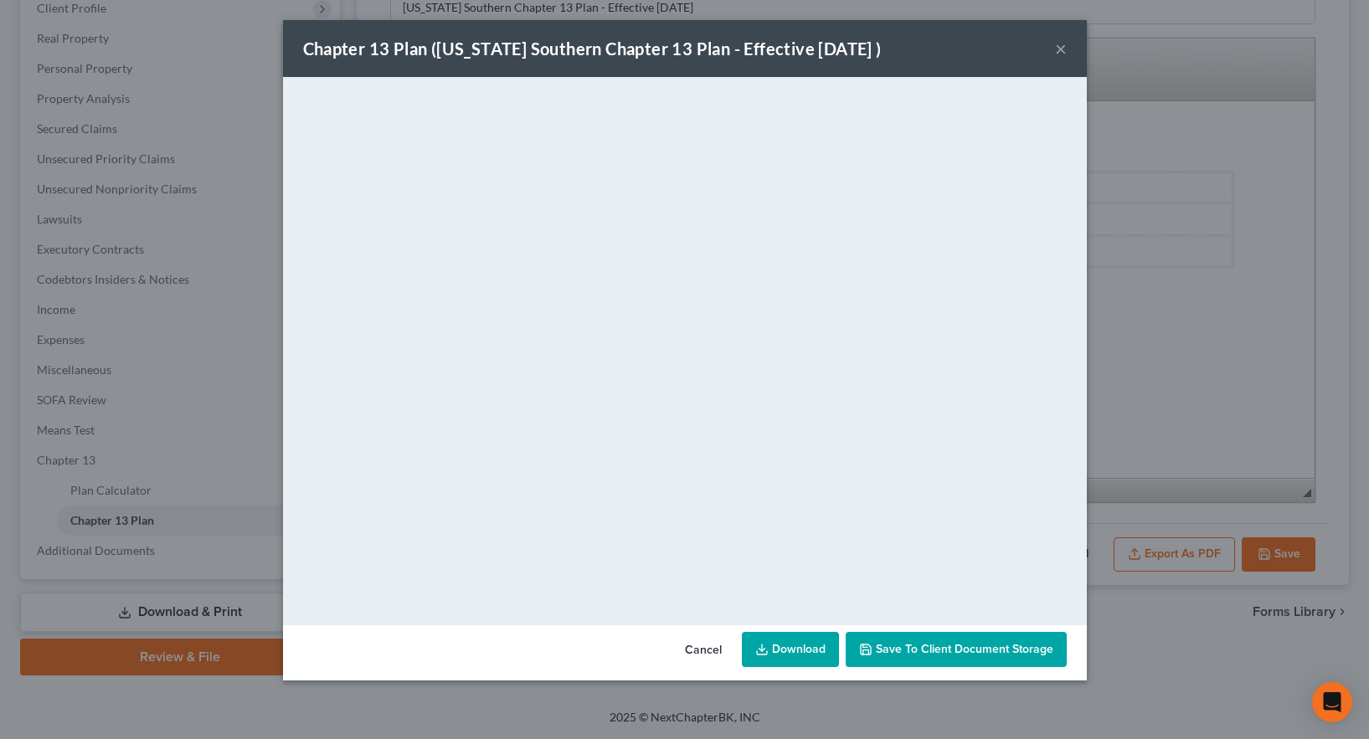
click at [801, 649] on link "Download" at bounding box center [790, 649] width 97 height 35
click at [1059, 49] on button "×" at bounding box center [1061, 49] width 12 height 20
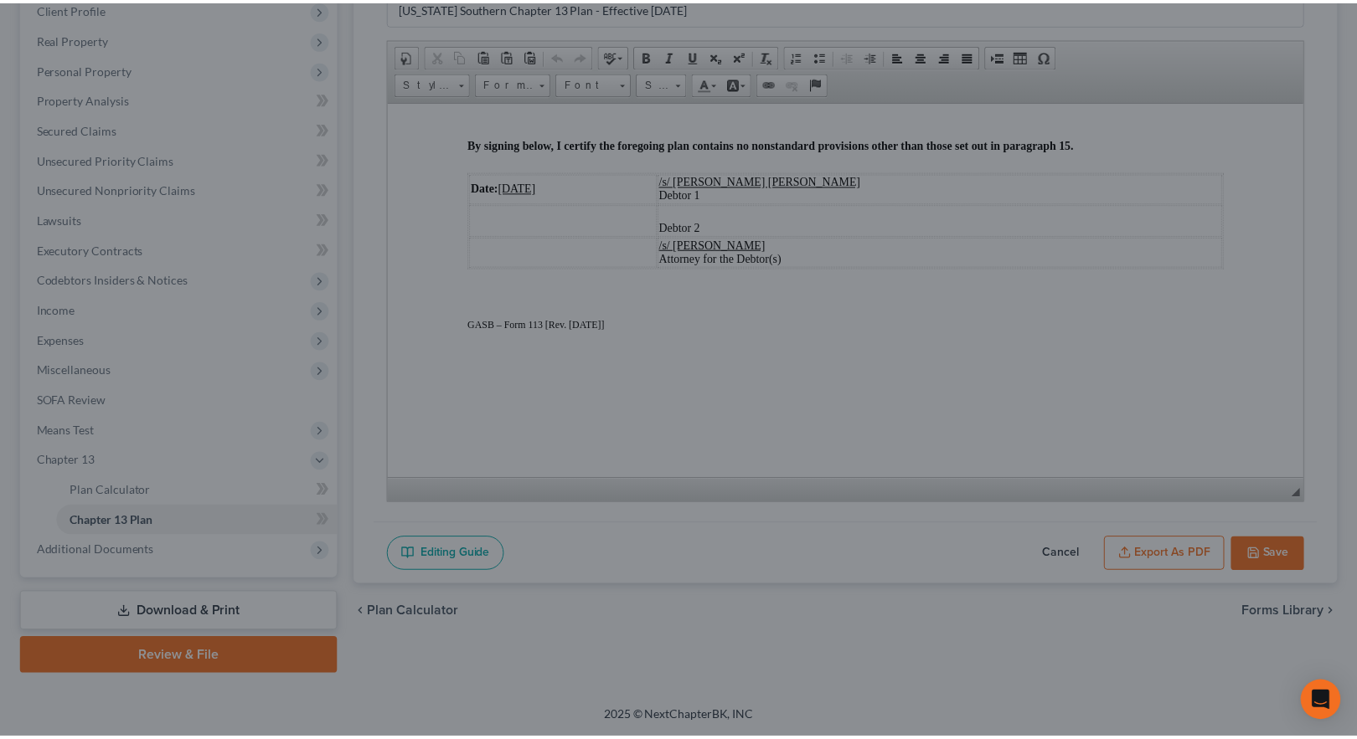
scroll to position [3830, 0]
